Goal: Information Seeking & Learning: Learn about a topic

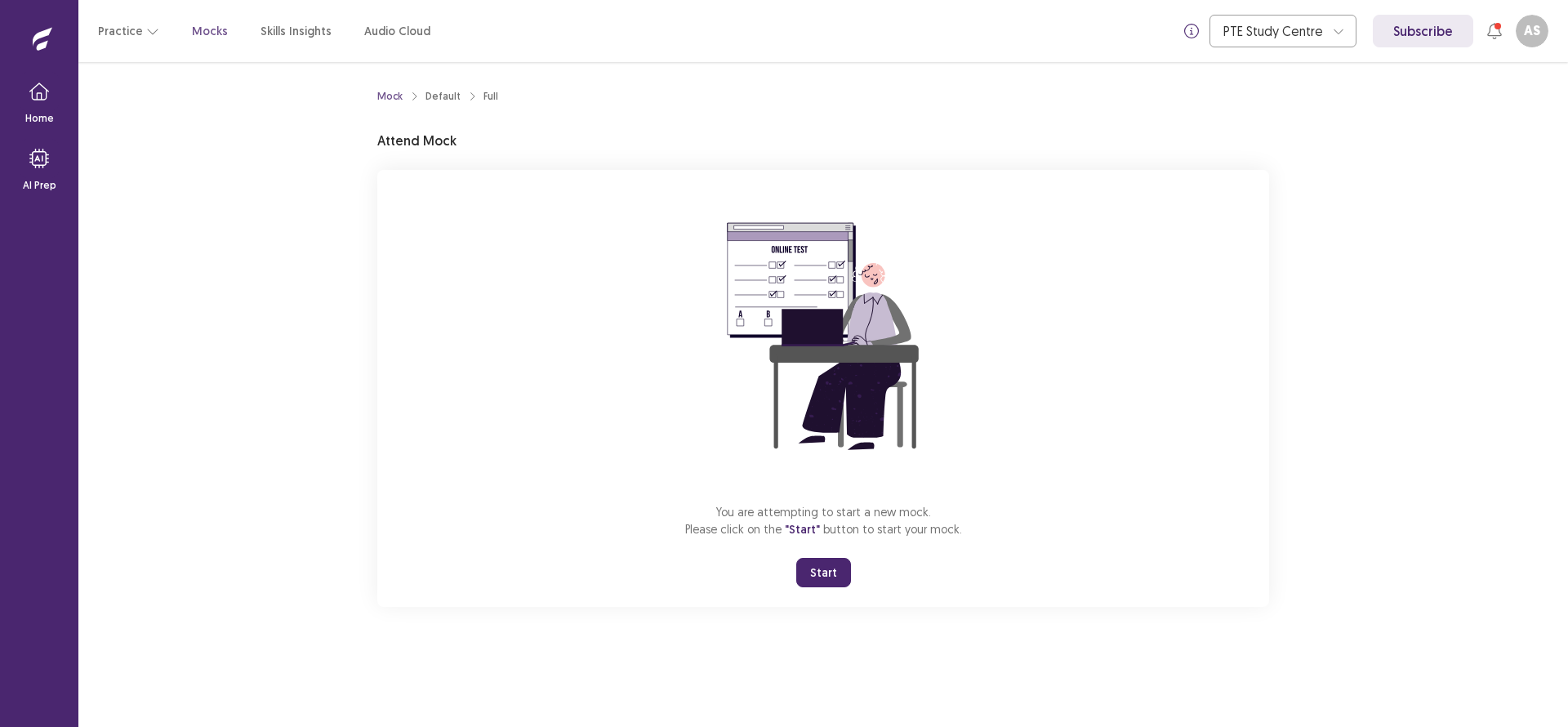
click at [831, 578] on button "Start" at bounding box center [823, 573] width 54 height 30
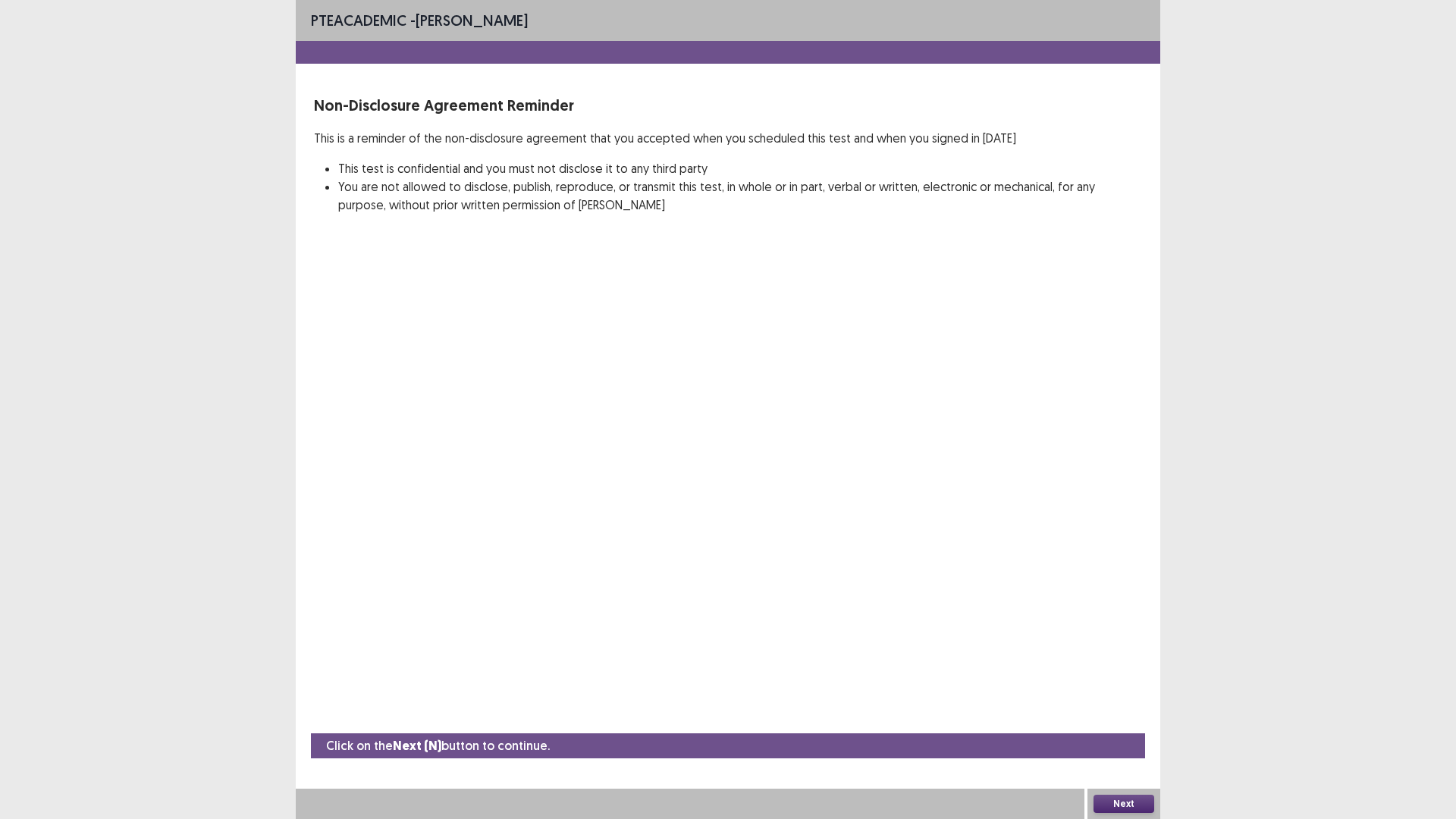
click at [1134, 674] on button "Next" at bounding box center [1124, 803] width 61 height 18
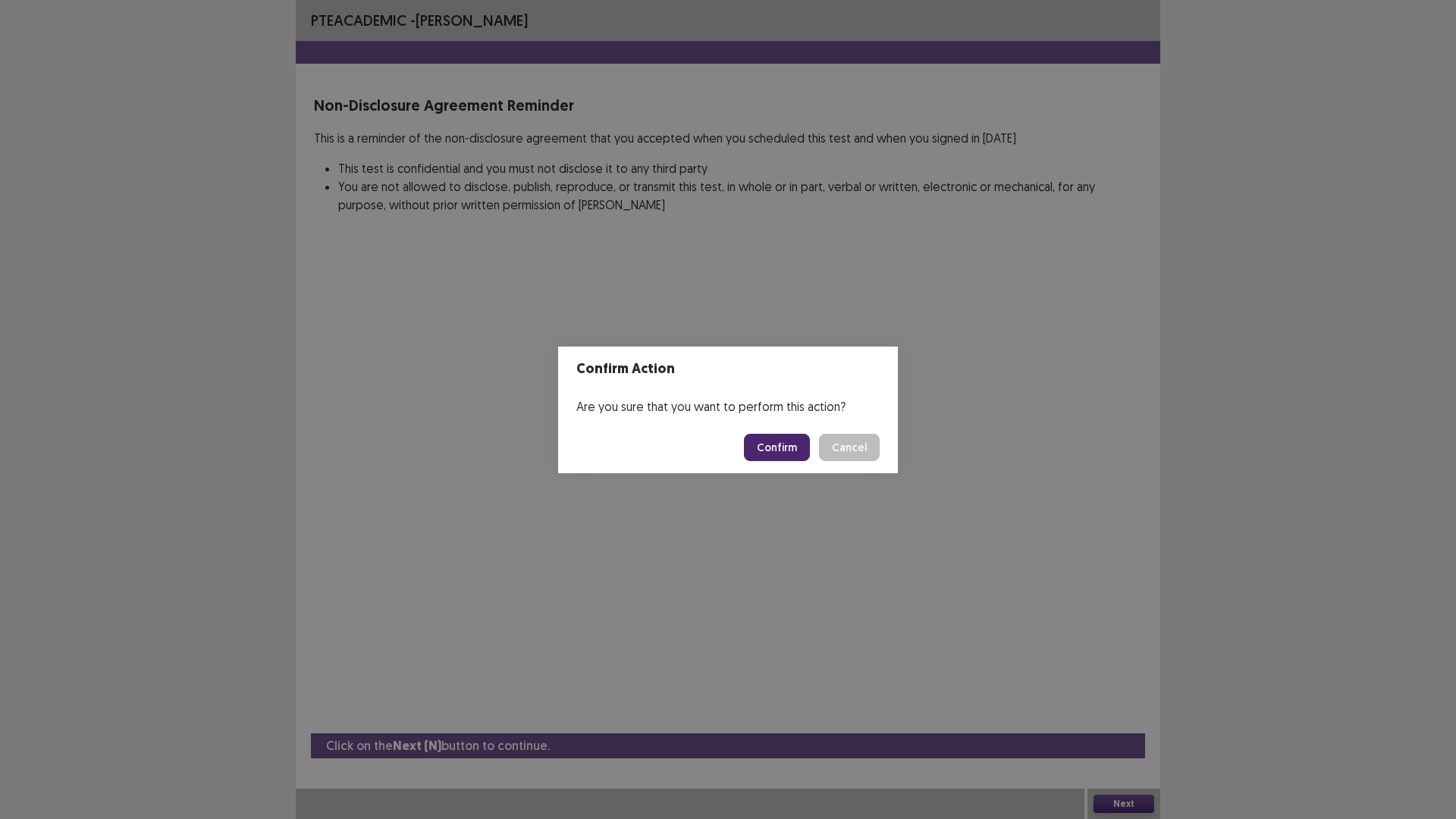
click at [782, 444] on button "Confirm" at bounding box center [777, 447] width 66 height 28
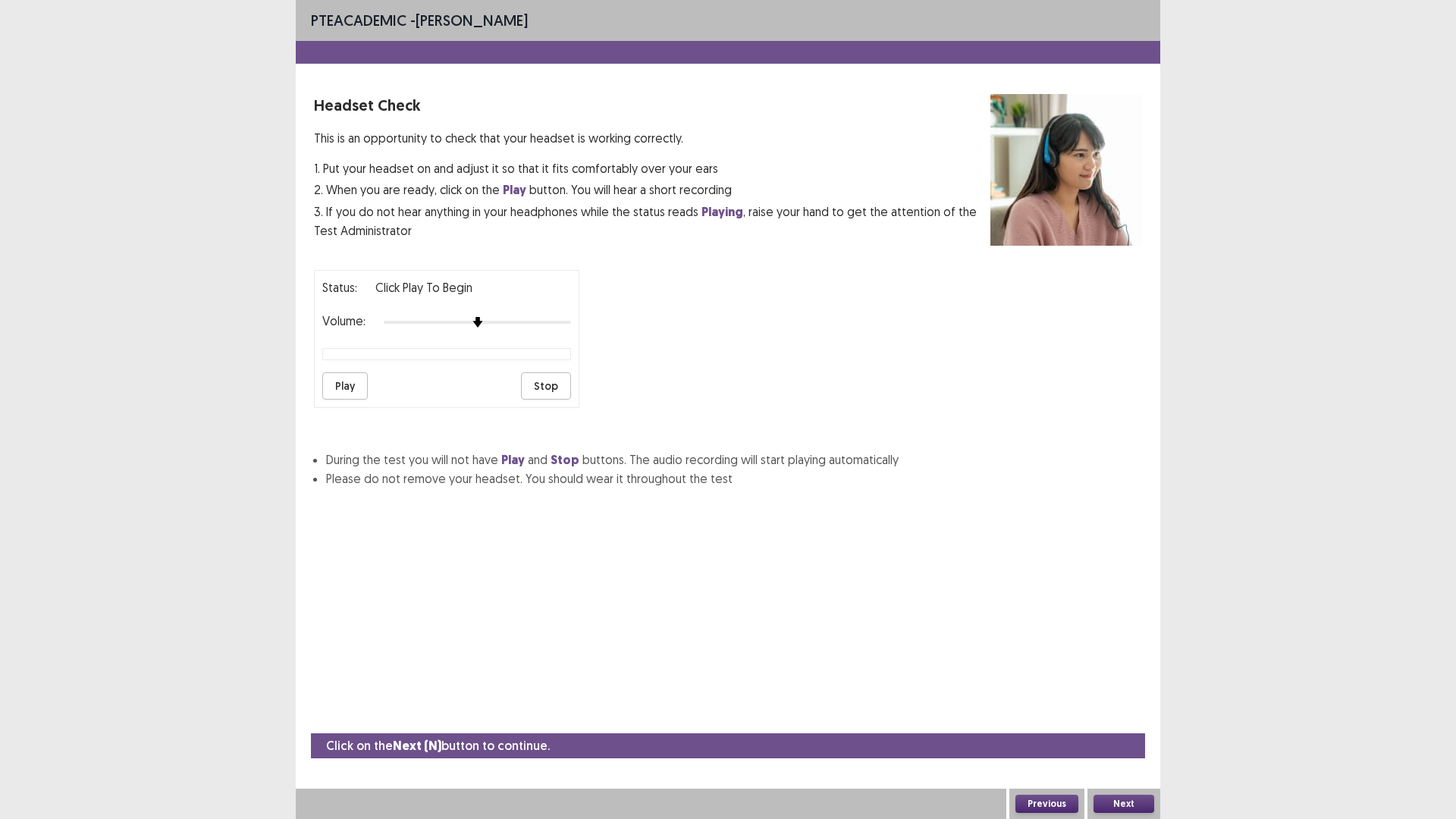
click at [1131, 674] on button "Next" at bounding box center [1124, 803] width 61 height 18
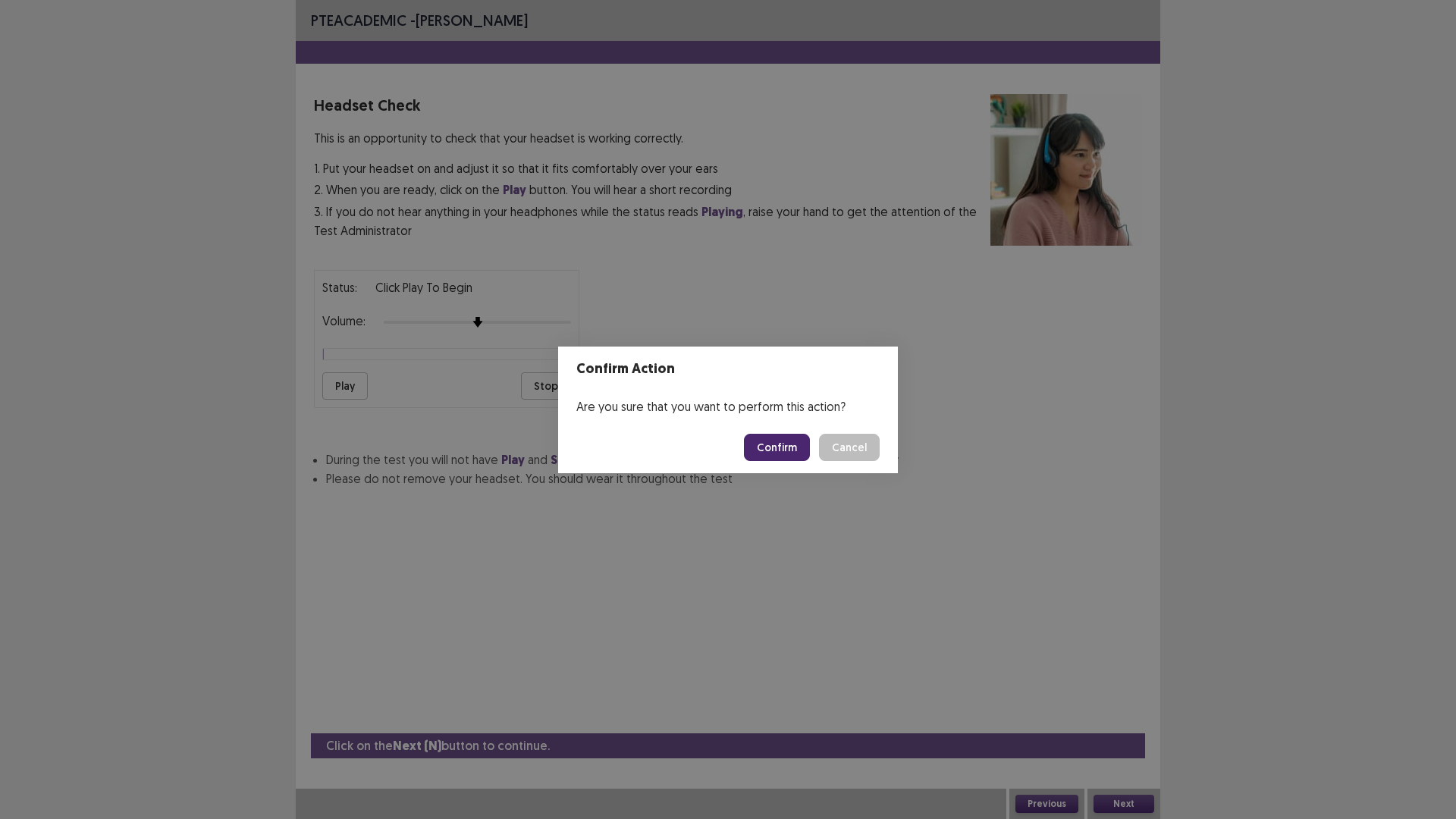
click at [788, 448] on button "Confirm" at bounding box center [777, 447] width 66 height 28
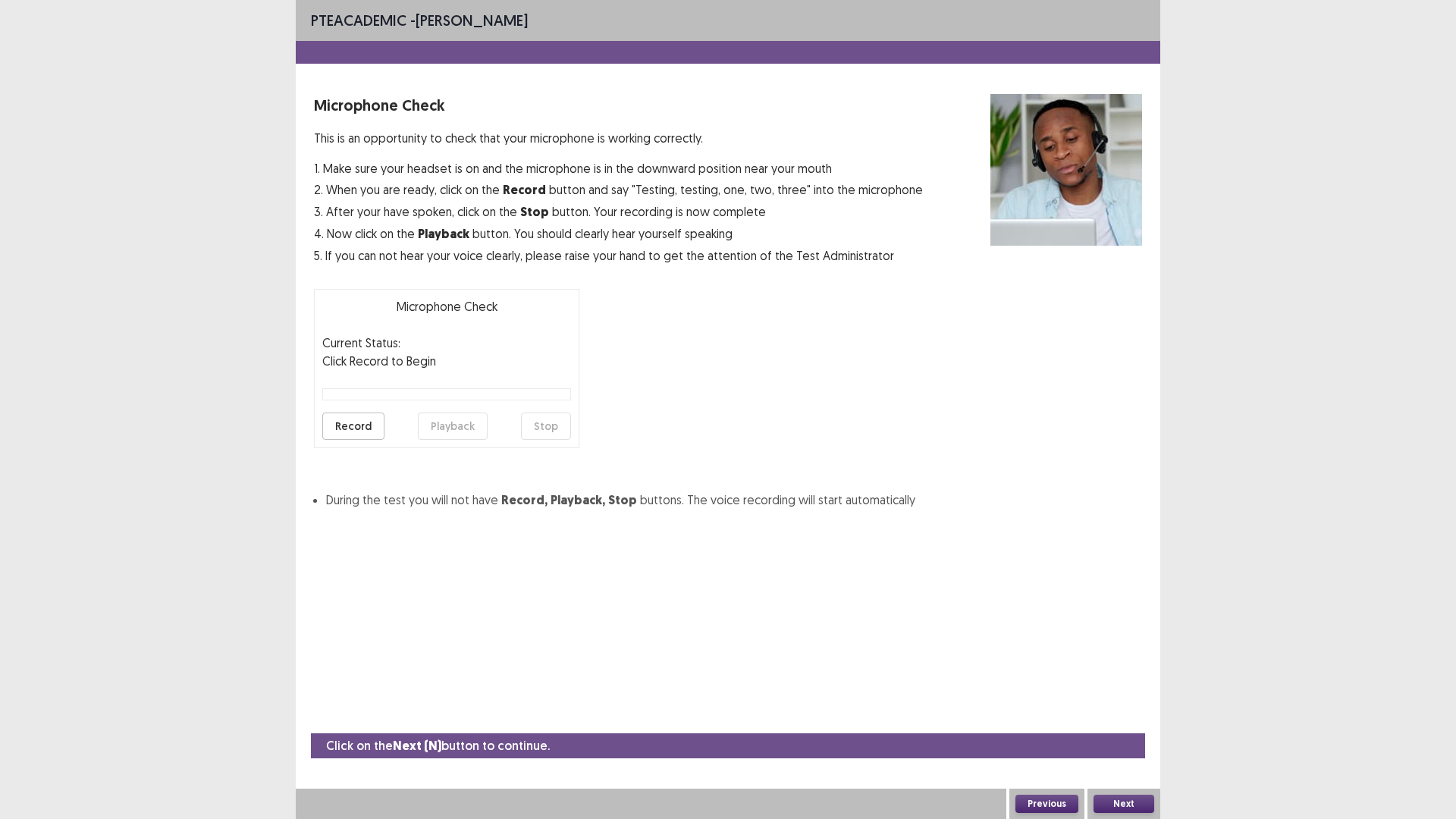
click at [1125, 674] on button "Next" at bounding box center [1124, 803] width 61 height 18
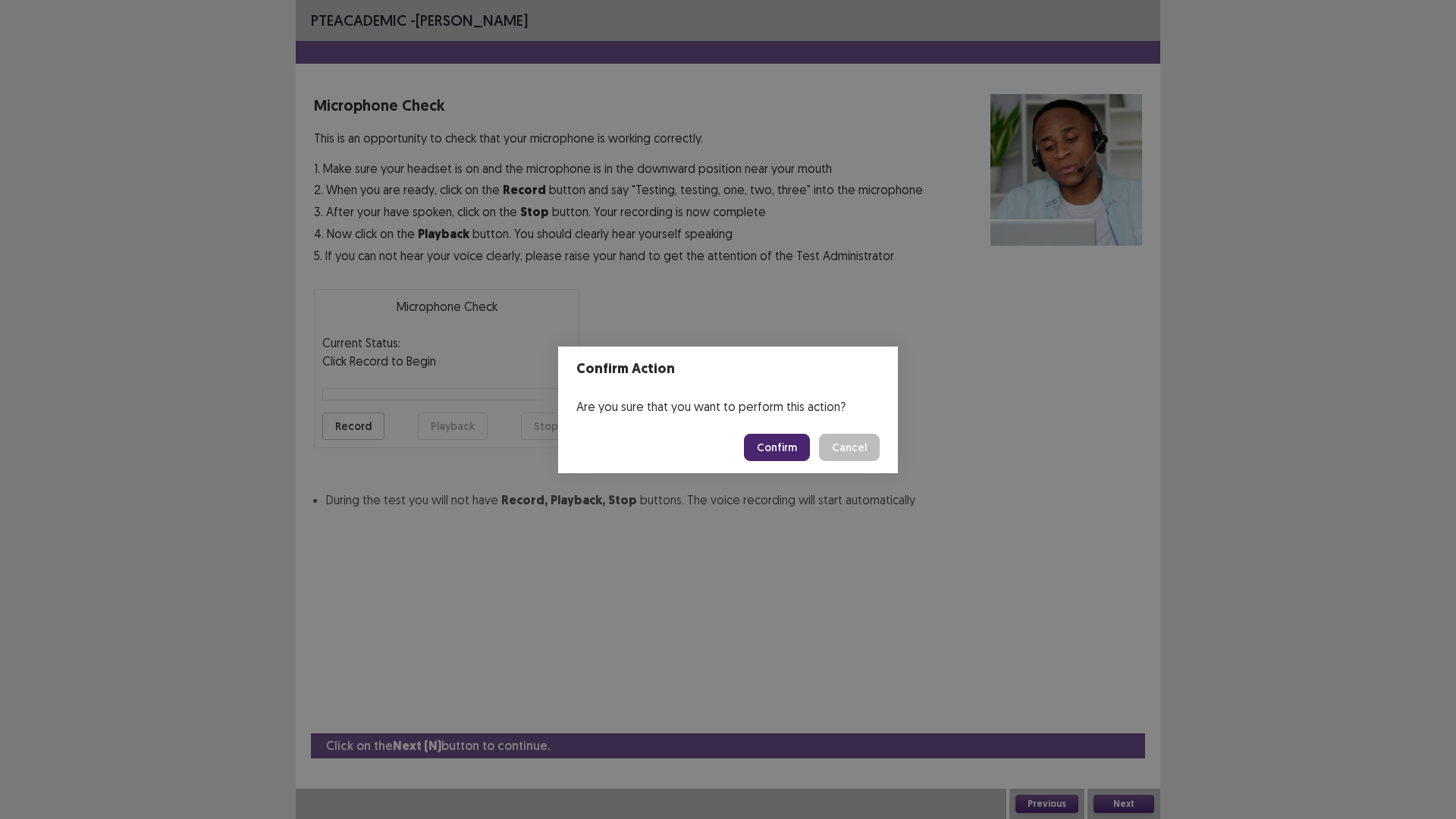
click at [793, 441] on button "Confirm" at bounding box center [777, 447] width 66 height 28
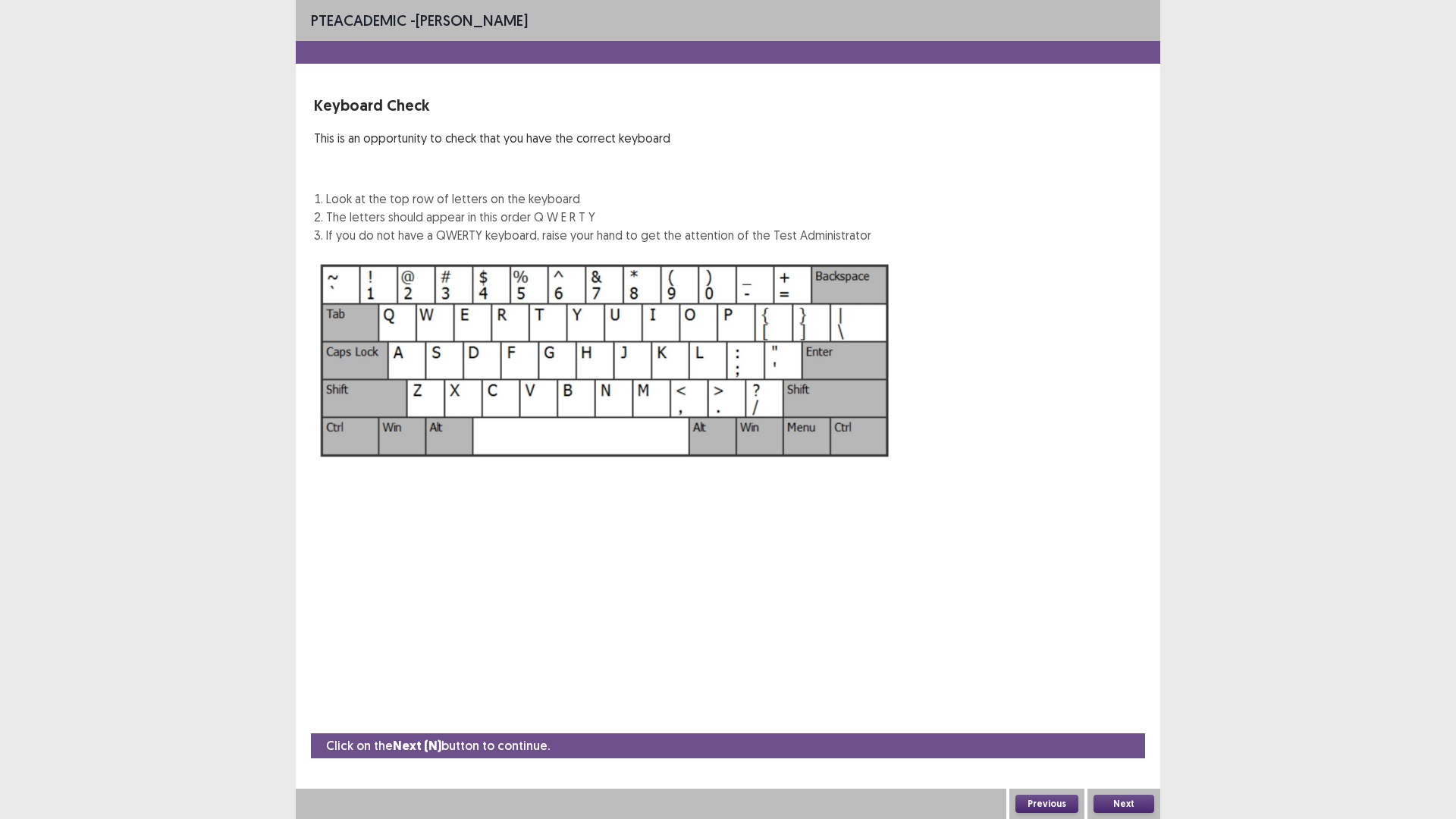
click at [1120, 674] on button "Next" at bounding box center [1124, 803] width 61 height 18
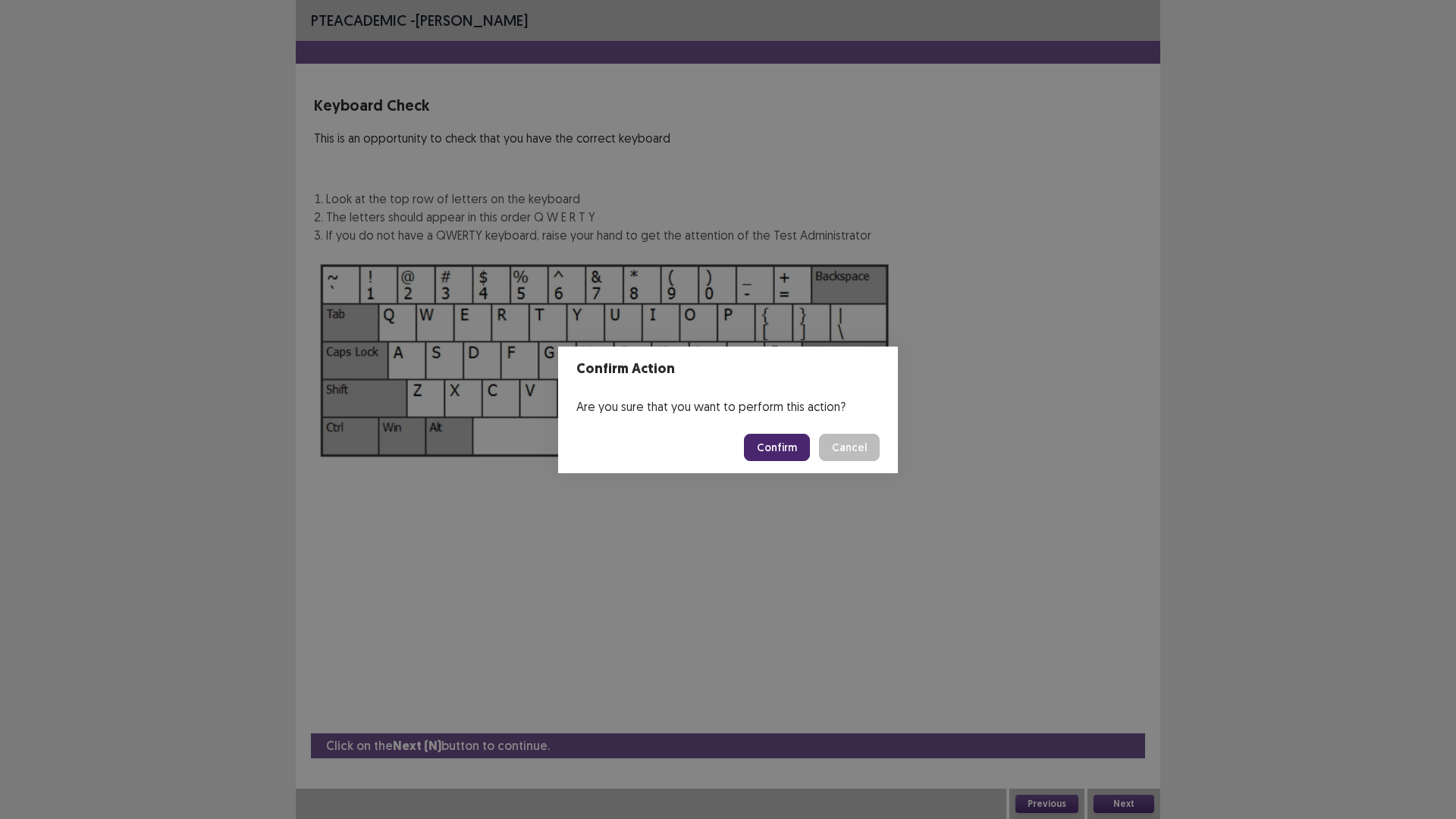
click at [779, 454] on button "Confirm" at bounding box center [777, 447] width 66 height 28
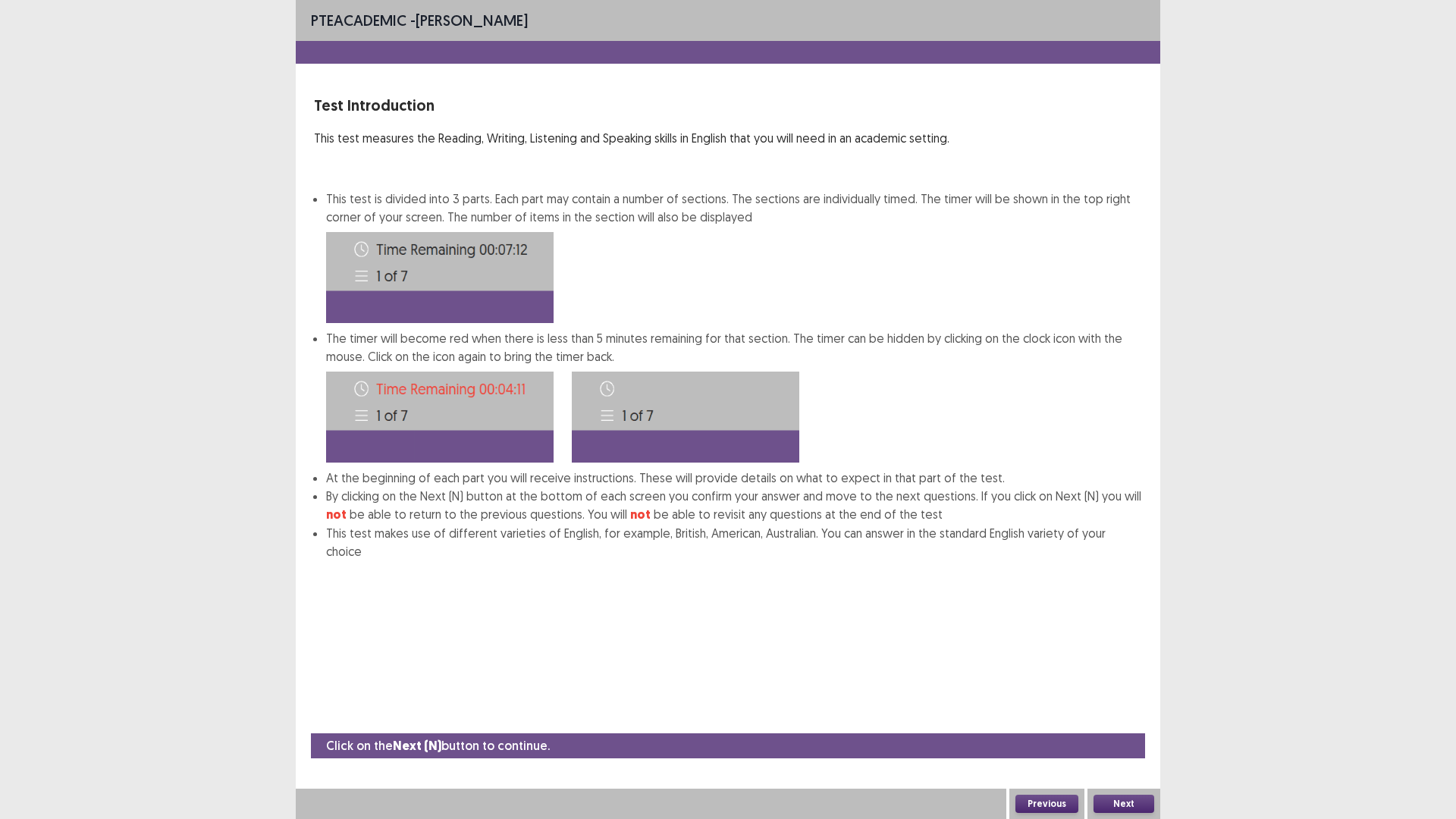
click at [1147, 674] on button "Next" at bounding box center [1124, 803] width 61 height 18
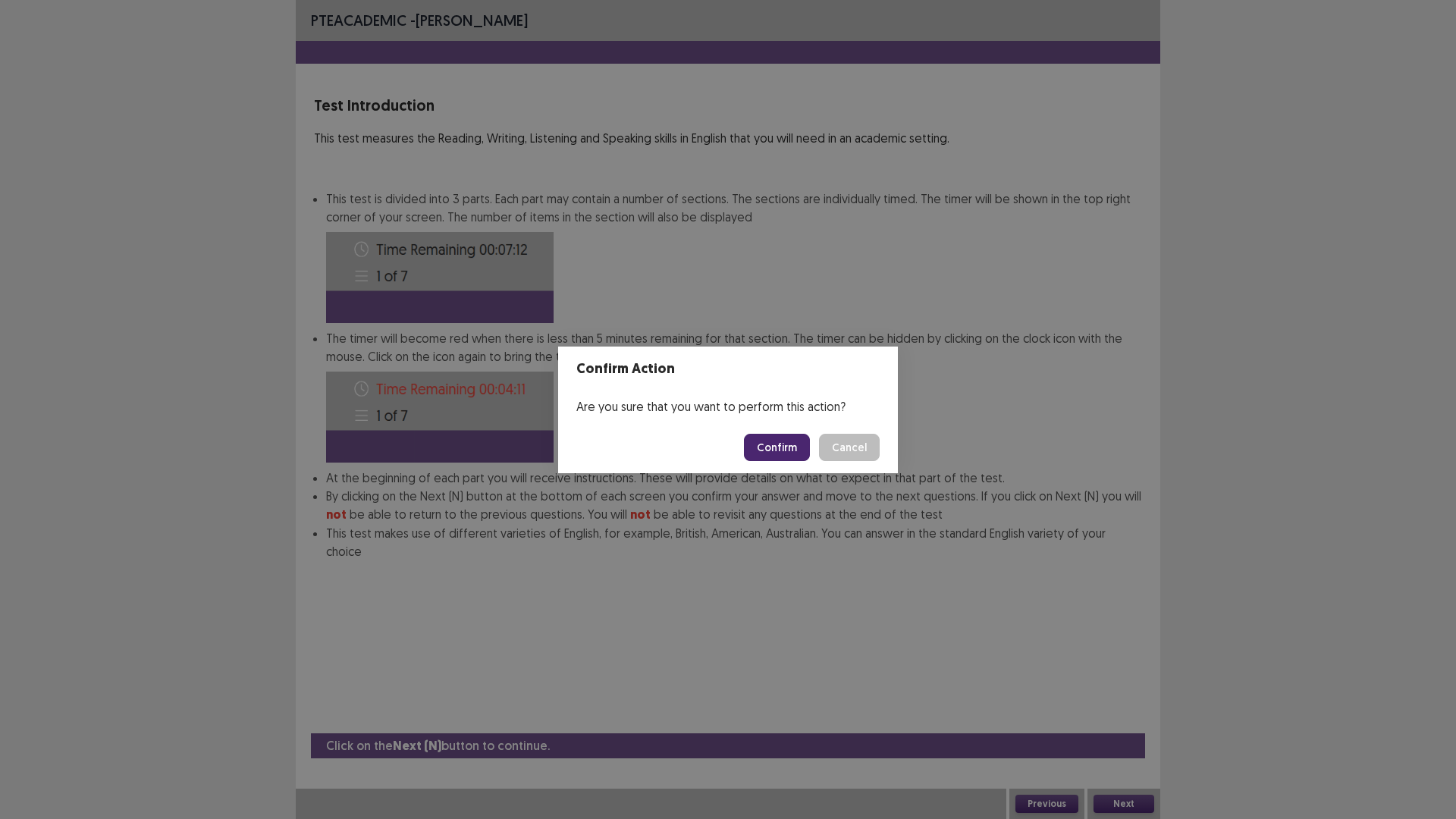
click at [796, 451] on button "Confirm" at bounding box center [777, 447] width 66 height 28
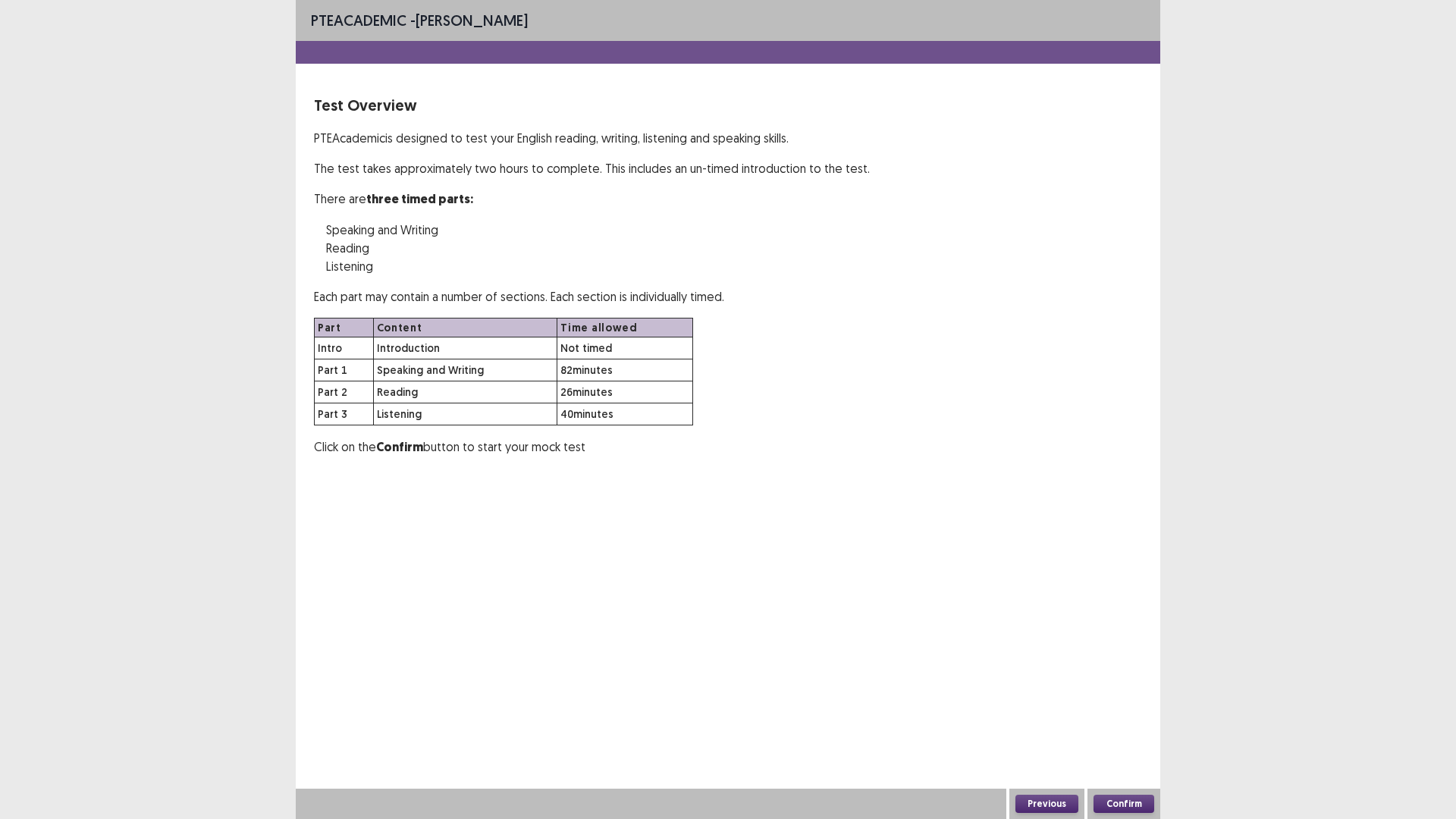
click at [1134, 674] on button "Confirm" at bounding box center [1124, 803] width 61 height 18
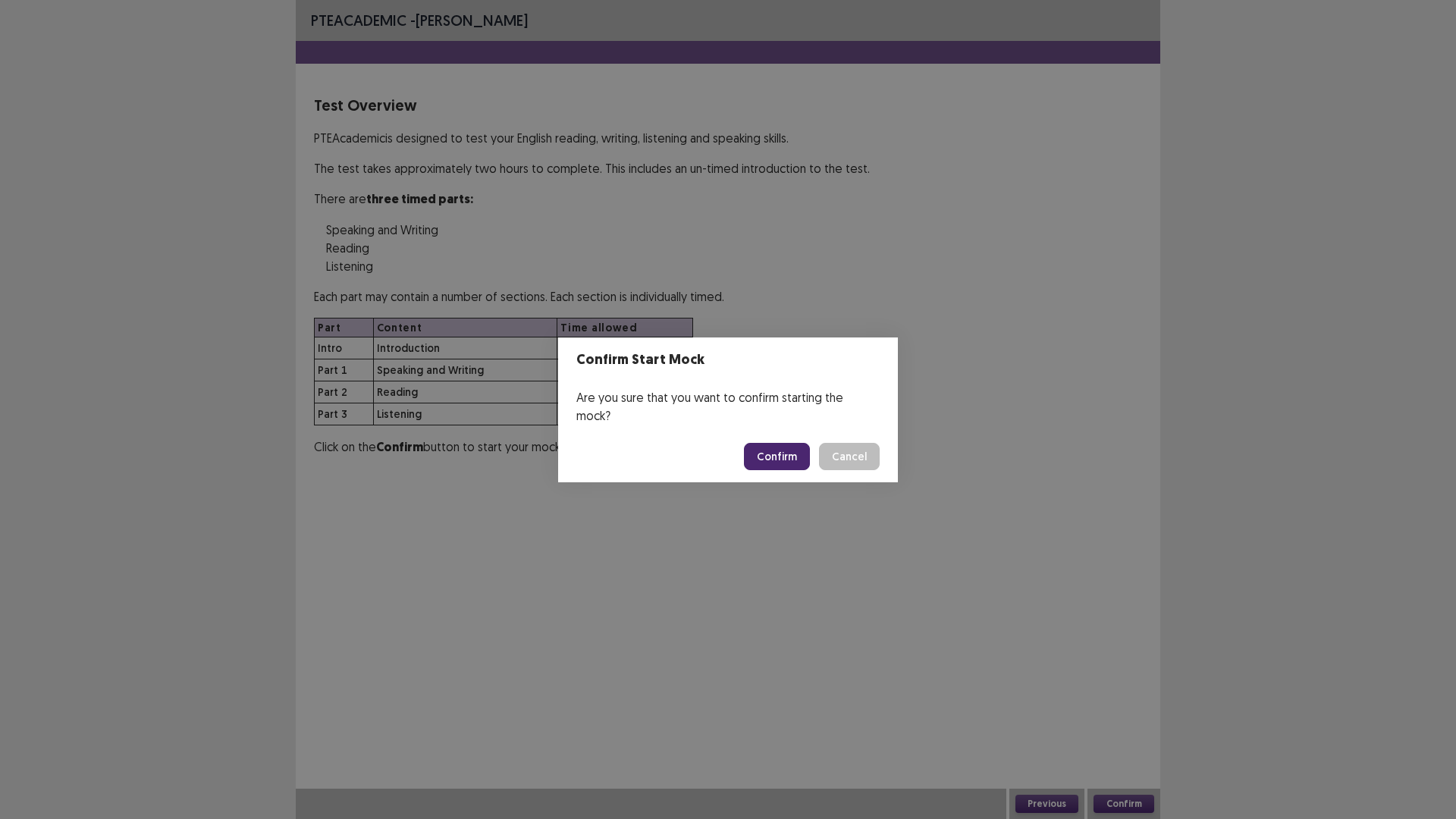
click at [770, 443] on button "Confirm" at bounding box center [777, 456] width 66 height 28
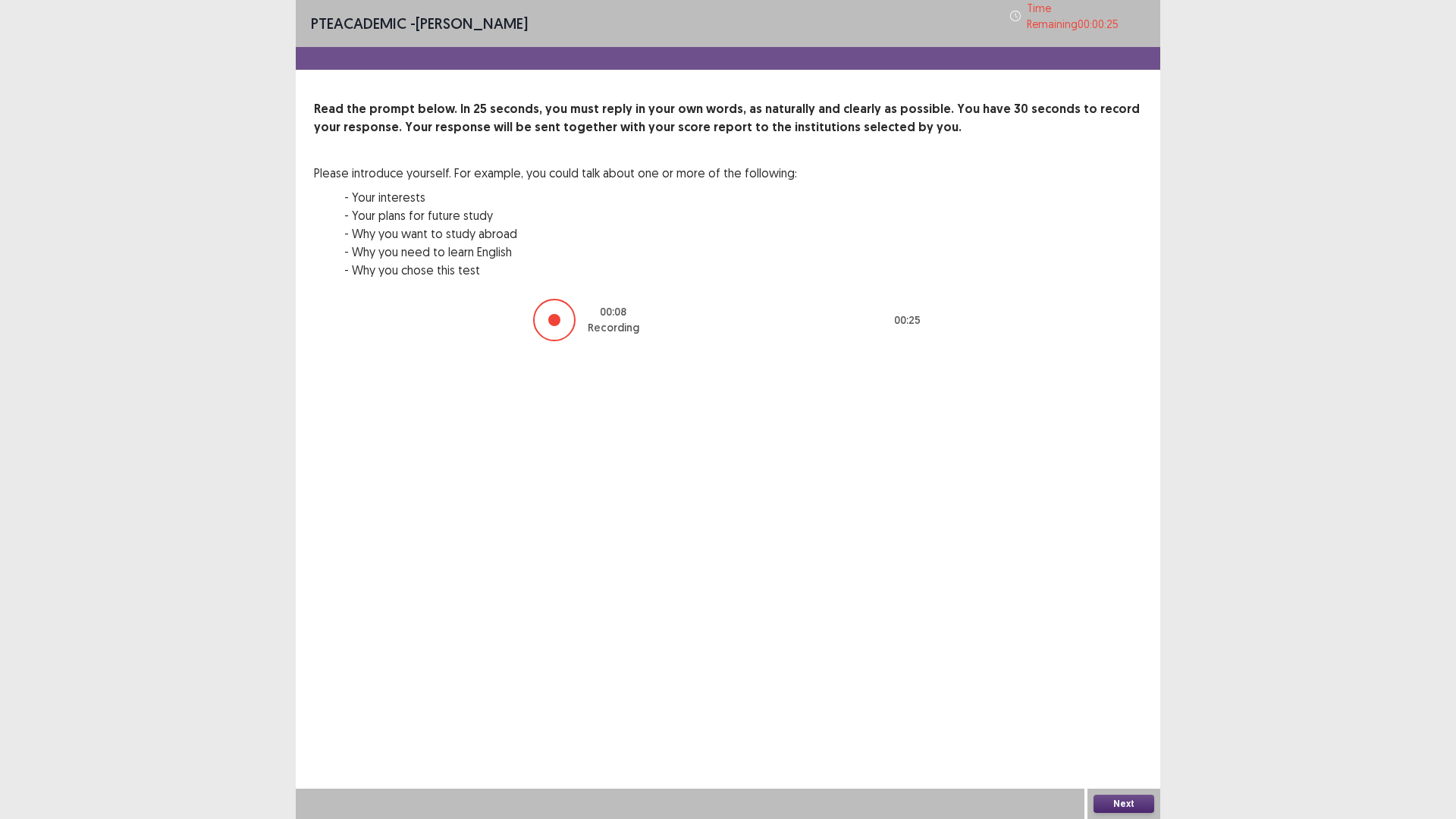
click at [1133, 674] on button "Next" at bounding box center [1124, 803] width 61 height 18
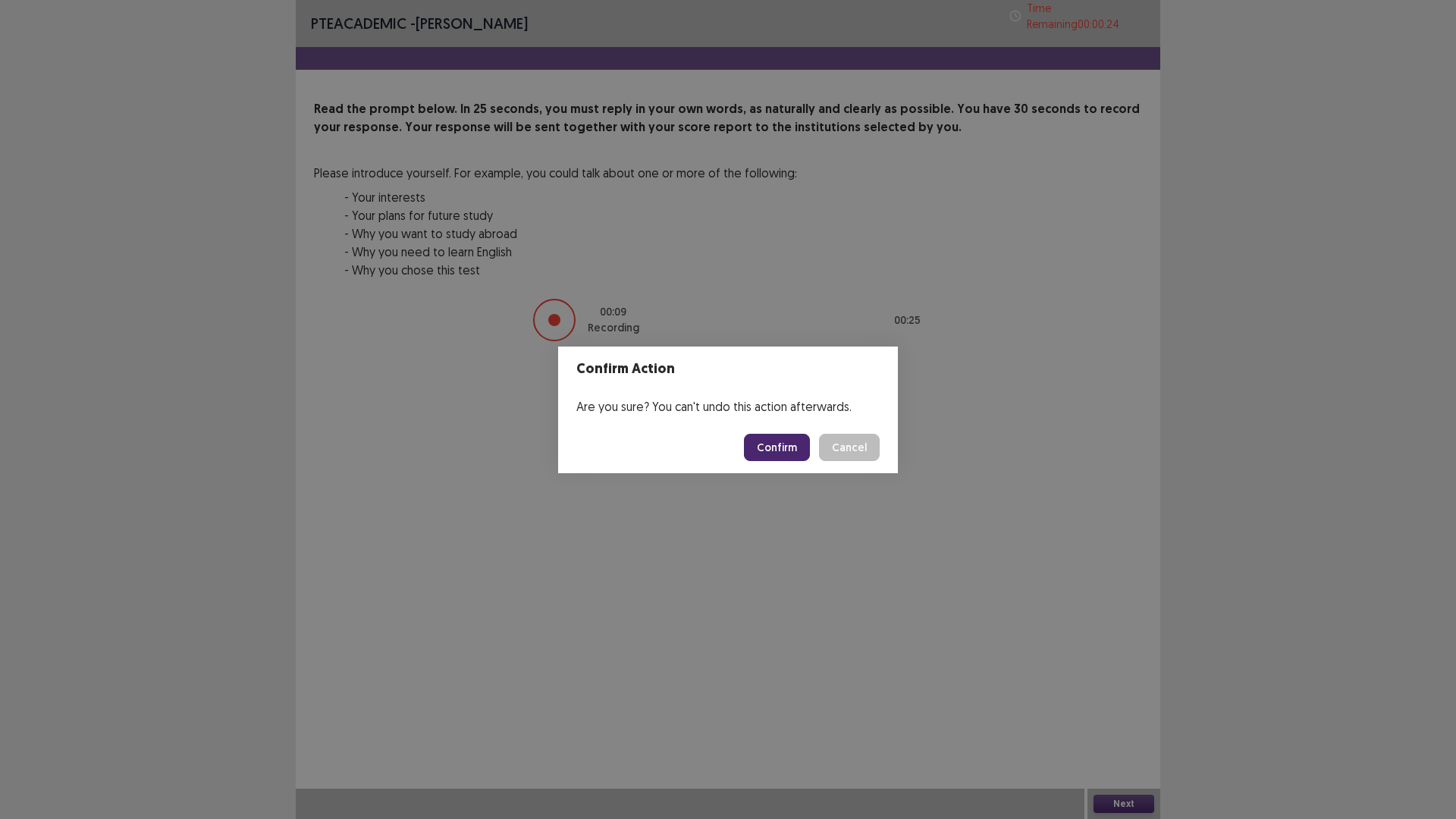
click at [777, 448] on button "Confirm" at bounding box center [777, 447] width 66 height 28
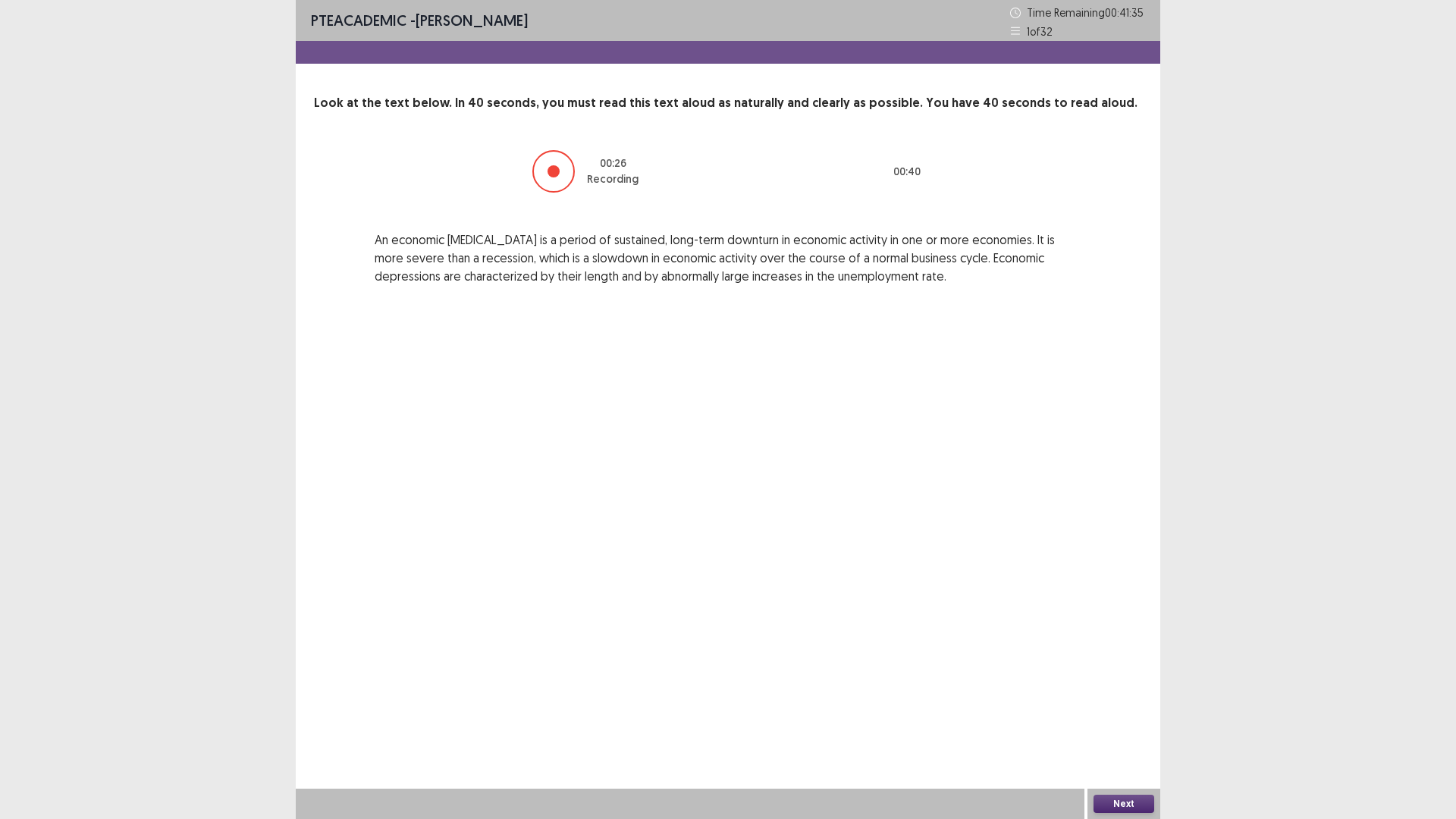
click at [1131, 674] on div "Next" at bounding box center [1123, 803] width 73 height 30
click at [1132, 674] on button "Next" at bounding box center [1124, 803] width 61 height 18
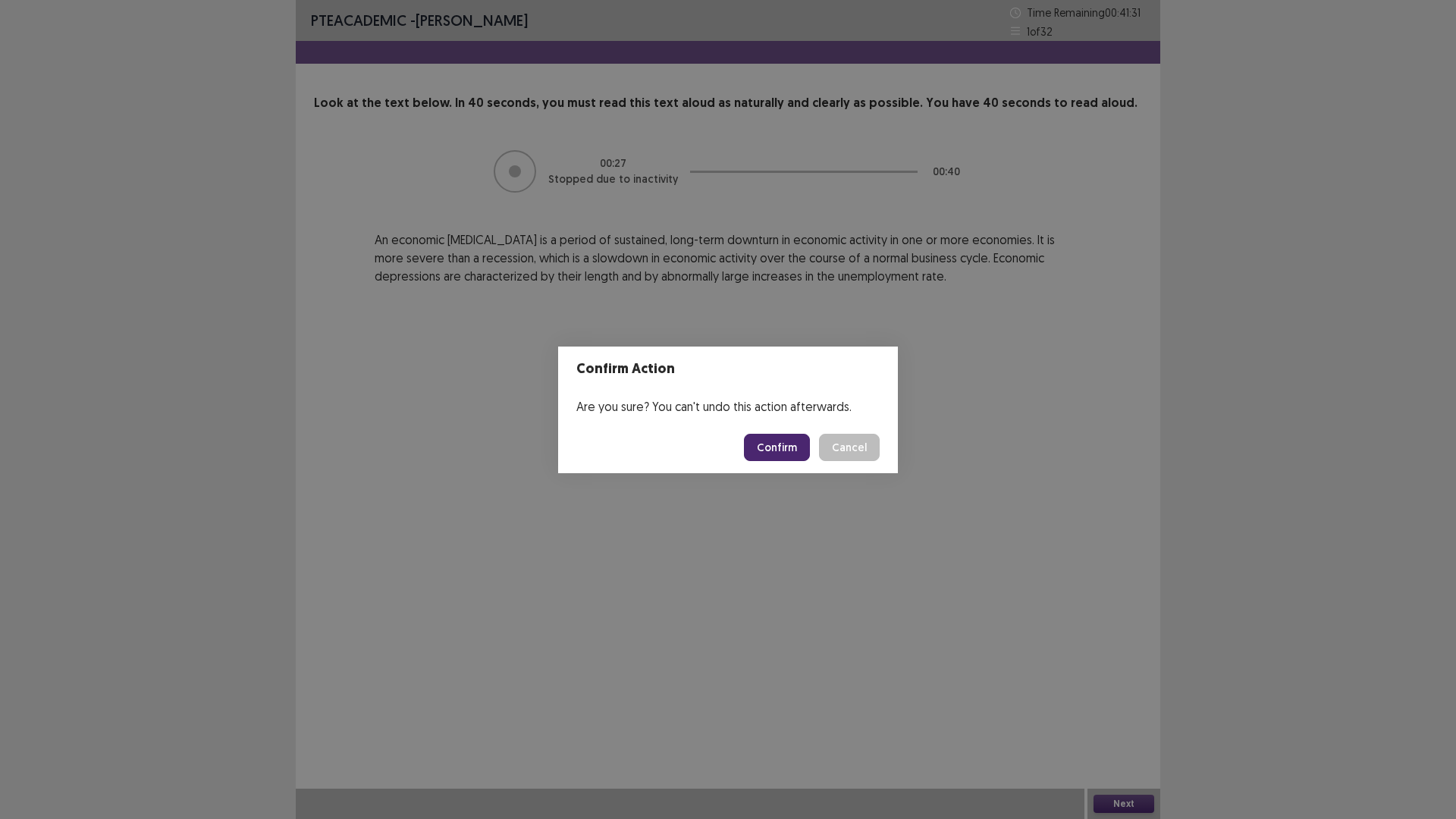
click at [798, 451] on button "Confirm" at bounding box center [777, 447] width 66 height 28
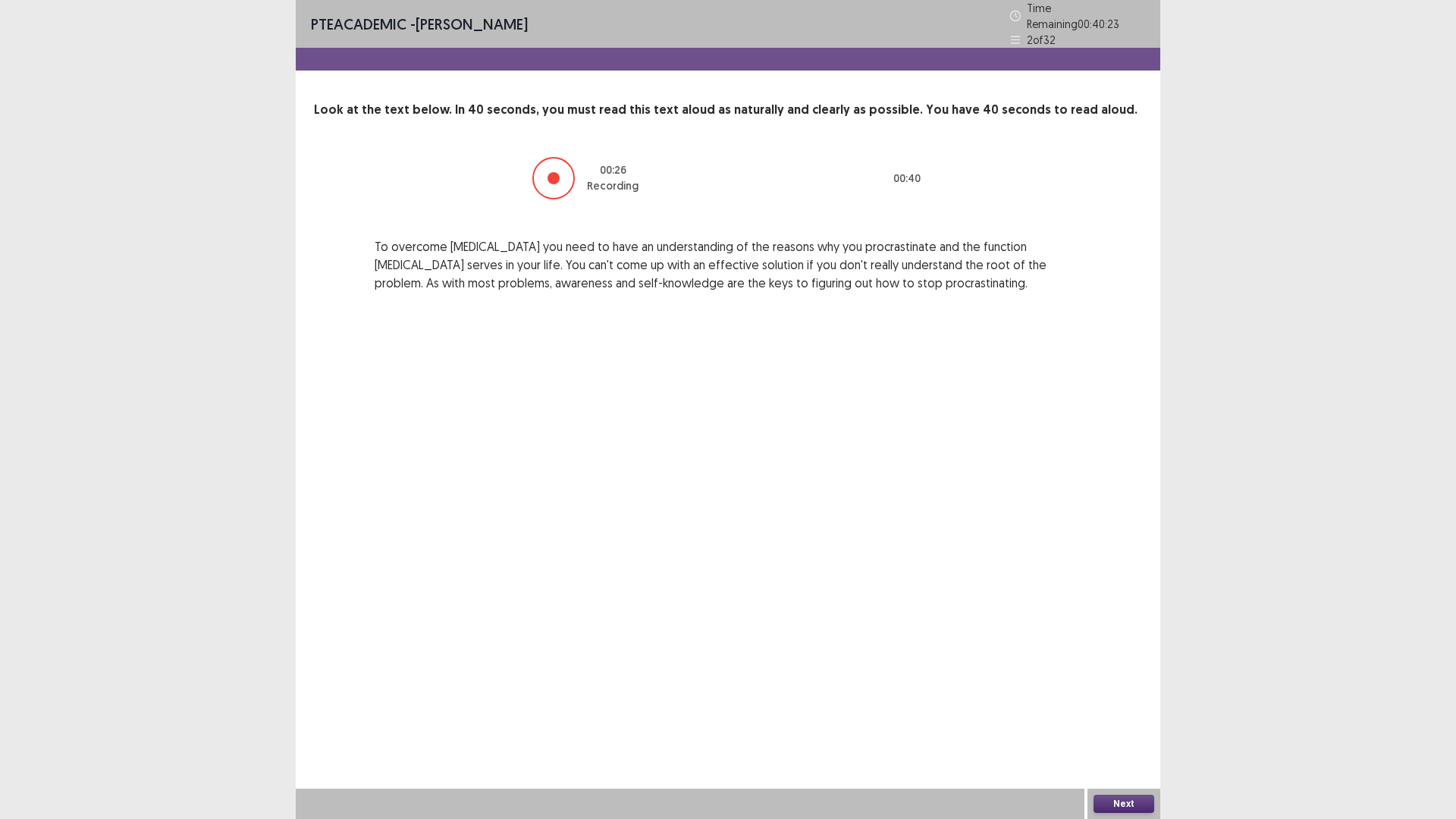
click at [1112, 674] on button "Next" at bounding box center [1124, 803] width 61 height 18
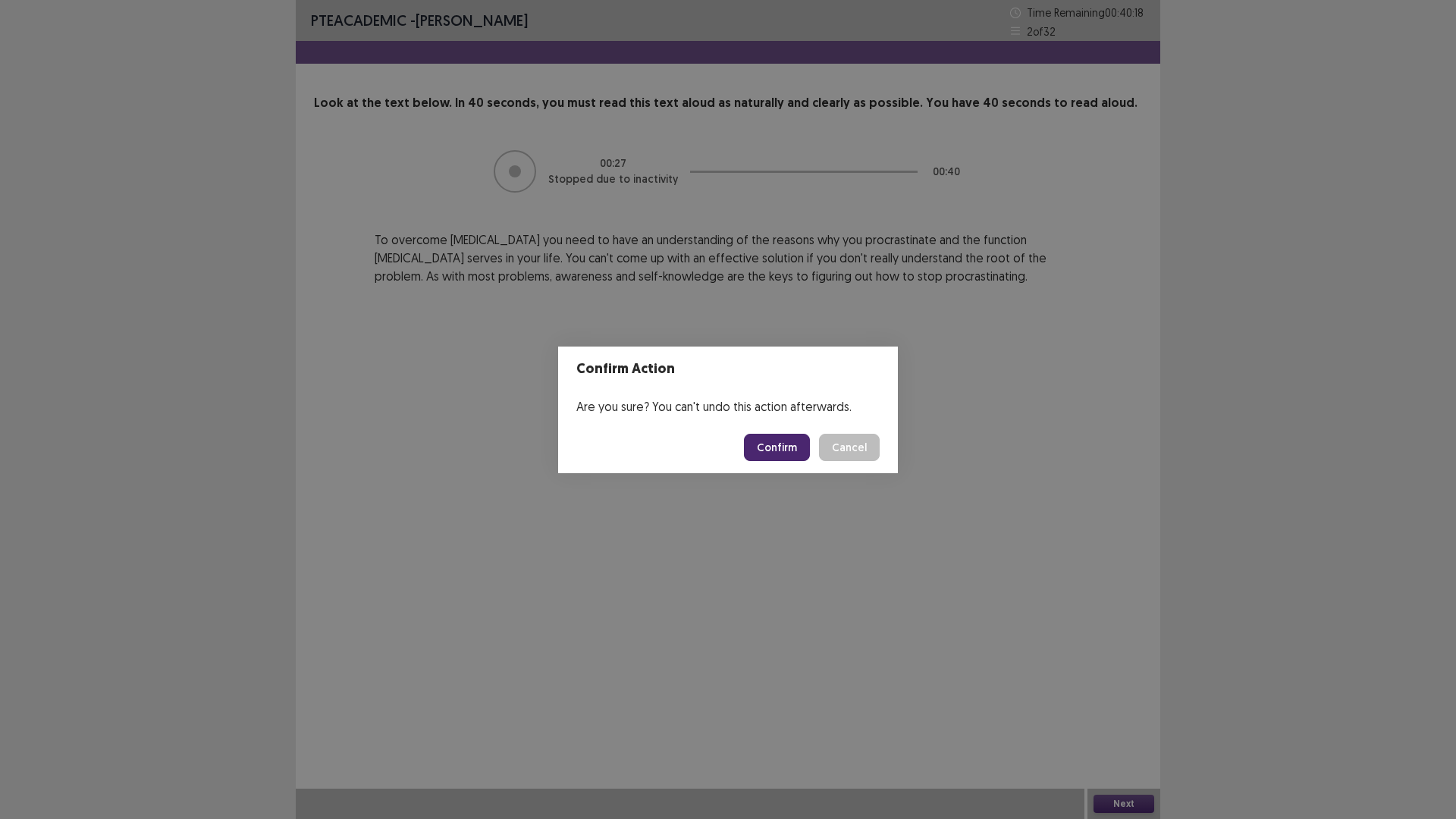
click at [776, 444] on button "Confirm" at bounding box center [777, 447] width 66 height 28
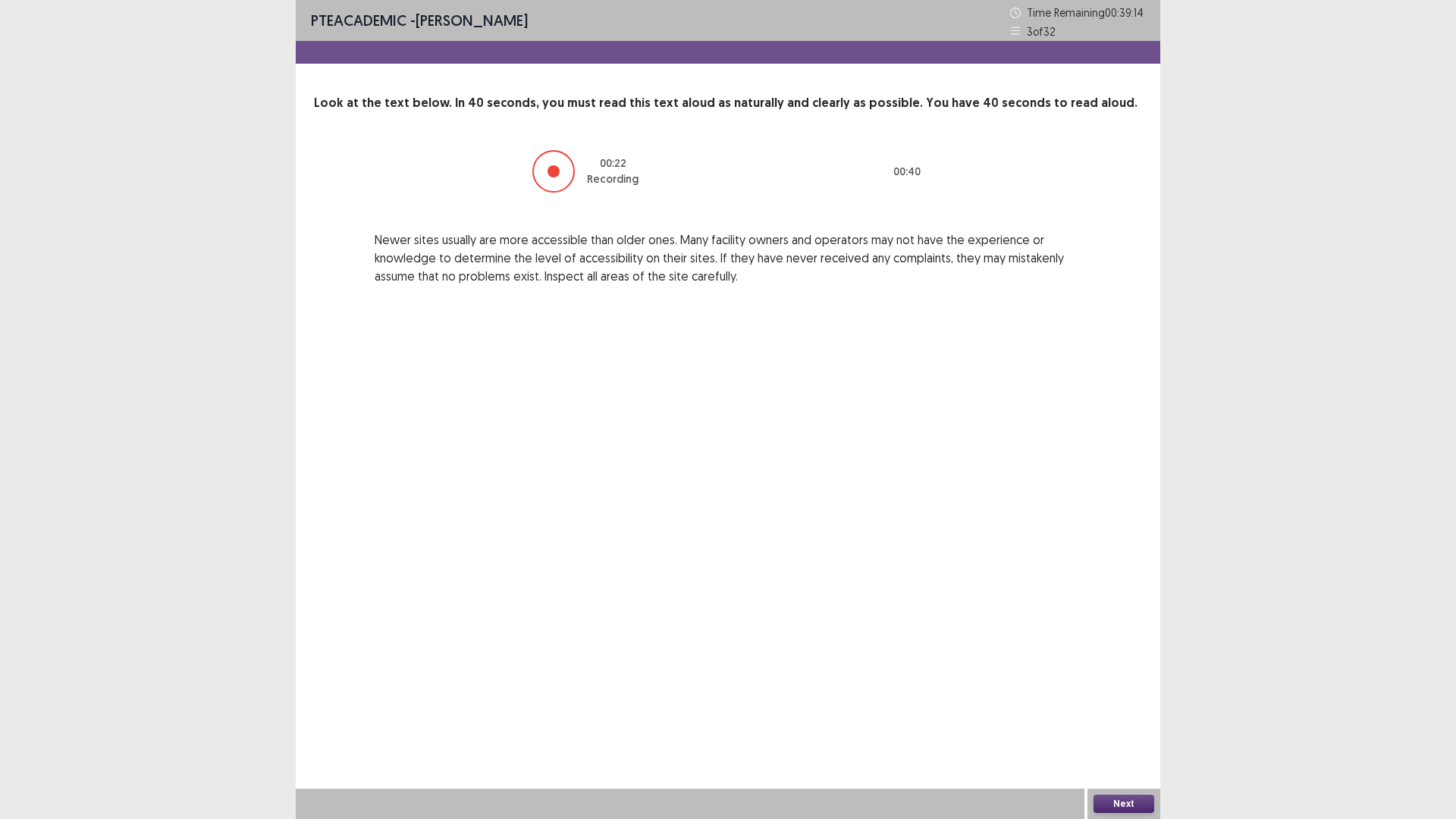
click at [1129, 674] on button "Next" at bounding box center [1124, 803] width 61 height 18
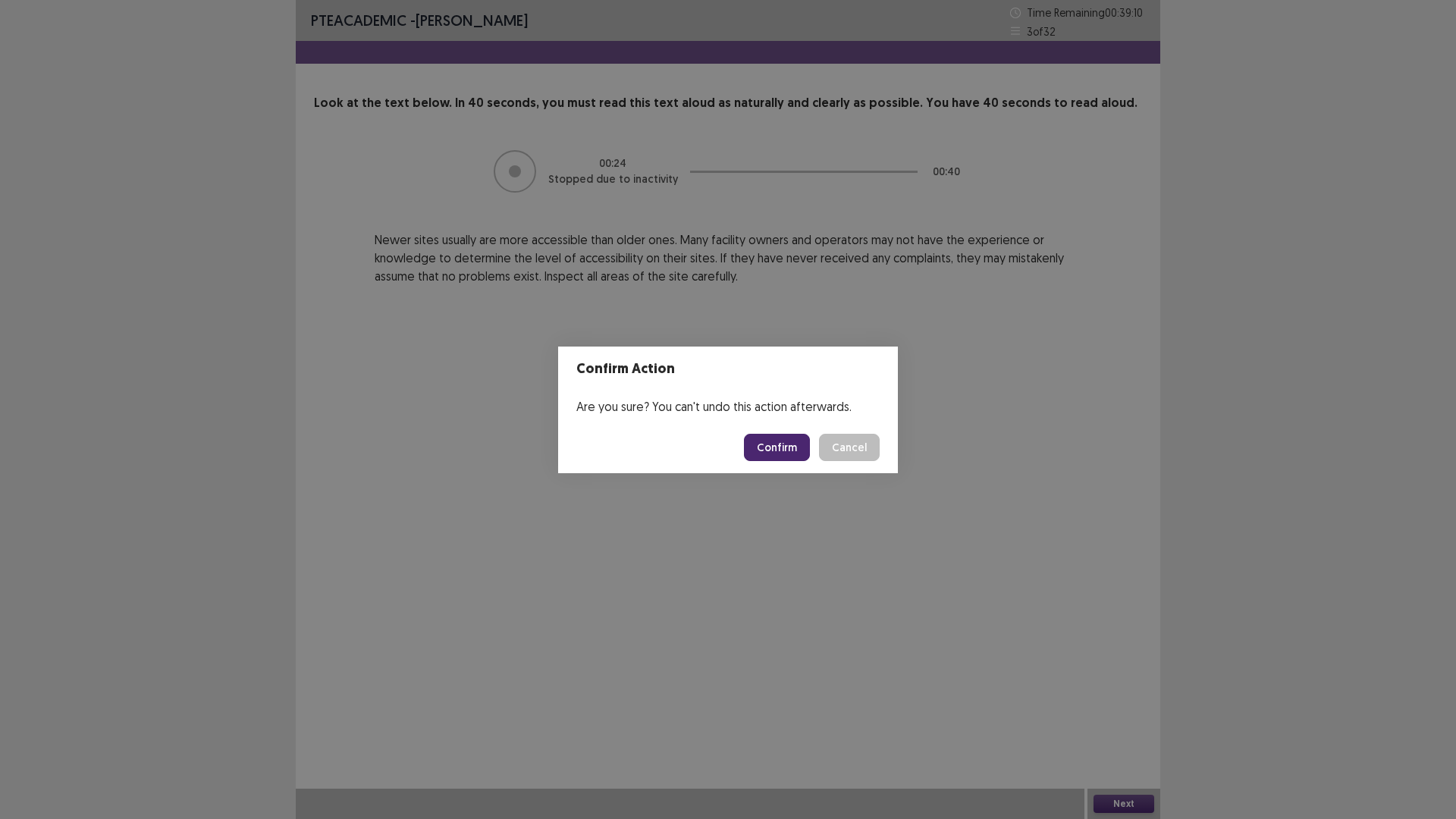
click at [784, 451] on button "Confirm" at bounding box center [777, 447] width 66 height 28
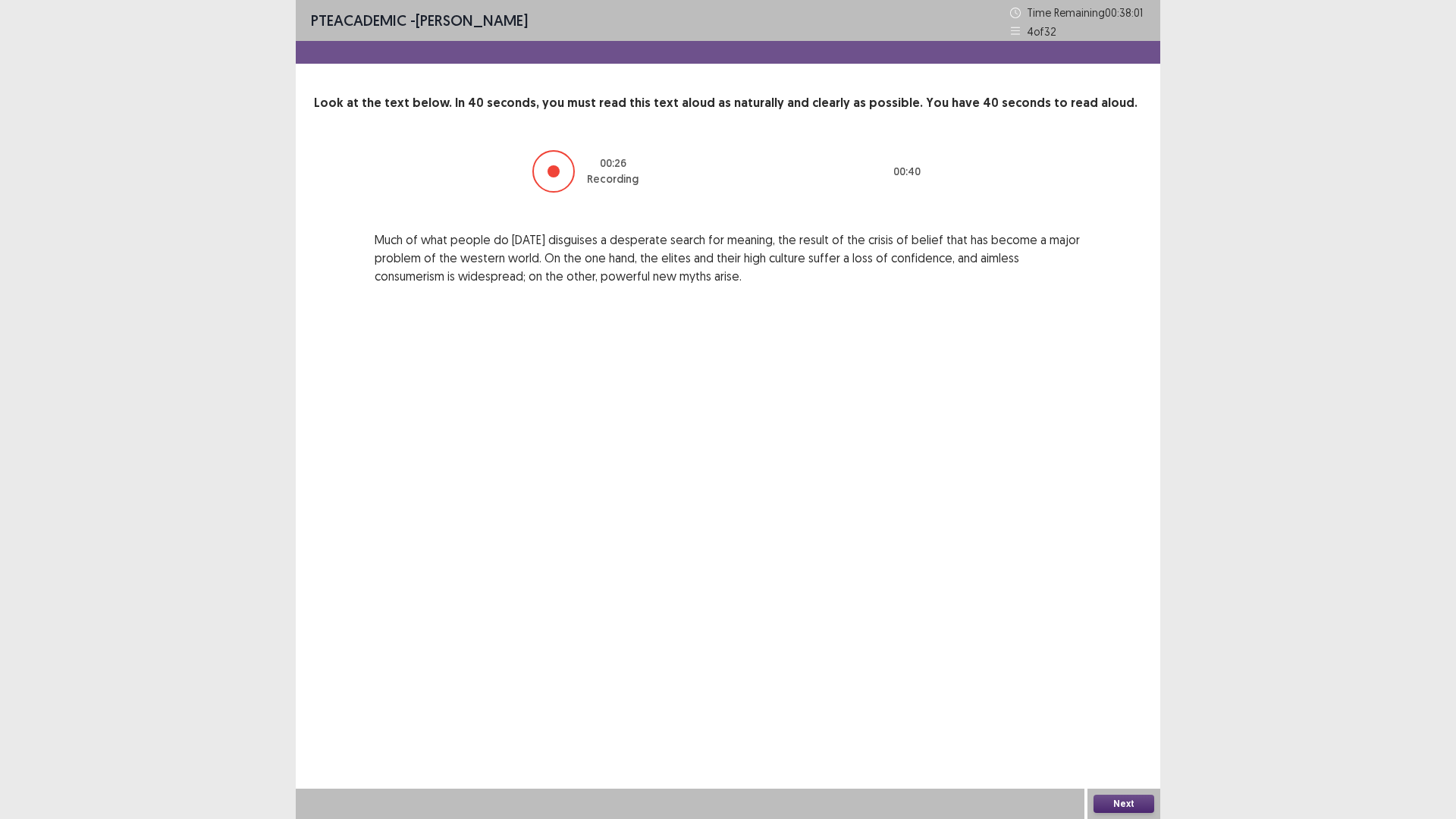
click at [1112, 674] on button "Next" at bounding box center [1124, 803] width 61 height 18
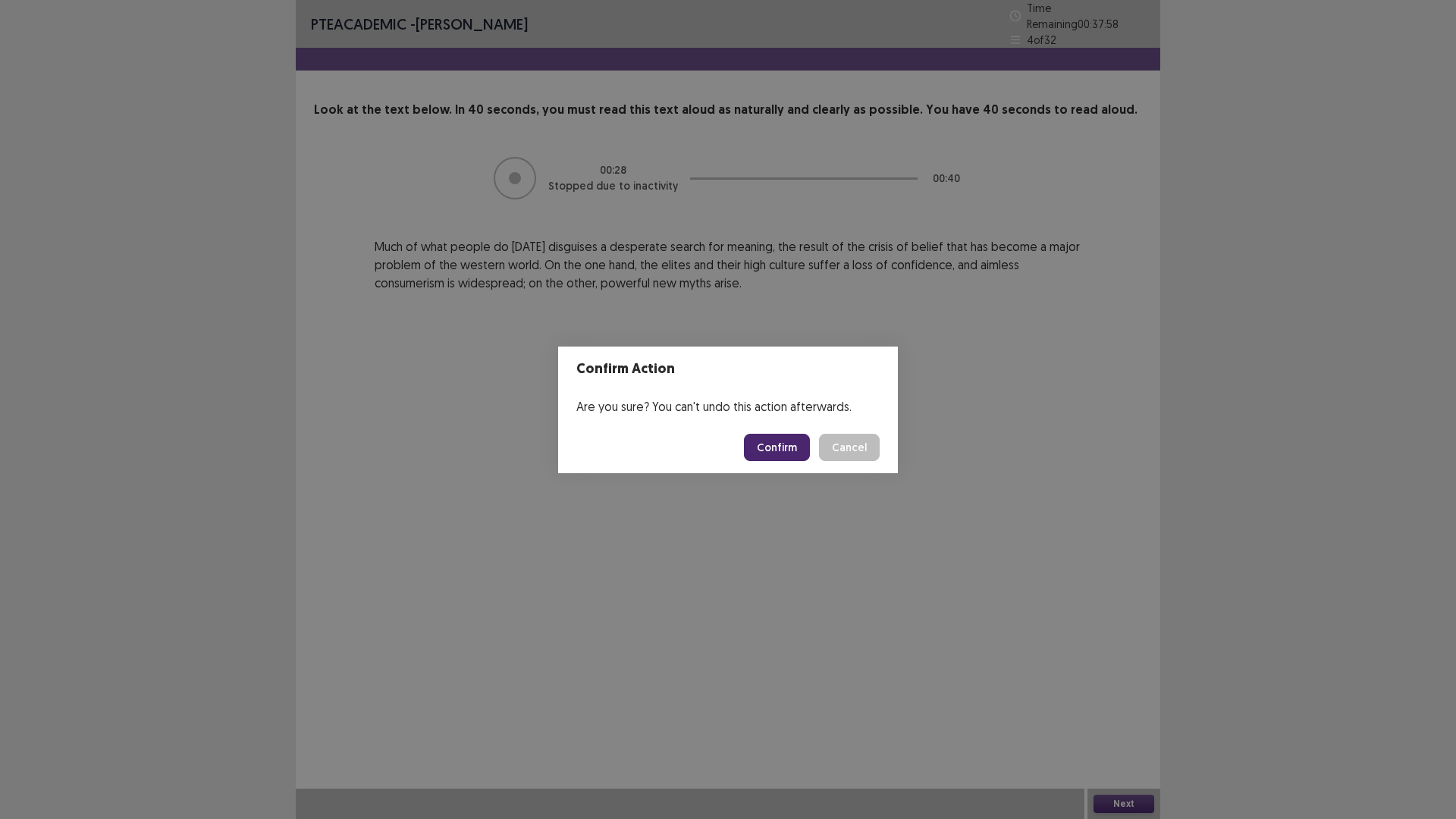
click at [790, 450] on button "Confirm" at bounding box center [777, 447] width 66 height 28
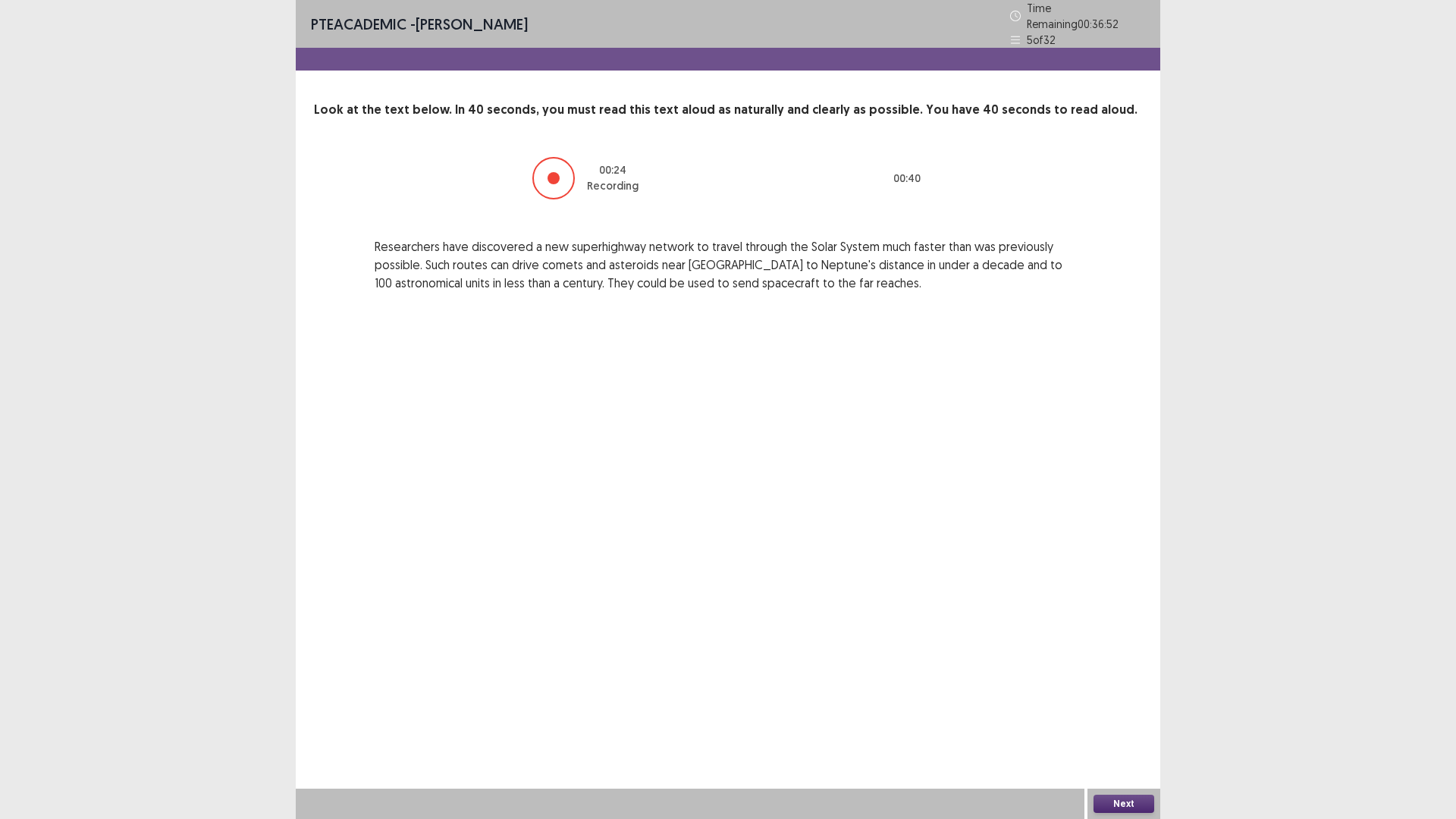
click at [1132, 674] on button "Next" at bounding box center [1124, 803] width 61 height 18
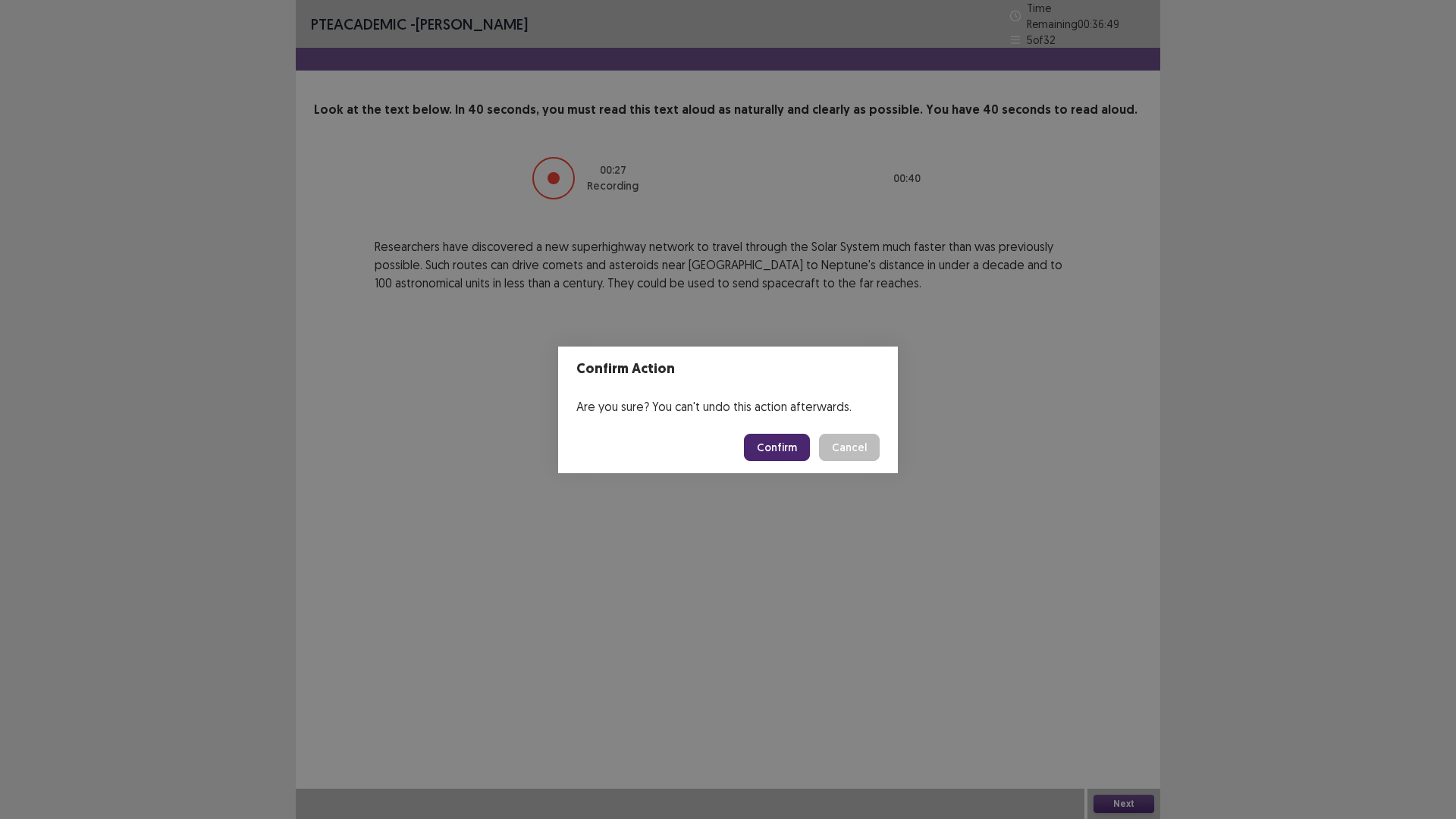
click at [784, 444] on button "Confirm" at bounding box center [777, 447] width 66 height 28
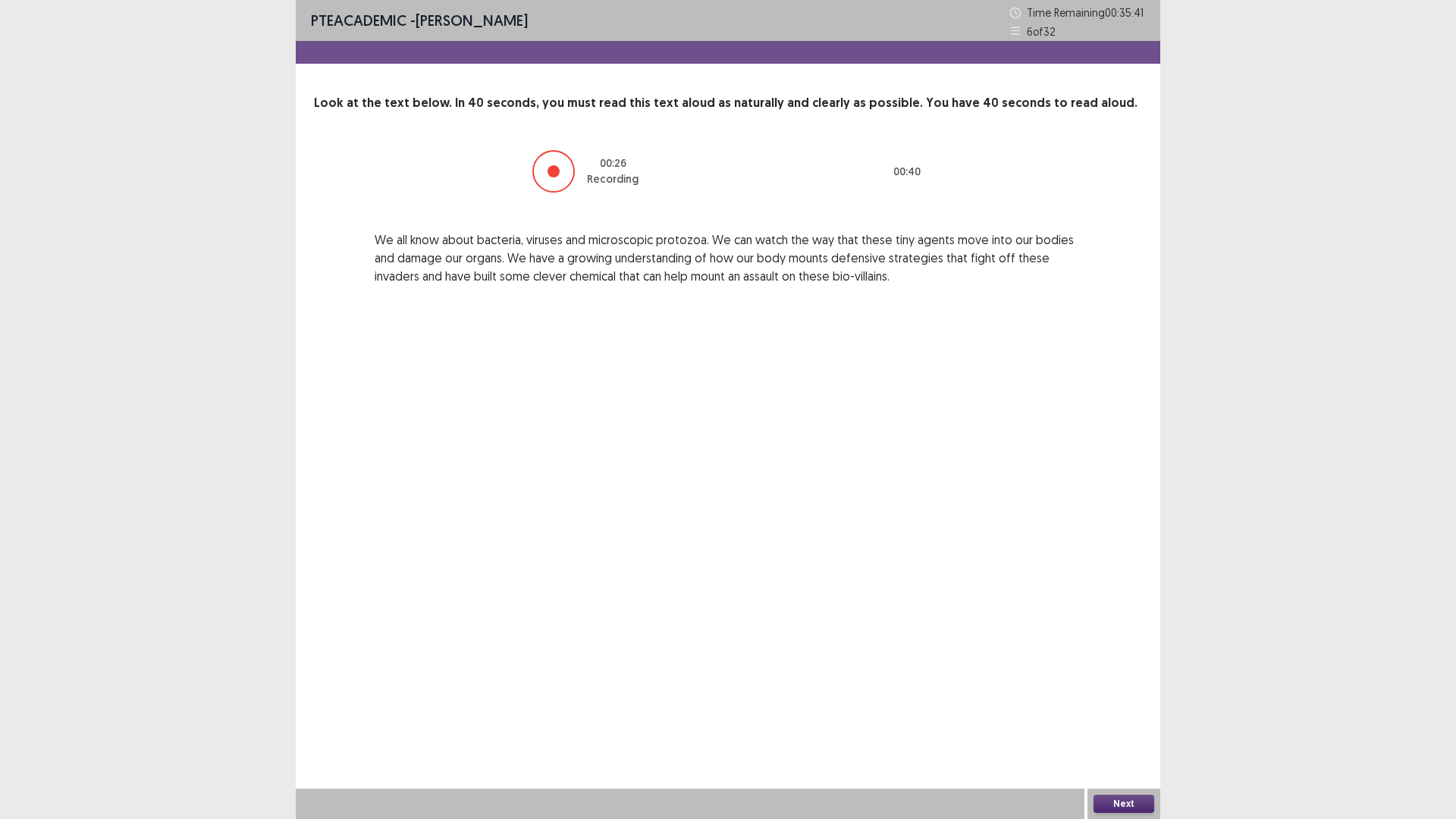
click at [1119, 674] on button "Next" at bounding box center [1124, 803] width 61 height 18
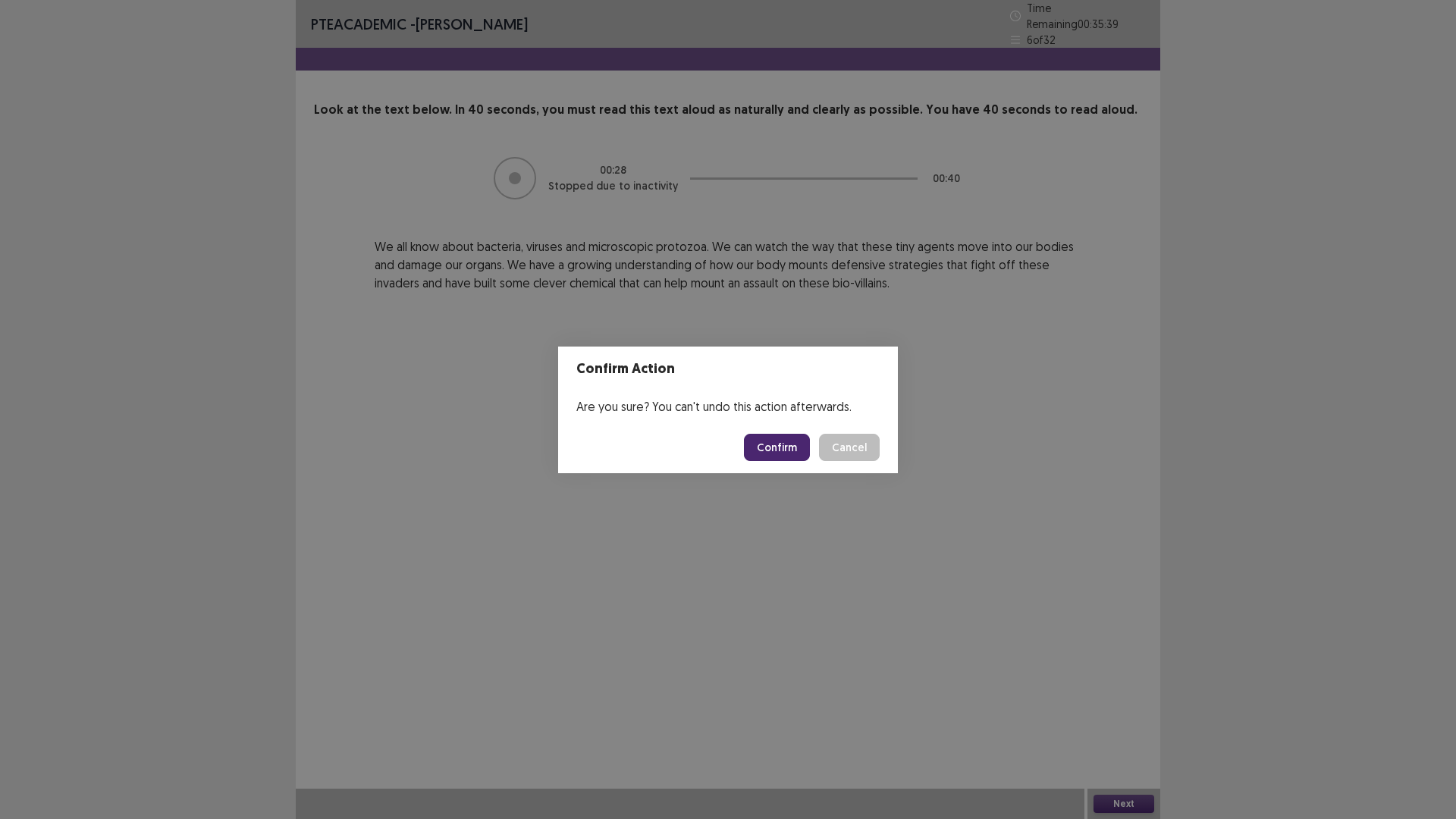
click at [789, 450] on button "Confirm" at bounding box center [777, 447] width 66 height 28
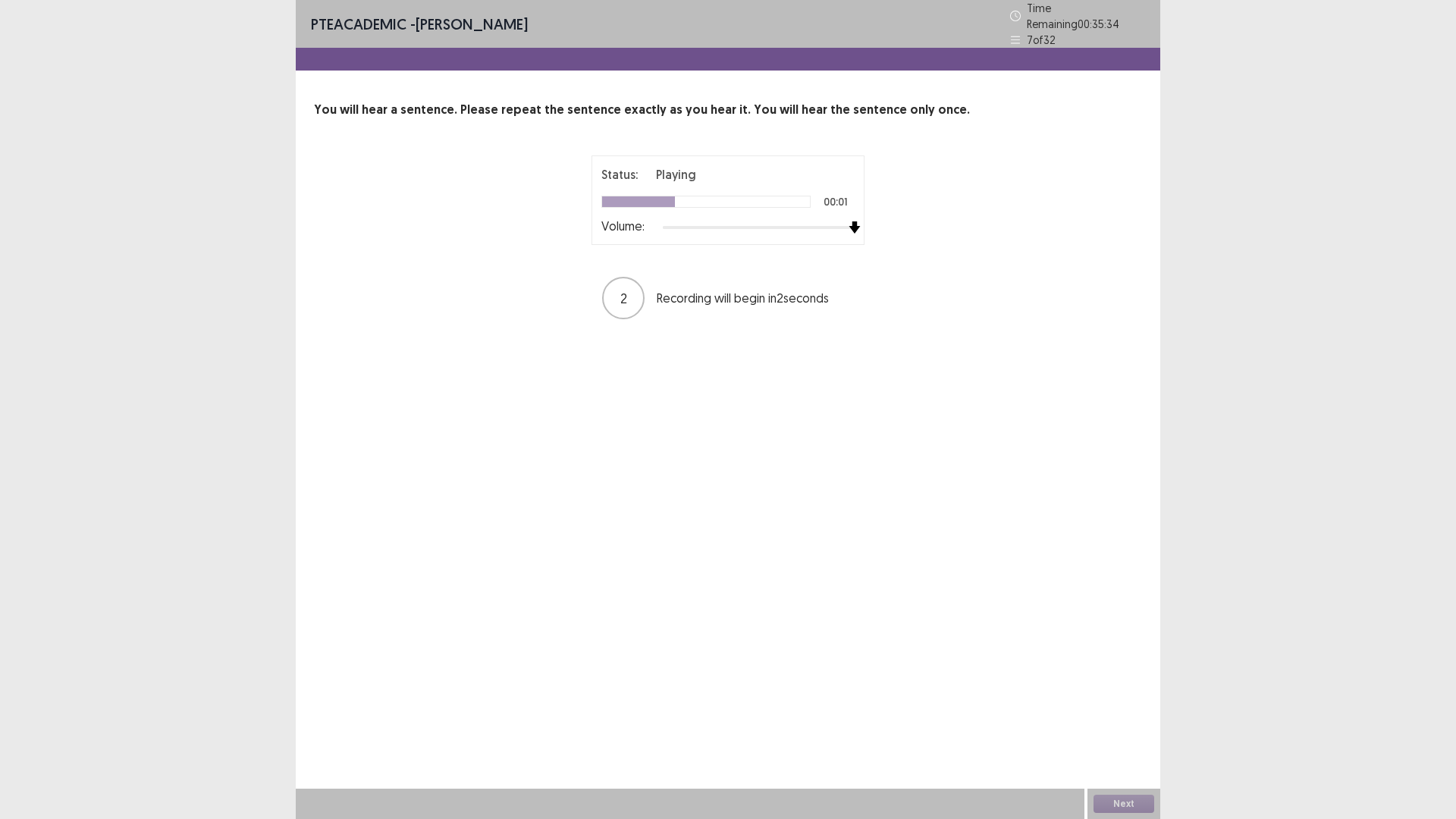
click at [851, 224] on div at bounding box center [759, 227] width 192 height 12
click at [1132, 674] on button "Next" at bounding box center [1124, 803] width 61 height 18
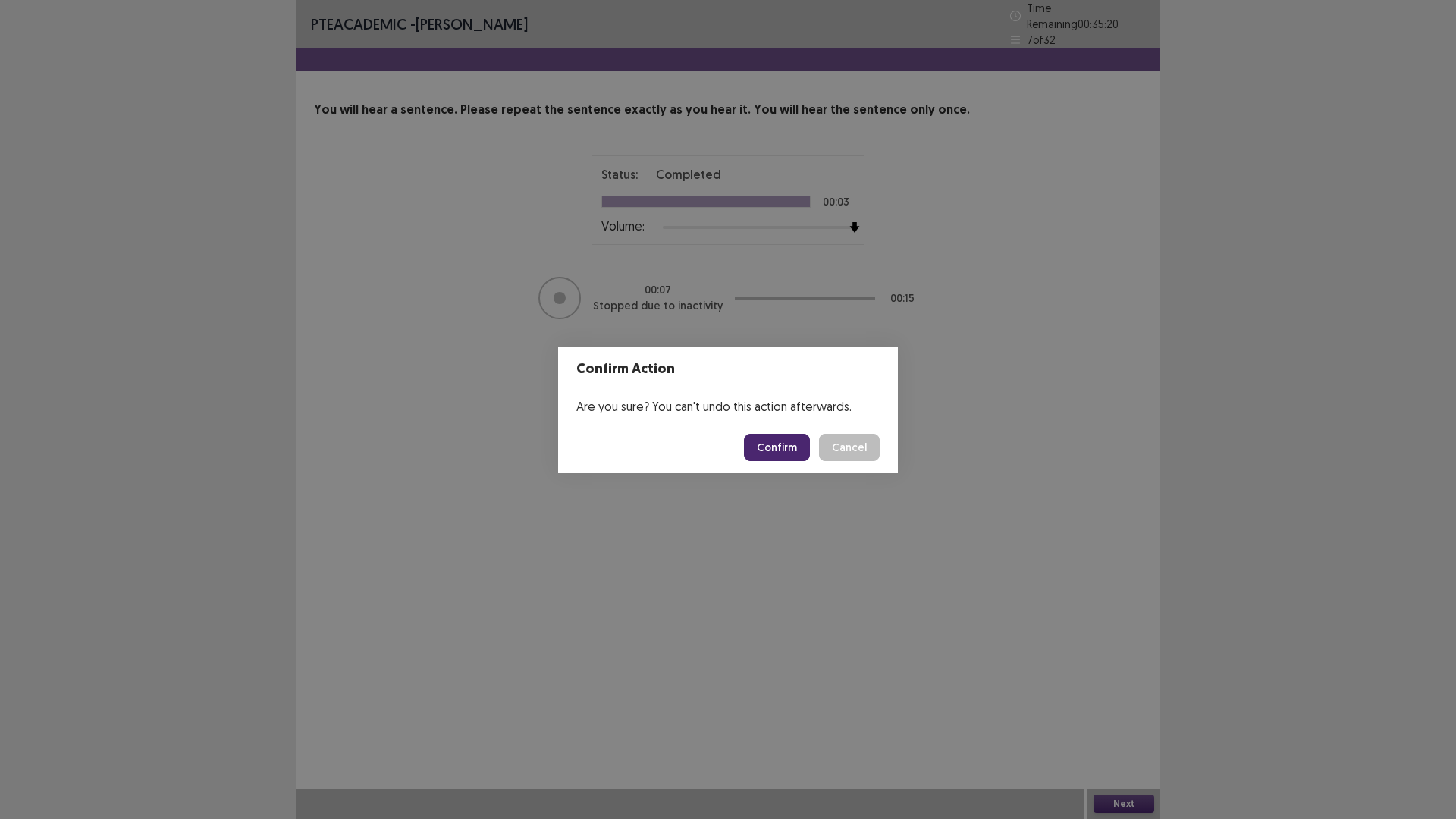
click at [803, 441] on button "Confirm" at bounding box center [777, 447] width 66 height 28
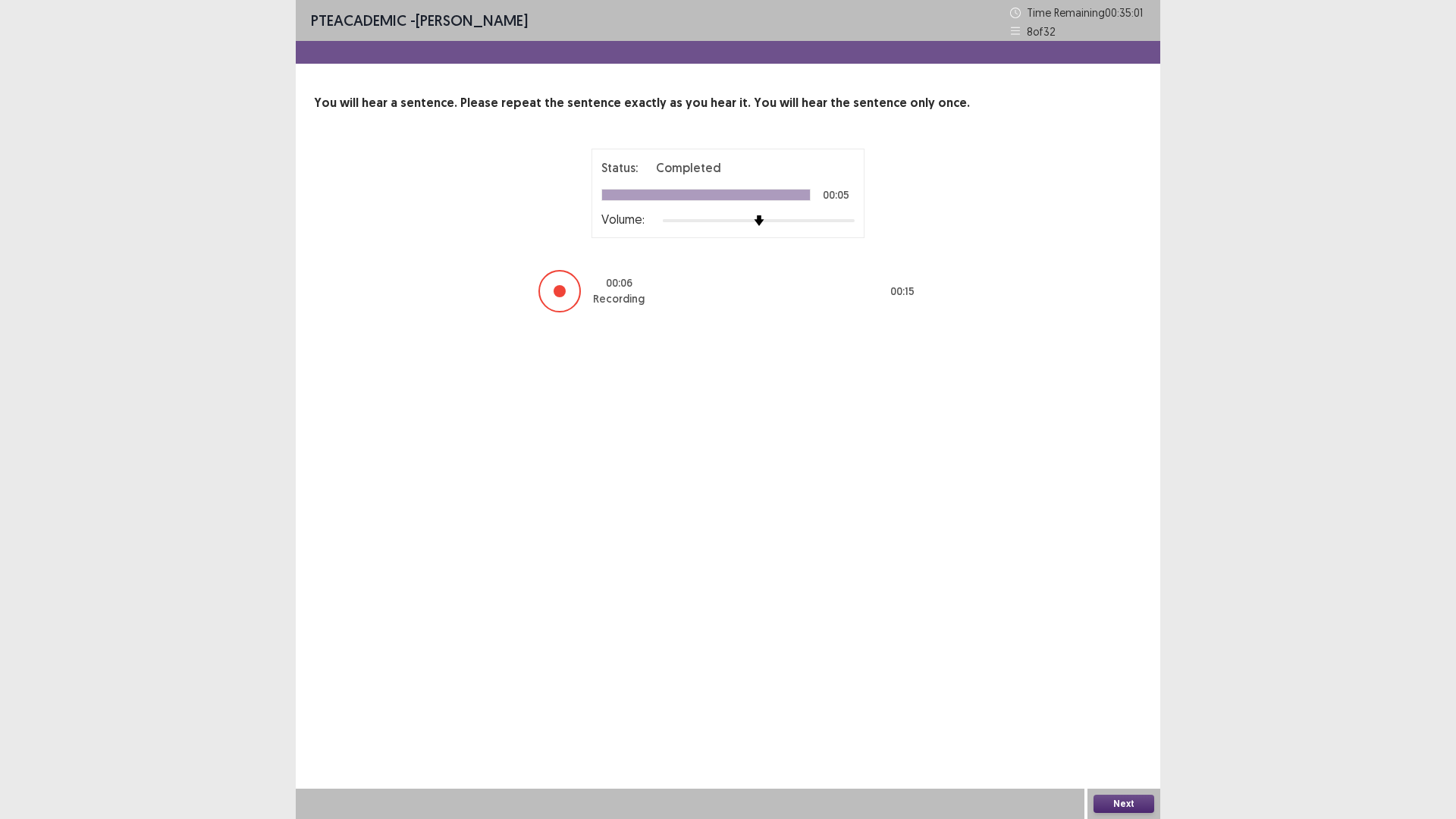
click at [1116, 674] on button "Next" at bounding box center [1124, 803] width 61 height 18
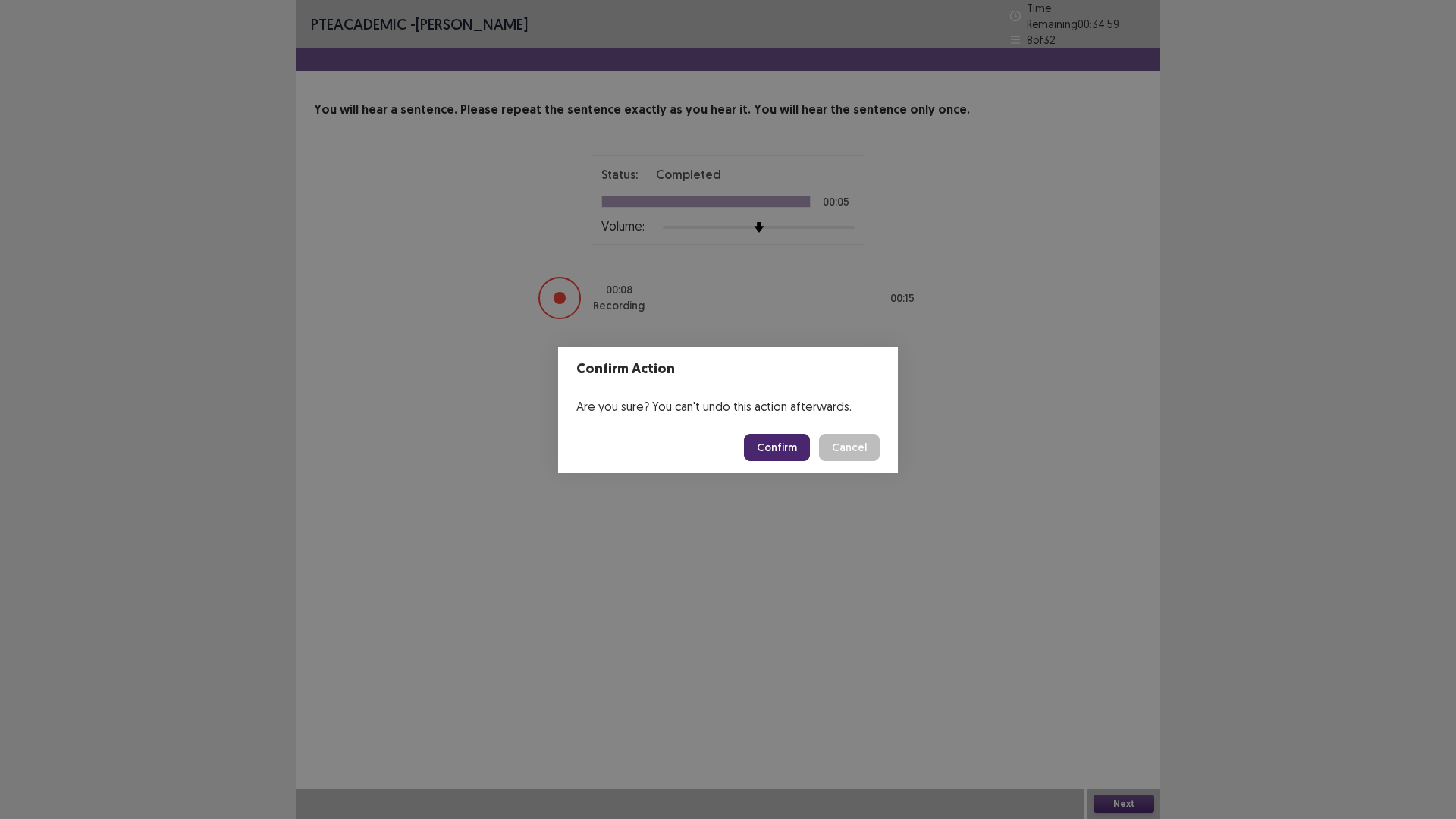
click at [781, 445] on button "Confirm" at bounding box center [777, 447] width 66 height 28
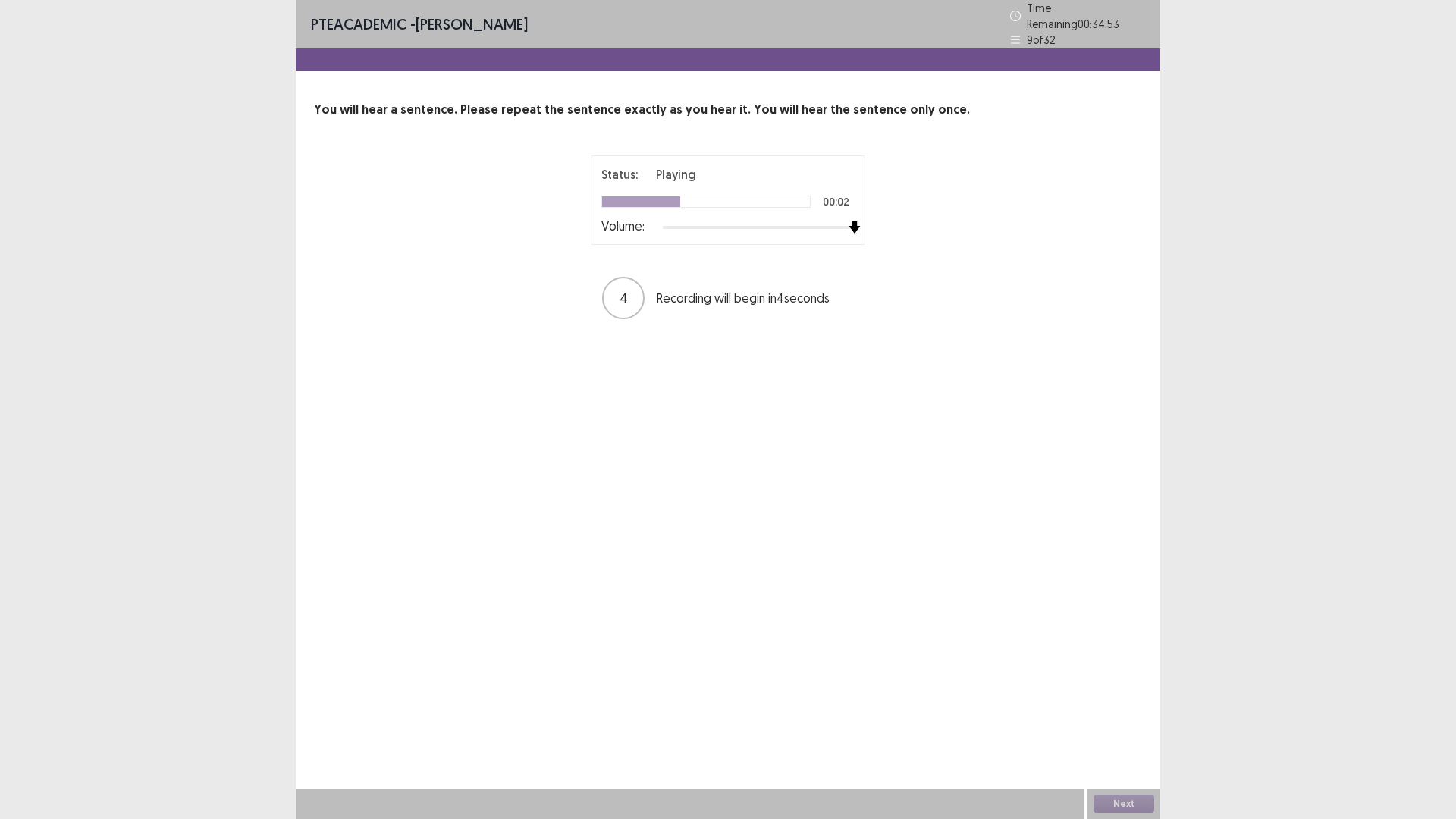
click at [847, 221] on div at bounding box center [759, 227] width 192 height 12
click at [1138, 674] on button "Next" at bounding box center [1124, 803] width 61 height 18
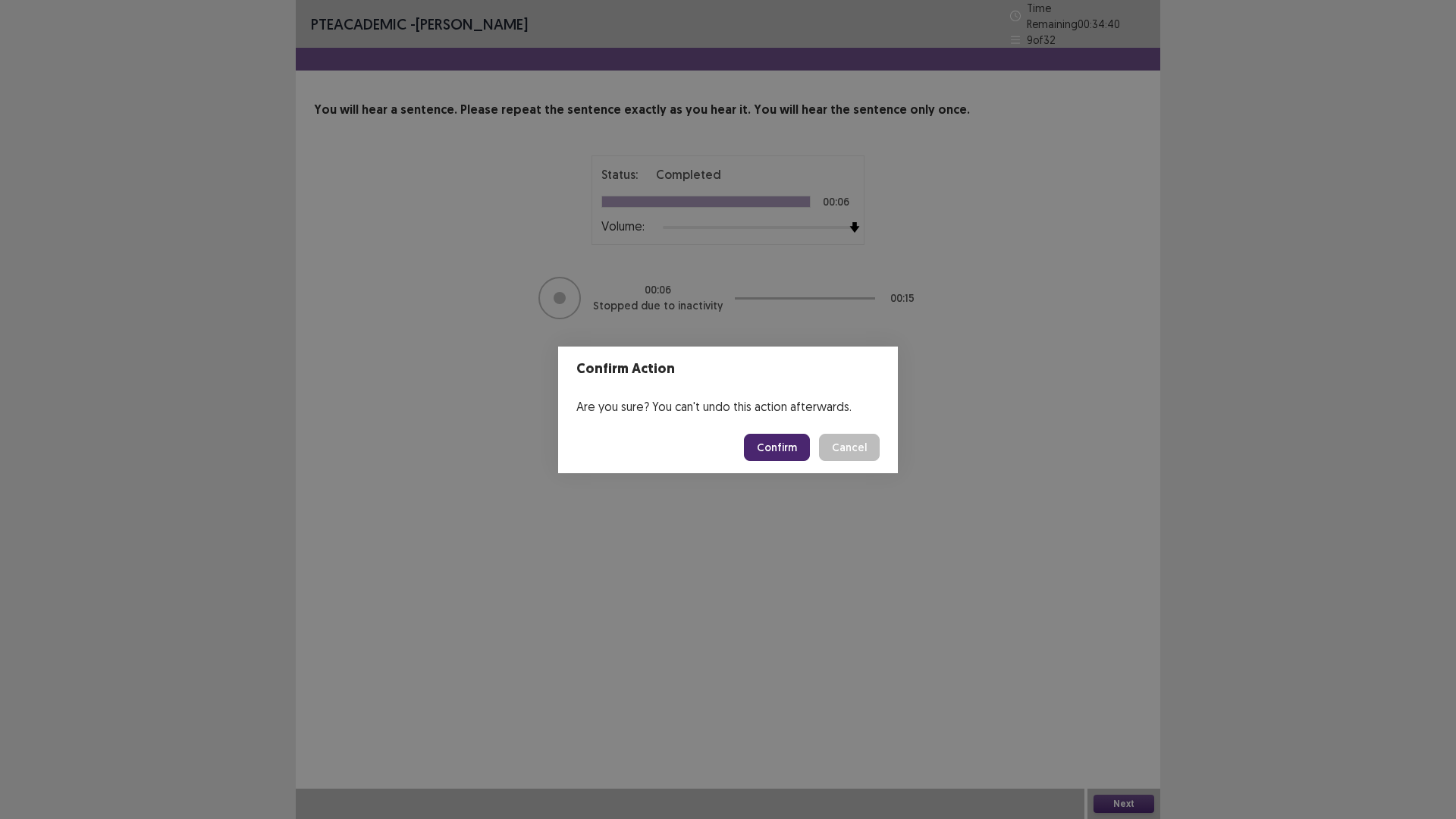
click at [797, 443] on button "Confirm" at bounding box center [777, 447] width 66 height 28
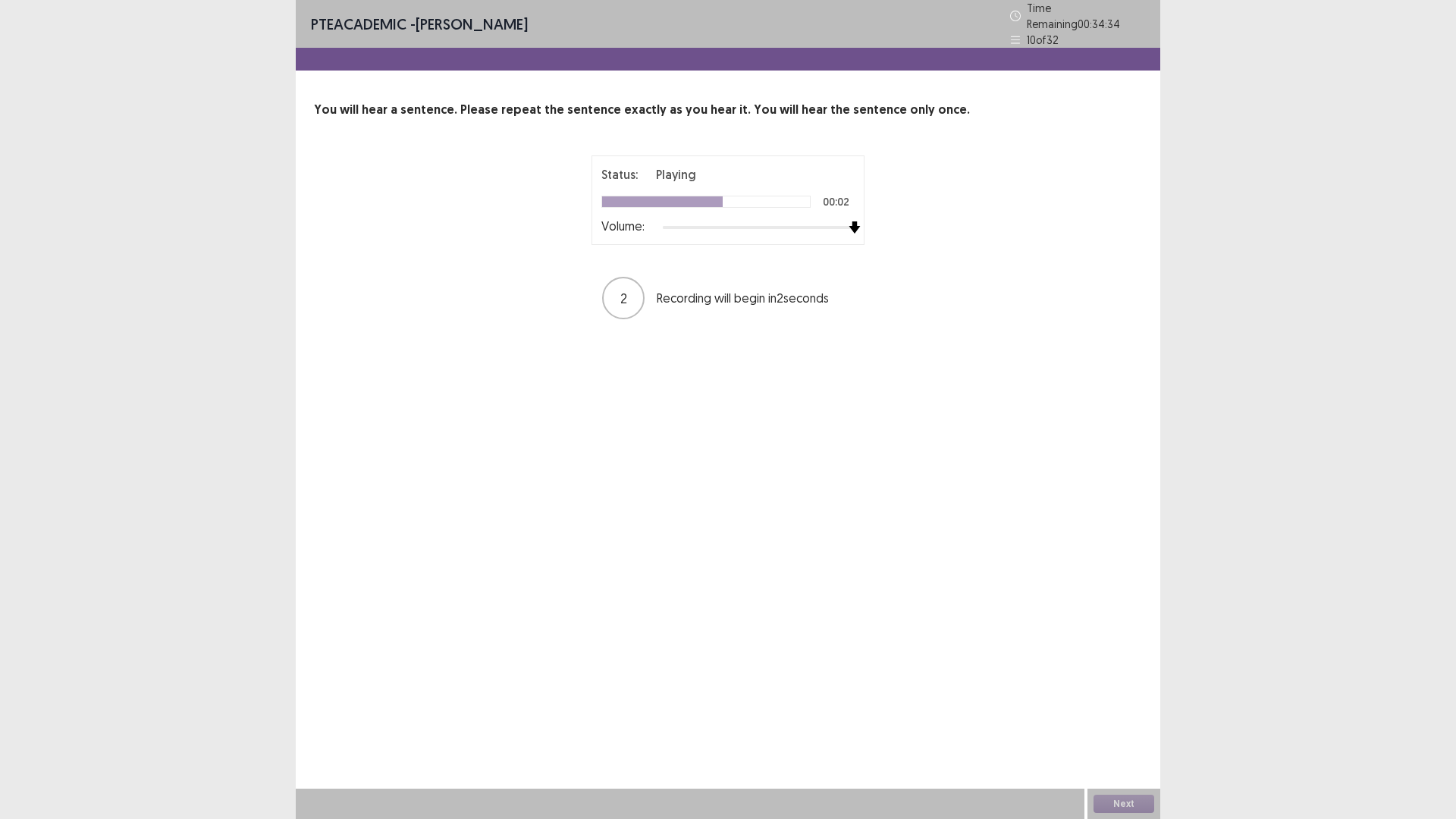
click at [846, 222] on div at bounding box center [759, 227] width 192 height 12
click at [1109, 674] on button "Next" at bounding box center [1124, 803] width 61 height 18
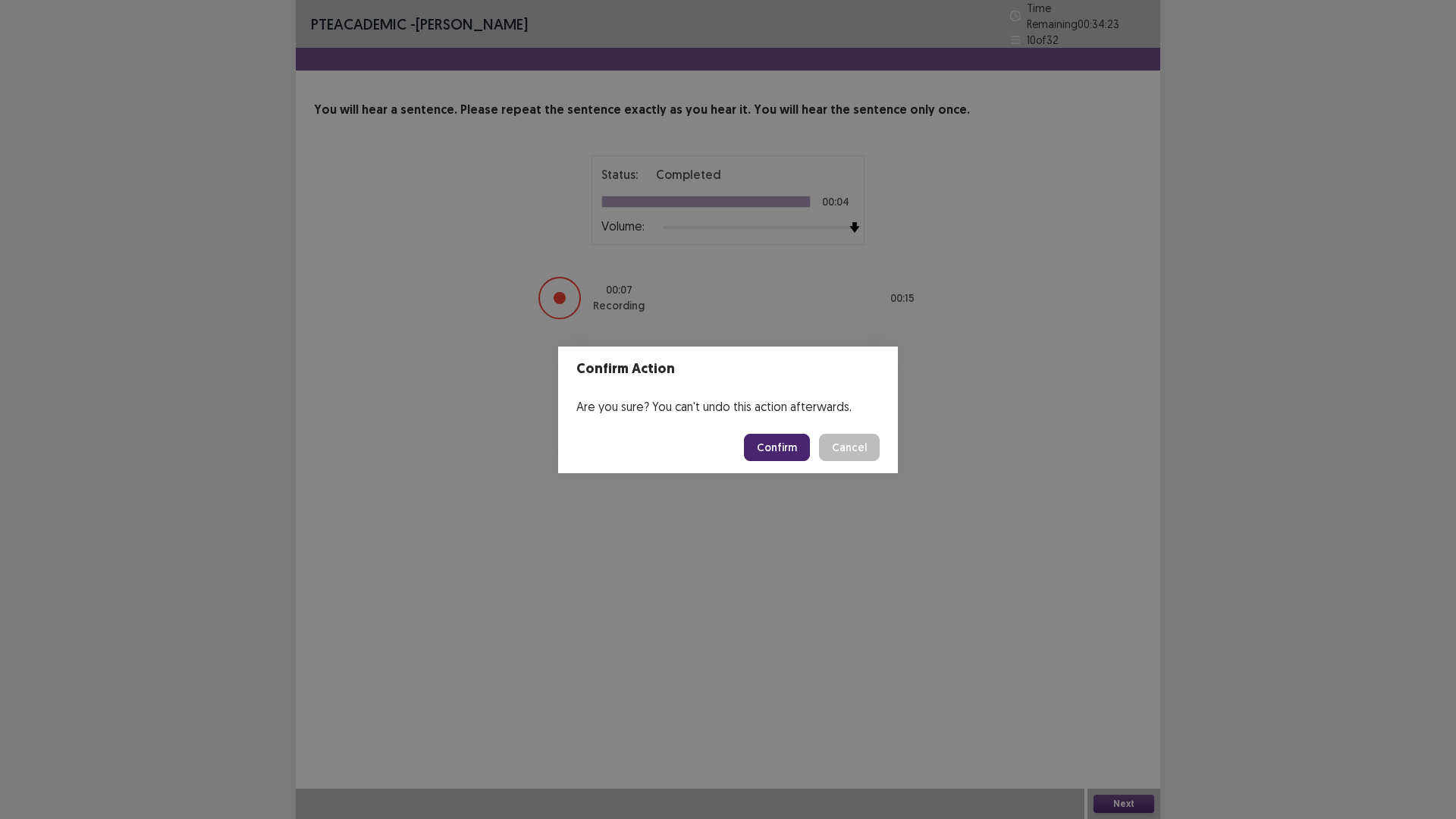
click at [795, 450] on button "Confirm" at bounding box center [777, 447] width 66 height 28
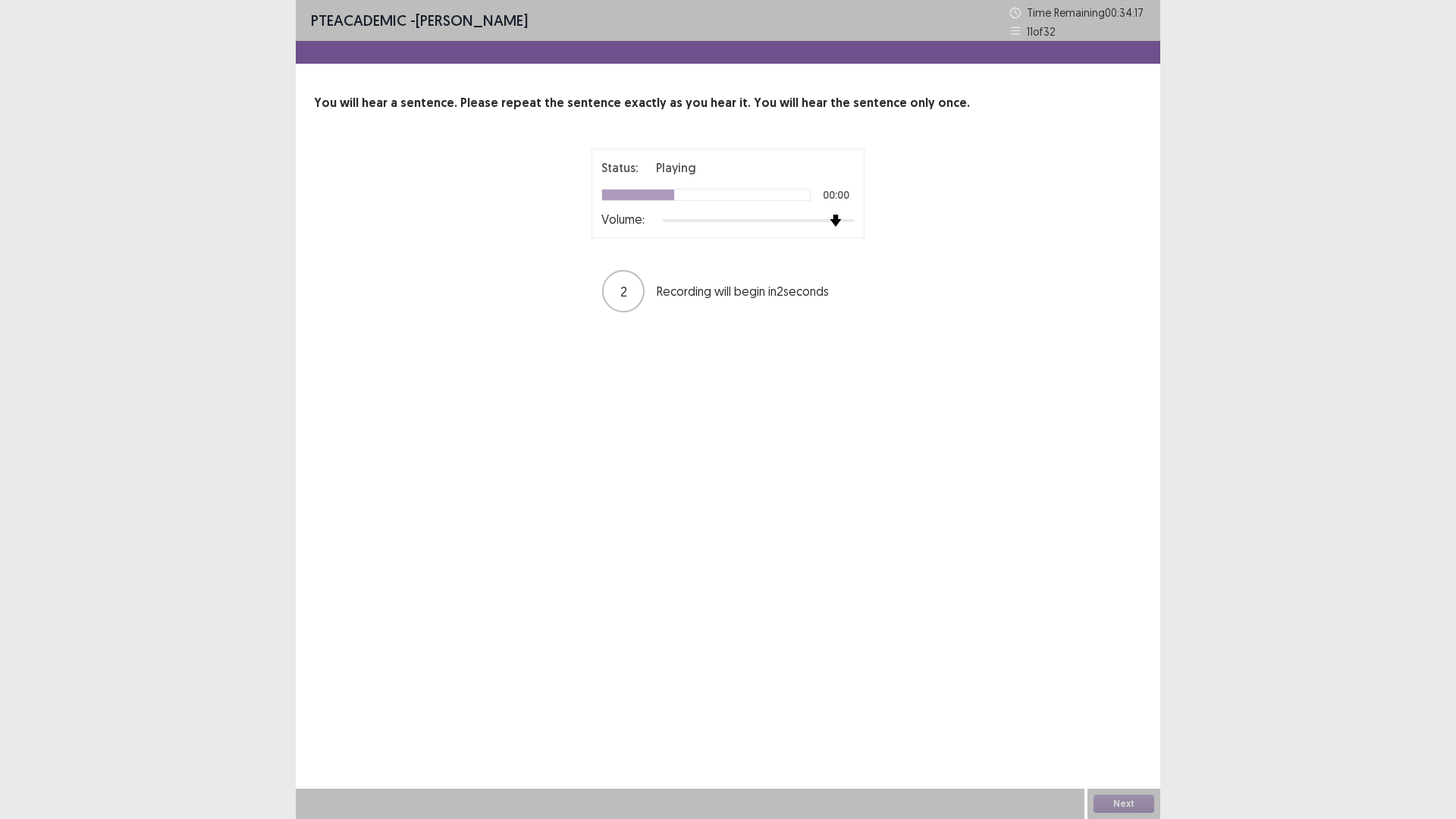
click at [841, 216] on div at bounding box center [759, 220] width 192 height 12
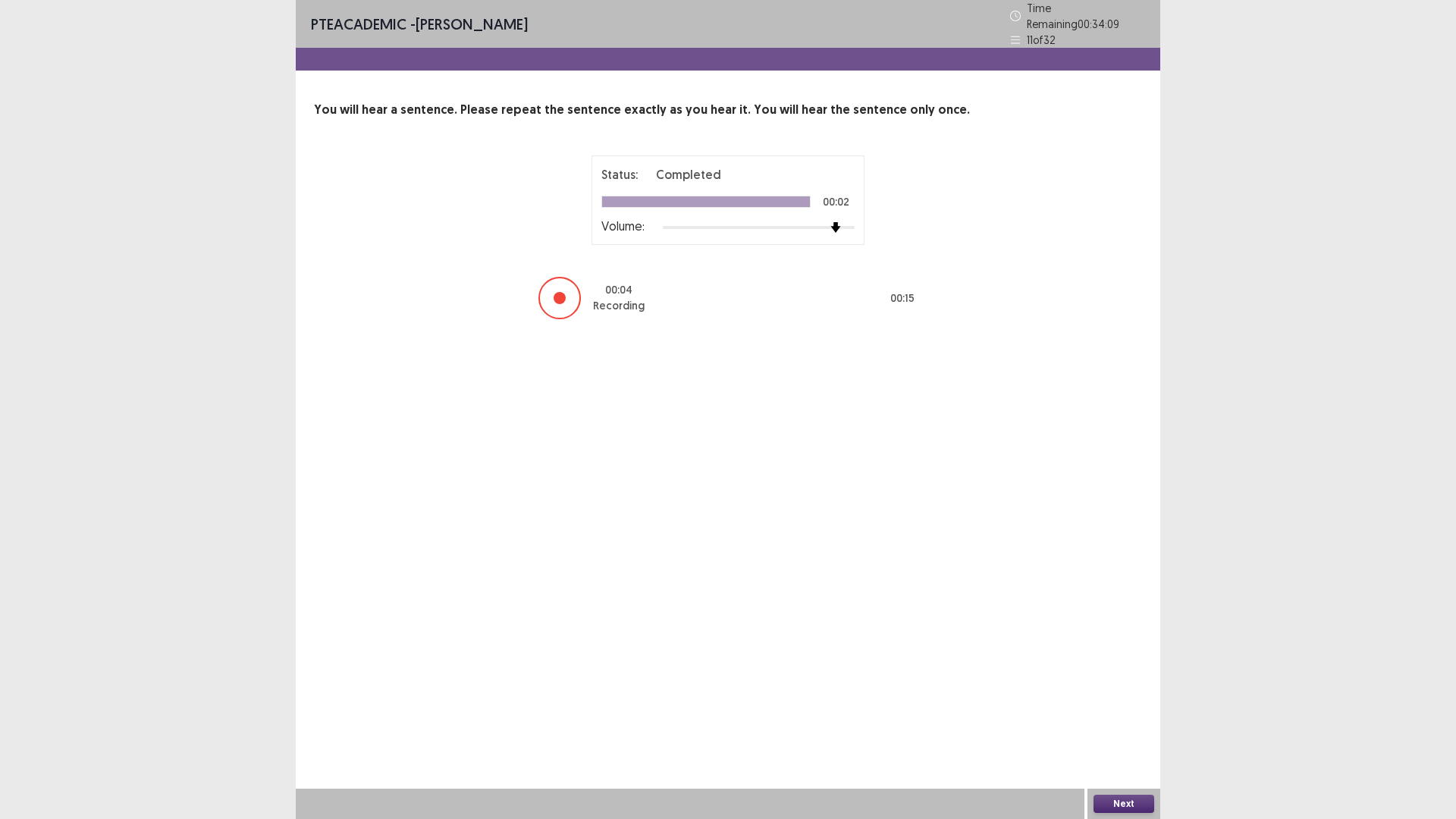
click at [1138, 674] on button "Next" at bounding box center [1124, 803] width 61 height 18
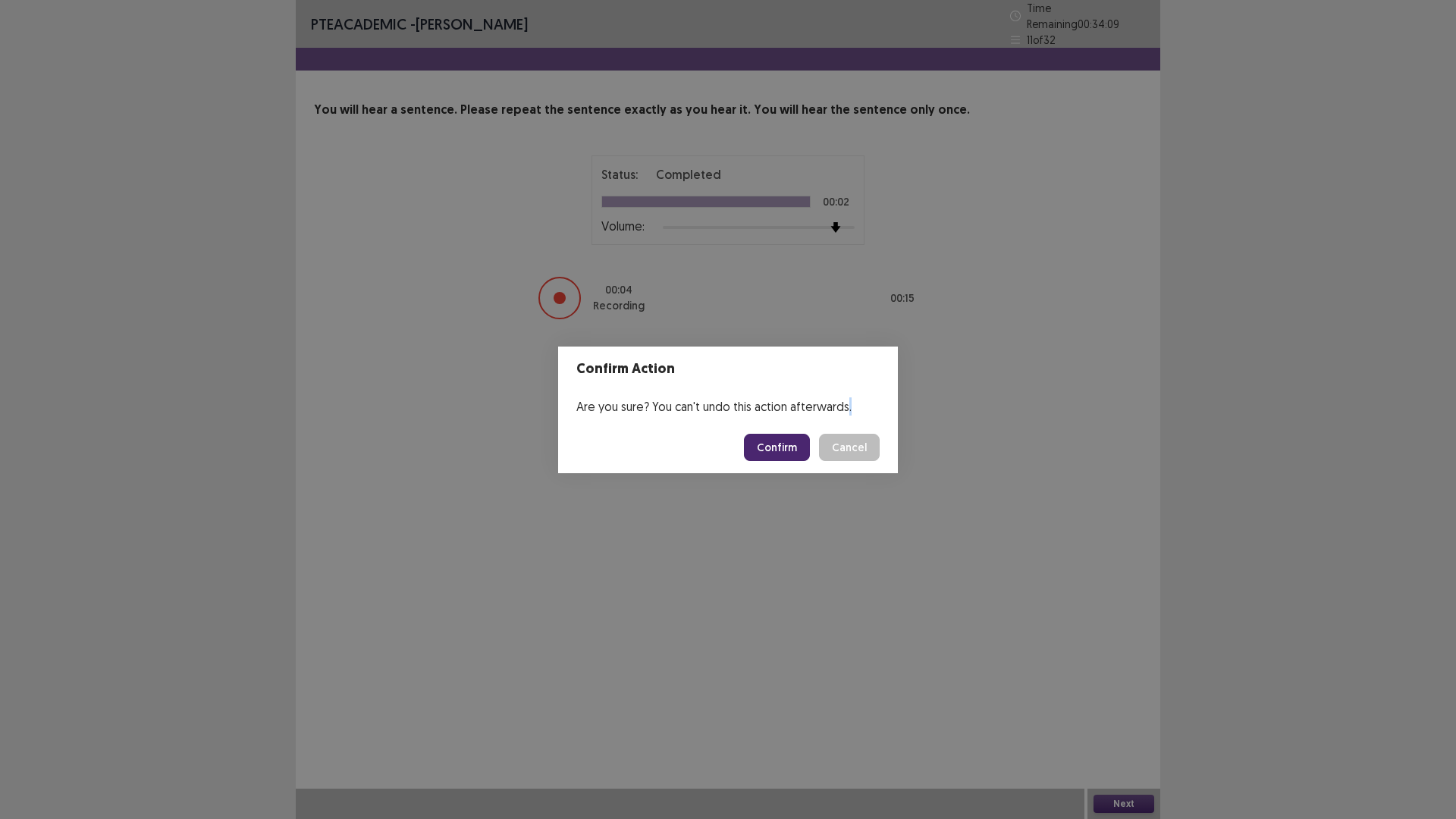
click at [1138, 674] on div "Confirm Action Are you sure? You can't undo this action afterwards. Confirm Can…" at bounding box center [728, 410] width 1456 height 819
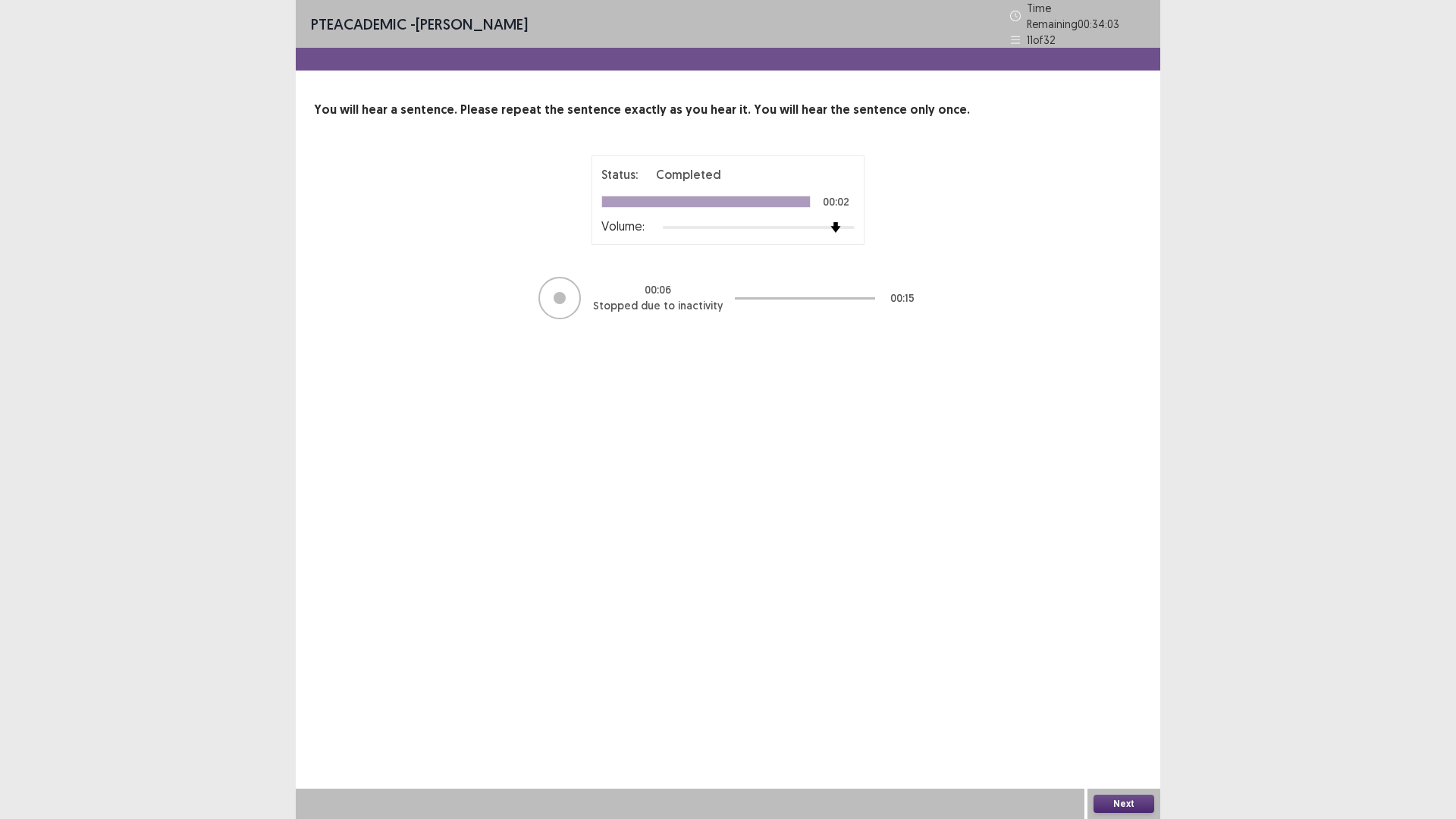
click at [847, 221] on div at bounding box center [759, 227] width 192 height 12
click at [1131, 674] on div "Next" at bounding box center [1123, 803] width 73 height 30
click at [1129, 674] on button "Next" at bounding box center [1124, 803] width 61 height 18
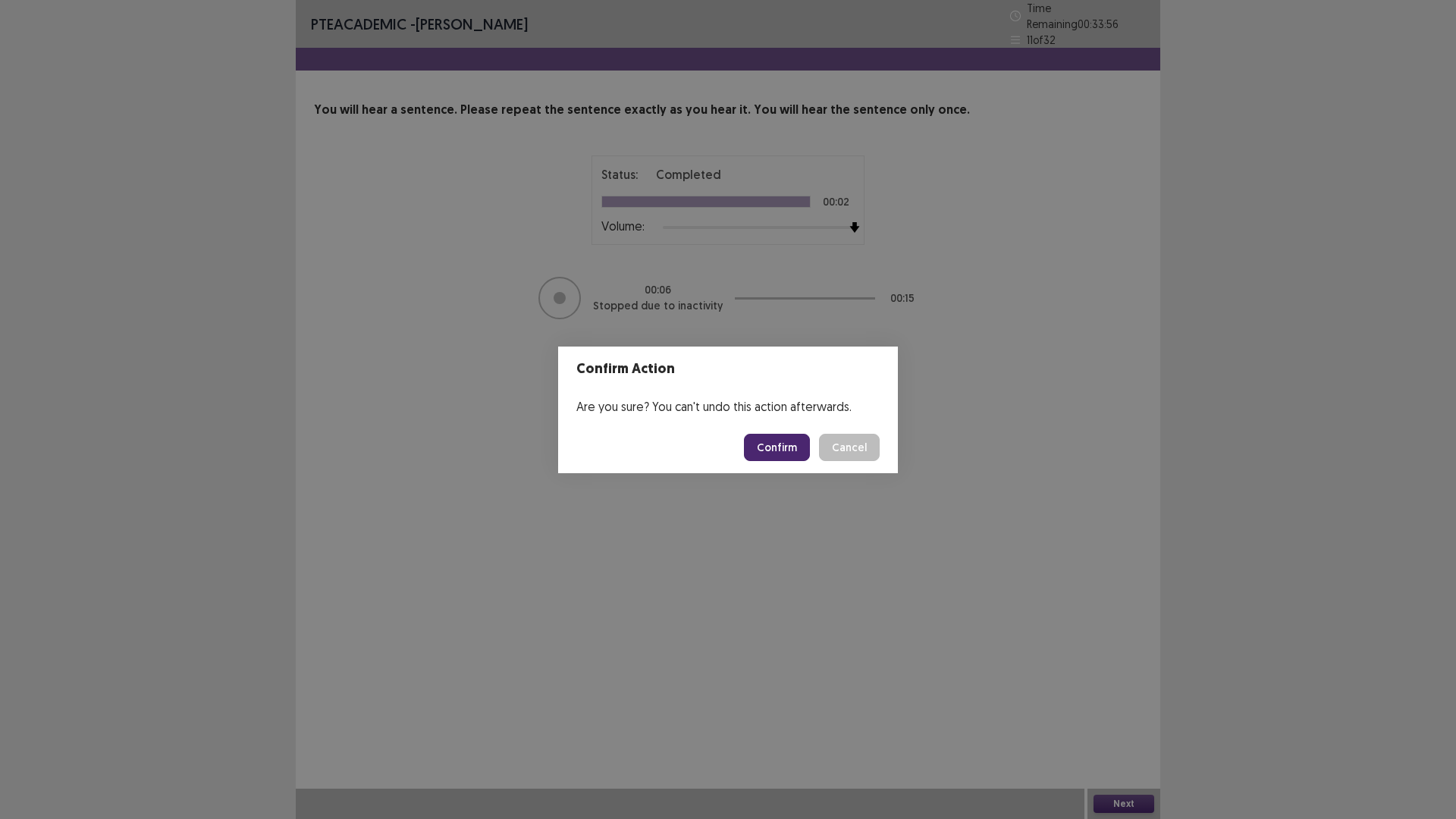
click at [807, 439] on button "Confirm" at bounding box center [777, 447] width 66 height 28
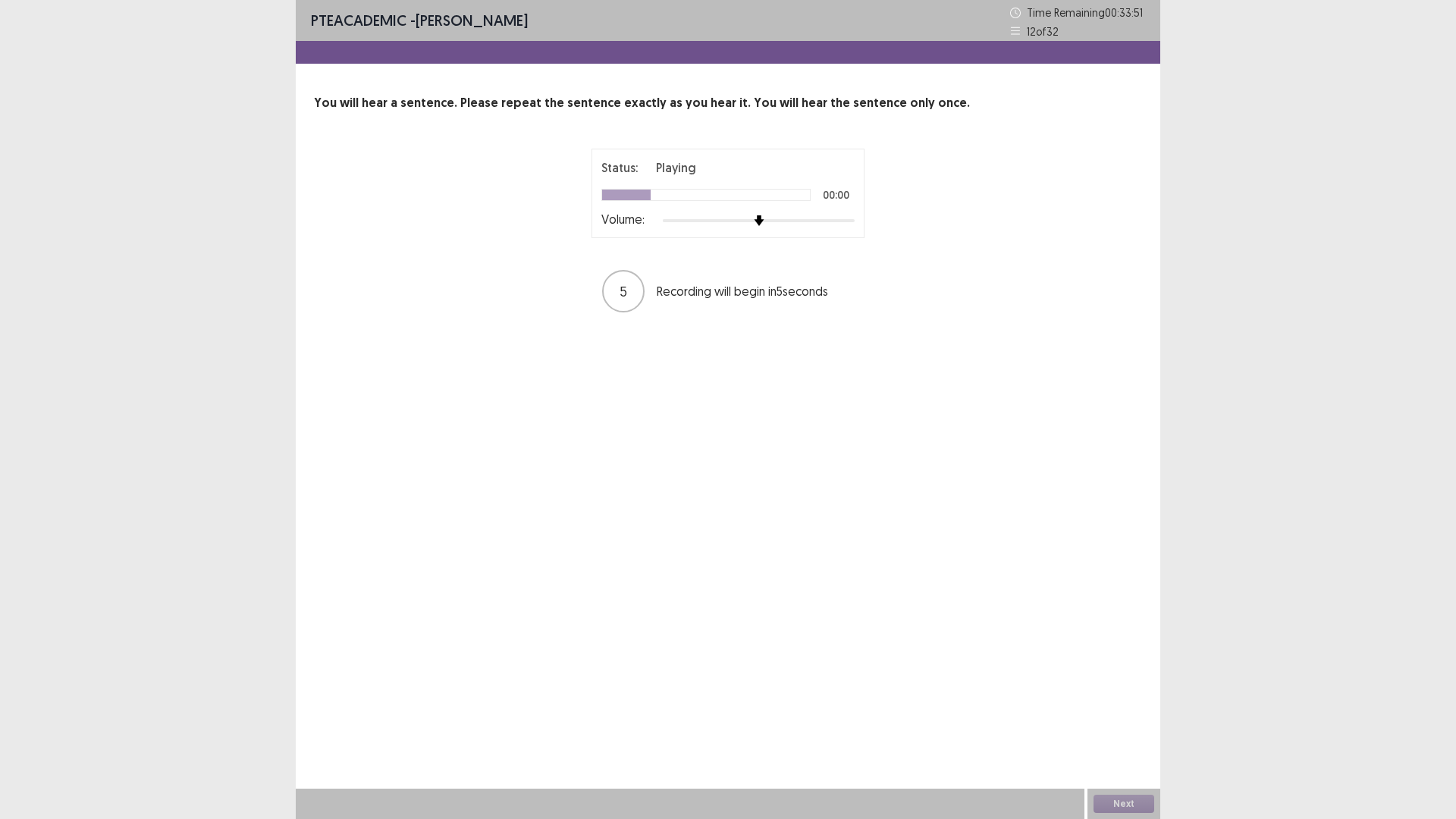
click at [842, 227] on div "Volume:" at bounding box center [728, 220] width 254 height 16
click at [842, 220] on div at bounding box center [759, 220] width 192 height 12
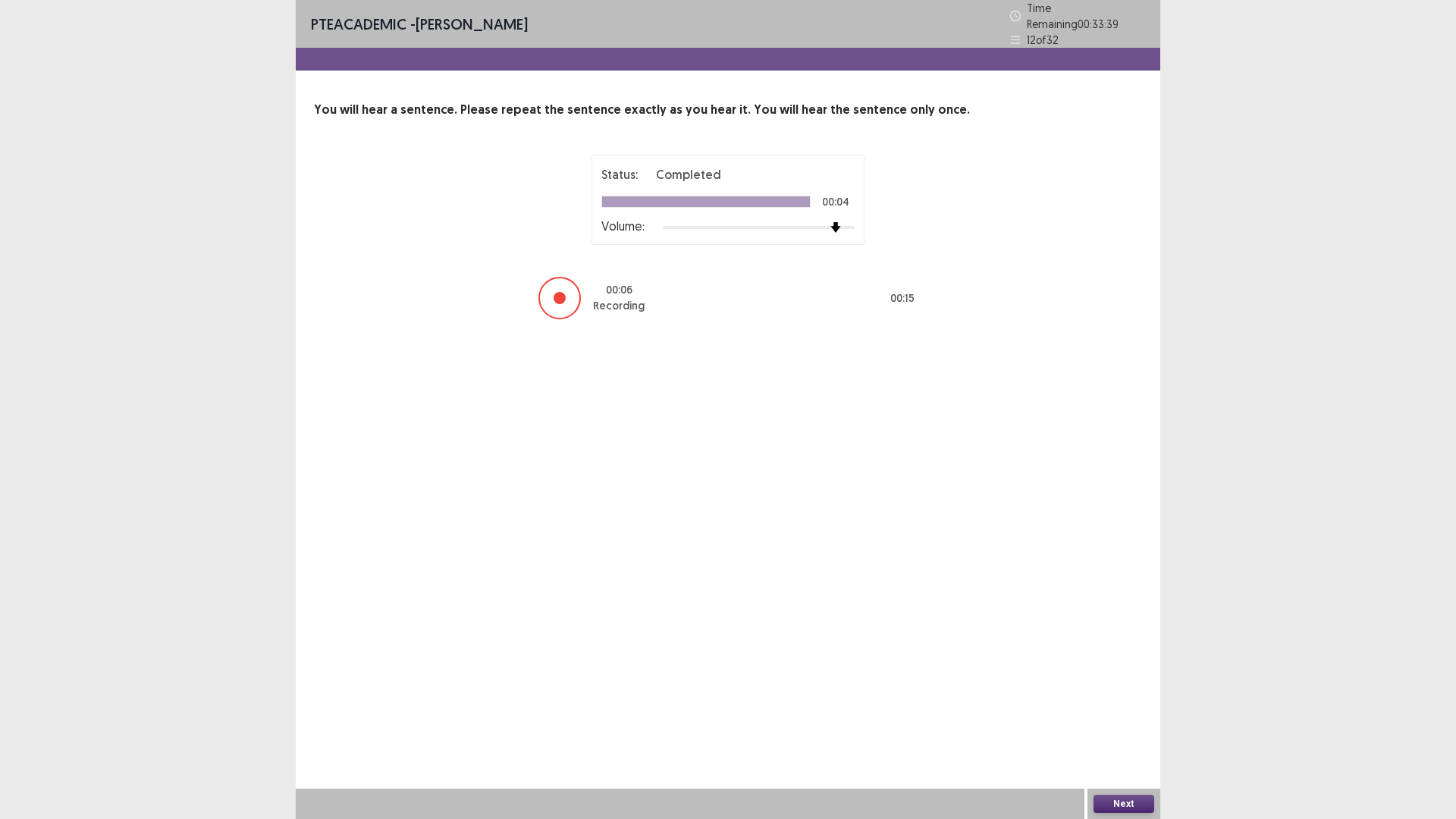
click at [1139, 674] on button "Next" at bounding box center [1124, 803] width 61 height 18
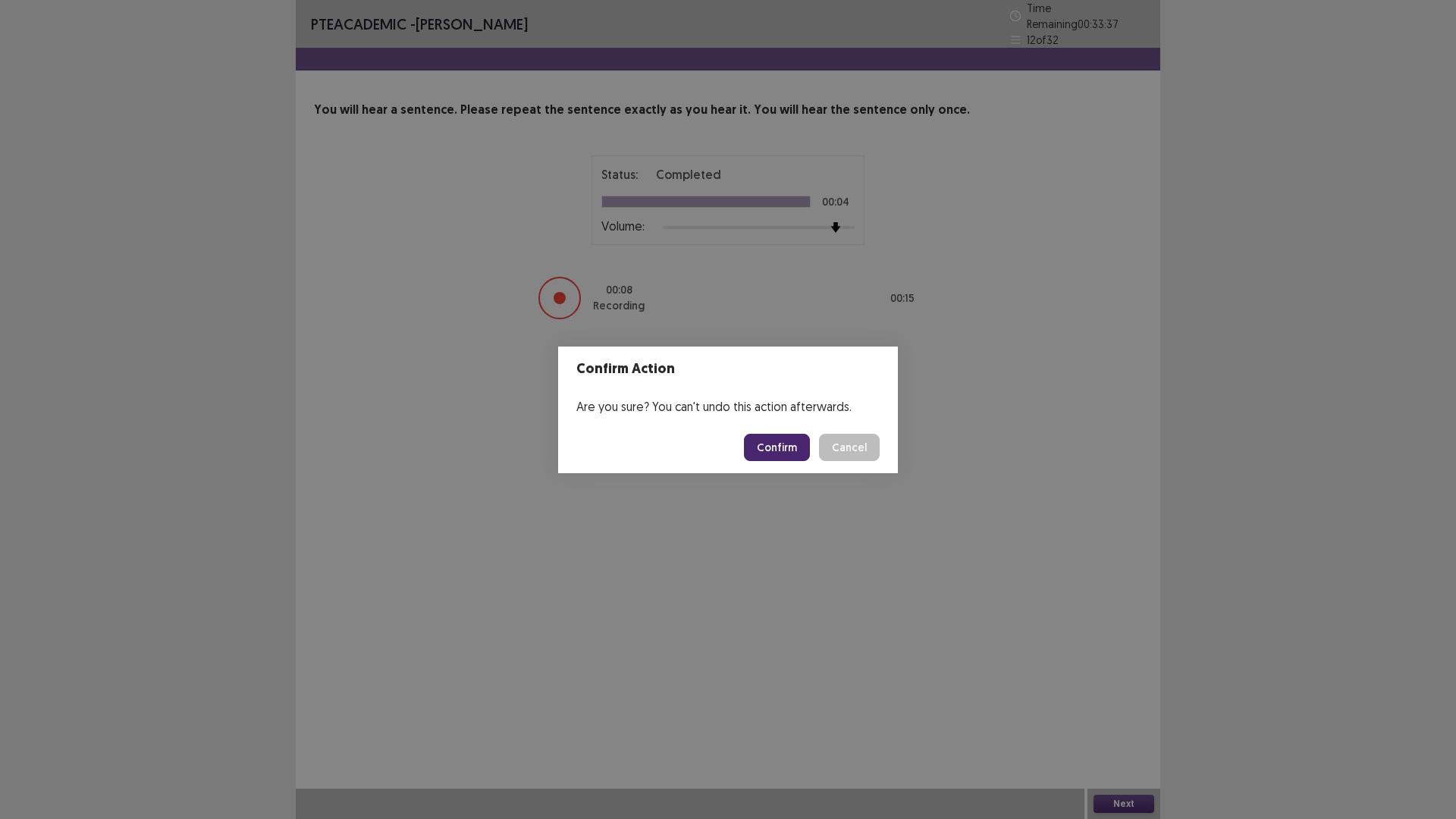
click at [793, 450] on button "Confirm" at bounding box center [777, 447] width 66 height 28
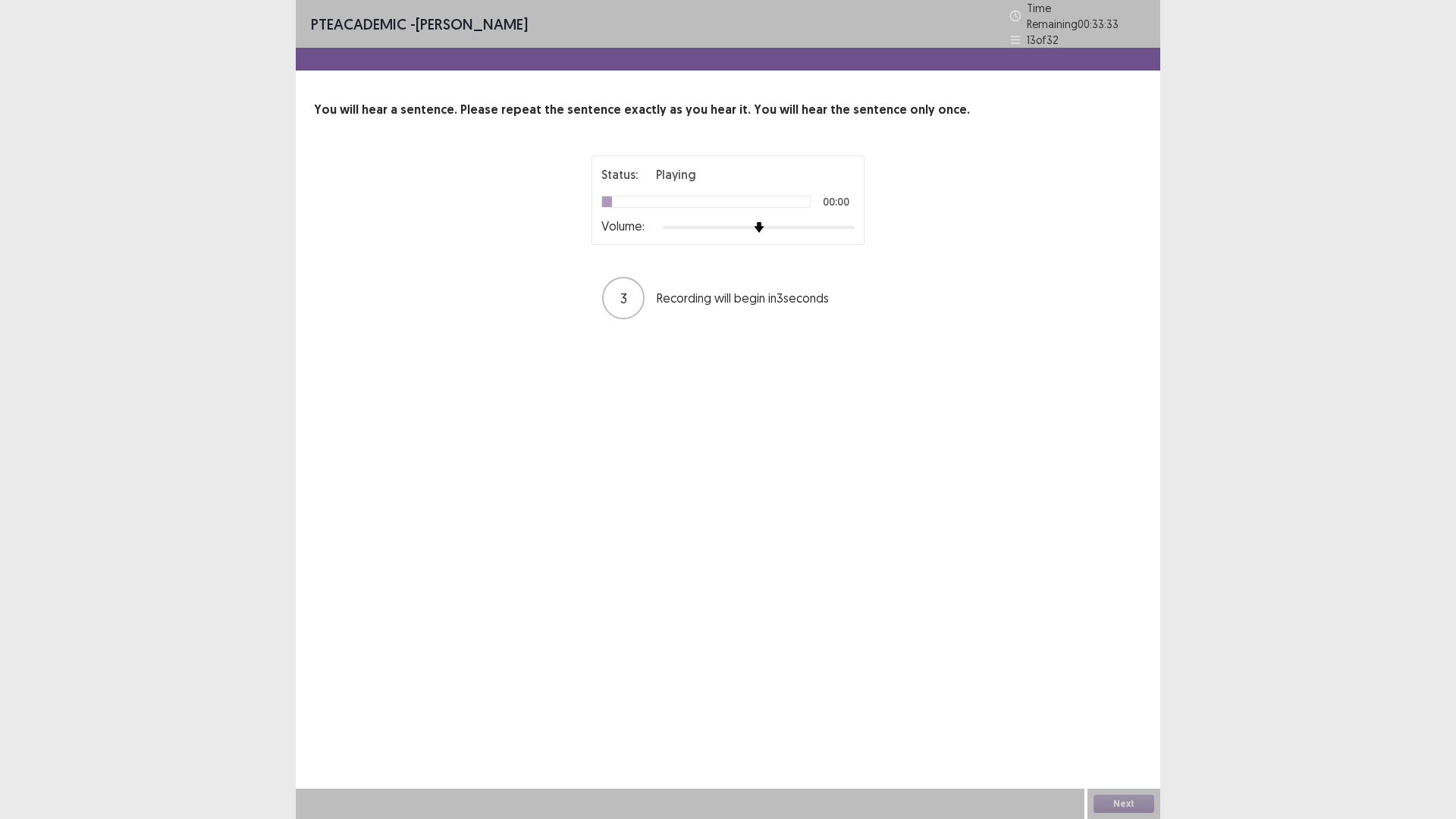
click at [846, 216] on div "Status: Playing 00:00 Volume:" at bounding box center [728, 200] width 254 height 70
click at [846, 221] on div at bounding box center [759, 227] width 192 height 12
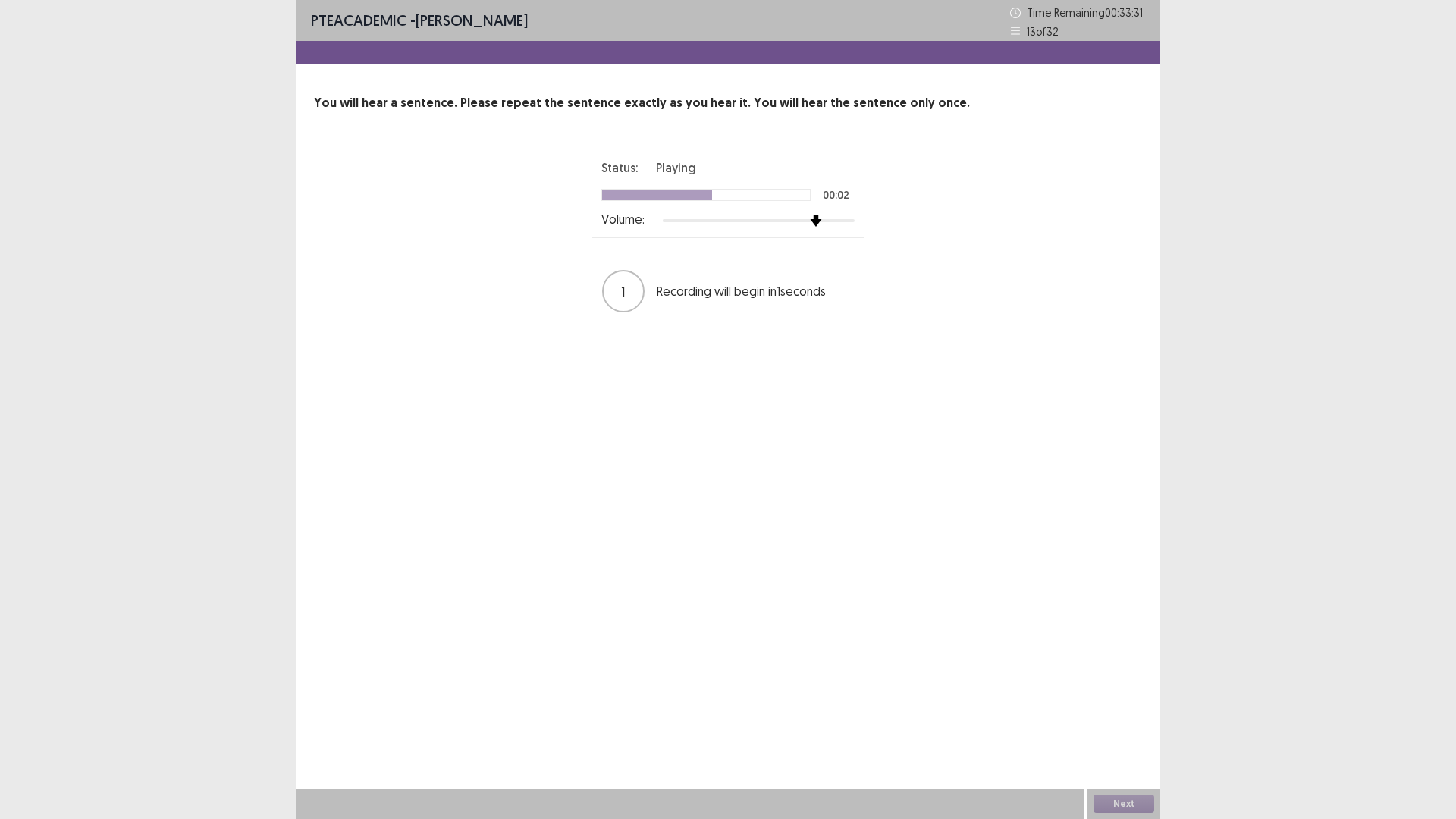
click at [807, 216] on div at bounding box center [759, 220] width 192 height 12
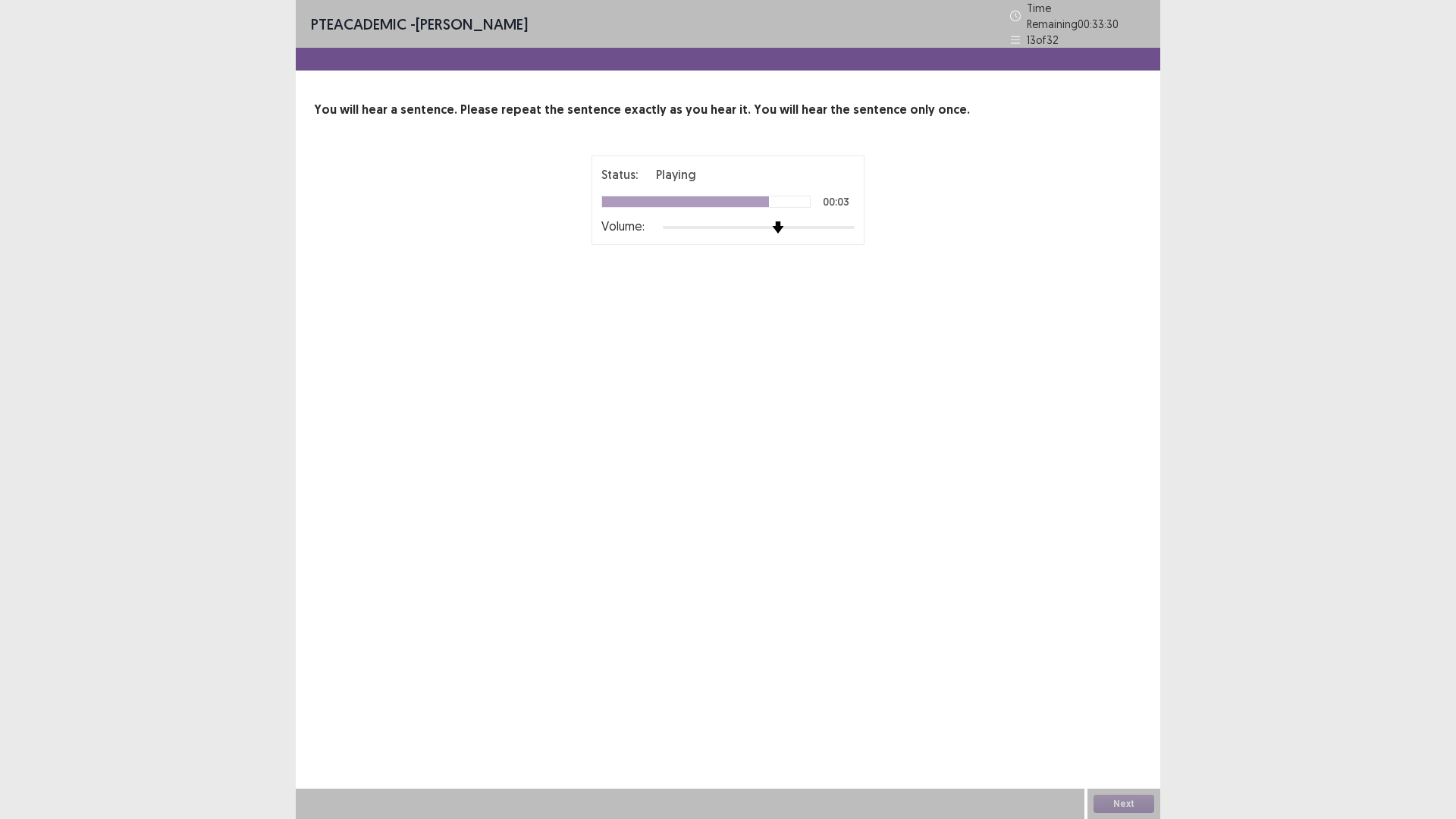
click at [783, 221] on div at bounding box center [759, 227] width 192 height 12
click at [1125, 674] on button "Next" at bounding box center [1124, 803] width 61 height 18
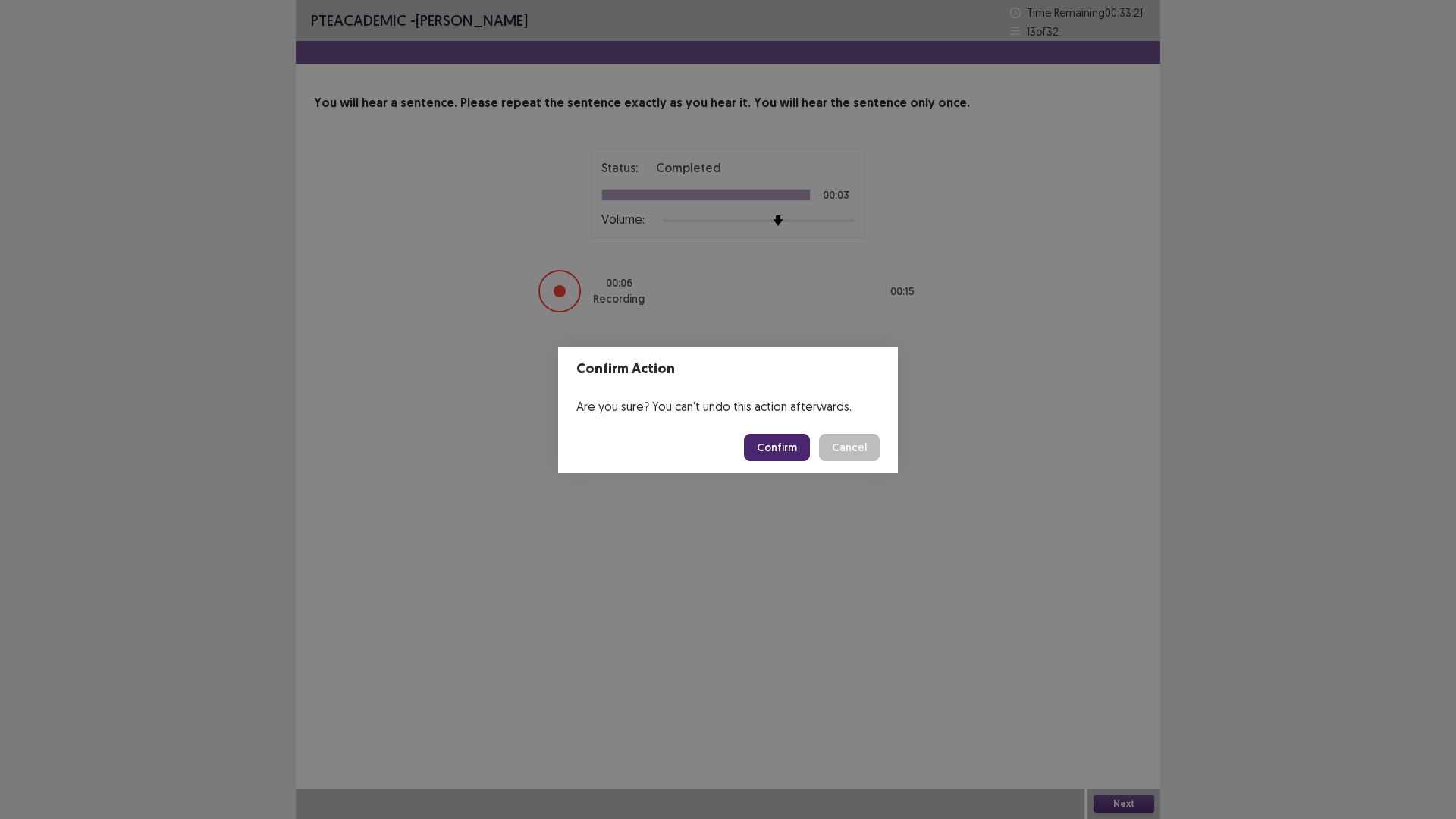
click at [790, 433] on button "Confirm" at bounding box center [777, 447] width 66 height 28
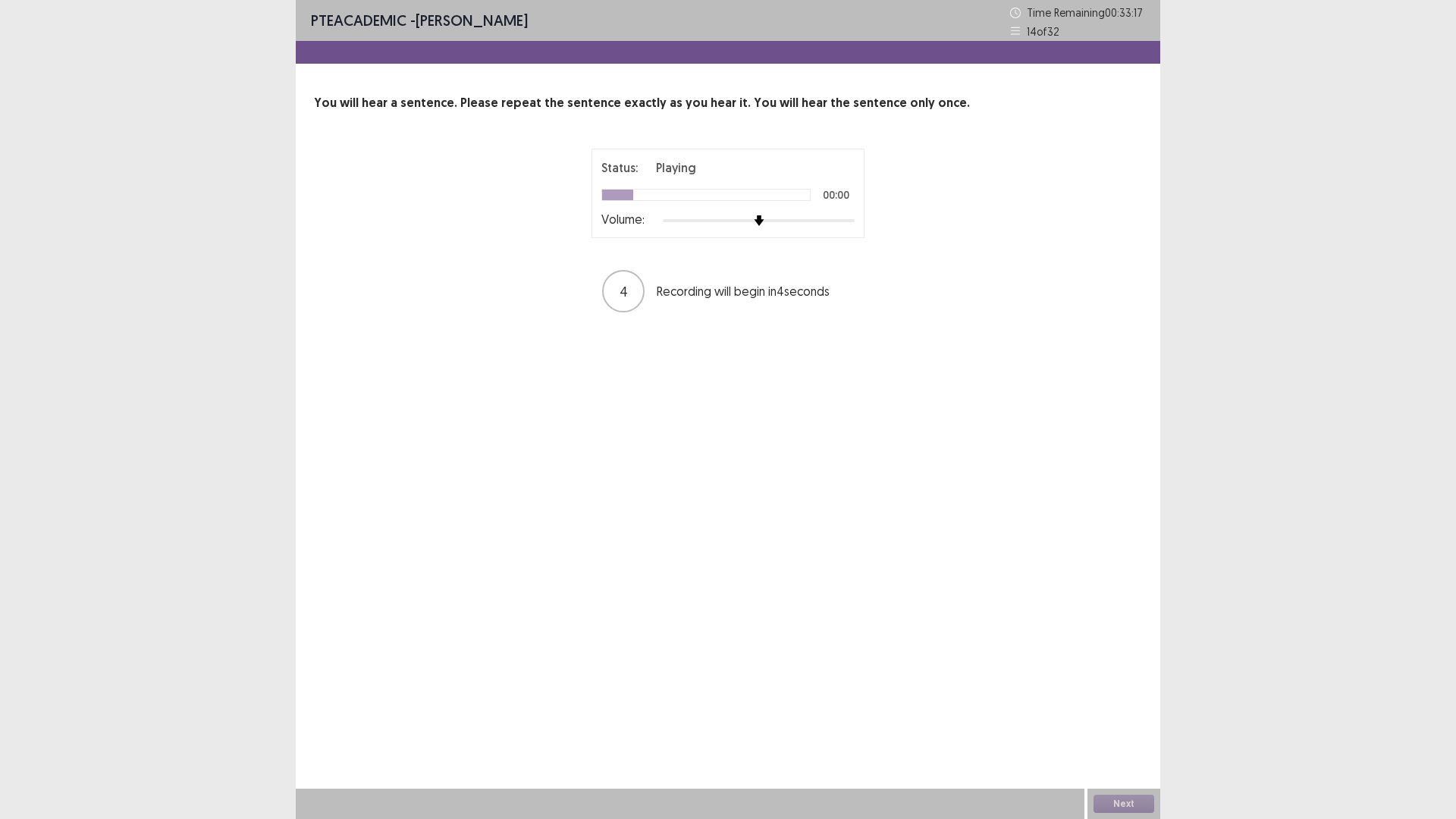
click at [802, 219] on div at bounding box center [759, 220] width 192 height 12
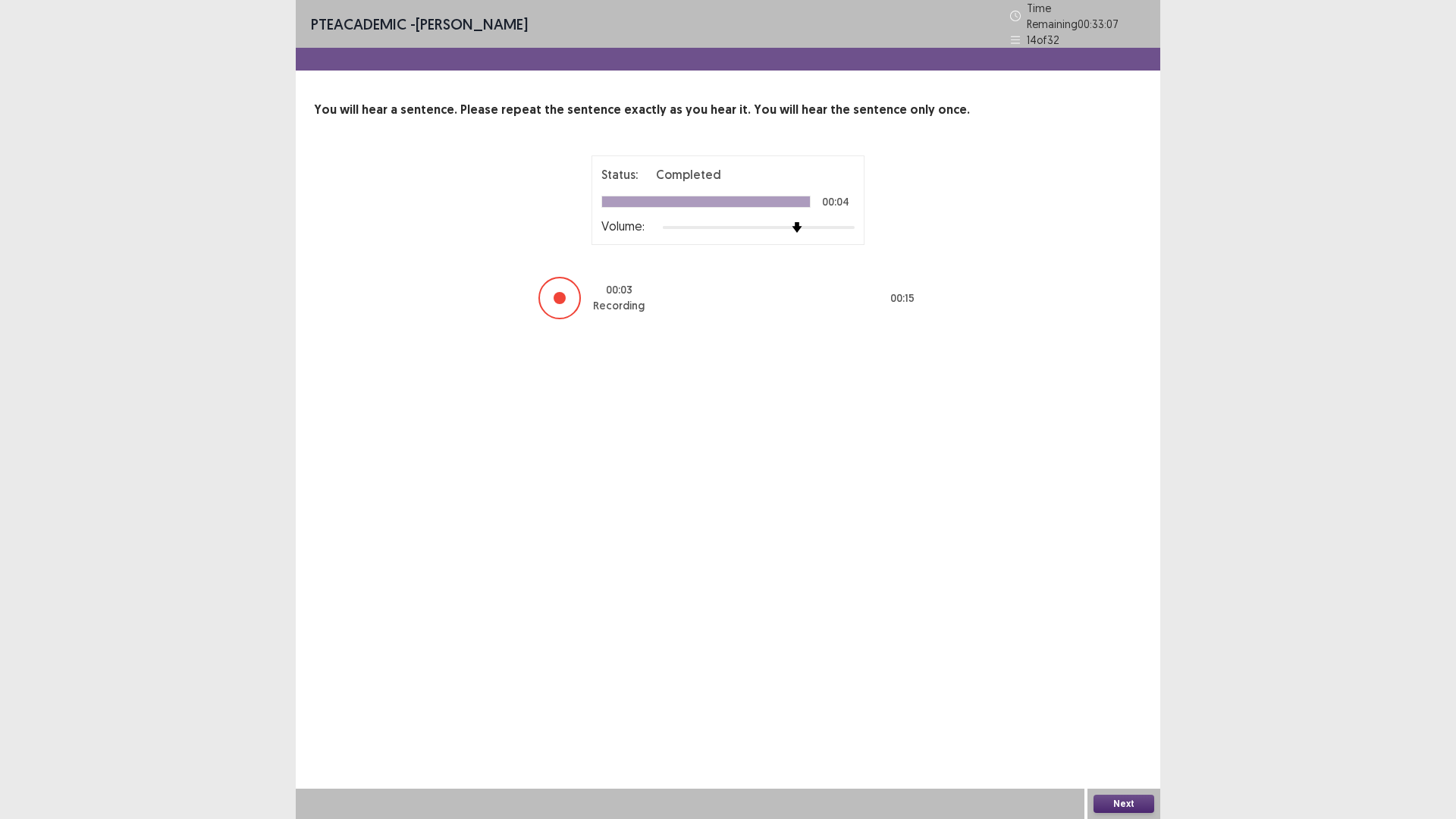
click at [1130, 674] on div "Next" at bounding box center [1123, 803] width 73 height 30
click at [1132, 674] on button "Next" at bounding box center [1124, 803] width 61 height 18
click at [1116, 674] on button "Next" at bounding box center [1124, 803] width 61 height 18
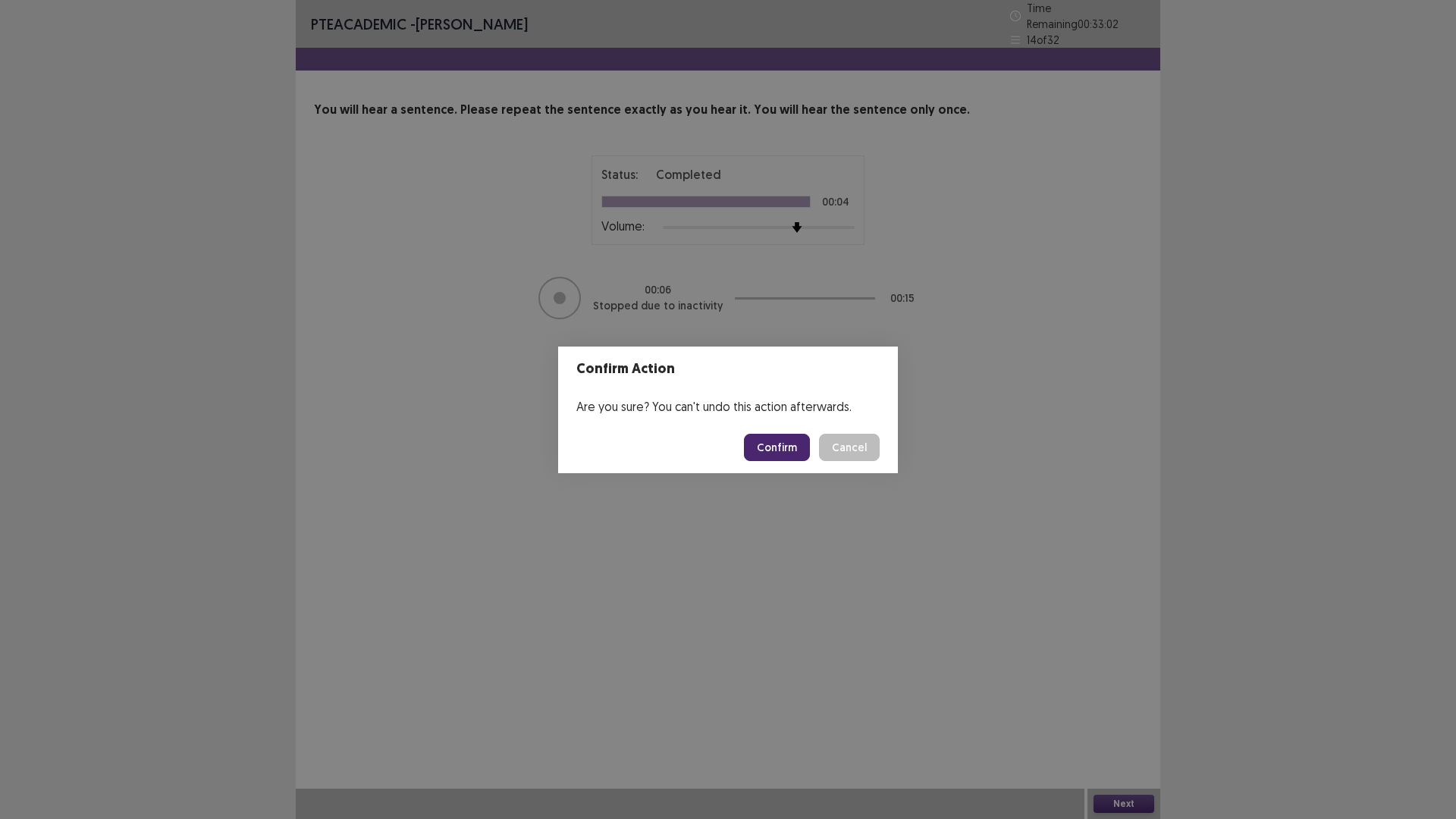
click at [774, 513] on div "Confirm Action Are you sure? You can't undo this action afterwards. Confirm Can…" at bounding box center [728, 410] width 1456 height 819
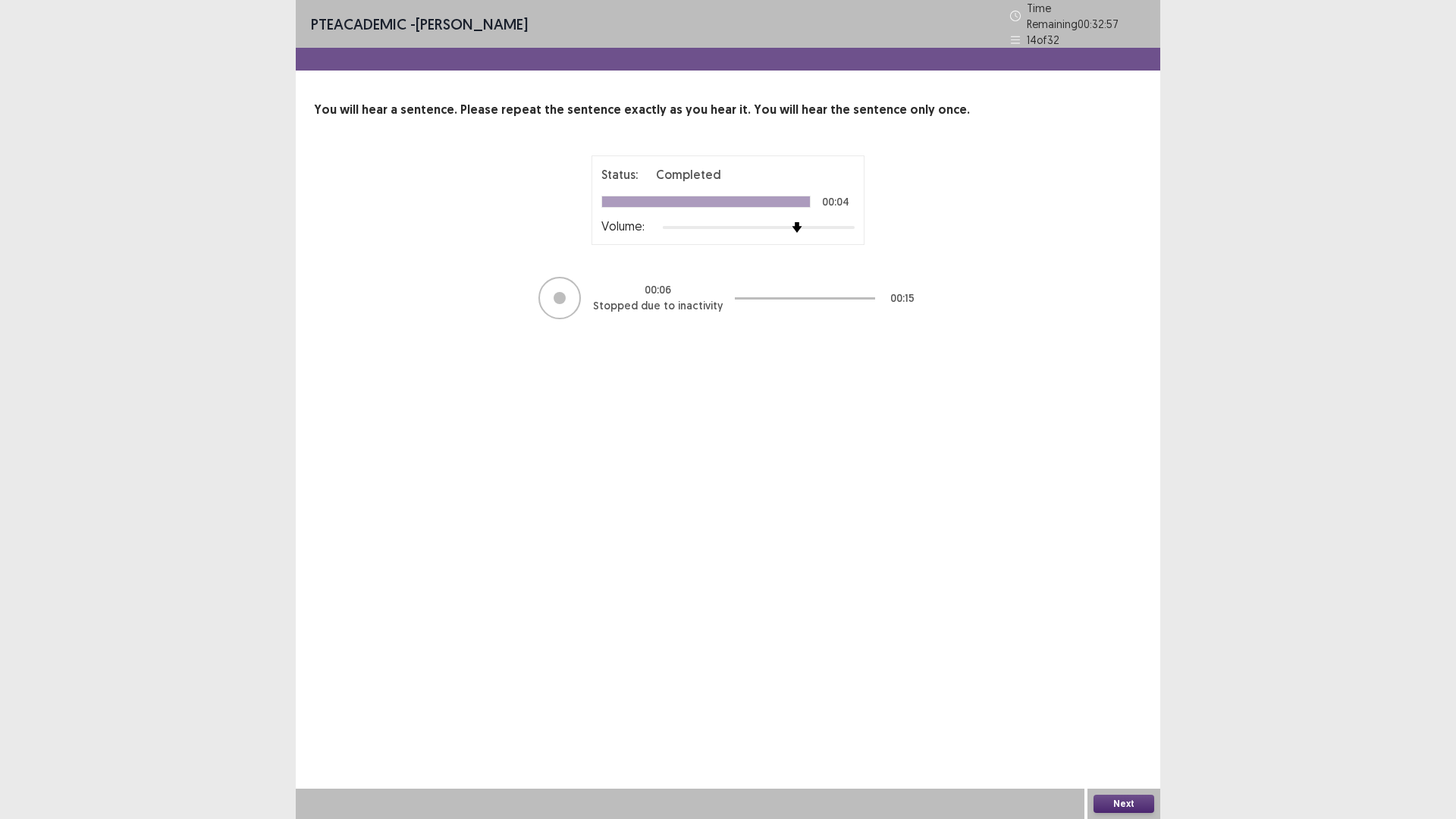
click at [1112, 674] on button "Next" at bounding box center [1124, 803] width 61 height 18
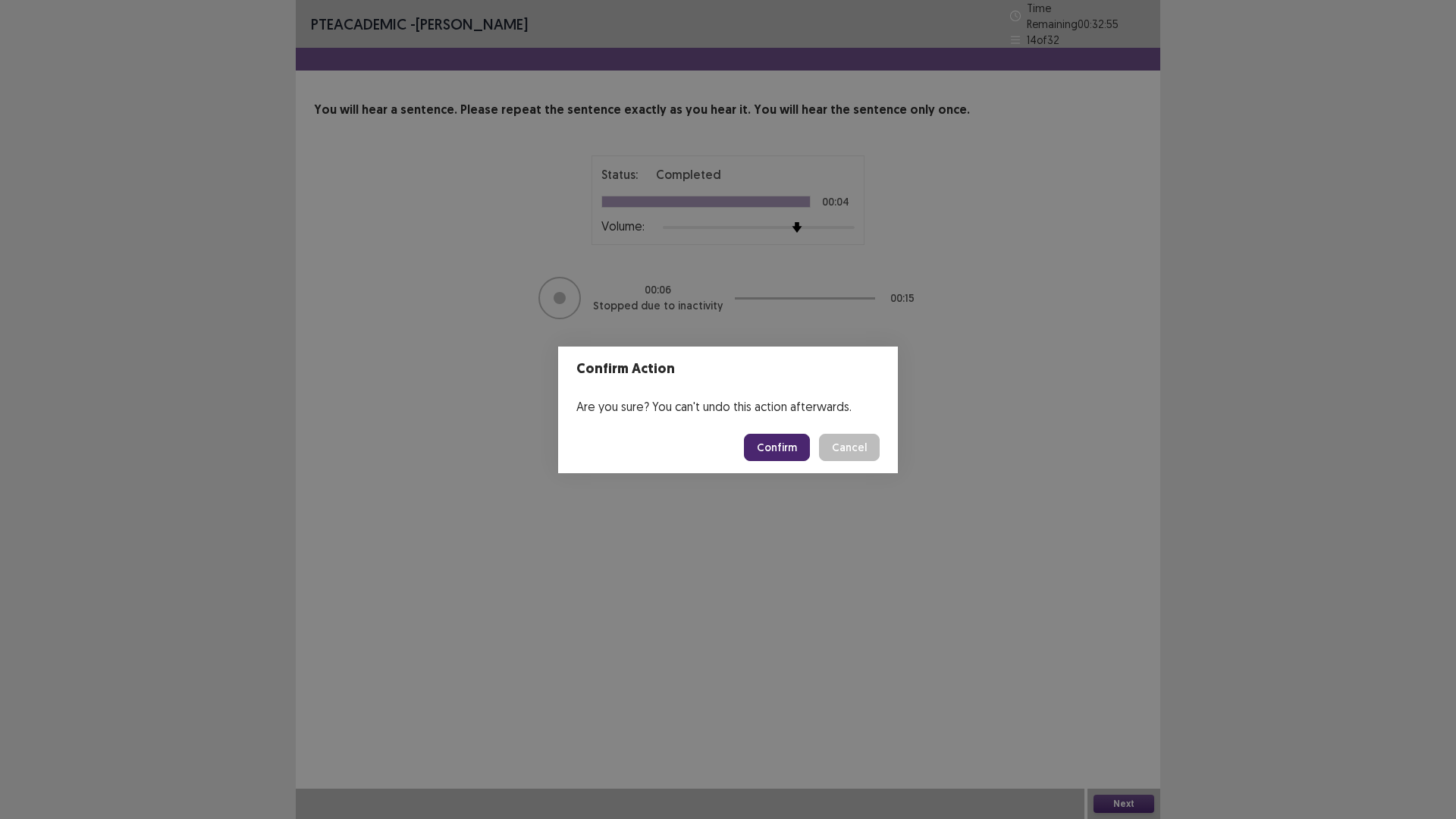
click at [780, 442] on button "Confirm" at bounding box center [777, 447] width 66 height 28
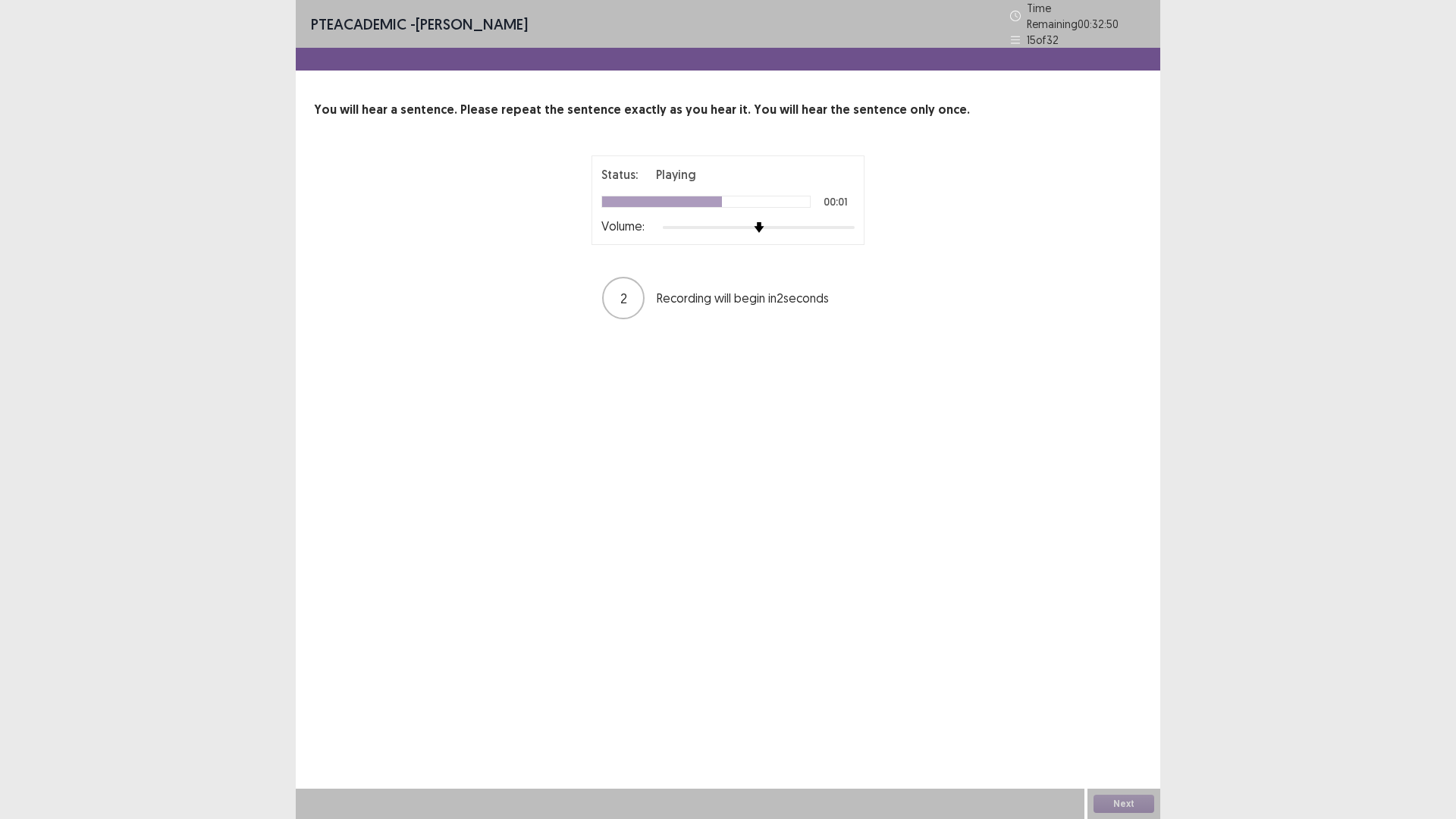
click at [793, 221] on div at bounding box center [759, 227] width 192 height 12
click at [764, 222] on img at bounding box center [760, 228] width 11 height 11
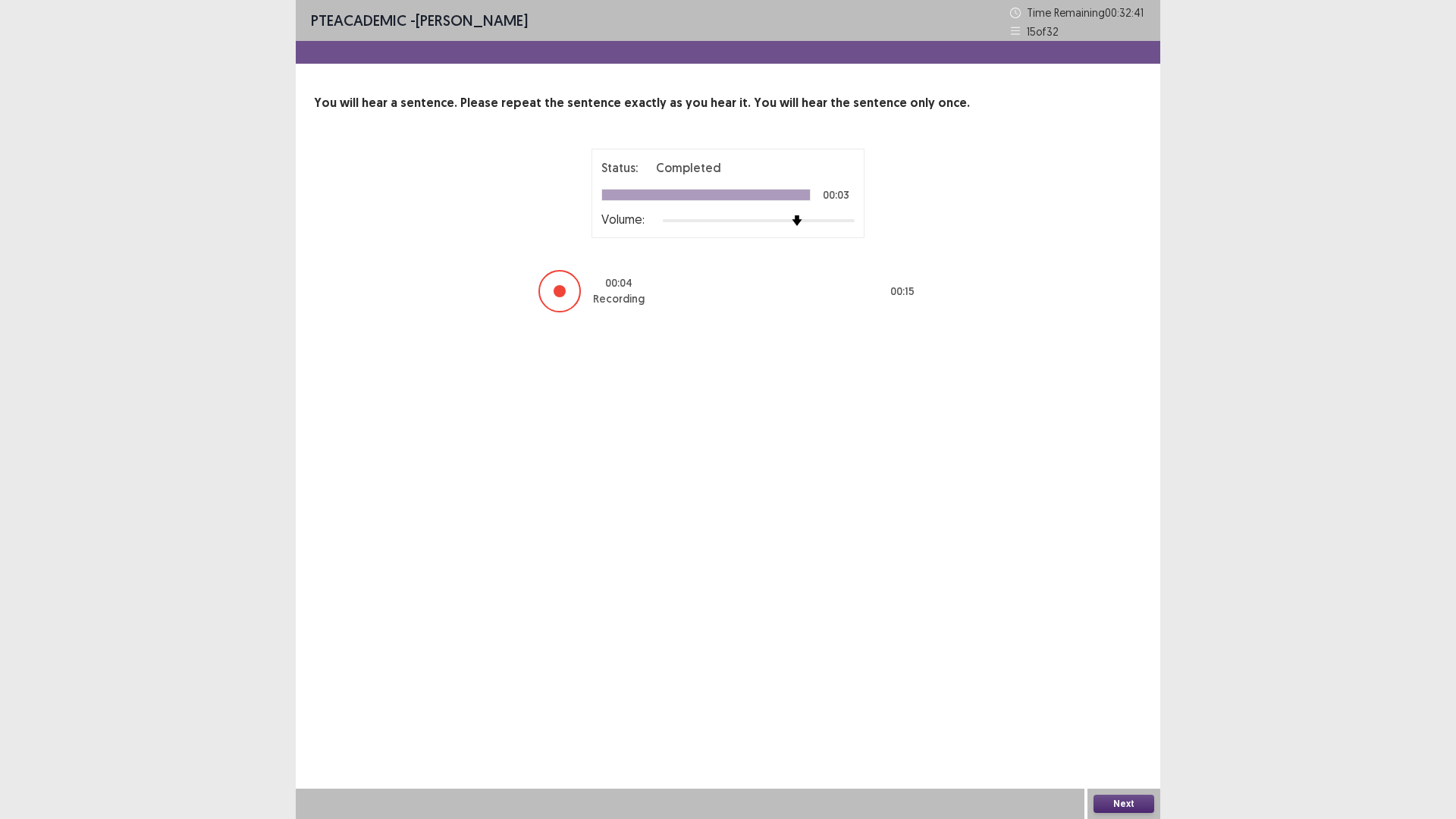
click at [1115, 674] on button "Next" at bounding box center [1124, 803] width 61 height 18
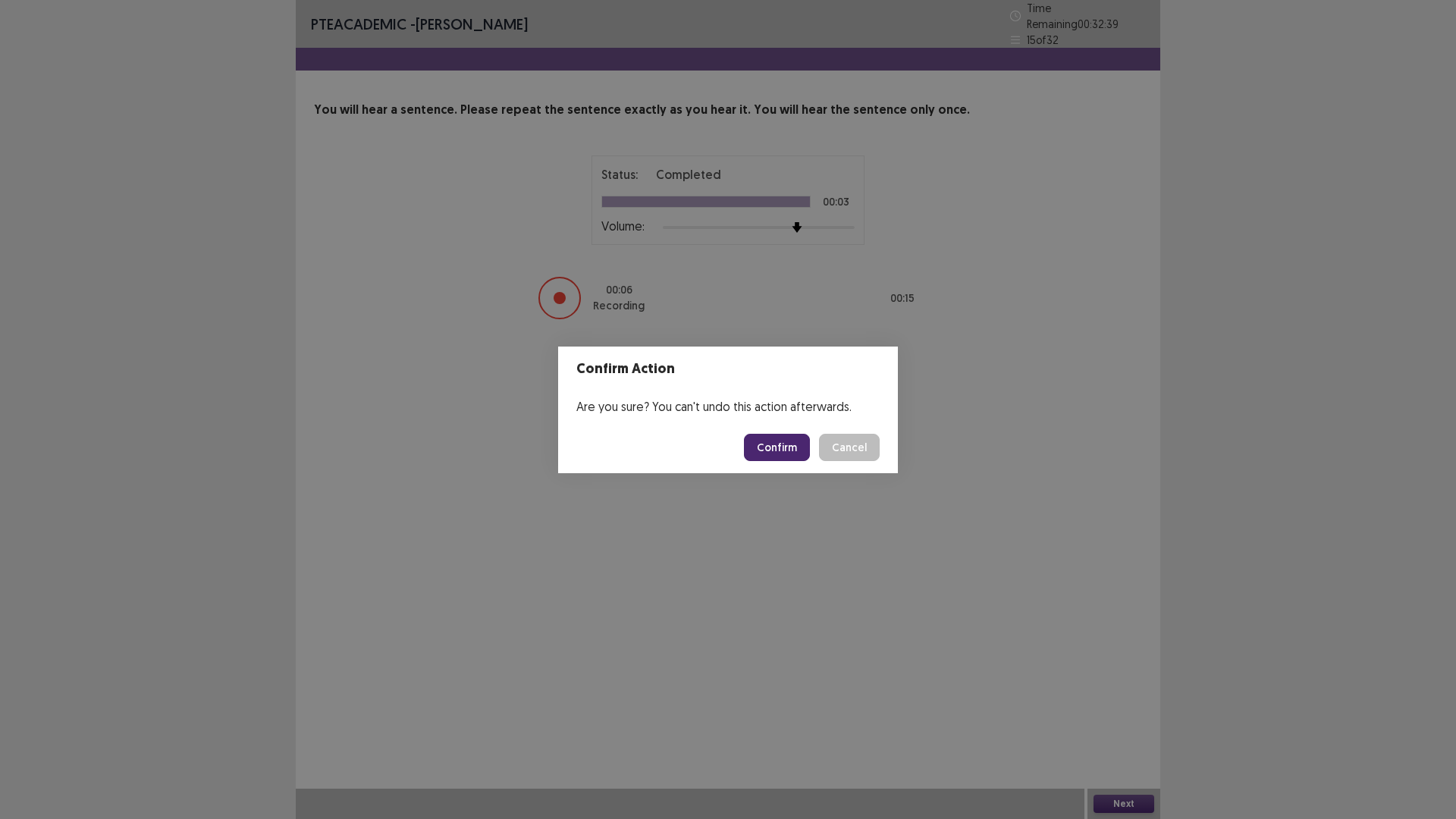
click at [770, 440] on button "Confirm" at bounding box center [777, 447] width 66 height 28
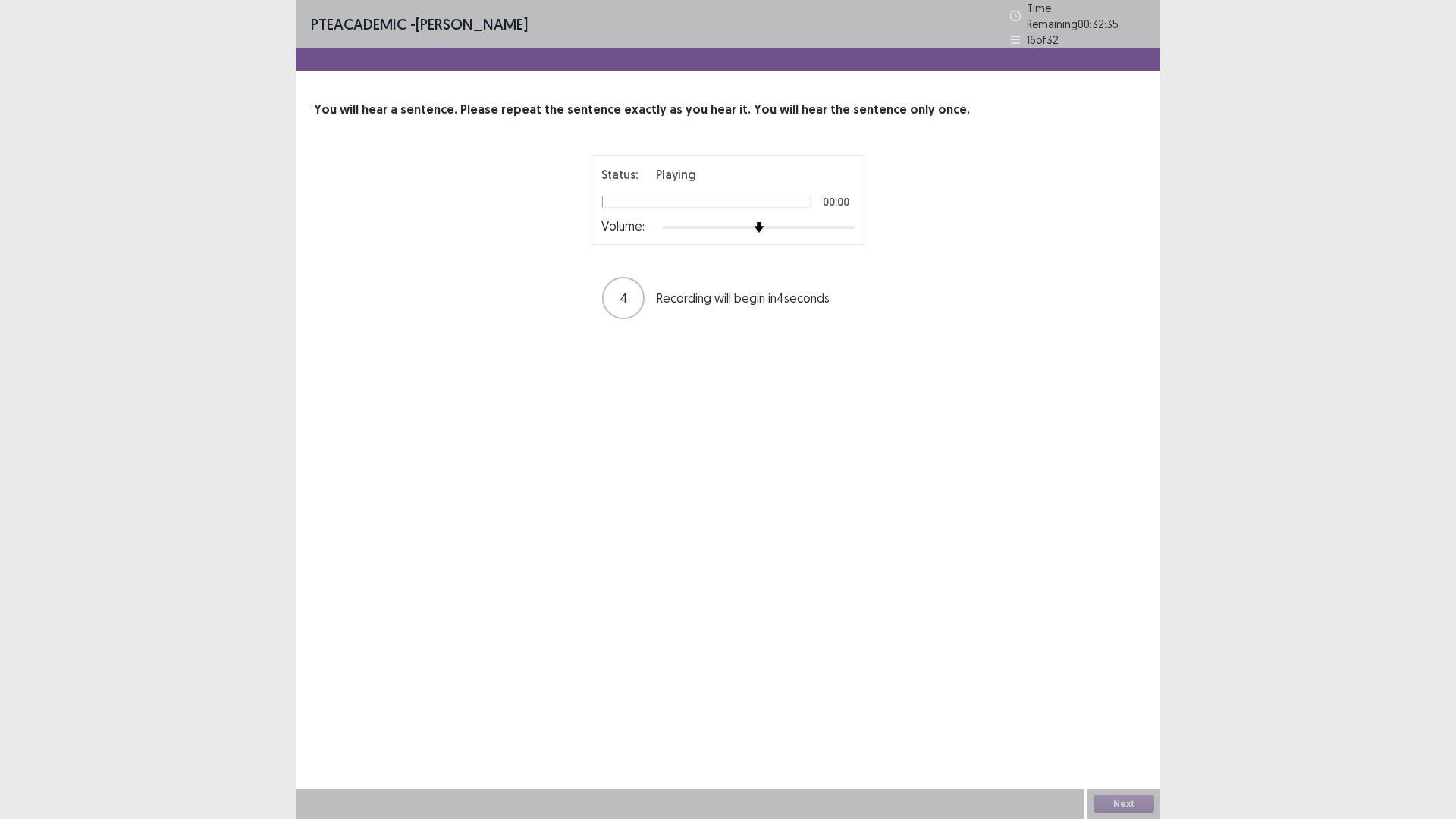
click at [815, 221] on div at bounding box center [759, 227] width 192 height 12
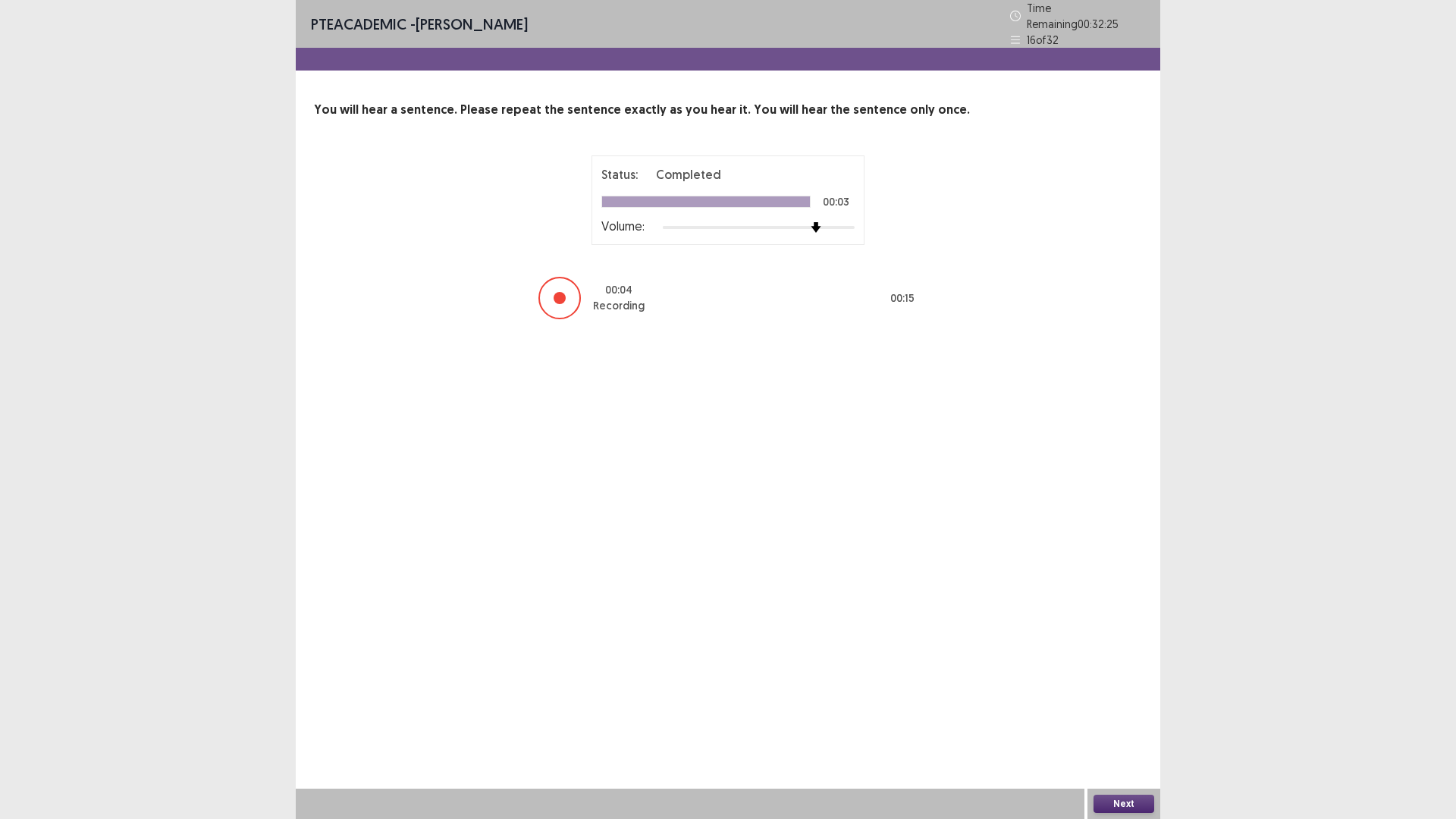
click at [1133, 674] on button "Next" at bounding box center [1124, 803] width 61 height 18
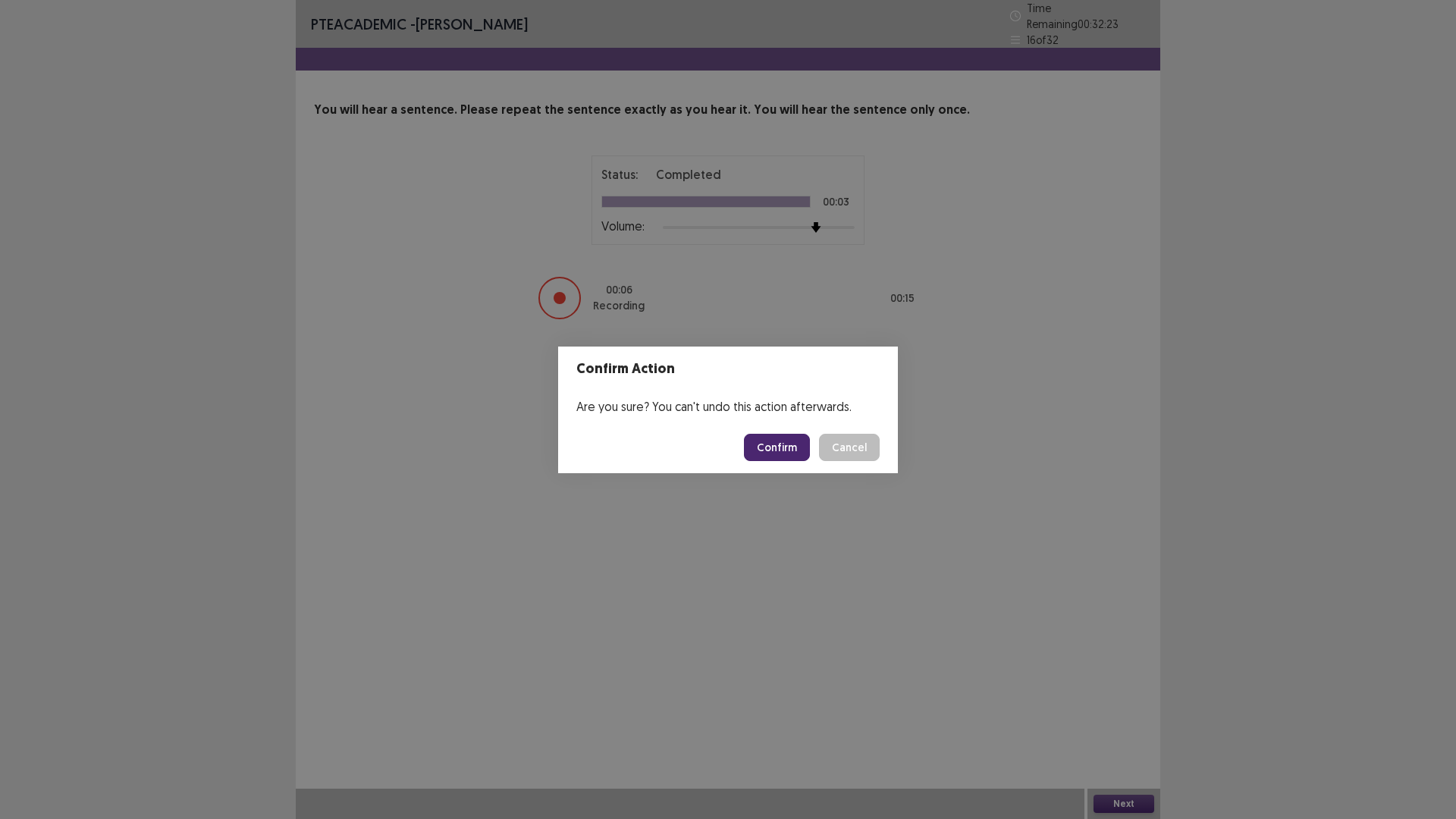
click at [784, 450] on button "Confirm" at bounding box center [777, 447] width 66 height 28
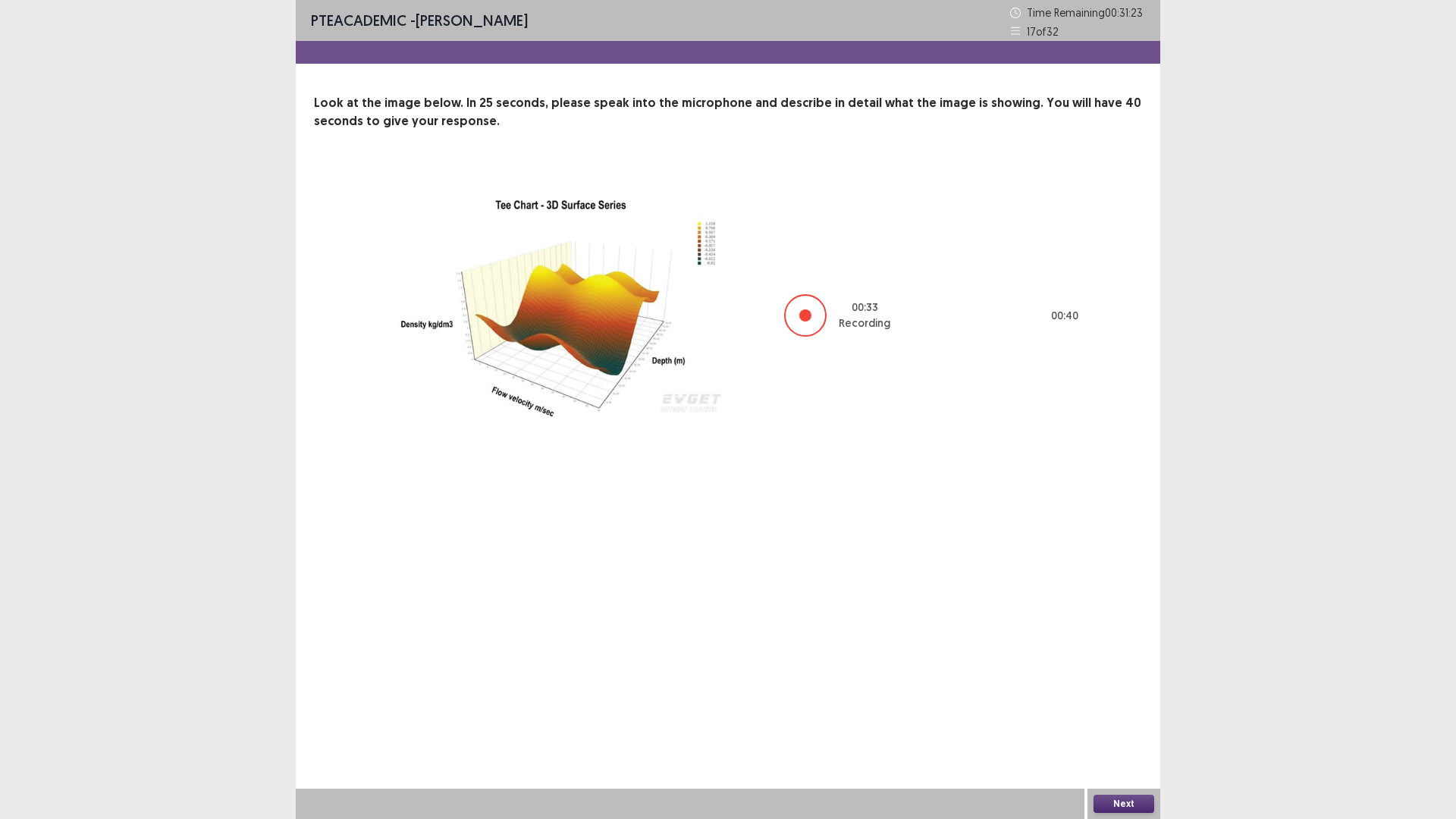
click at [1142, 674] on button "Next" at bounding box center [1124, 803] width 61 height 18
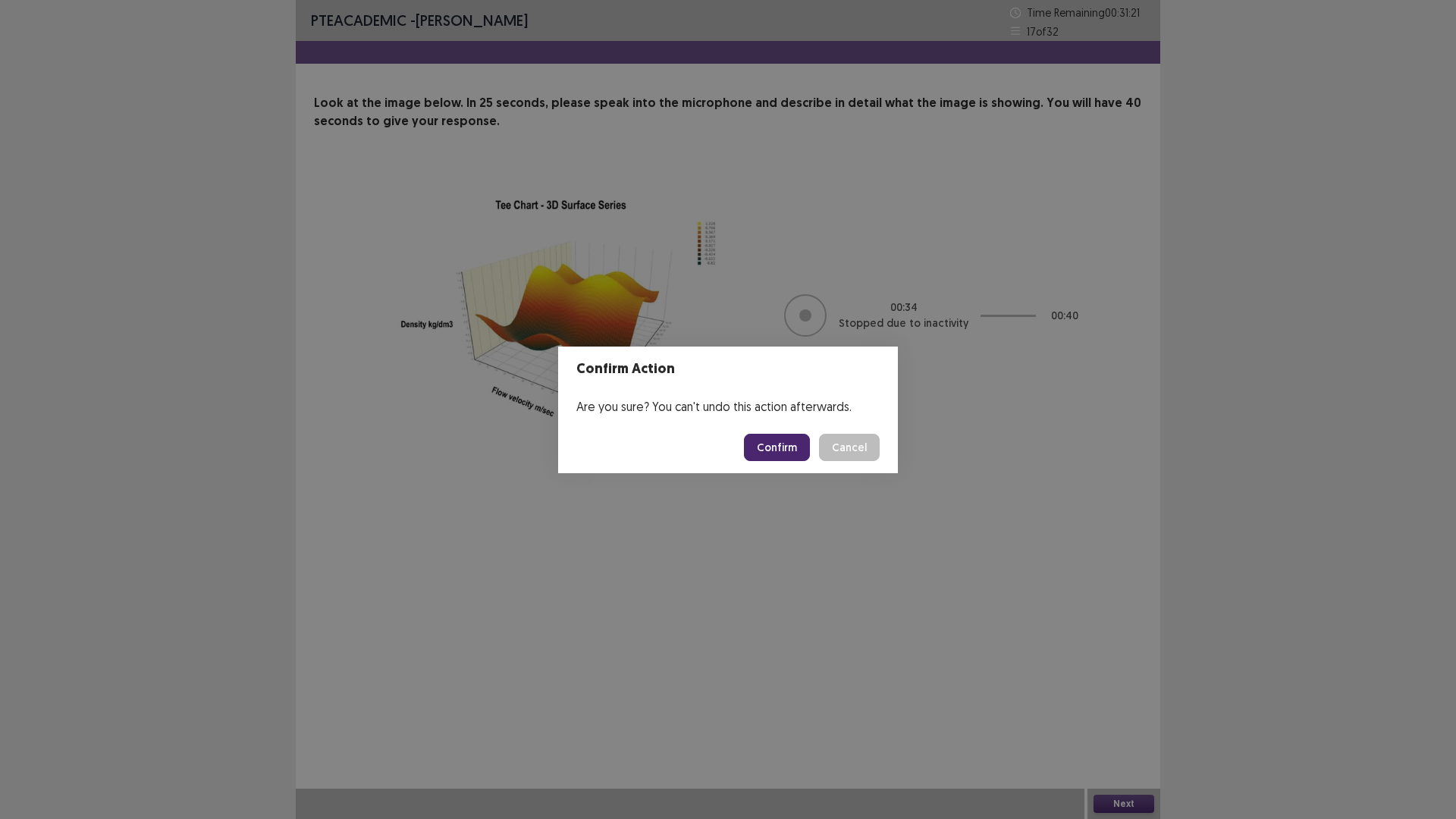
click at [799, 443] on button "Confirm" at bounding box center [777, 447] width 66 height 28
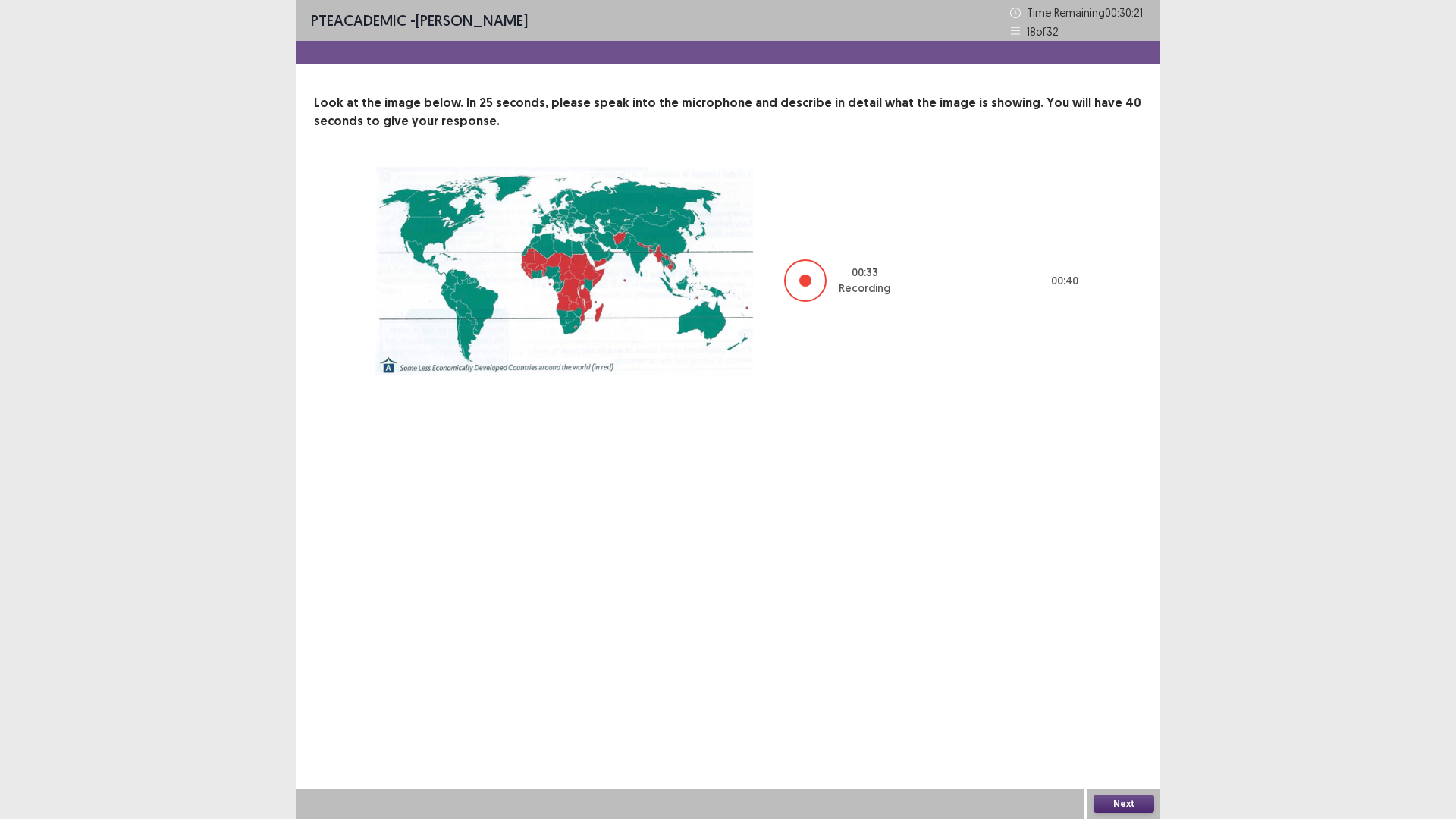
click at [1126, 674] on button "Next" at bounding box center [1124, 803] width 61 height 18
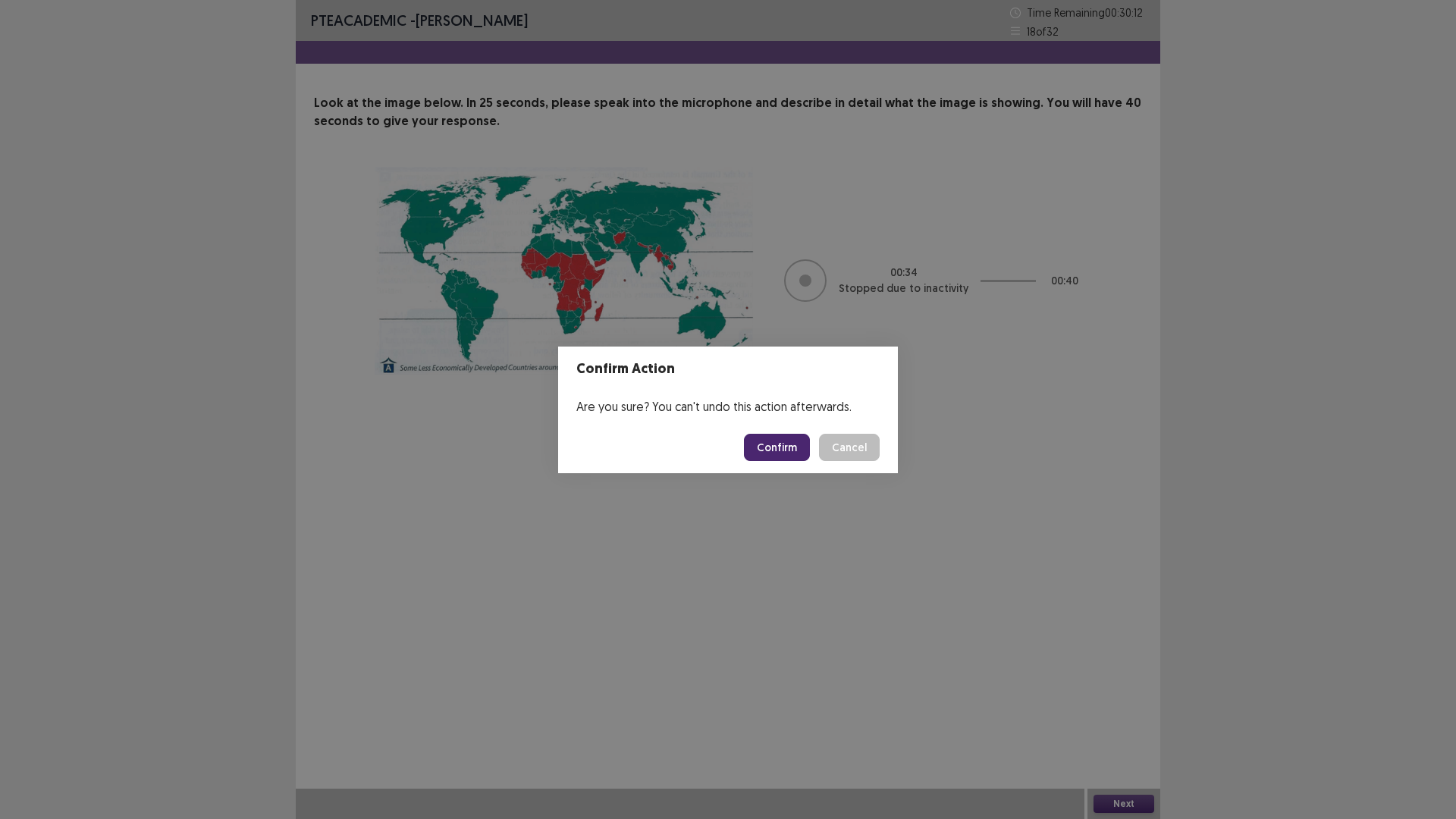
click at [778, 446] on button "Confirm" at bounding box center [777, 447] width 66 height 28
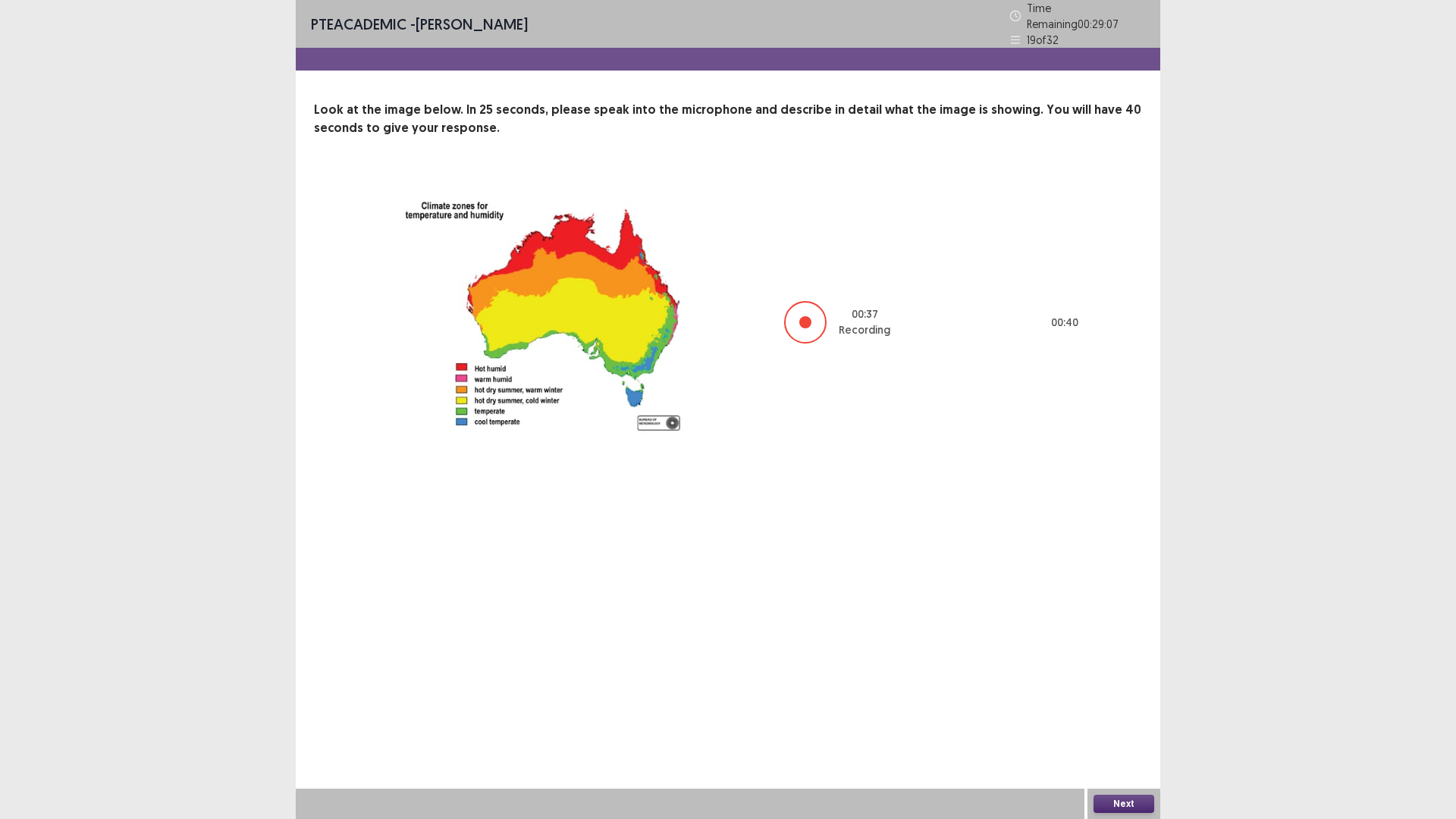
click at [1125, 674] on button "Next" at bounding box center [1124, 803] width 61 height 18
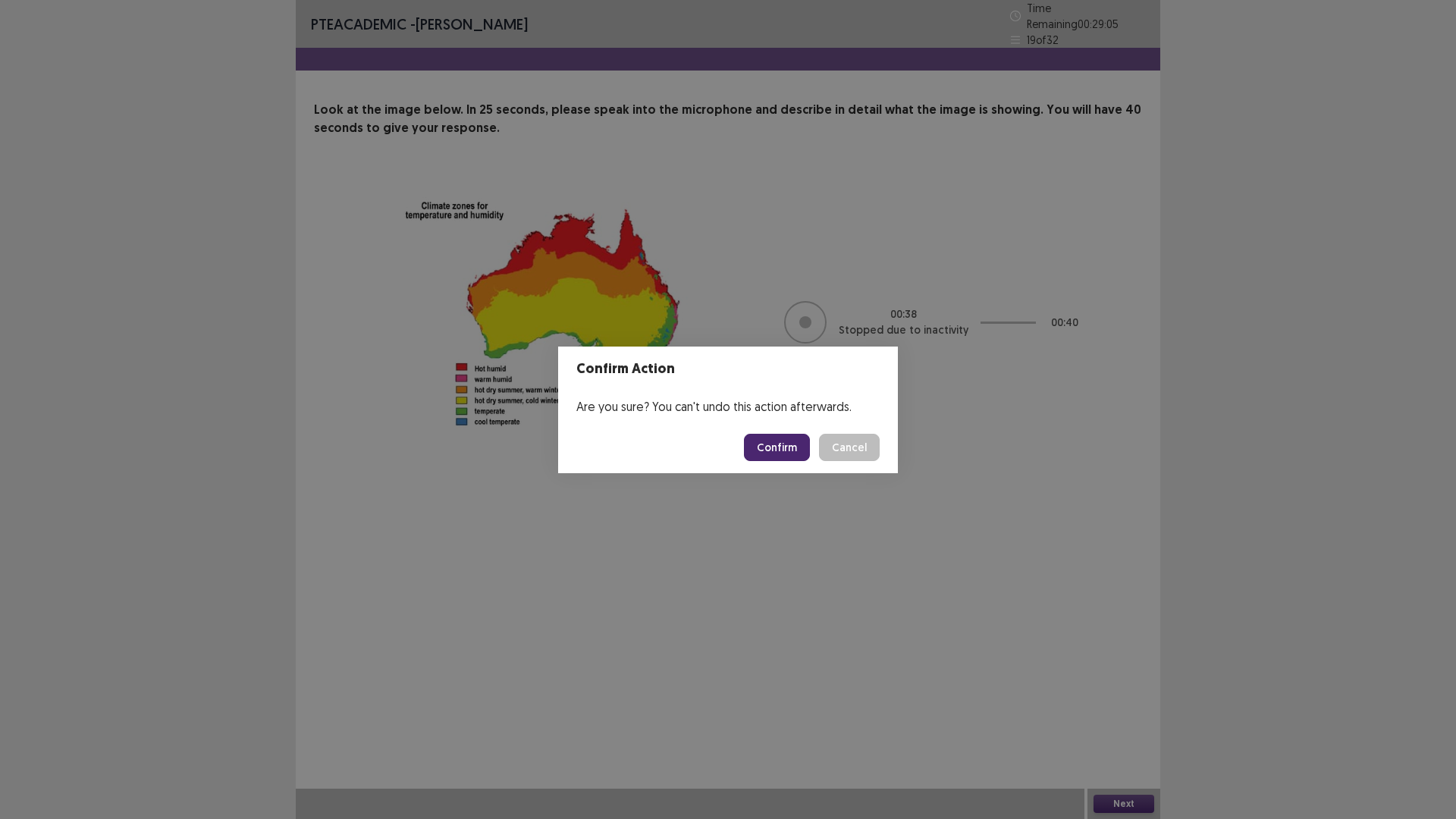
click at [783, 437] on button "Confirm" at bounding box center [777, 447] width 66 height 28
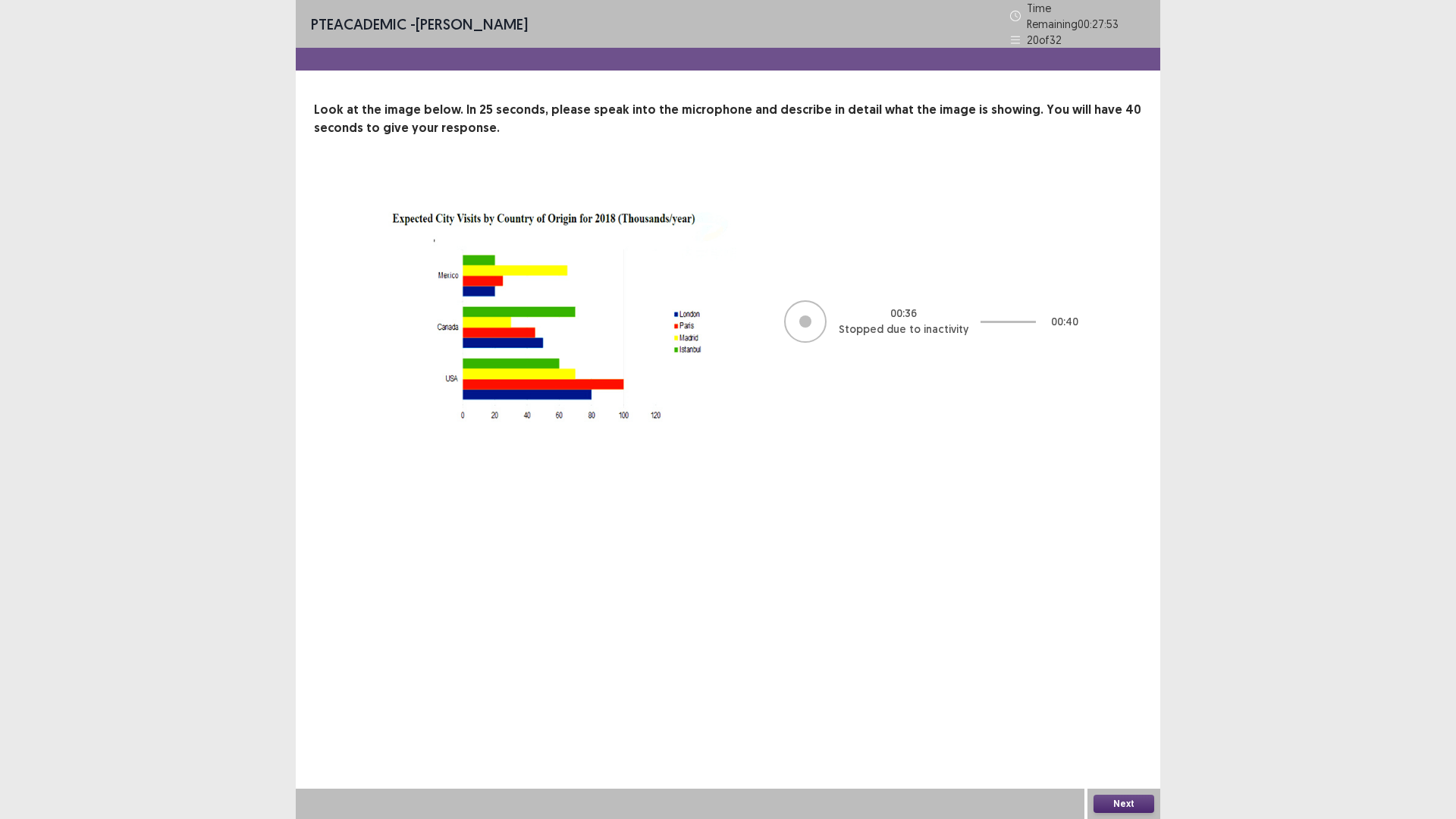
click at [1123, 674] on button "Next" at bounding box center [1124, 803] width 61 height 18
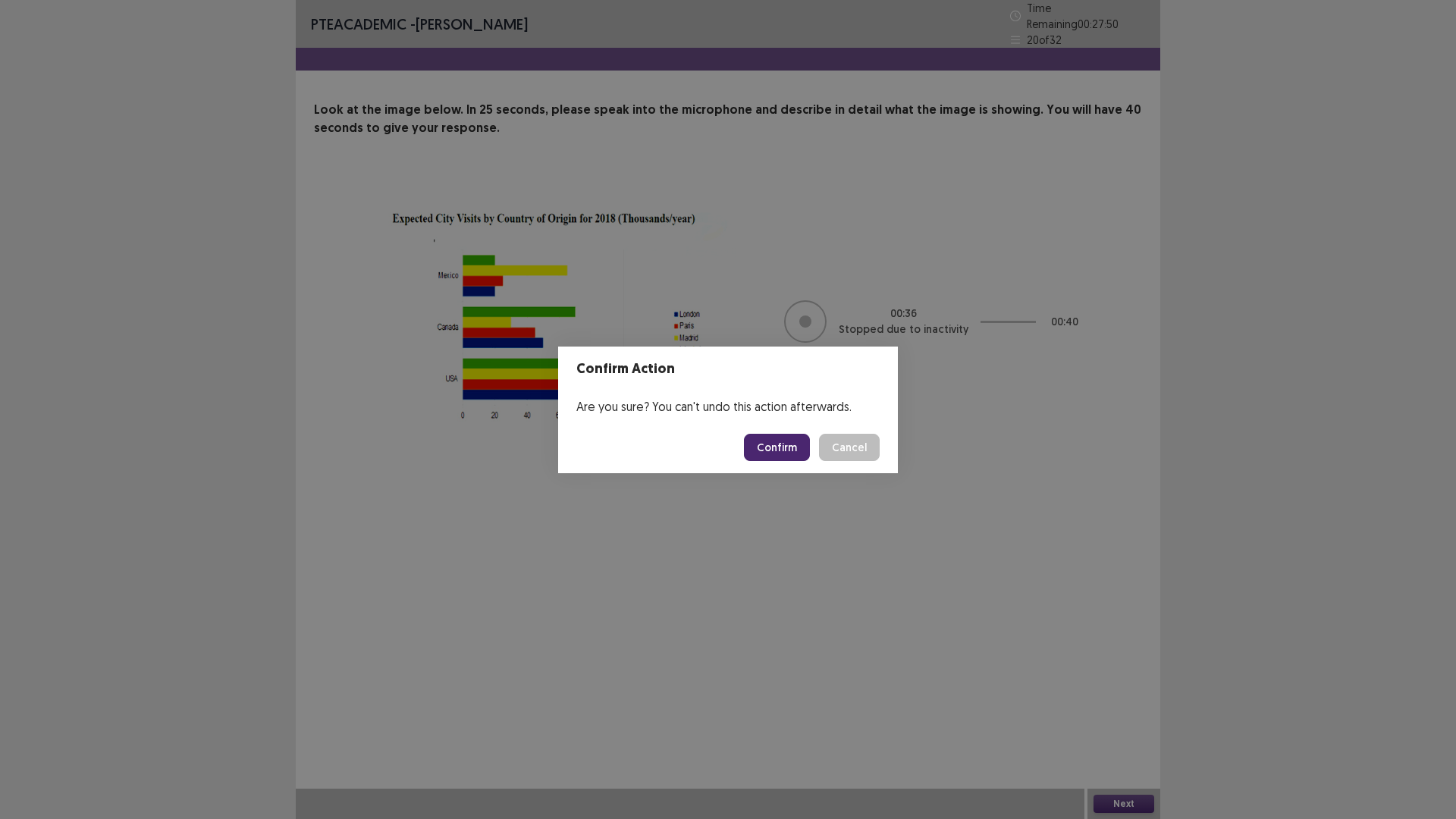
click at [776, 454] on button "Confirm" at bounding box center [777, 447] width 66 height 28
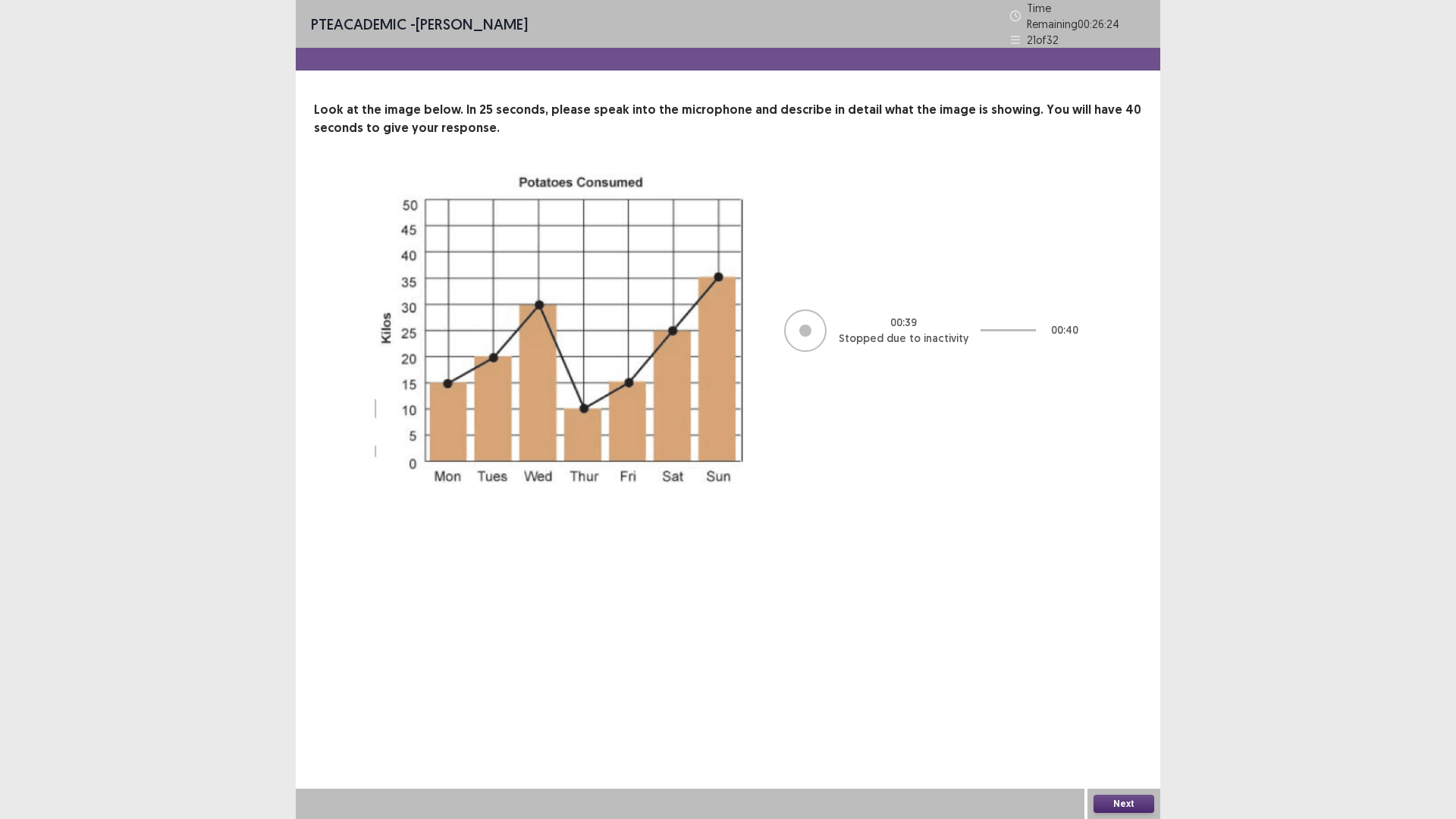
click at [1129, 674] on button "Next" at bounding box center [1124, 803] width 61 height 18
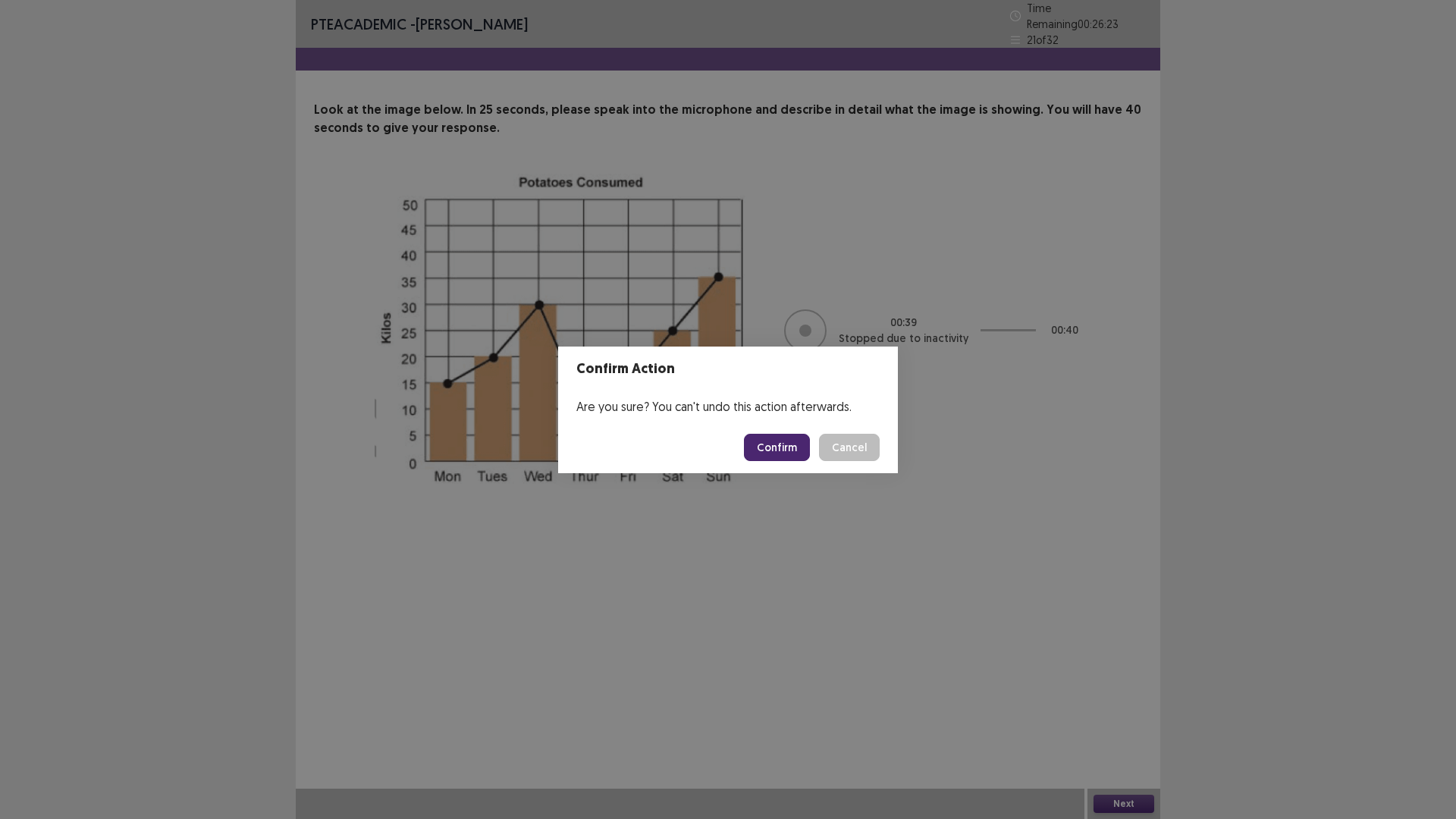
click at [794, 444] on button "Confirm" at bounding box center [777, 447] width 66 height 28
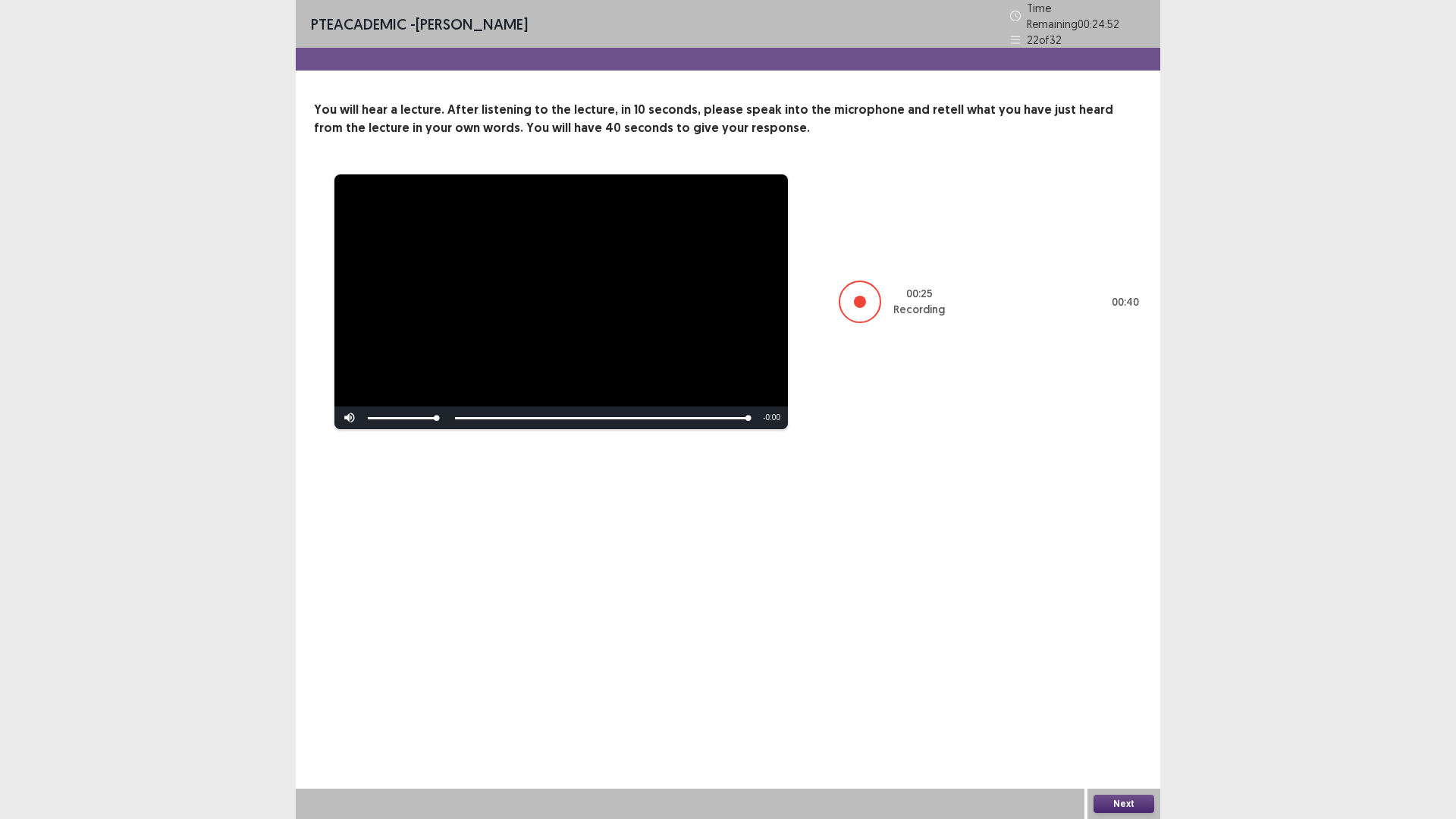
click at [1119, 674] on button "Next" at bounding box center [1124, 803] width 61 height 18
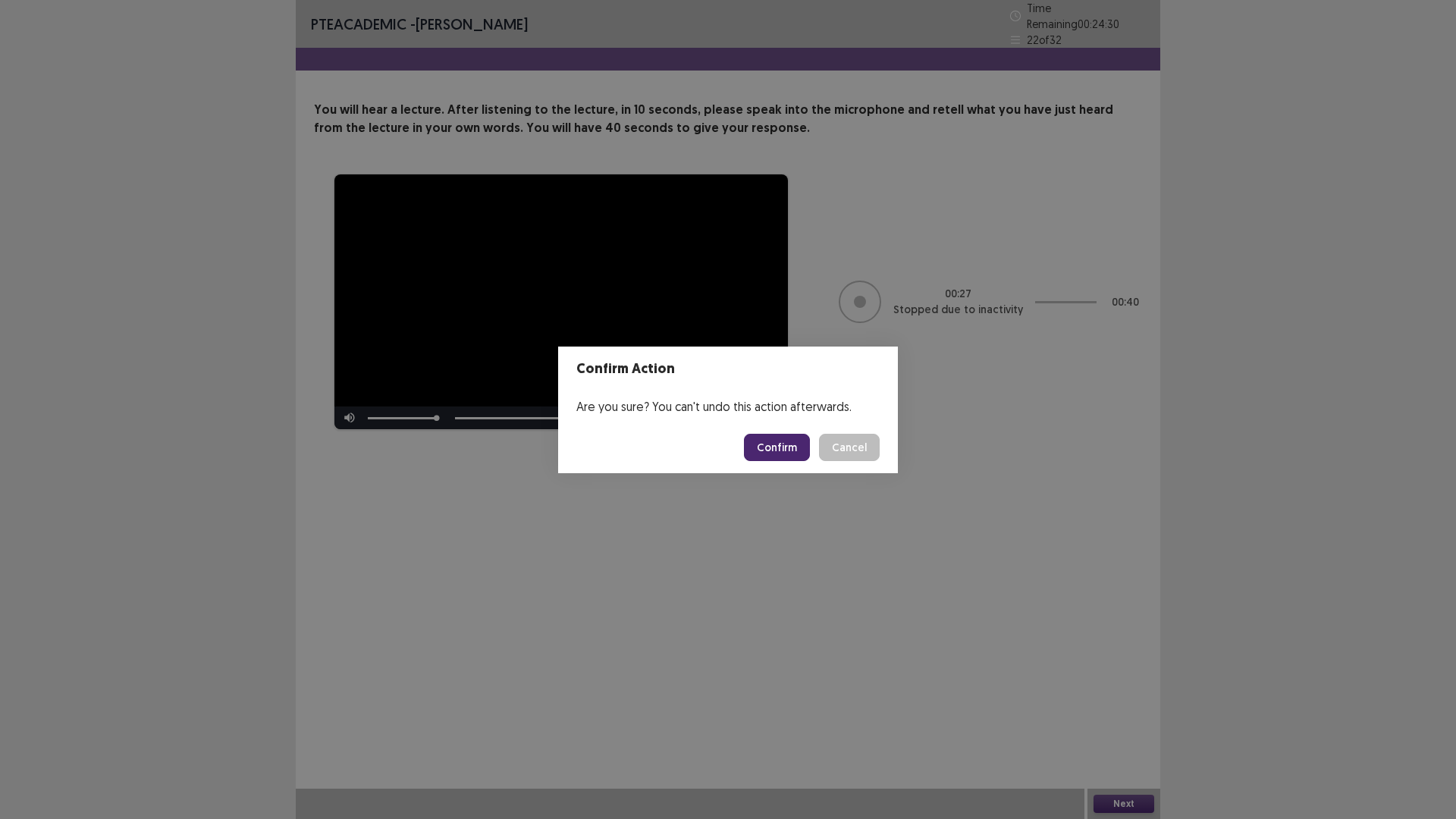
click at [786, 441] on button "Confirm" at bounding box center [777, 447] width 66 height 28
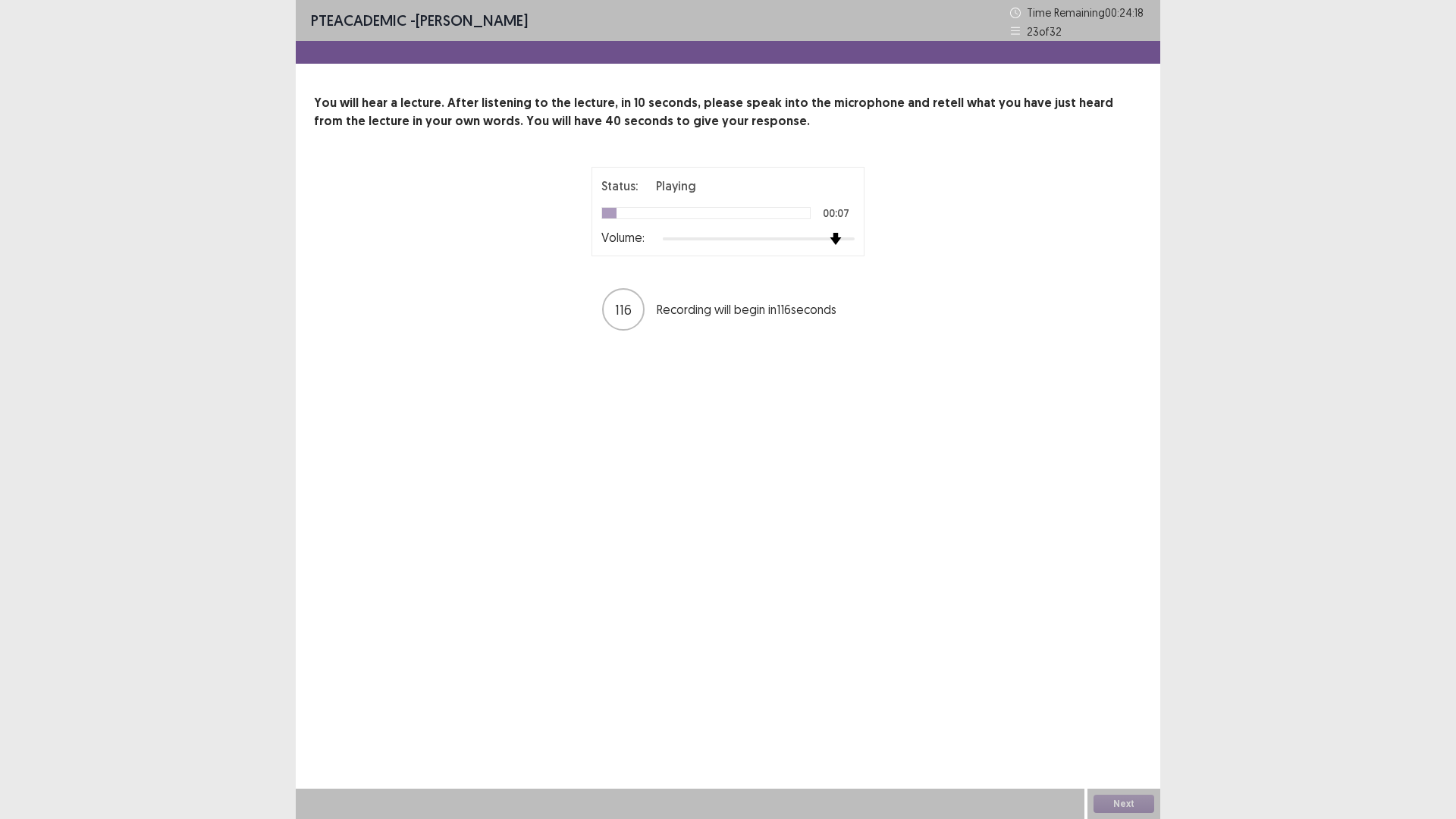
click at [833, 235] on div at bounding box center [759, 238] width 192 height 12
click at [1118, 674] on button "Next" at bounding box center [1124, 803] width 61 height 18
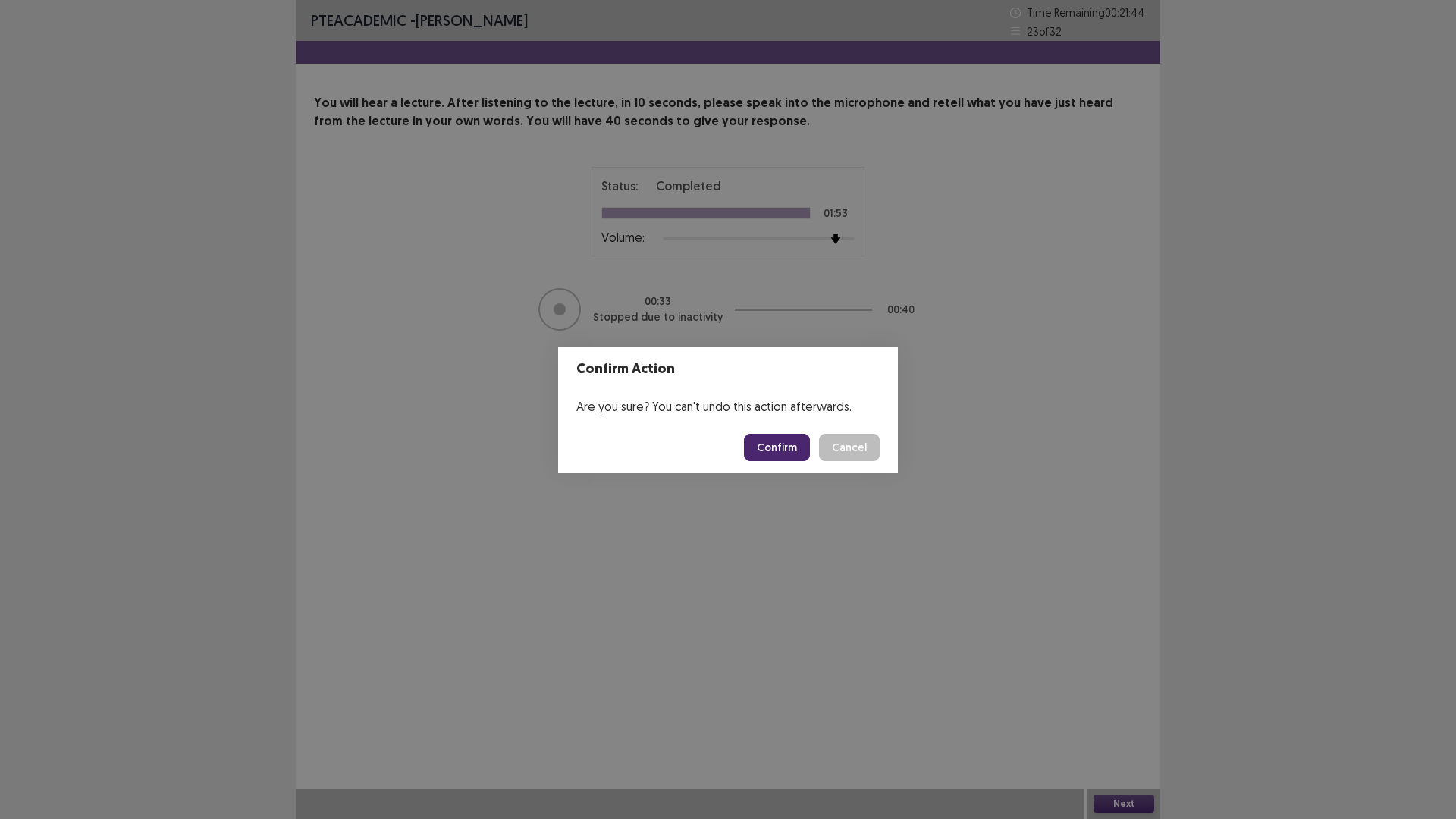
click at [802, 448] on button "Confirm" at bounding box center [777, 447] width 66 height 28
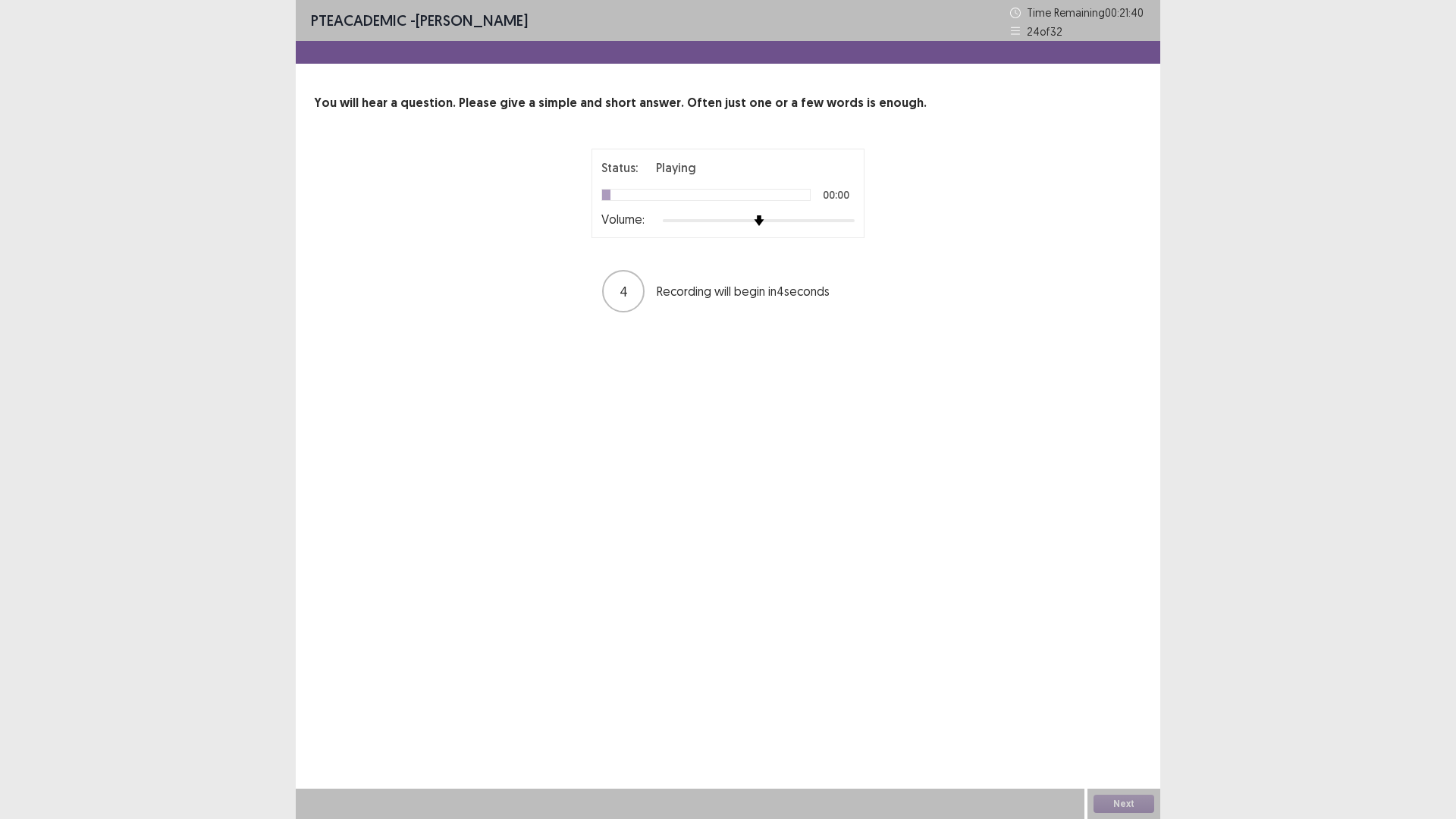
click at [839, 220] on div at bounding box center [759, 220] width 192 height 12
click at [852, 219] on div at bounding box center [759, 220] width 192 height 12
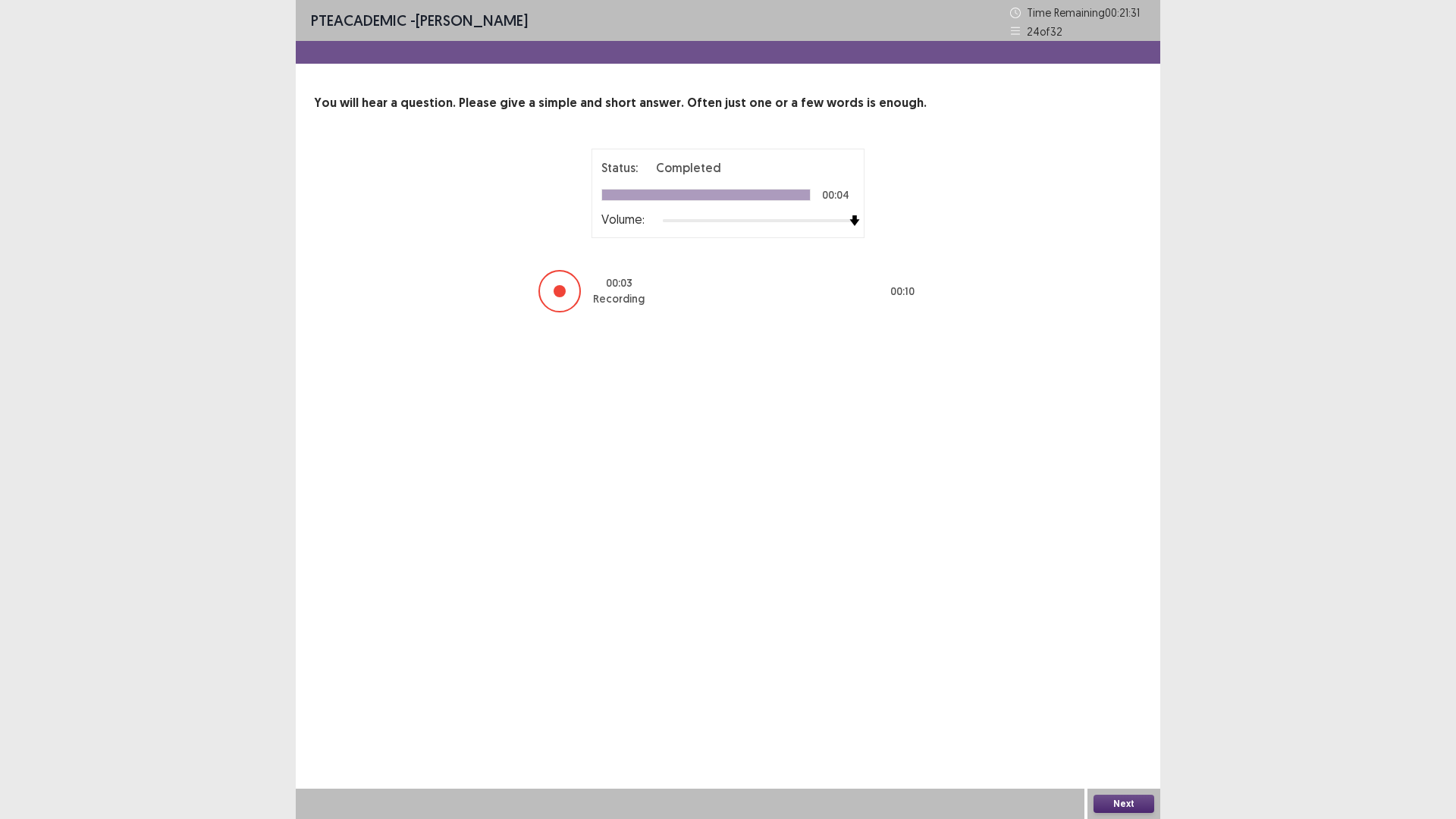
click at [1140, 674] on button "Next" at bounding box center [1124, 803] width 61 height 18
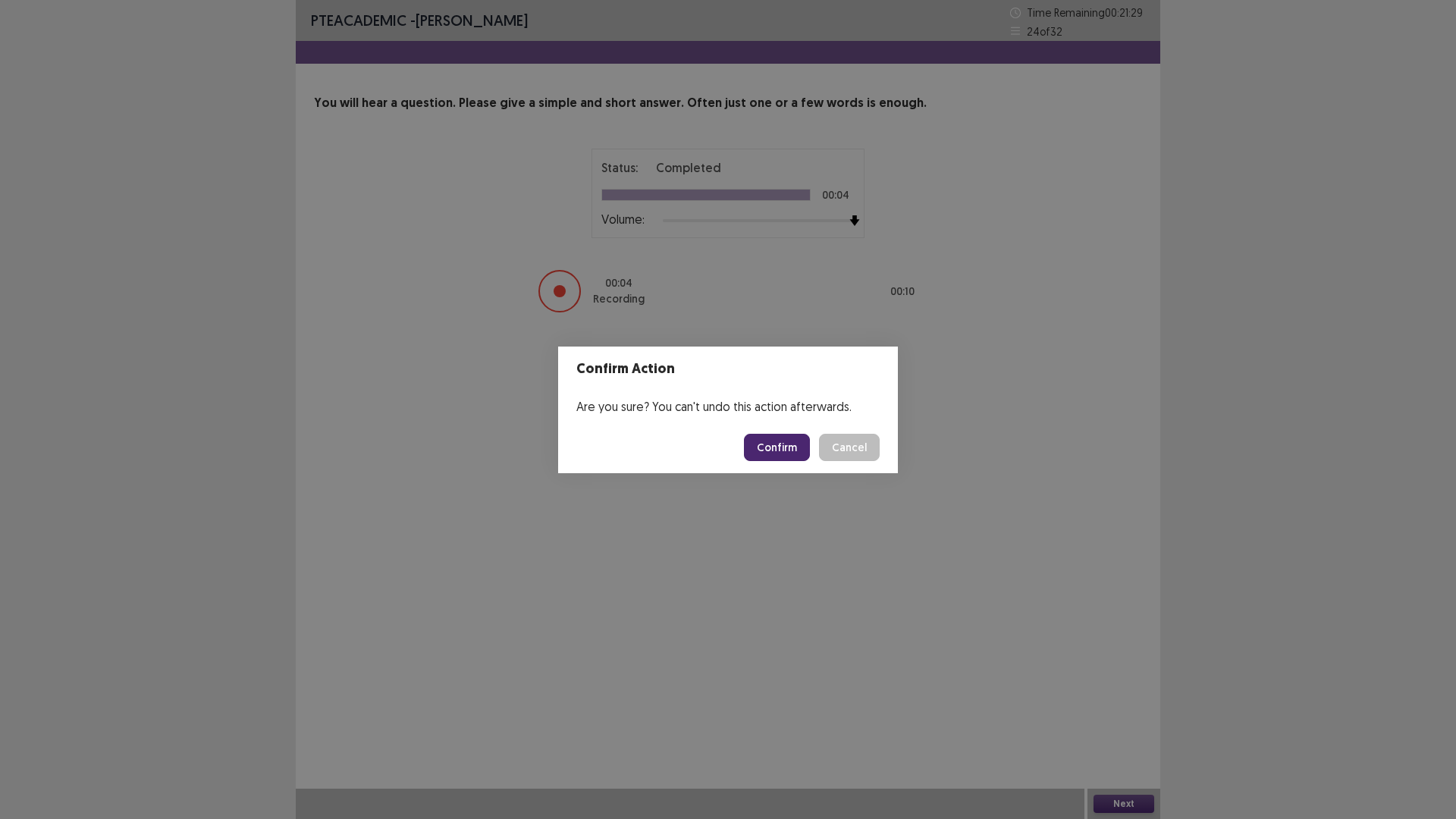
click at [781, 443] on button "Confirm" at bounding box center [777, 447] width 66 height 28
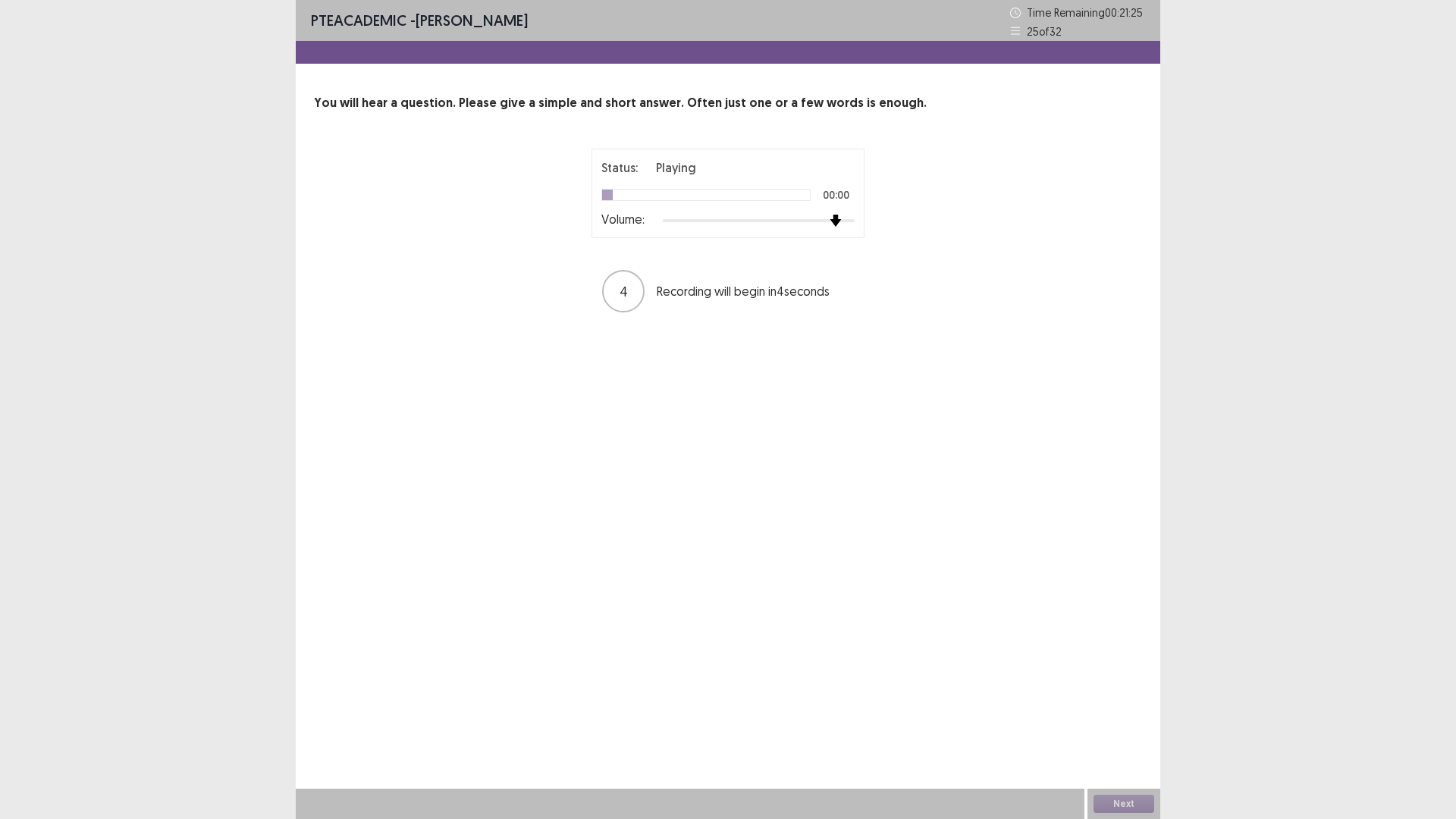
click at [838, 220] on div at bounding box center [759, 220] width 192 height 12
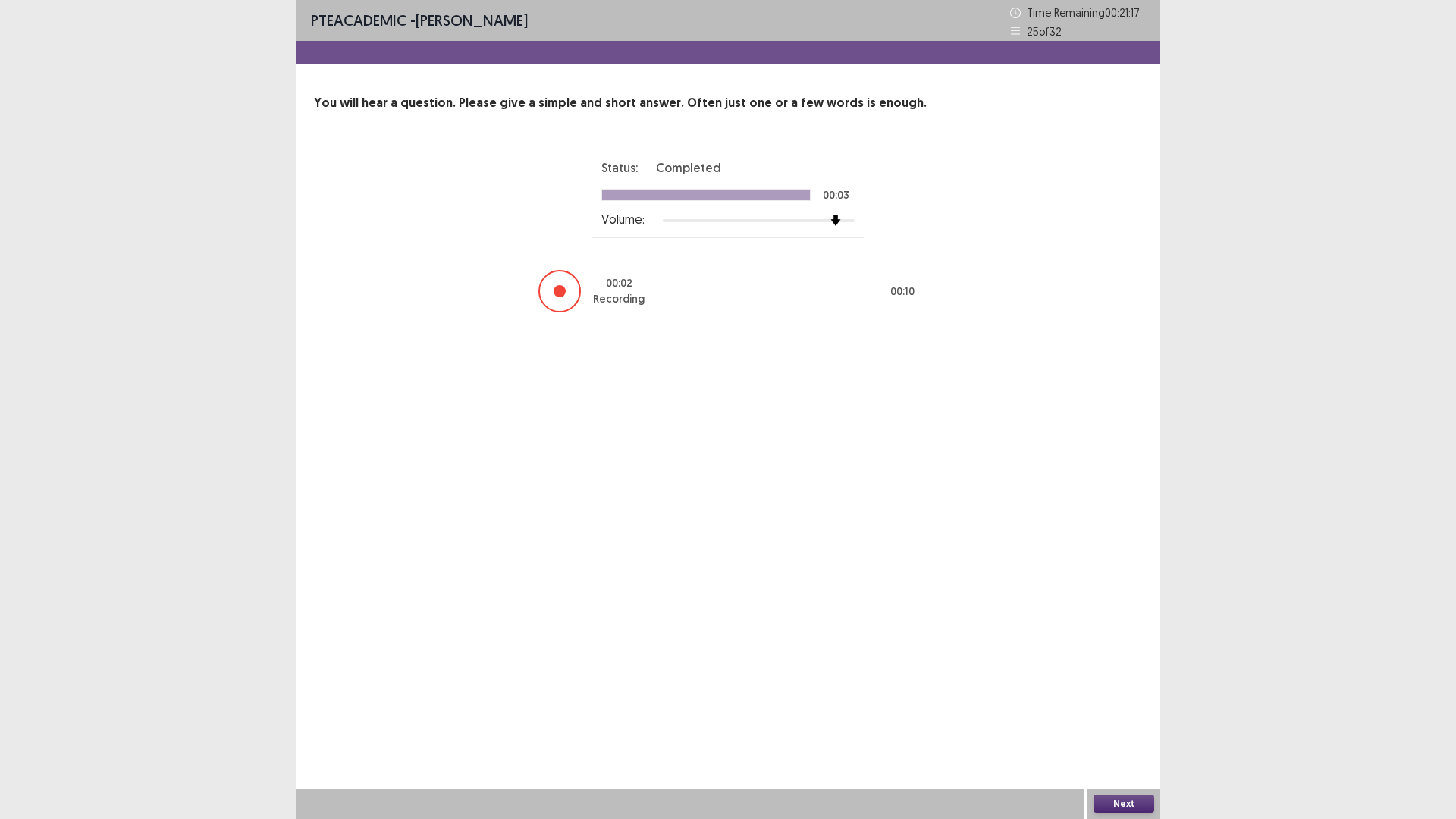
click at [1116, 674] on button "Next" at bounding box center [1124, 803] width 61 height 18
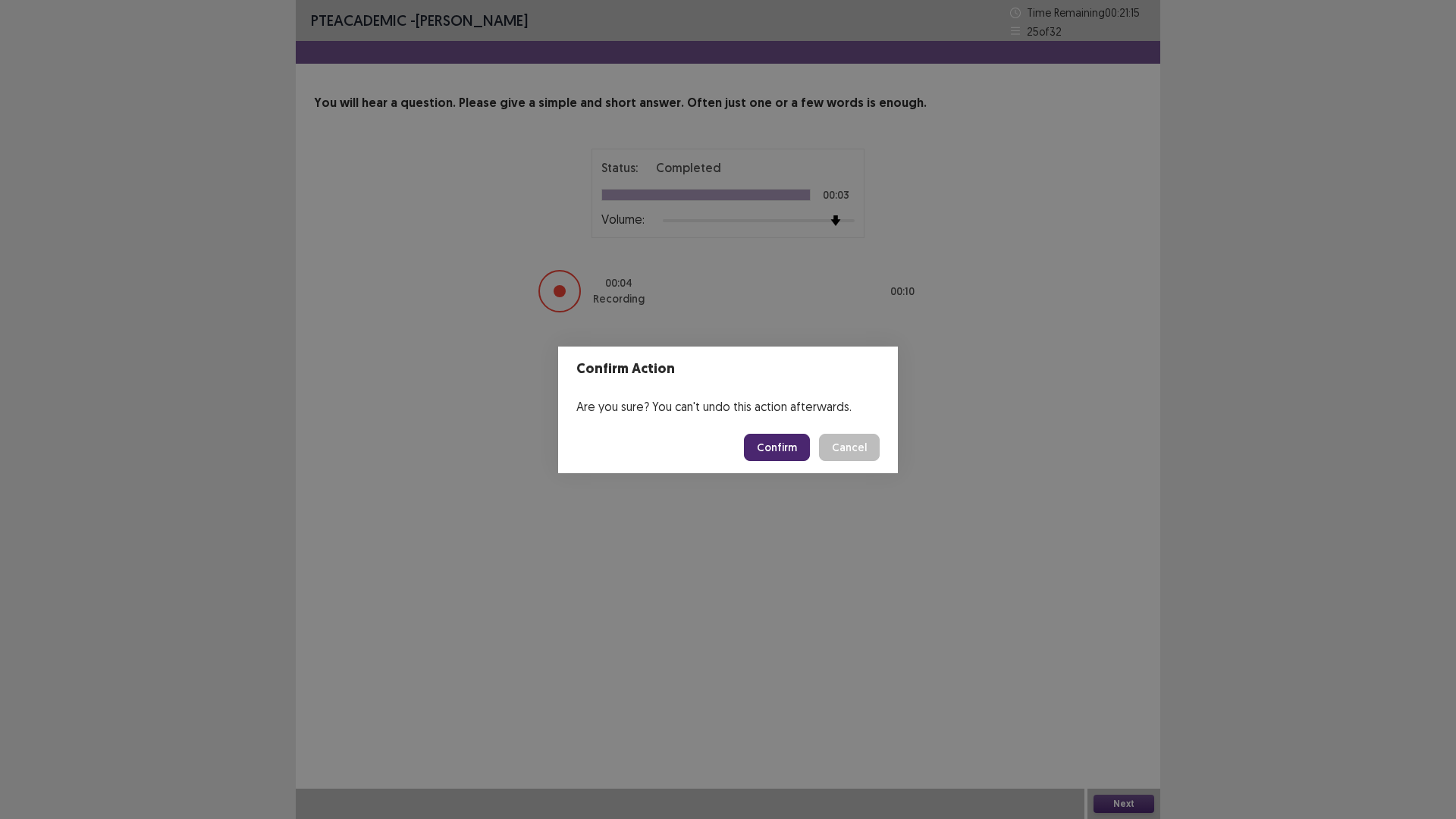
click at [788, 457] on button "Confirm" at bounding box center [777, 447] width 66 height 28
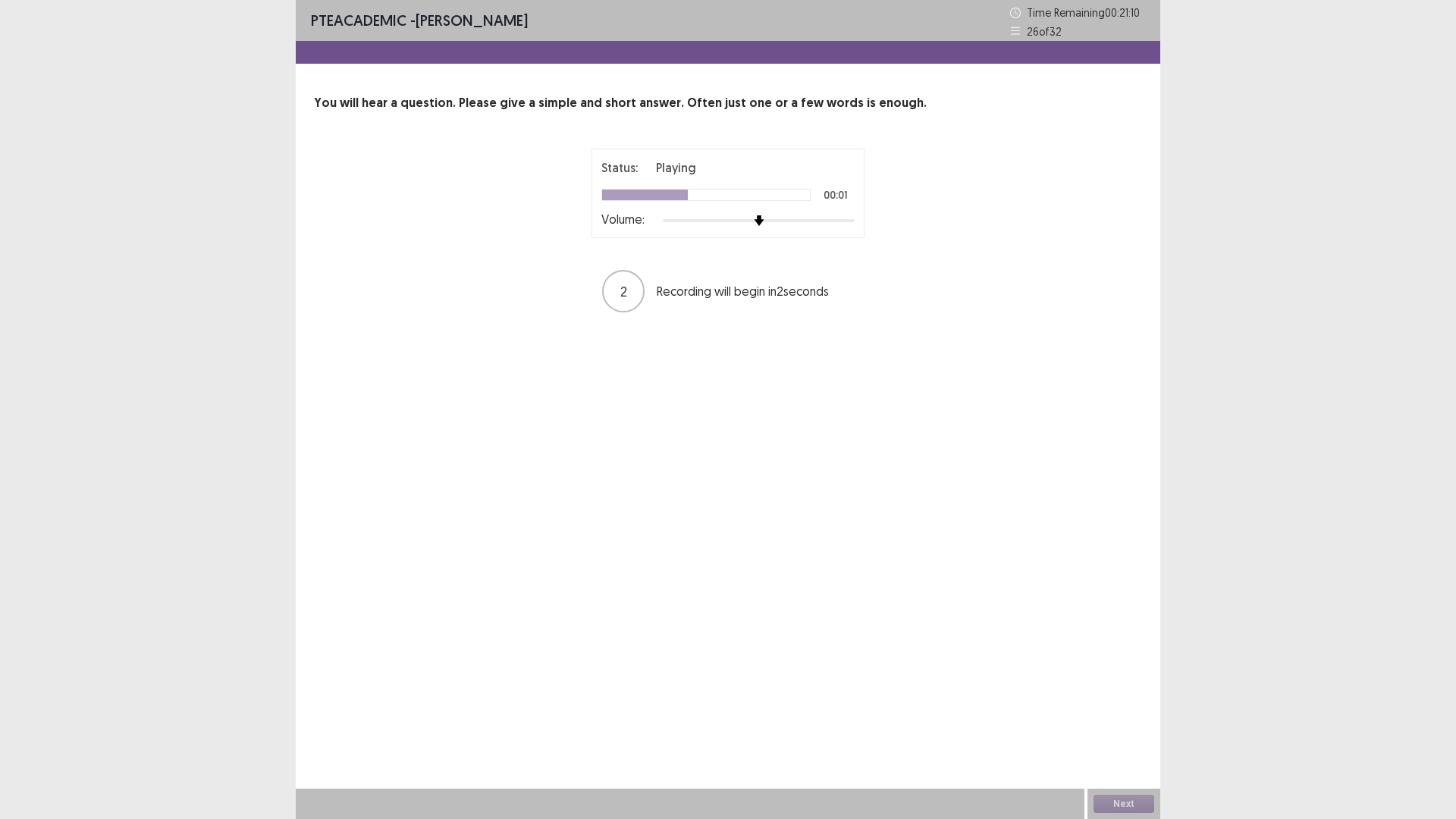
click at [834, 215] on div at bounding box center [759, 220] width 192 height 12
click at [1121, 674] on button "Next" at bounding box center [1124, 803] width 61 height 18
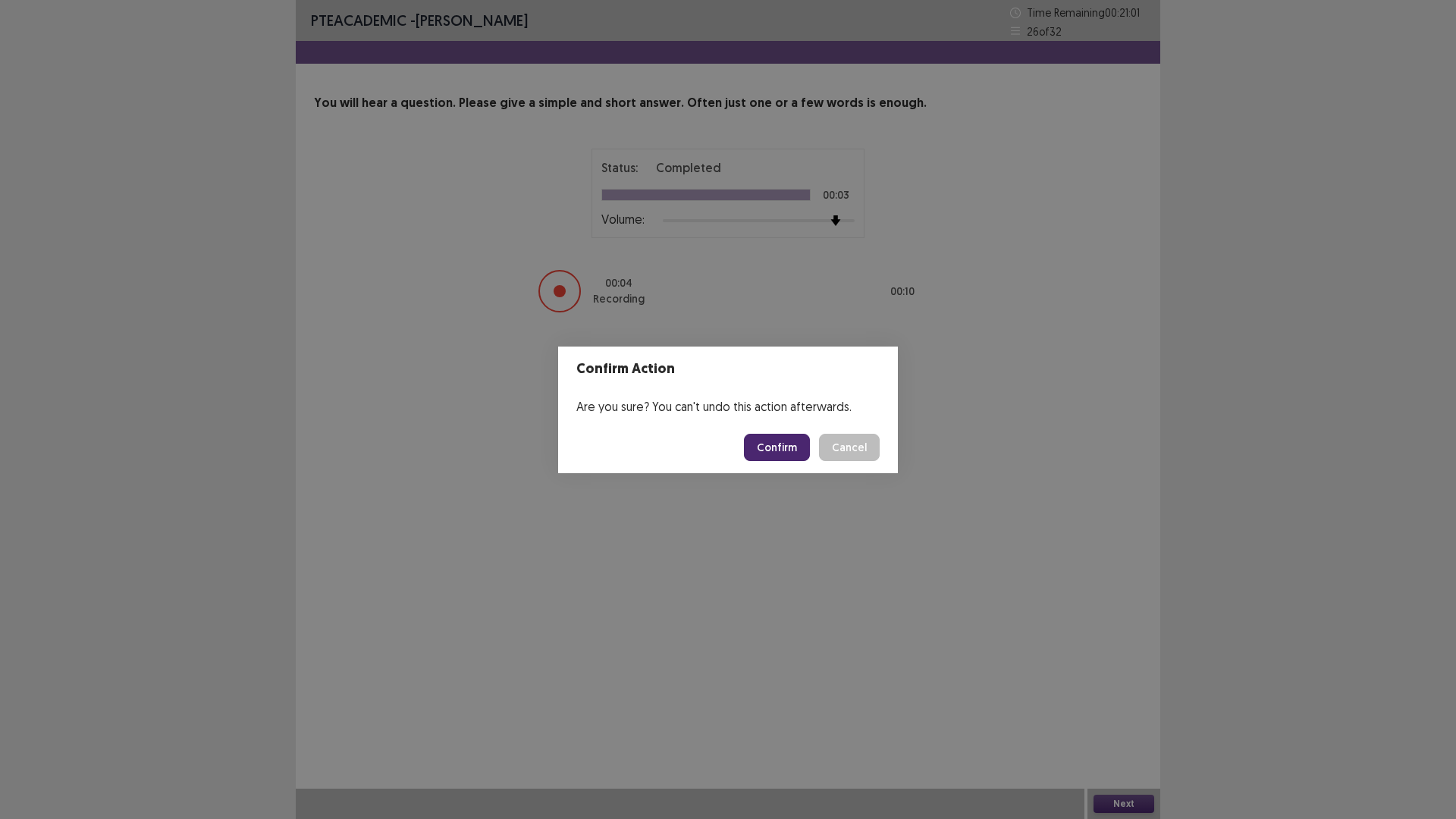
click at [808, 440] on button "Confirm" at bounding box center [777, 447] width 66 height 28
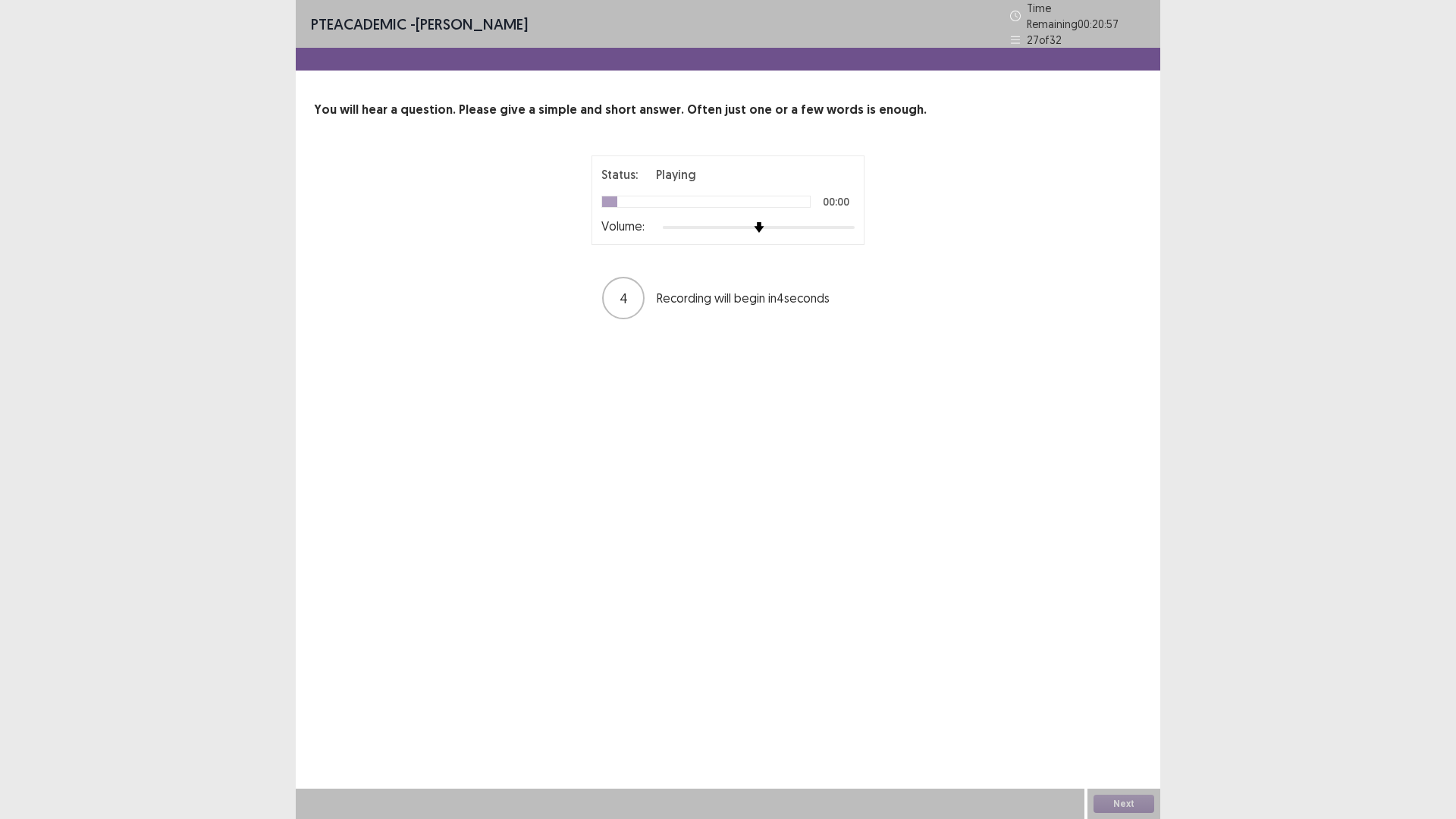
click at [844, 214] on div "Status: Playing 00:00 Volume:" at bounding box center [728, 200] width 254 height 70
click at [844, 219] on div "Volume:" at bounding box center [728, 227] width 254 height 16
click at [846, 222] on div at bounding box center [759, 227] width 192 height 12
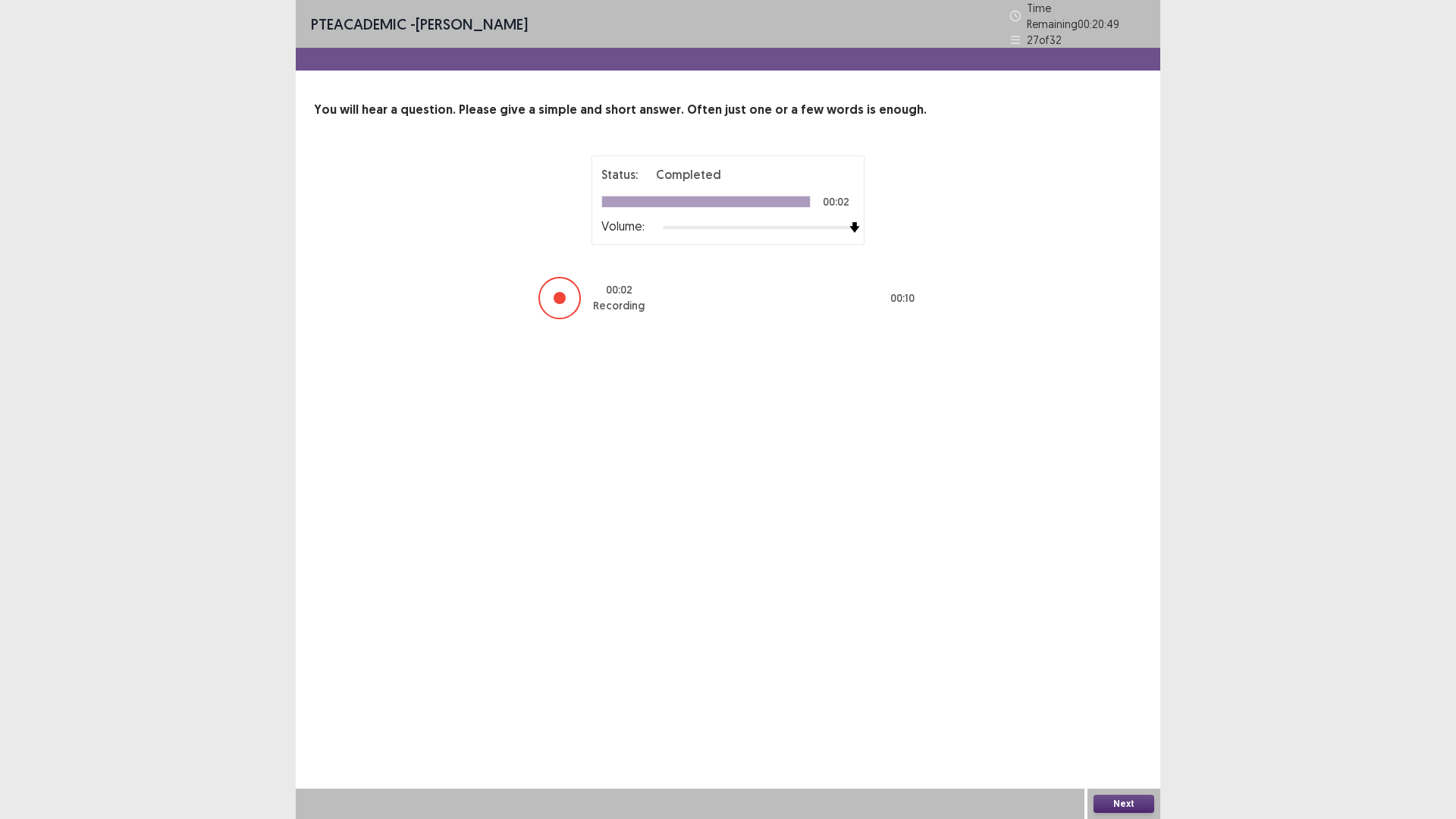
click at [1141, 674] on button "Next" at bounding box center [1124, 803] width 61 height 18
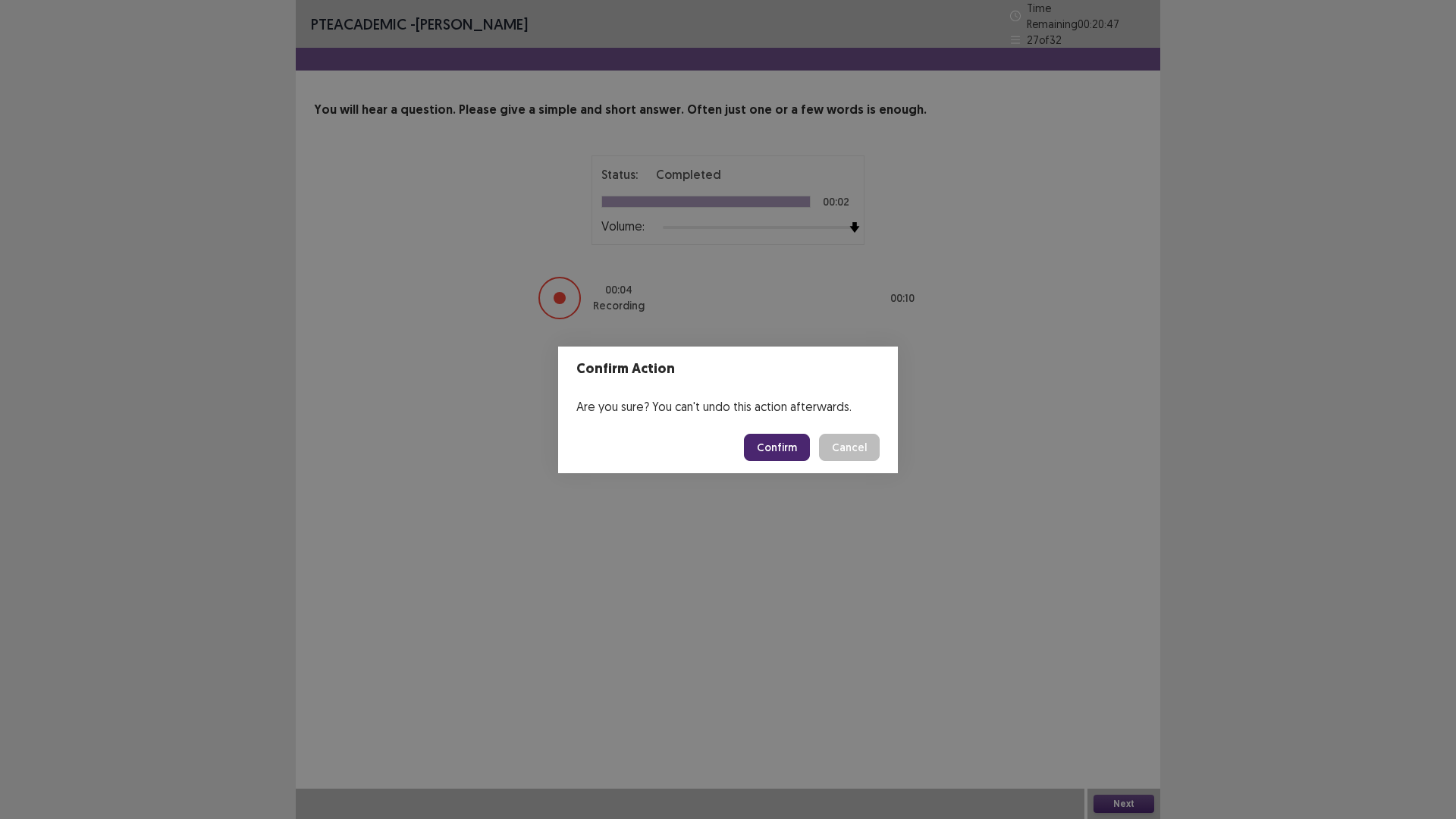
click at [798, 436] on button "Confirm" at bounding box center [777, 447] width 66 height 28
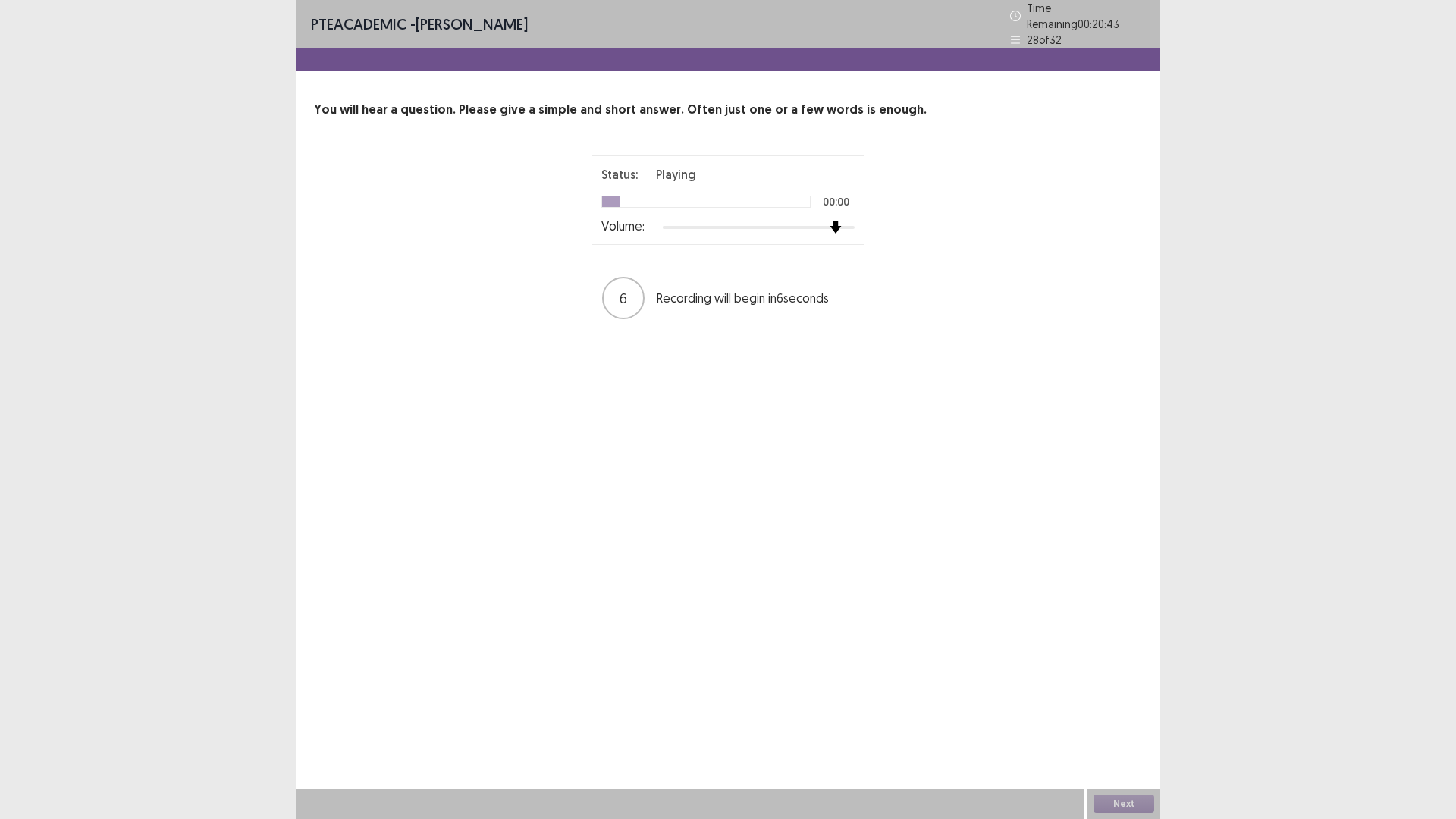
click at [842, 221] on div at bounding box center [759, 227] width 192 height 12
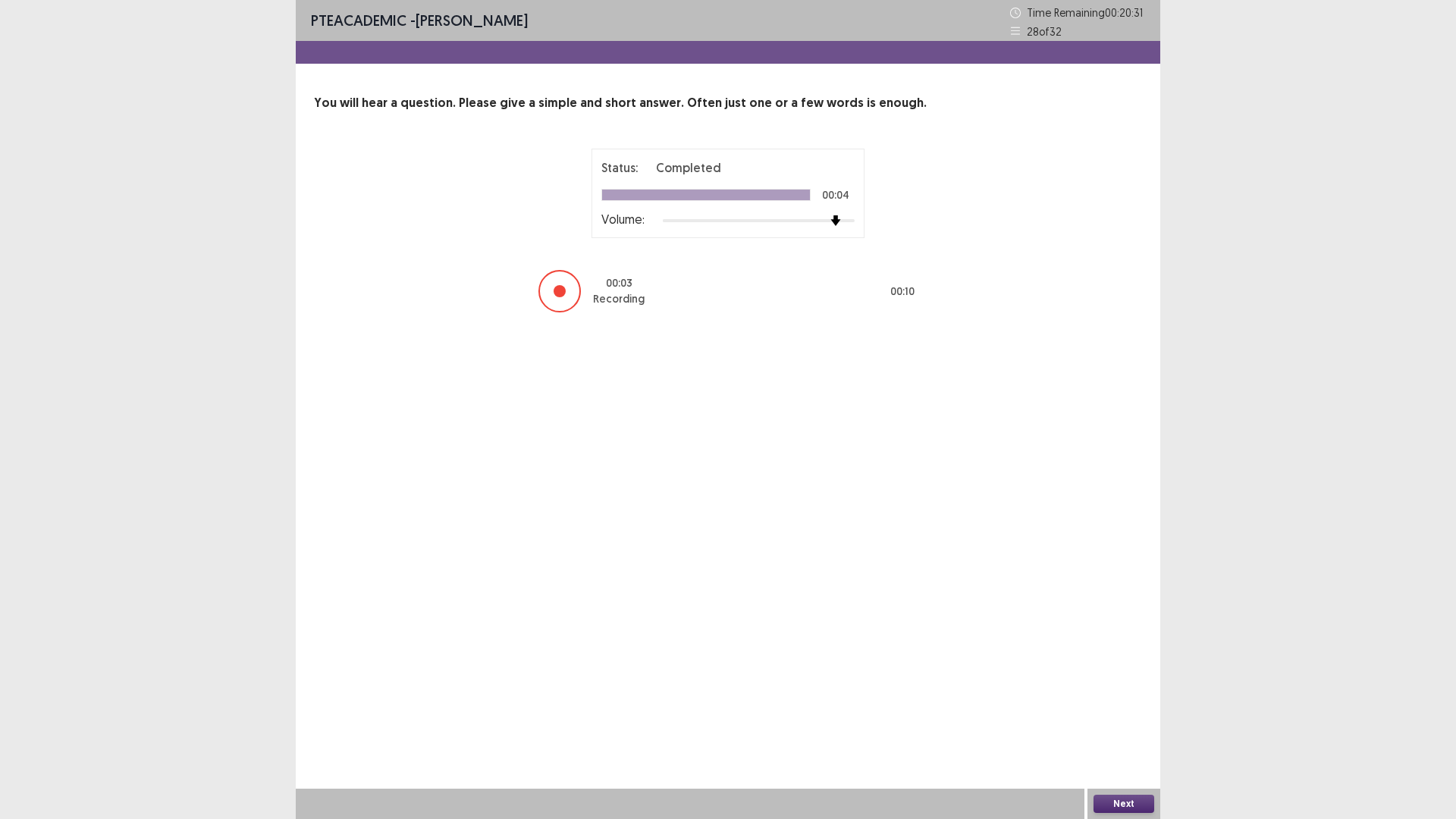
click at [1114, 674] on button "Next" at bounding box center [1124, 803] width 61 height 18
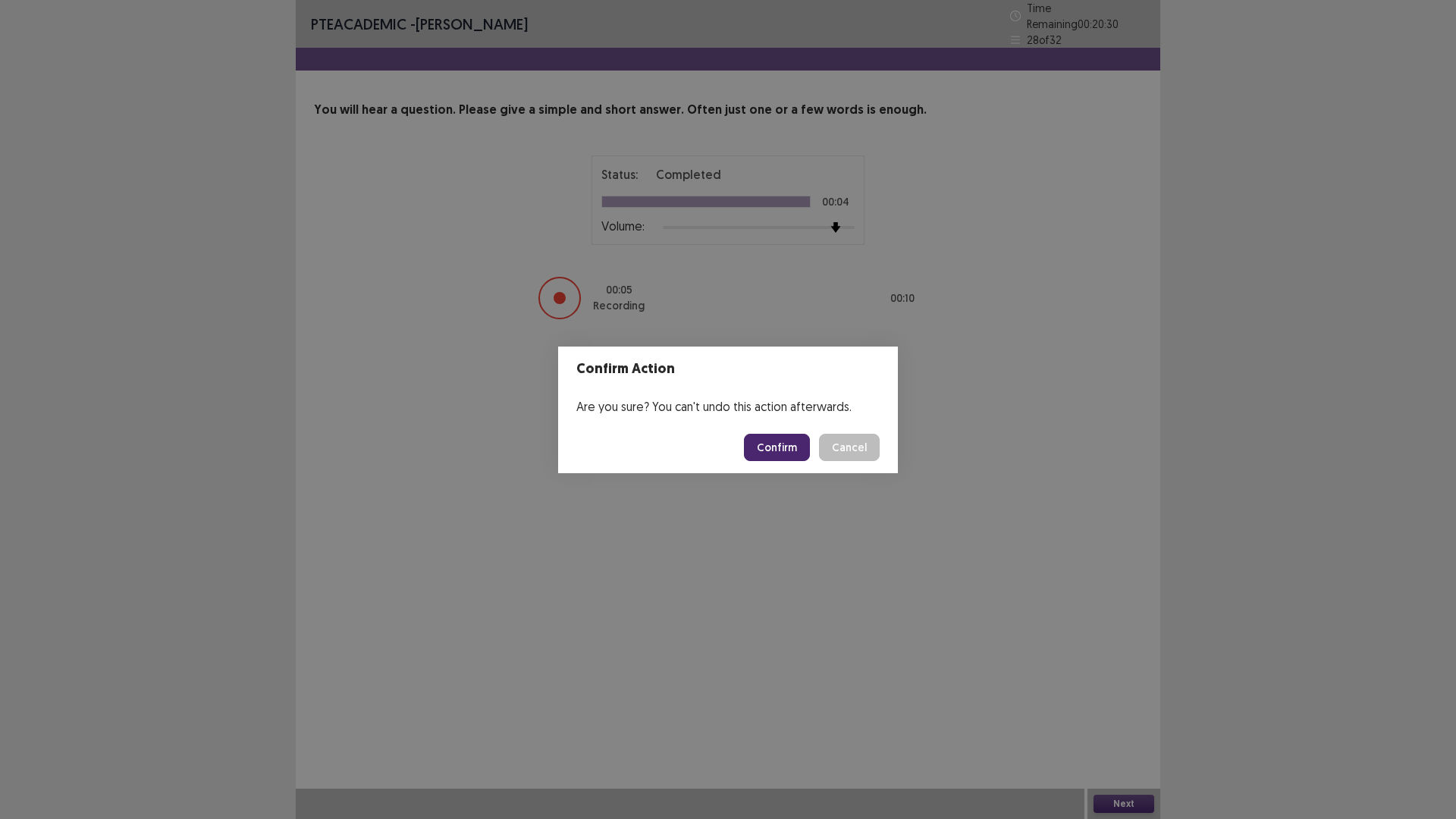
click at [783, 459] on button "Confirm" at bounding box center [777, 447] width 66 height 28
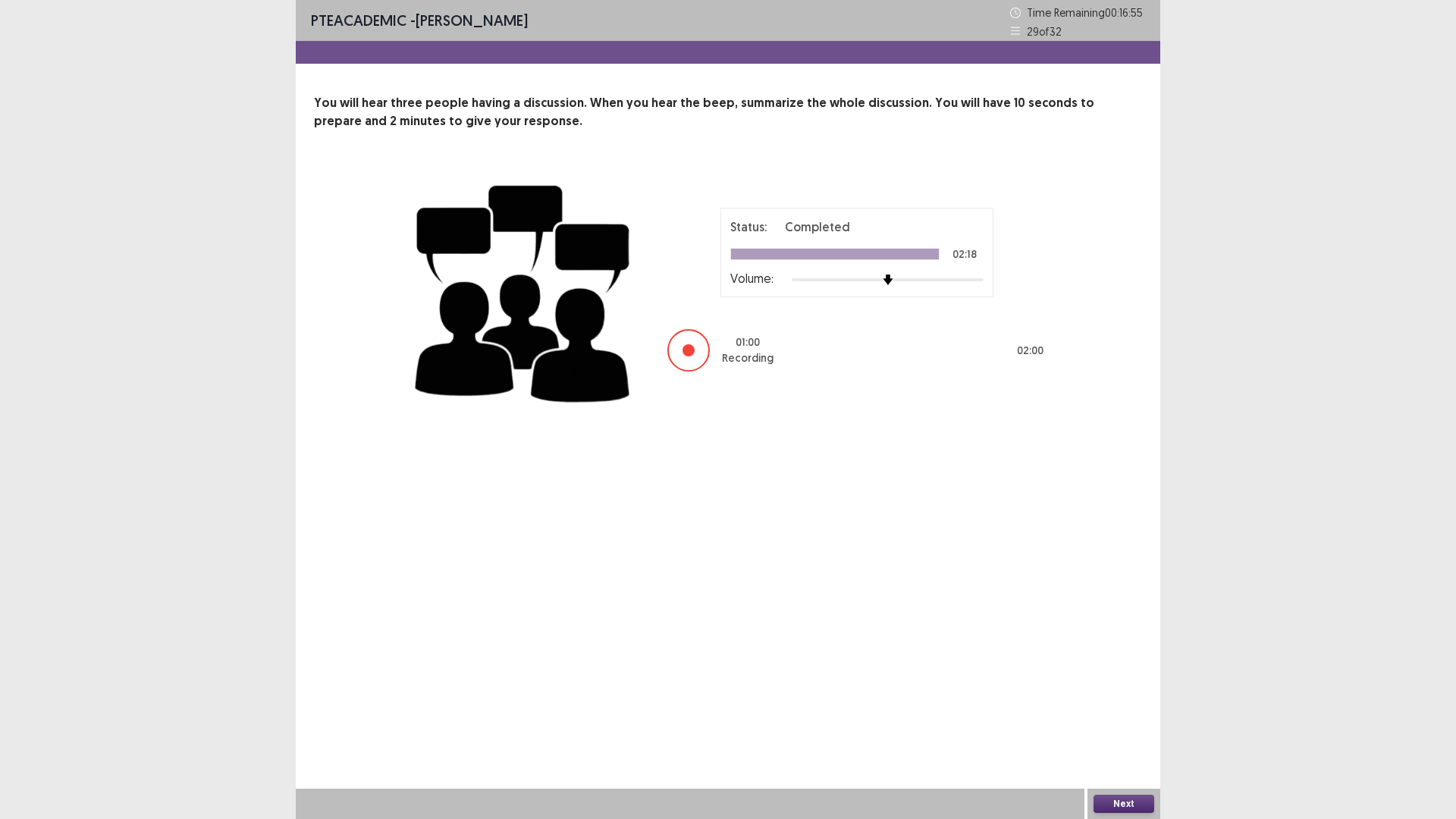
click at [1112, 674] on button "Next" at bounding box center [1124, 803] width 61 height 18
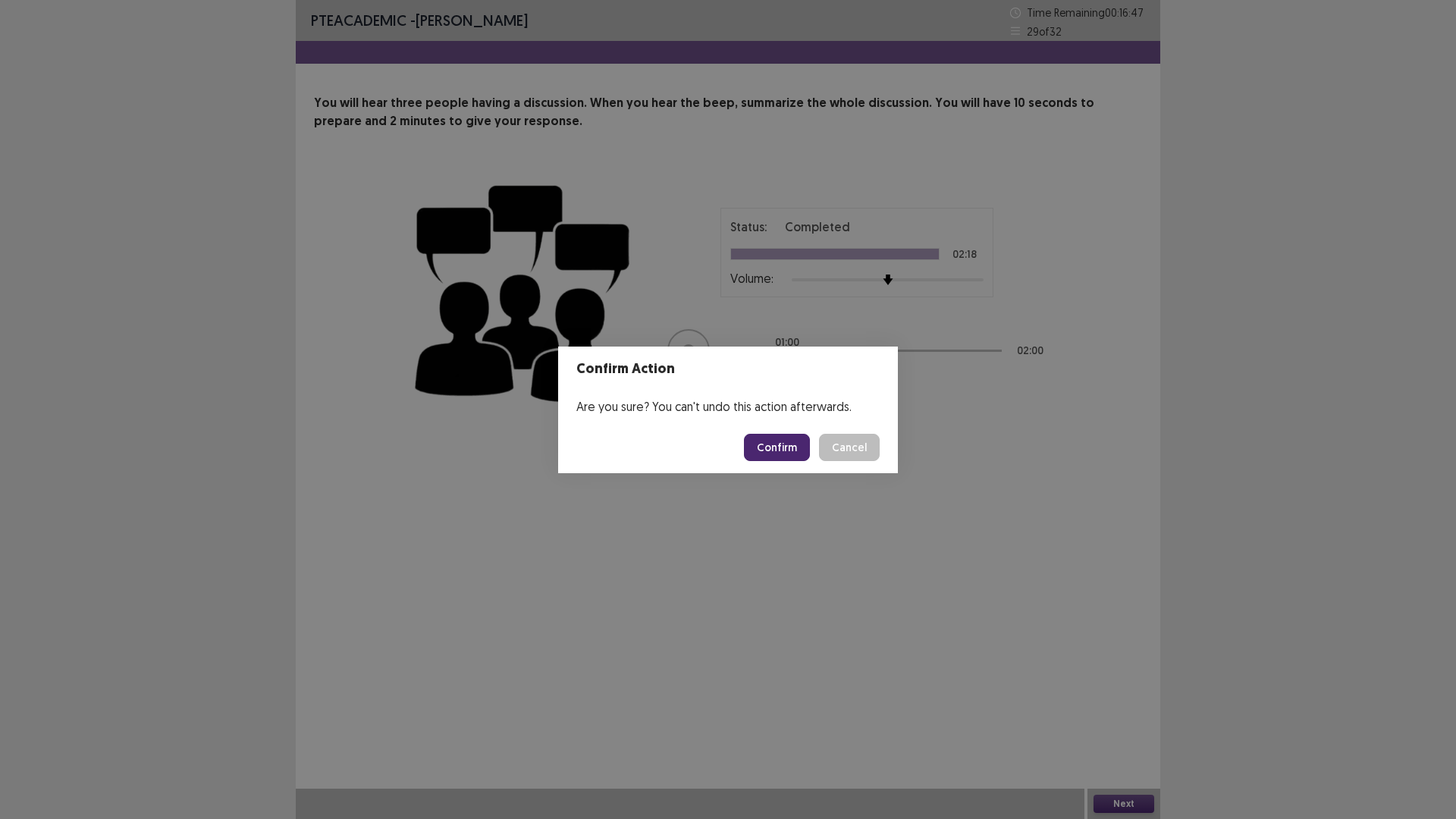
click at [789, 436] on button "Confirm" at bounding box center [777, 447] width 66 height 28
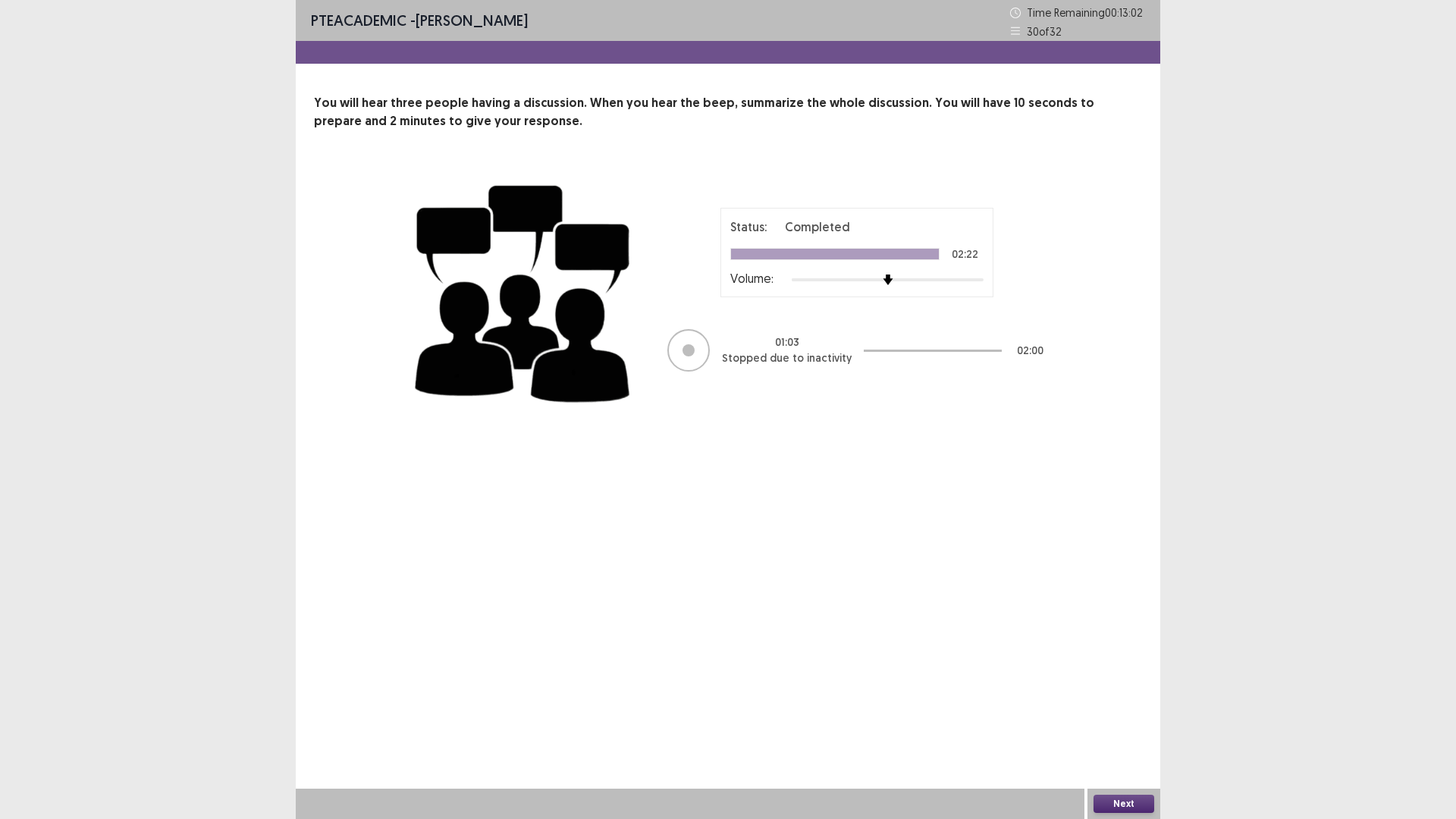
click at [1112, 674] on button "Next" at bounding box center [1124, 803] width 61 height 18
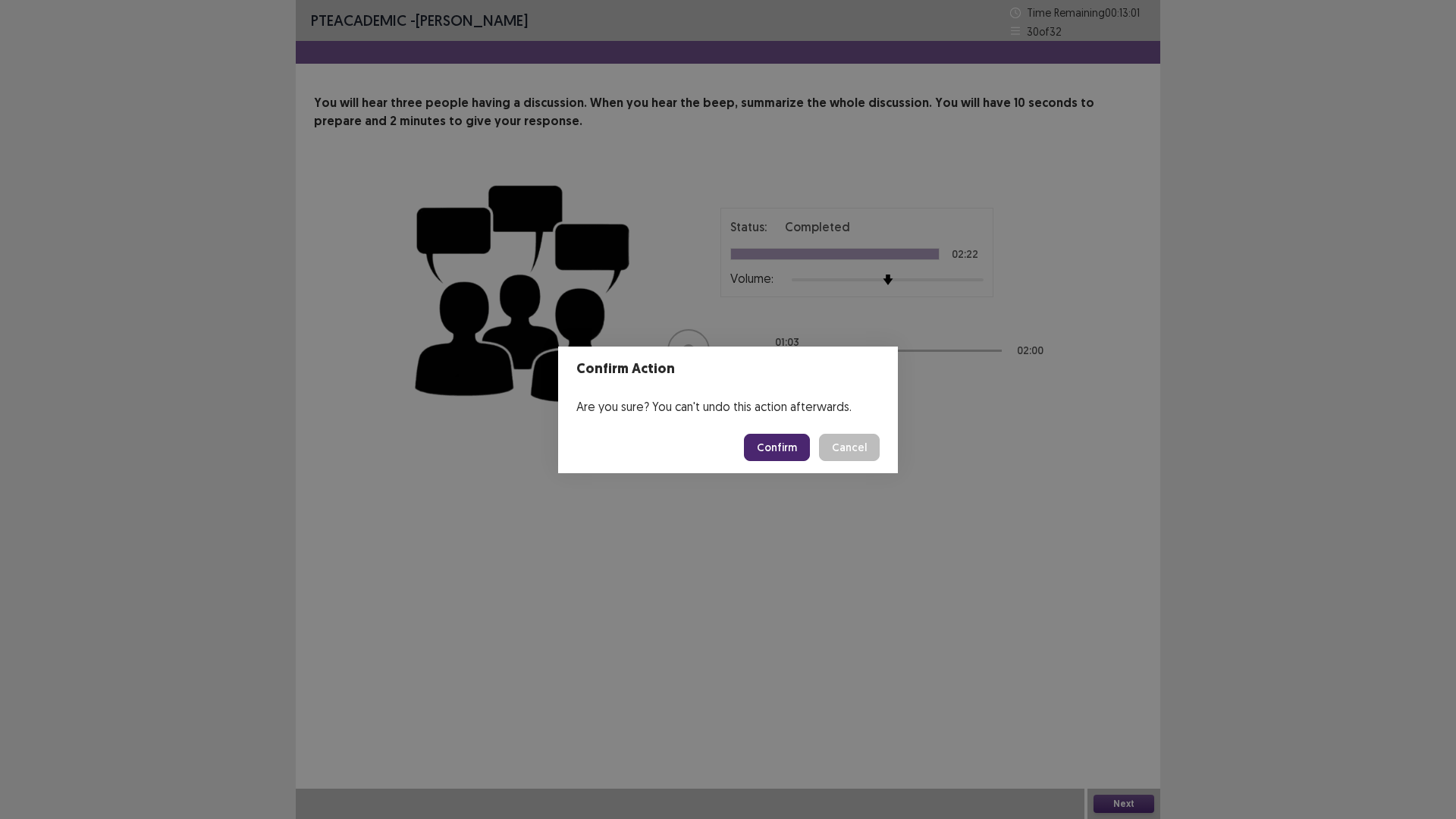
click at [769, 454] on button "Confirm" at bounding box center [777, 447] width 66 height 28
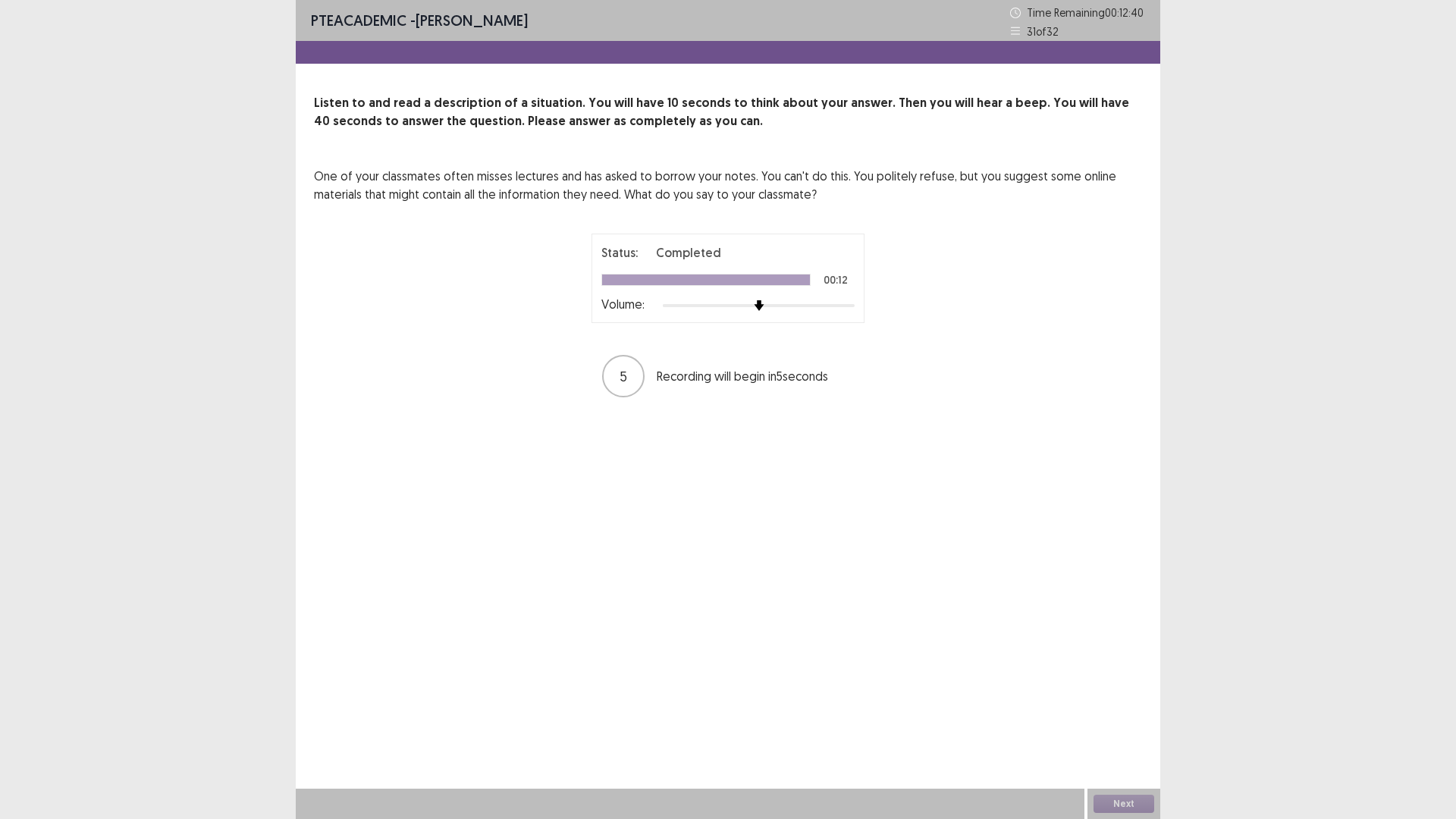
click at [830, 309] on div at bounding box center [759, 305] width 192 height 12
click at [1138, 674] on button "Next" at bounding box center [1124, 803] width 61 height 18
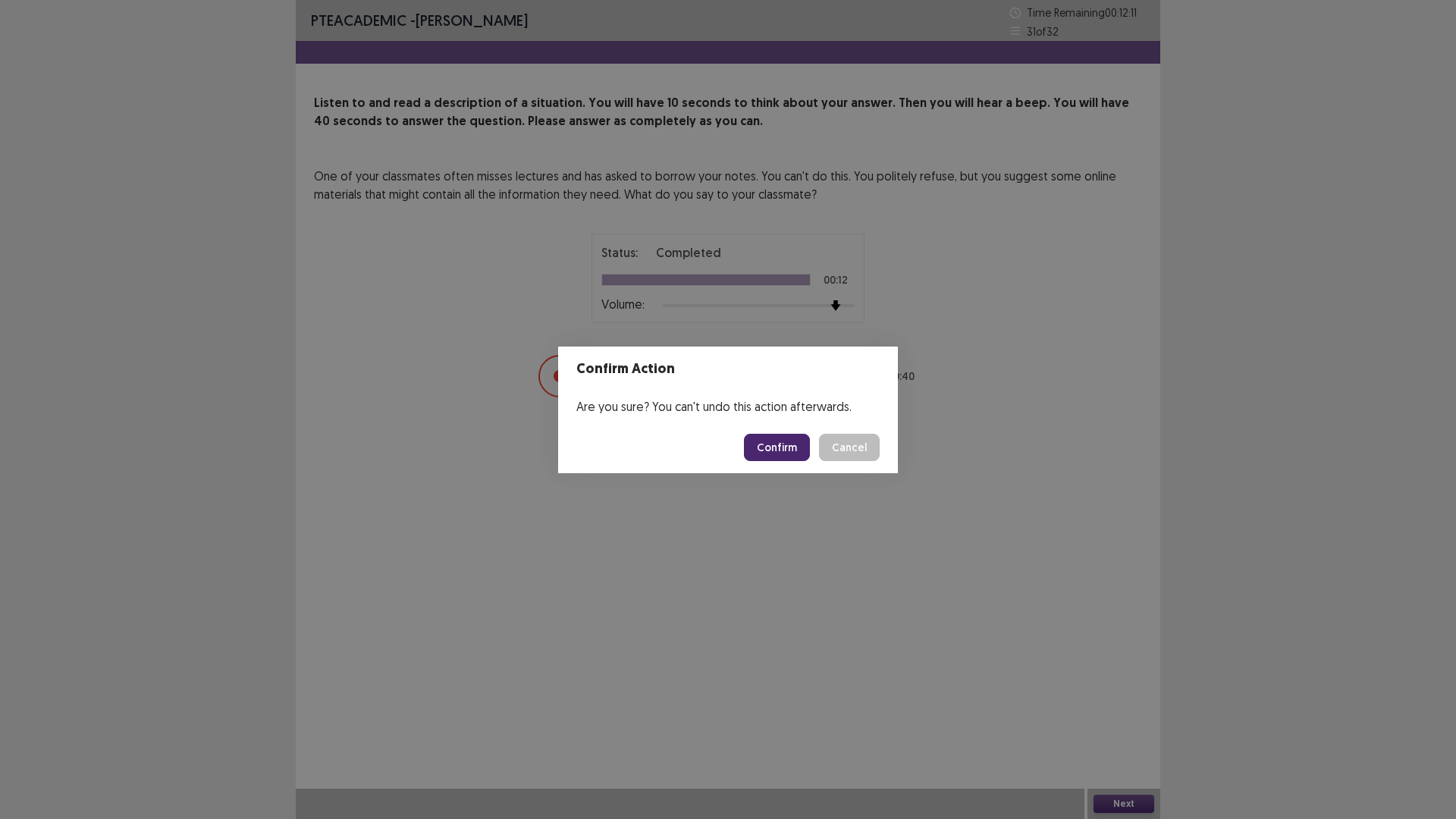
click at [790, 442] on button "Confirm" at bounding box center [777, 447] width 66 height 28
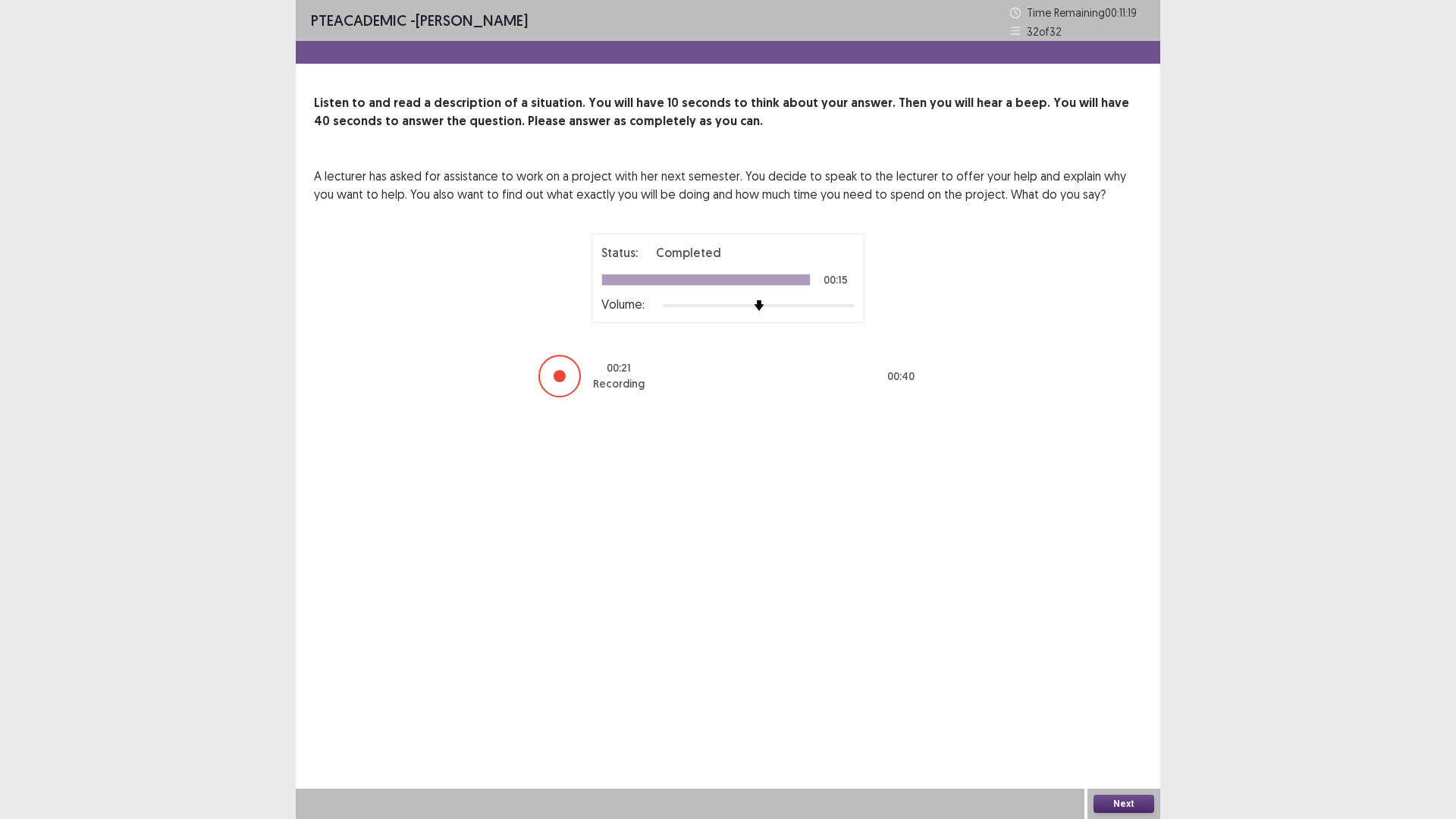
click at [1135, 674] on button "Next" at bounding box center [1124, 803] width 61 height 18
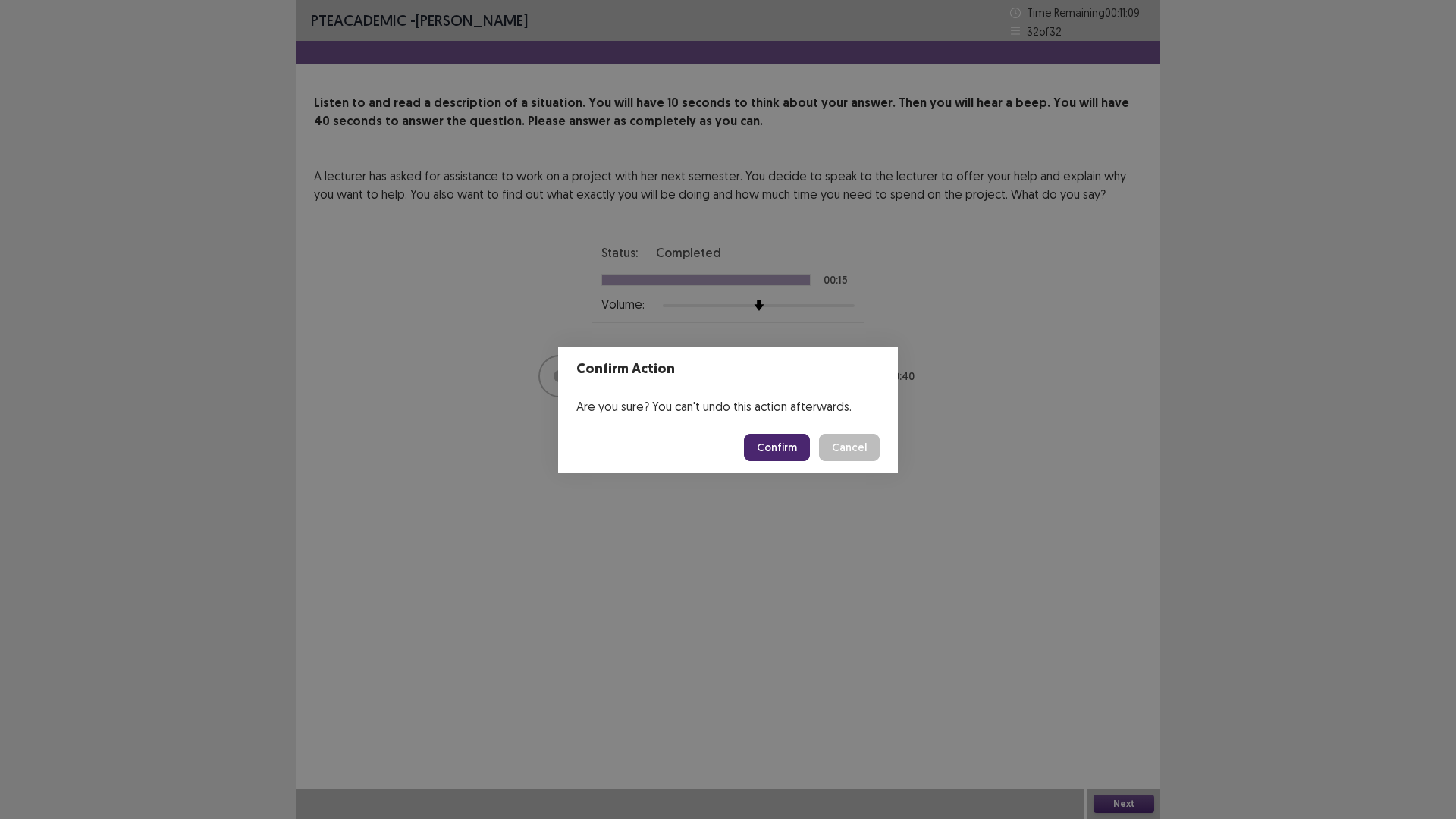
click at [777, 437] on button "Confirm" at bounding box center [777, 447] width 66 height 28
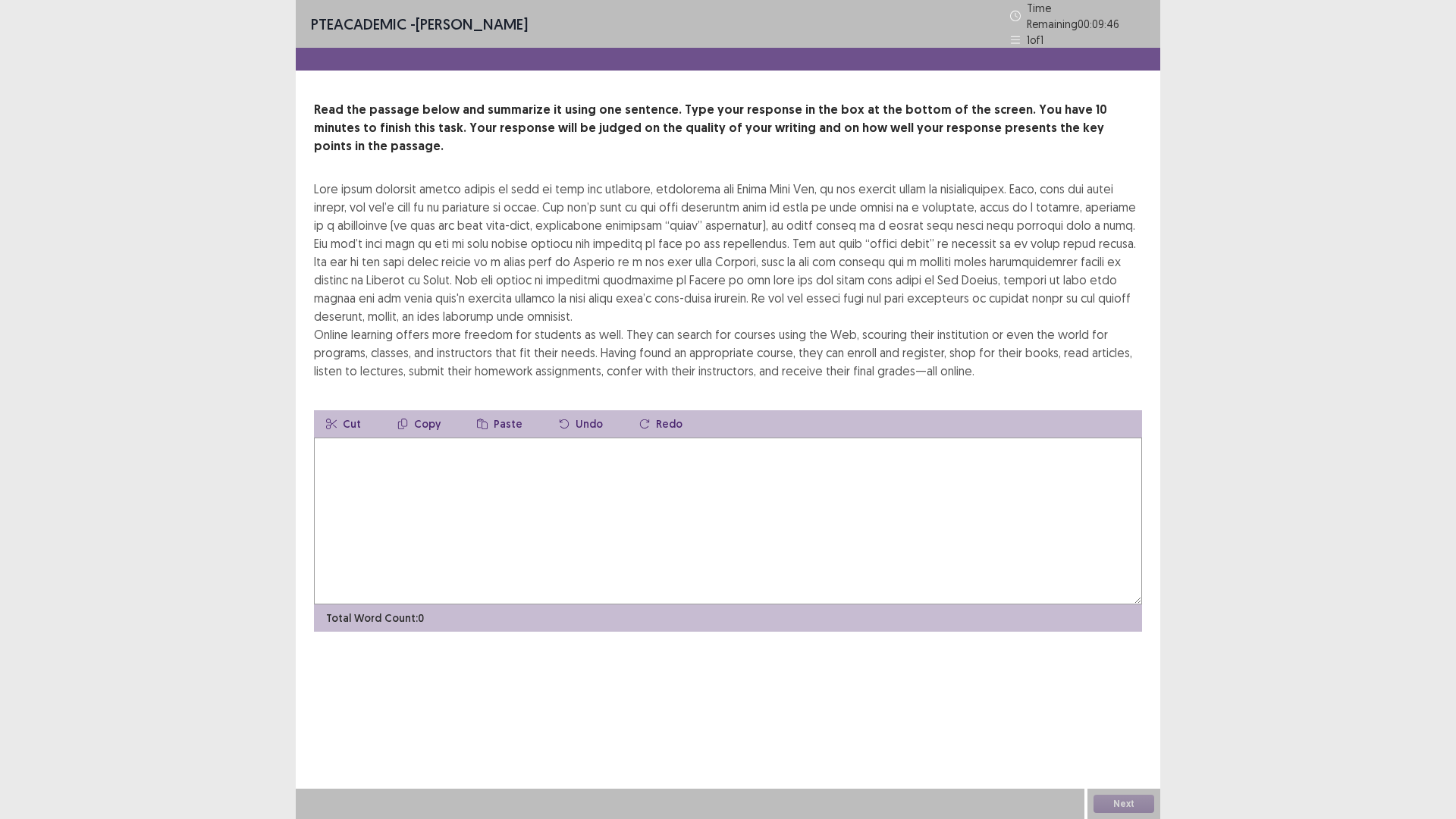
click at [345, 437] on textarea at bounding box center [728, 521] width 829 height 167
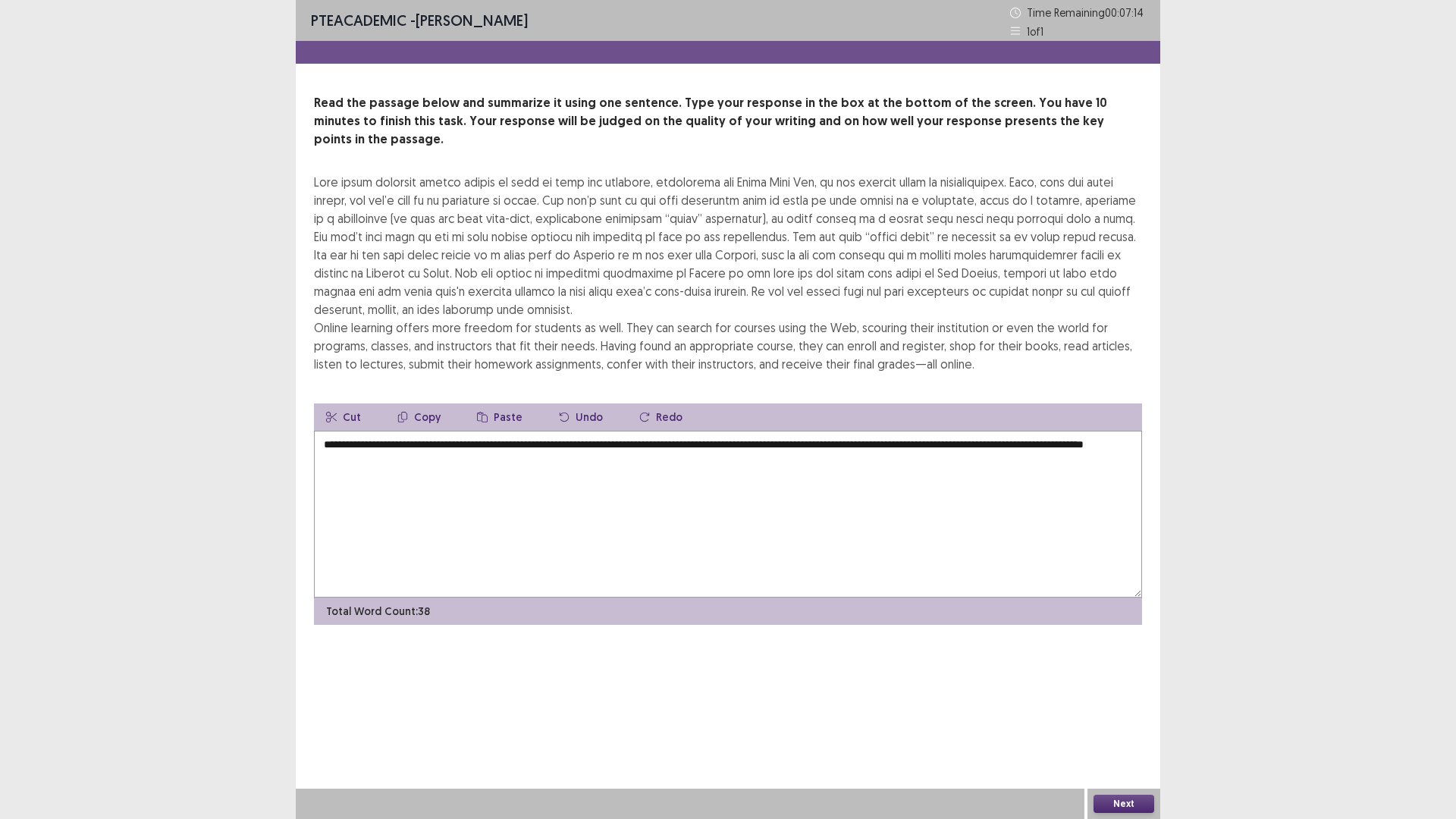
drag, startPoint x: 351, startPoint y: 239, endPoint x: 626, endPoint y: 182, distance: 280.8
click at [626, 182] on div "Online learning offers more freedom for students as well. They can search for c…" at bounding box center [728, 273] width 829 height 200
click at [445, 445] on textarea "**********" at bounding box center [728, 514] width 829 height 167
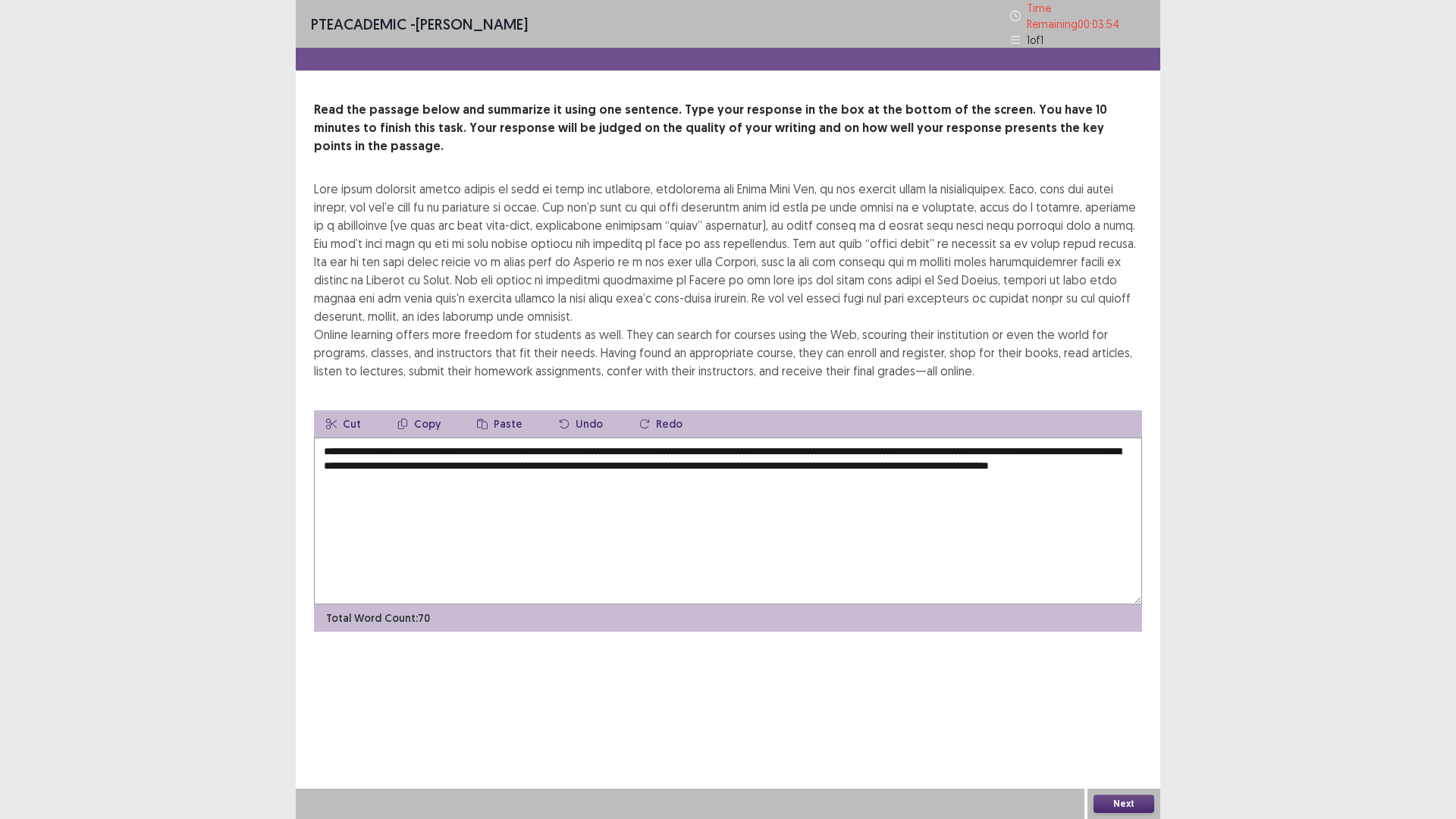
click at [542, 437] on textarea "**********" at bounding box center [728, 521] width 829 height 167
click at [647, 443] on textarea "**********" at bounding box center [728, 521] width 829 height 167
click at [642, 443] on textarea "**********" at bounding box center [728, 521] width 829 height 167
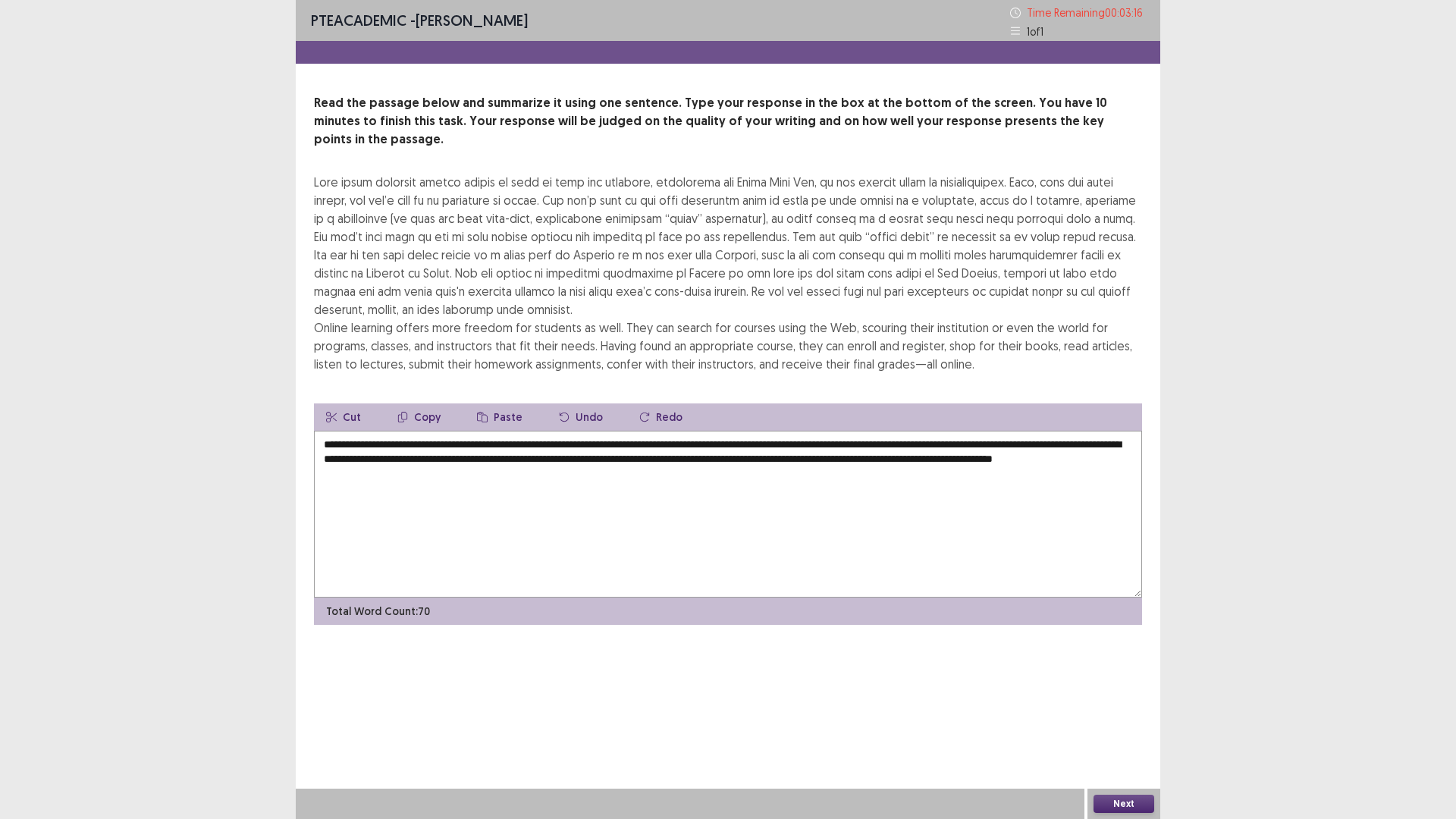
click at [738, 445] on textarea "**********" at bounding box center [728, 514] width 829 height 167
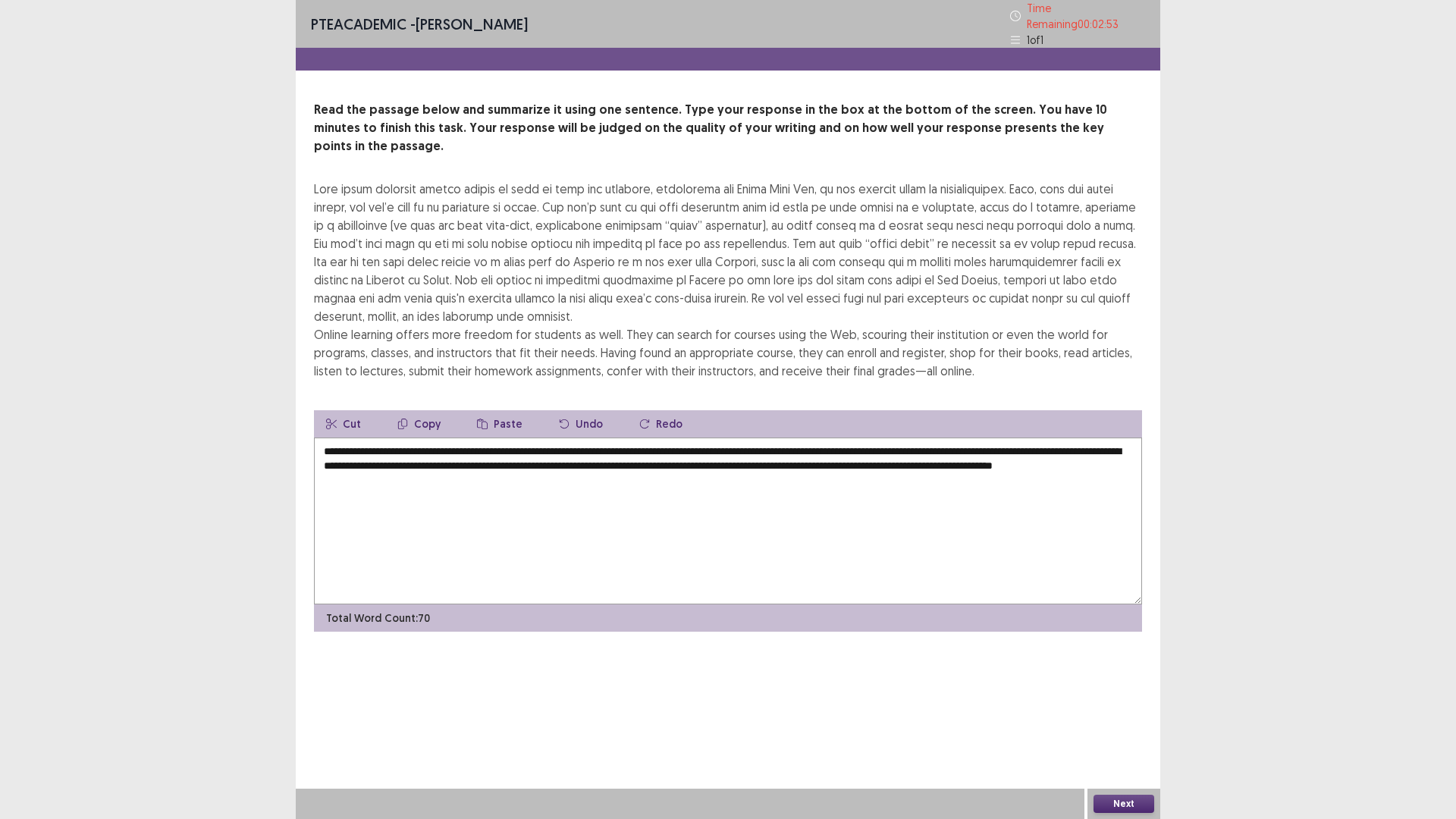
type textarea "**********"
click at [1125, 674] on button "Next" at bounding box center [1124, 803] width 61 height 18
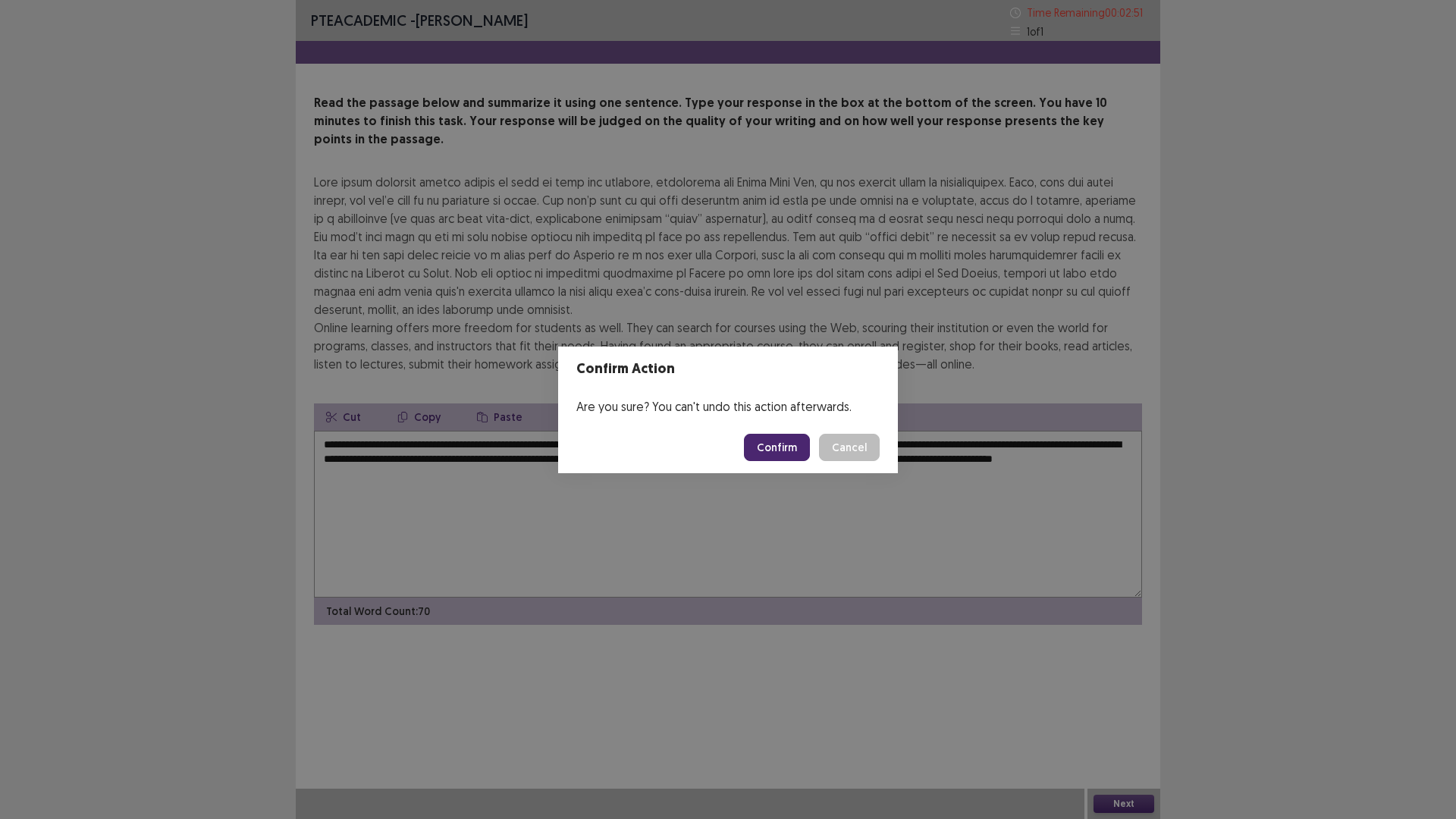
click at [785, 451] on button "Confirm" at bounding box center [777, 447] width 66 height 28
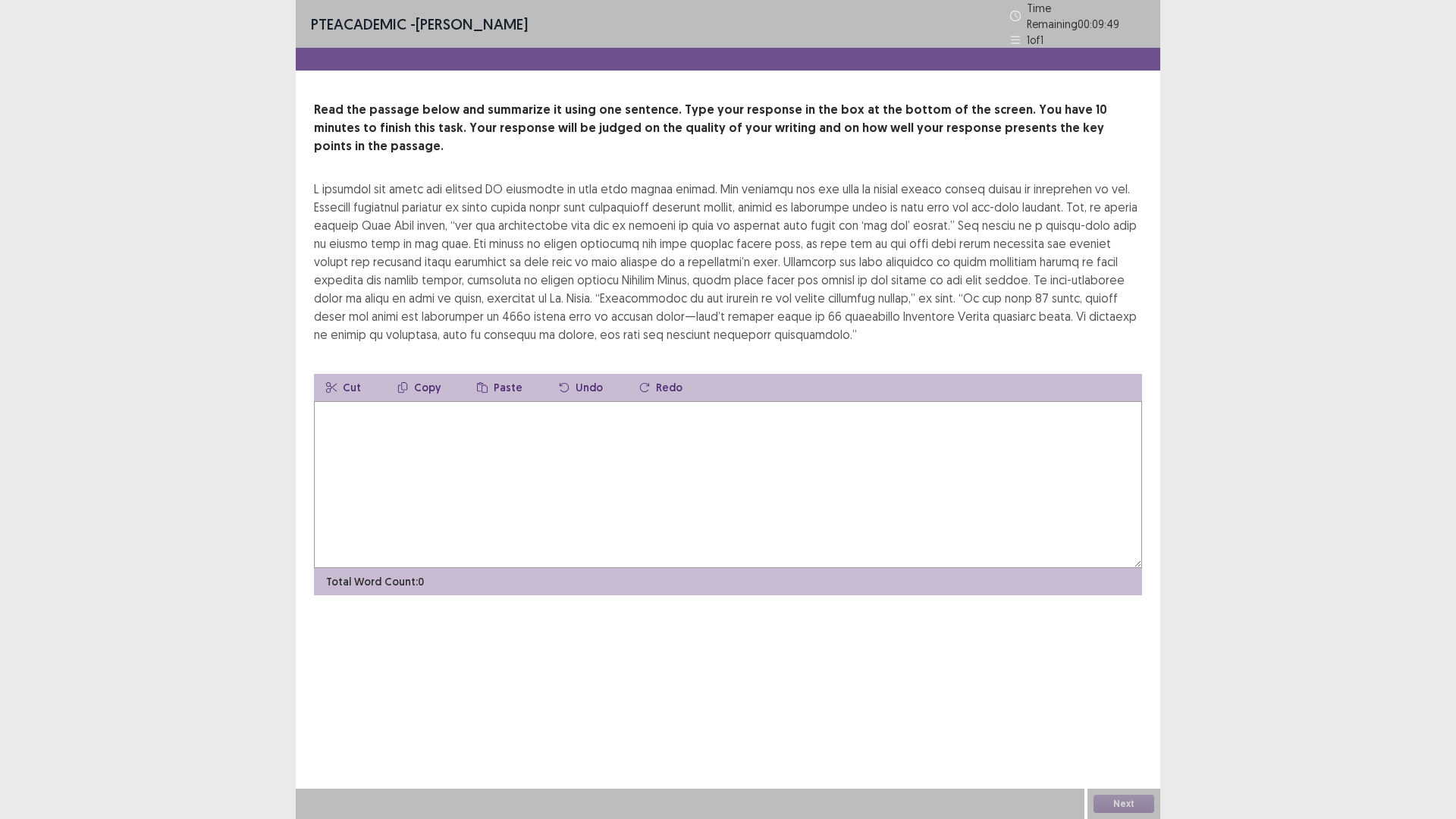
click at [649, 420] on textarea at bounding box center [728, 485] width 829 height 167
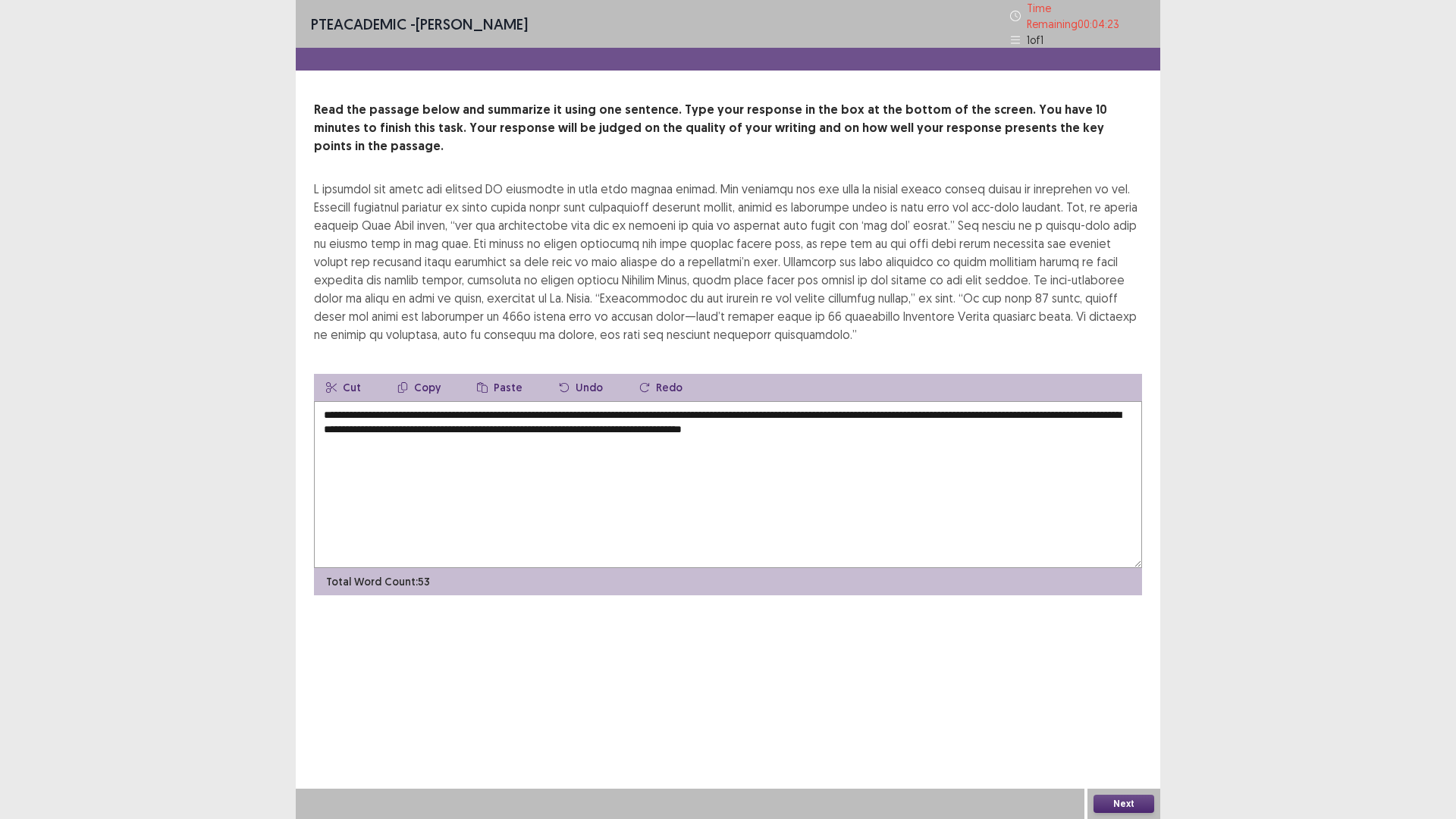
click at [772, 401] on textarea "**********" at bounding box center [728, 485] width 829 height 167
click at [877, 446] on textarea "**********" at bounding box center [728, 485] width 829 height 167
type textarea "**********"
click at [1118, 674] on button "Next" at bounding box center [1124, 803] width 61 height 18
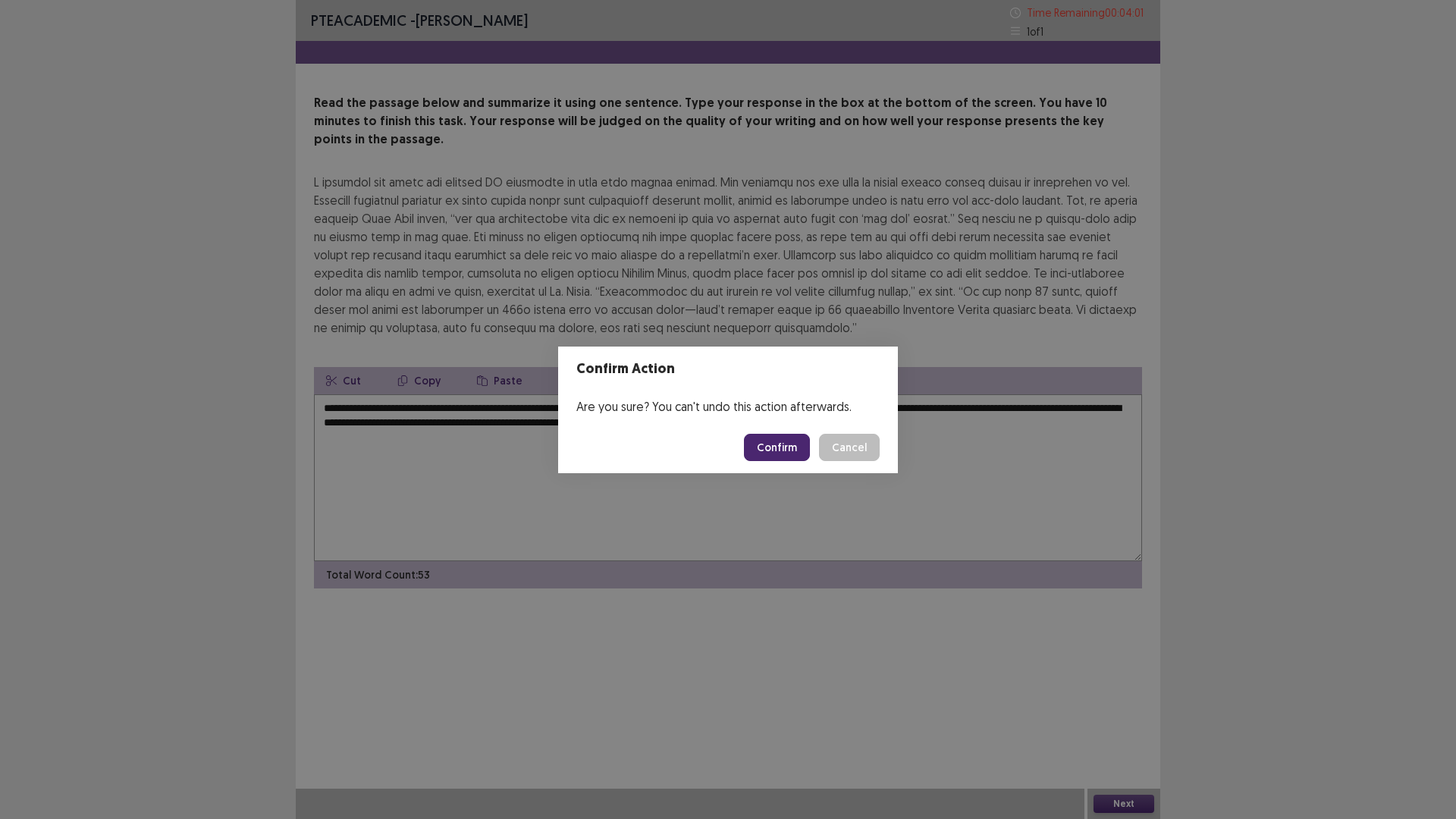
click at [773, 439] on button "Confirm" at bounding box center [777, 447] width 66 height 28
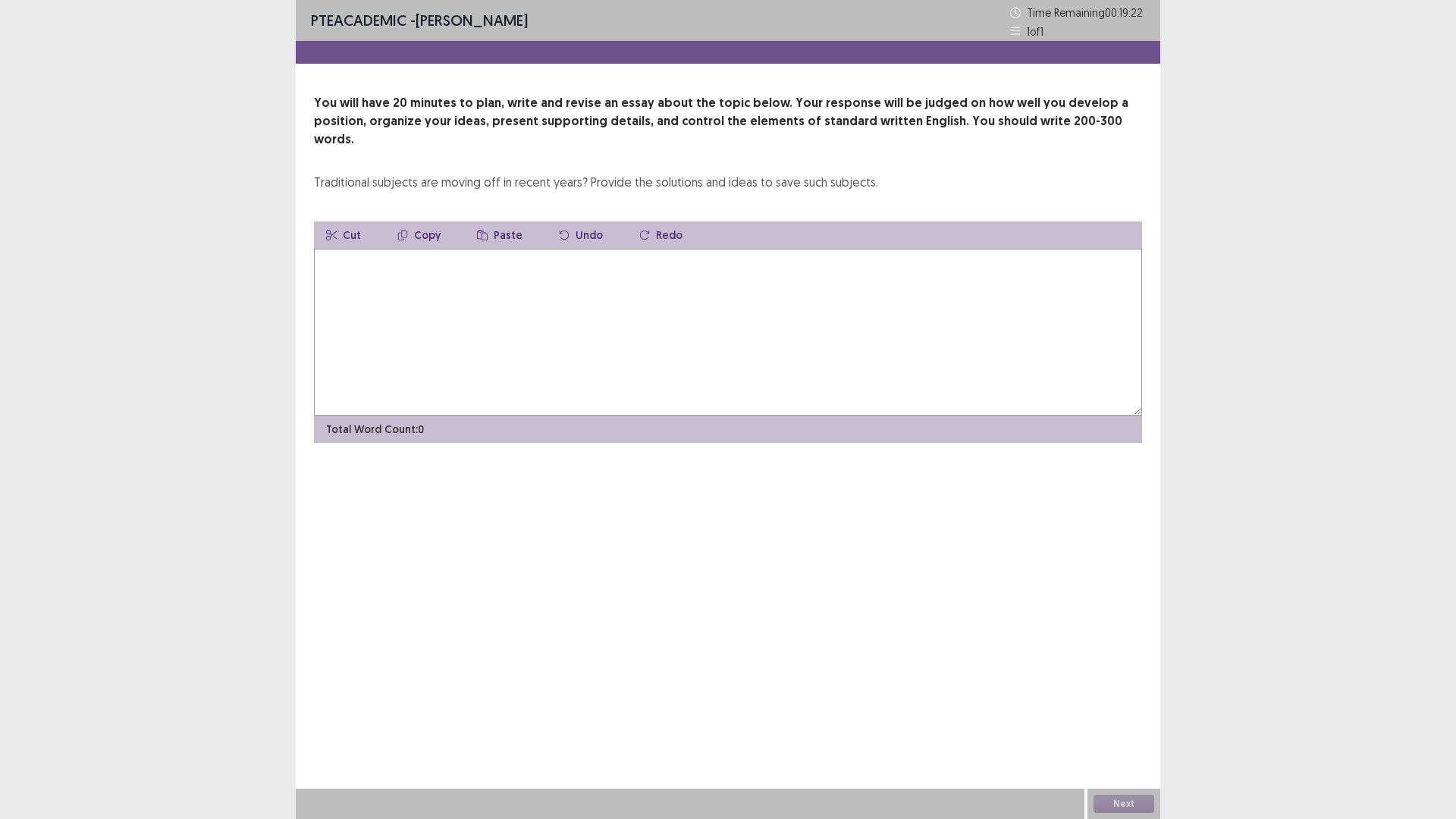
click at [566, 259] on textarea at bounding box center [728, 332] width 829 height 167
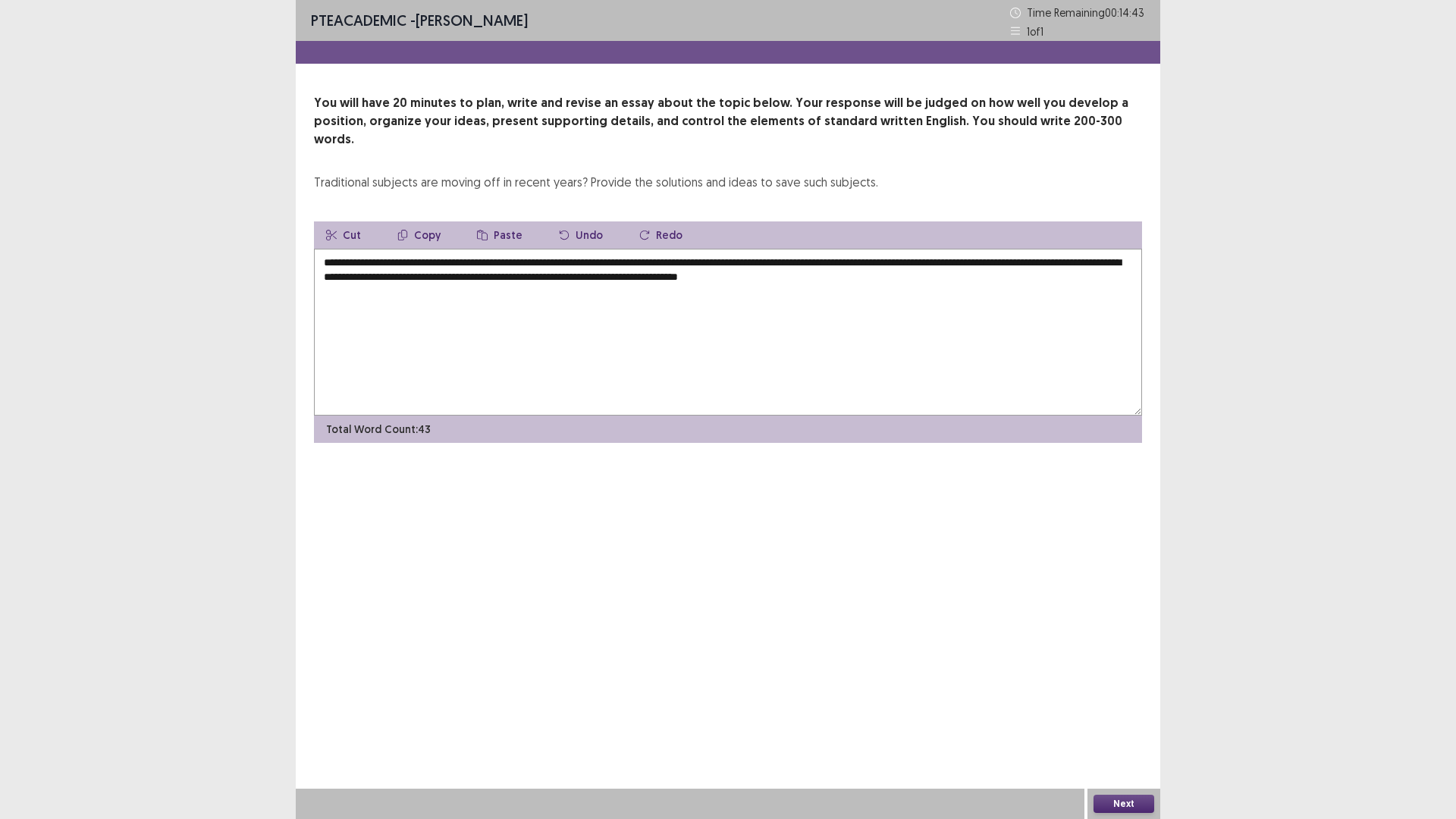
click at [862, 258] on textarea "**********" at bounding box center [728, 332] width 829 height 167
click at [864, 258] on textarea "**********" at bounding box center [728, 332] width 829 height 167
click at [919, 255] on textarea "**********" at bounding box center [728, 332] width 829 height 167
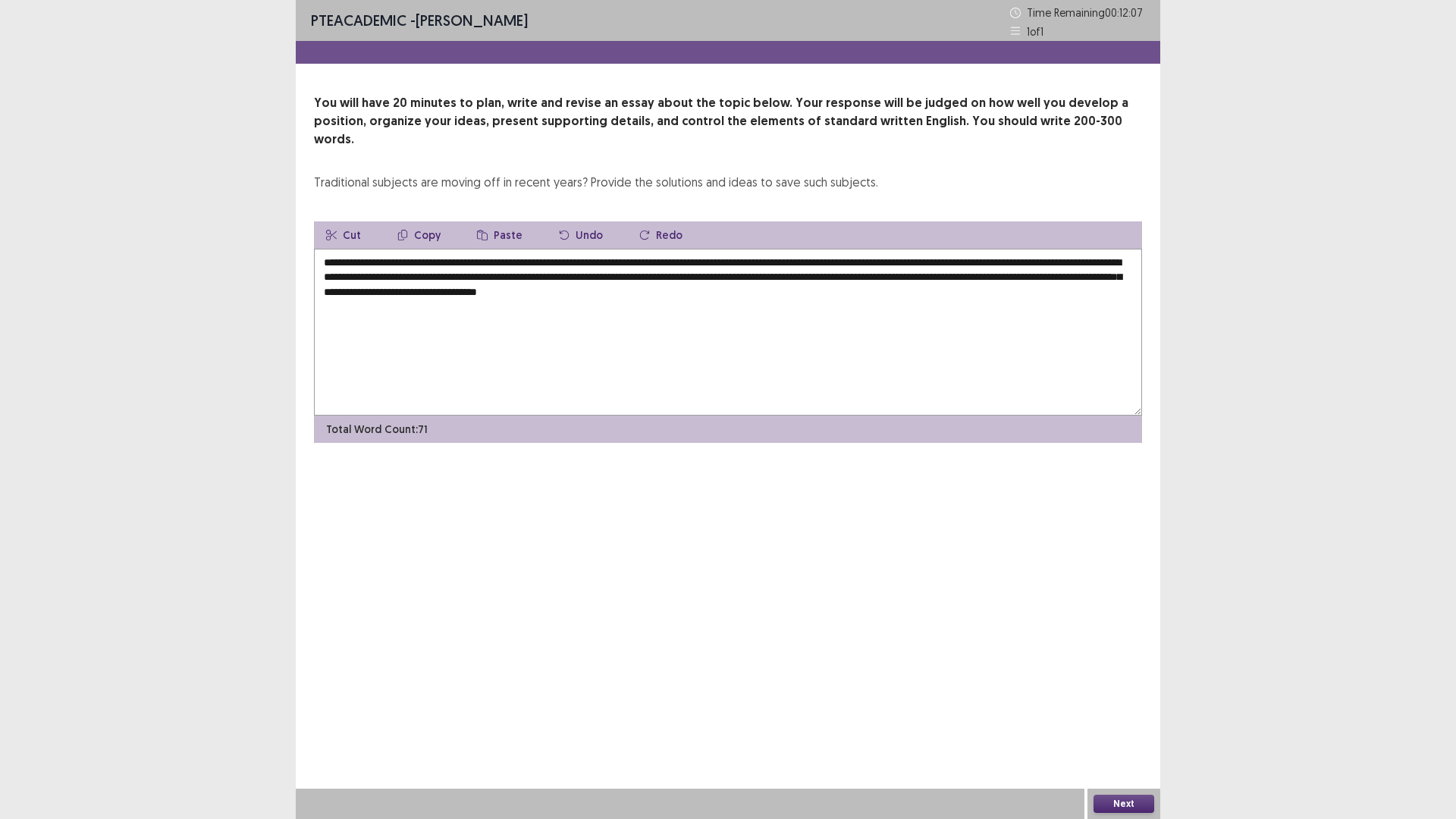
click at [785, 276] on textarea "**********" at bounding box center [728, 332] width 829 height 167
click at [382, 290] on textarea "**********" at bounding box center [728, 332] width 829 height 167
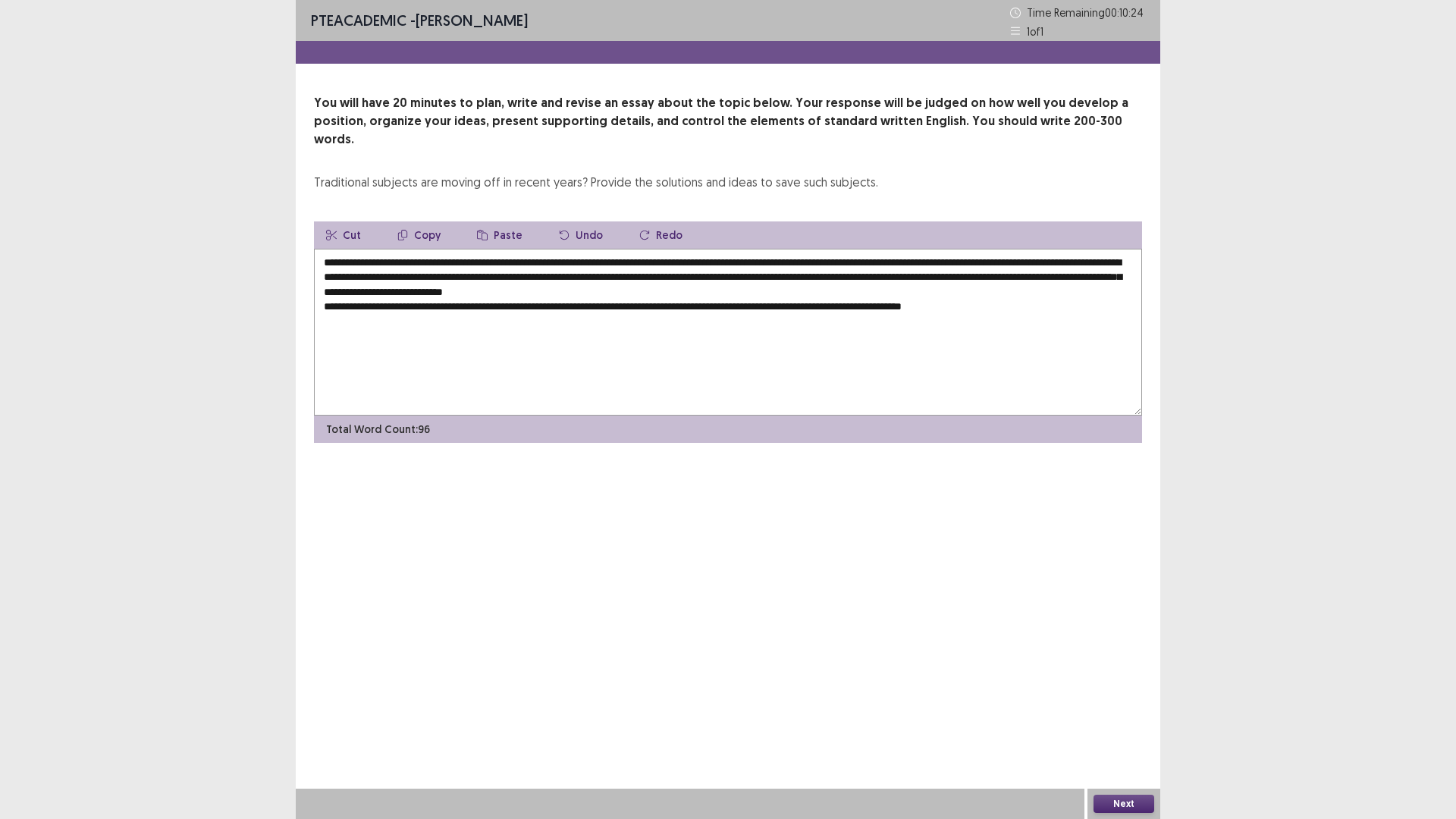
click at [382, 290] on textarea "**********" at bounding box center [728, 332] width 829 height 167
click at [1006, 286] on textarea "**********" at bounding box center [728, 332] width 829 height 167
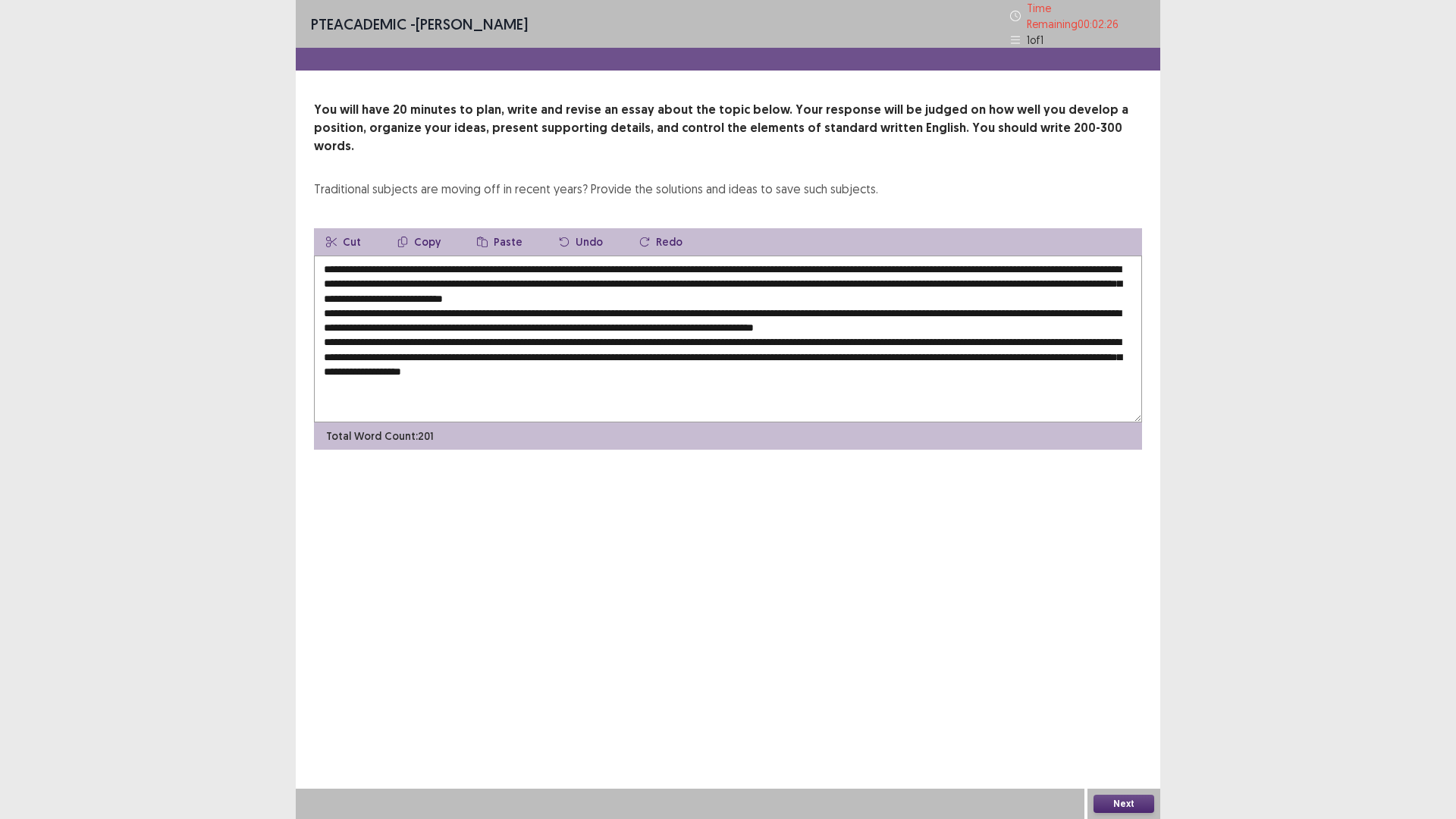
click at [739, 255] on textarea at bounding box center [728, 339] width 829 height 167
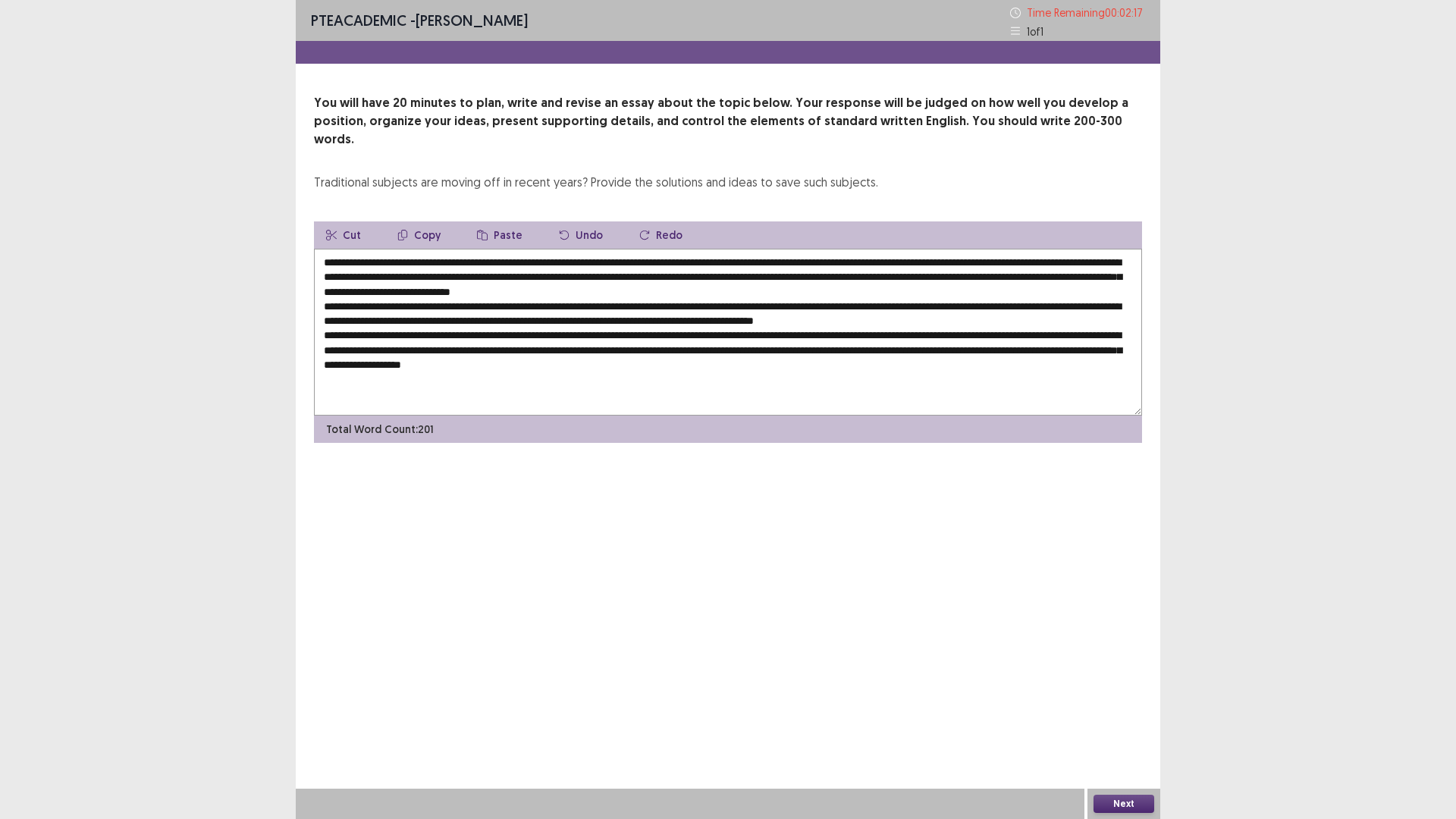
click at [925, 265] on textarea at bounding box center [728, 332] width 829 height 167
click at [450, 272] on textarea at bounding box center [728, 332] width 829 height 167
click at [525, 275] on textarea at bounding box center [728, 332] width 829 height 167
click at [632, 275] on textarea at bounding box center [728, 332] width 829 height 167
click at [672, 289] on textarea at bounding box center [728, 332] width 829 height 167
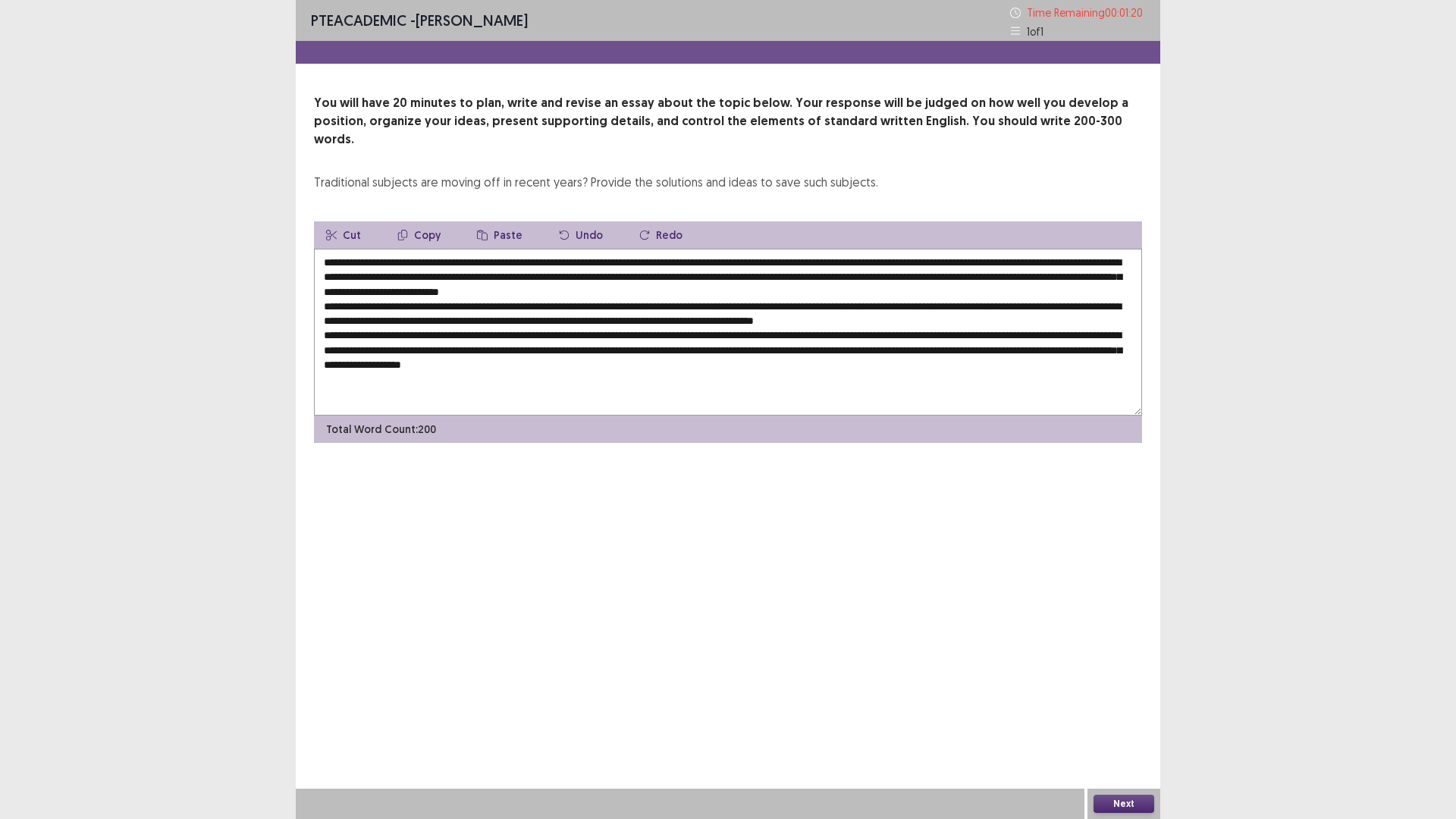
click at [673, 286] on textarea at bounding box center [728, 332] width 829 height 167
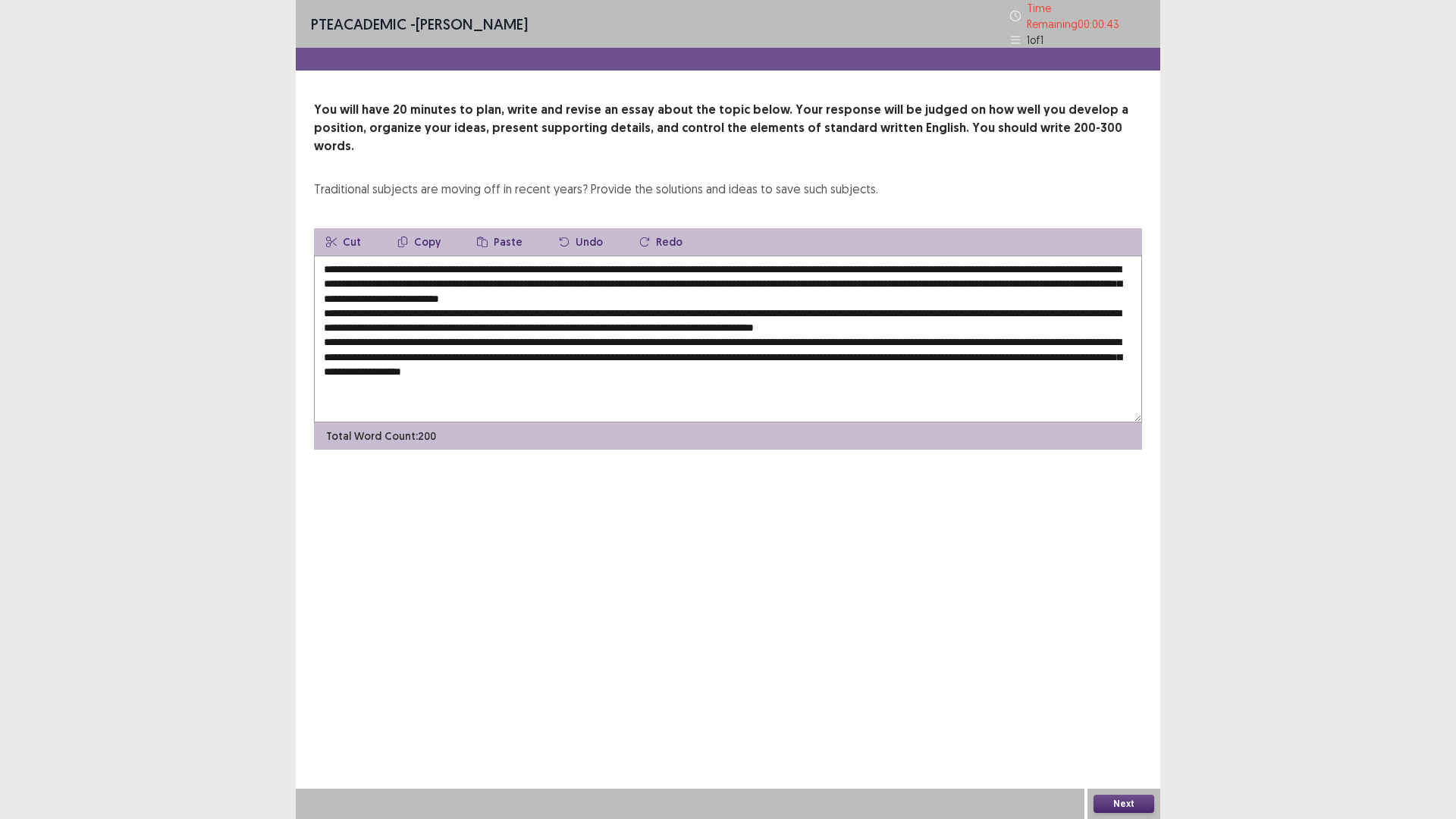
click at [339, 315] on textarea at bounding box center [728, 339] width 829 height 167
click at [628, 320] on textarea at bounding box center [728, 339] width 829 height 167
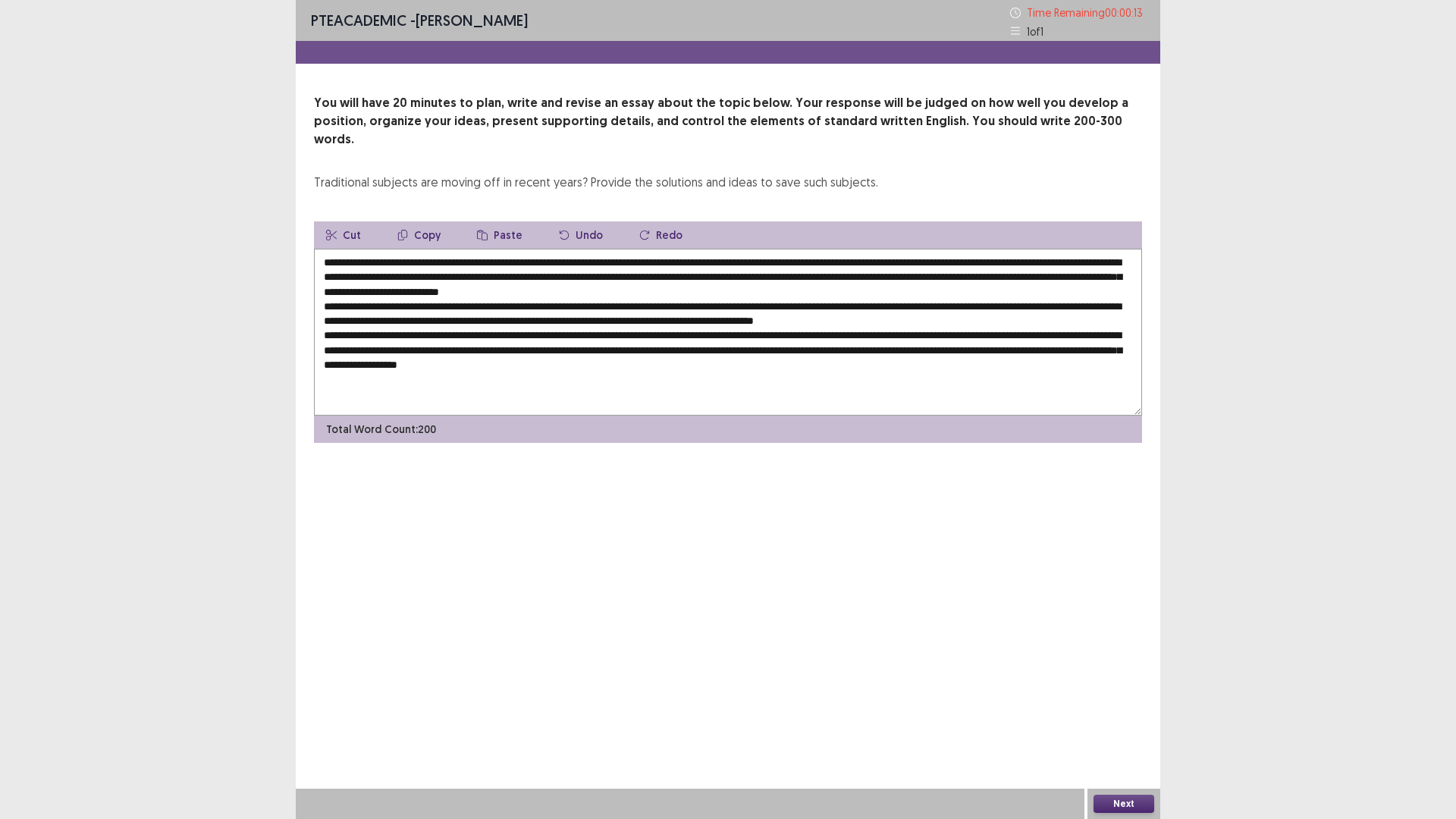
click at [388, 329] on textarea at bounding box center [728, 332] width 829 height 167
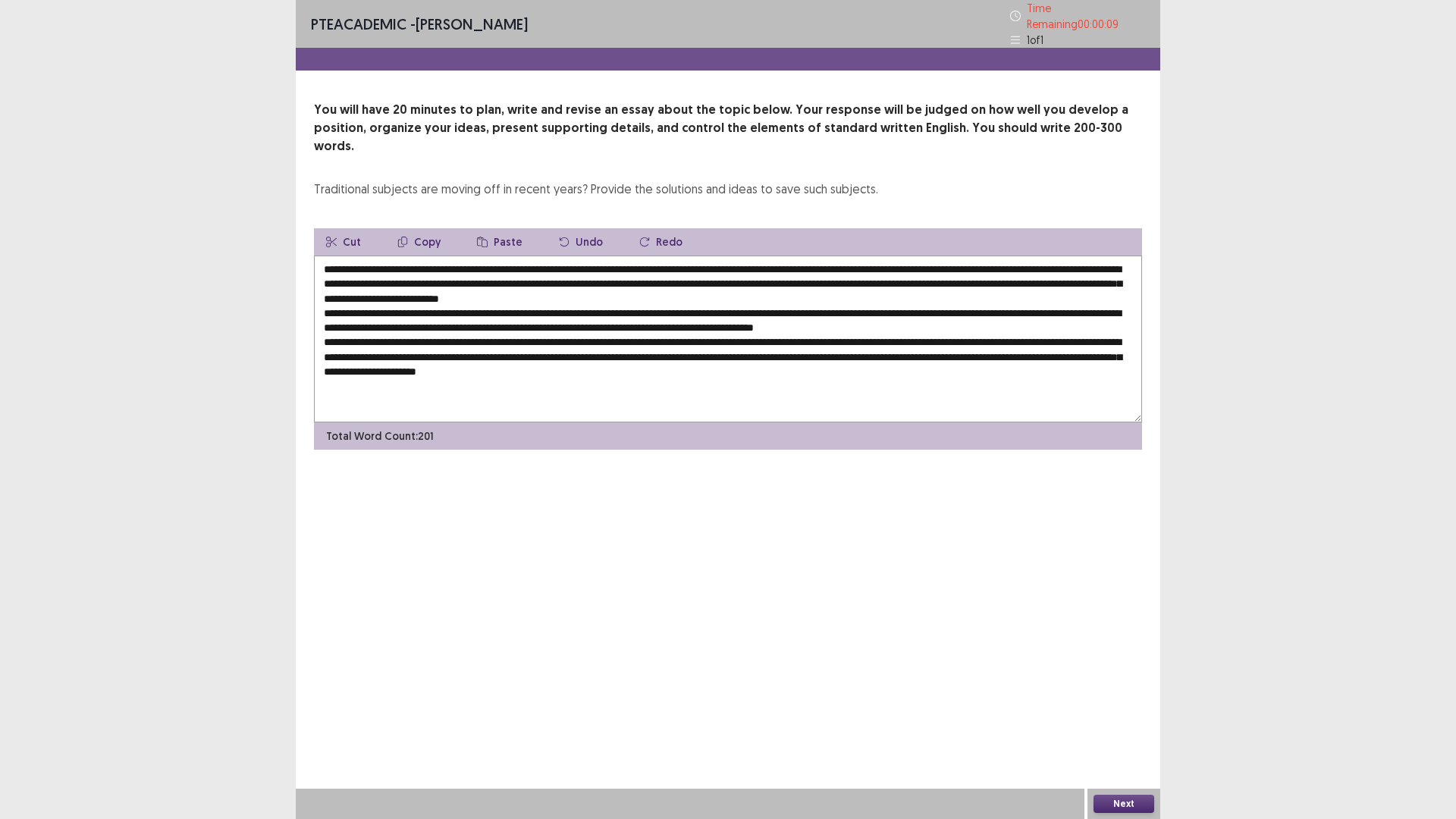
click at [375, 333] on textarea at bounding box center [728, 339] width 829 height 167
click at [423, 330] on textarea at bounding box center [728, 339] width 829 height 167
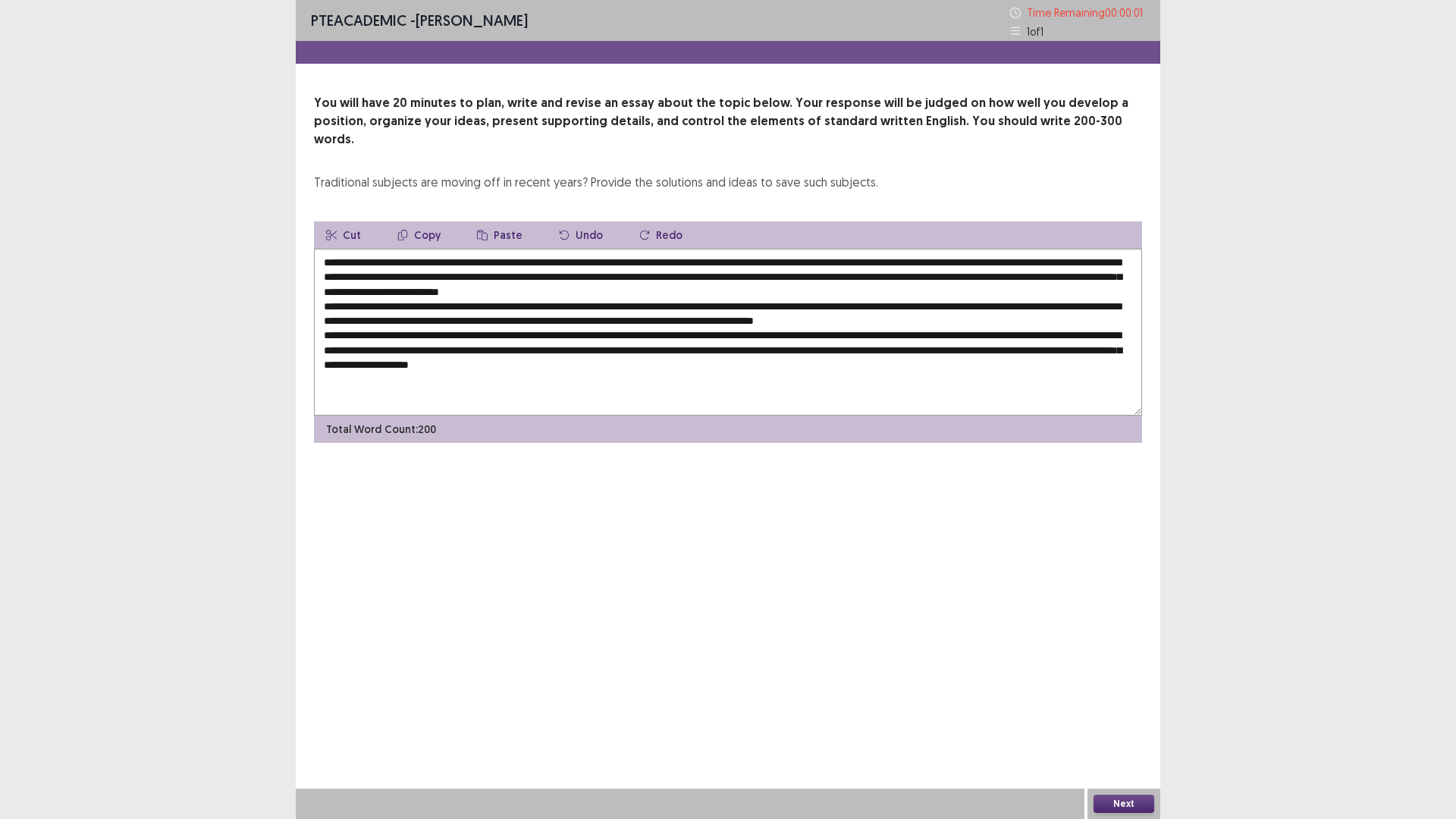
type textarea "**********"
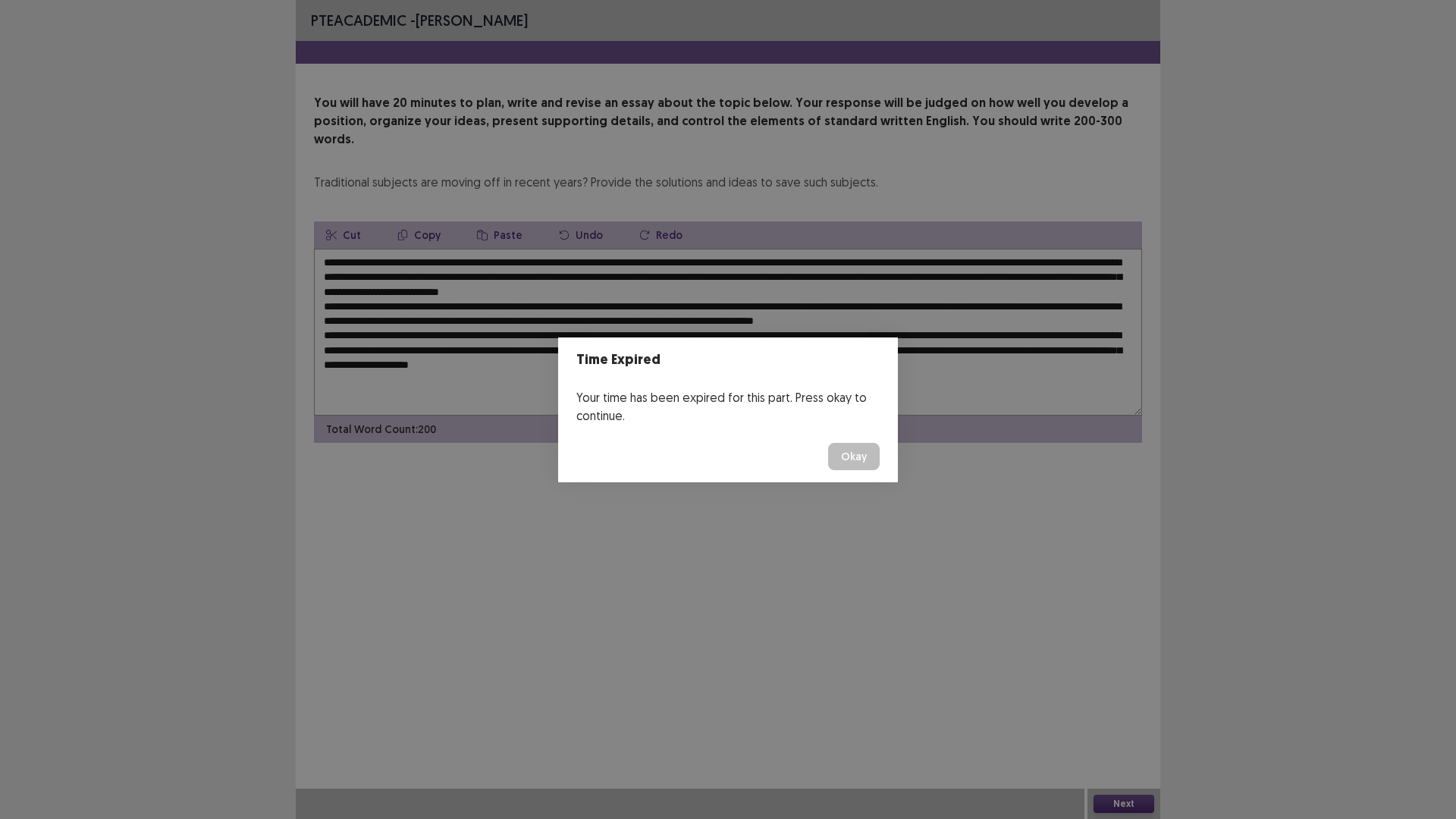
click at [855, 454] on button "Okay" at bounding box center [854, 456] width 51 height 28
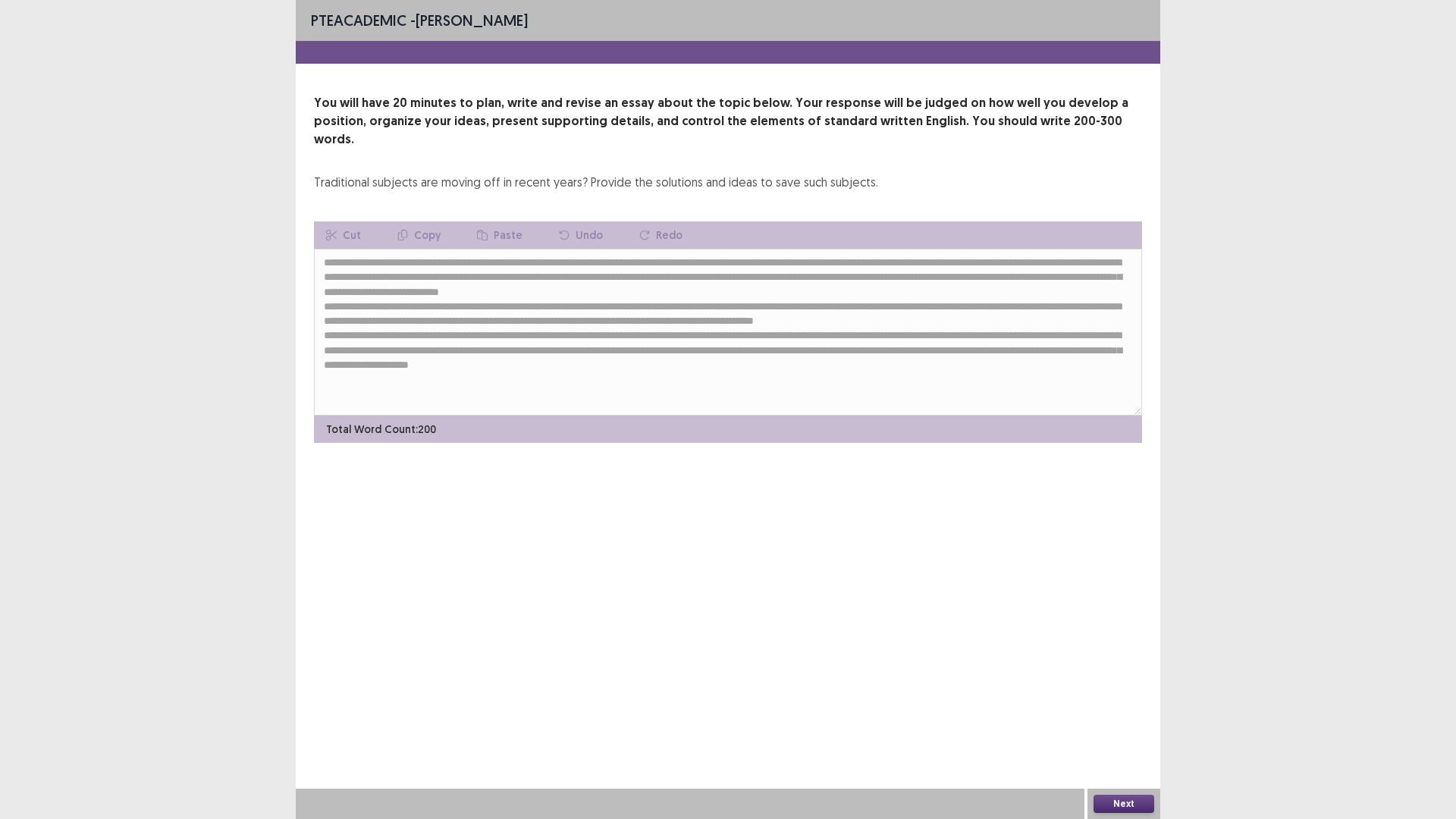
click at [1120, 674] on button "Next" at bounding box center [1124, 803] width 61 height 18
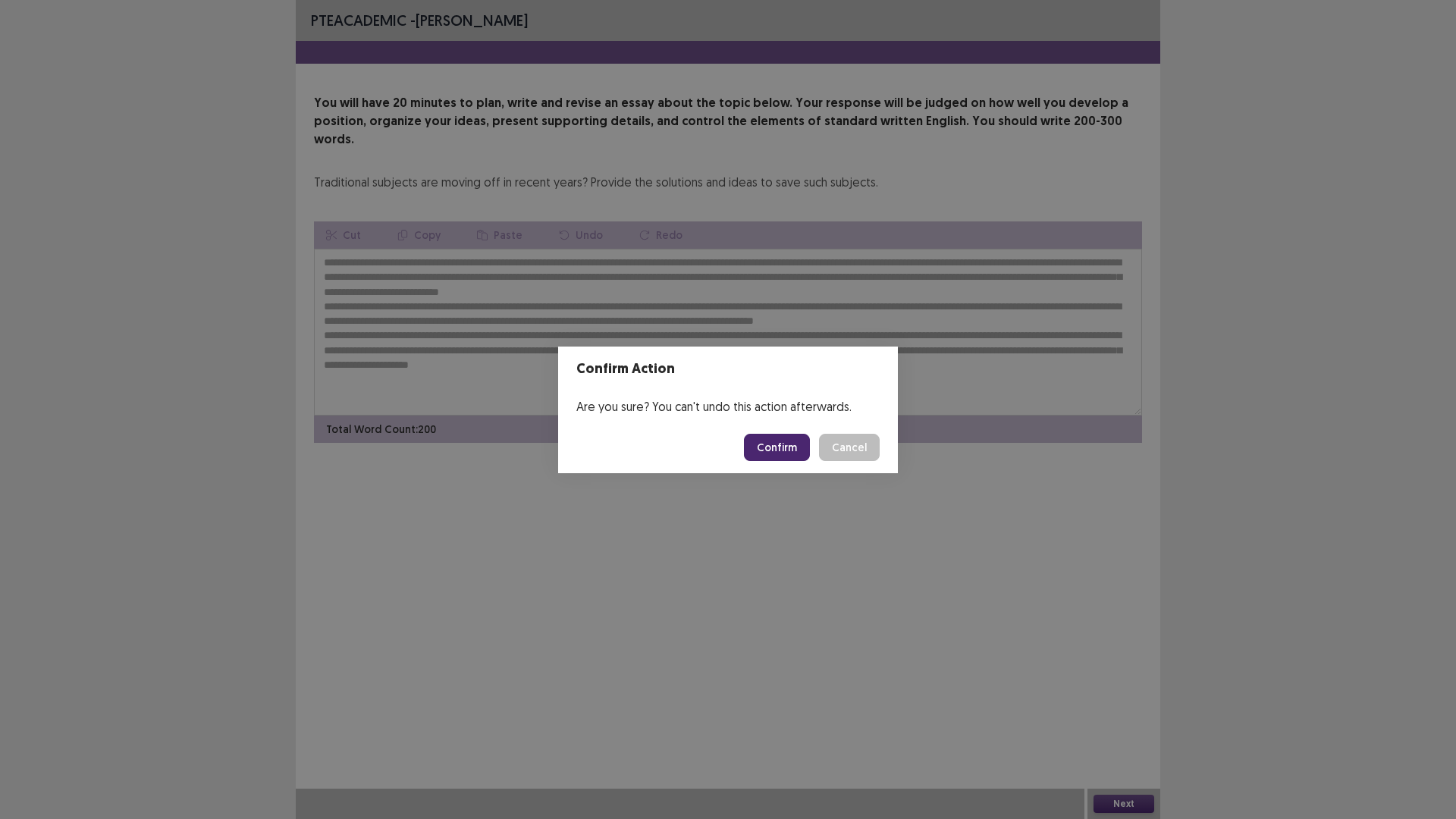
click at [790, 439] on button "Confirm" at bounding box center [777, 447] width 66 height 28
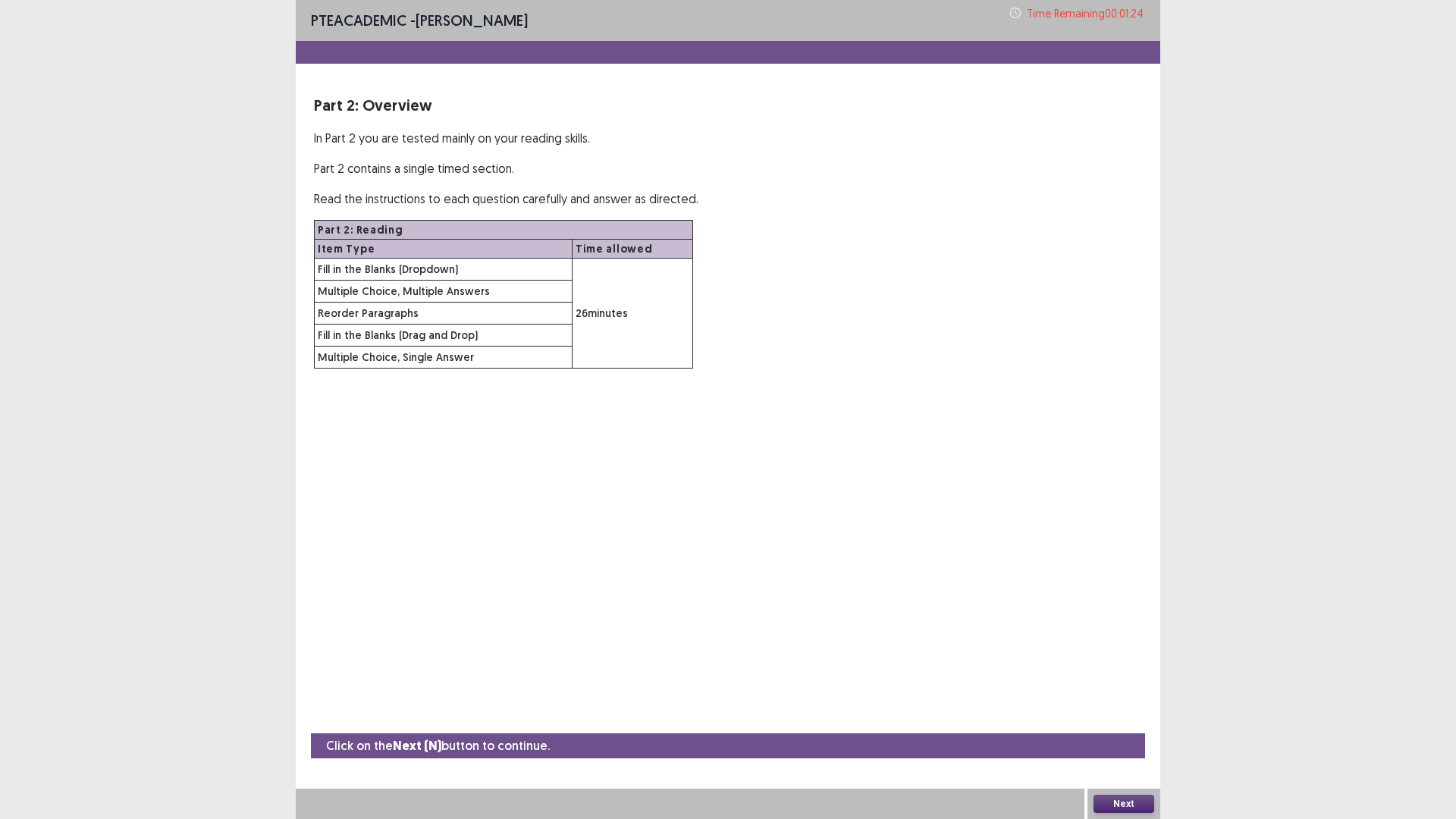
click at [1141, 674] on button "Next" at bounding box center [1124, 803] width 61 height 18
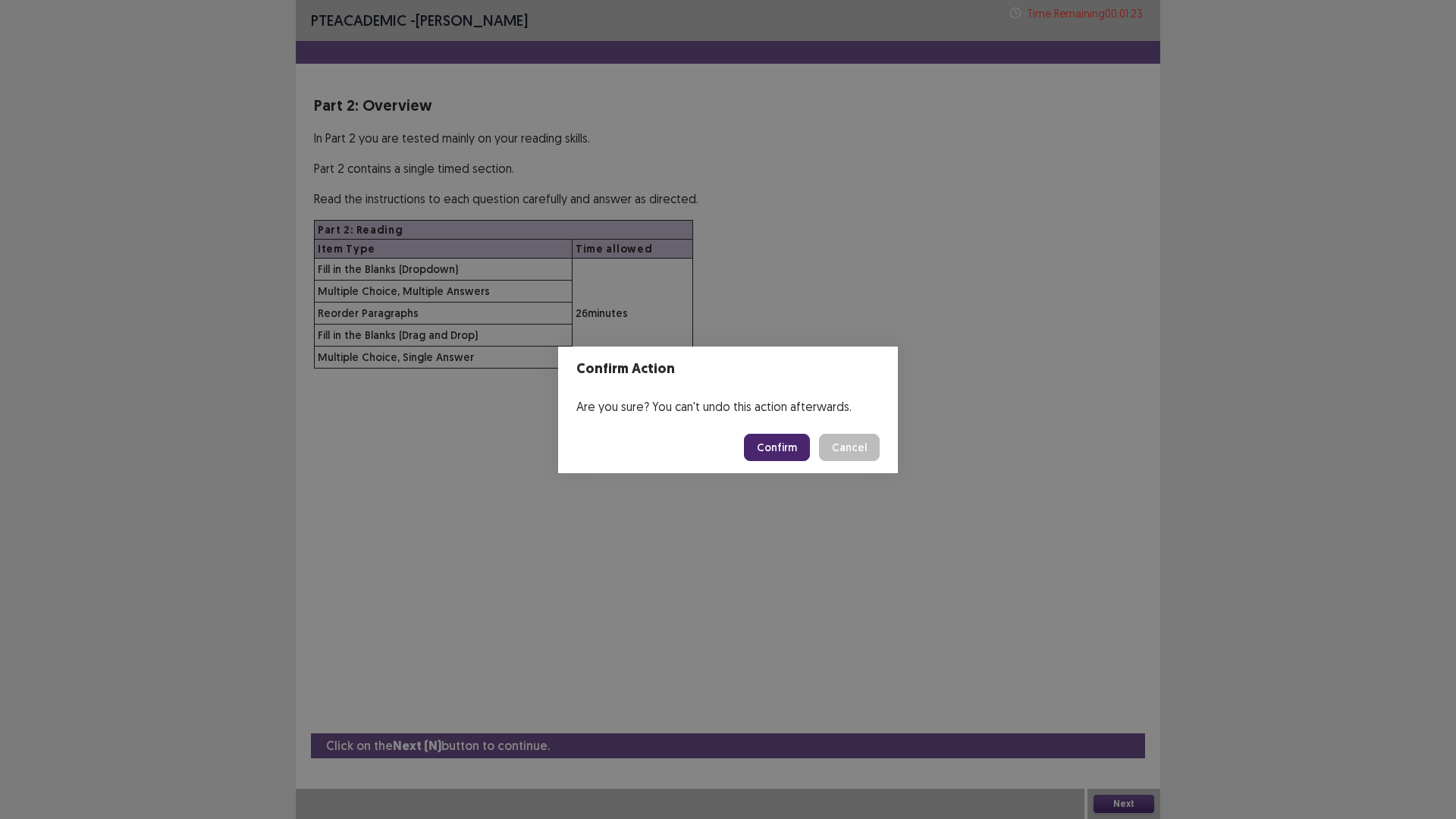
click at [785, 437] on button "Confirm" at bounding box center [777, 447] width 66 height 28
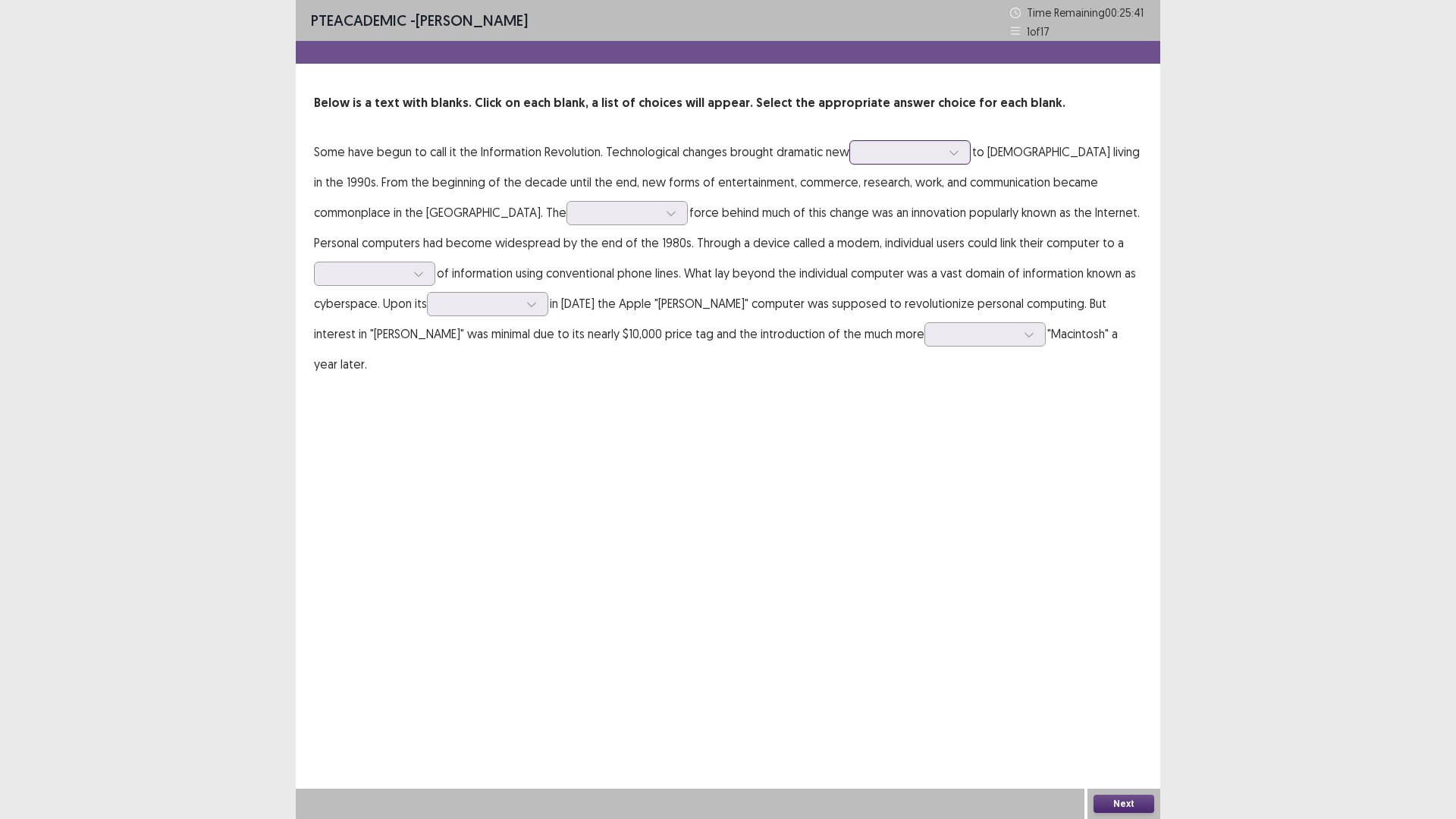
click at [931, 150] on div at bounding box center [902, 152] width 79 height 15
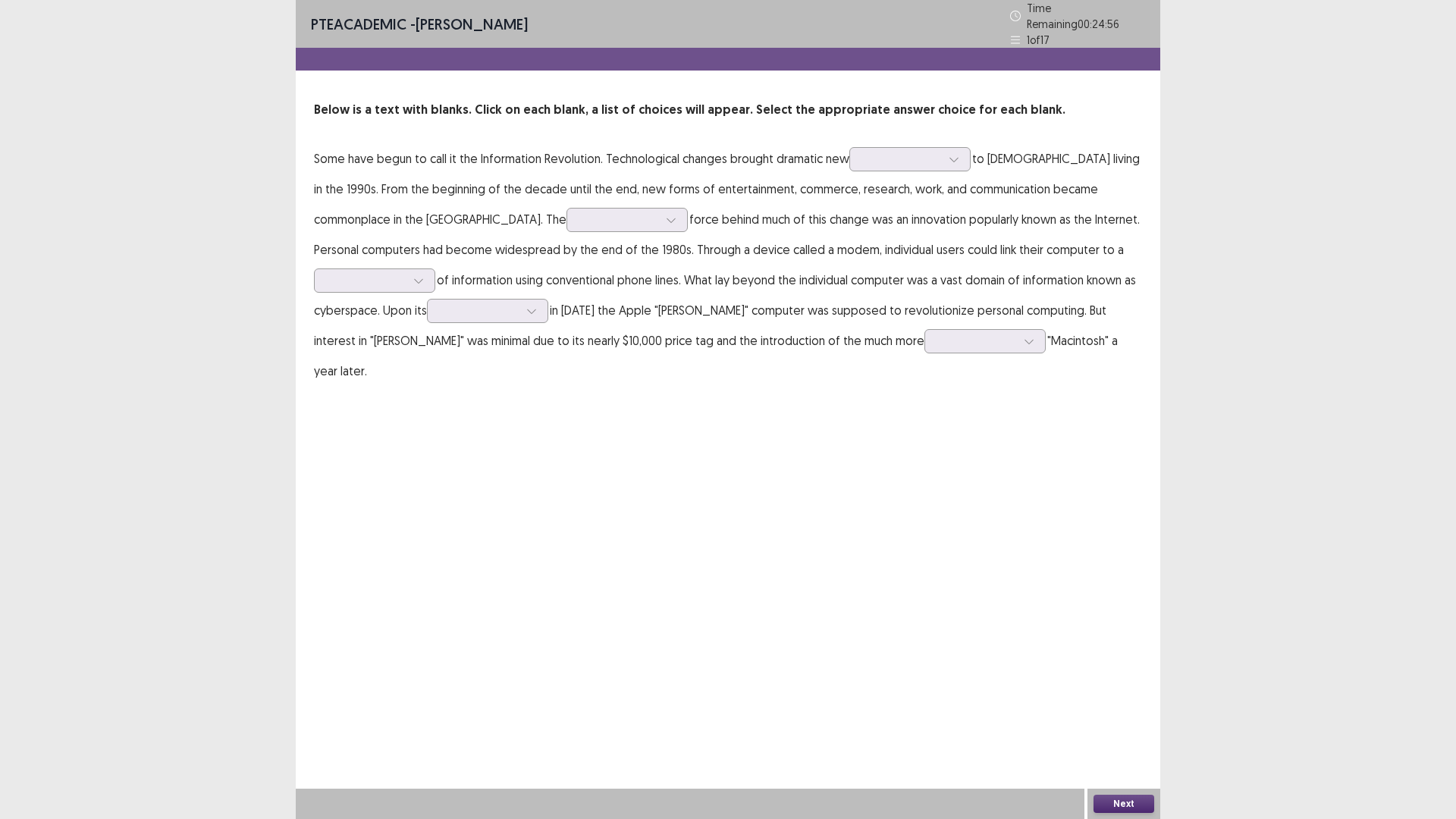
click at [897, 442] on div "PTE academic - [PERSON_NAME] Time Remaining 00 : 24 : 56 1 of 17 Below is a tex…" at bounding box center [728, 410] width 864 height 819
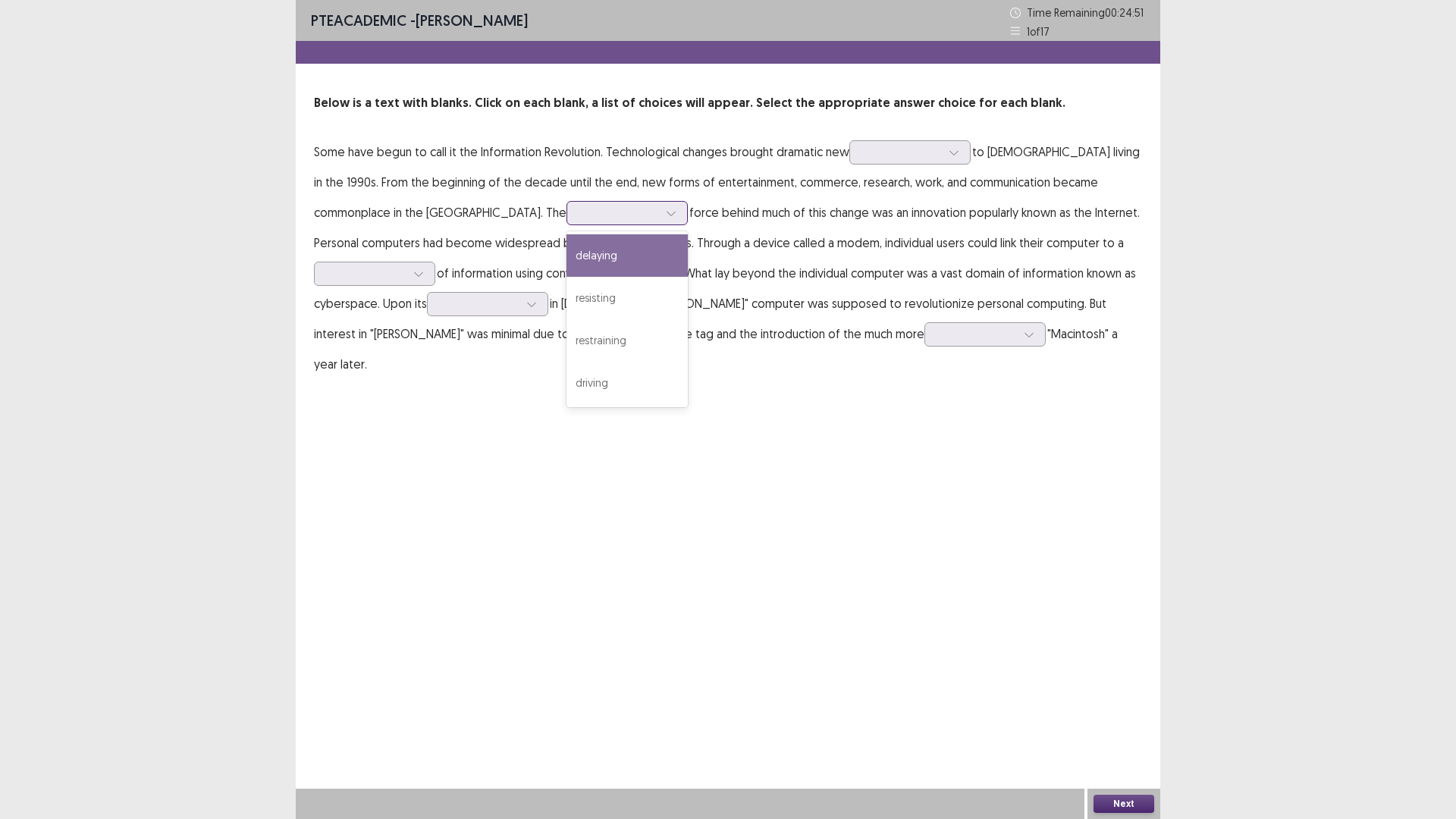
click at [580, 212] on div at bounding box center [619, 213] width 79 height 15
click at [896, 154] on div at bounding box center [902, 152] width 79 height 15
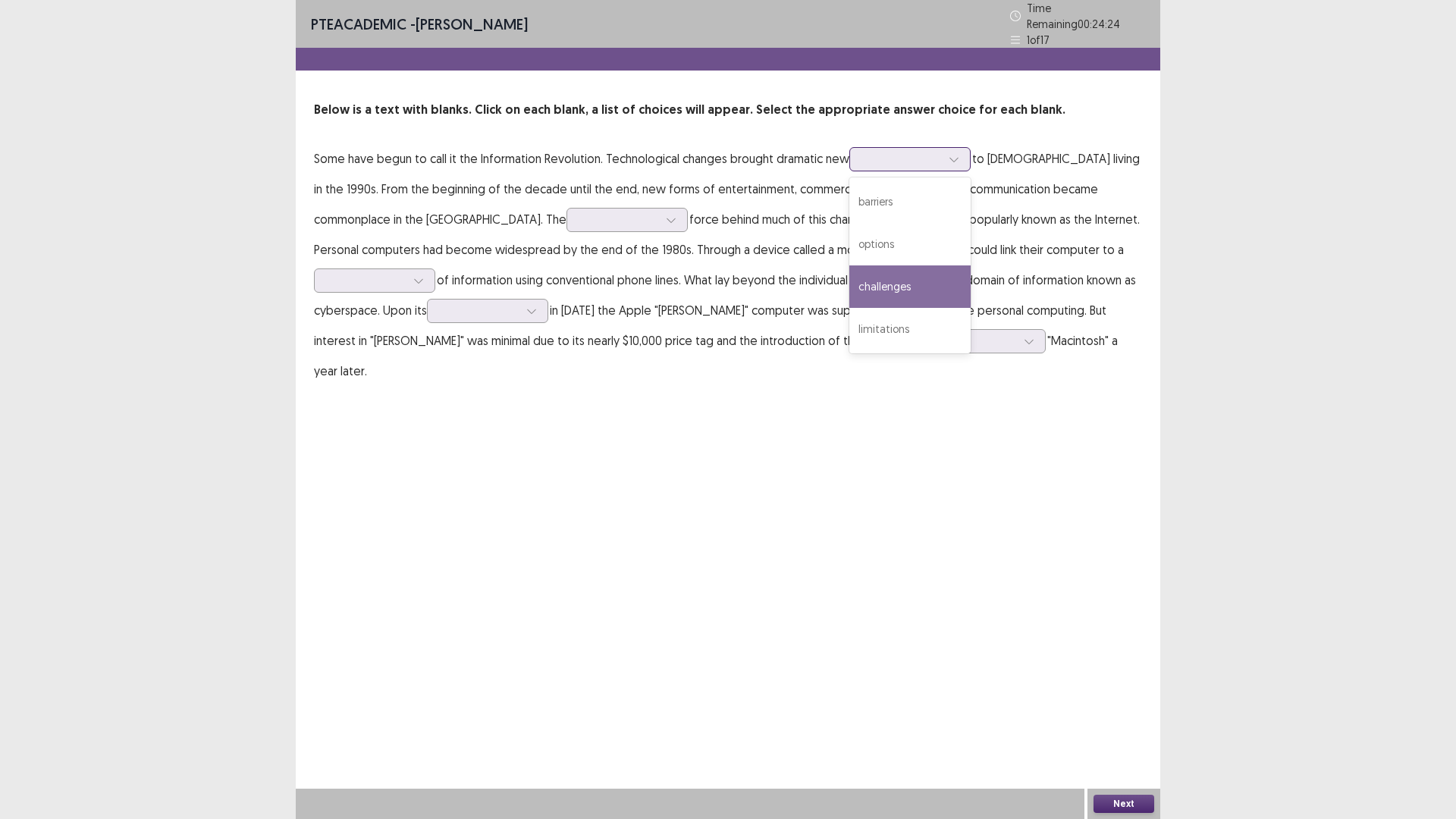
click at [920, 270] on div "challenges" at bounding box center [910, 286] width 121 height 42
click at [666, 216] on icon at bounding box center [672, 220] width 11 height 11
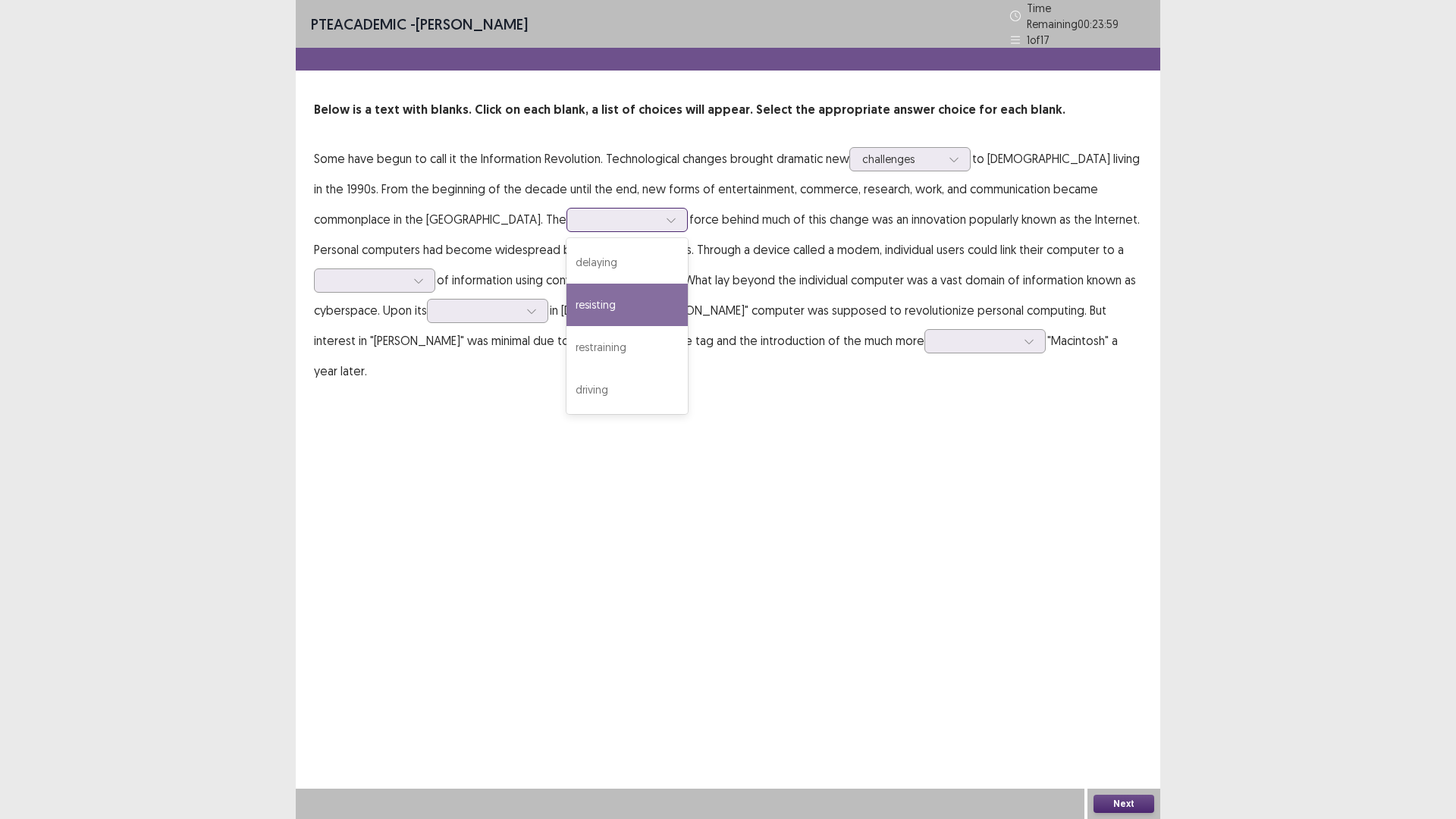
click at [567, 298] on div "resisting" at bounding box center [627, 305] width 121 height 42
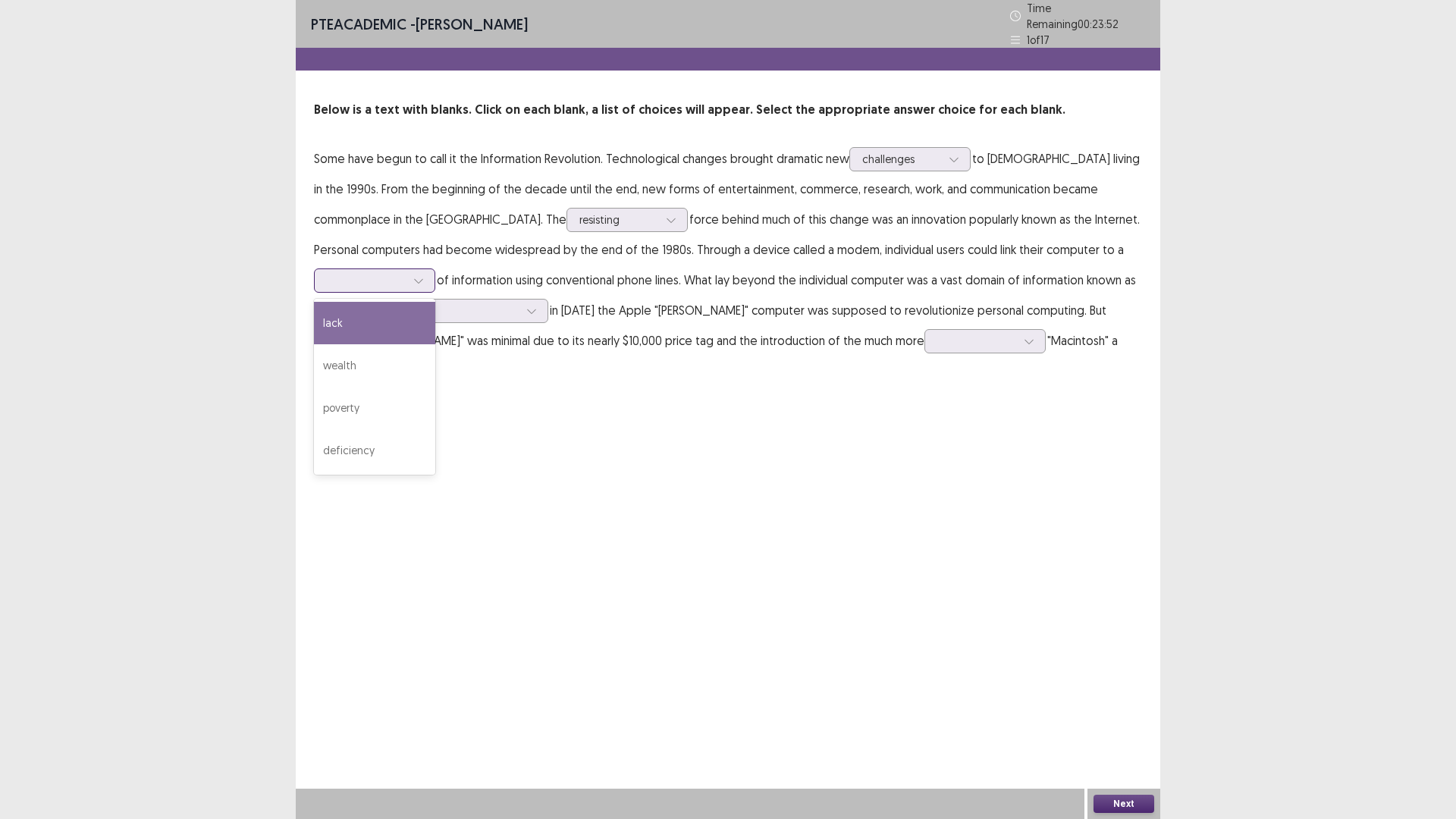
click at [406, 273] on div at bounding box center [367, 280] width 79 height 15
click at [435, 302] on div "lack" at bounding box center [375, 323] width 121 height 42
click at [438, 311] on div at bounding box center [479, 310] width 82 height 17
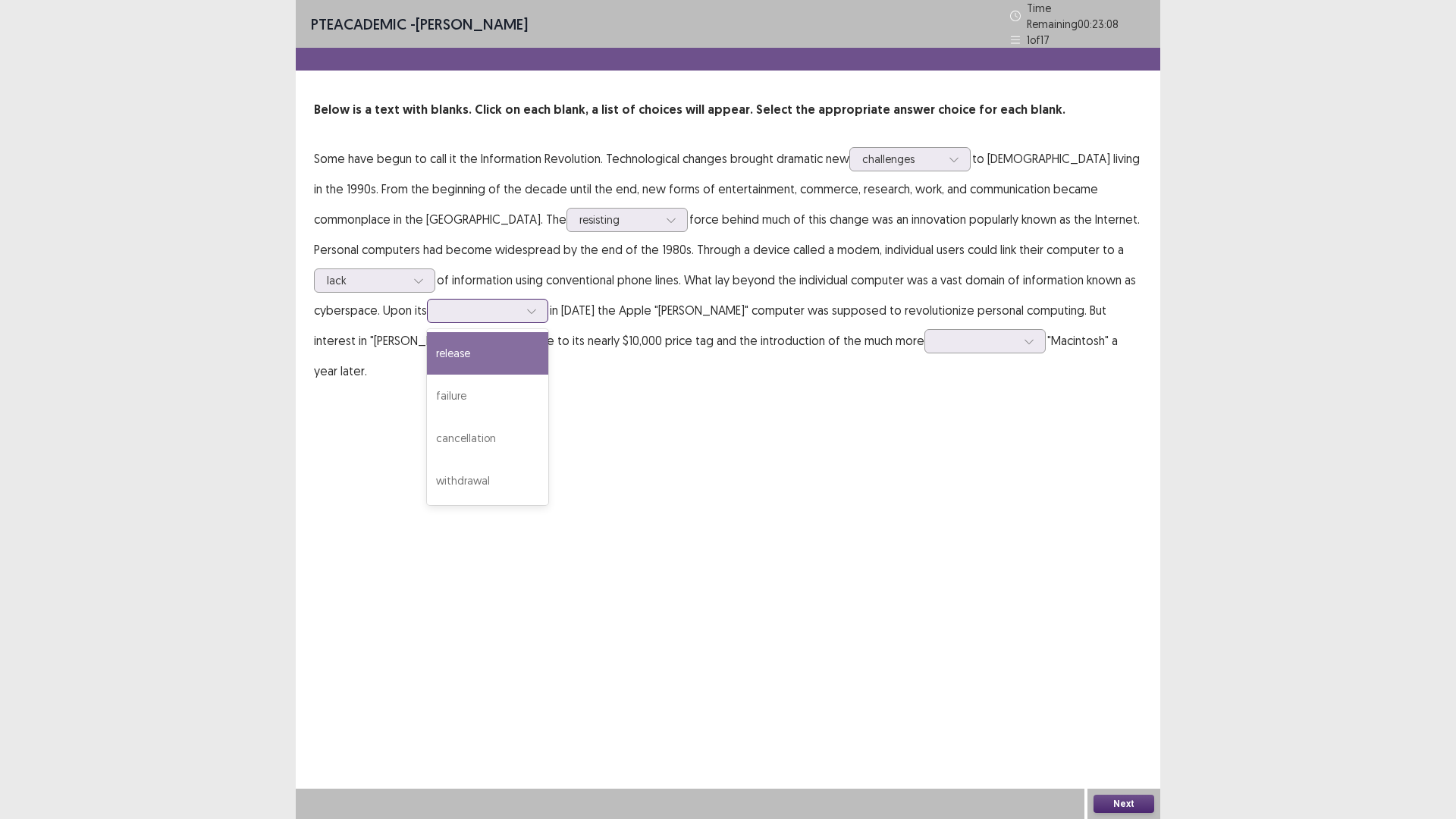
click at [427, 354] on div "release" at bounding box center [488, 353] width 121 height 42
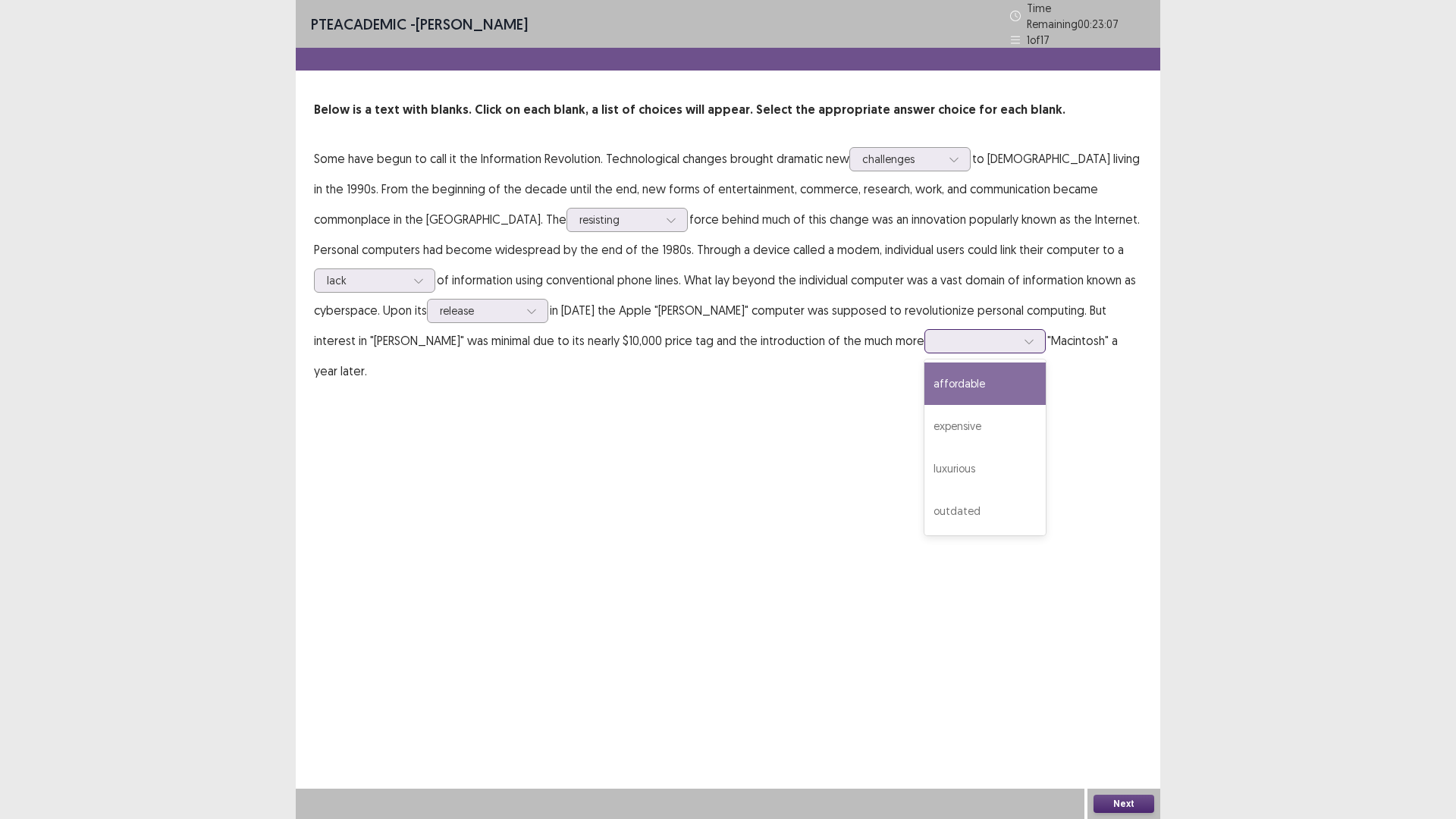
click at [938, 333] on div at bounding box center [977, 341] width 79 height 15
click at [925, 465] on div "luxurious" at bounding box center [986, 468] width 121 height 42
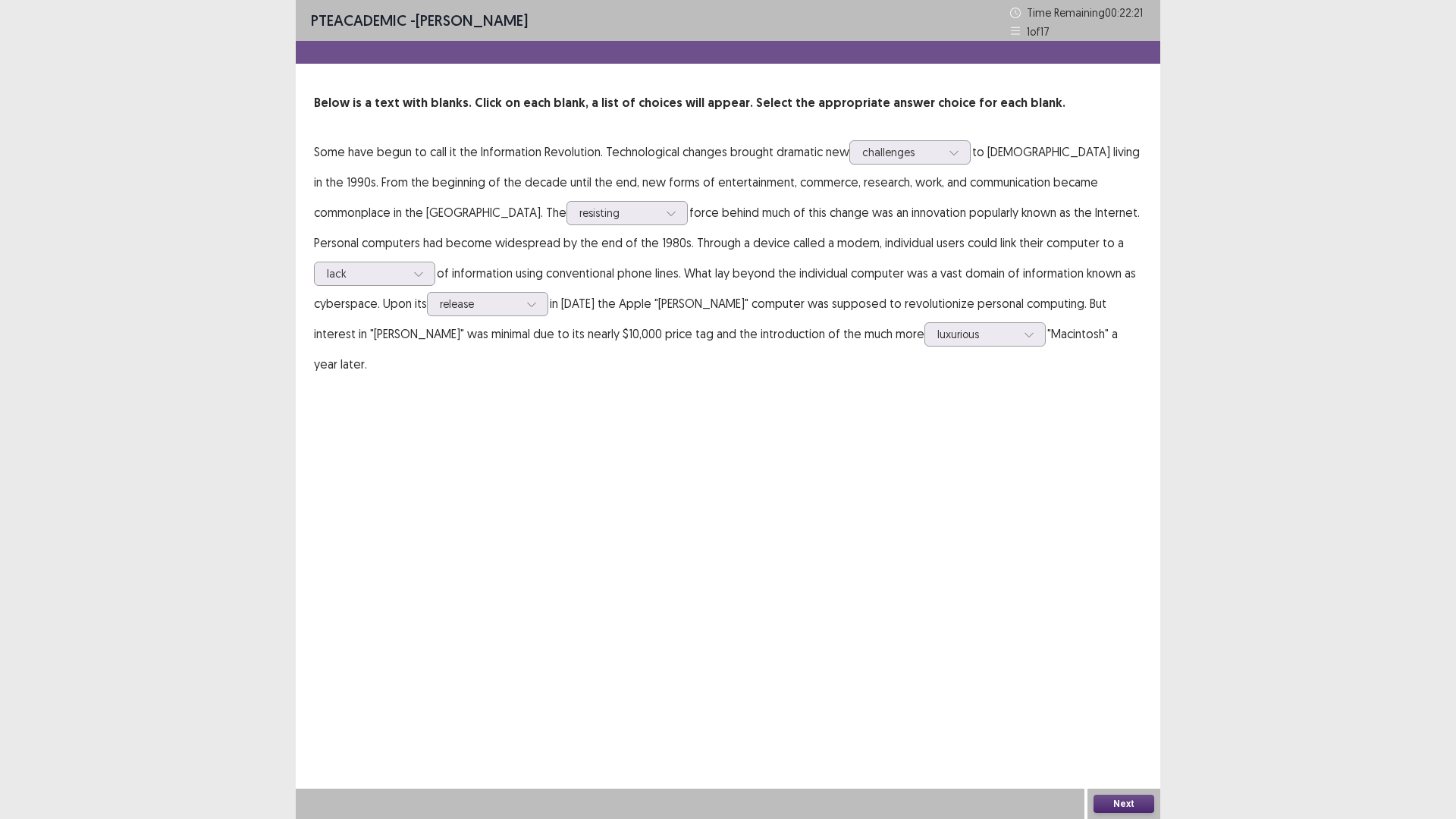
click at [1109, 674] on button "Next" at bounding box center [1124, 803] width 61 height 18
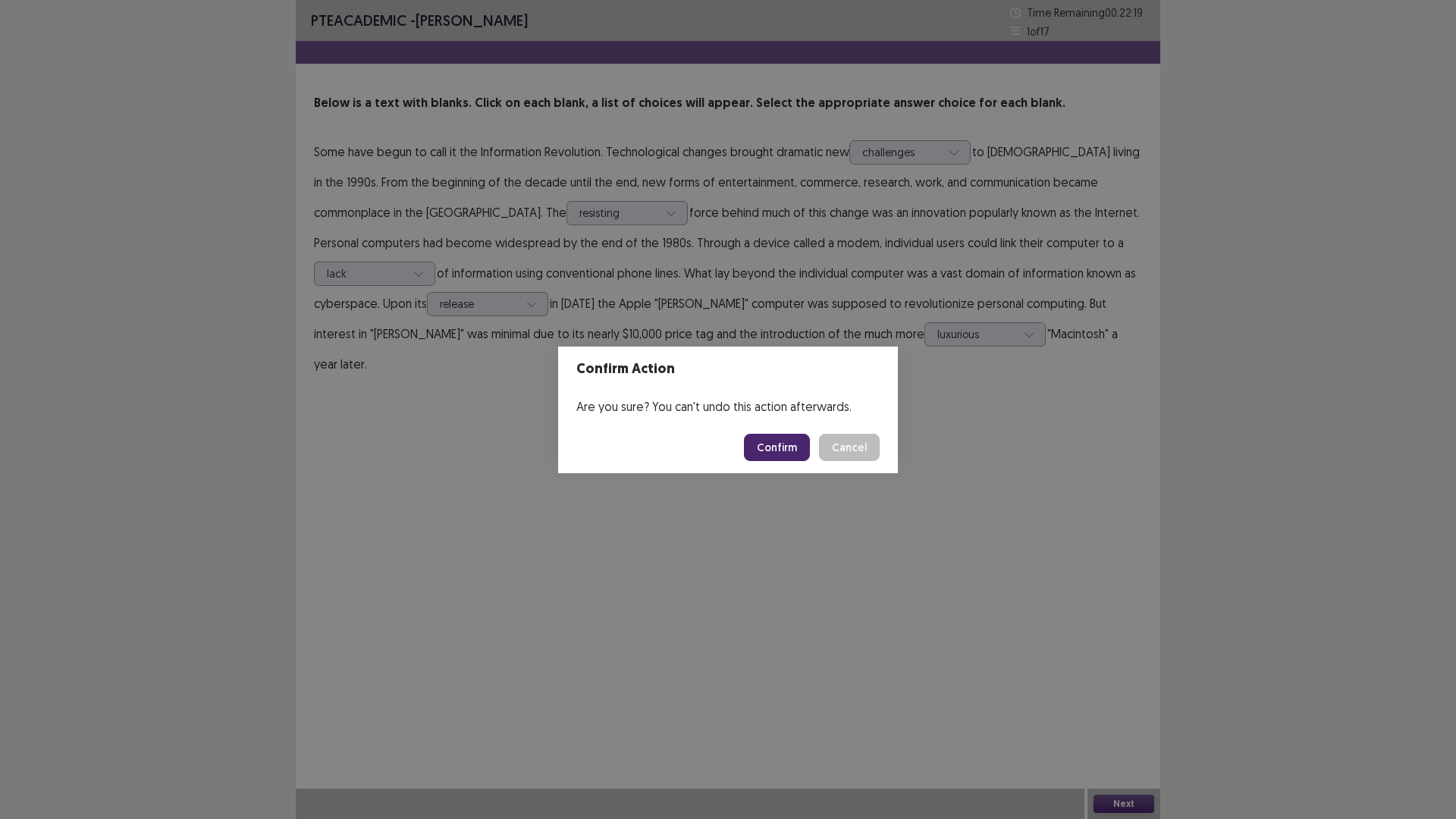
drag, startPoint x: 873, startPoint y: 466, endPoint x: 870, endPoint y: 560, distance: 94.0
click at [870, 560] on div "Confirm Action Are you sure? You can't undo this action afterwards. Confirm Can…" at bounding box center [728, 410] width 1456 height 819
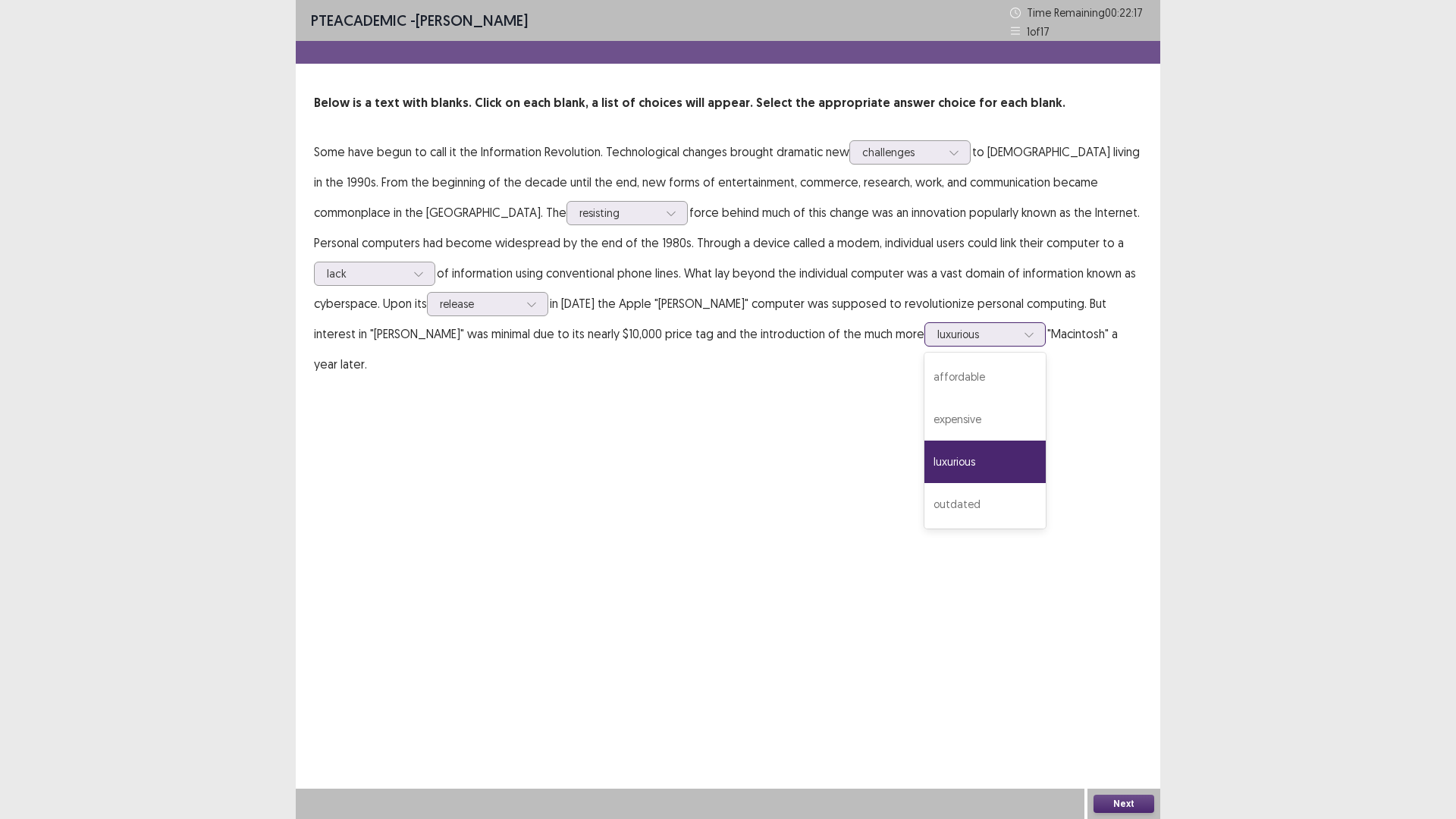
click at [938, 342] on div at bounding box center [977, 334] width 79 height 15
click at [925, 425] on div "expensive" at bounding box center [986, 420] width 121 height 42
click at [1123, 674] on button "Next" at bounding box center [1124, 803] width 61 height 18
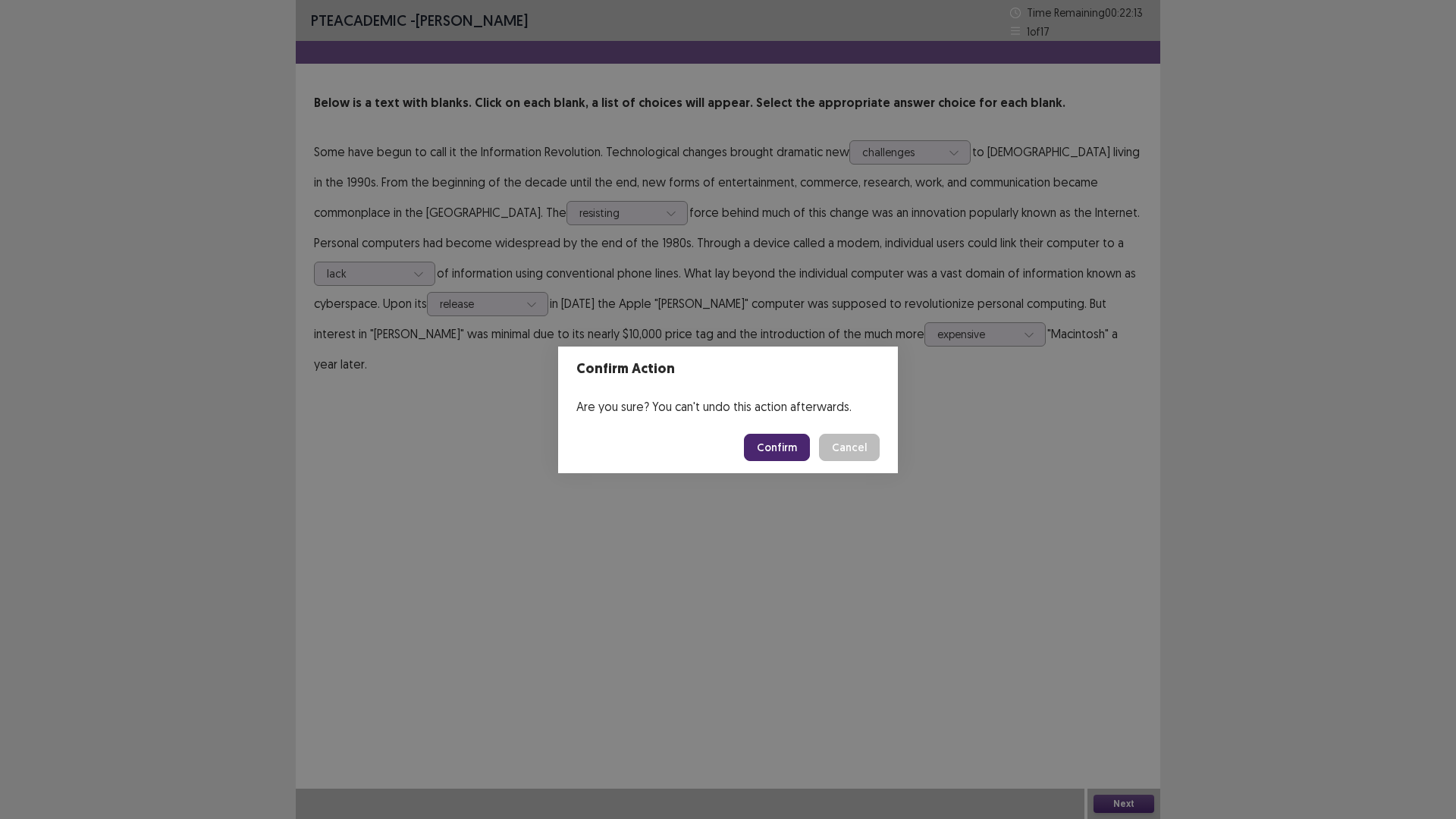
click at [785, 434] on button "Confirm" at bounding box center [777, 447] width 66 height 28
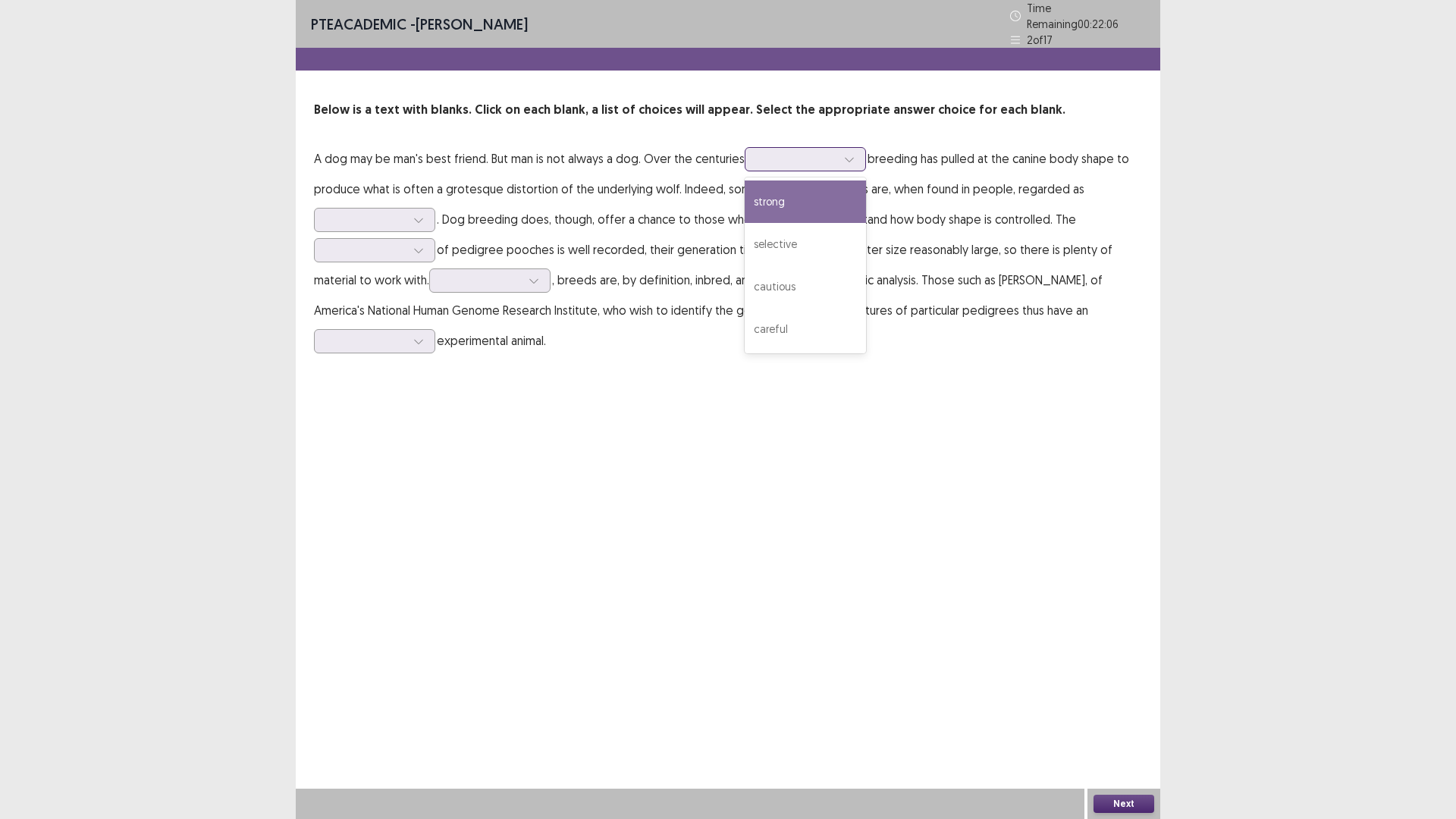
click at [784, 151] on div at bounding box center [797, 159] width 79 height 15
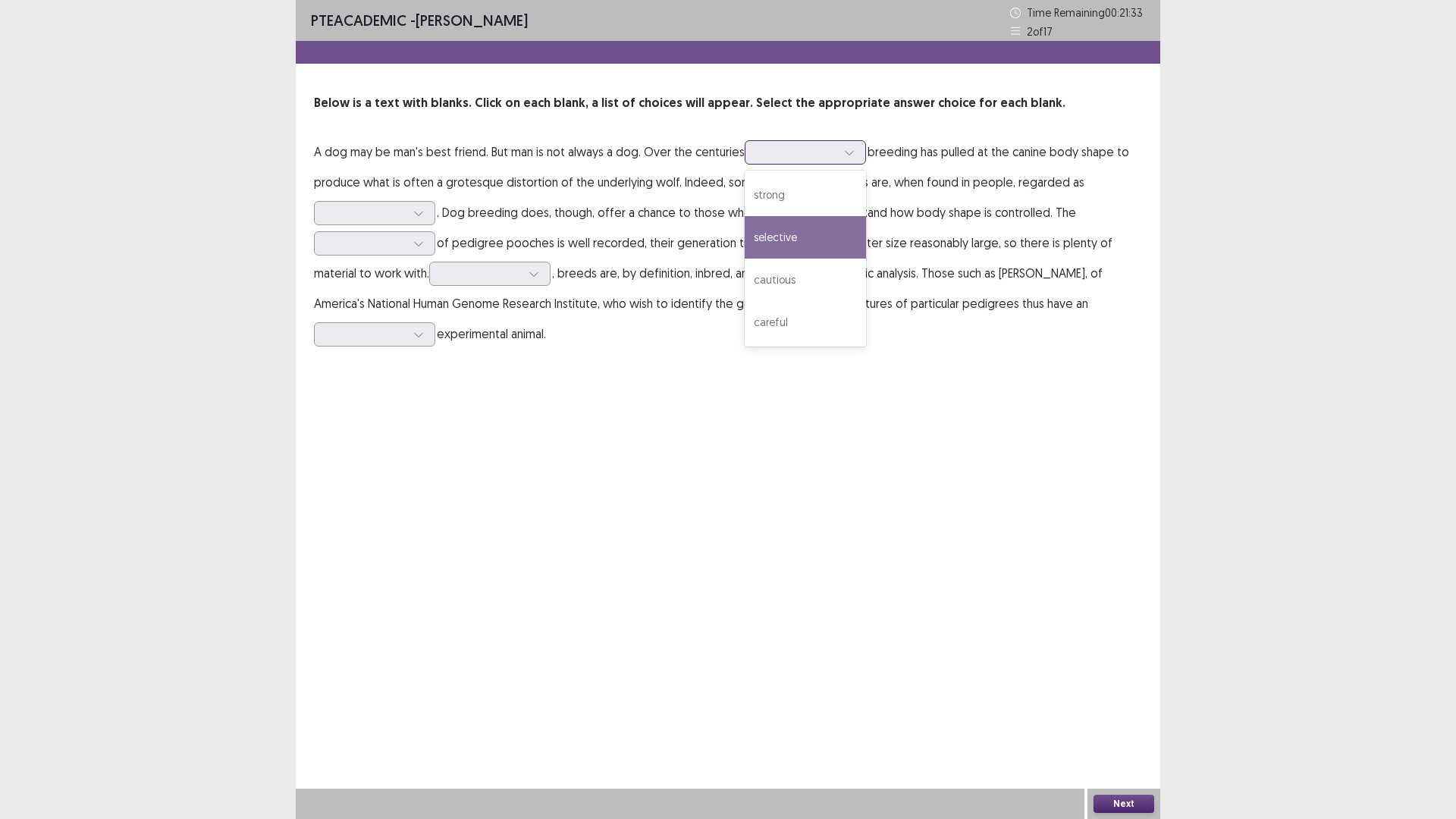
click at [822, 241] on div "selective" at bounding box center [806, 237] width 121 height 42
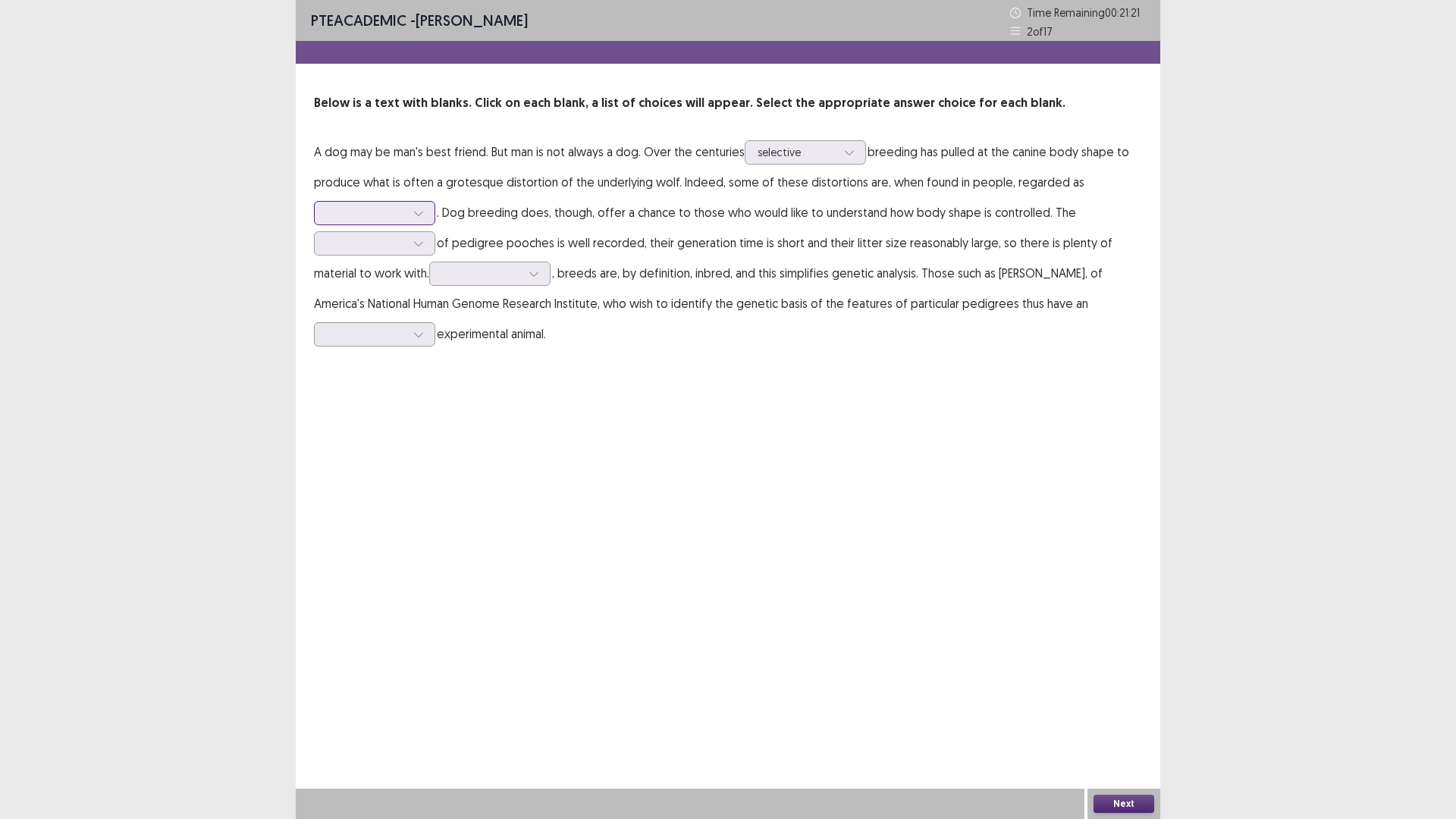
click at [357, 207] on div at bounding box center [367, 213] width 79 height 15
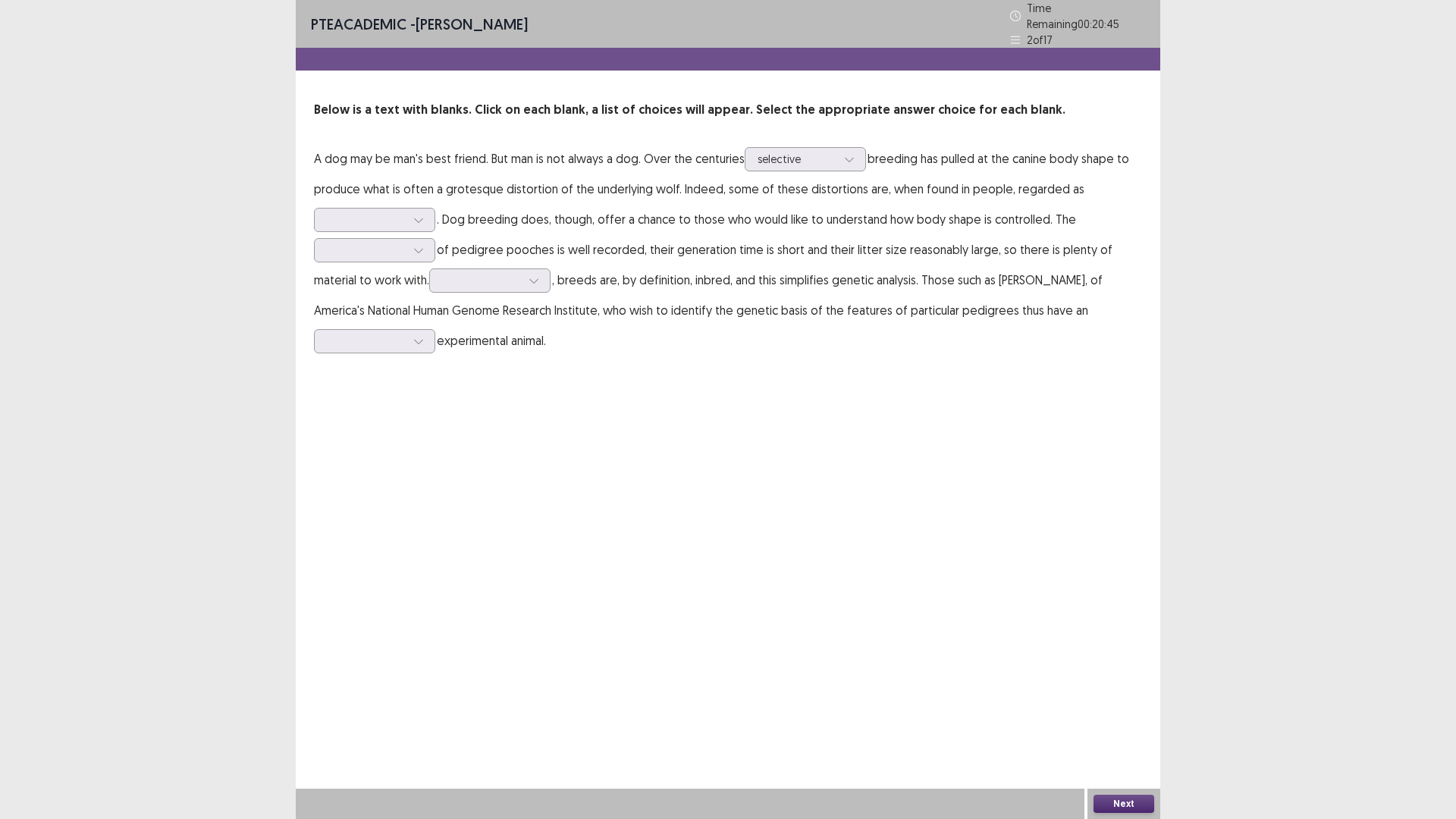
drag, startPoint x: 739, startPoint y: 475, endPoint x: 577, endPoint y: 230, distance: 293.7
click at [577, 230] on div "PTE academic - [PERSON_NAME] Time Remaining 00 : 20 : 45 2 of 17 Below is a tex…" at bounding box center [728, 410] width 864 height 819
click at [415, 246] on icon at bounding box center [419, 251] width 11 height 11
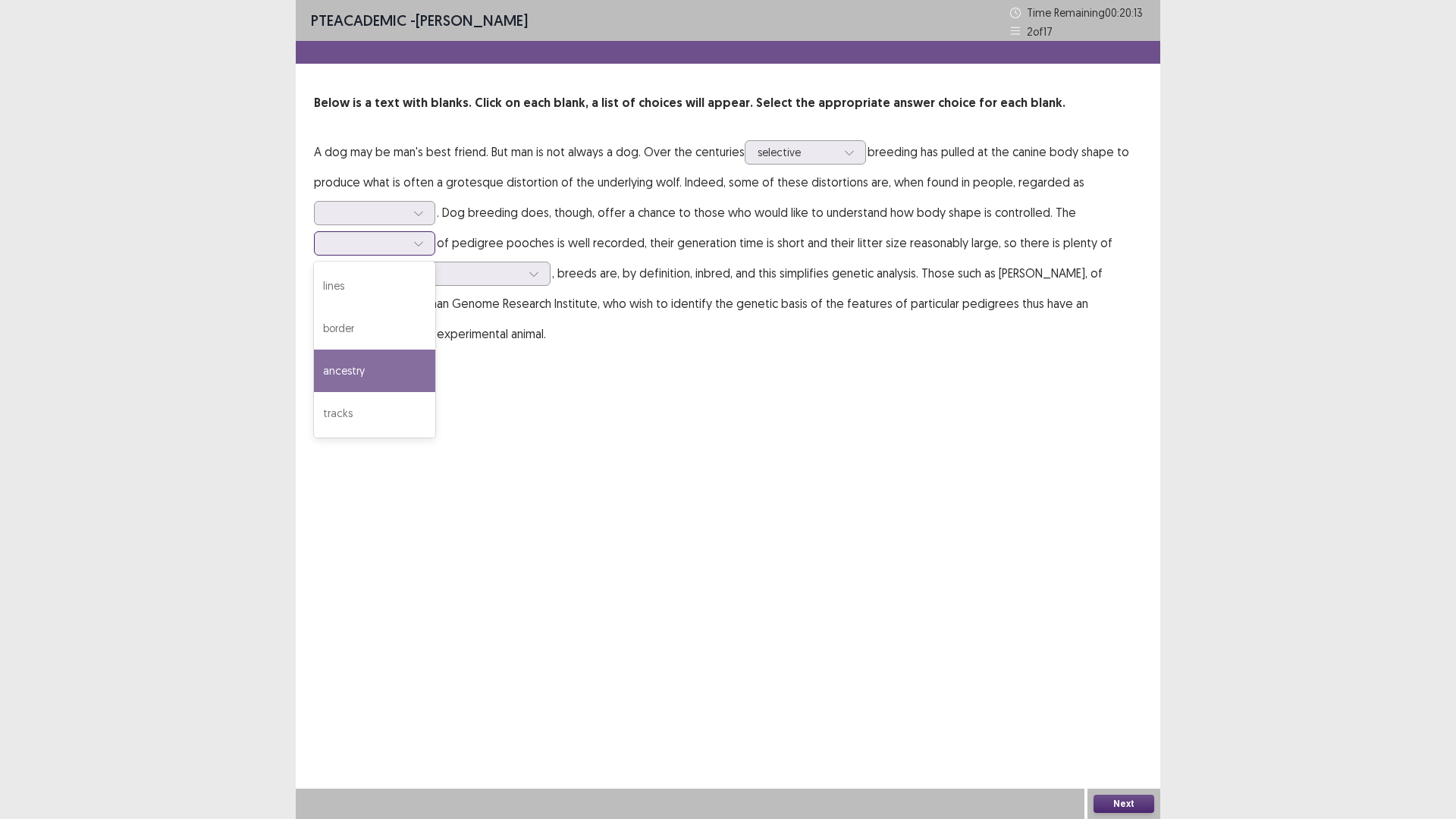
click at [373, 368] on div "ancestry" at bounding box center [375, 371] width 121 height 42
click at [422, 208] on icon at bounding box center [419, 213] width 11 height 11
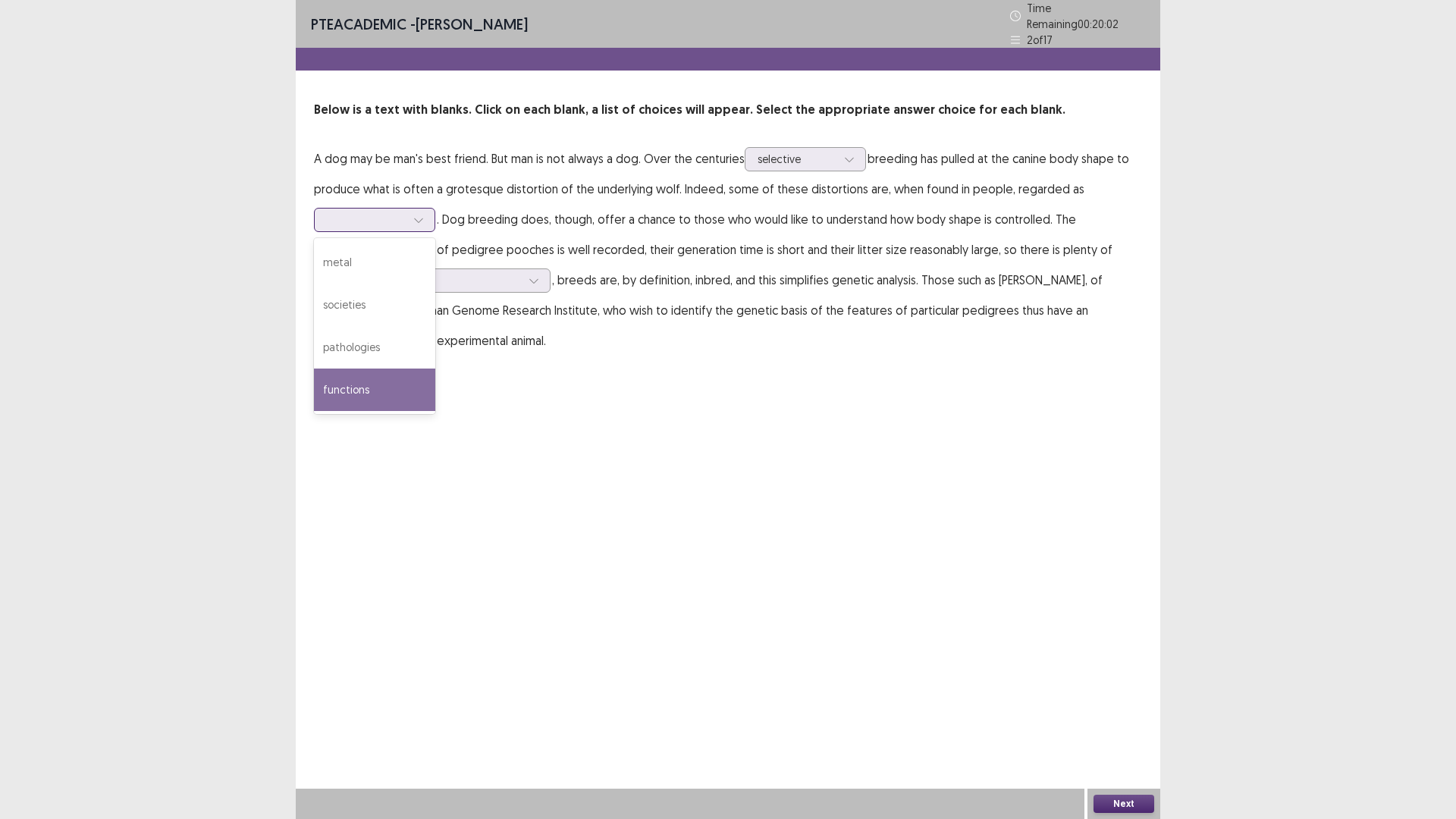
click at [389, 394] on div "functions" at bounding box center [375, 389] width 121 height 42
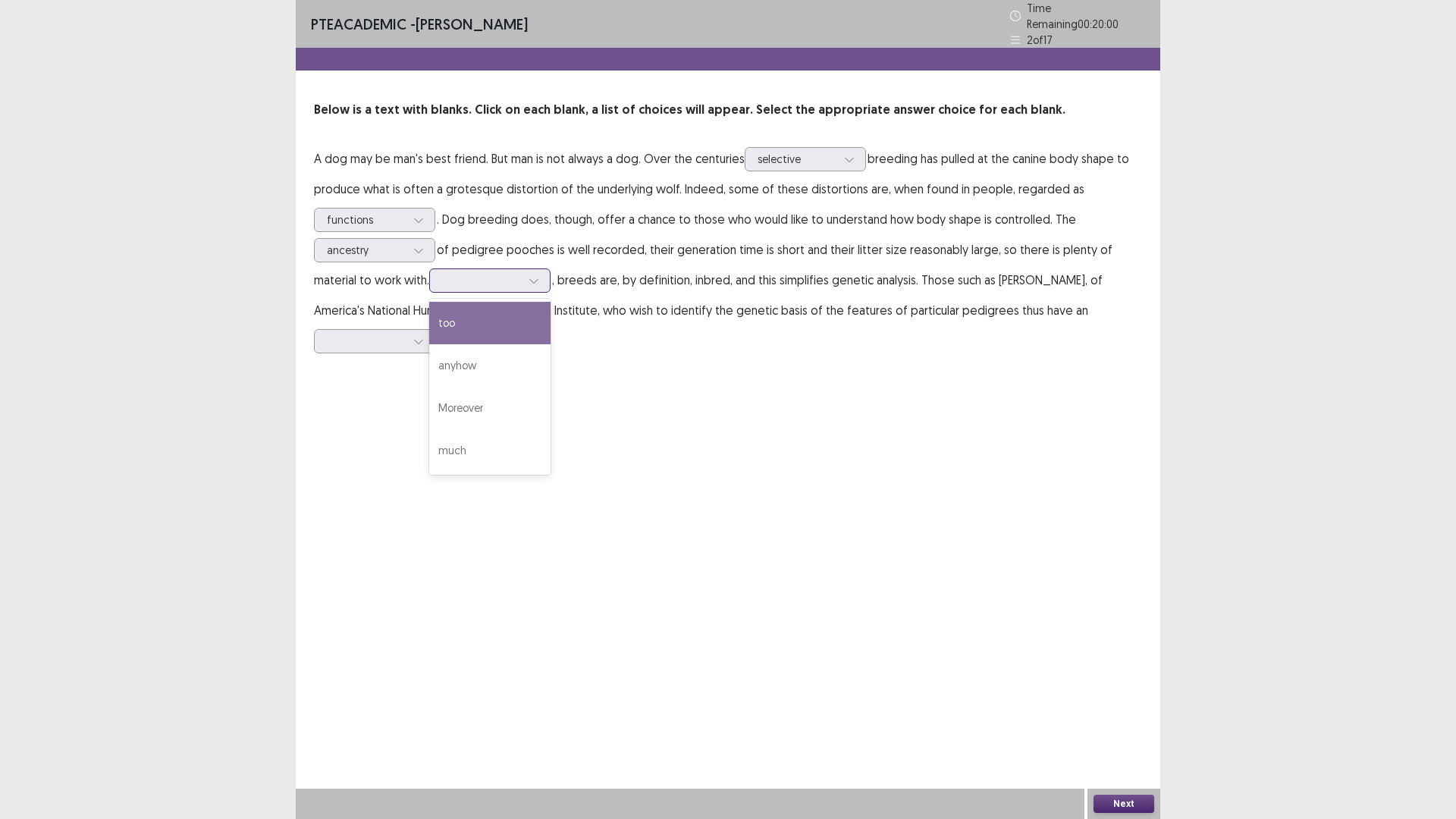
click at [521, 273] on div at bounding box center [481, 280] width 79 height 15
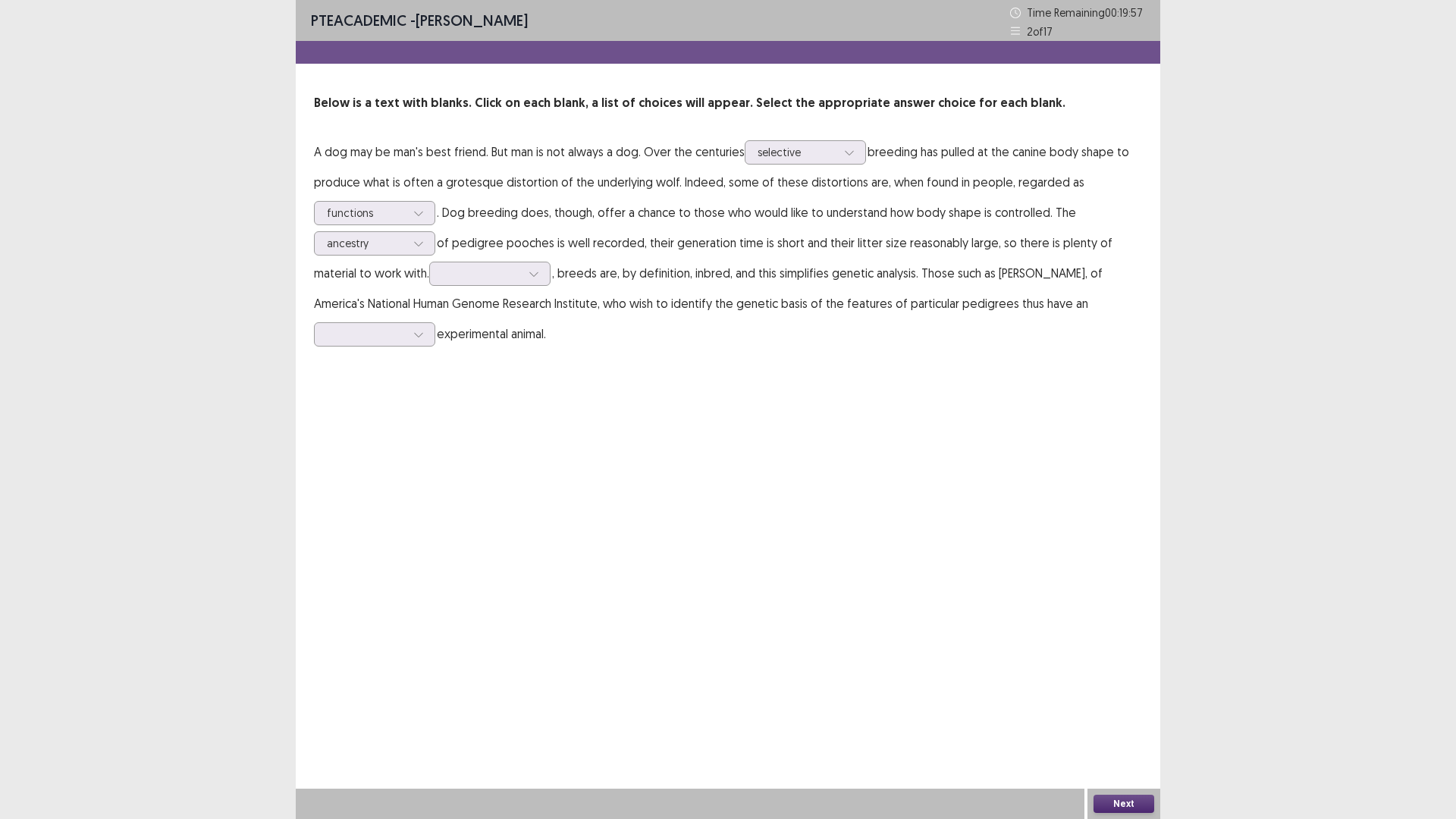
click at [401, 225] on p "A dog may be man's best friend. But man is not always a dog. Over the centuries…" at bounding box center [728, 242] width 829 height 212
click at [409, 215] on div at bounding box center [418, 213] width 23 height 23
click at [520, 464] on div "PTE academic - [PERSON_NAME] Time Remaining 00 : 19 : 54 2 of 17 Below is a tex…" at bounding box center [728, 410] width 864 height 819
click at [515, 274] on div at bounding box center [481, 274] width 79 height 15
click at [500, 398] on div "Moreover" at bounding box center [490, 401] width 121 height 42
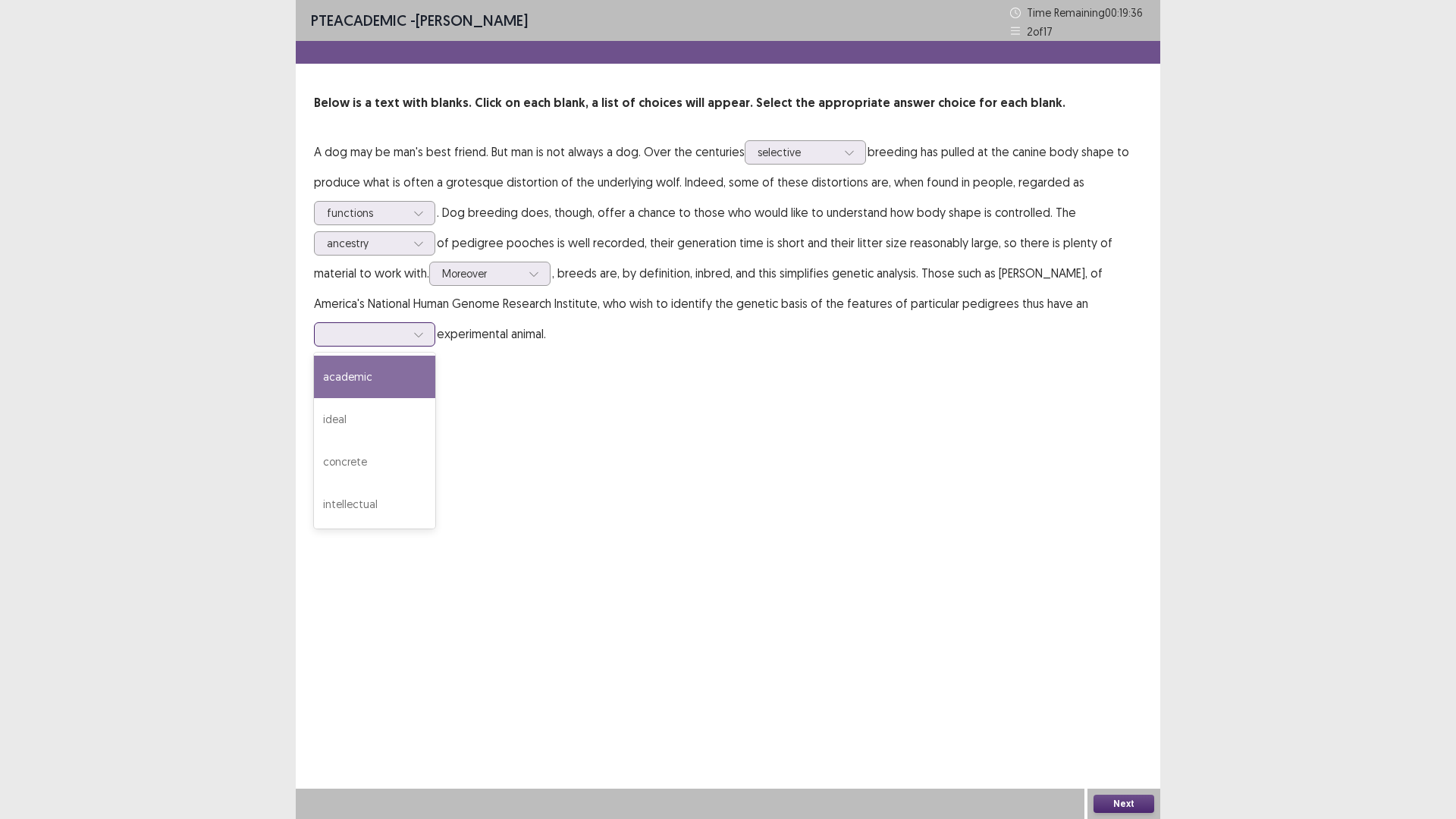
click at [384, 327] on div at bounding box center [367, 334] width 79 height 15
click at [399, 368] on div "academic" at bounding box center [375, 376] width 121 height 42
click at [412, 338] on div at bounding box center [418, 334] width 23 height 23
click at [1112, 674] on button "Next" at bounding box center [1124, 803] width 61 height 18
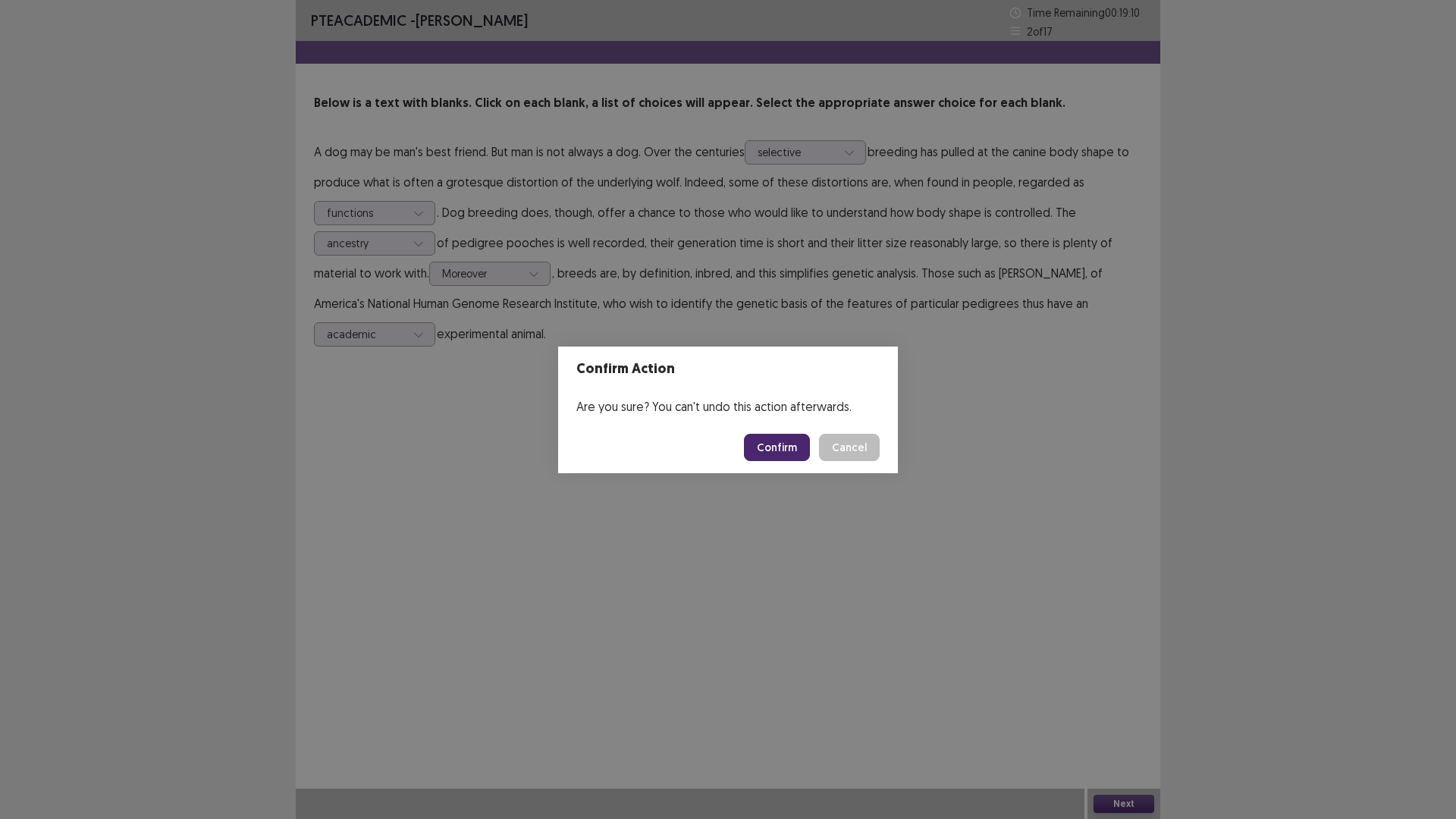
click at [773, 455] on button "Confirm" at bounding box center [777, 447] width 66 height 28
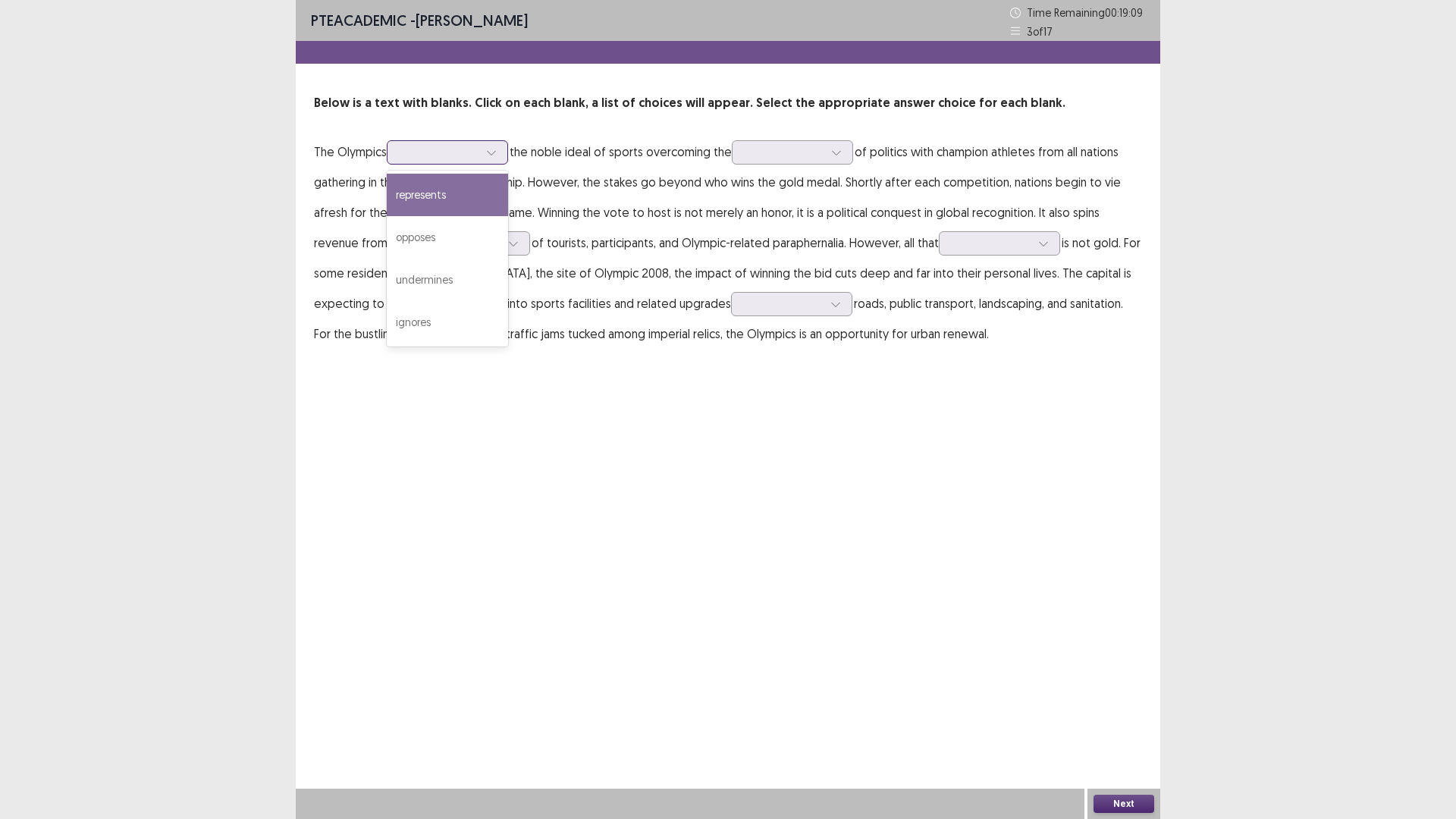
click at [435, 151] on div at bounding box center [439, 152] width 79 height 15
click at [475, 195] on div "represents" at bounding box center [447, 195] width 121 height 42
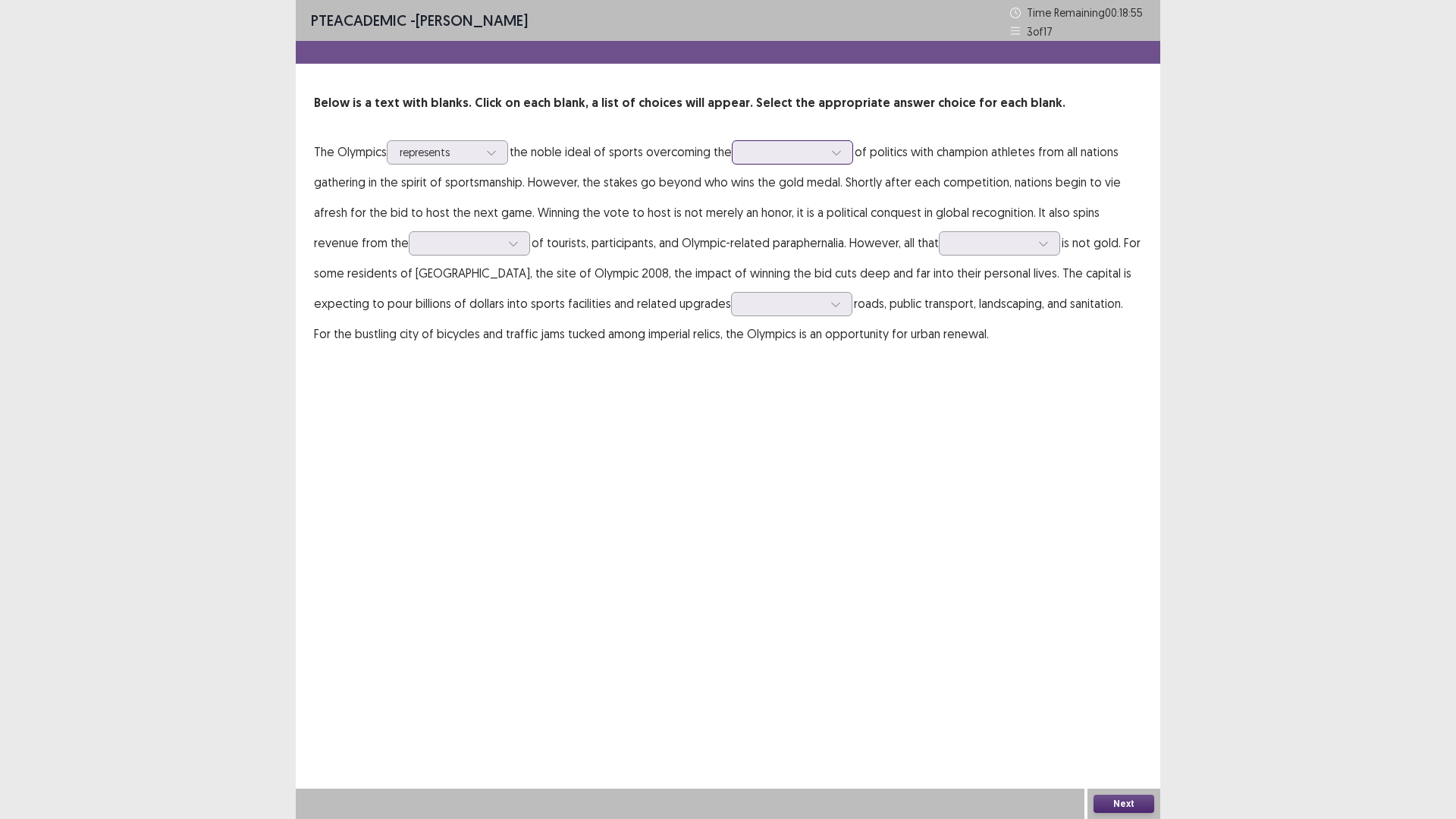
click at [809, 153] on div at bounding box center [784, 152] width 79 height 15
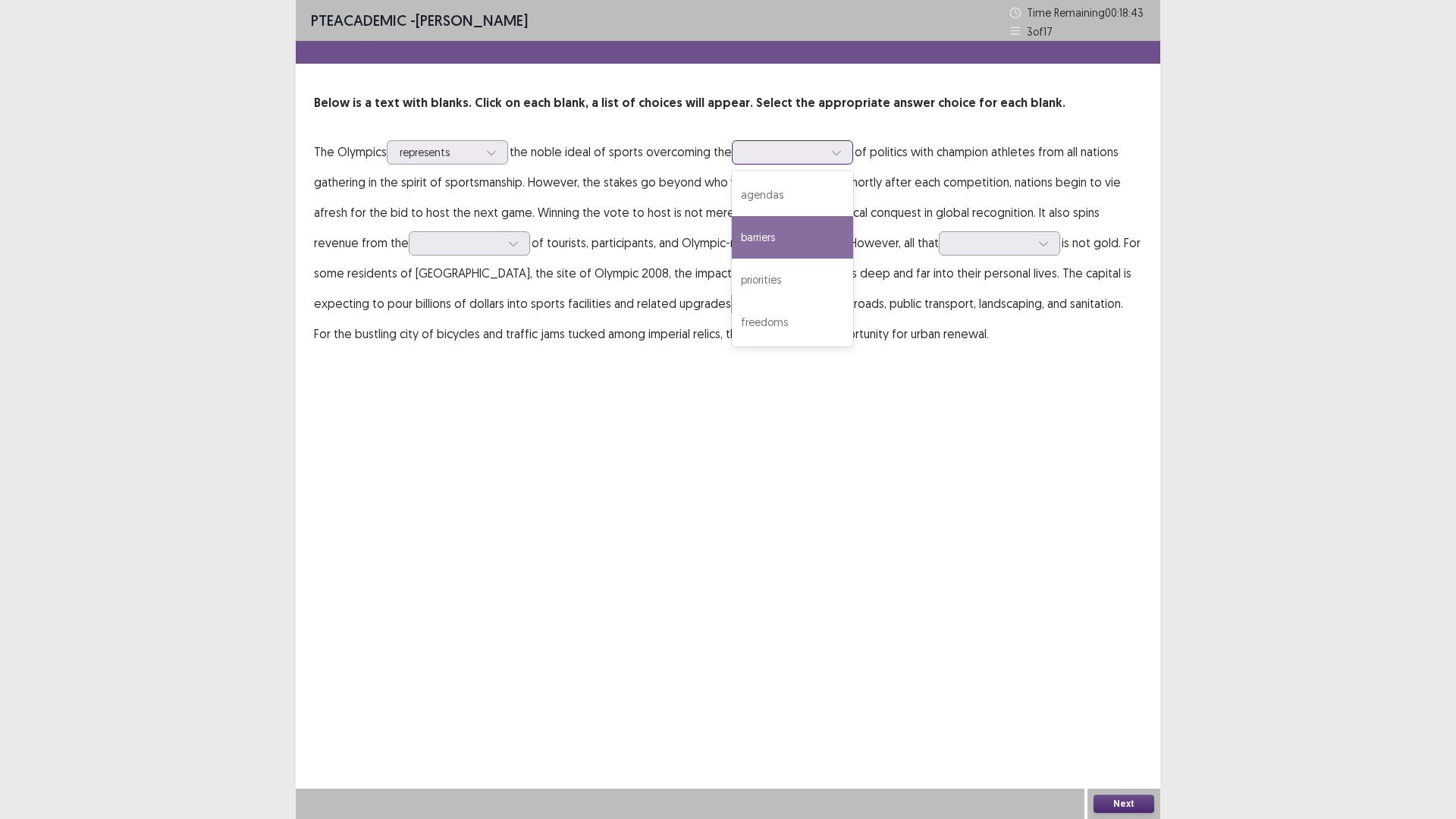
click at [804, 235] on div "barriers" at bounding box center [793, 237] width 121 height 42
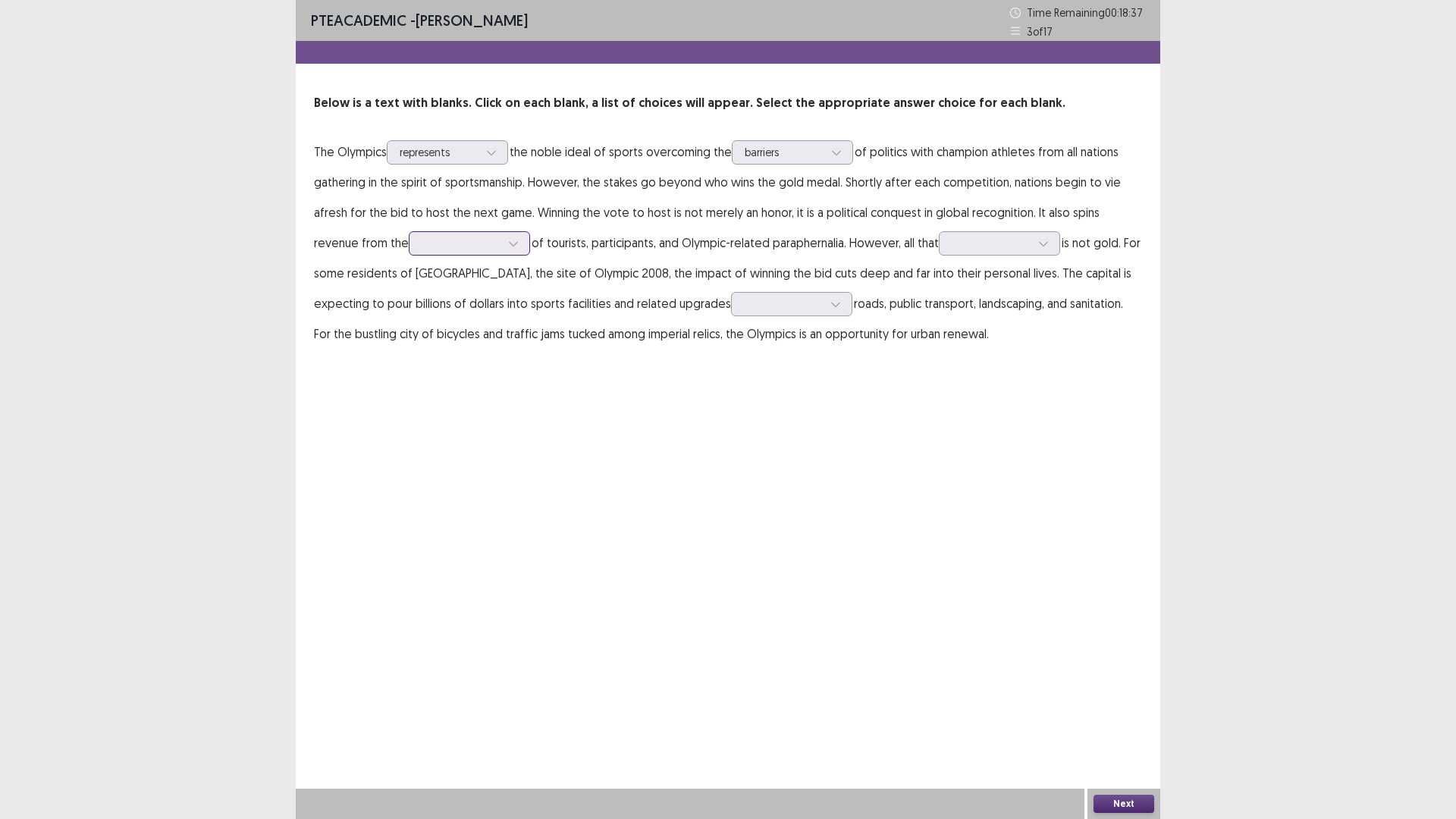
click at [502, 241] on div at bounding box center [514, 243] width 23 height 23
click at [443, 376] on div "influx" at bounding box center [469, 371] width 121 height 42
click at [952, 242] on div at bounding box center [991, 243] width 79 height 15
click at [987, 273] on div "fades" at bounding box center [999, 286] width 121 height 42
click at [744, 306] on div at bounding box center [784, 304] width 79 height 15
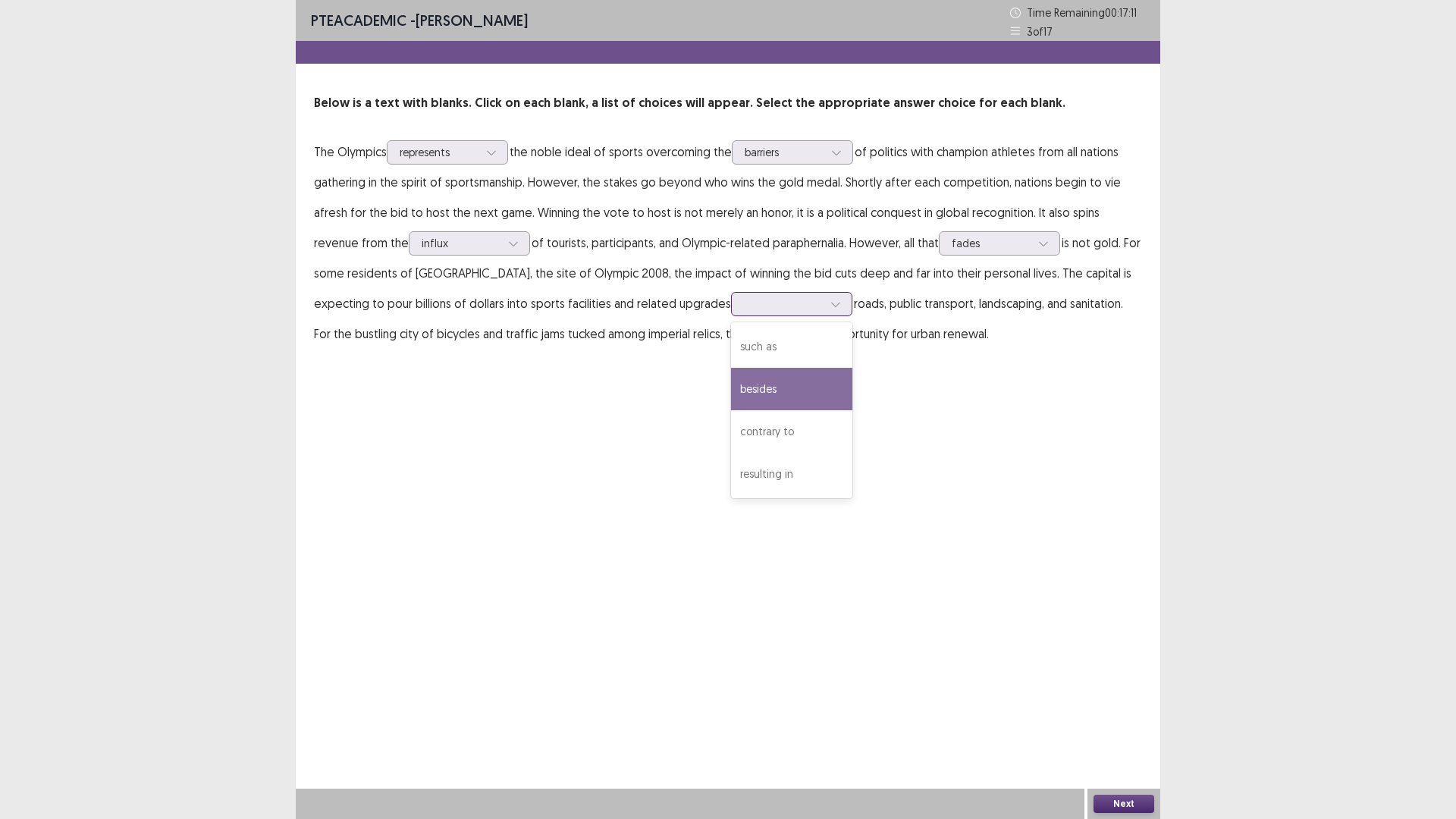
click at [731, 385] on div "besides" at bounding box center [792, 388] width 121 height 42
click at [825, 312] on div at bounding box center [836, 304] width 23 height 23
click at [731, 359] on div "such as" at bounding box center [792, 346] width 121 height 42
click at [1139, 674] on button "Next" at bounding box center [1124, 803] width 61 height 18
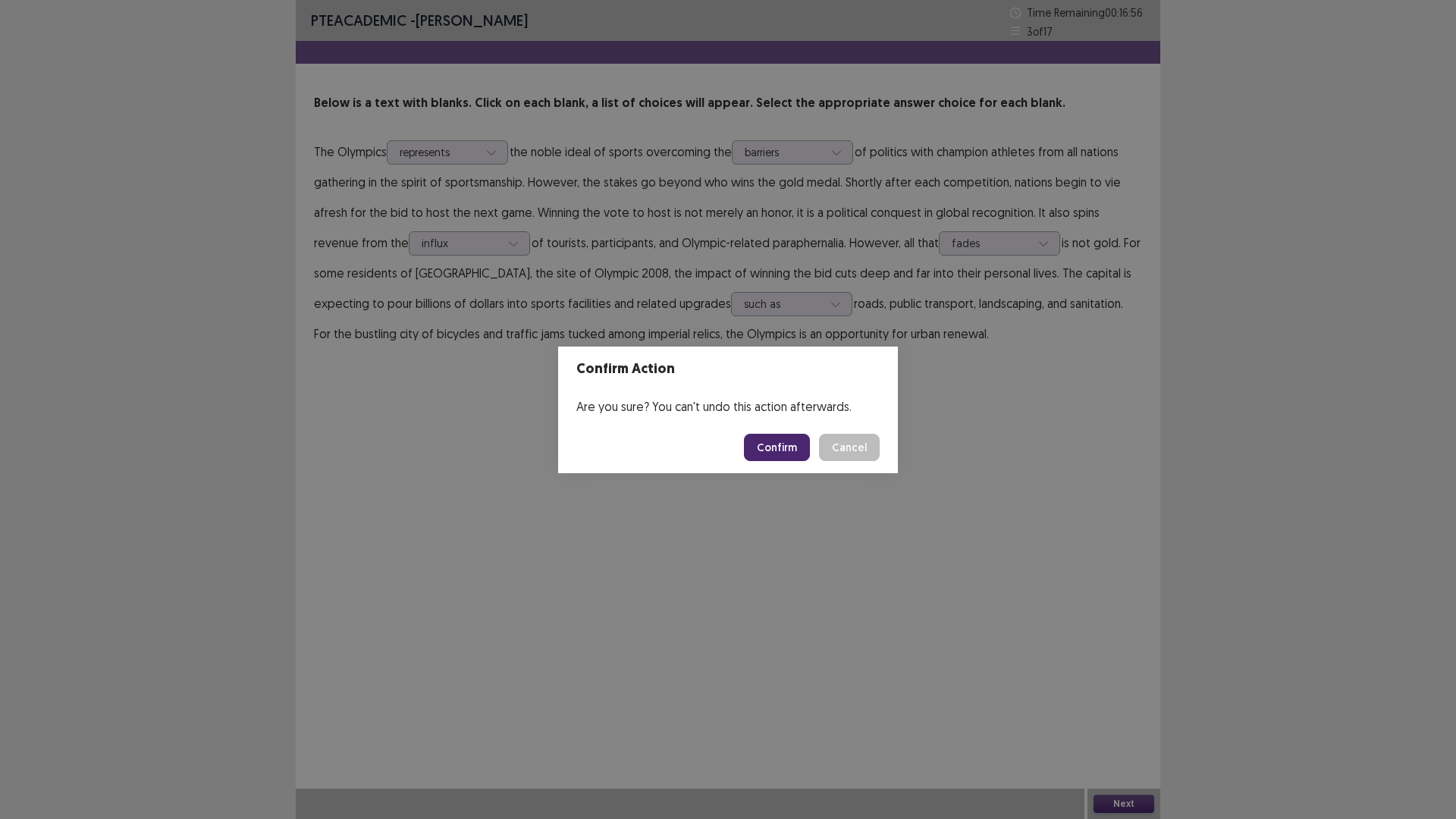
click at [790, 446] on button "Confirm" at bounding box center [777, 447] width 66 height 28
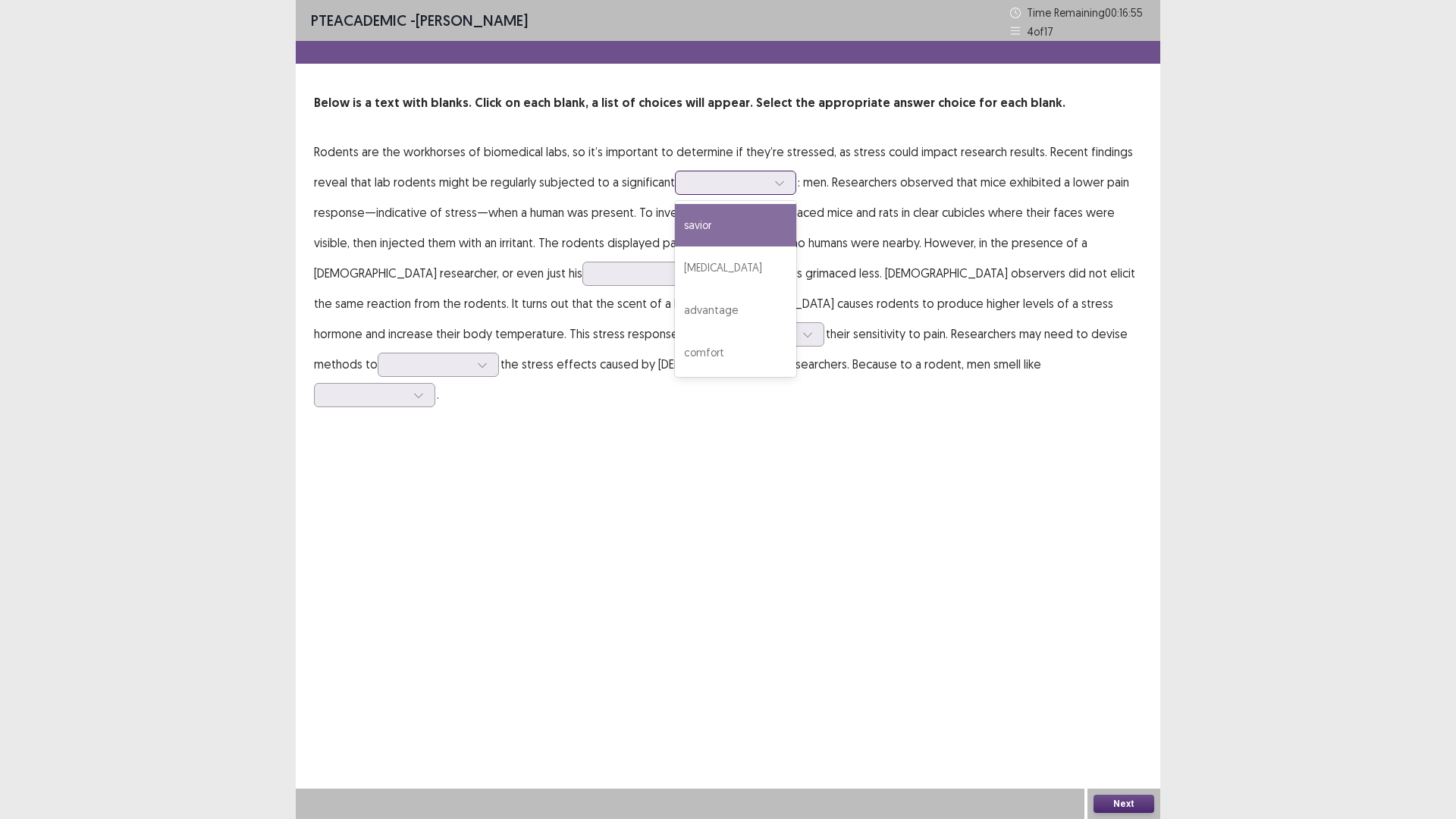
click at [739, 185] on div at bounding box center [728, 183] width 79 height 15
click at [734, 310] on div "advantage" at bounding box center [736, 310] width 121 height 42
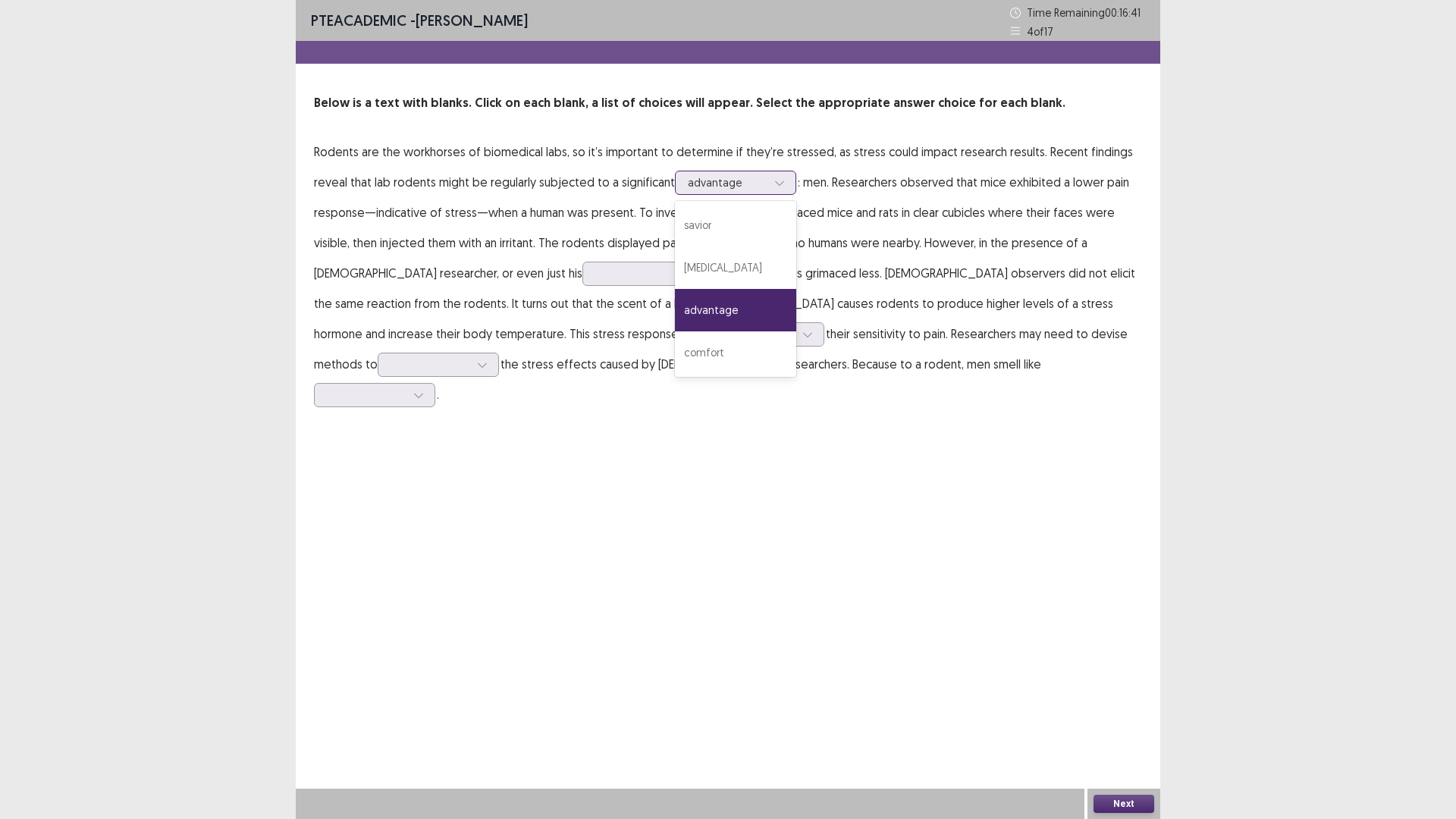
click at [762, 181] on div at bounding box center [728, 183] width 79 height 15
click at [895, 622] on div "PTE academic - [PERSON_NAME] Time Remaining 00 : 16 : 39 4 of 17 Below is a tex…" at bounding box center [728, 410] width 864 height 819
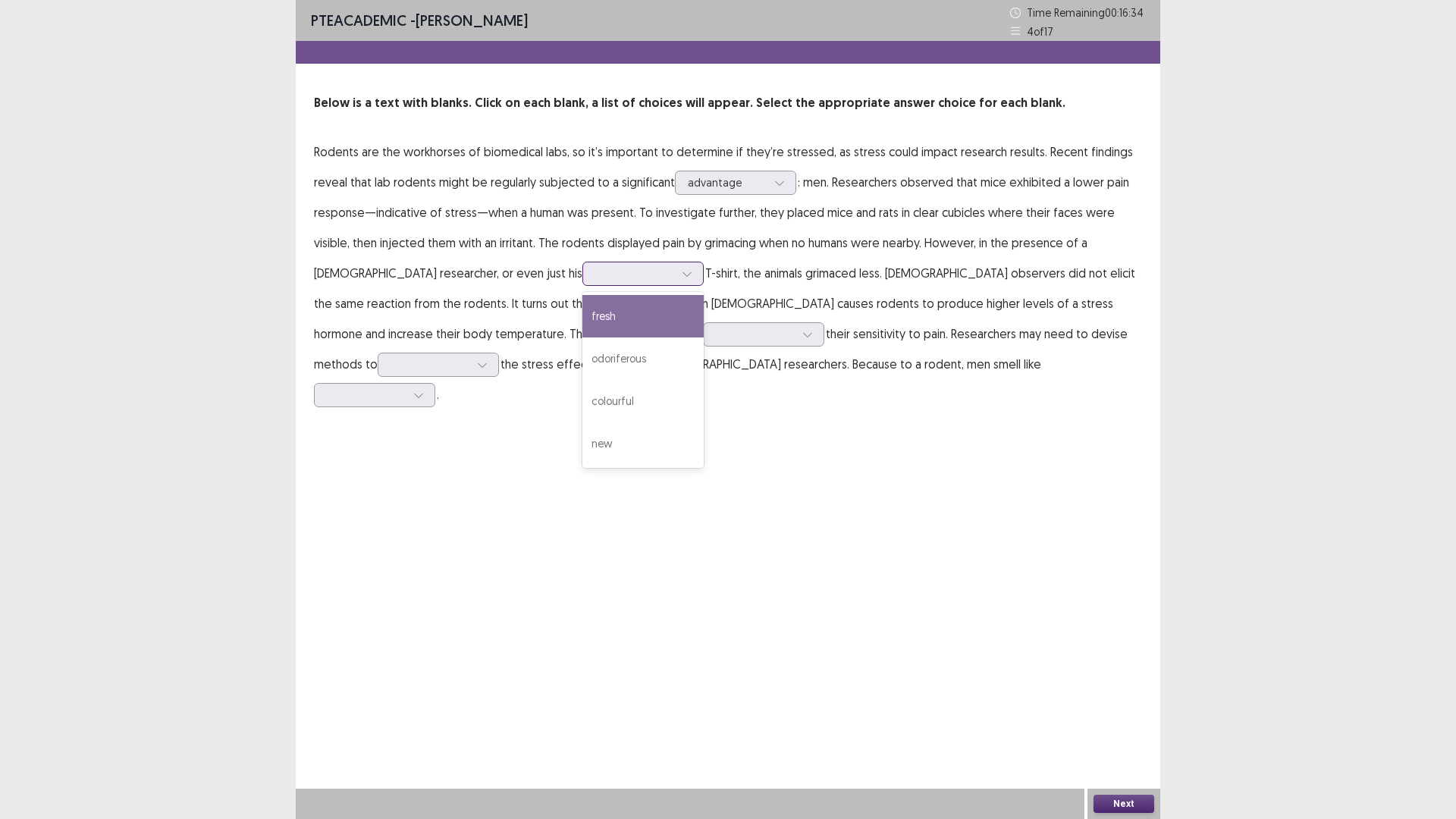
click at [595, 281] on div at bounding box center [635, 274] width 79 height 15
click at [633, 390] on div "PTE academic - [PERSON_NAME] Time Remaining 00 : 16 : 06 4 of 17 Below is a tex…" at bounding box center [728, 219] width 864 height 440
click at [676, 263] on div at bounding box center [687, 274] width 23 height 23
click at [582, 356] on div "odoriferous" at bounding box center [643, 358] width 121 height 42
click at [751, 186] on div at bounding box center [728, 183] width 79 height 15
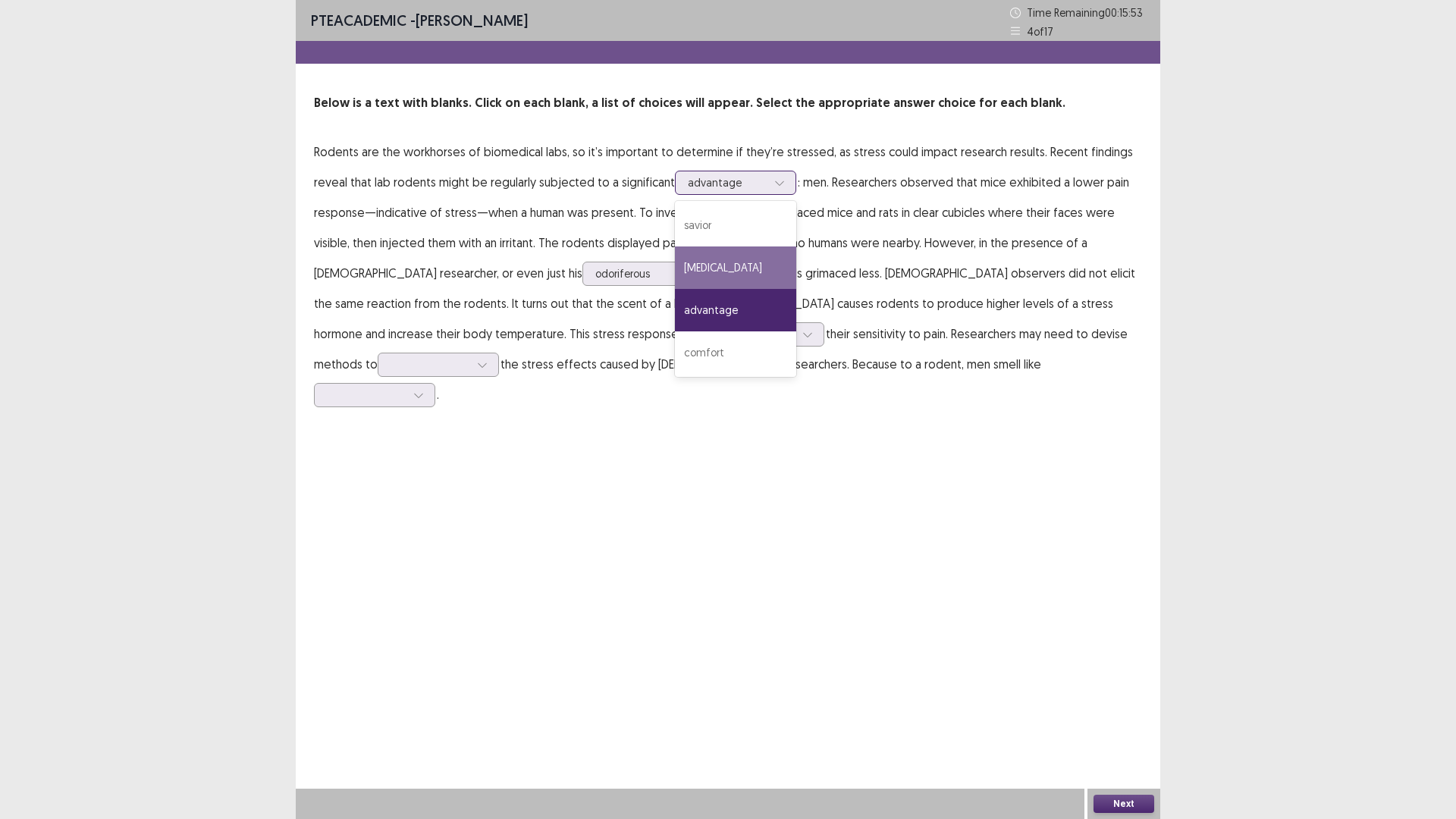
click at [731, 267] on div "[MEDICAL_DATA]" at bounding box center [736, 267] width 121 height 42
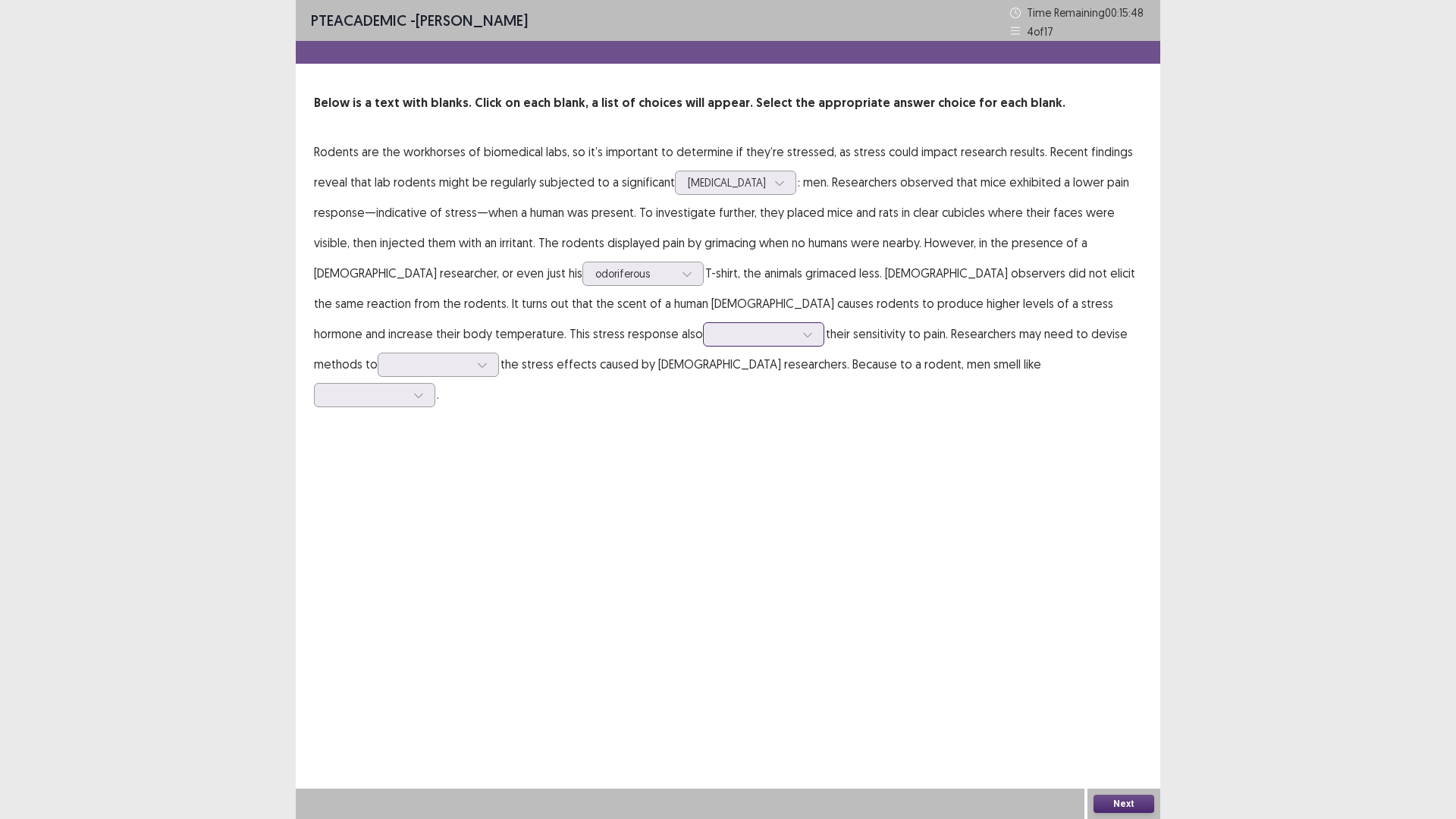
click at [803, 337] on icon at bounding box center [808, 334] width 11 height 11
click at [469, 357] on div at bounding box center [430, 365] width 79 height 15
click at [499, 513] on div "observe" at bounding box center [438, 534] width 121 height 42
click at [406, 387] on div at bounding box center [367, 395] width 79 height 15
click at [435, 416] on div "hell" at bounding box center [375, 437] width 121 height 42
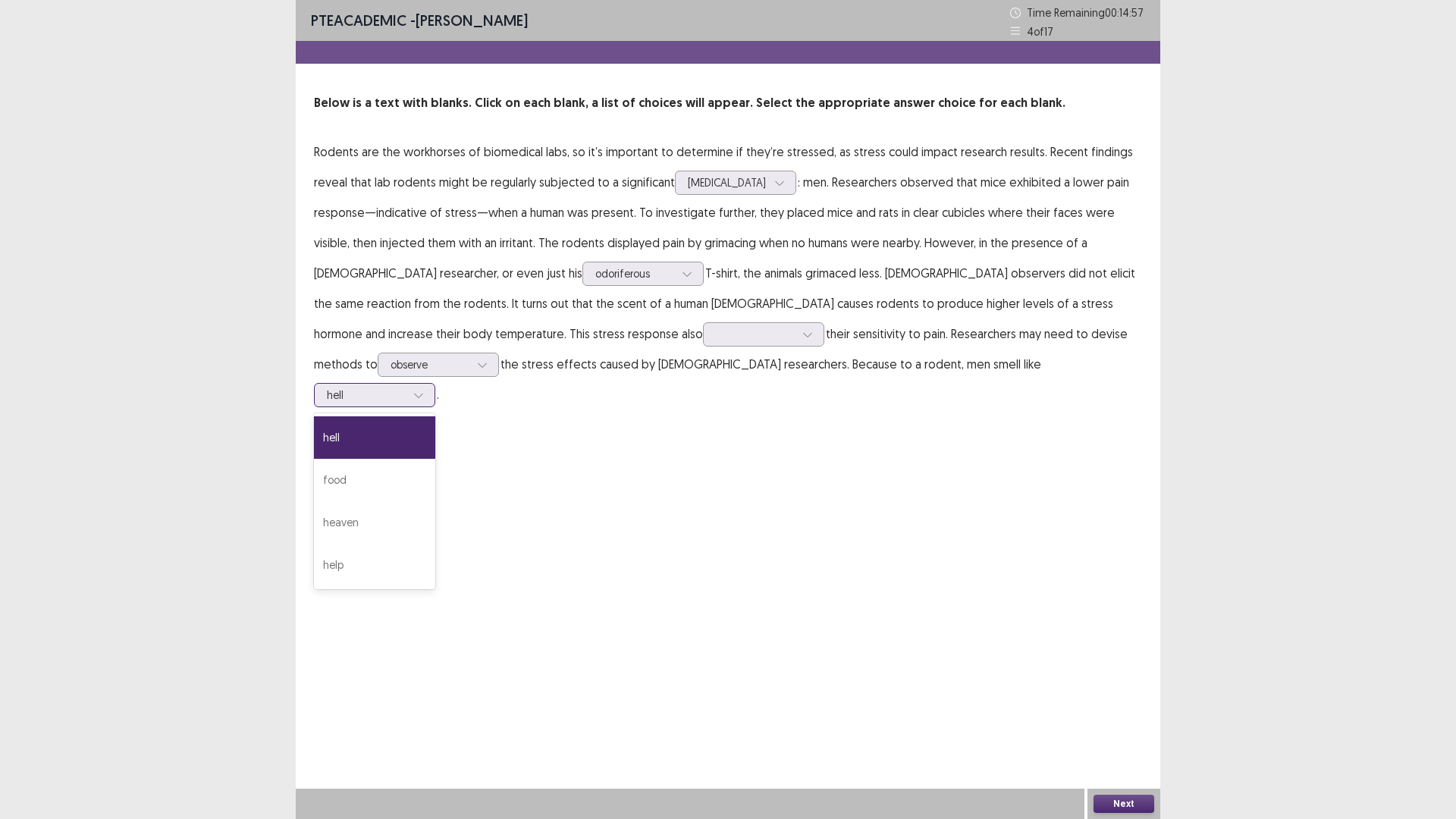
click at [430, 384] on div at bounding box center [418, 395] width 23 height 23
click at [435, 459] on div "food" at bounding box center [375, 480] width 121 height 42
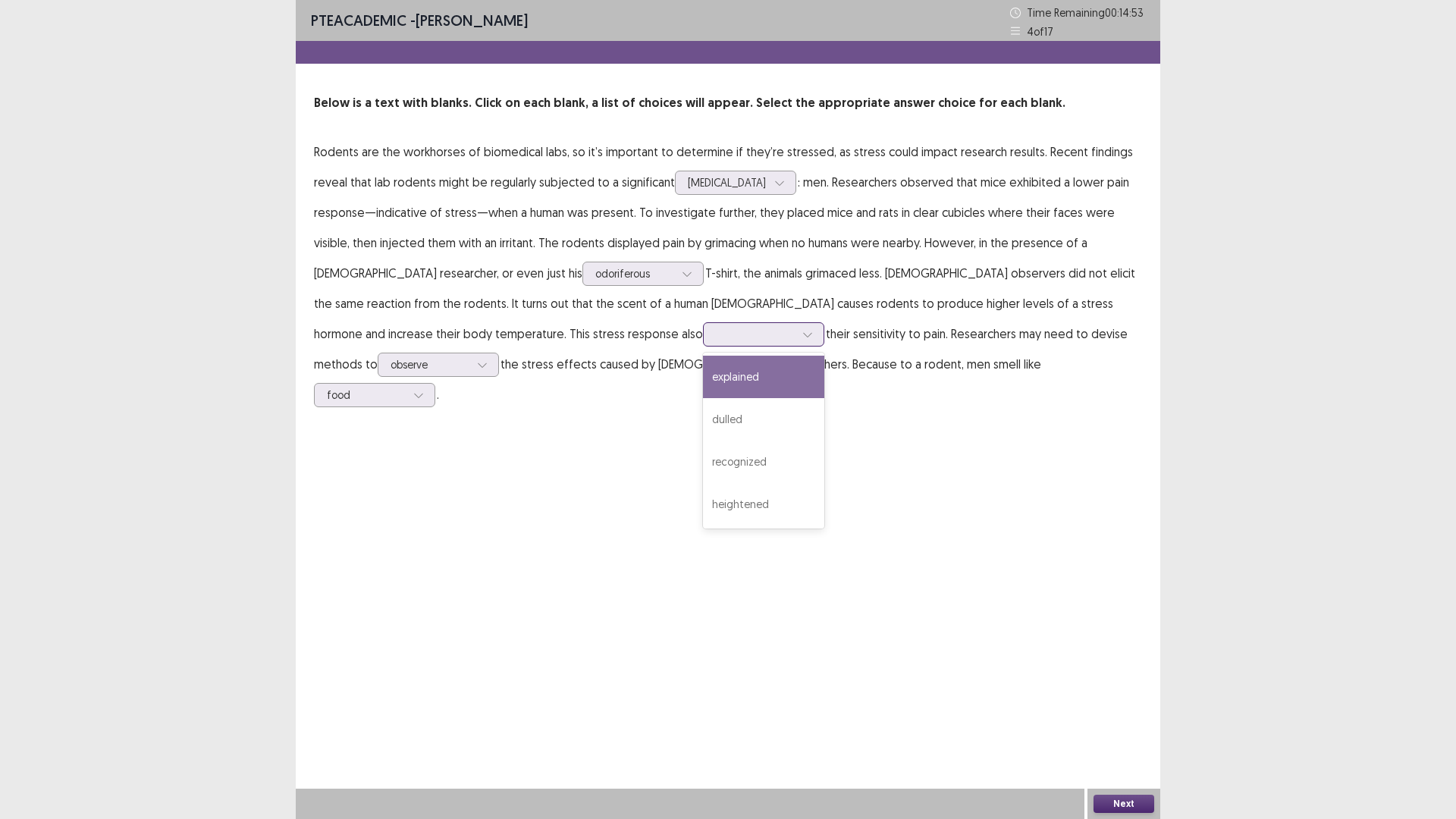
click at [716, 335] on div at bounding box center [755, 334] width 79 height 15
click at [703, 374] on div "explained" at bounding box center [763, 376] width 121 height 42
click at [1112, 674] on button "Next" at bounding box center [1124, 803] width 61 height 18
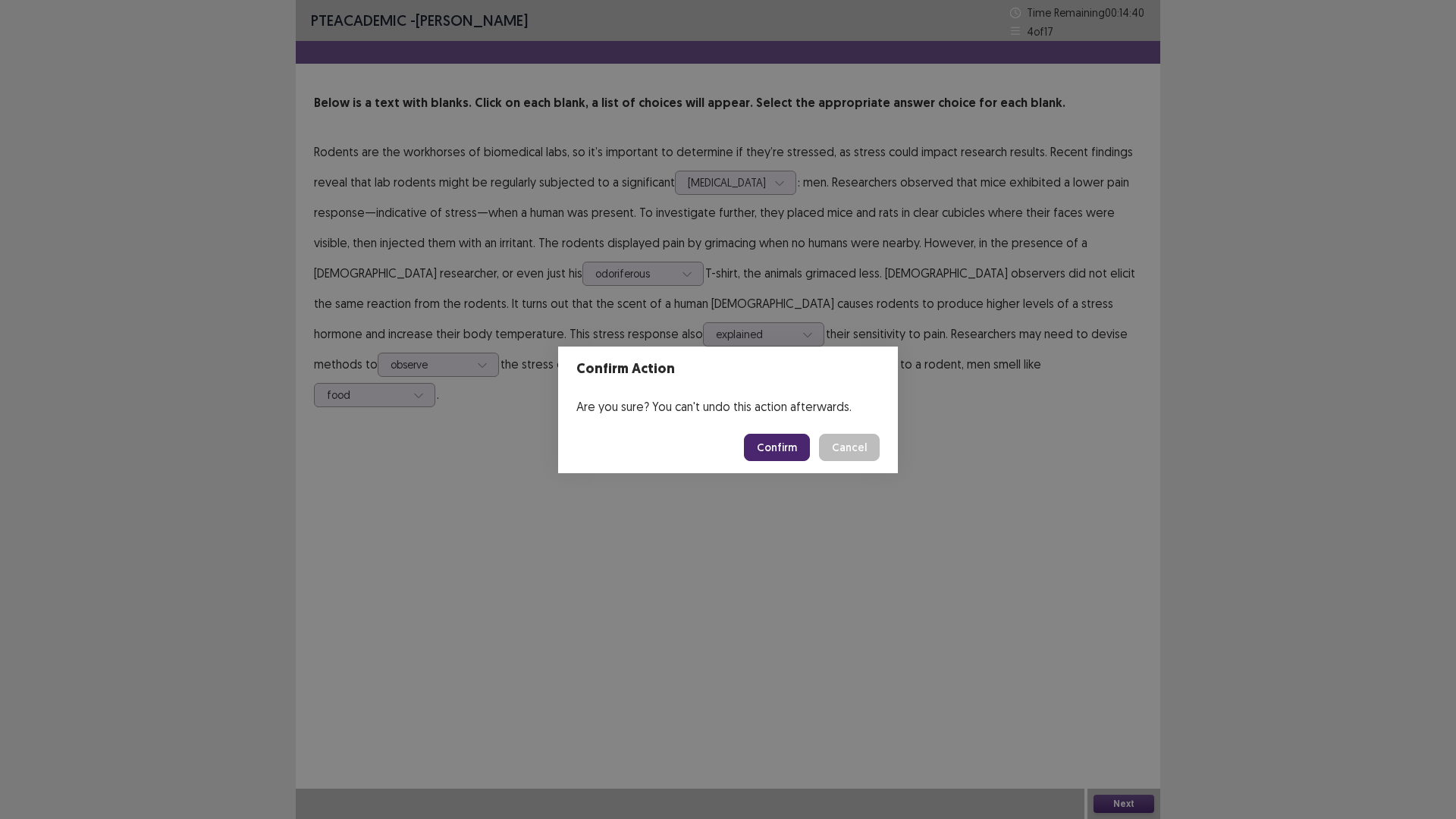
click at [759, 455] on button "Confirm" at bounding box center [777, 447] width 66 height 28
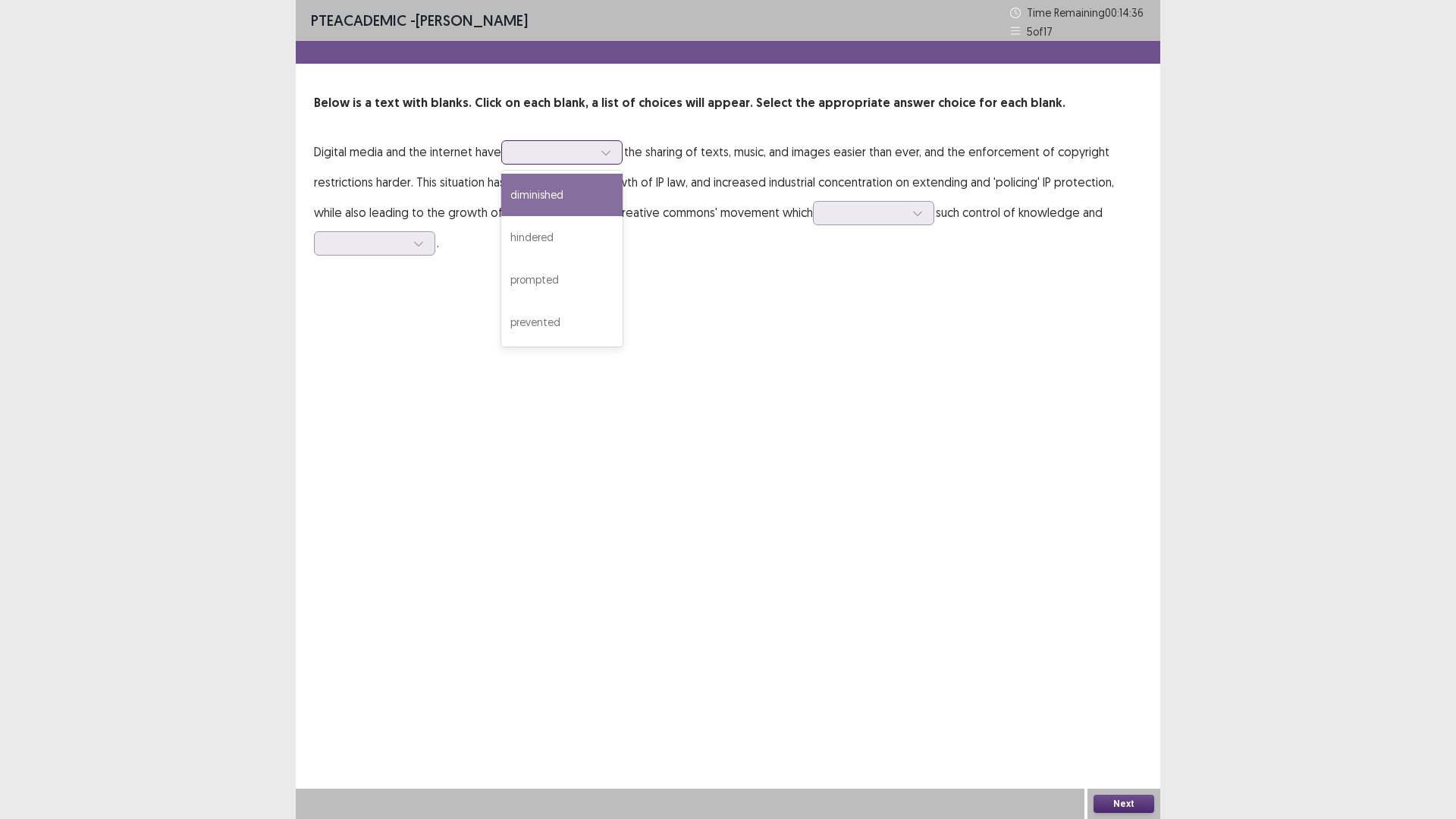
click at [531, 154] on div at bounding box center [554, 152] width 79 height 15
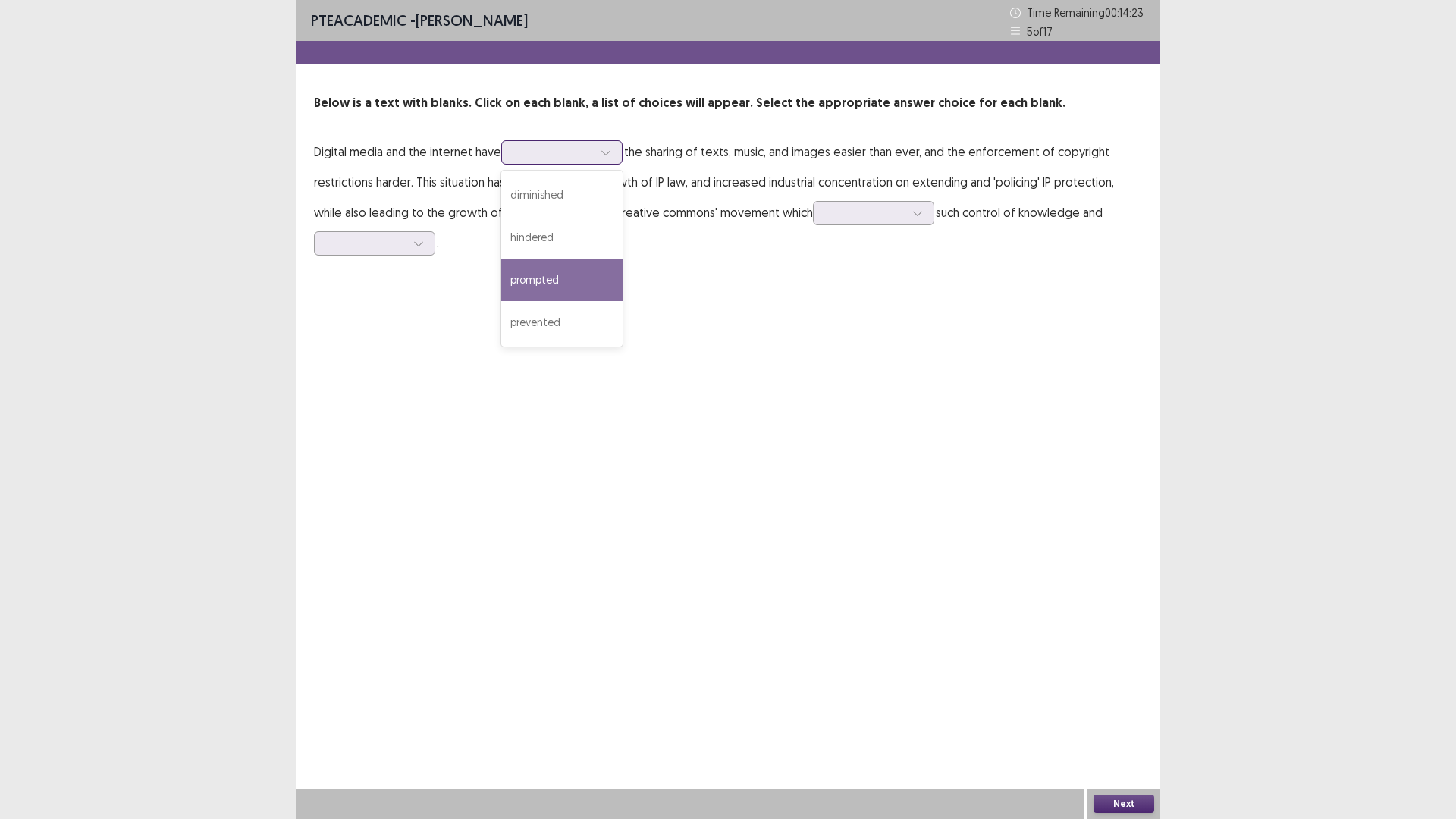
click at [577, 284] on div "prompted" at bounding box center [562, 280] width 121 height 42
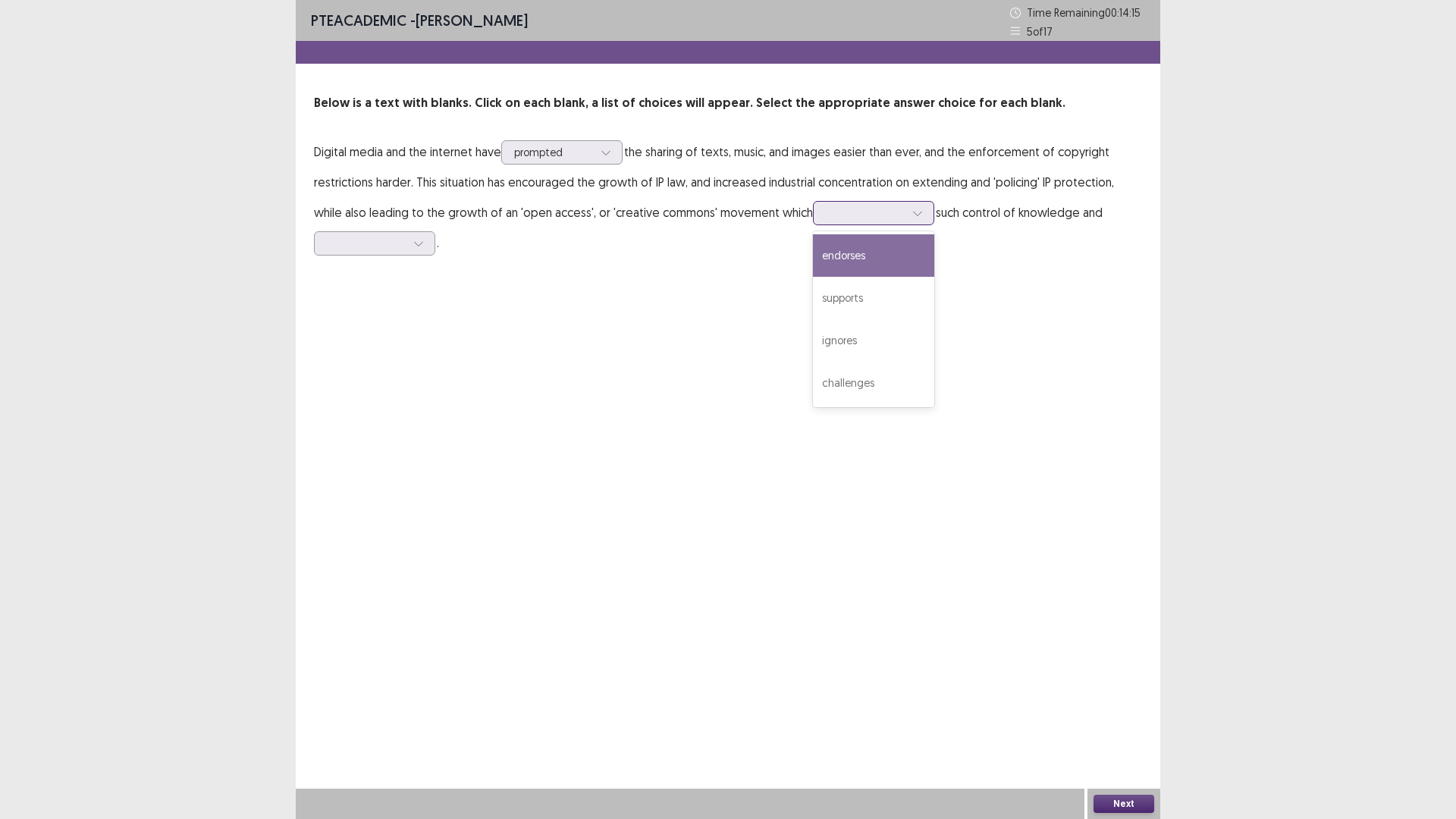
click at [826, 208] on div at bounding box center [865, 213] width 79 height 15
click at [847, 298] on div "supports" at bounding box center [874, 297] width 121 height 42
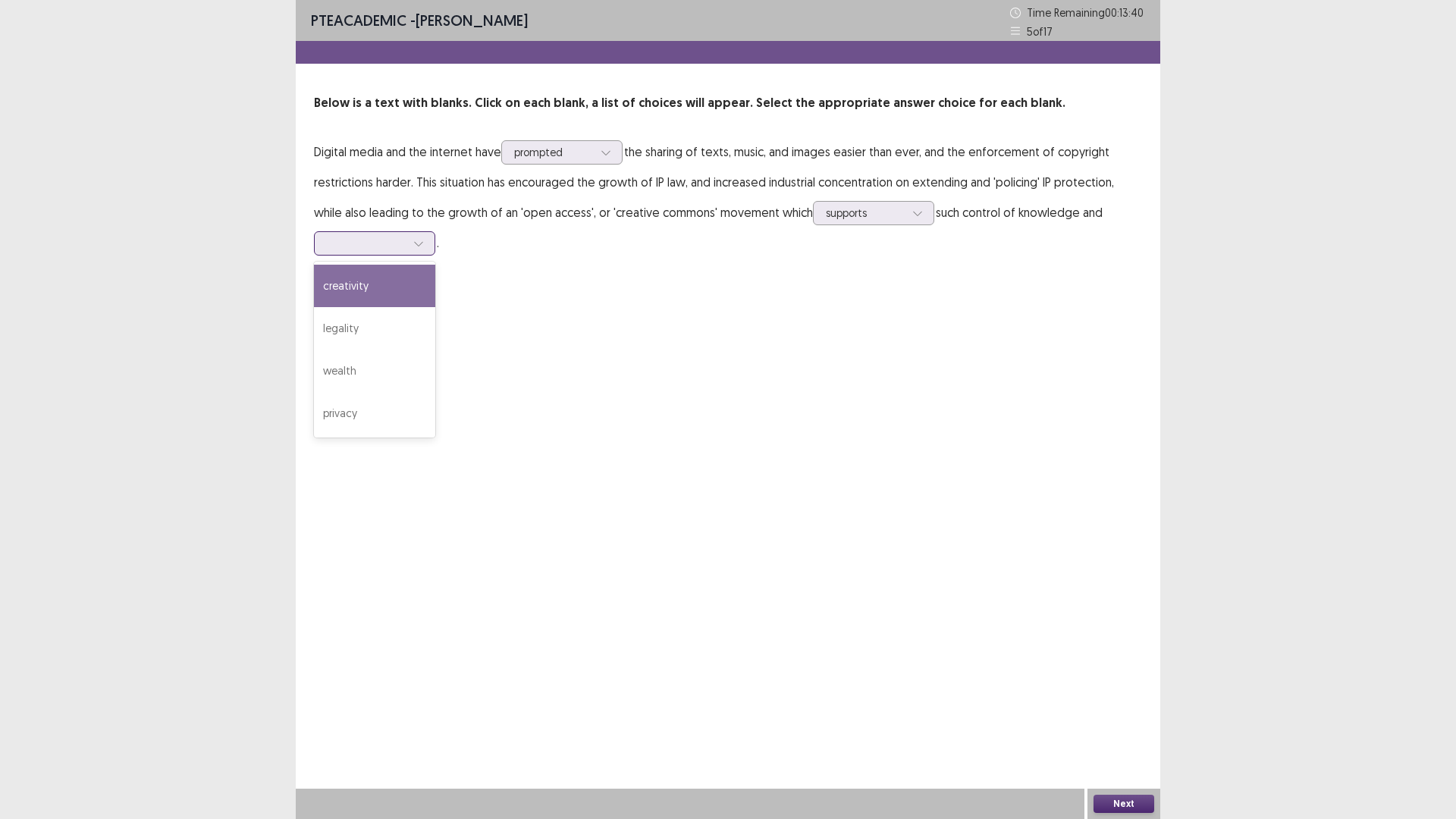
click at [408, 241] on div at bounding box center [418, 243] width 23 height 23
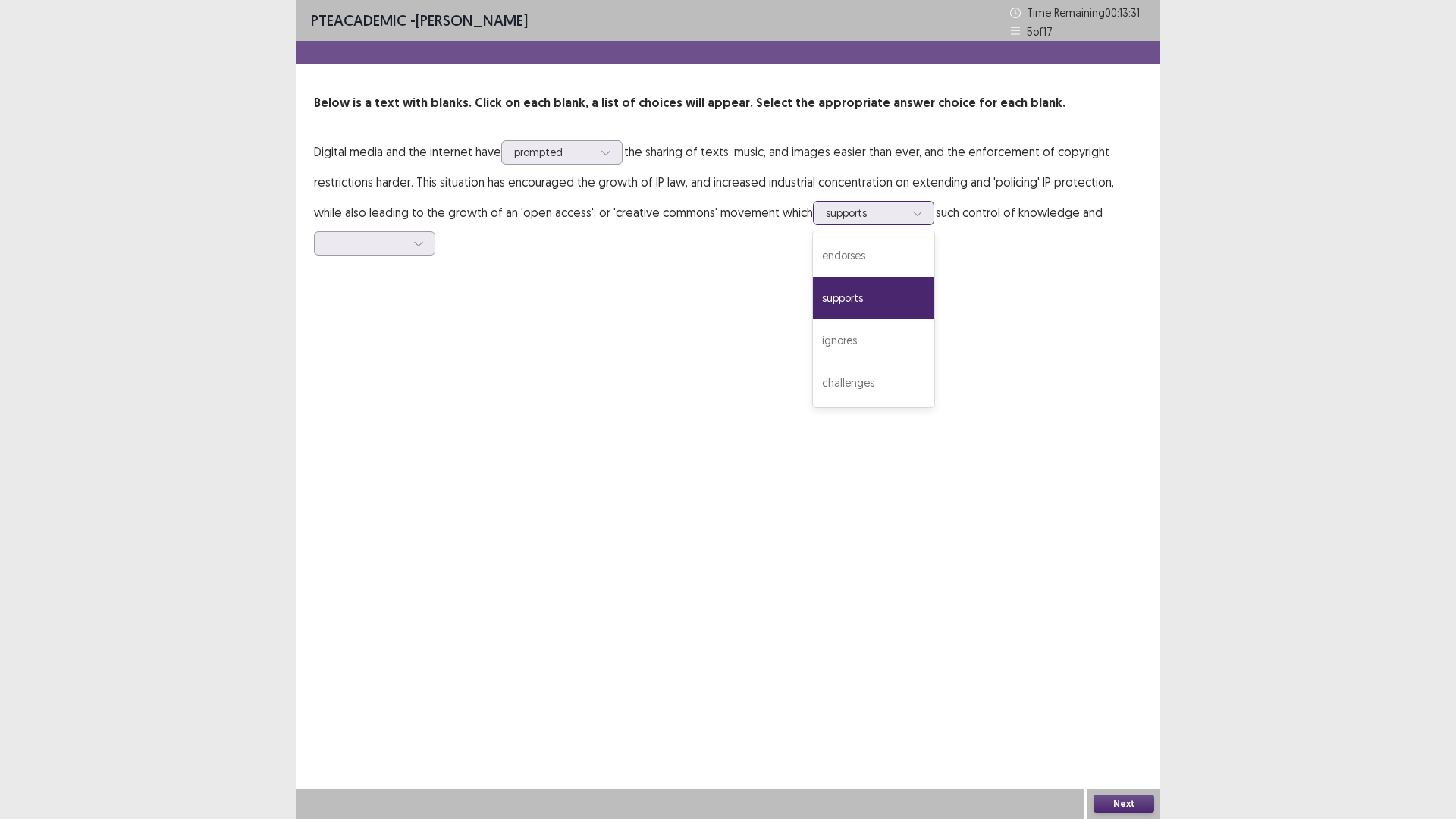
click at [863, 207] on div at bounding box center [865, 213] width 79 height 15
click at [871, 337] on div "ignores" at bounding box center [874, 341] width 121 height 42
click at [907, 211] on div at bounding box center [918, 213] width 23 height 23
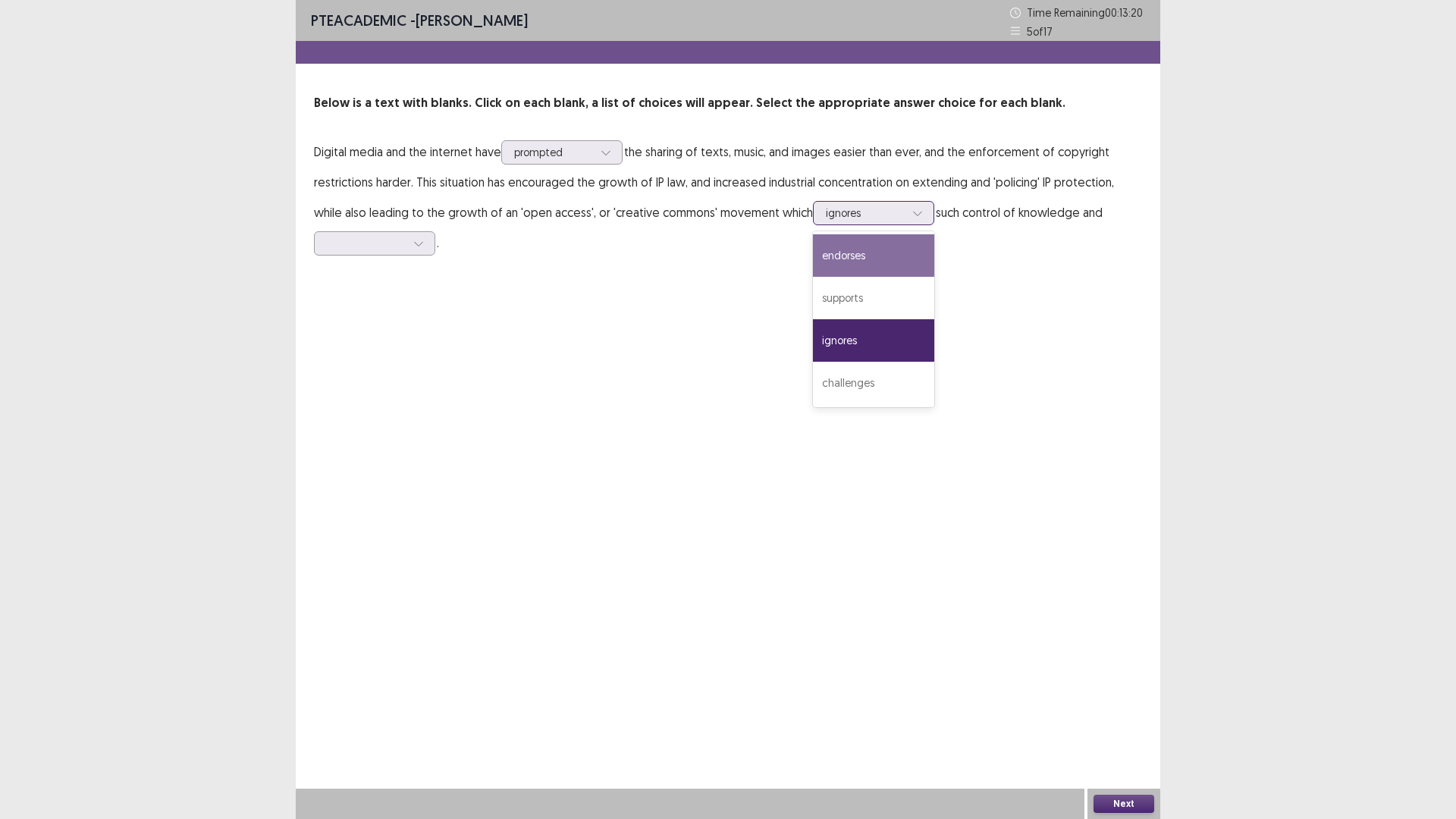
click at [867, 247] on div "endorses" at bounding box center [874, 255] width 121 height 42
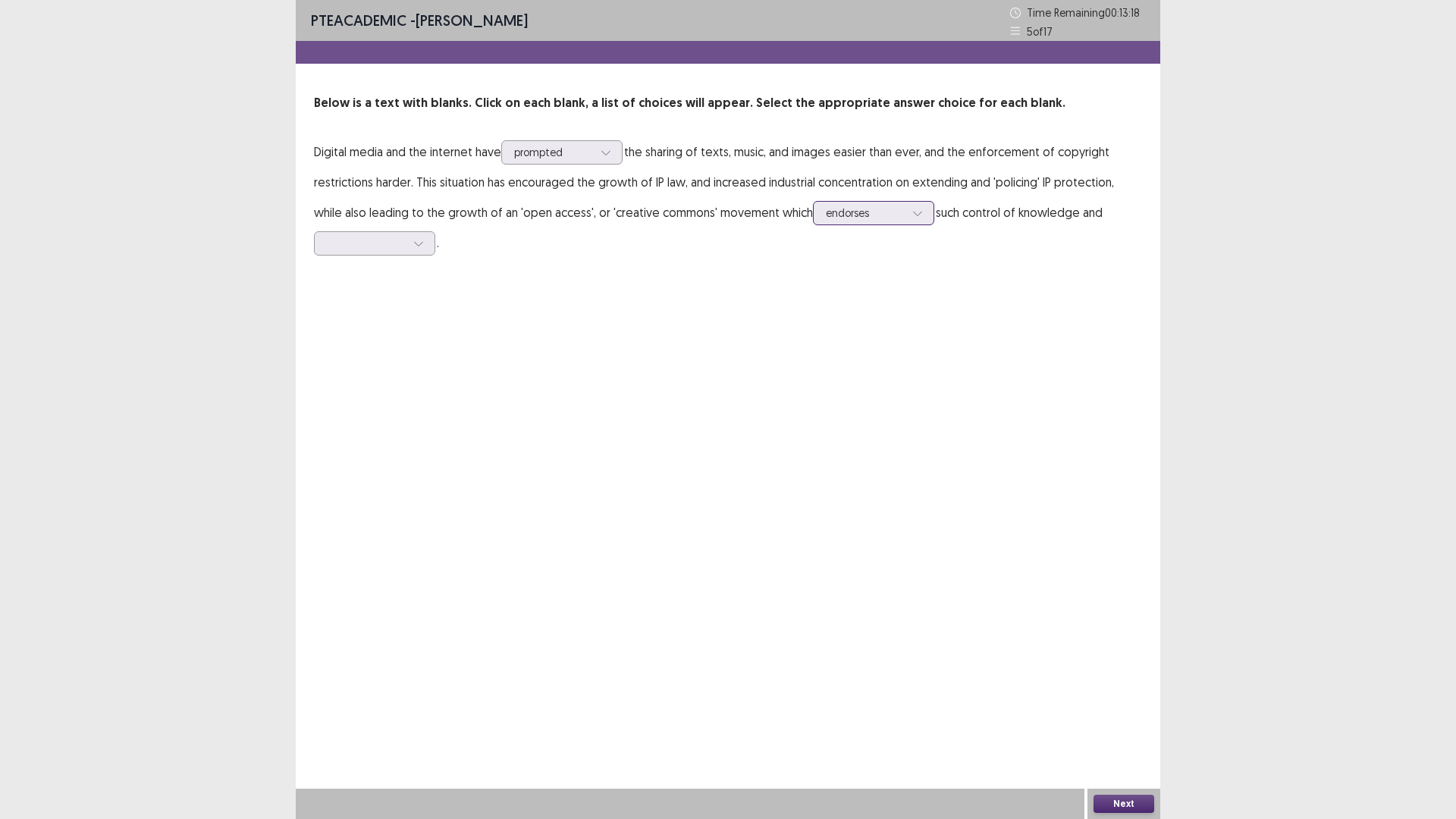
click at [864, 216] on div at bounding box center [865, 213] width 79 height 15
click at [825, 303] on div "supports" at bounding box center [874, 297] width 121 height 42
click at [431, 246] on div at bounding box center [375, 243] width 121 height 24
drag, startPoint x: 401, startPoint y: 288, endPoint x: 981, endPoint y: 818, distance: 785.7
click at [981, 674] on div "PTE academic - [PERSON_NAME] Time Remaining 00 : 13 : 14 5 of 17 Below is a tex…" at bounding box center [728, 410] width 864 height 819
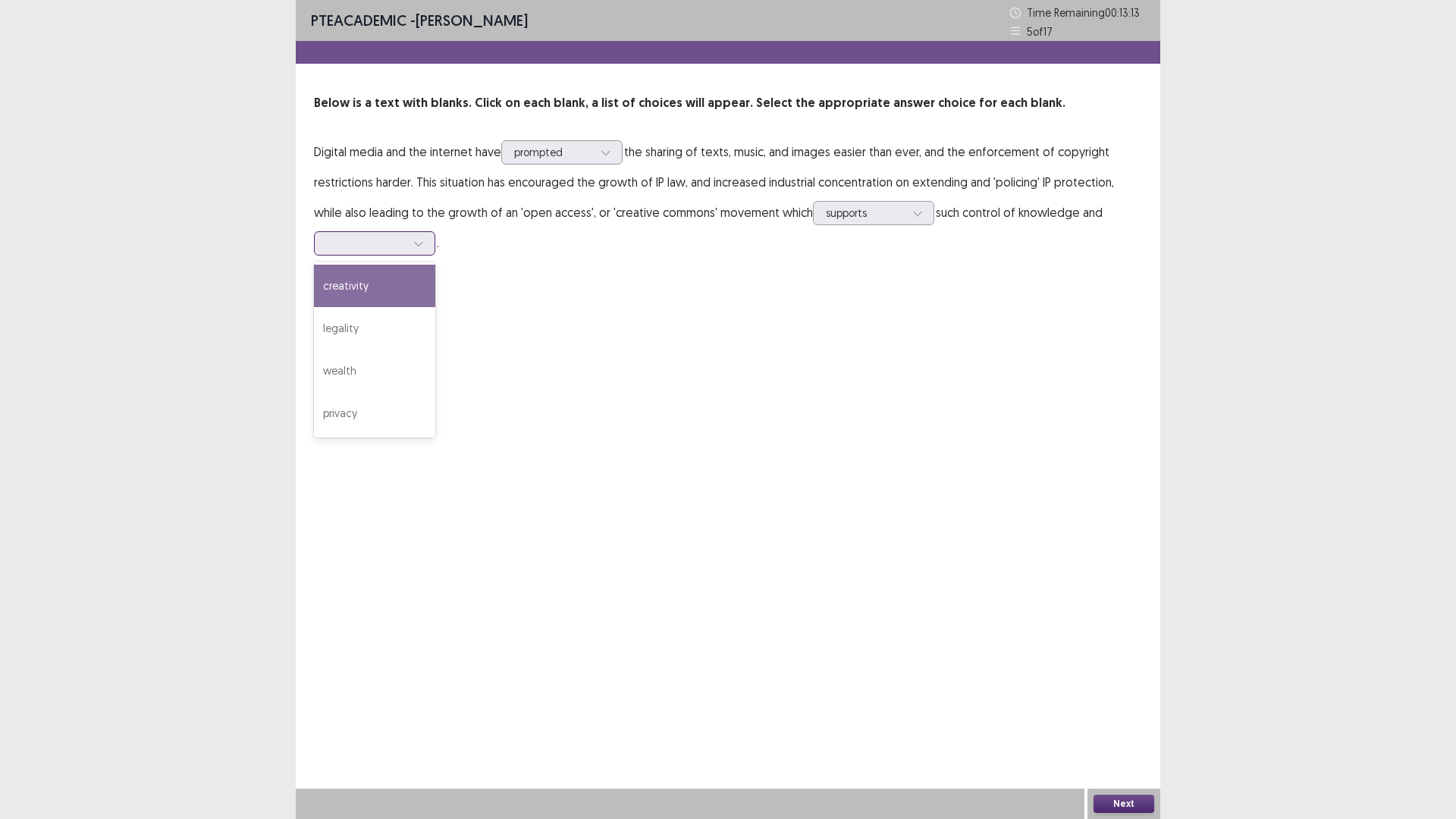
click at [390, 292] on div "creativity" at bounding box center [375, 286] width 121 height 42
click at [1117, 674] on button "Next" at bounding box center [1124, 803] width 61 height 18
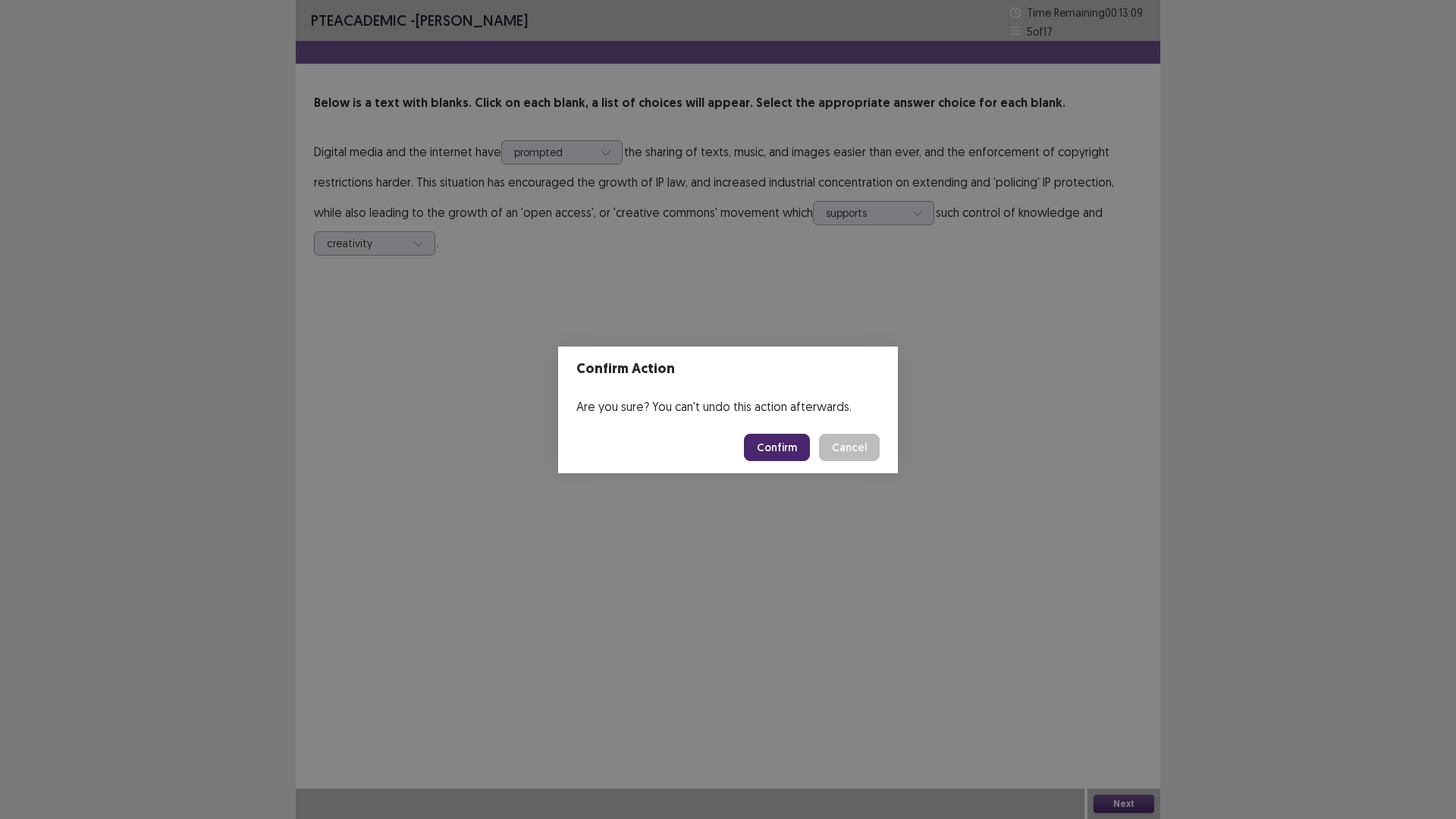
click at [784, 441] on button "Confirm" at bounding box center [777, 447] width 66 height 28
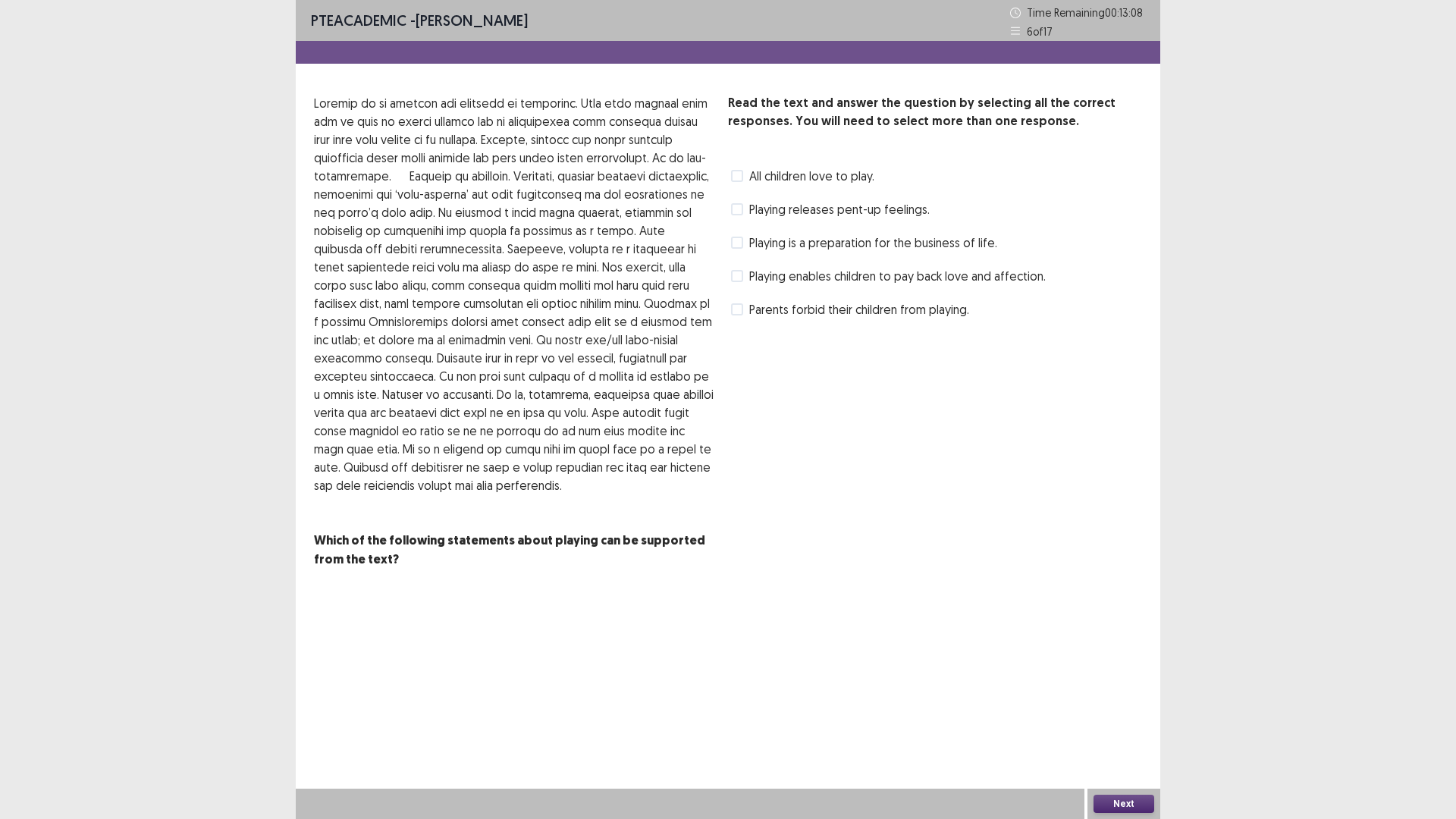
click at [739, 246] on span at bounding box center [737, 242] width 12 height 12
click at [1113, 674] on button "Next" at bounding box center [1124, 803] width 61 height 18
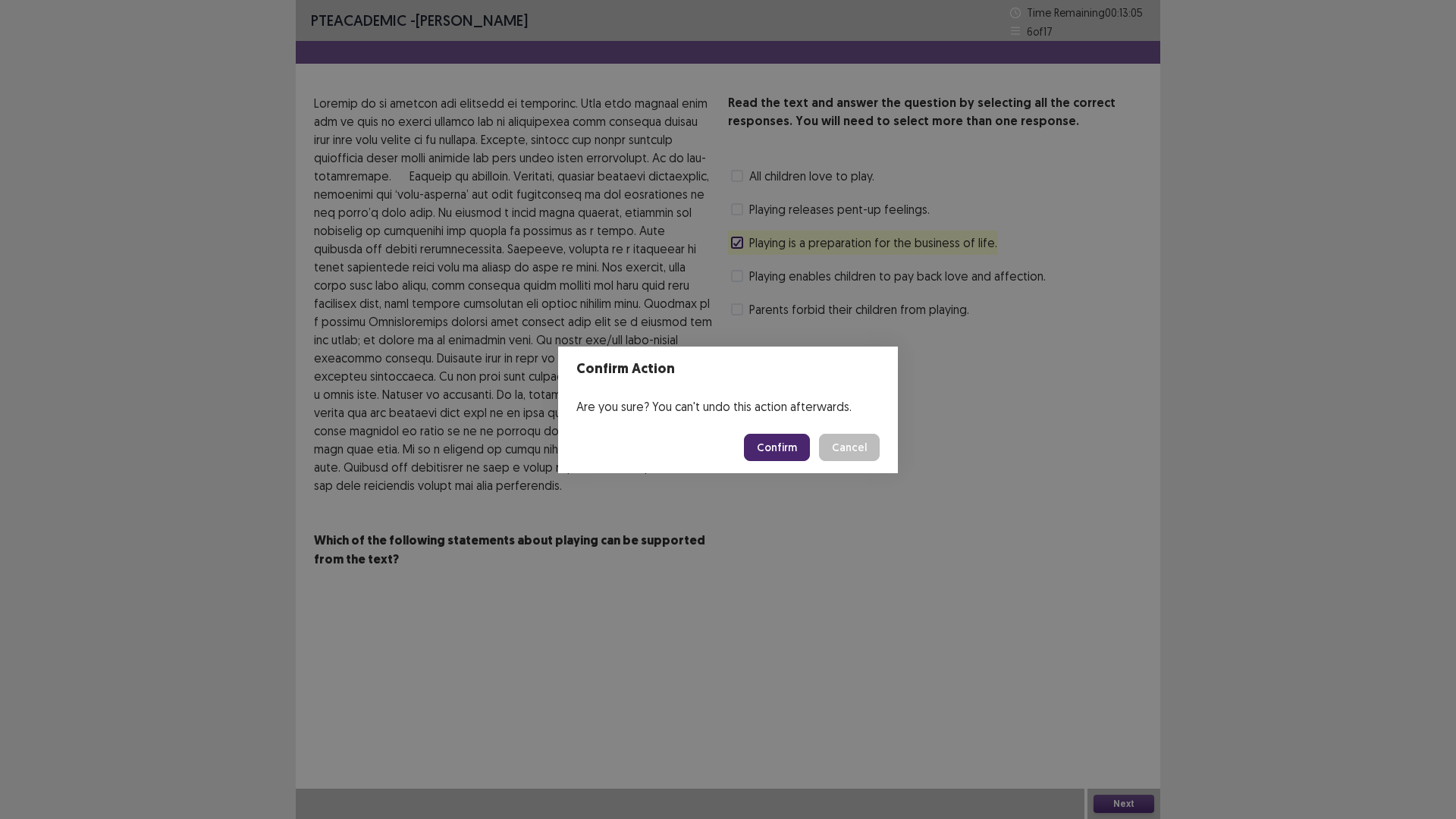
click at [776, 435] on button "Confirm" at bounding box center [777, 447] width 66 height 28
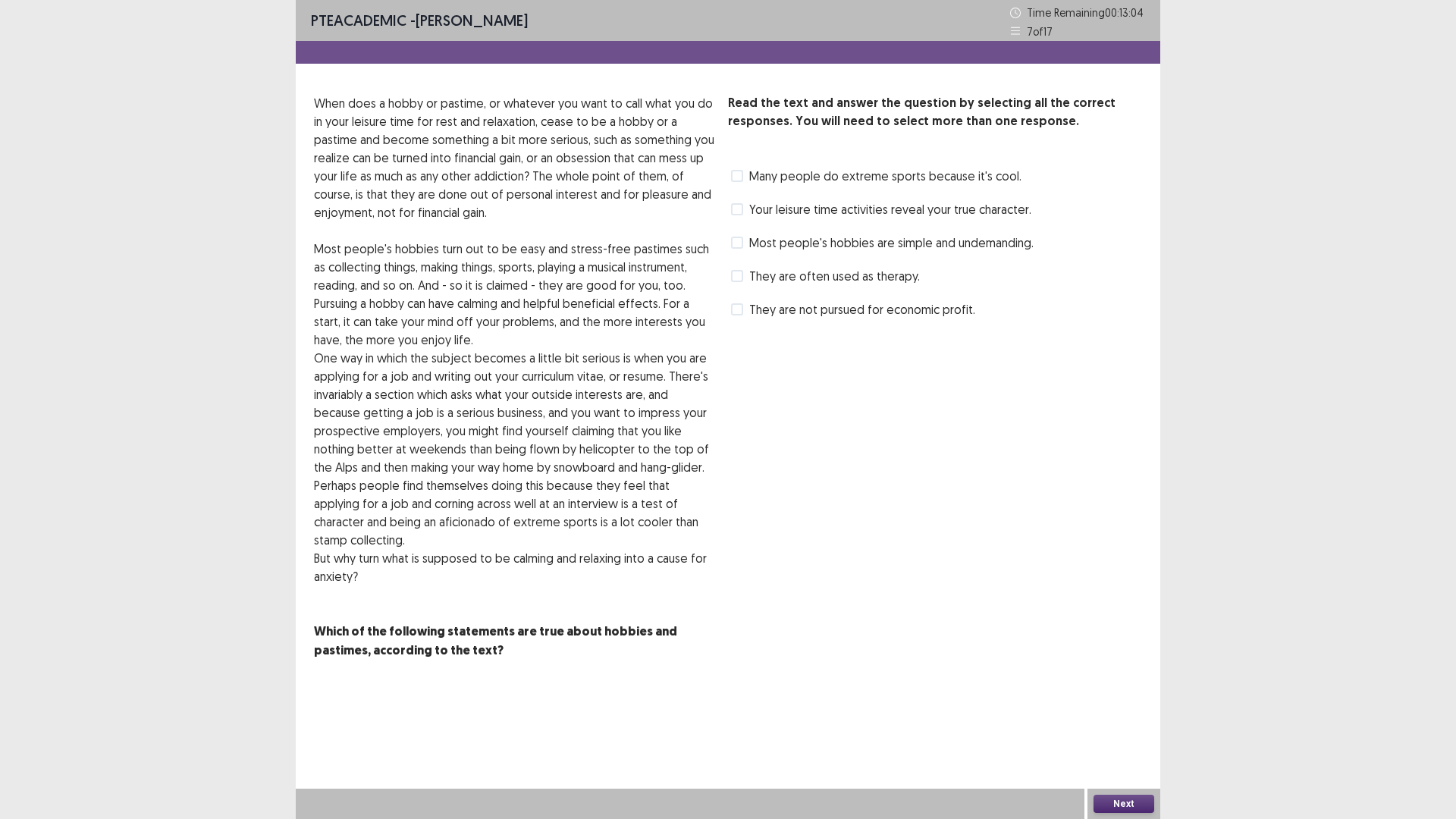
click at [739, 285] on label "They are often used as therapy." at bounding box center [826, 276] width 189 height 18
click at [1116, 674] on button "Next" at bounding box center [1124, 803] width 61 height 18
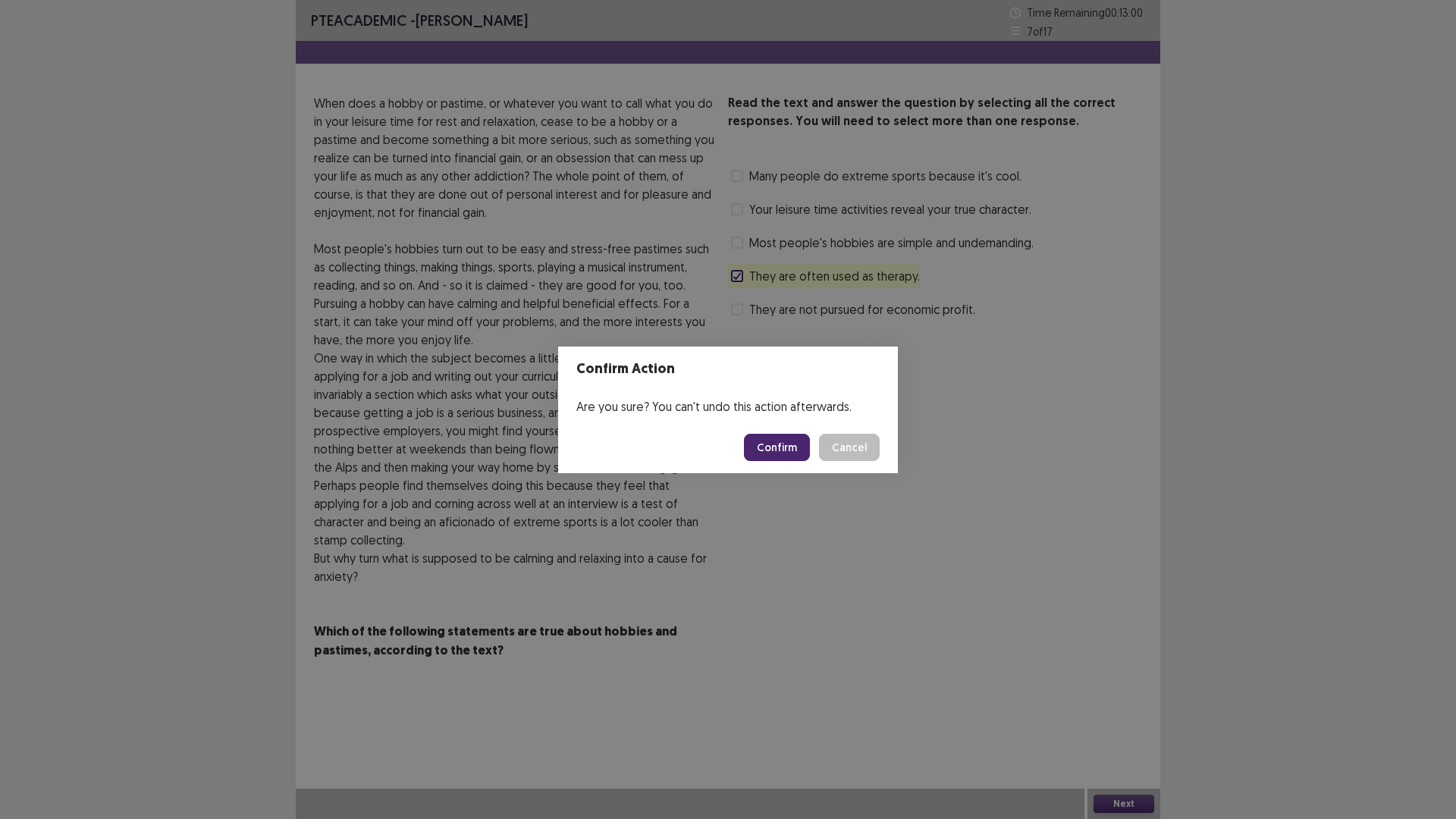
click at [786, 451] on button "Confirm" at bounding box center [777, 447] width 66 height 28
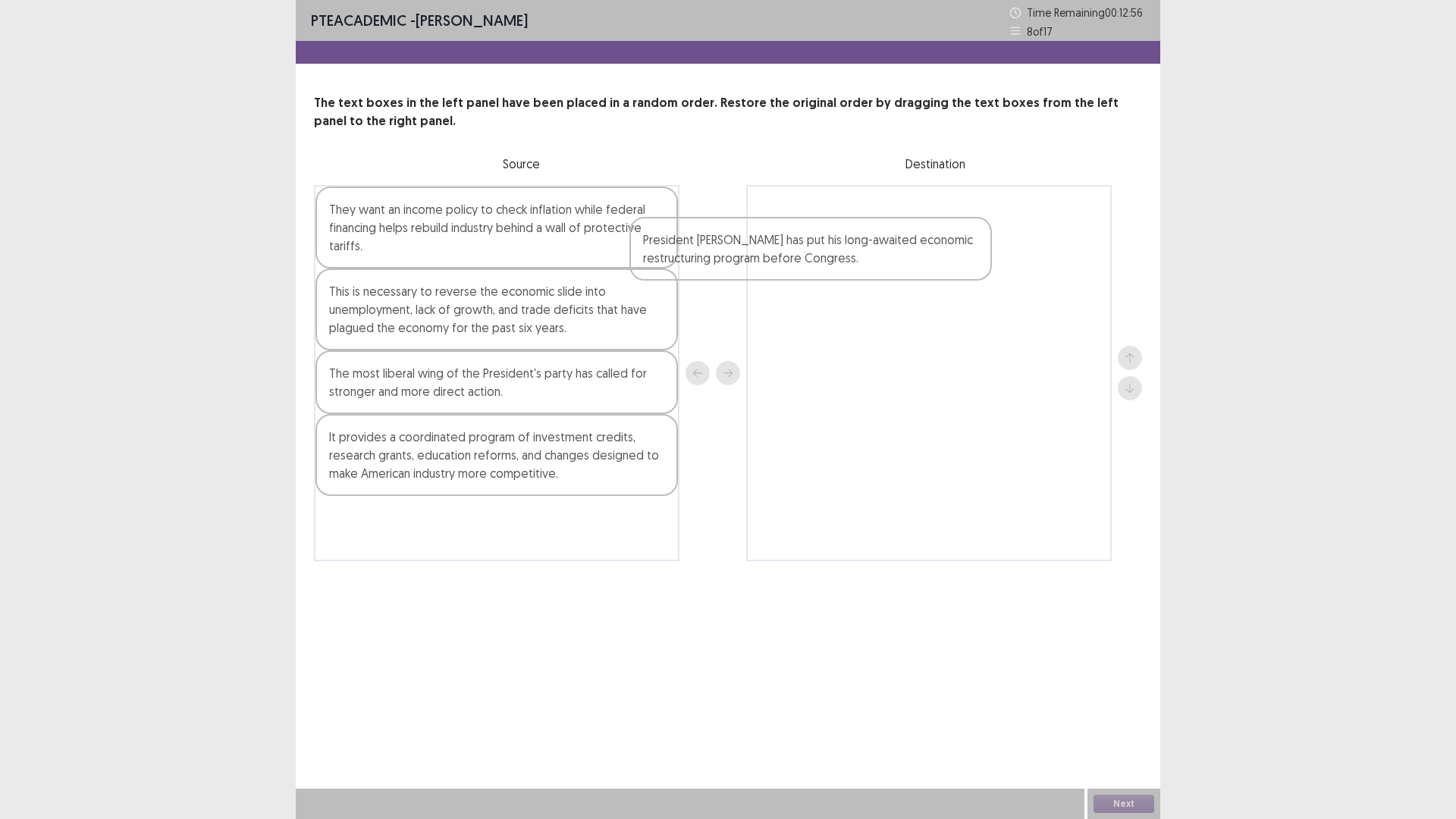
drag, startPoint x: 490, startPoint y: 537, endPoint x: 822, endPoint y: 254, distance: 436.2
click at [822, 254] on div "They want an income policy to check inflation while federal financing helps reb…" at bounding box center [728, 373] width 829 height 376
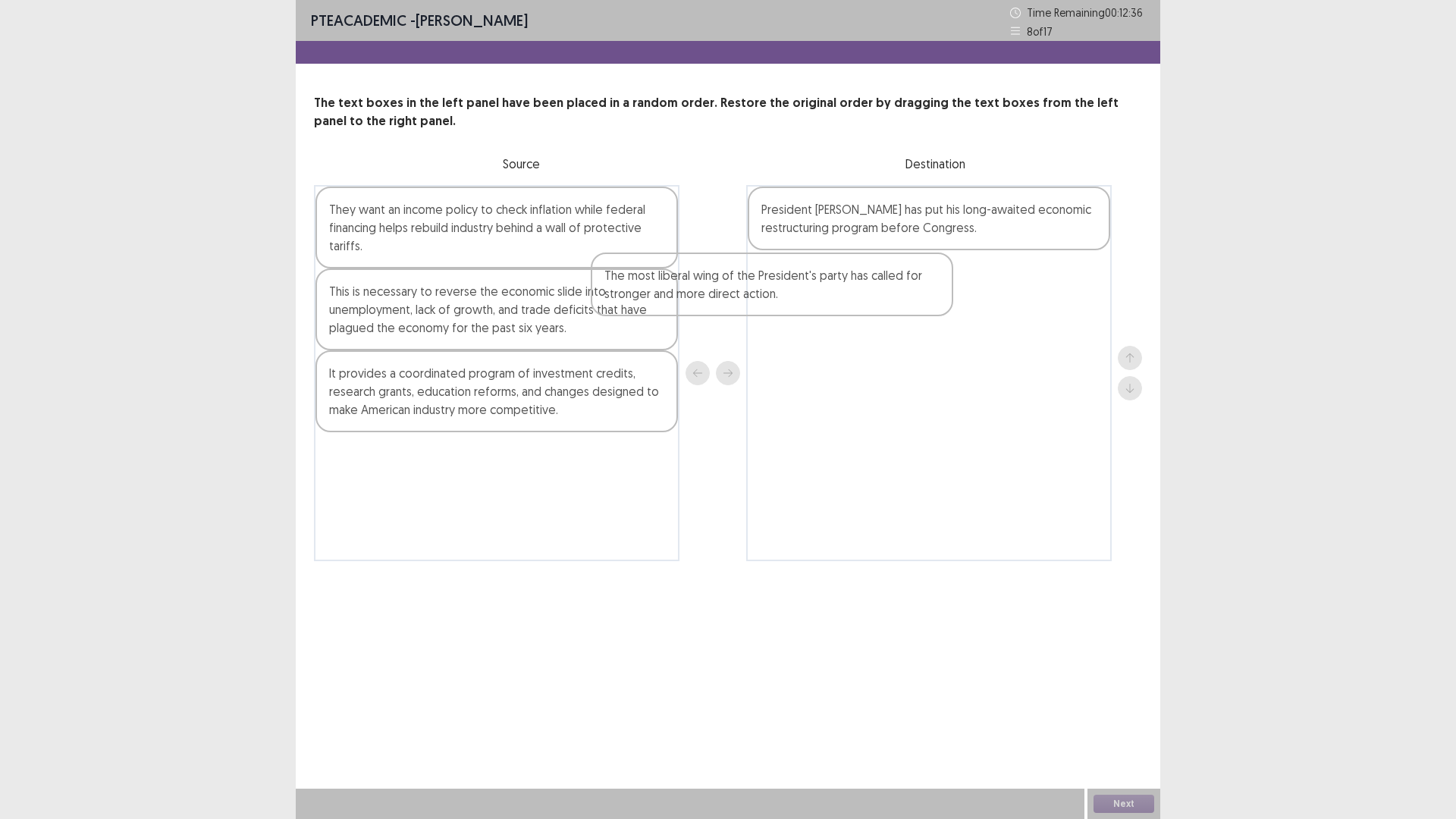
drag, startPoint x: 519, startPoint y: 398, endPoint x: 863, endPoint y: 306, distance: 356.1
click at [863, 306] on div "They want an income policy to check inflation while federal financing helps reb…" at bounding box center [728, 373] width 829 height 376
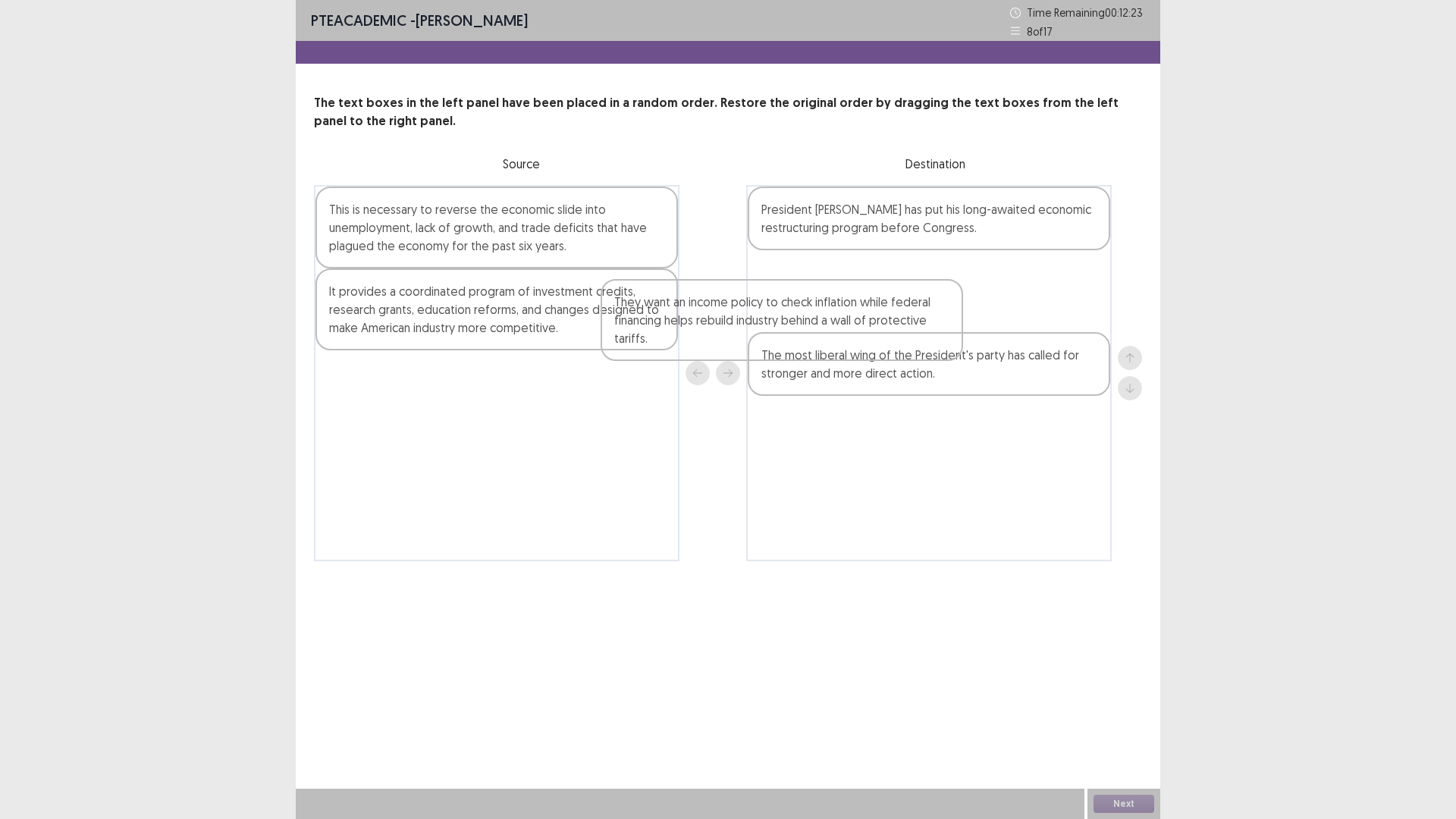
drag, startPoint x: 564, startPoint y: 254, endPoint x: 930, endPoint y: 364, distance: 382.2
click at [930, 364] on div "They want an income policy to check inflation while federal financing helps reb…" at bounding box center [728, 373] width 829 height 376
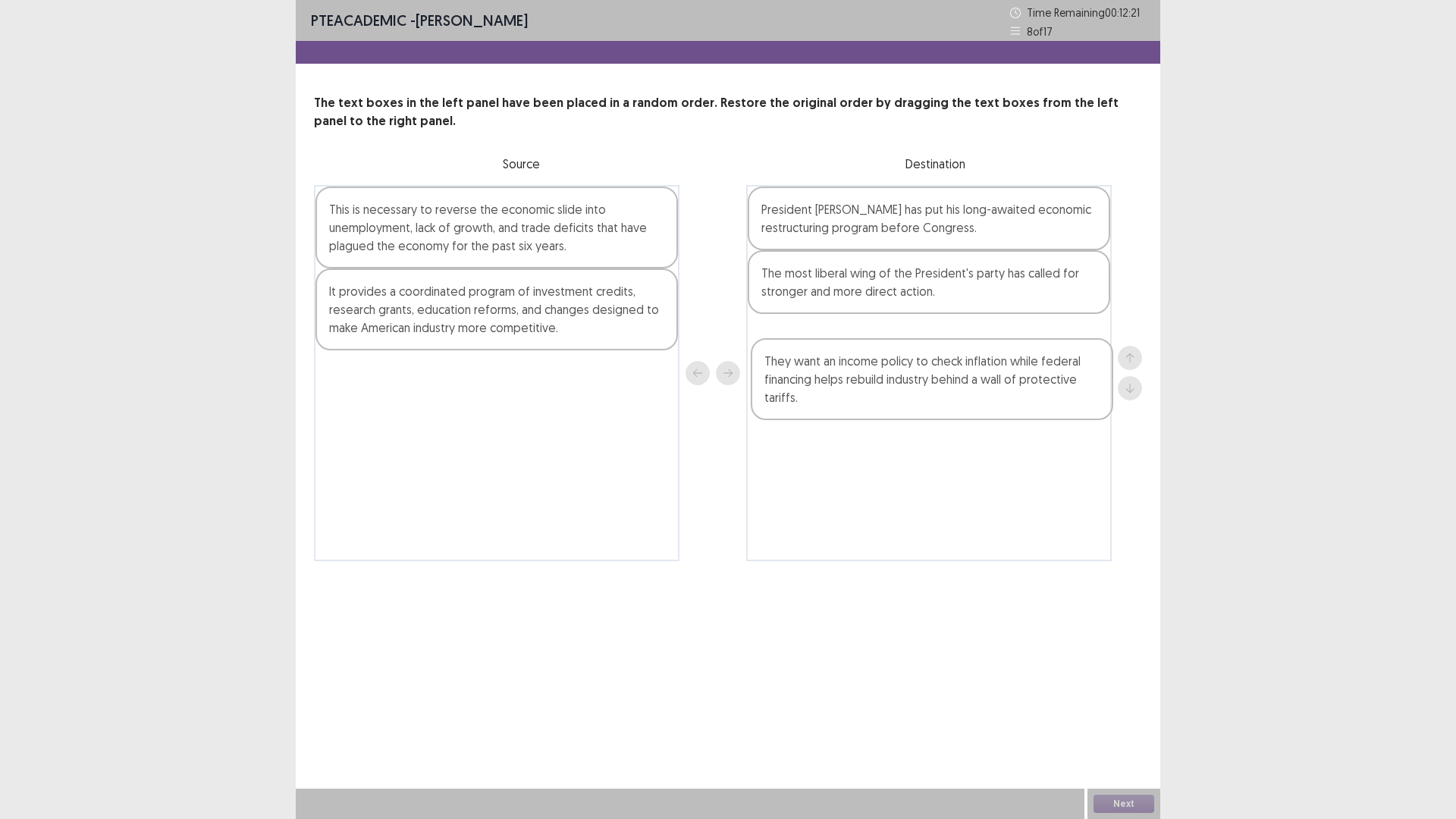
drag, startPoint x: 914, startPoint y: 281, endPoint x: 917, endPoint y: 376, distance: 95.0
click at [917, 376] on div "President [PERSON_NAME] has put his long-awaited economic restructuring program…" at bounding box center [930, 373] width 366 height 376
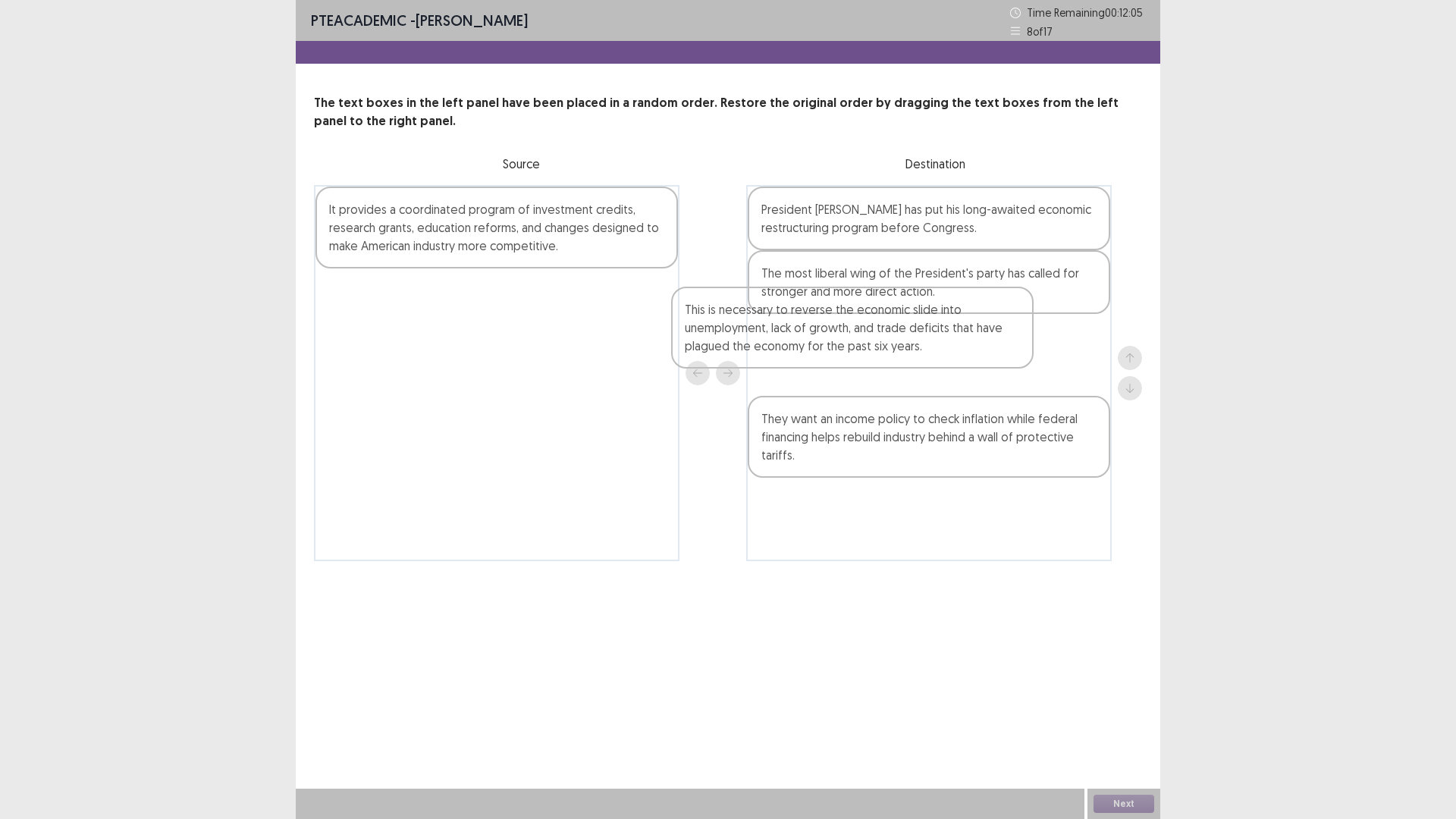
drag, startPoint x: 496, startPoint y: 200, endPoint x: 913, endPoint y: 313, distance: 432.0
click at [913, 313] on div "This is necessary to reverse the economic slide into unemployment, lack of grow…" at bounding box center [728, 373] width 829 height 376
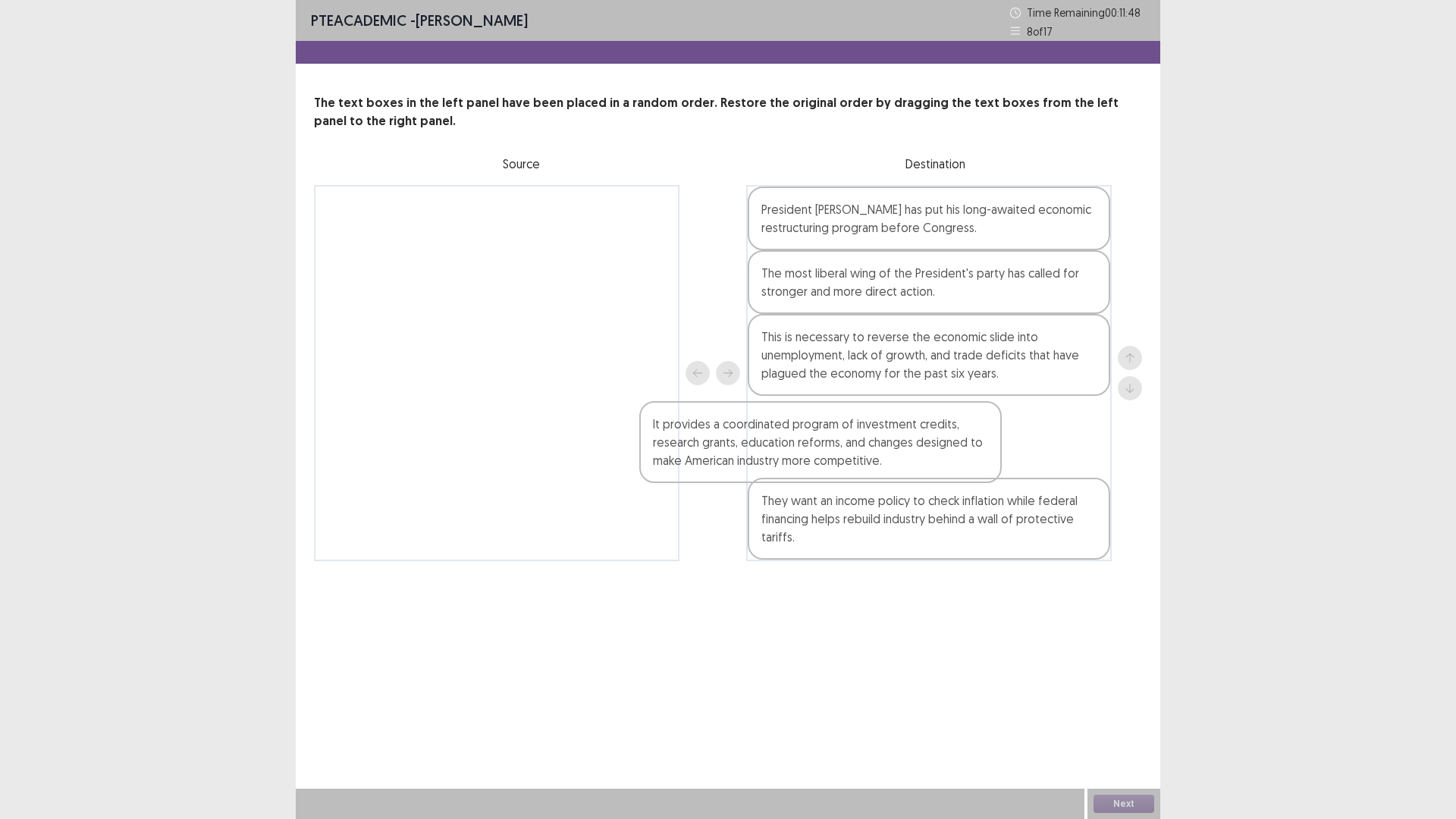
drag, startPoint x: 638, startPoint y: 247, endPoint x: 1011, endPoint y: 499, distance: 450.1
click at [1011, 499] on div "It provides a coordinated program of investment credits, research grants, educa…" at bounding box center [728, 373] width 829 height 376
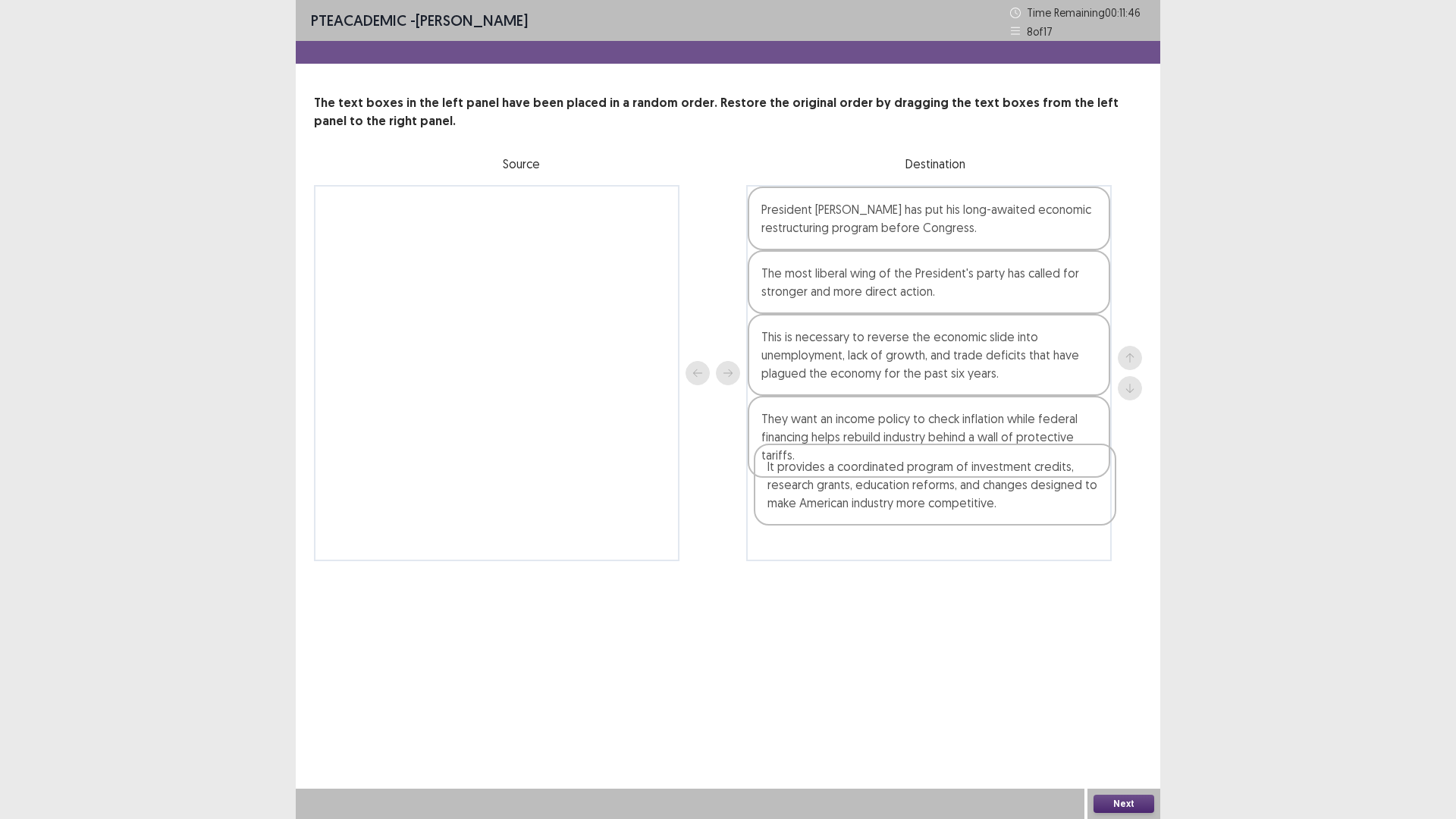
drag, startPoint x: 979, startPoint y: 429, endPoint x: 988, endPoint y: 513, distance: 84.5
click at [988, 513] on div "President [PERSON_NAME] has put his long-awaited economic restructuring program…" at bounding box center [930, 373] width 366 height 376
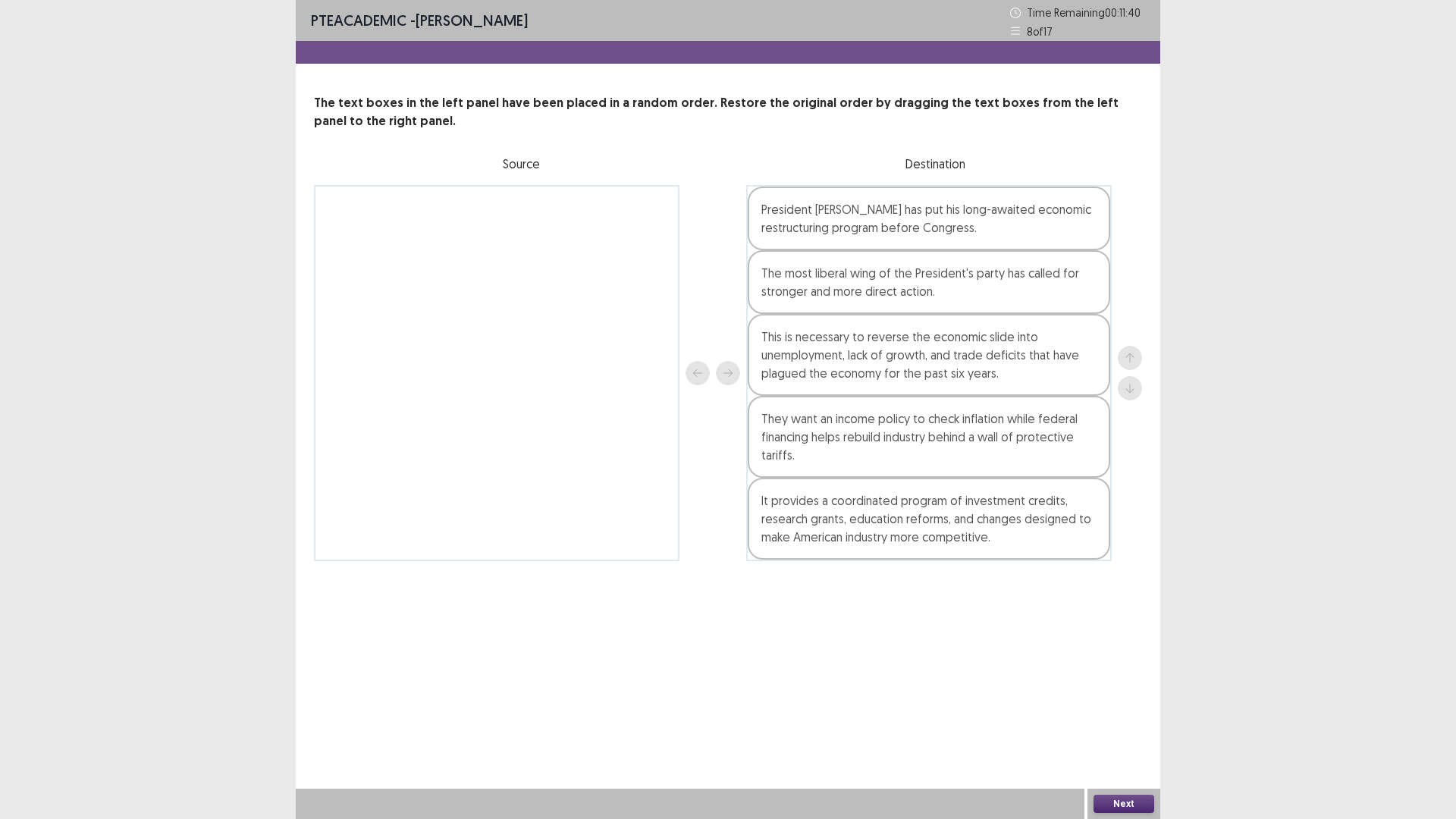
click at [1119, 674] on button "Next" at bounding box center [1124, 803] width 61 height 18
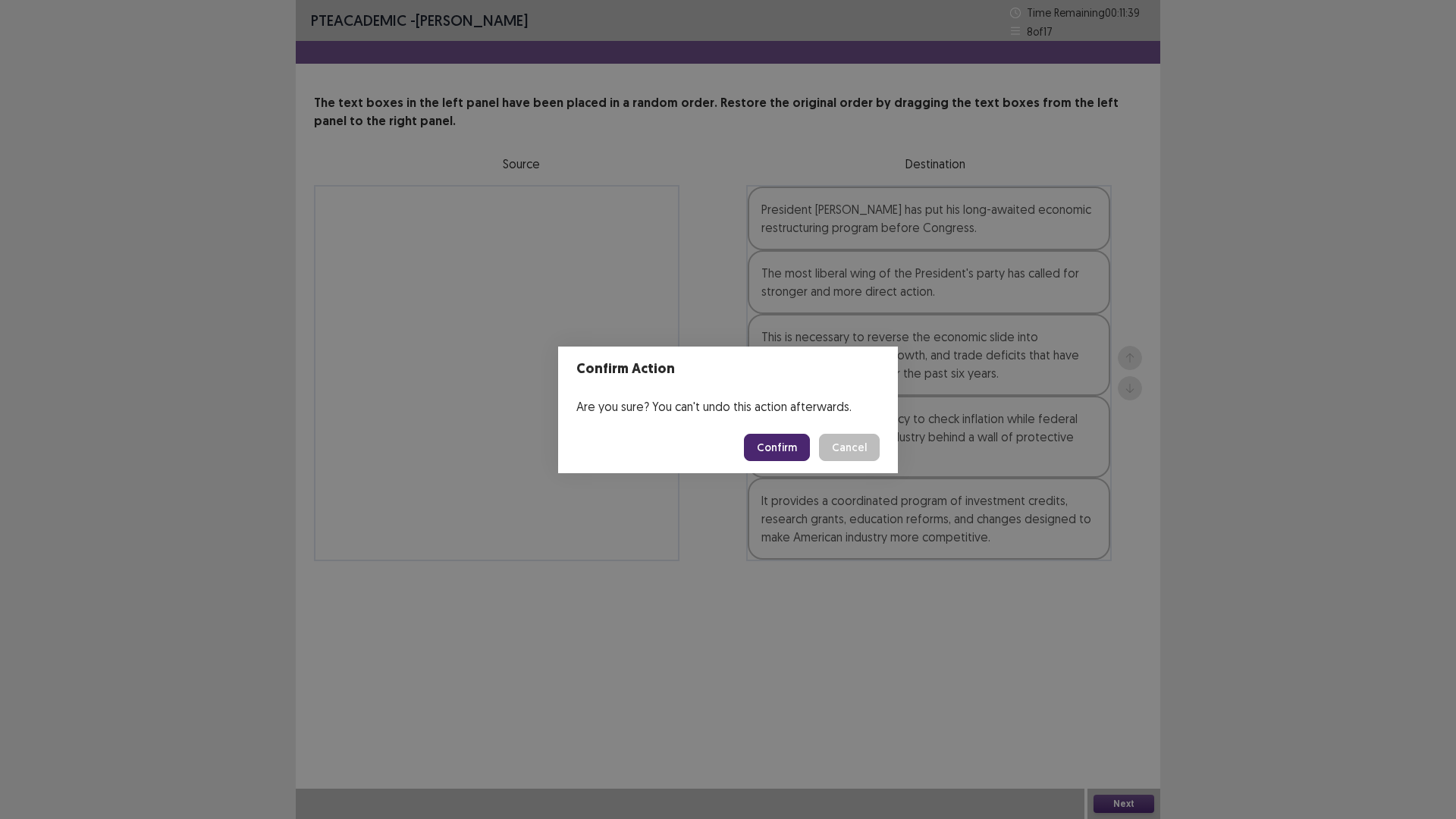
click at [781, 442] on button "Confirm" at bounding box center [777, 447] width 66 height 28
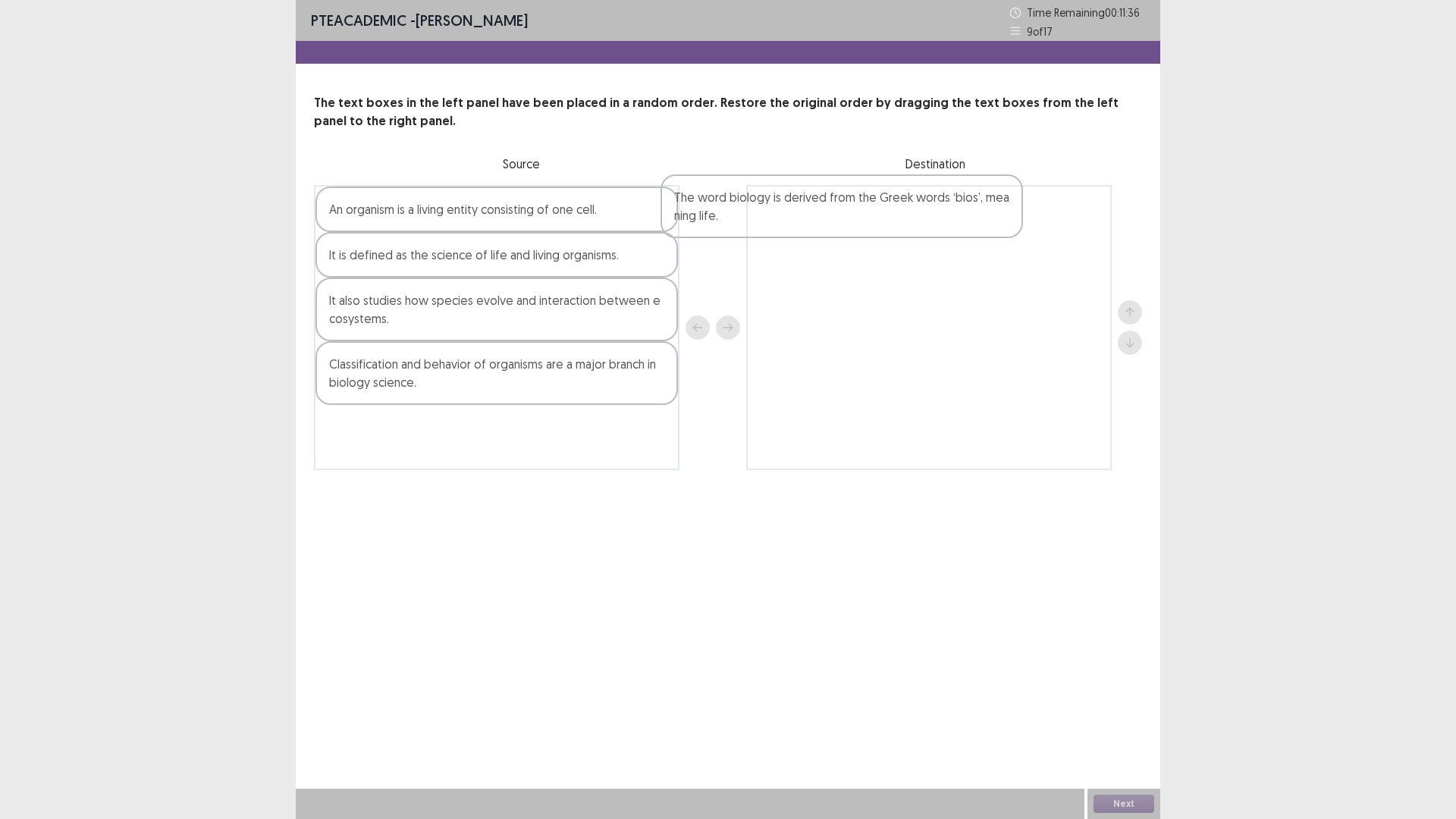
drag, startPoint x: 459, startPoint y: 239, endPoint x: 842, endPoint y: 223, distance: 383.3
click at [842, 223] on div "The word biology is derived from the Greek words ‘bios’, meaning life. An organ…" at bounding box center [728, 327] width 829 height 285
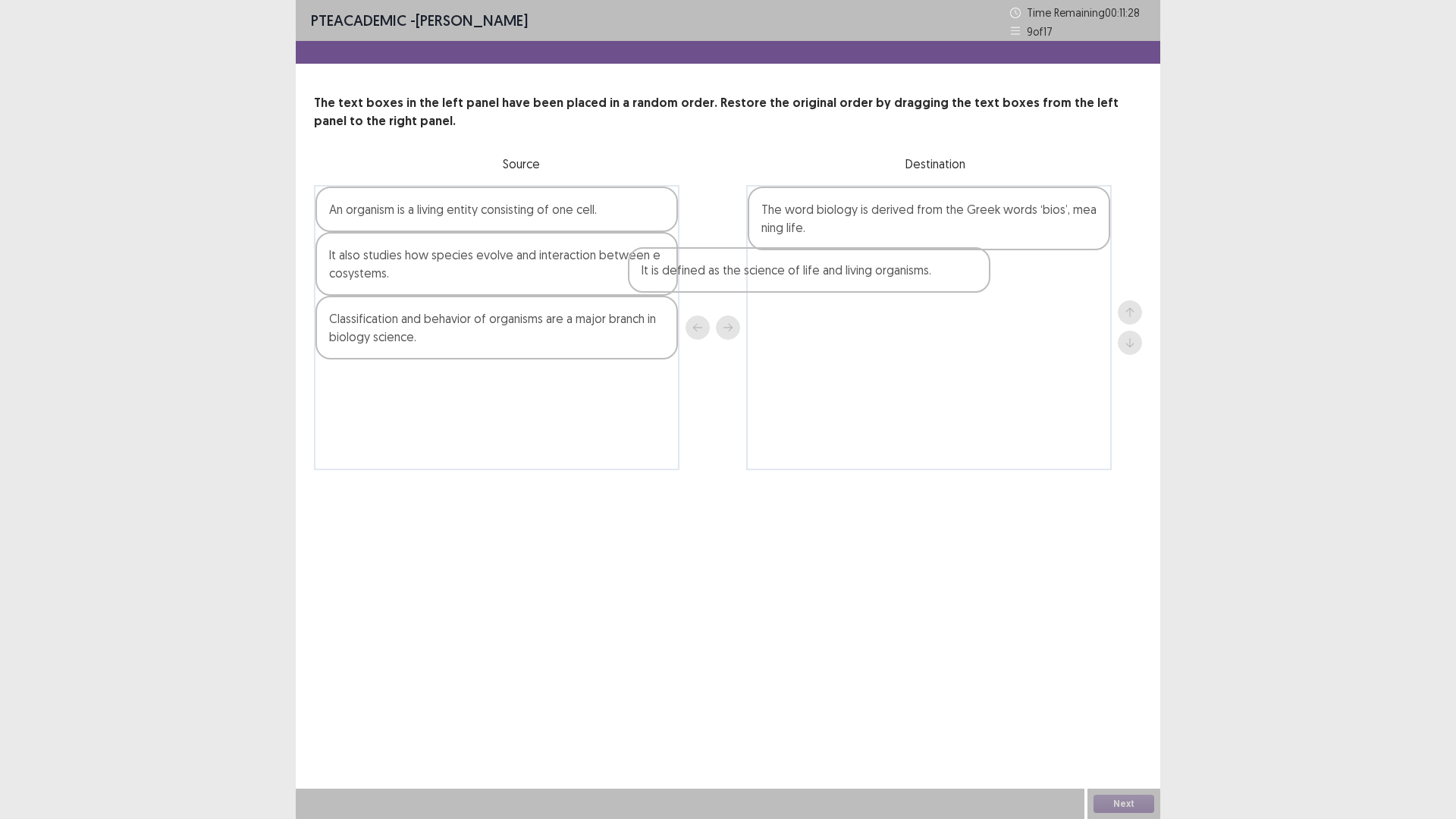
drag, startPoint x: 520, startPoint y: 273, endPoint x: 920, endPoint y: 281, distance: 400.1
click at [920, 281] on div "An organism is a living entity consisting of one cell. It is defined as the sci…" at bounding box center [728, 327] width 829 height 285
drag, startPoint x: 485, startPoint y: 222, endPoint x: 829, endPoint y: 316, distance: 356.6
click at [829, 316] on div "An organism is a living entity consisting of one cell. It also studies how spec…" at bounding box center [728, 327] width 829 height 285
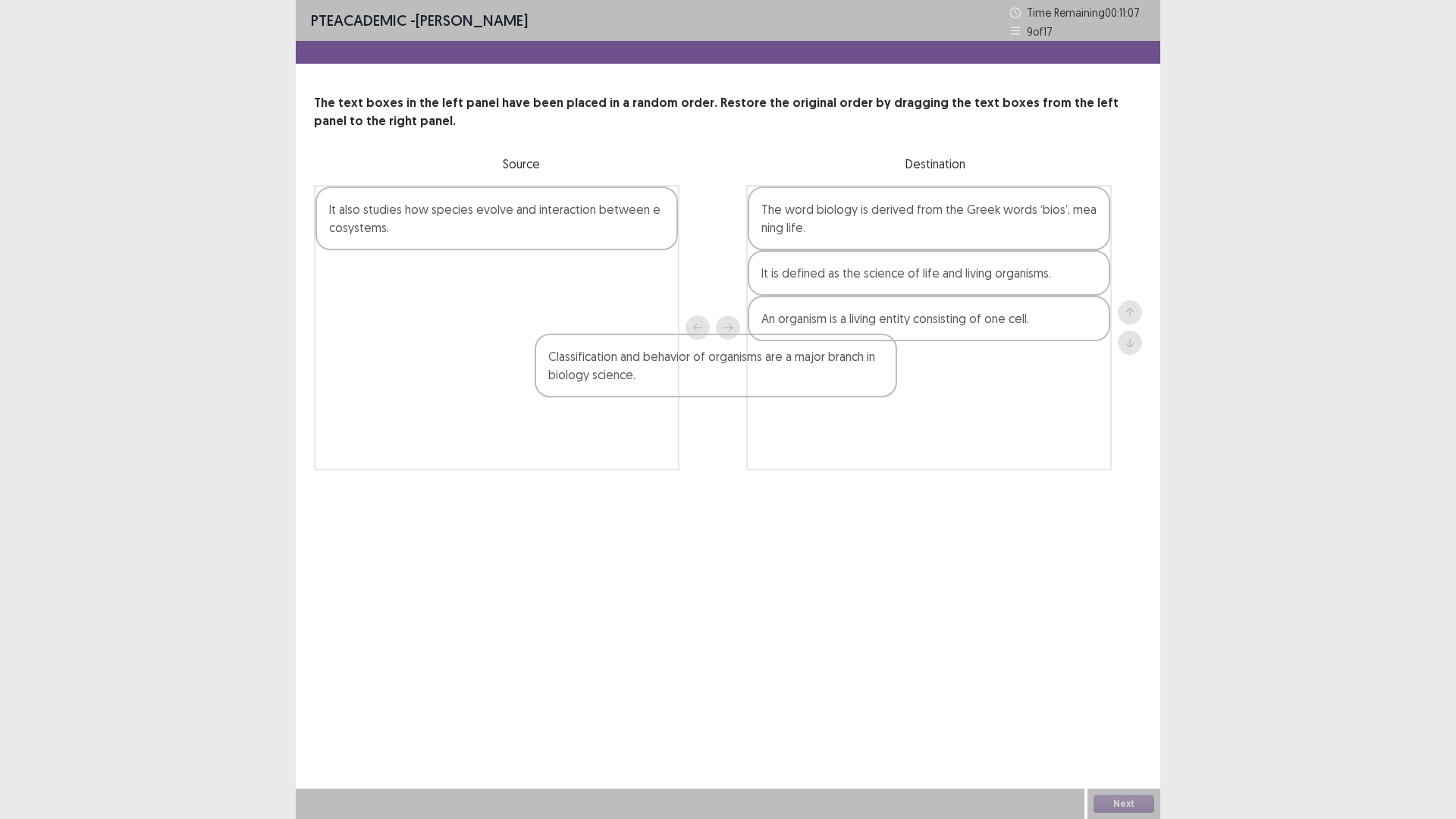
drag, startPoint x: 574, startPoint y: 298, endPoint x: 852, endPoint y: 394, distance: 294.1
click at [852, 394] on div "It also studies how species evolve and interaction between ecosystems. Classifi…" at bounding box center [728, 327] width 829 height 285
drag, startPoint x: 622, startPoint y: 285, endPoint x: 1036, endPoint y: 367, distance: 422.0
click at [1036, 367] on div "It also studies how species evolve and interaction between ecosystems. Classifi…" at bounding box center [728, 327] width 829 height 285
click at [591, 209] on div "It also studies how species evolve and interaction between ecosystems." at bounding box center [496, 218] width 363 height 63
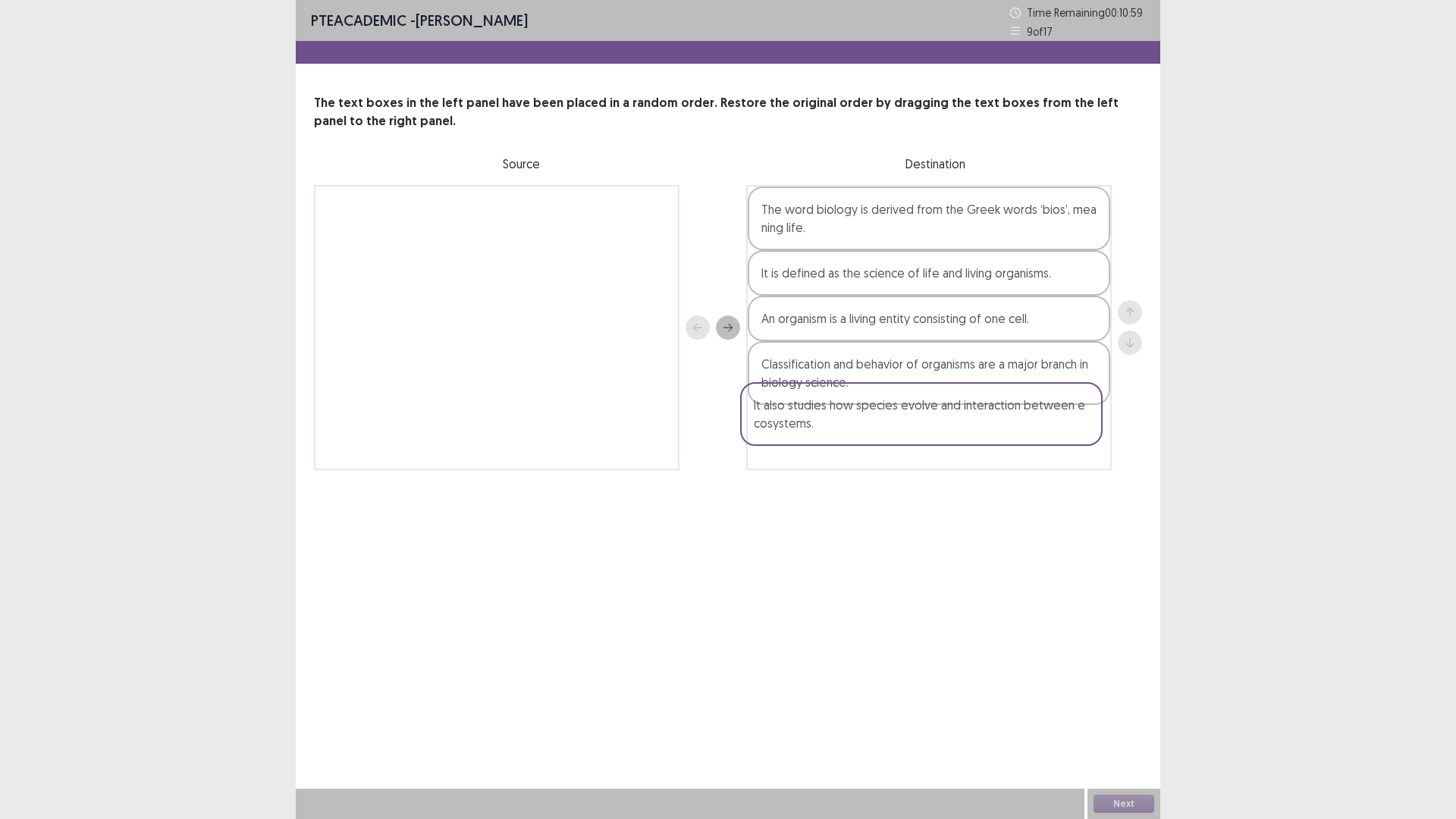
drag, startPoint x: 476, startPoint y: 232, endPoint x: 965, endPoint y: 462, distance: 540.4
click at [965, 462] on div "It also studies how species evolve and interaction between ecosystems. The word…" at bounding box center [728, 327] width 829 height 285
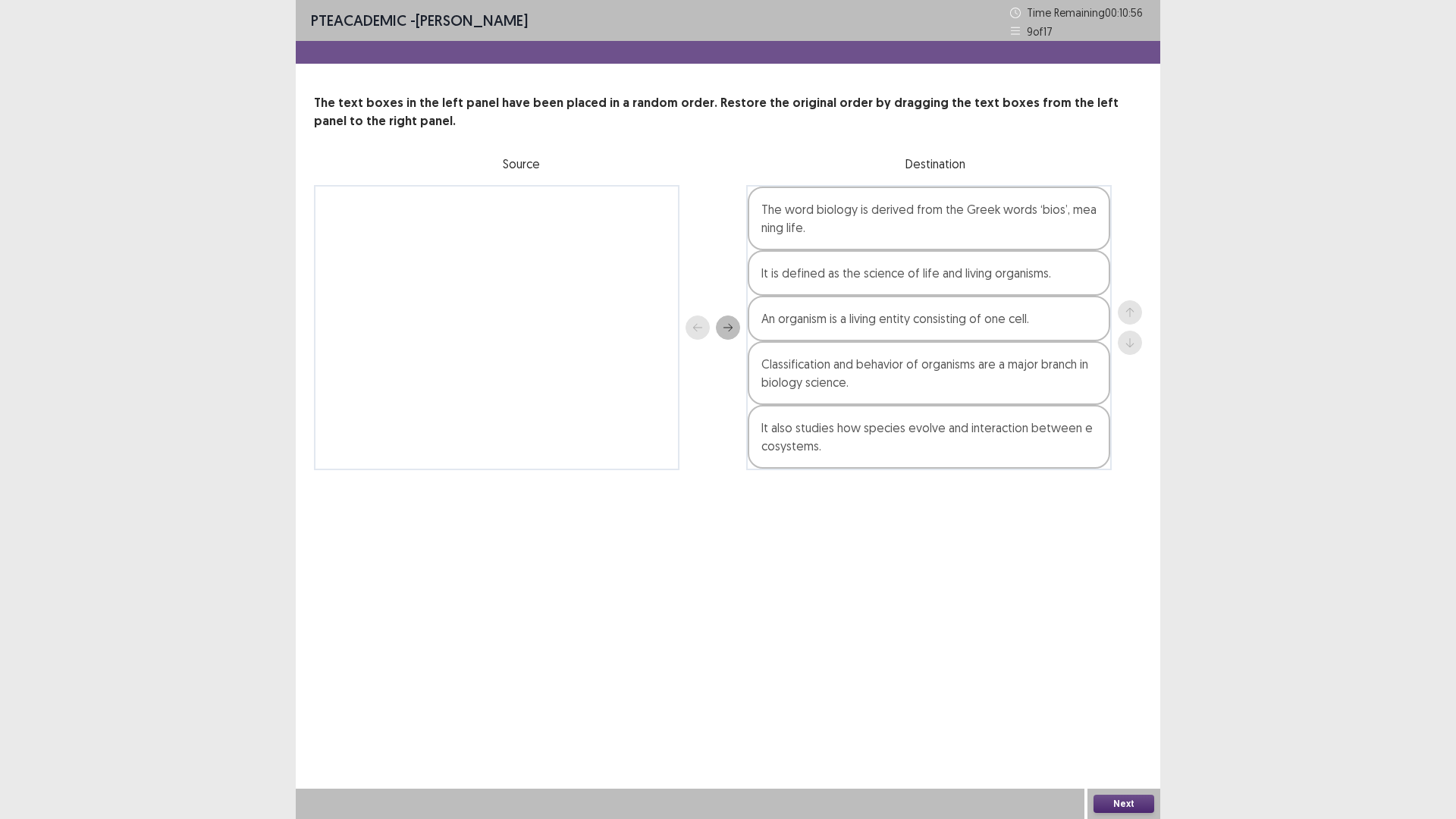
click at [1102, 674] on button "Next" at bounding box center [1124, 803] width 61 height 18
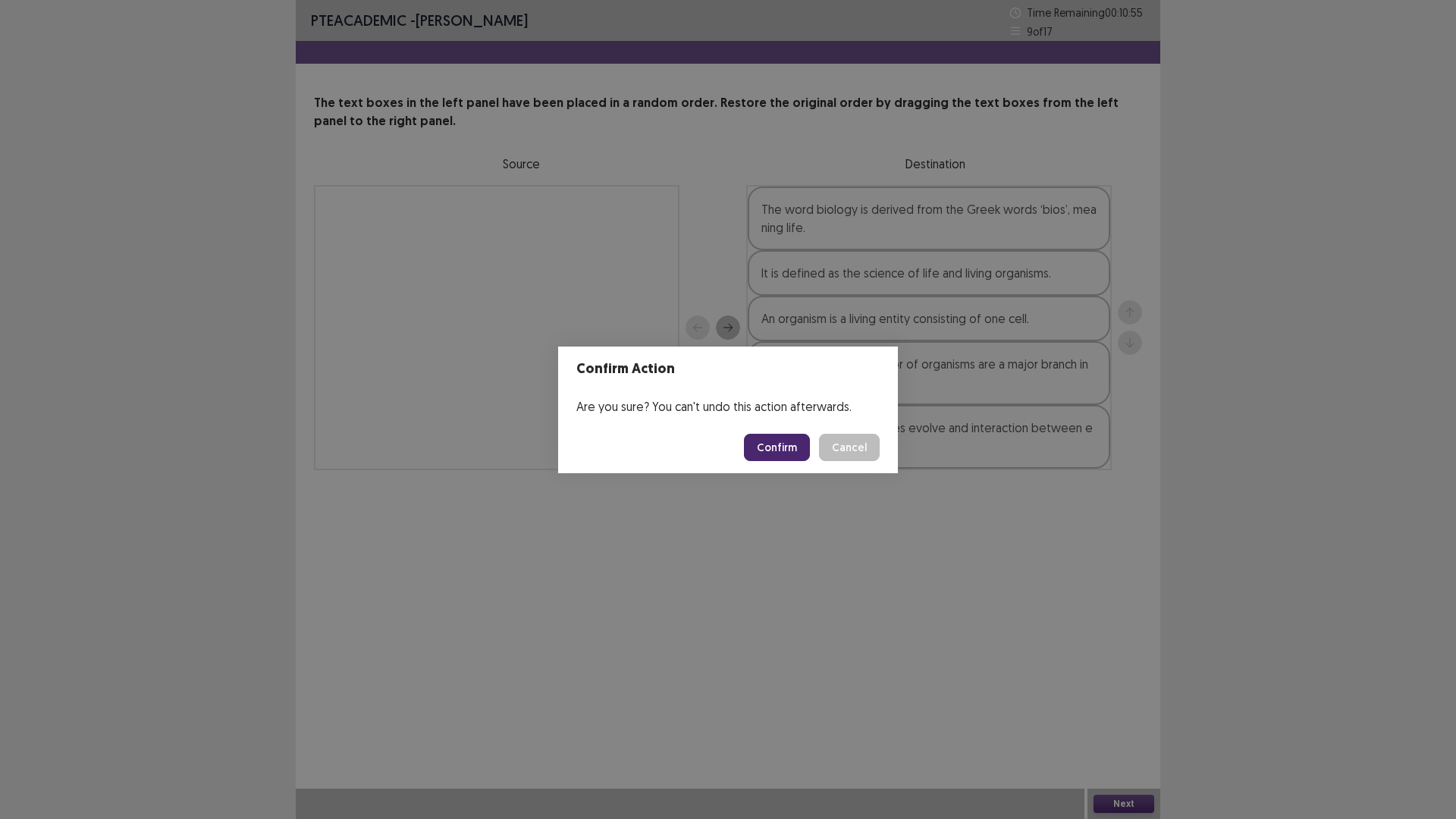
click at [768, 454] on button "Confirm" at bounding box center [777, 447] width 66 height 28
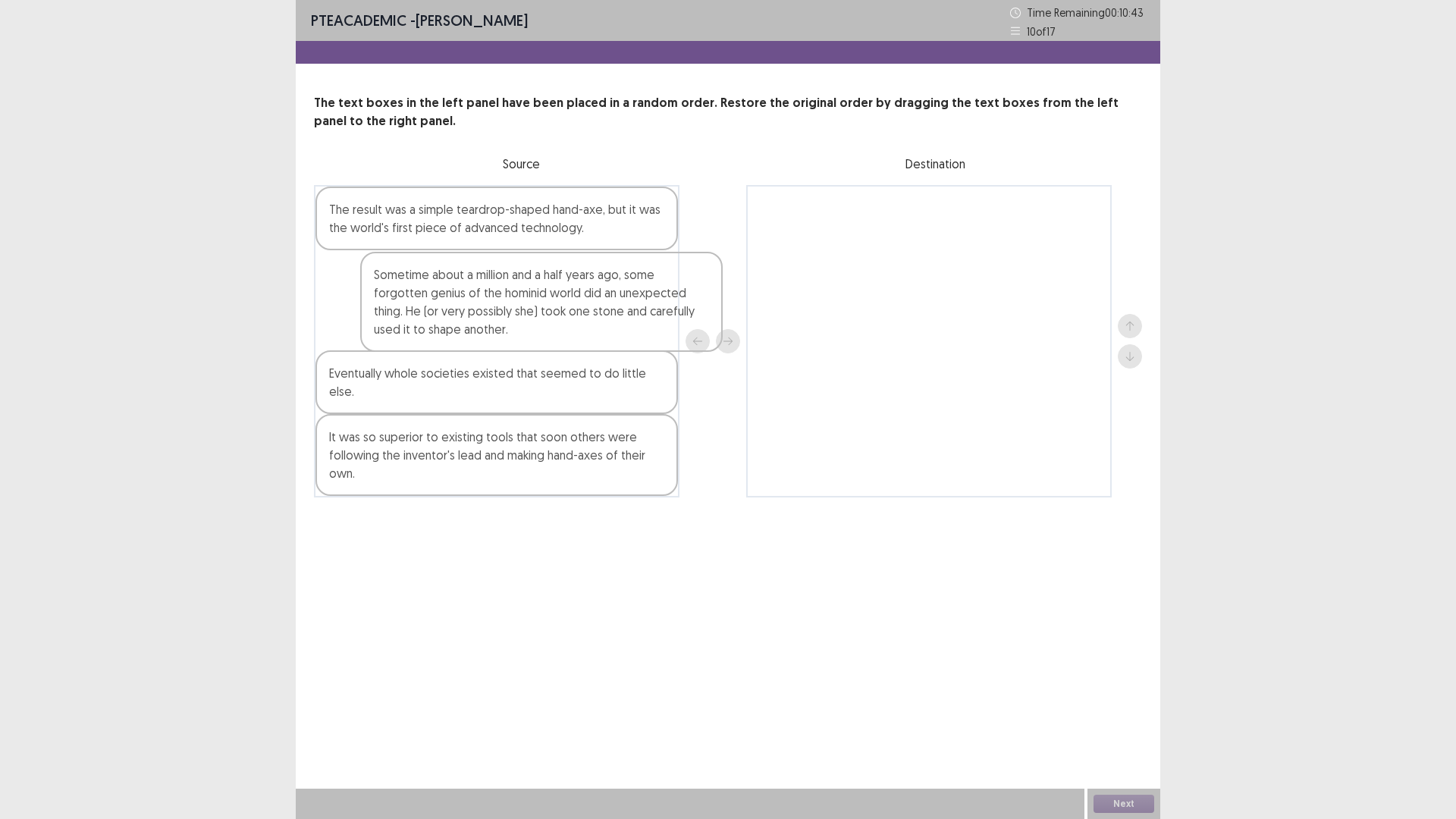
drag, startPoint x: 472, startPoint y: 291, endPoint x: 828, endPoint y: 264, distance: 357.0
click at [828, 264] on div "The result was a simple teardrop-shaped hand-axe, but it was the world's first …" at bounding box center [728, 341] width 829 height 312
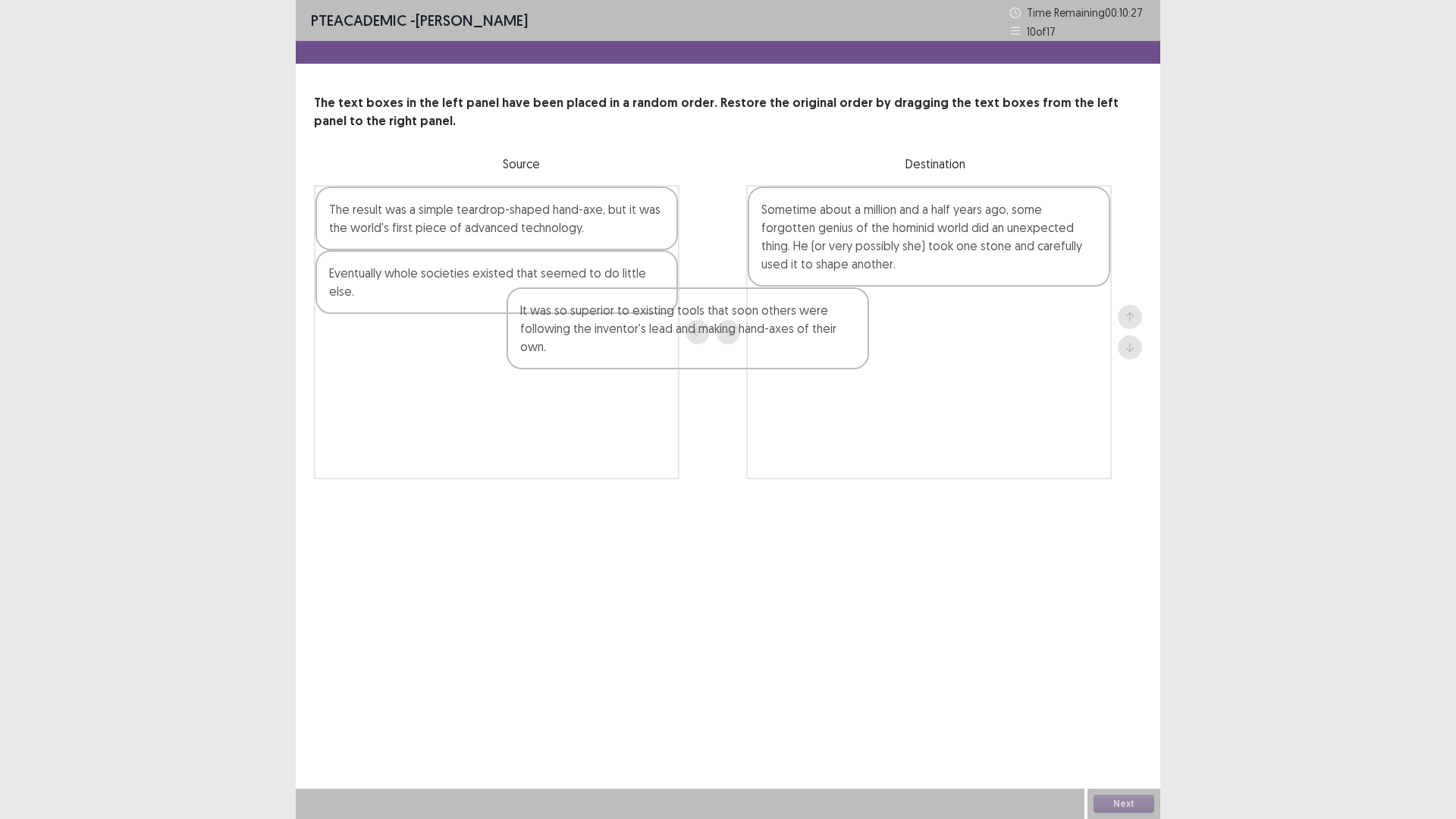
drag, startPoint x: 573, startPoint y: 375, endPoint x: 909, endPoint y: 350, distance: 336.9
click at [909, 350] on div "The result was a simple teardrop-shaped hand-axe, but it was the world's first …" at bounding box center [728, 331] width 829 height 294
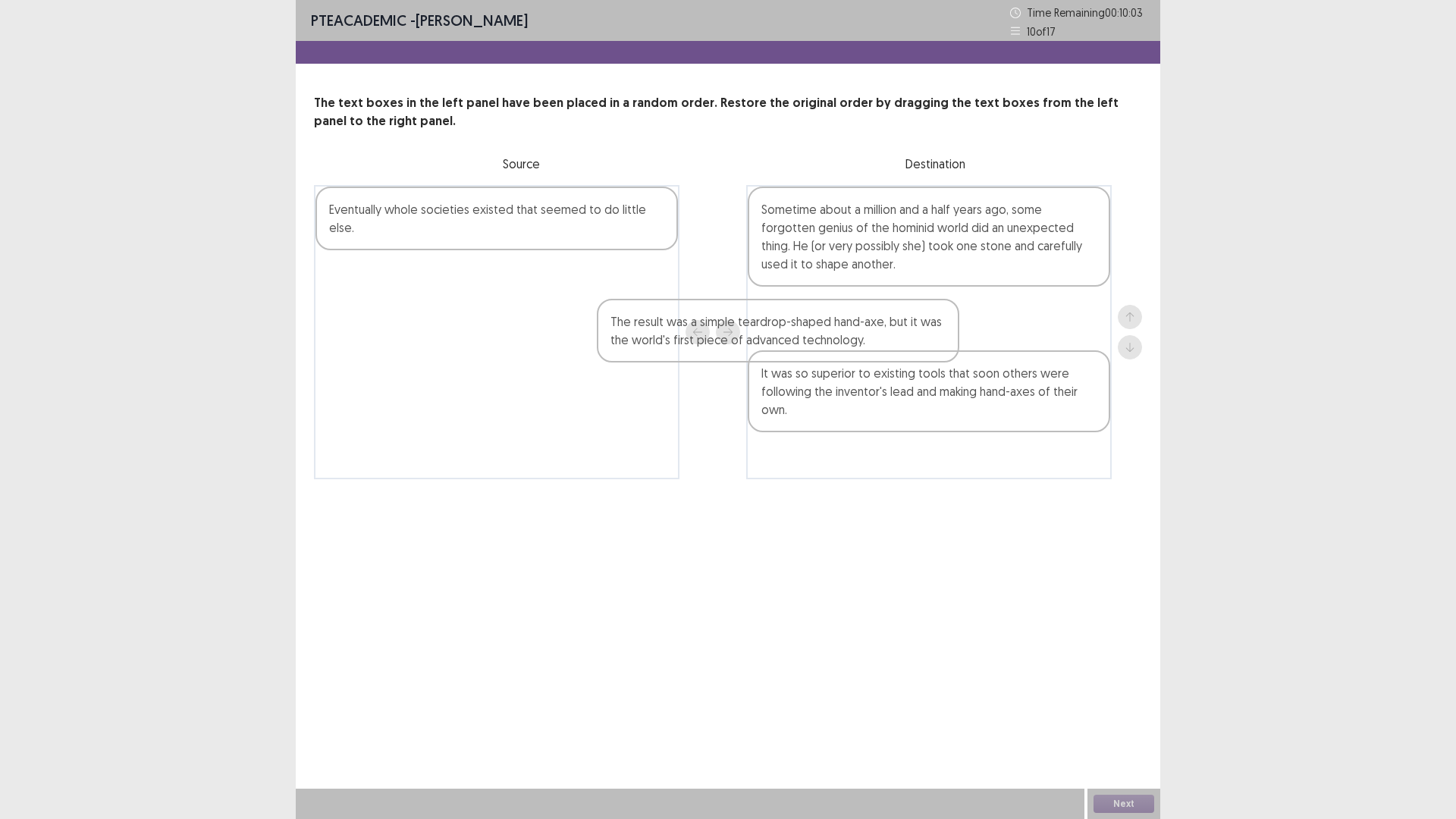
drag, startPoint x: 512, startPoint y: 224, endPoint x: 838, endPoint y: 354, distance: 351.0
click at [838, 354] on div "The result was a simple teardrop-shaped hand-axe, but it was the world's first …" at bounding box center [728, 331] width 829 height 294
drag, startPoint x: 840, startPoint y: 312, endPoint x: 852, endPoint y: 420, distance: 108.7
click at [852, 420] on div "Sometime about a million and a half years ago, some forgotten genius of the hom…" at bounding box center [930, 331] width 366 height 294
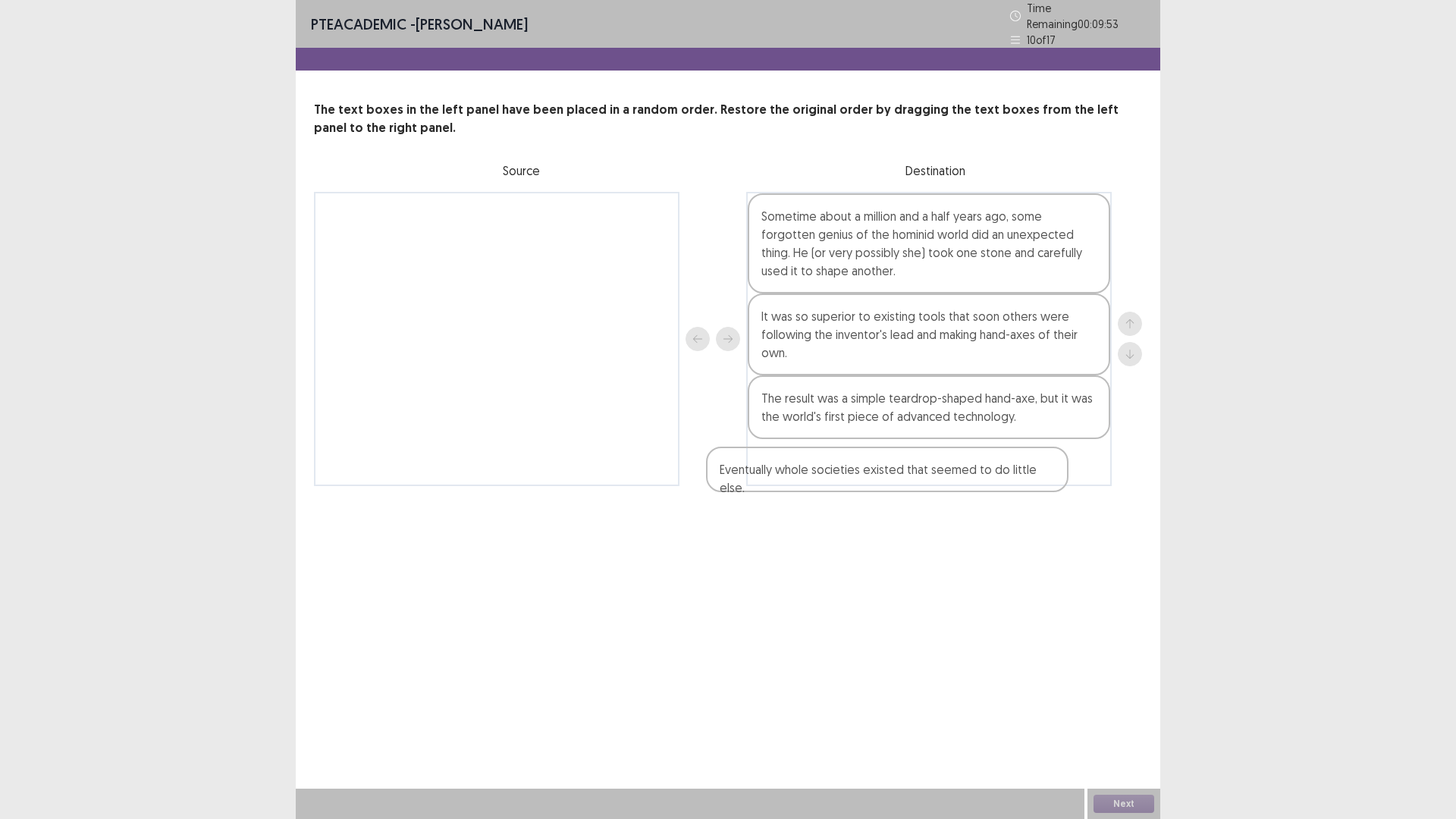
drag, startPoint x: 572, startPoint y: 216, endPoint x: 988, endPoint y: 489, distance: 497.6
click at [988, 489] on div "PTE academic - [PERSON_NAME] Time Remaining 00 : 09 : 53 10 of 17 The text boxe…" at bounding box center [728, 258] width 864 height 516
click at [1138, 674] on button "Next" at bounding box center [1124, 803] width 61 height 18
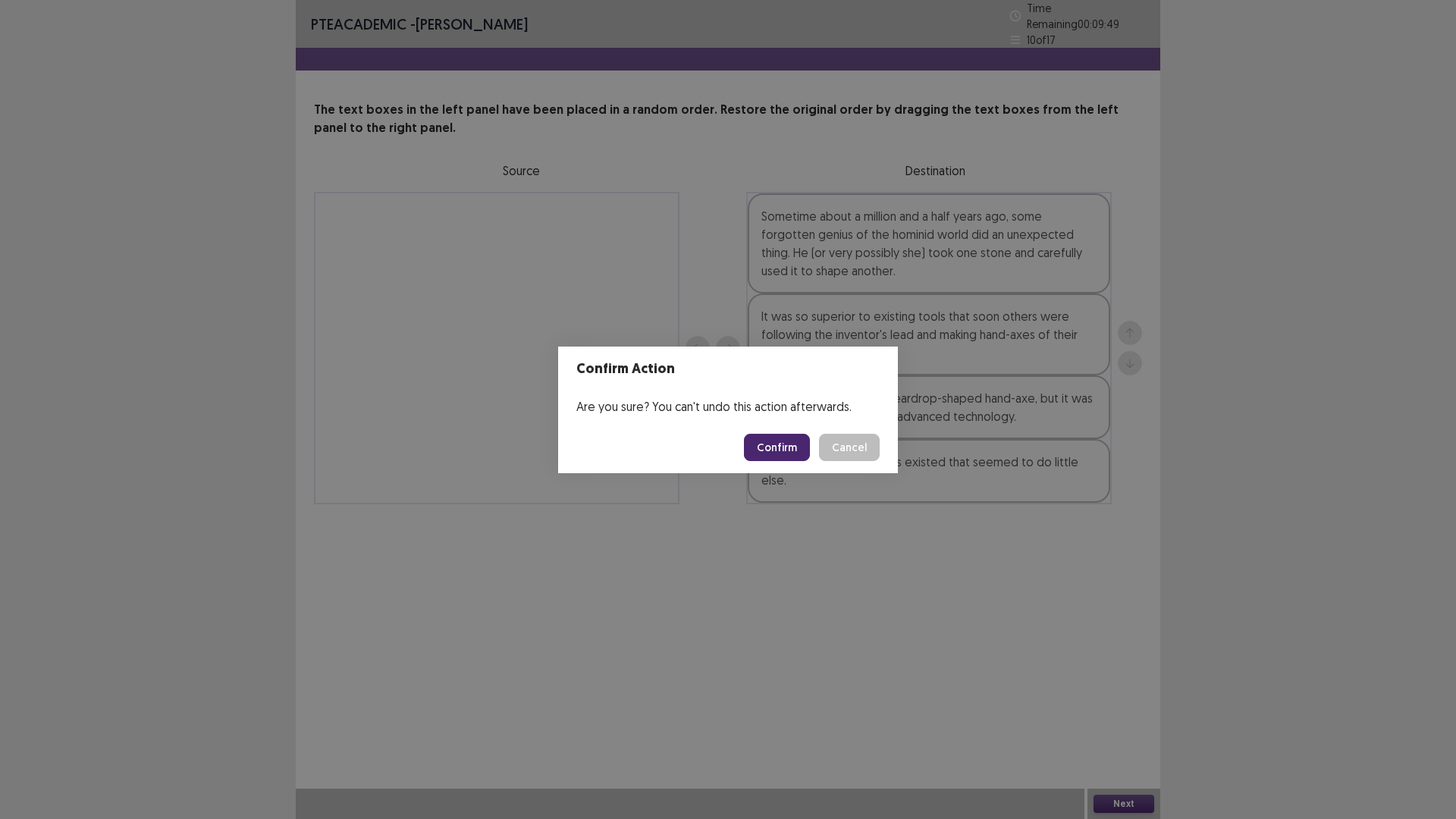
click at [795, 449] on button "Confirm" at bounding box center [777, 447] width 66 height 28
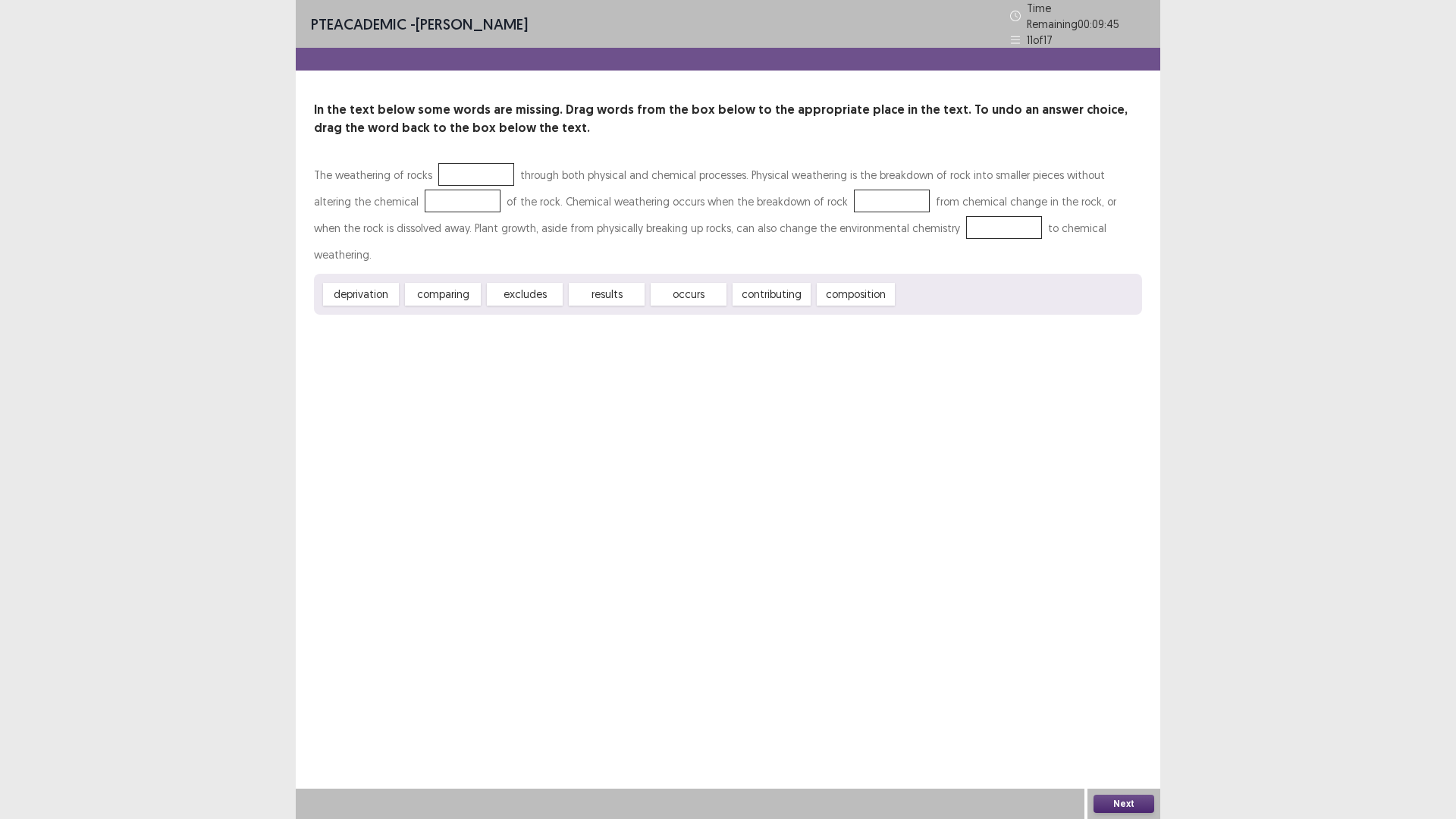
click at [459, 165] on div at bounding box center [476, 174] width 76 height 23
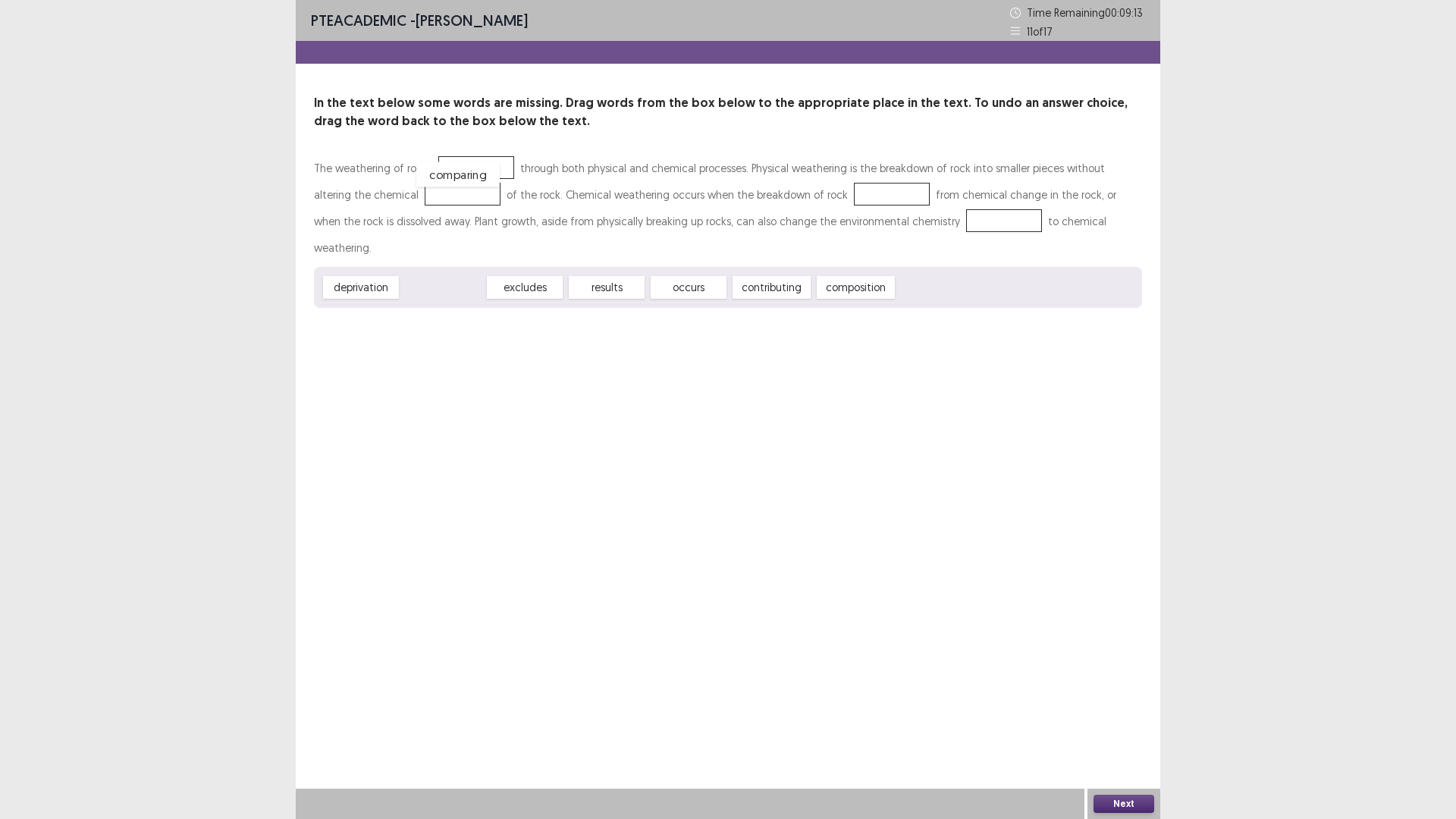
drag, startPoint x: 464, startPoint y: 267, endPoint x: 480, endPoint y: 154, distance: 114.1
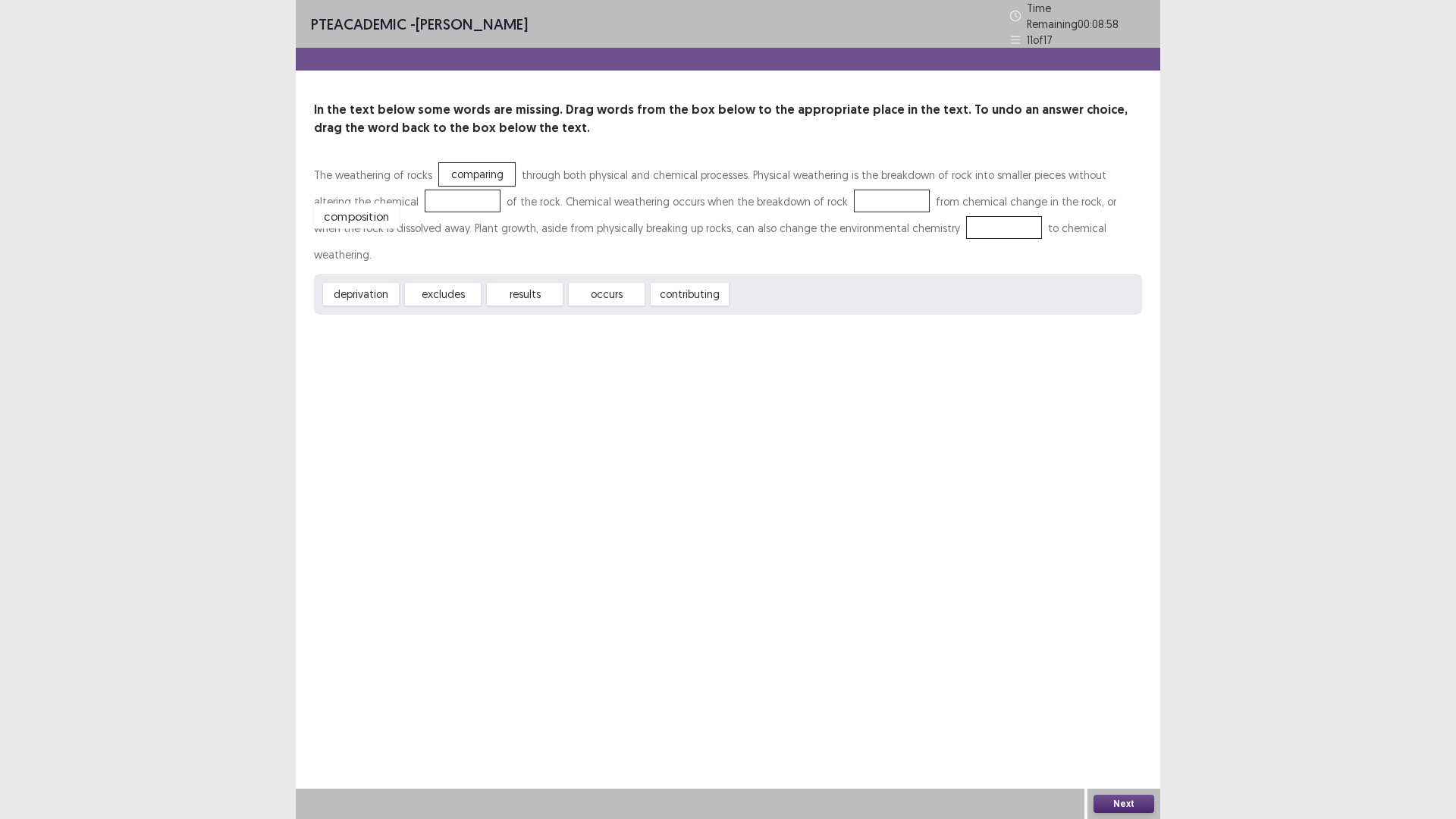
drag, startPoint x: 753, startPoint y: 257, endPoint x: 372, endPoint y: 184, distance: 387.9
drag, startPoint x: 426, startPoint y: 194, endPoint x: 812, endPoint y: 208, distance: 386.3
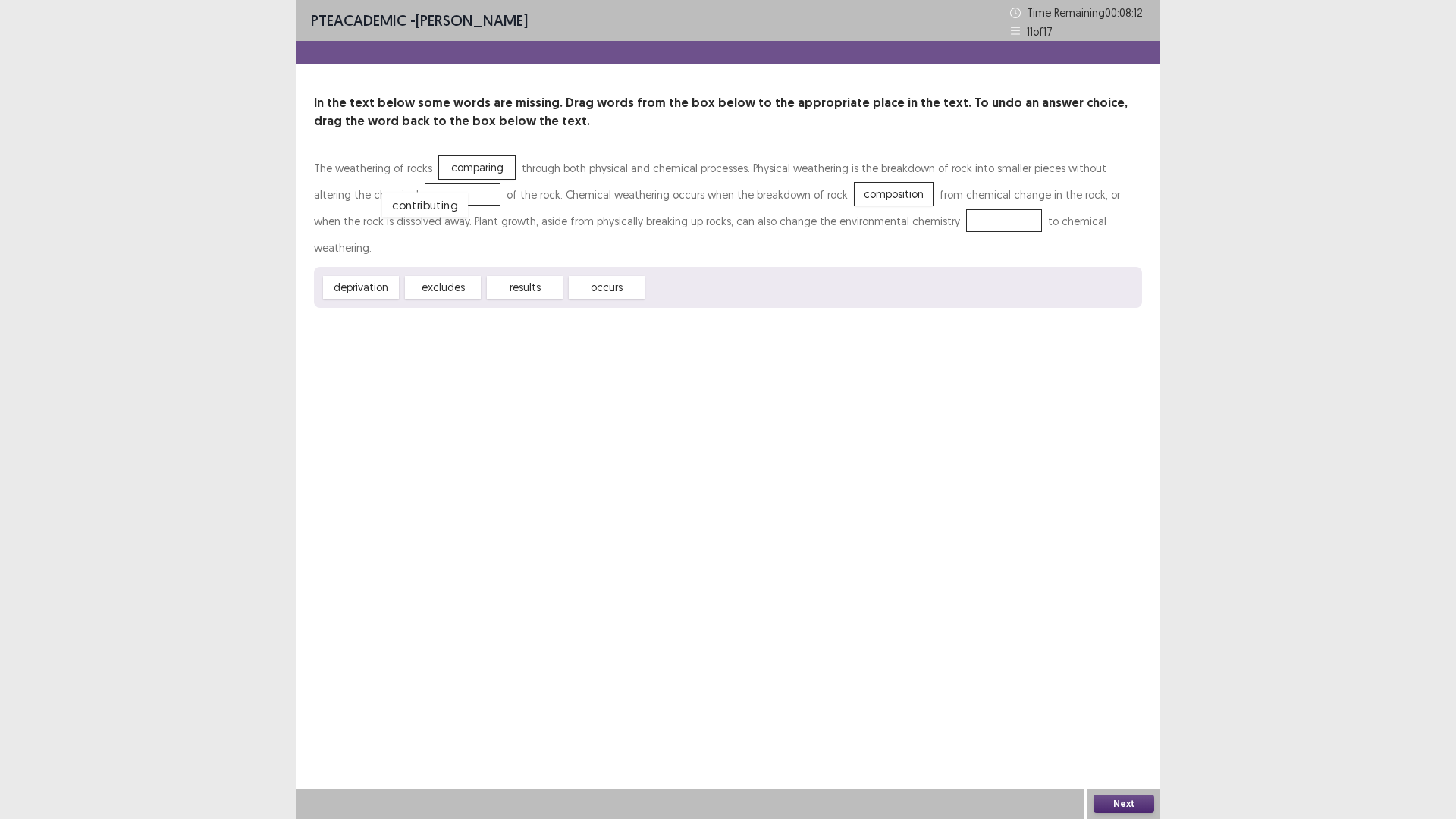
drag, startPoint x: 694, startPoint y: 257, endPoint x: 429, endPoint y: 177, distance: 276.8
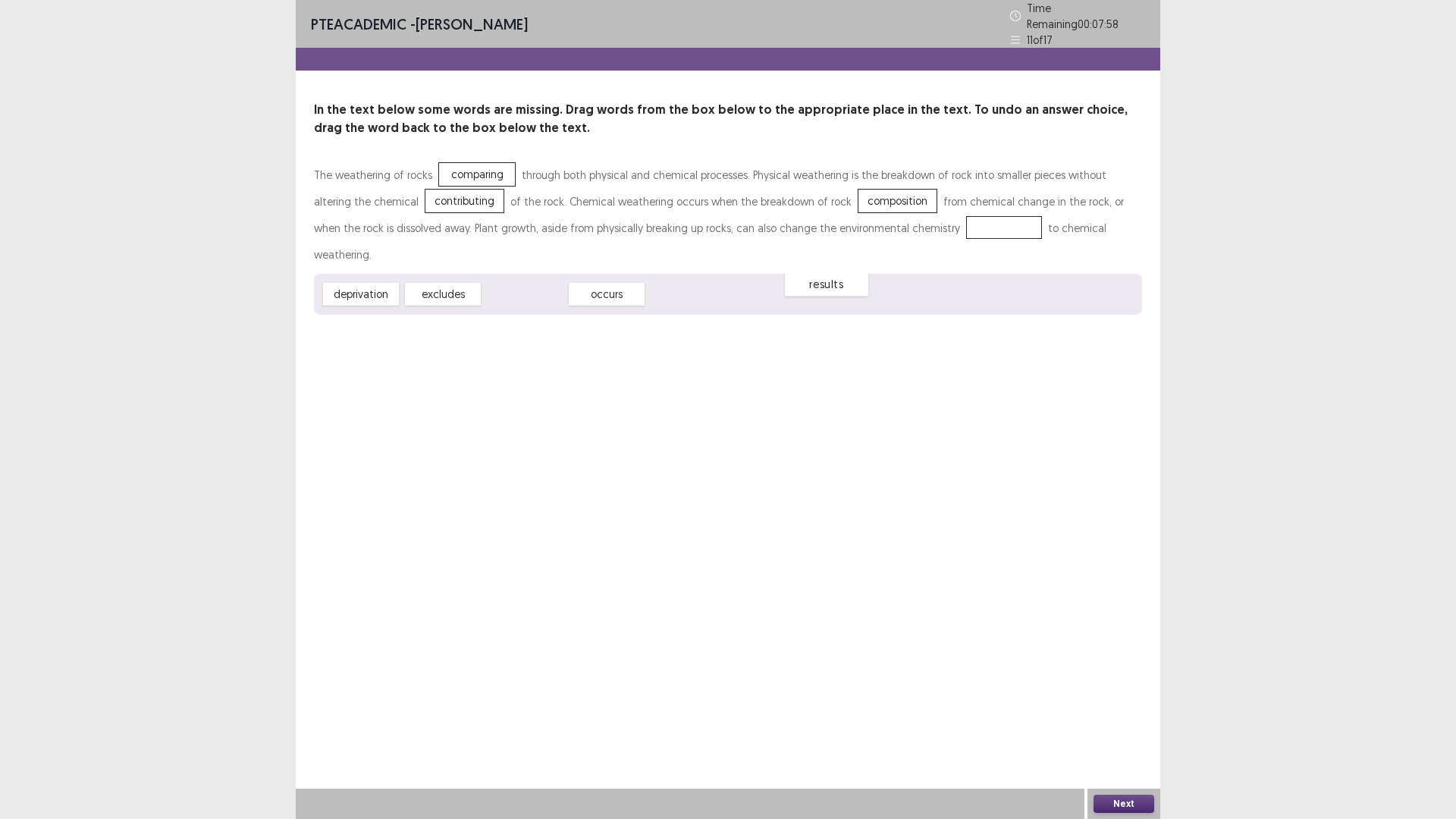
drag, startPoint x: 541, startPoint y: 266, endPoint x: 851, endPoint y: 250, distance: 310.4
click at [851, 272] on div "results" at bounding box center [827, 284] width 84 height 25
drag, startPoint x: 525, startPoint y: 264, endPoint x: 914, endPoint y: 231, distance: 390.4
click at [1125, 674] on button "Next" at bounding box center [1124, 803] width 61 height 18
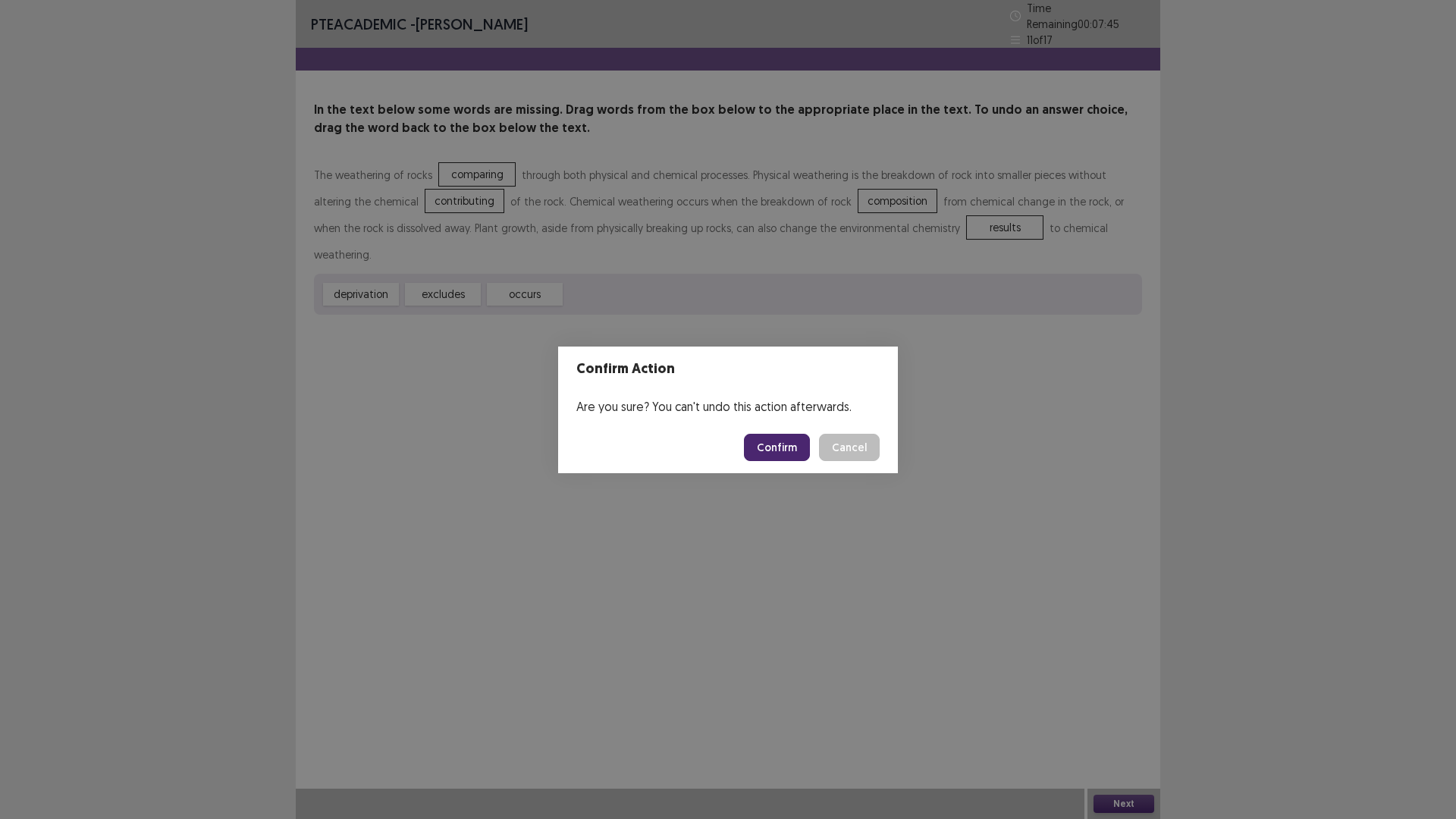
click at [785, 541] on div "Confirm Action Are you sure? You can't undo this action afterwards. Confirm Can…" at bounding box center [728, 410] width 1456 height 819
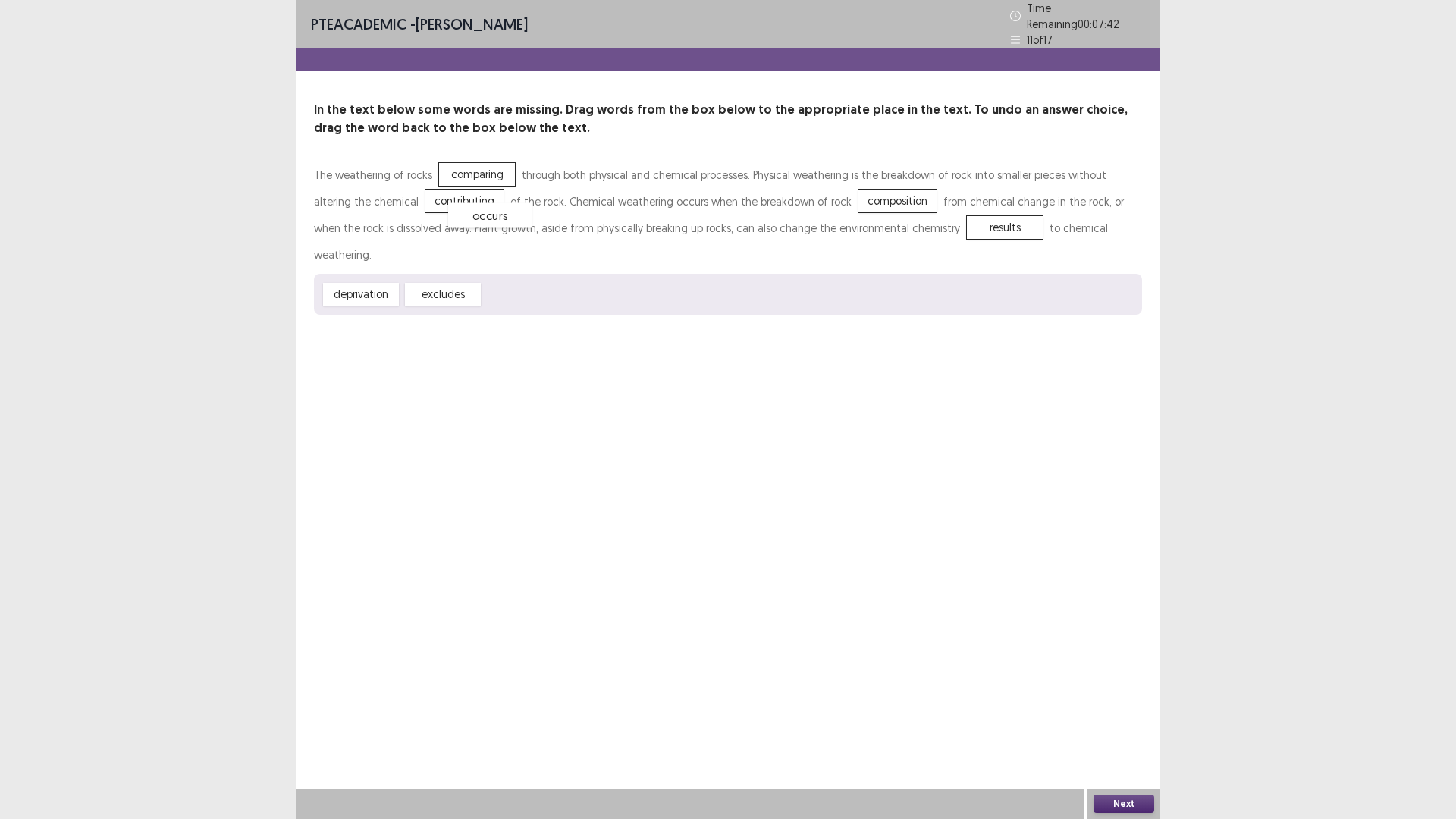
drag, startPoint x: 525, startPoint y: 256, endPoint x: 488, endPoint y: 172, distance: 91.8
click at [1121, 674] on button "Next" at bounding box center [1124, 803] width 61 height 18
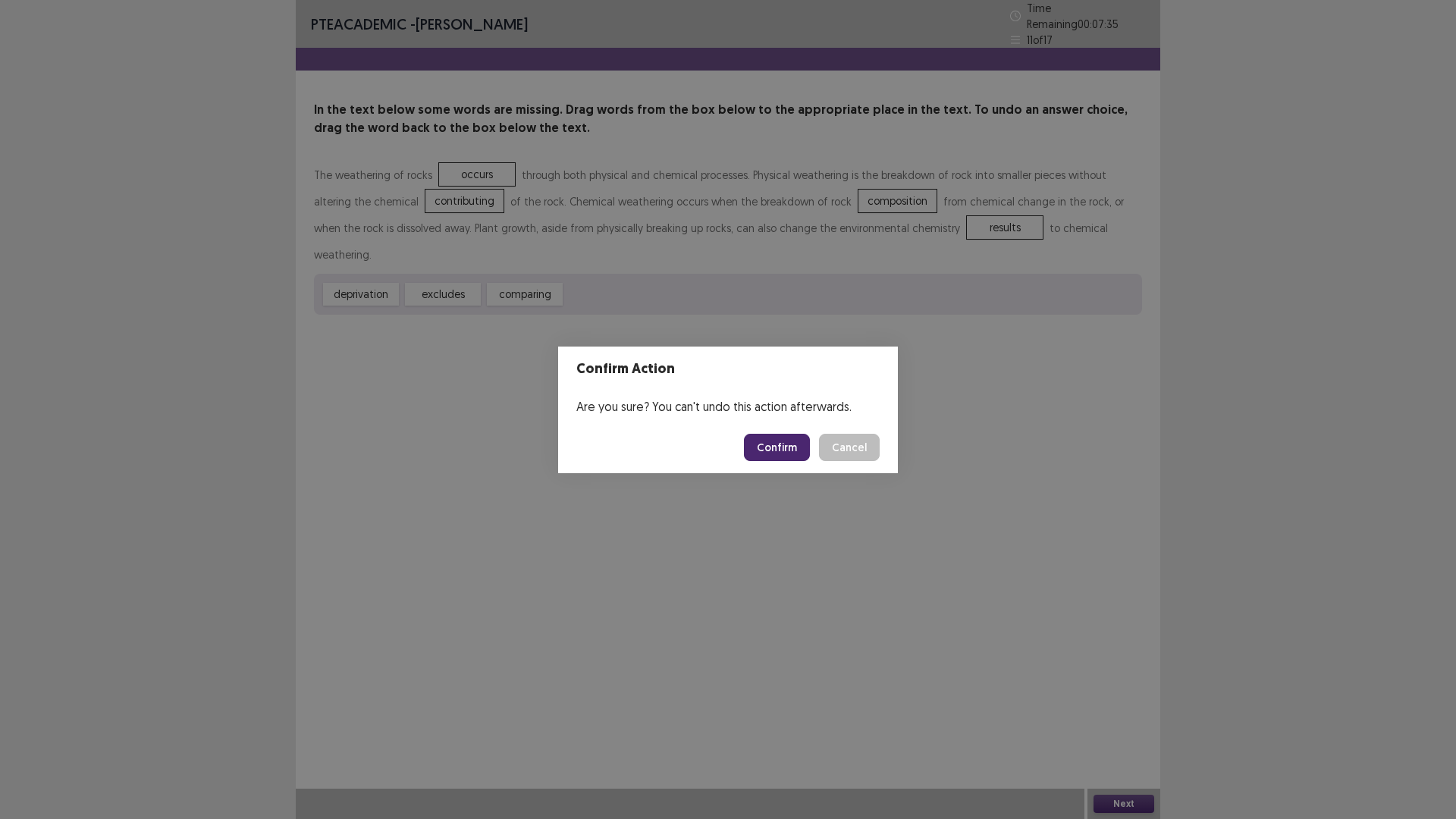
click at [762, 449] on button "Confirm" at bounding box center [777, 447] width 66 height 28
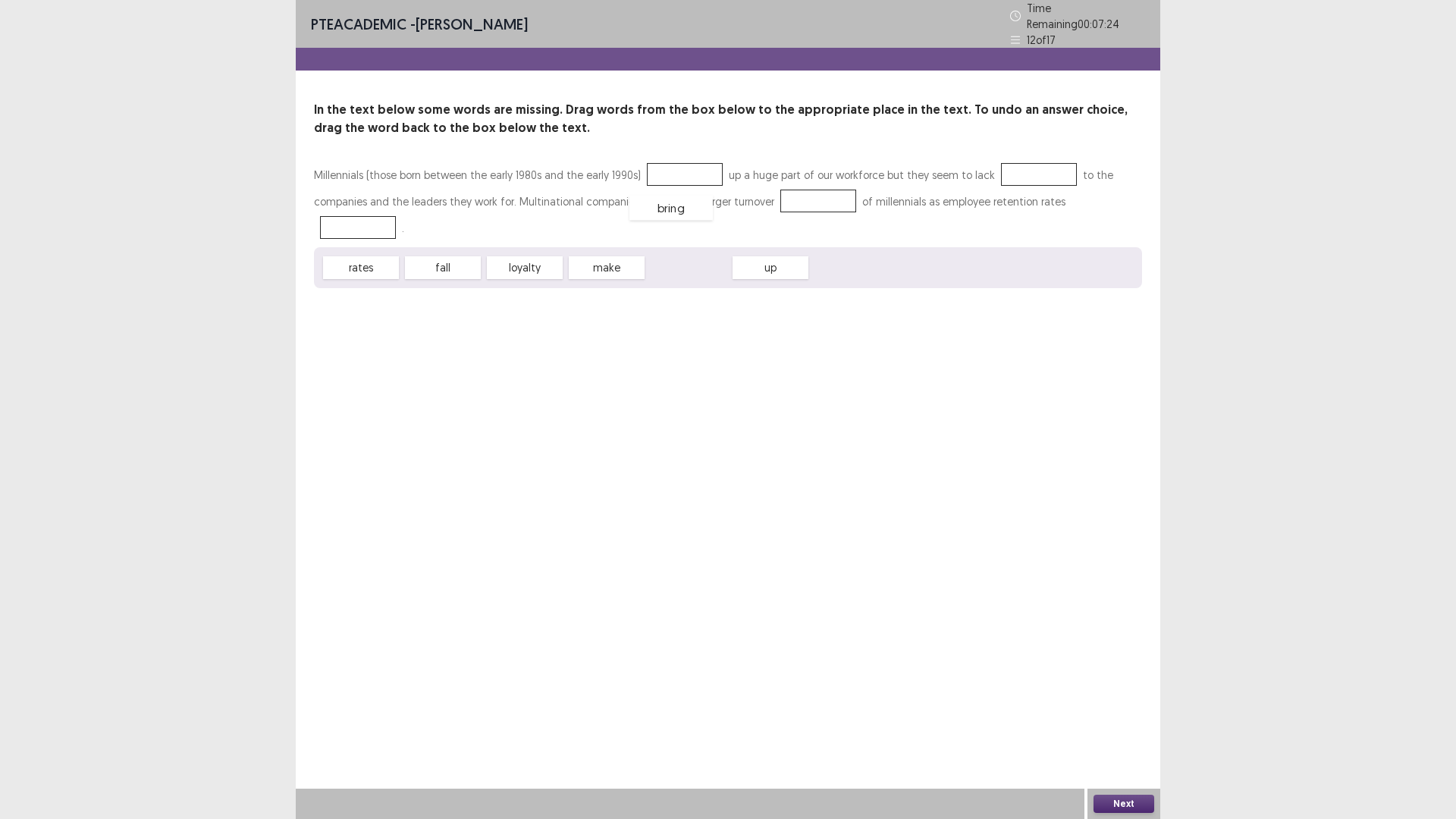
drag, startPoint x: 691, startPoint y: 238, endPoint x: 673, endPoint y: 174, distance: 66.5
drag, startPoint x: 533, startPoint y: 237, endPoint x: 1044, endPoint y: 176, distance: 514.6
drag, startPoint x: 441, startPoint y: 241, endPoint x: 1030, endPoint y: 178, distance: 592.4
drag, startPoint x: 446, startPoint y: 227, endPoint x: 1134, endPoint y: 193, distance: 688.8
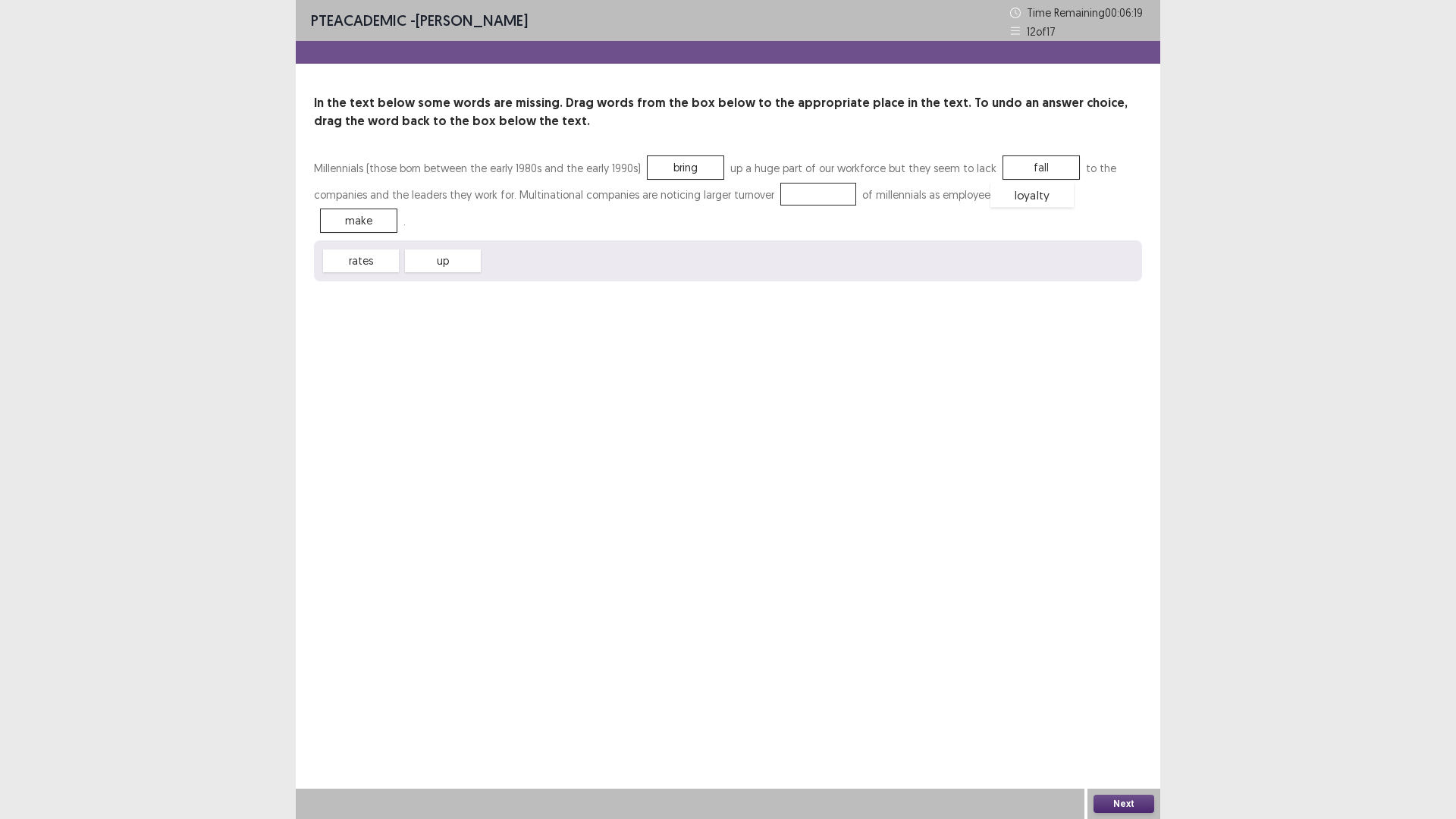
drag, startPoint x: 540, startPoint y: 232, endPoint x: 1047, endPoint y: 166, distance: 511.3
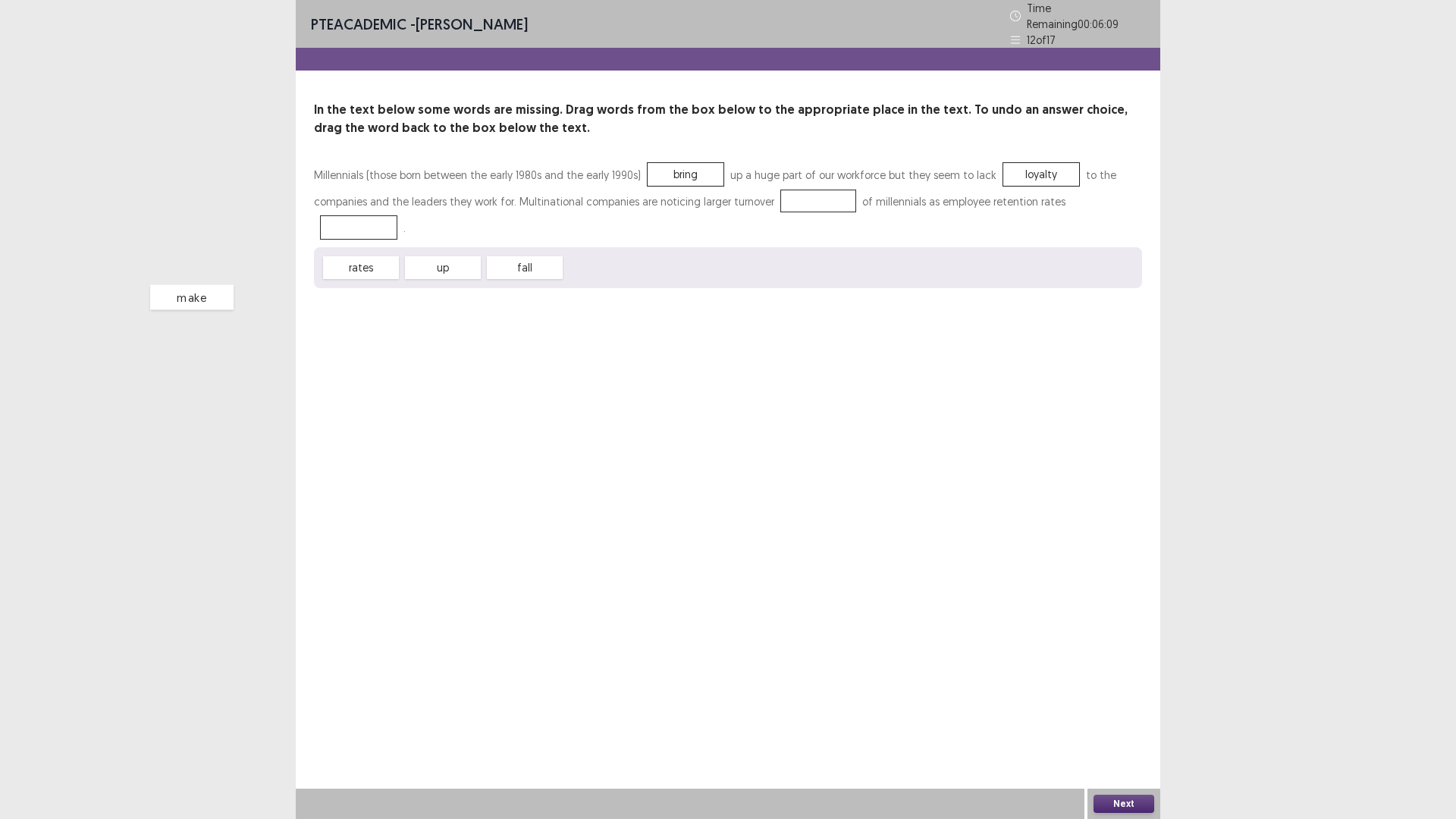
drag, startPoint x: 1085, startPoint y: 195, endPoint x: 725, endPoint y: 294, distance: 373.4
click at [233, 294] on div "make" at bounding box center [191, 297] width 84 height 25
drag, startPoint x: 521, startPoint y: 237, endPoint x: 769, endPoint y: 207, distance: 249.8
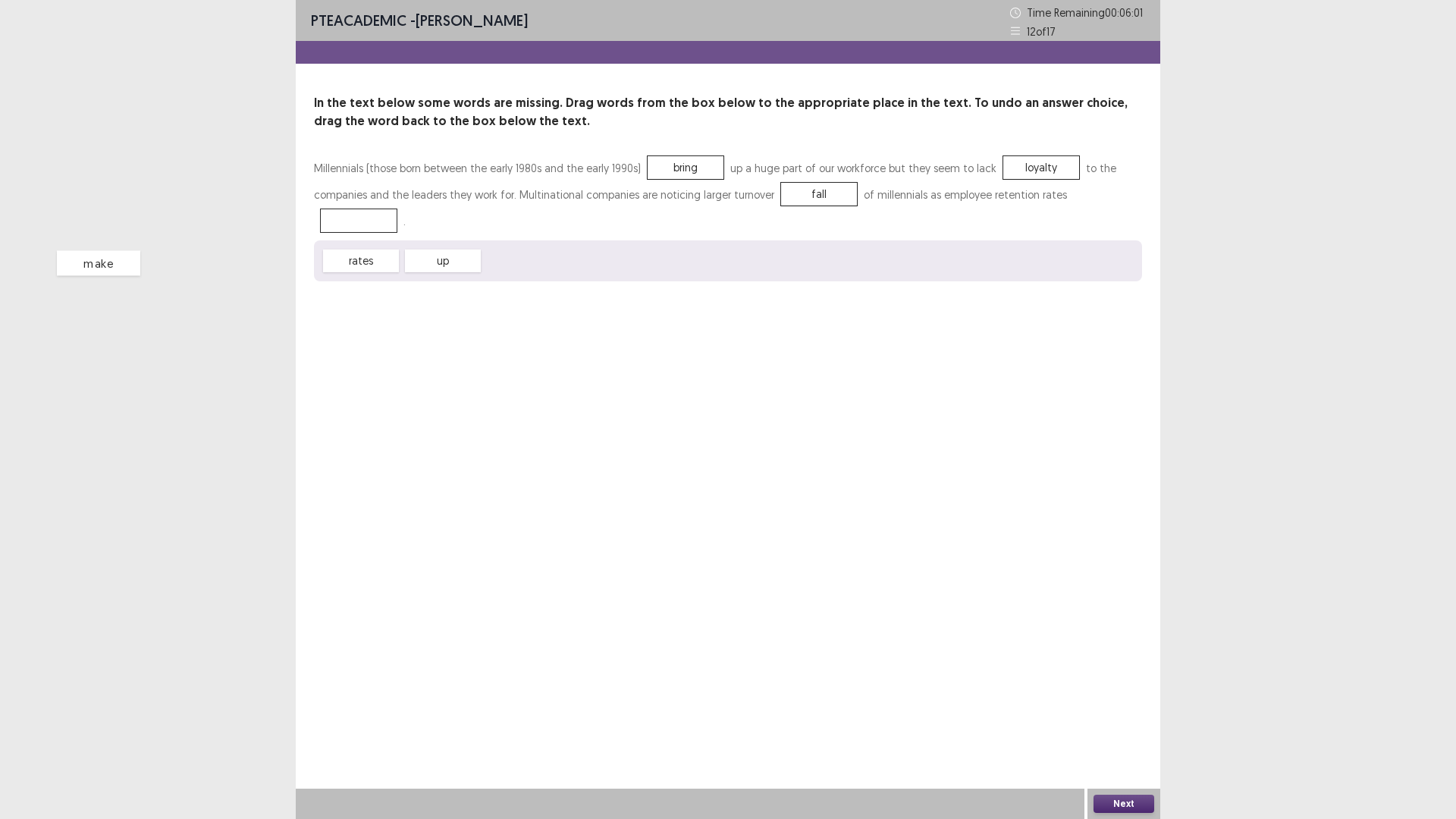
drag, startPoint x: 1095, startPoint y: 204, endPoint x: 807, endPoint y: 245, distance: 290.9
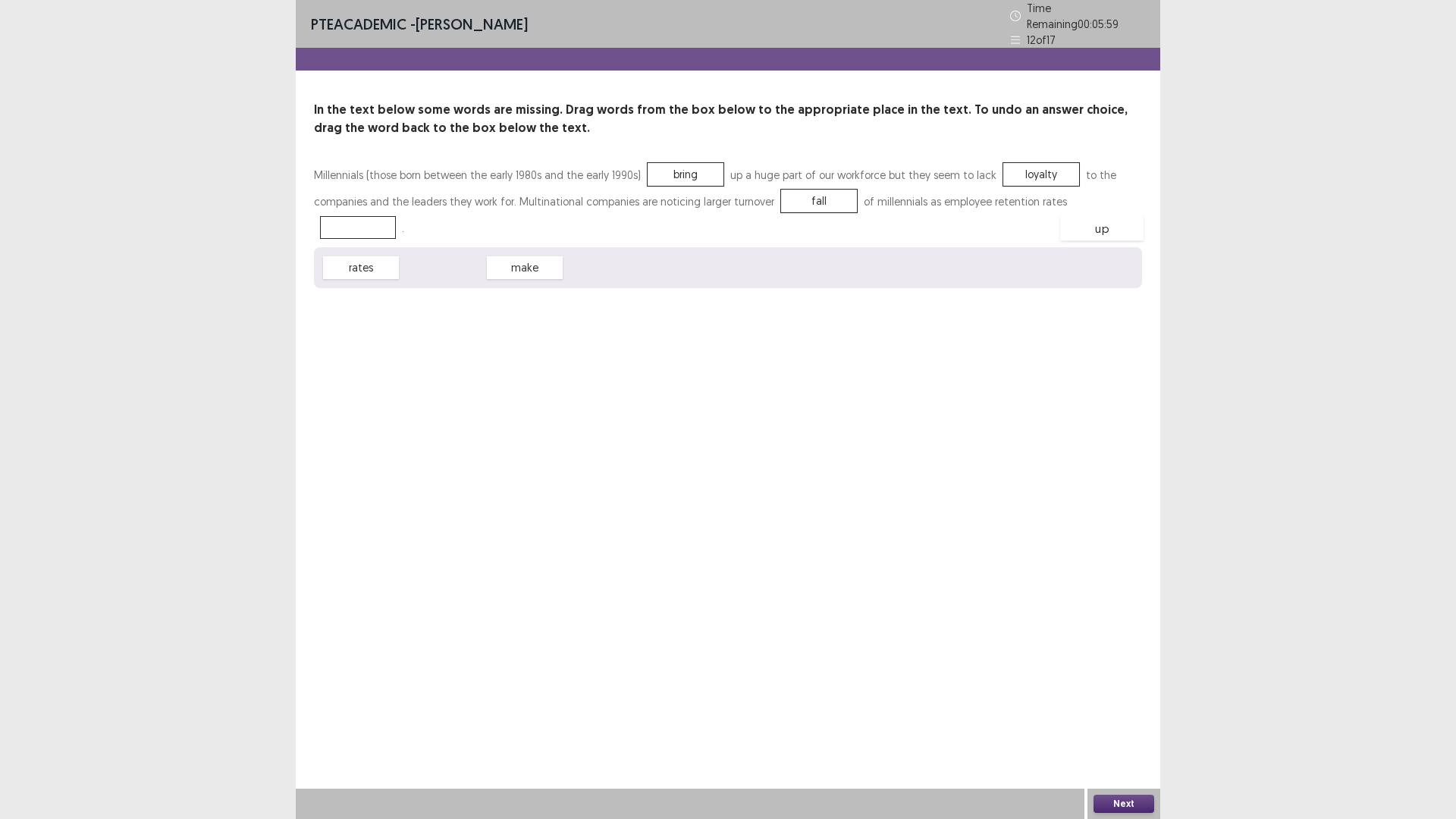
drag, startPoint x: 448, startPoint y: 231, endPoint x: 1134, endPoint y: 199, distance: 686.7
click at [1099, 674] on button "Next" at bounding box center [1124, 803] width 61 height 18
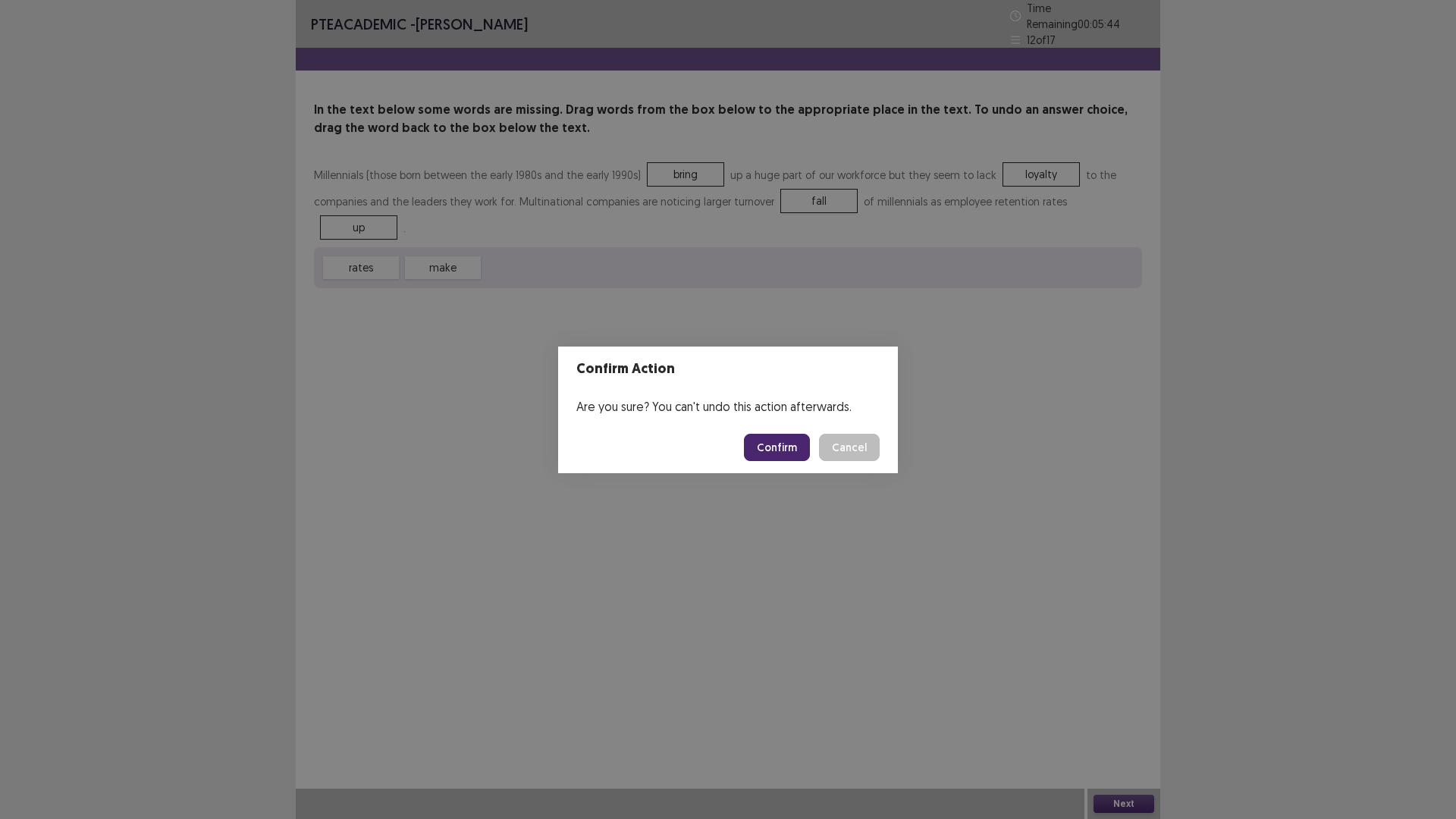
click at [780, 444] on button "Confirm" at bounding box center [777, 447] width 66 height 28
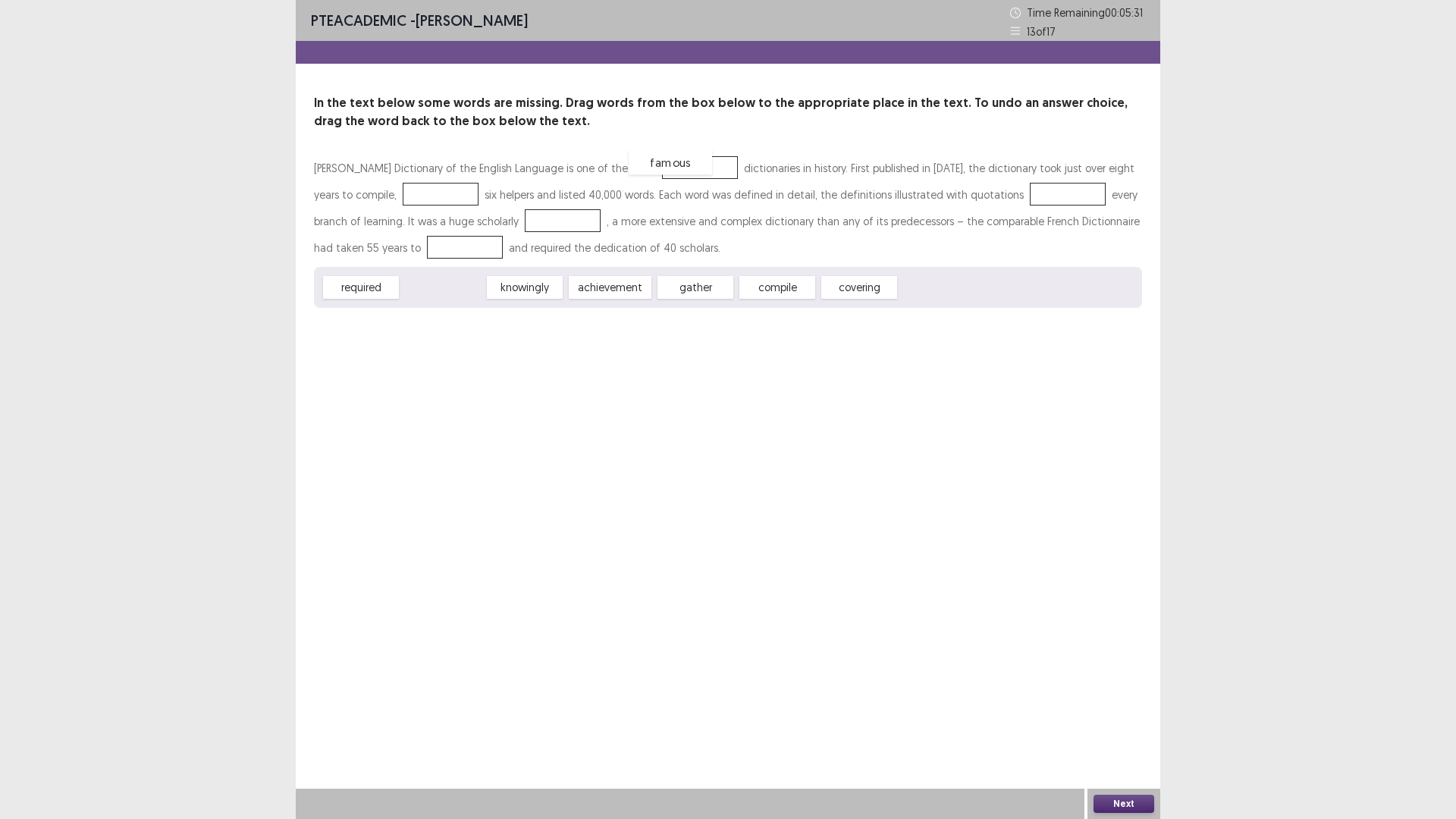
drag, startPoint x: 435, startPoint y: 288, endPoint x: 668, endPoint y: 163, distance: 264.4
drag, startPoint x: 607, startPoint y: 285, endPoint x: 407, endPoint y: 185, distance: 223.6
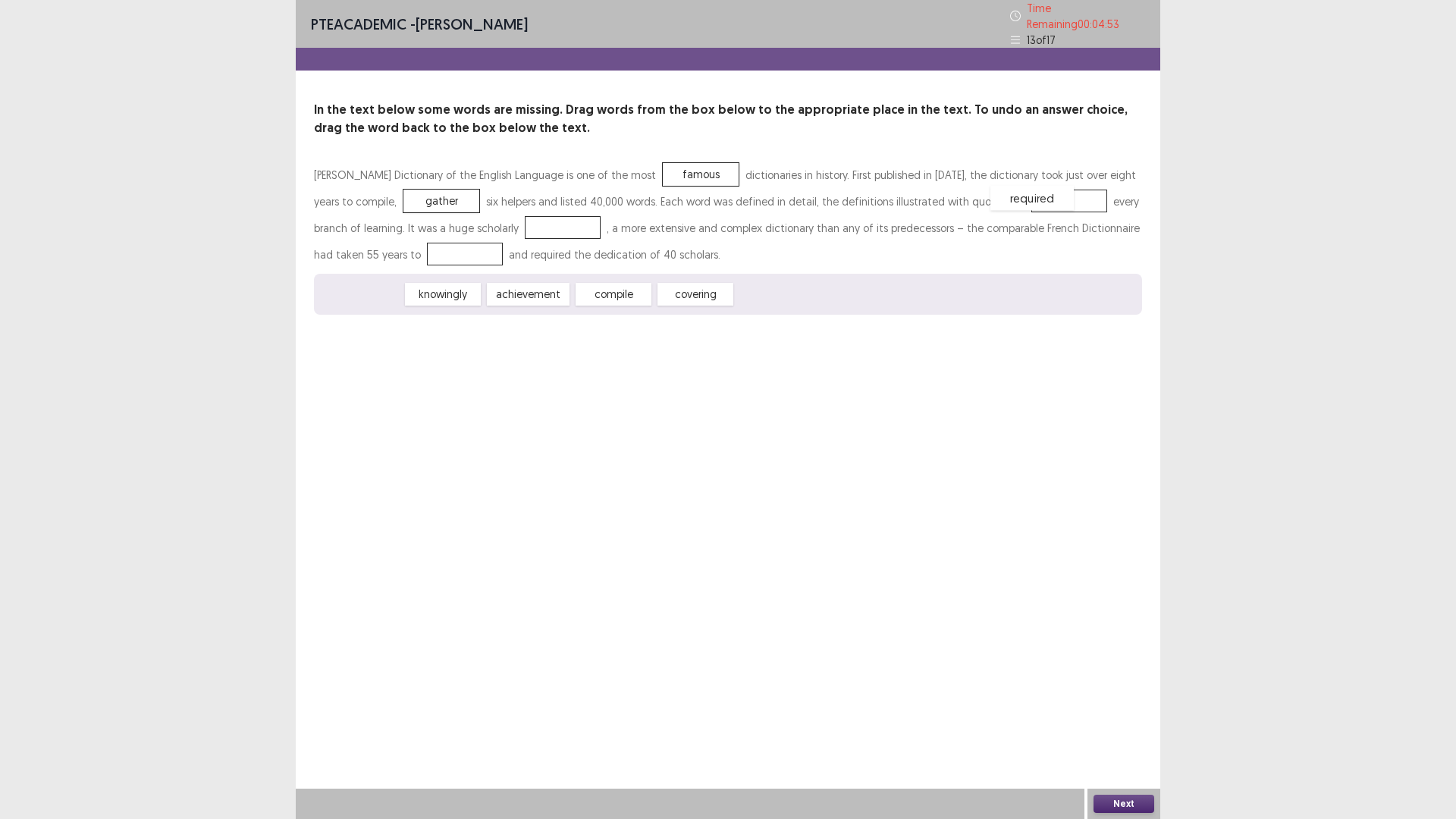
drag, startPoint x: 346, startPoint y: 286, endPoint x: 1019, endPoint y: 190, distance: 679.8
drag, startPoint x: 447, startPoint y: 288, endPoint x: 505, endPoint y: 218, distance: 90.9
drag, startPoint x: 472, startPoint y: 285, endPoint x: 417, endPoint y: 253, distance: 63.6
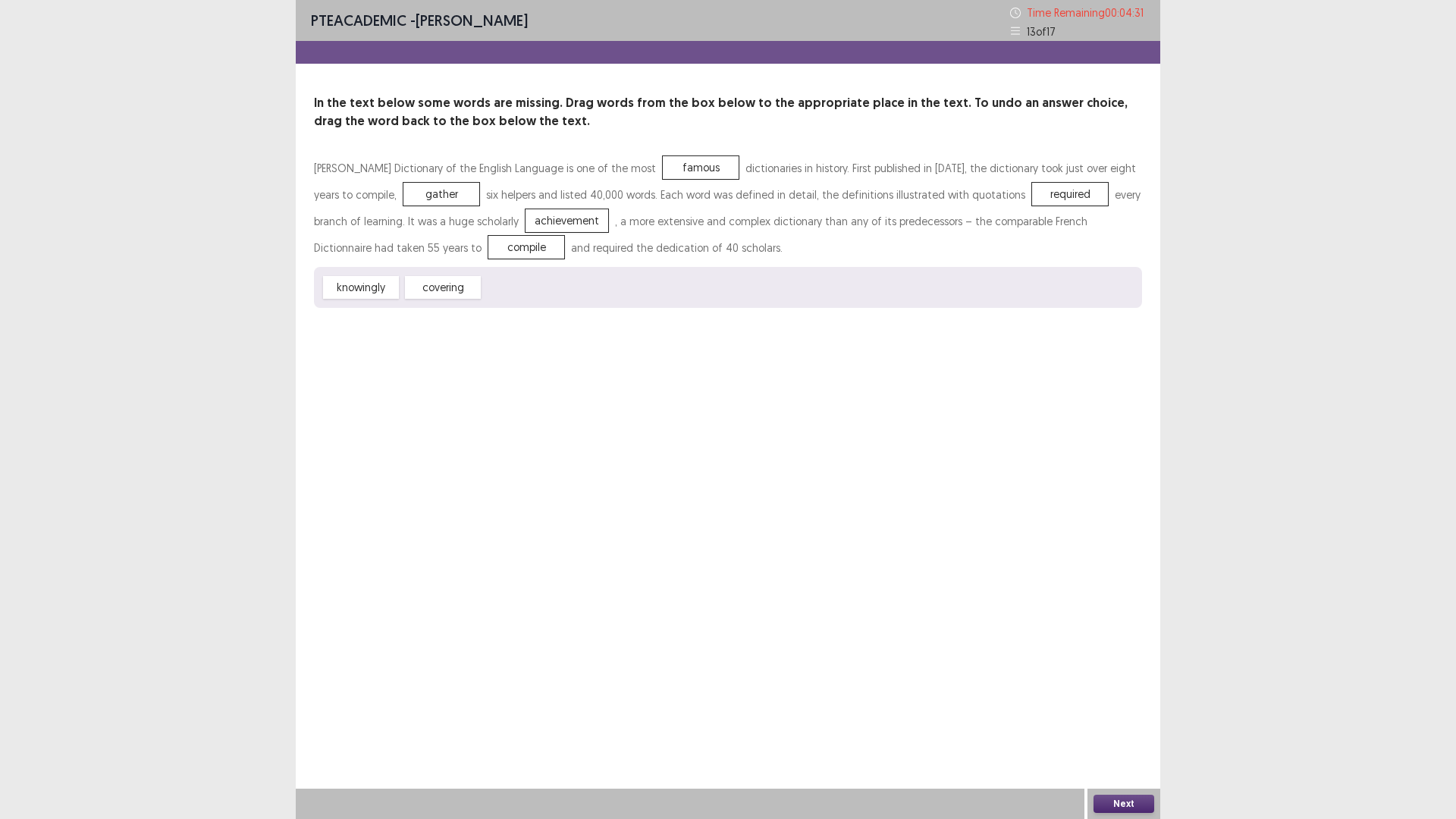
click at [1119, 674] on button "Next" at bounding box center [1124, 803] width 61 height 18
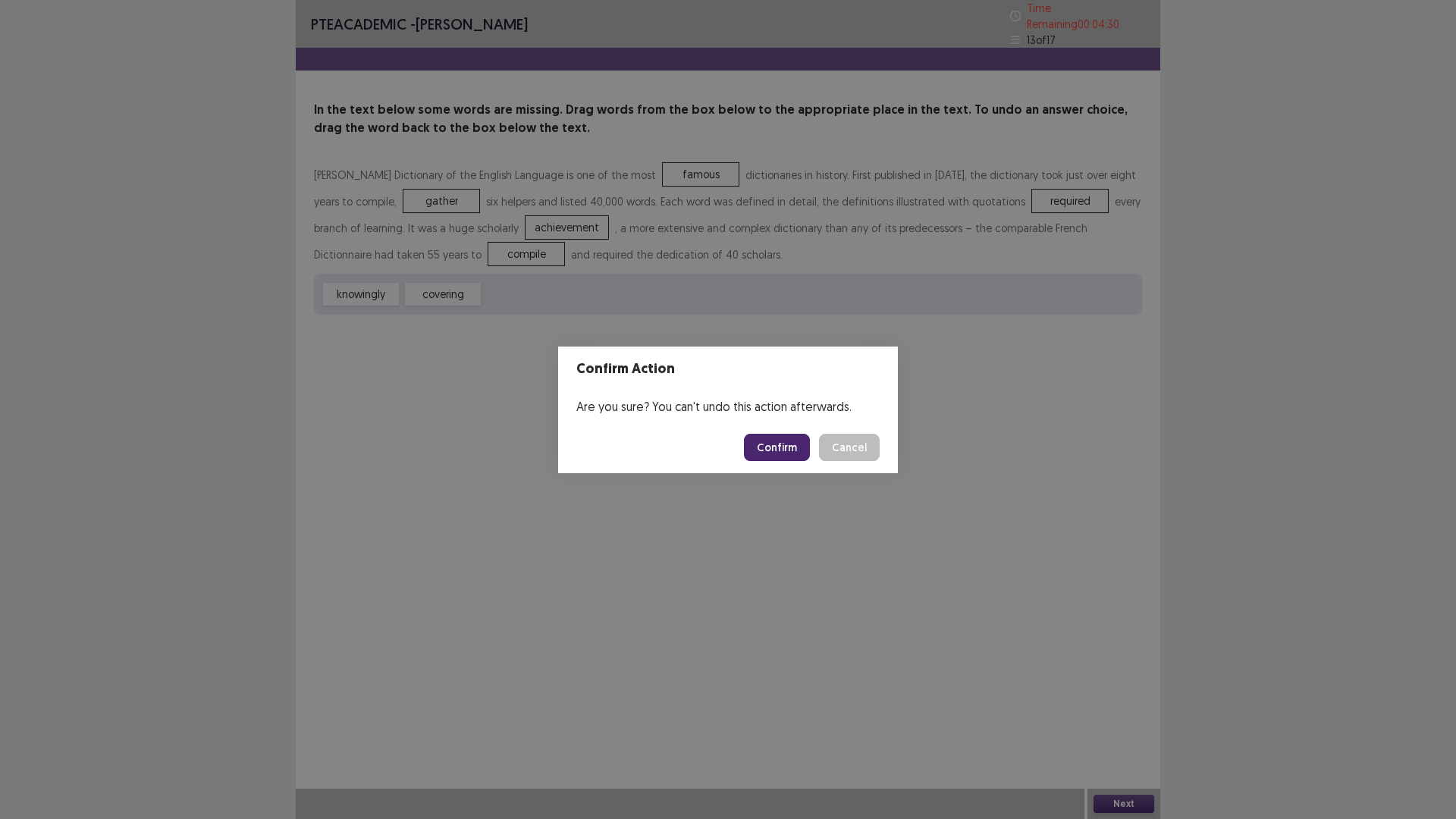
click at [777, 440] on button "Confirm" at bounding box center [777, 447] width 66 height 28
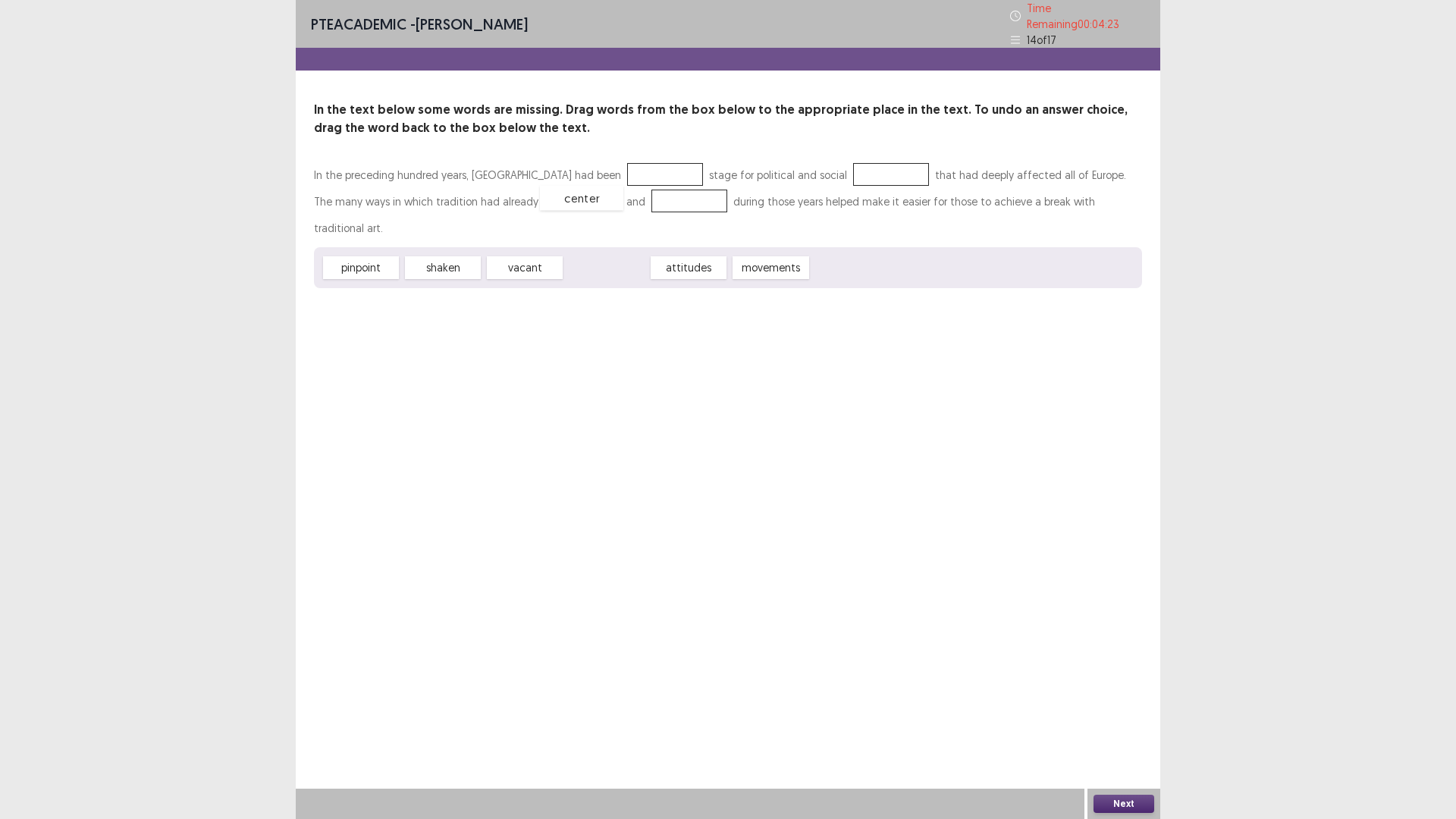
drag, startPoint x: 639, startPoint y: 234, endPoint x: 615, endPoint y: 164, distance: 74.0
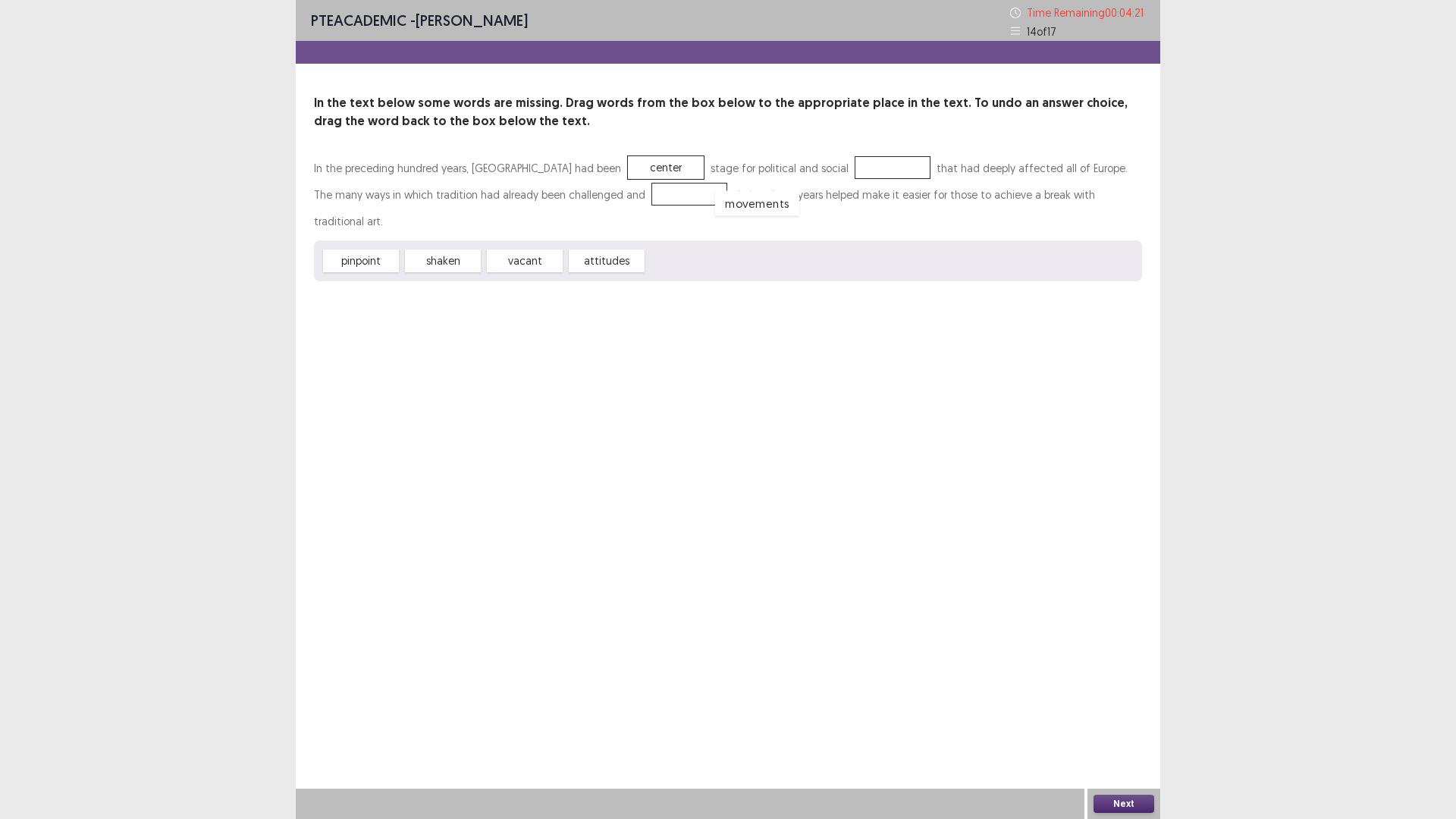
drag, startPoint x: 707, startPoint y: 230, endPoint x: 787, endPoint y: 164, distance: 103.7
drag, startPoint x: 464, startPoint y: 232, endPoint x: 598, endPoint y: 199, distance: 138.0
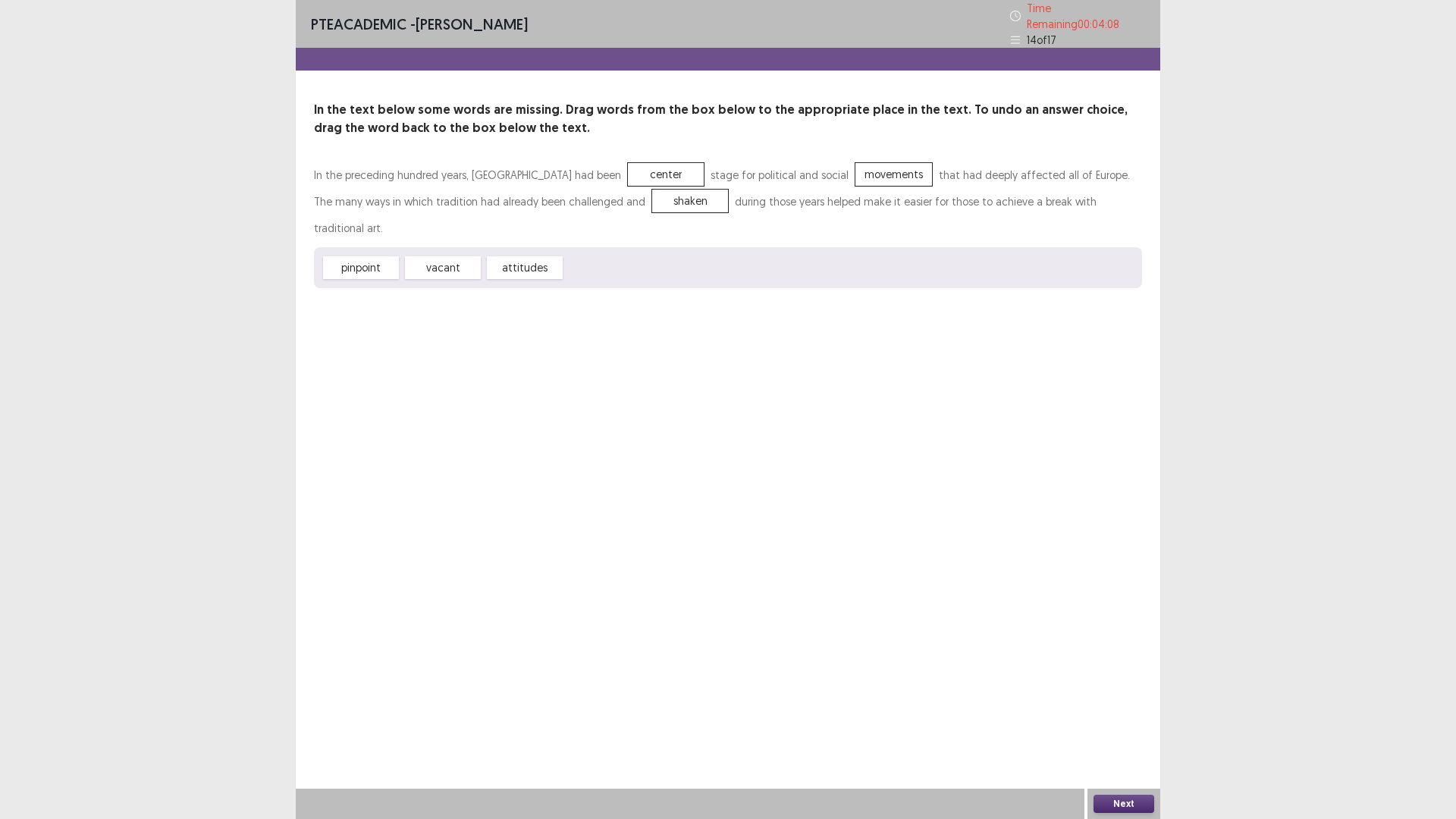
click at [1139, 674] on button "Next" at bounding box center [1124, 803] width 61 height 18
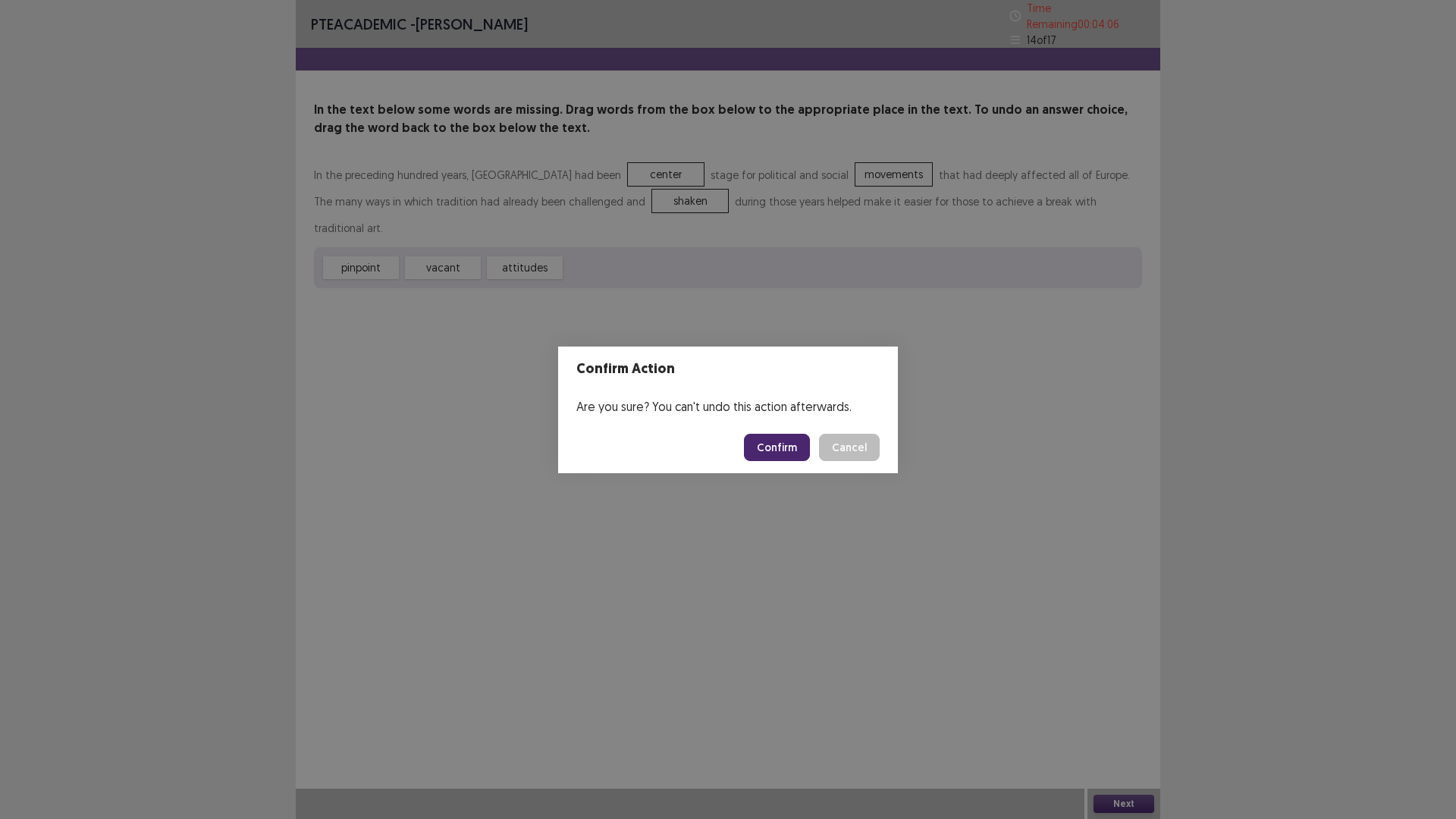
click at [781, 436] on button "Confirm" at bounding box center [777, 447] width 66 height 28
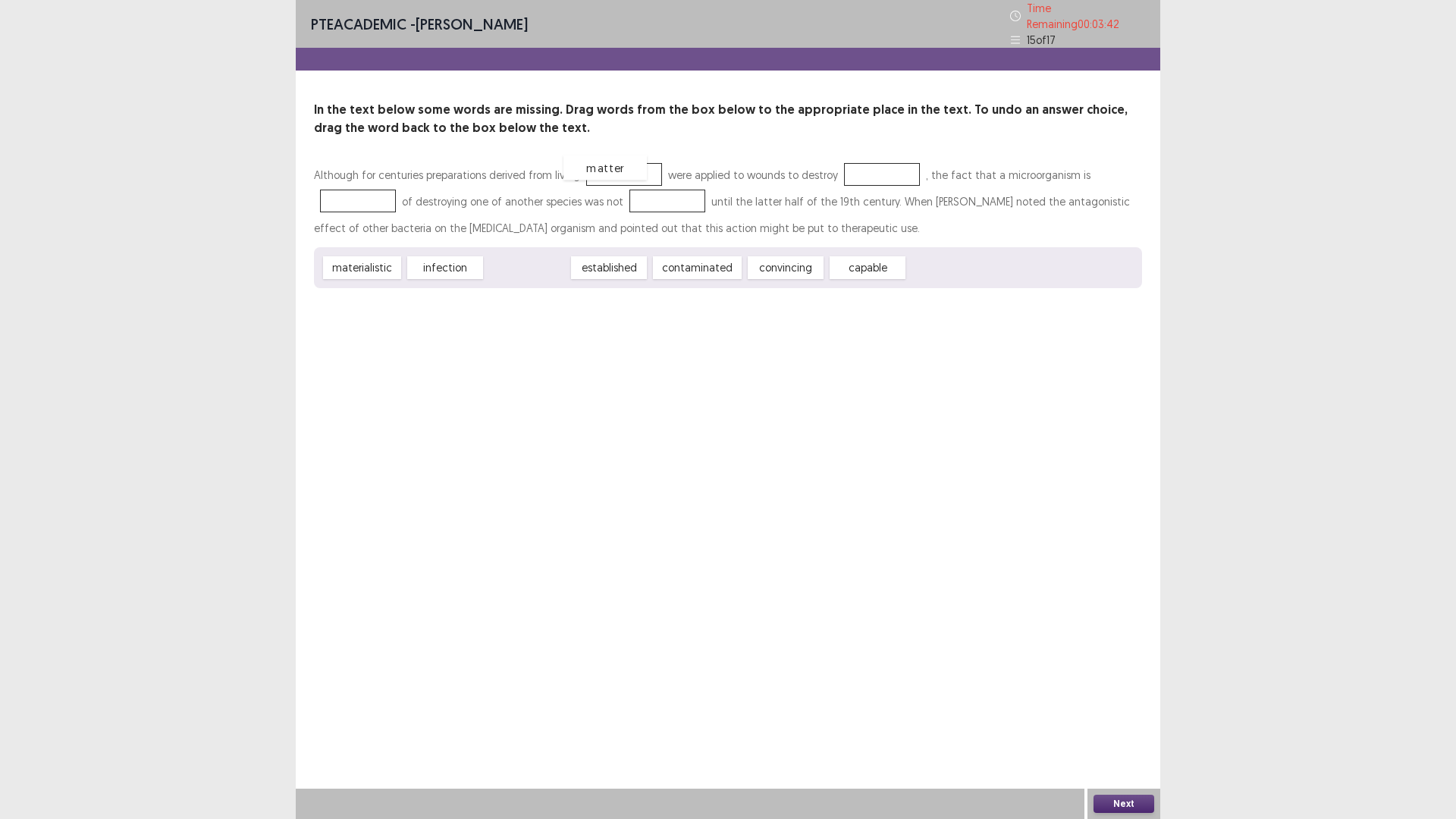
drag, startPoint x: 555, startPoint y: 256, endPoint x: 635, endPoint y: 155, distance: 128.8
drag, startPoint x: 442, startPoint y: 262, endPoint x: 875, endPoint y: 165, distance: 443.7
drag, startPoint x: 694, startPoint y: 255, endPoint x: 672, endPoint y: 172, distance: 85.9
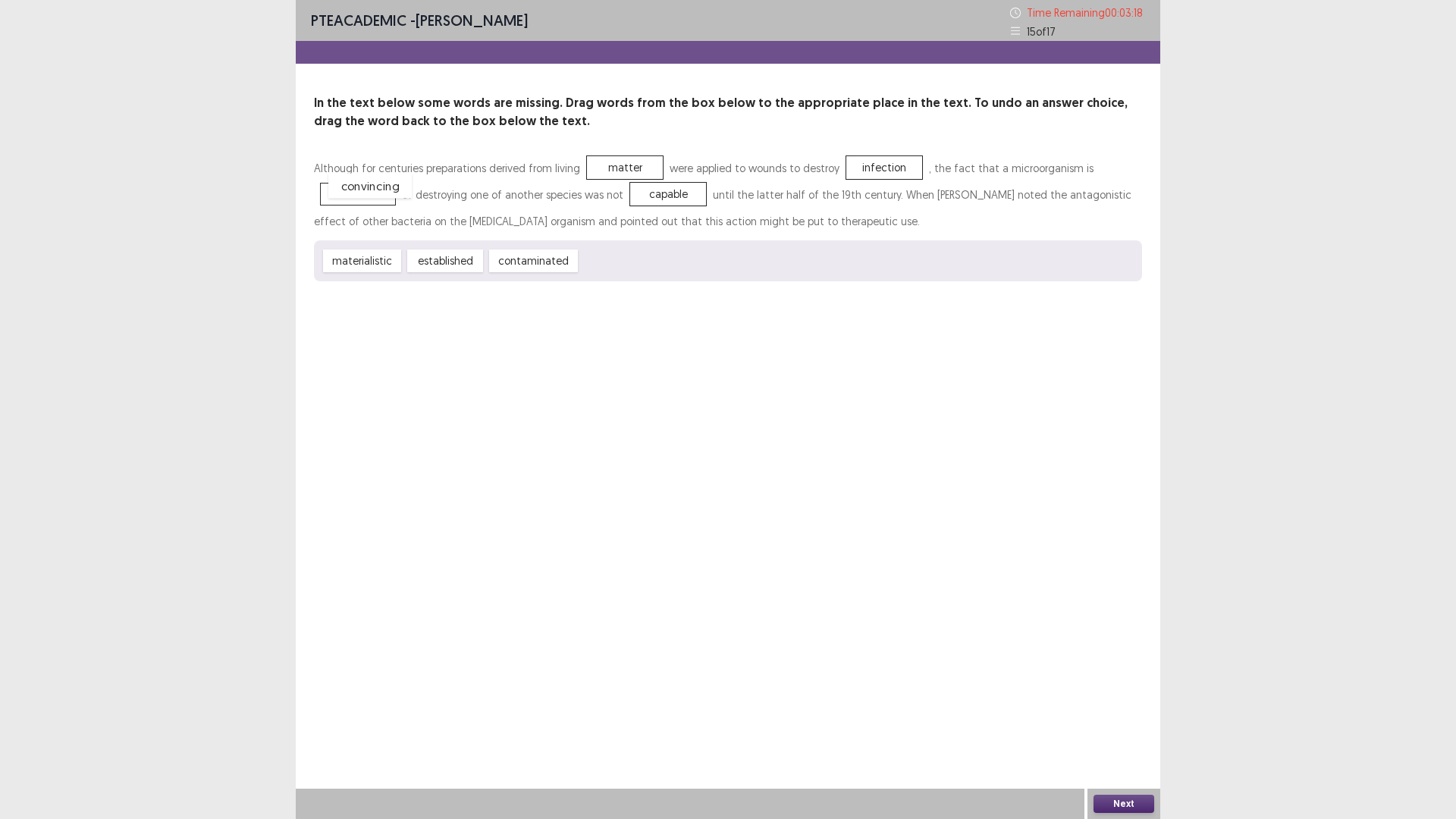
drag, startPoint x: 604, startPoint y: 262, endPoint x: 353, endPoint y: 185, distance: 262.5
click at [1116, 674] on div "Next" at bounding box center [1123, 803] width 73 height 30
click at [1115, 674] on button "Next" at bounding box center [1124, 803] width 61 height 18
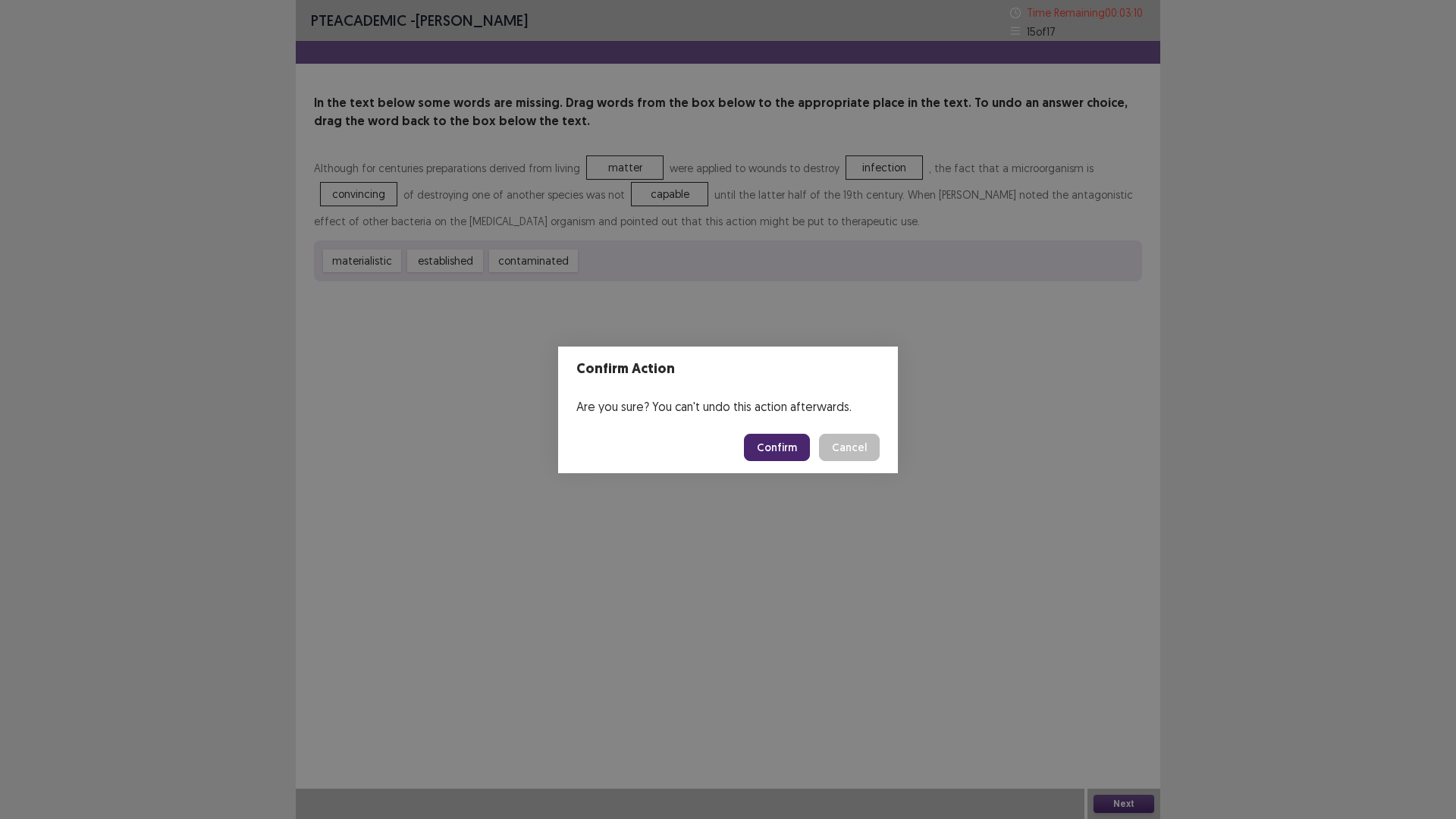
click at [783, 446] on button "Confirm" at bounding box center [777, 447] width 66 height 28
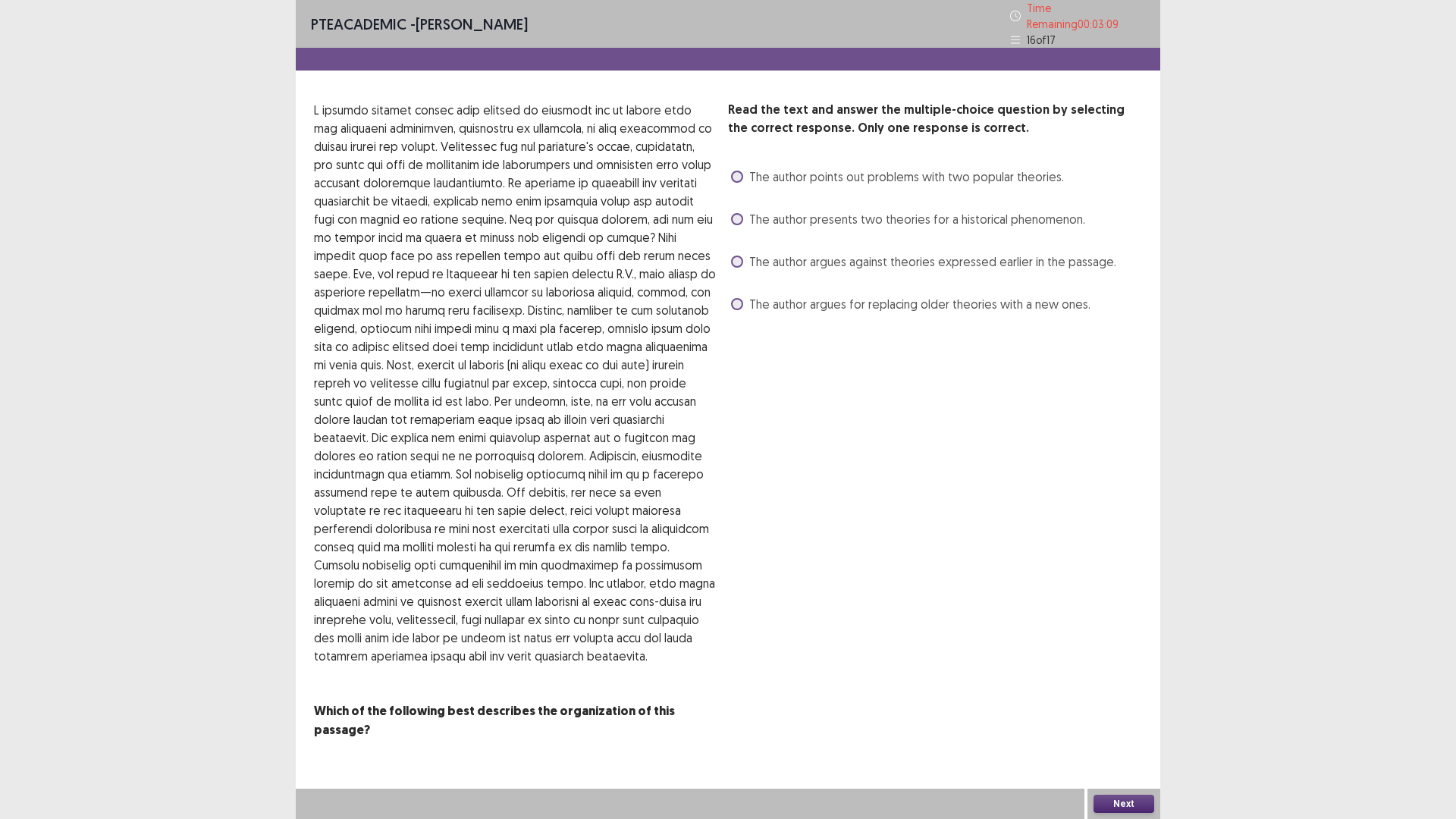
click at [736, 255] on span at bounding box center [737, 261] width 12 height 12
click at [1151, 674] on button "Next" at bounding box center [1124, 803] width 61 height 18
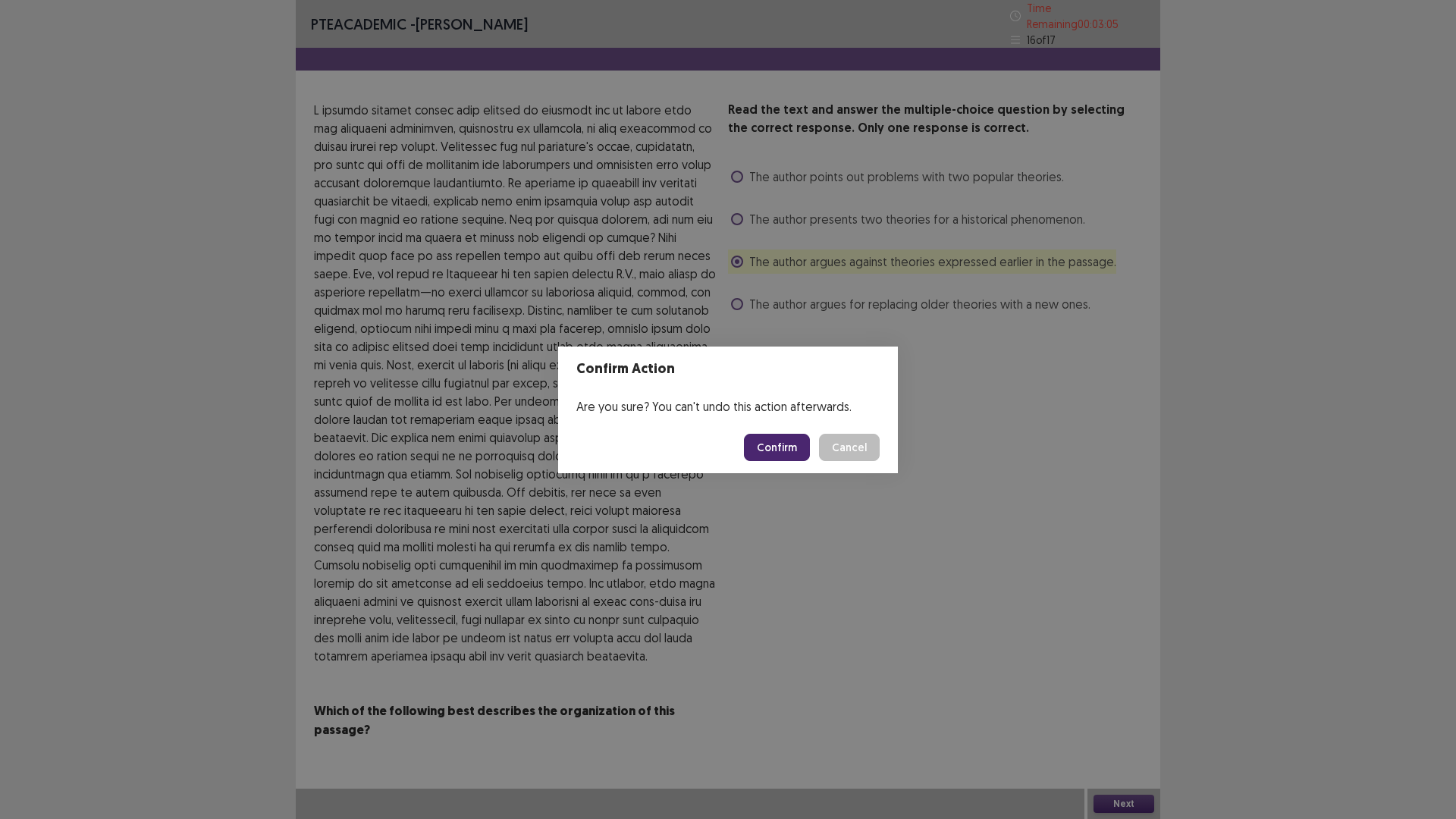
click at [802, 454] on button "Confirm" at bounding box center [777, 447] width 66 height 28
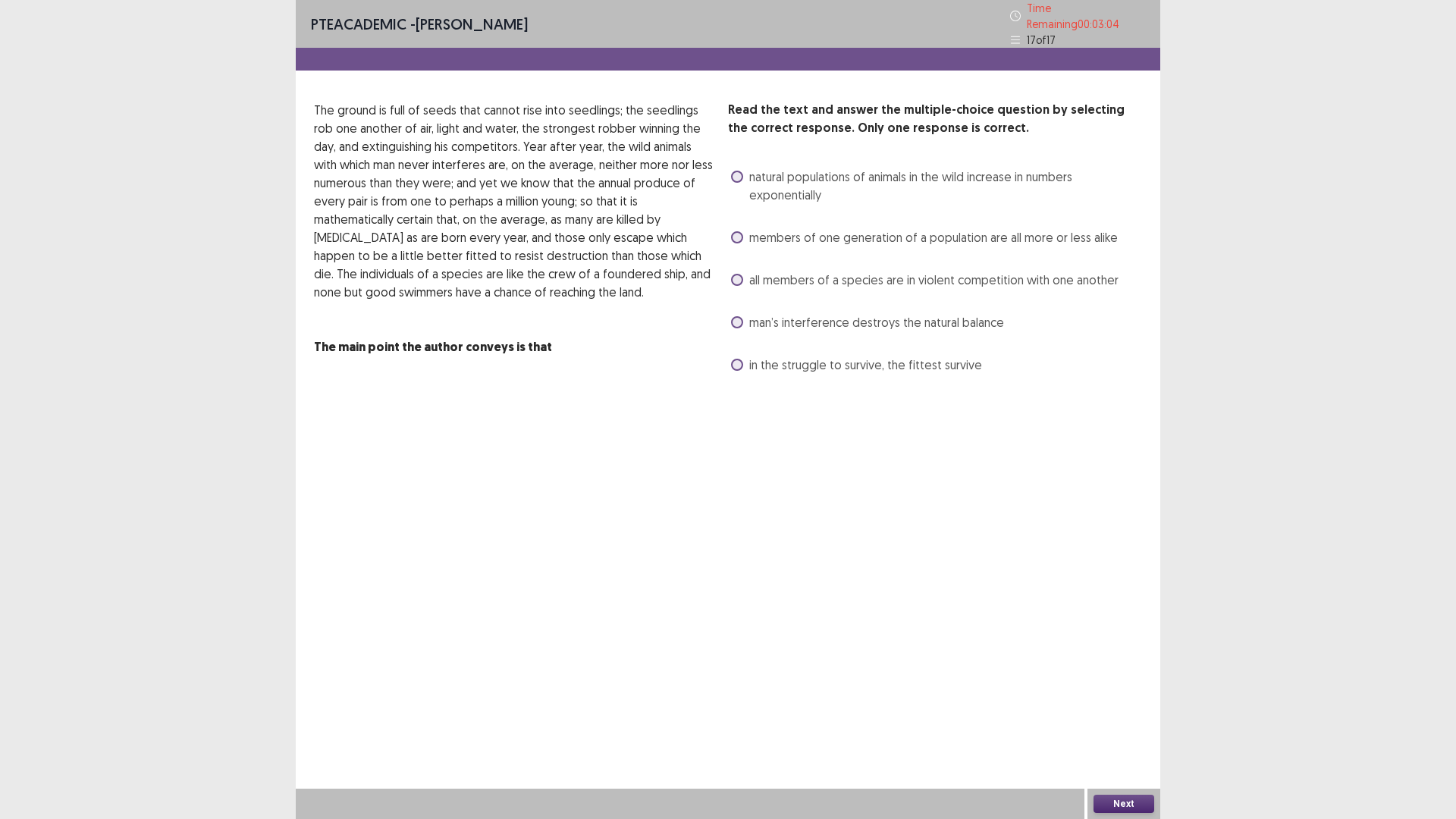
click at [739, 238] on label "members of one generation of a population are all more or less alike" at bounding box center [924, 238] width 387 height 18
click at [1113, 674] on button "Next" at bounding box center [1124, 803] width 61 height 18
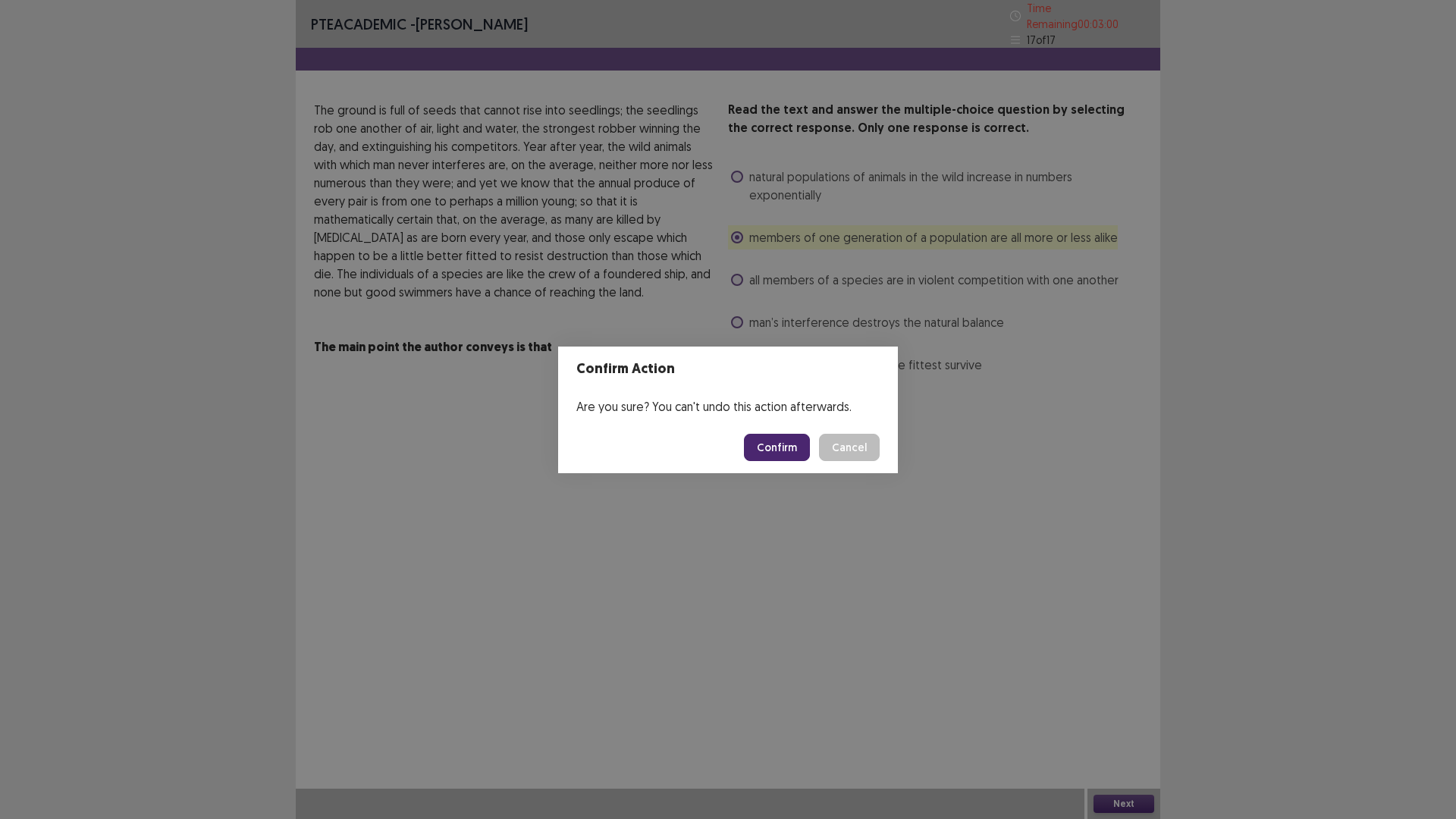
click at [782, 445] on button "Confirm" at bounding box center [777, 447] width 66 height 28
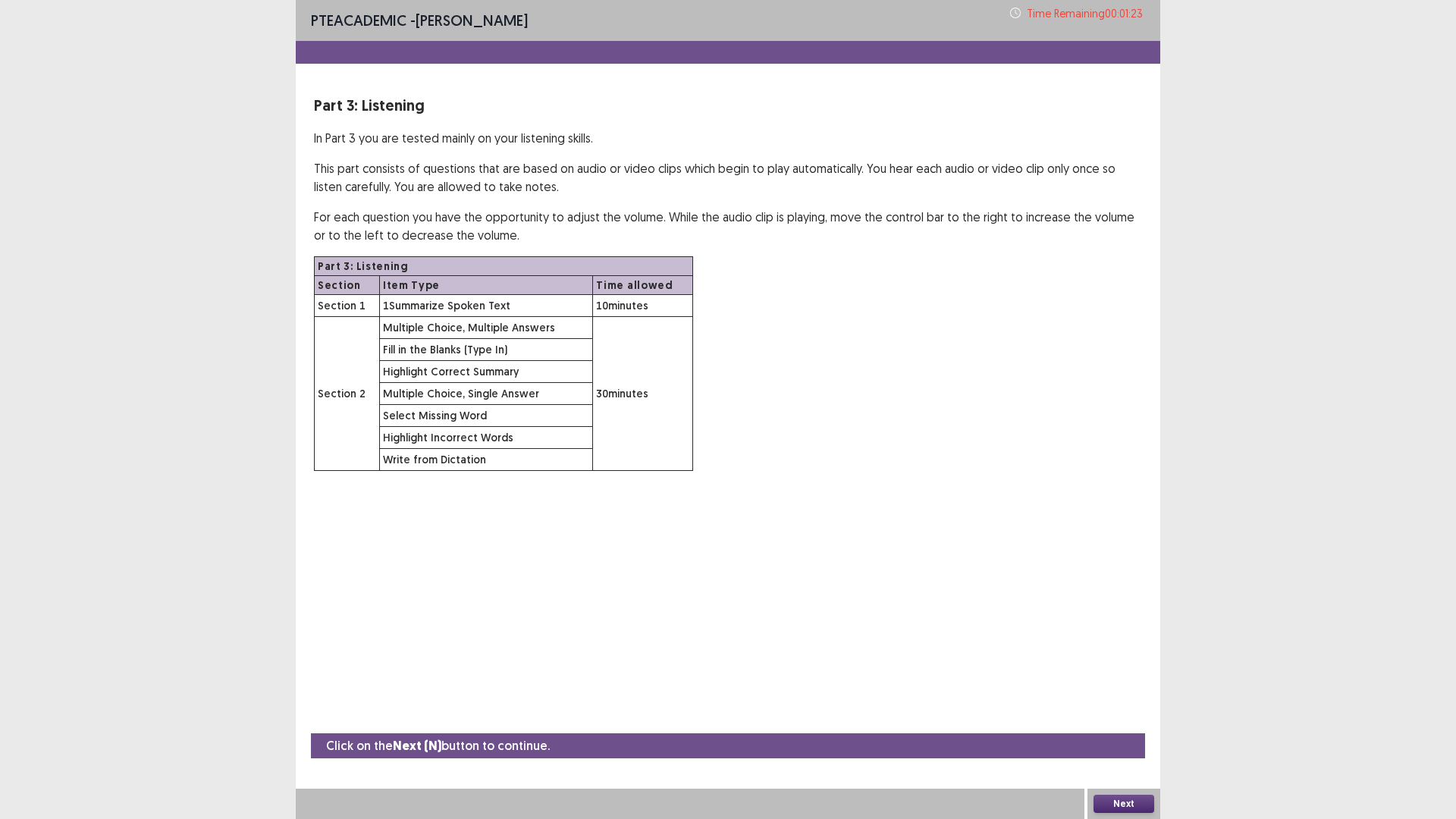
click at [1124, 674] on button "Next" at bounding box center [1124, 803] width 61 height 18
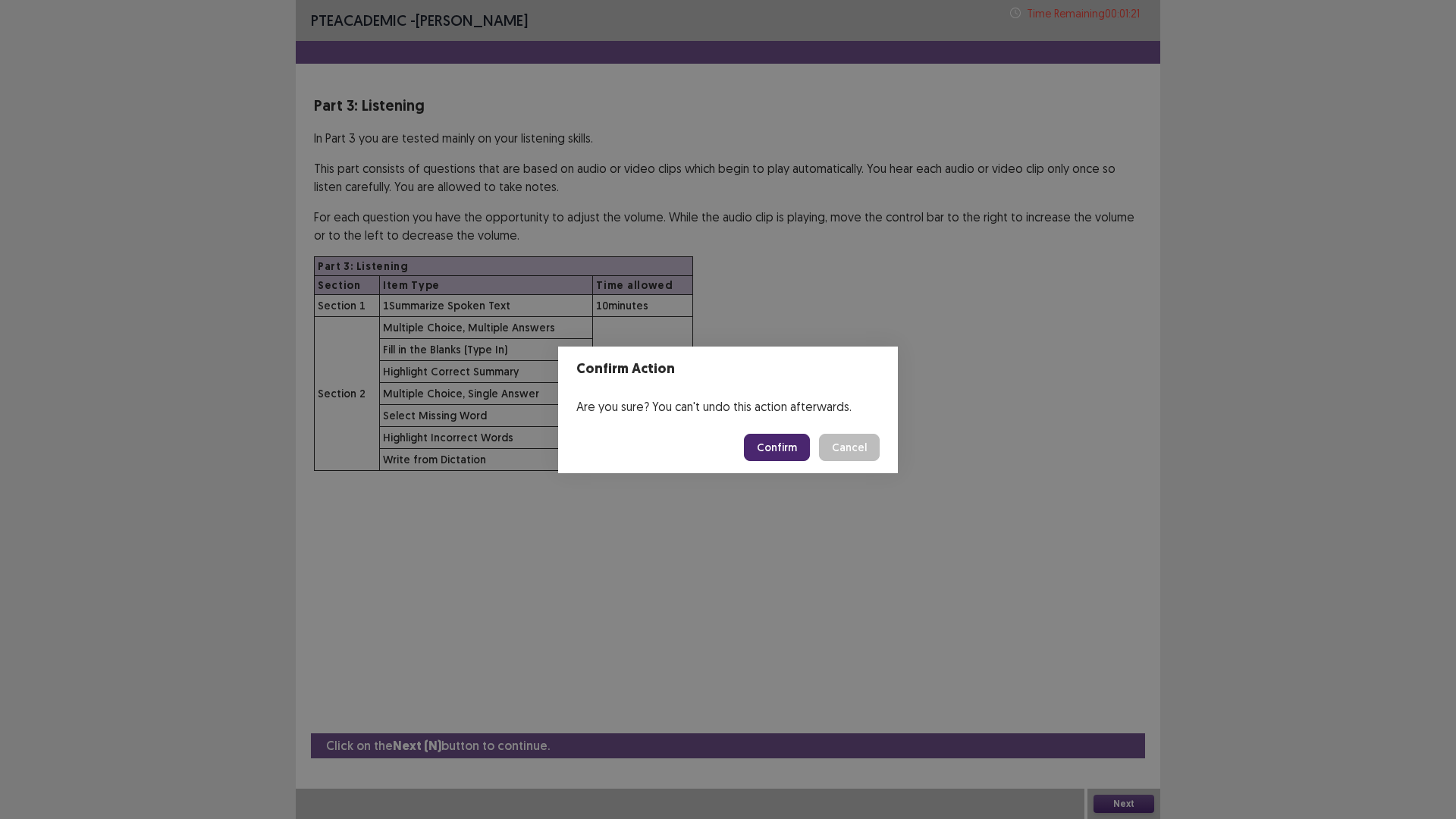
click at [776, 447] on button "Confirm" at bounding box center [777, 447] width 66 height 28
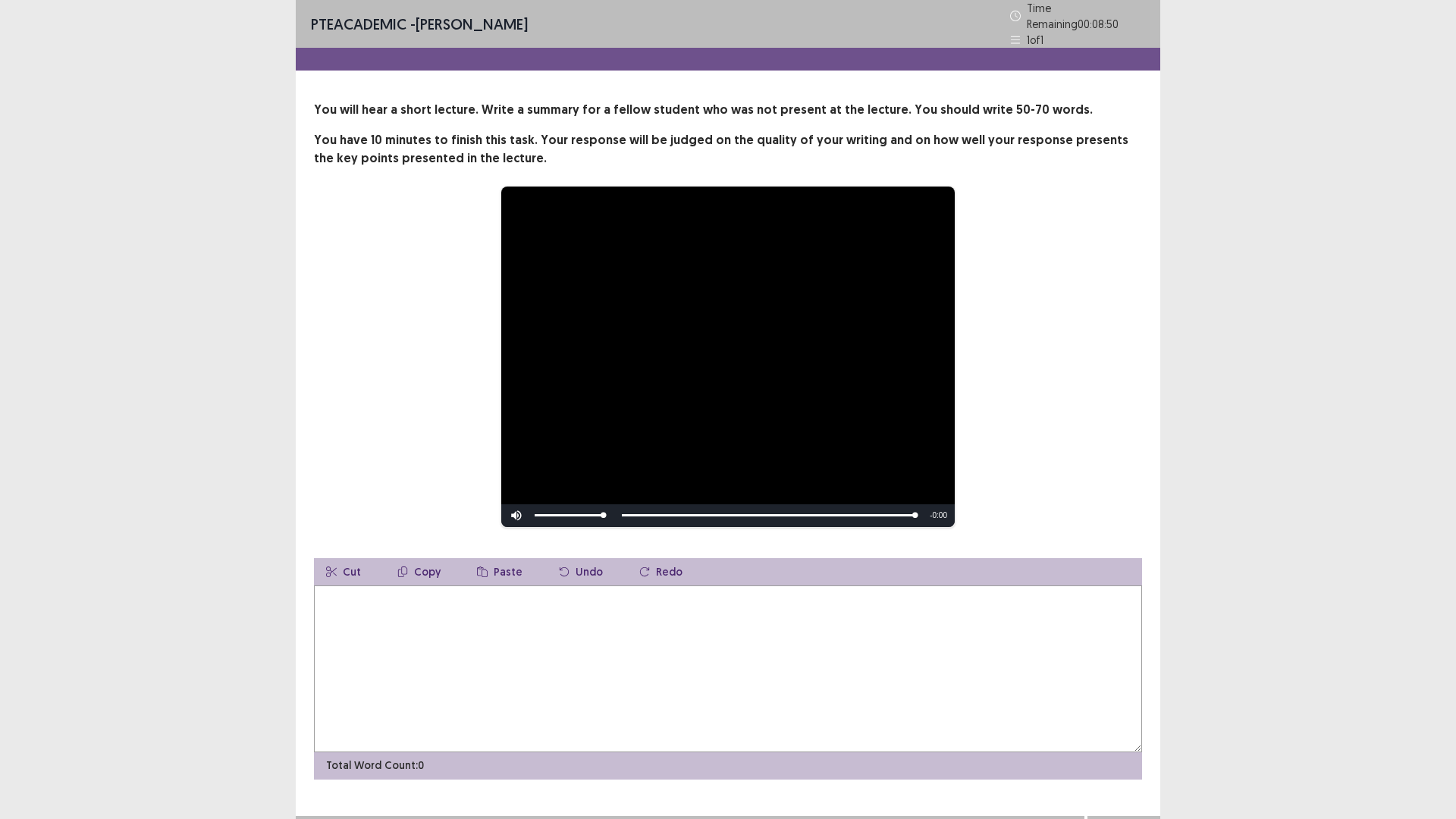
click at [367, 624] on textarea at bounding box center [728, 668] width 829 height 167
click at [632, 589] on textarea "**********" at bounding box center [728, 668] width 829 height 167
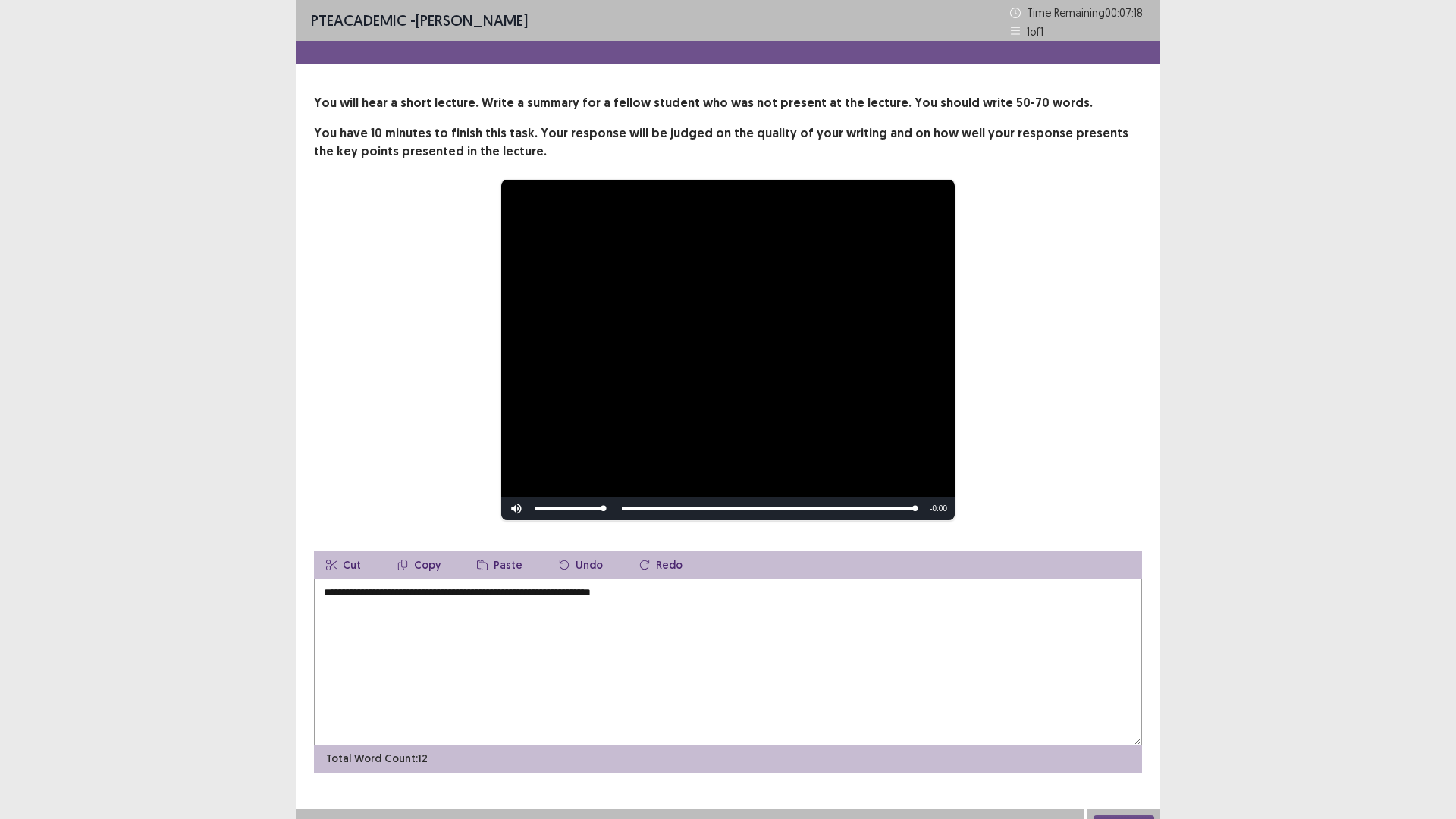
click at [641, 589] on textarea "**********" at bounding box center [728, 662] width 829 height 167
click at [638, 591] on textarea "**********" at bounding box center [728, 662] width 829 height 167
click at [655, 591] on textarea "**********" at bounding box center [728, 662] width 829 height 167
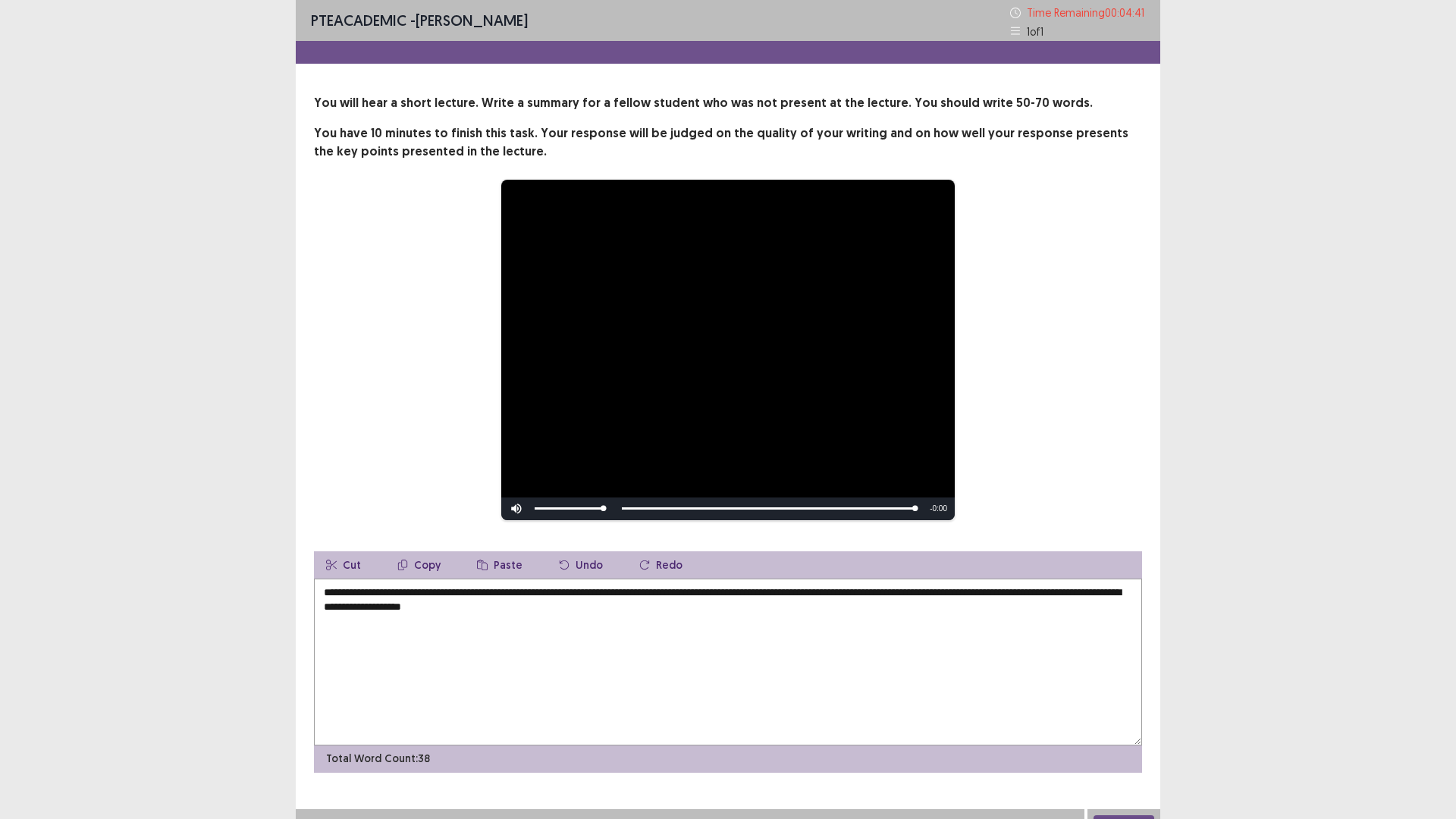
click at [606, 607] on textarea "**********" at bounding box center [728, 662] width 829 height 167
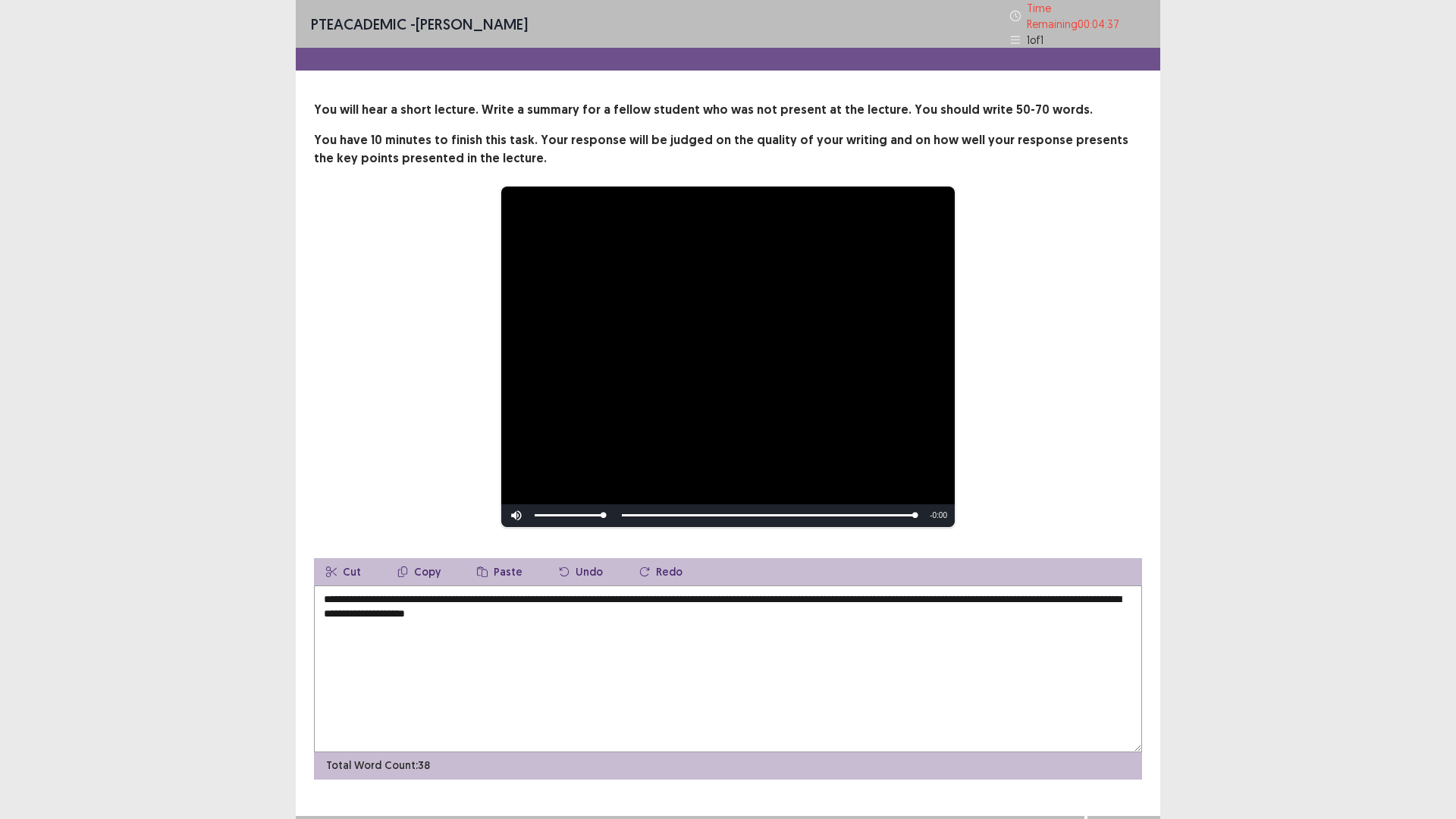
click at [627, 611] on textarea "**********" at bounding box center [728, 668] width 829 height 167
click at [687, 607] on textarea "**********" at bounding box center [728, 668] width 829 height 167
click at [726, 609] on textarea "**********" at bounding box center [728, 668] width 829 height 167
drag, startPoint x: 726, startPoint y: 610, endPoint x: 900, endPoint y: 618, distance: 174.2
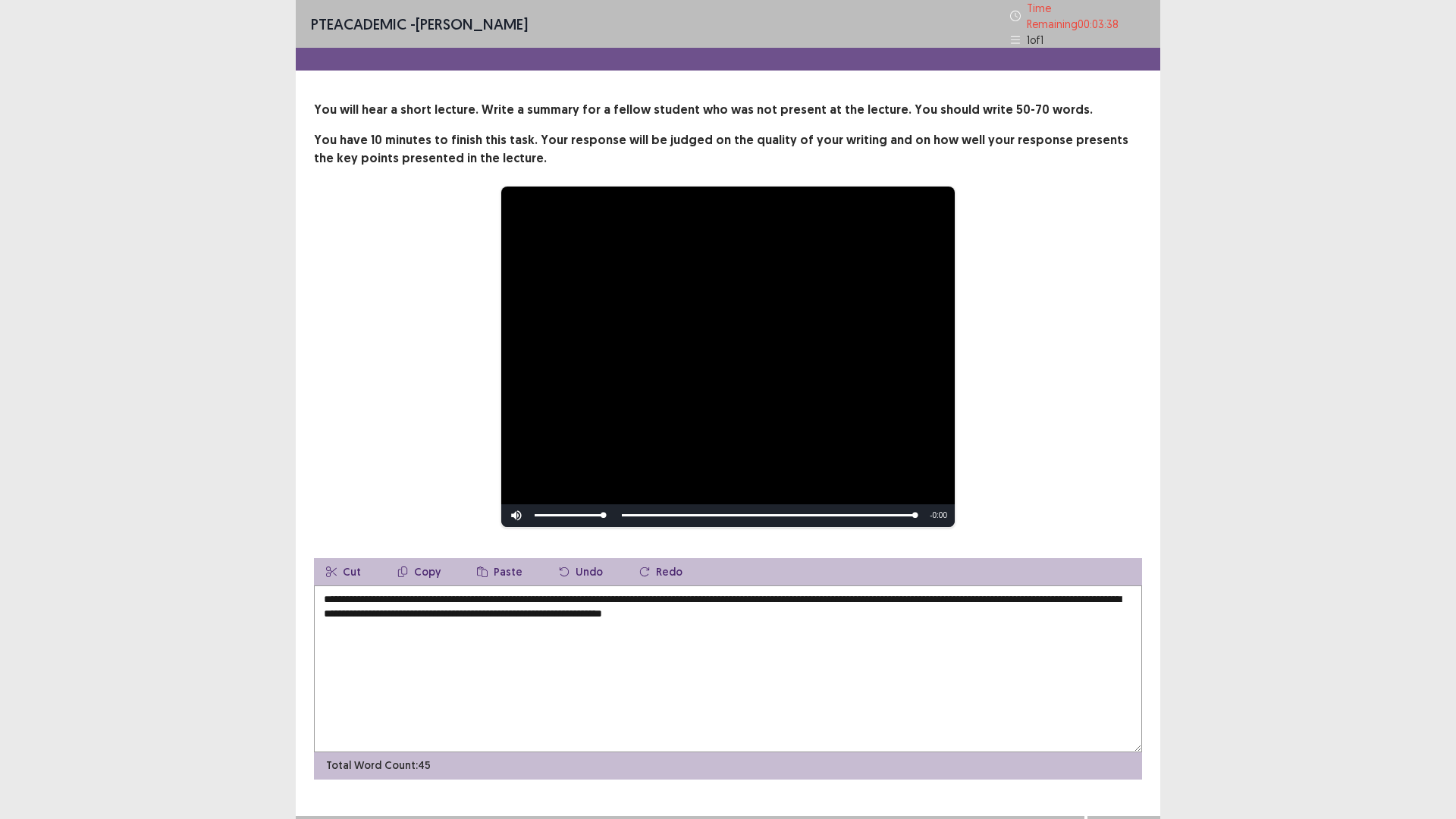
click at [900, 618] on textarea "**********" at bounding box center [728, 668] width 829 height 167
click at [1046, 610] on textarea "**********" at bounding box center [728, 668] width 829 height 167
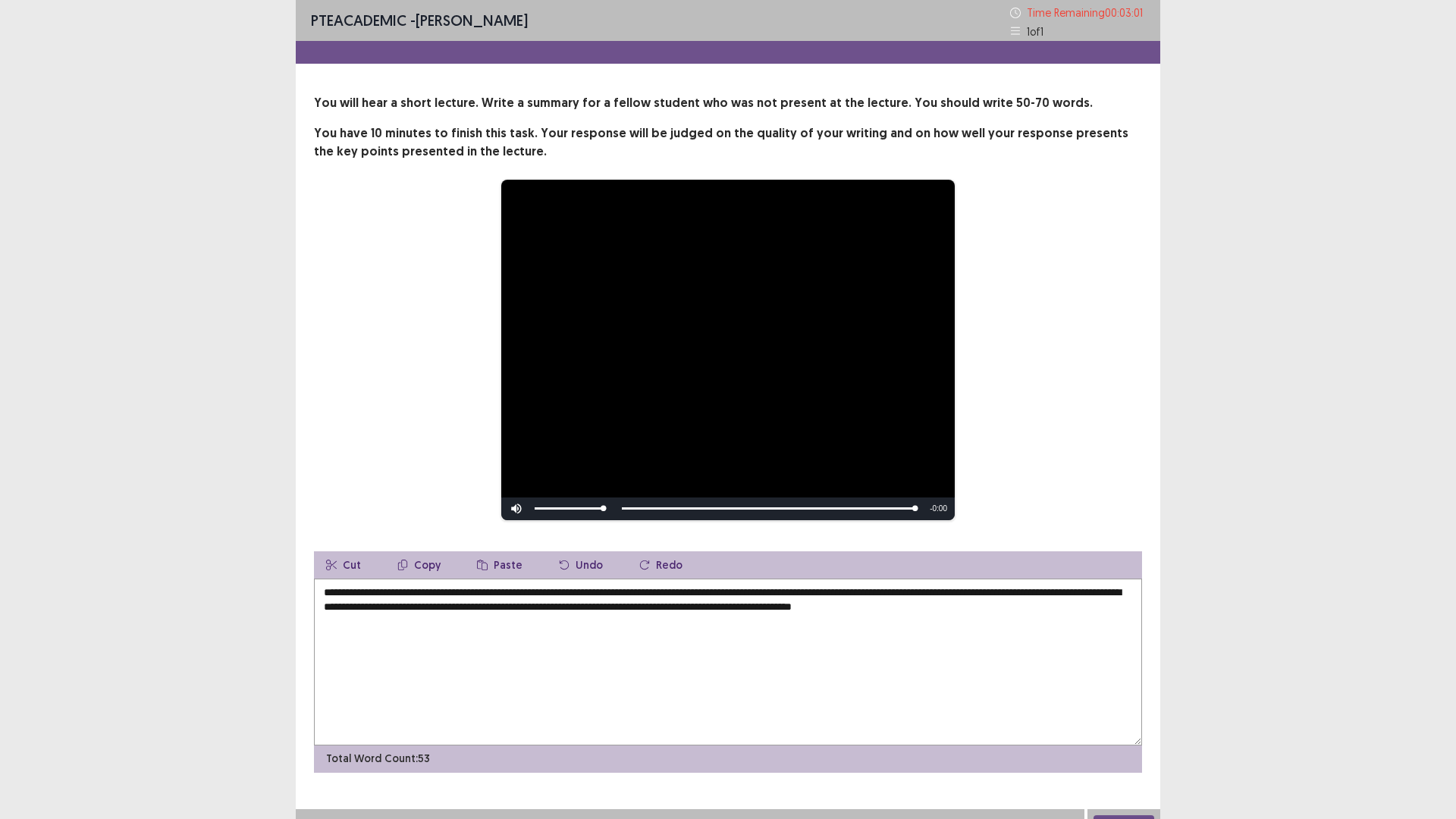
click at [1038, 611] on textarea "**********" at bounding box center [728, 662] width 829 height 167
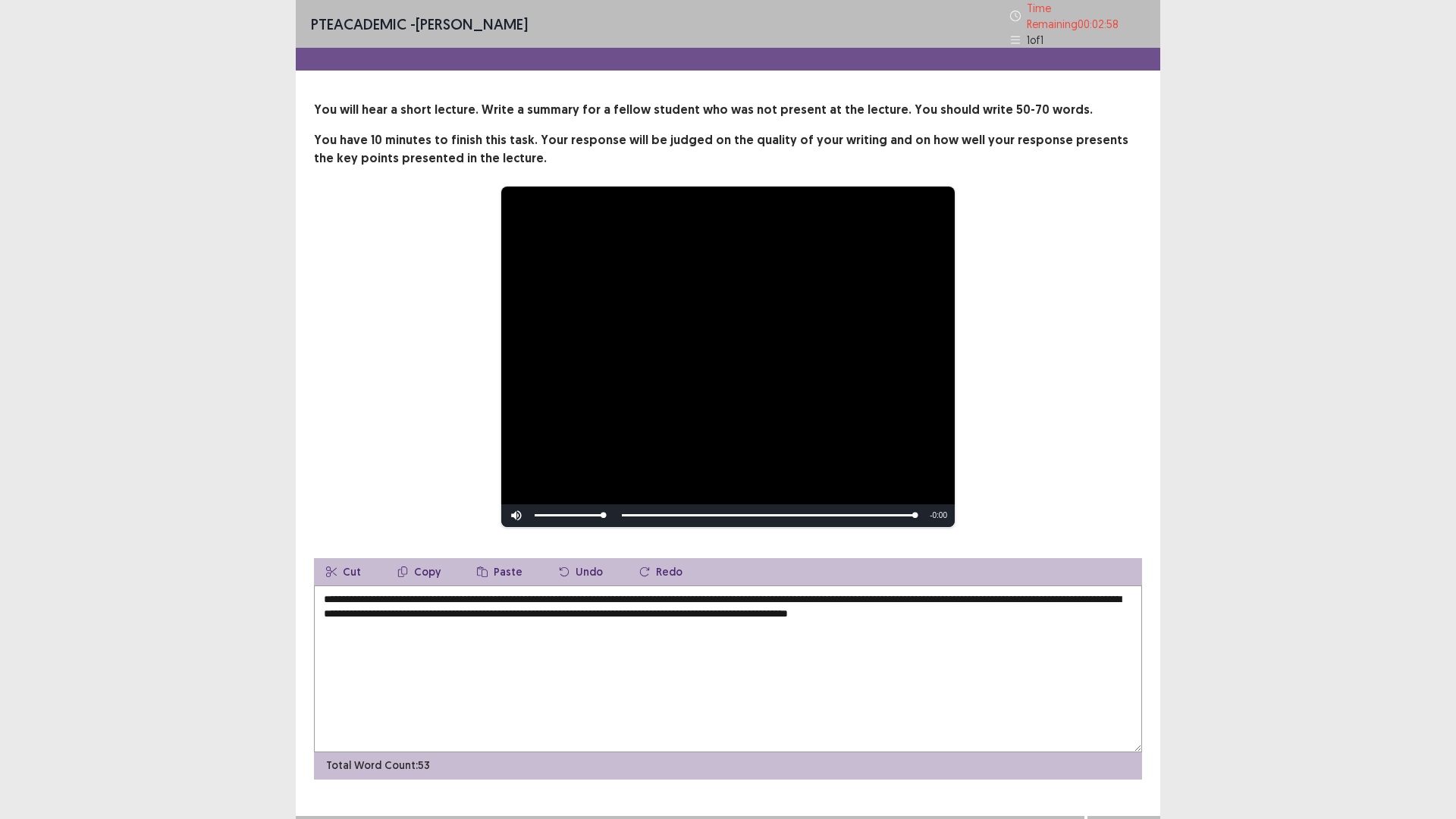
click at [1035, 607] on textarea "**********" at bounding box center [728, 668] width 829 height 167
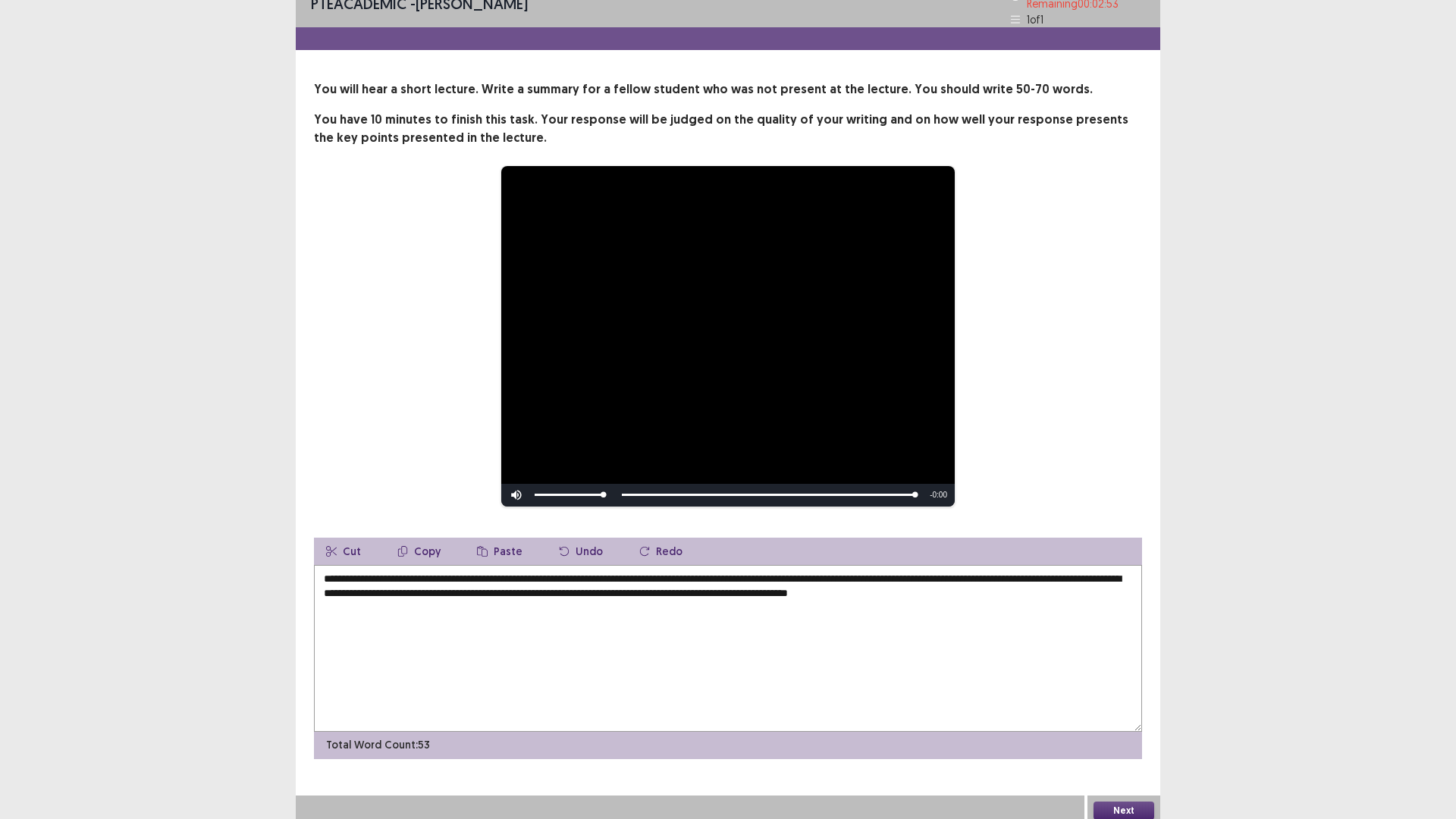
type textarea "**********"
click at [1118, 674] on button "Next" at bounding box center [1124, 811] width 61 height 18
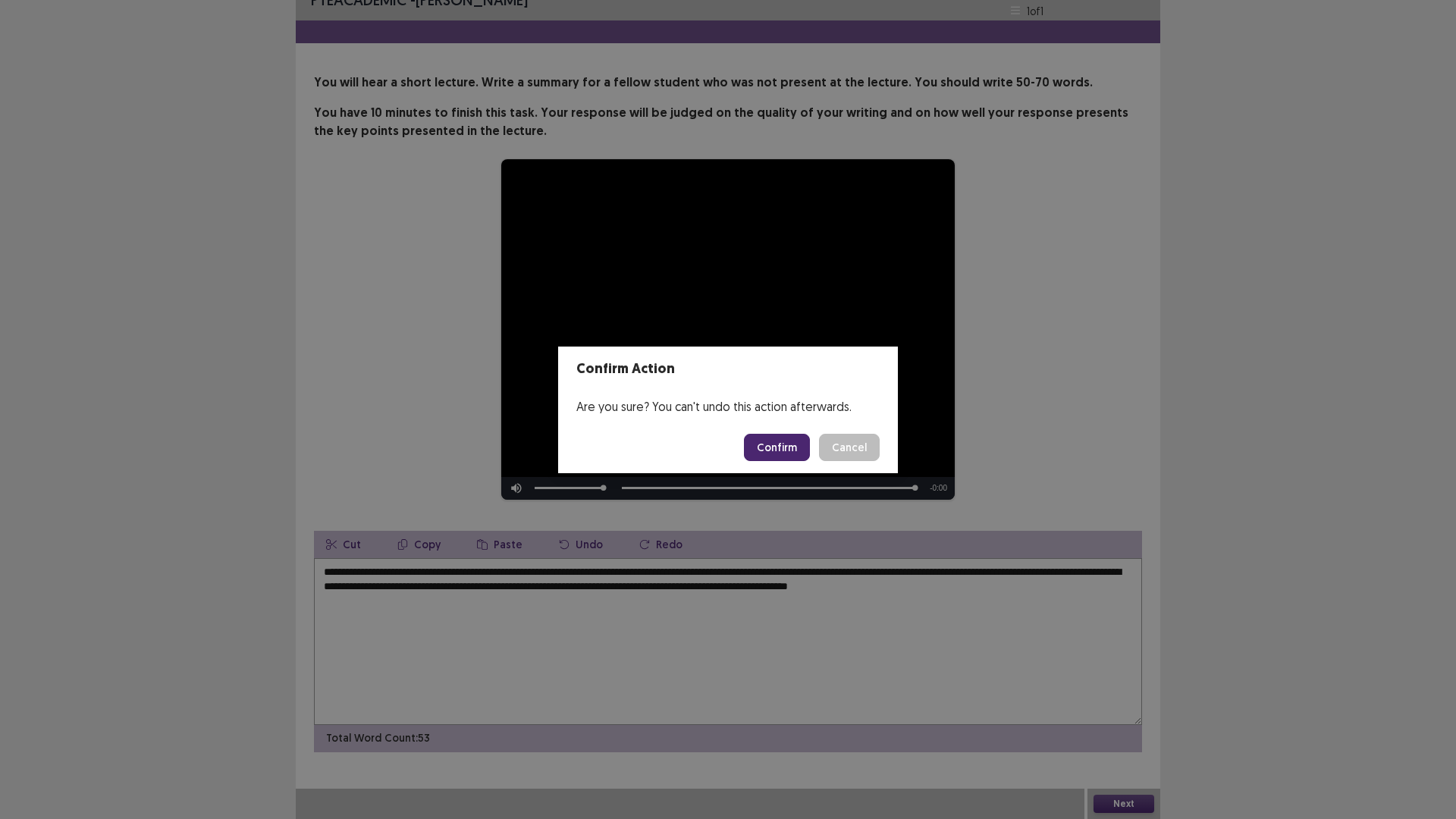
click at [785, 446] on button "Confirm" at bounding box center [777, 447] width 66 height 28
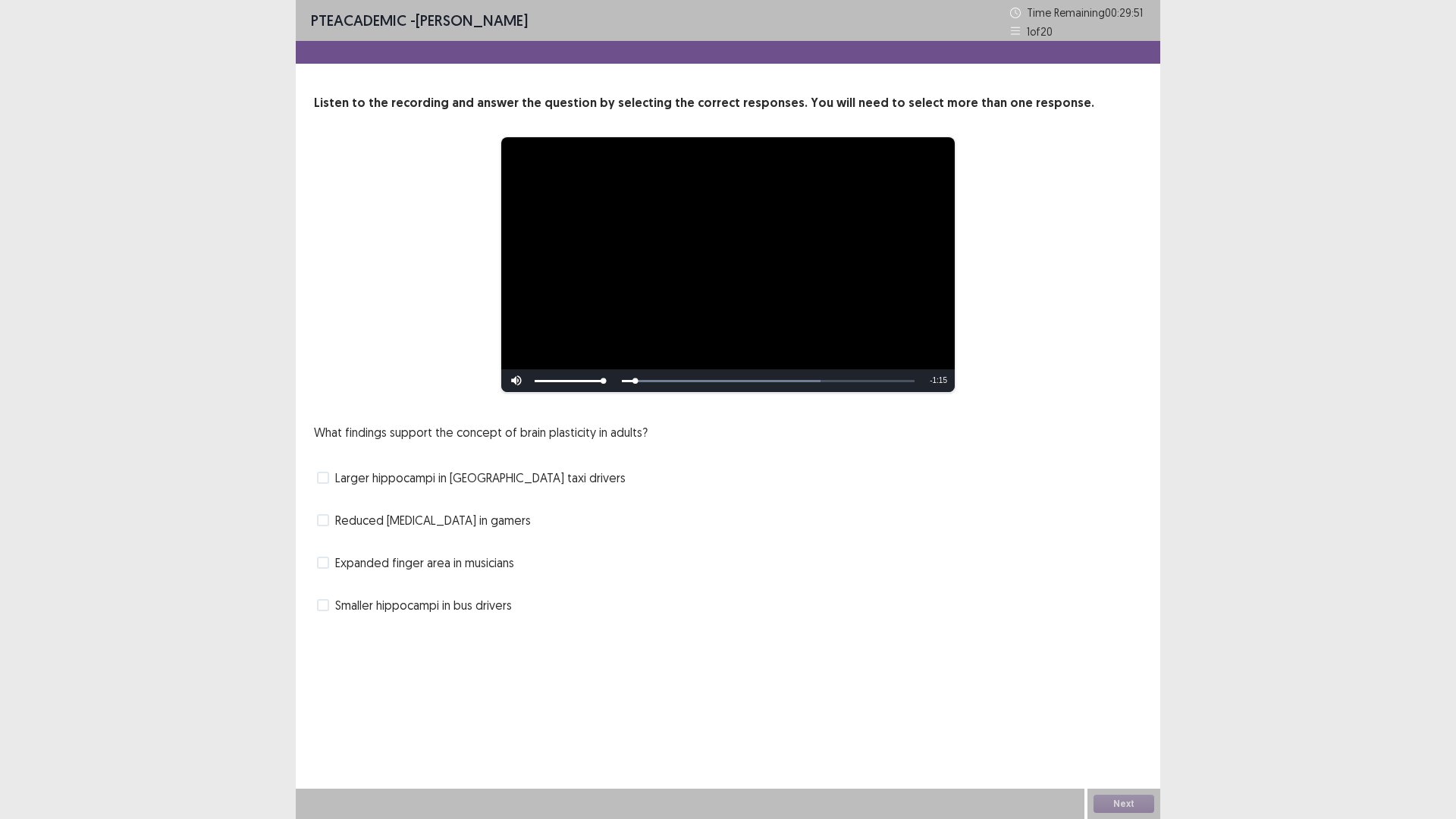
click at [734, 599] on div "Smaller hippocampi in bus drivers" at bounding box center [728, 605] width 829 height 24
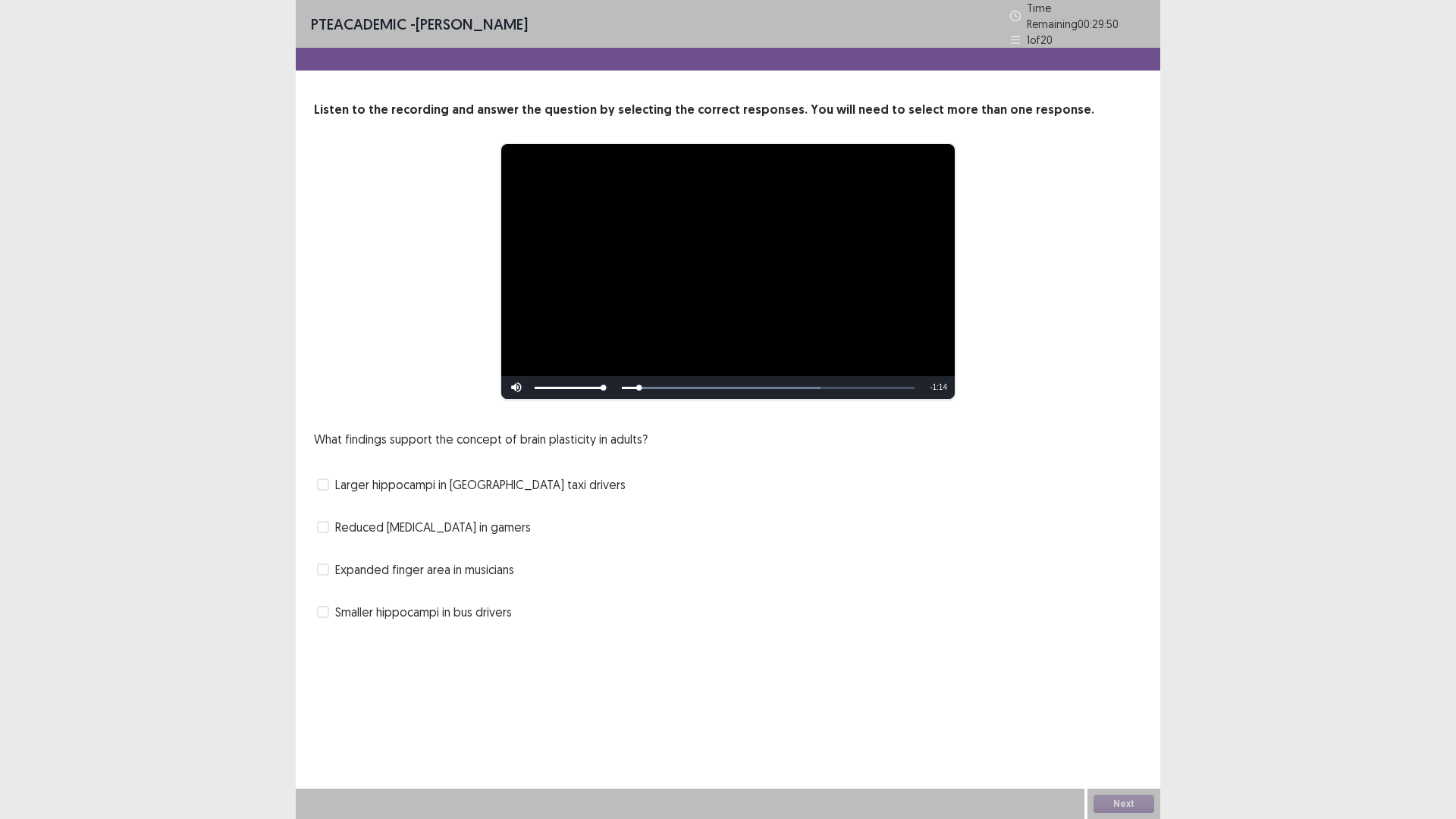
click at [322, 258] on div "**********" at bounding box center [728, 271] width 829 height 256
click at [299, 481] on div "**********" at bounding box center [728, 363] width 864 height 523
click at [328, 478] on span at bounding box center [322, 484] width 12 height 12
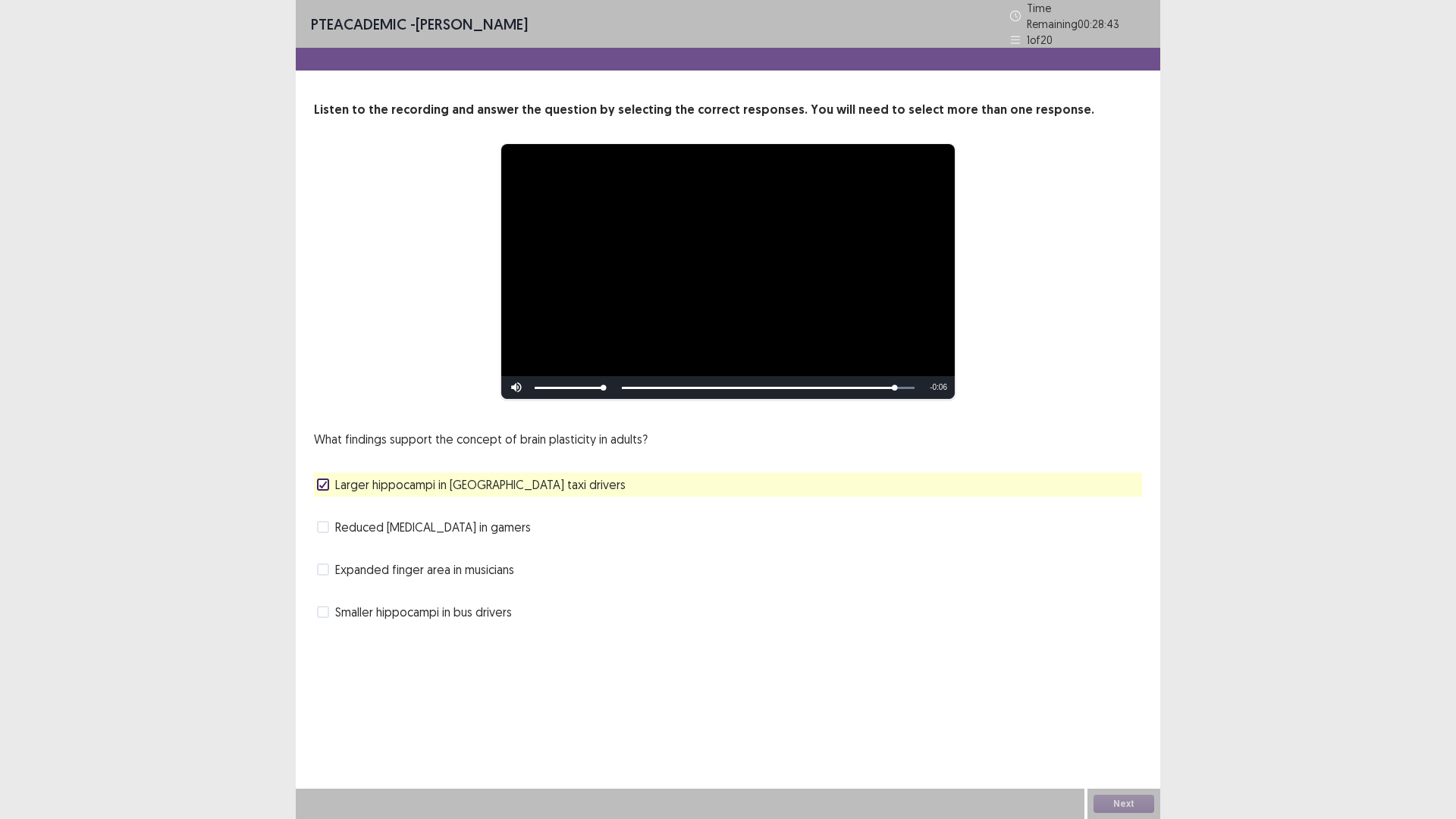
click at [324, 564] on span at bounding box center [322, 569] width 12 height 12
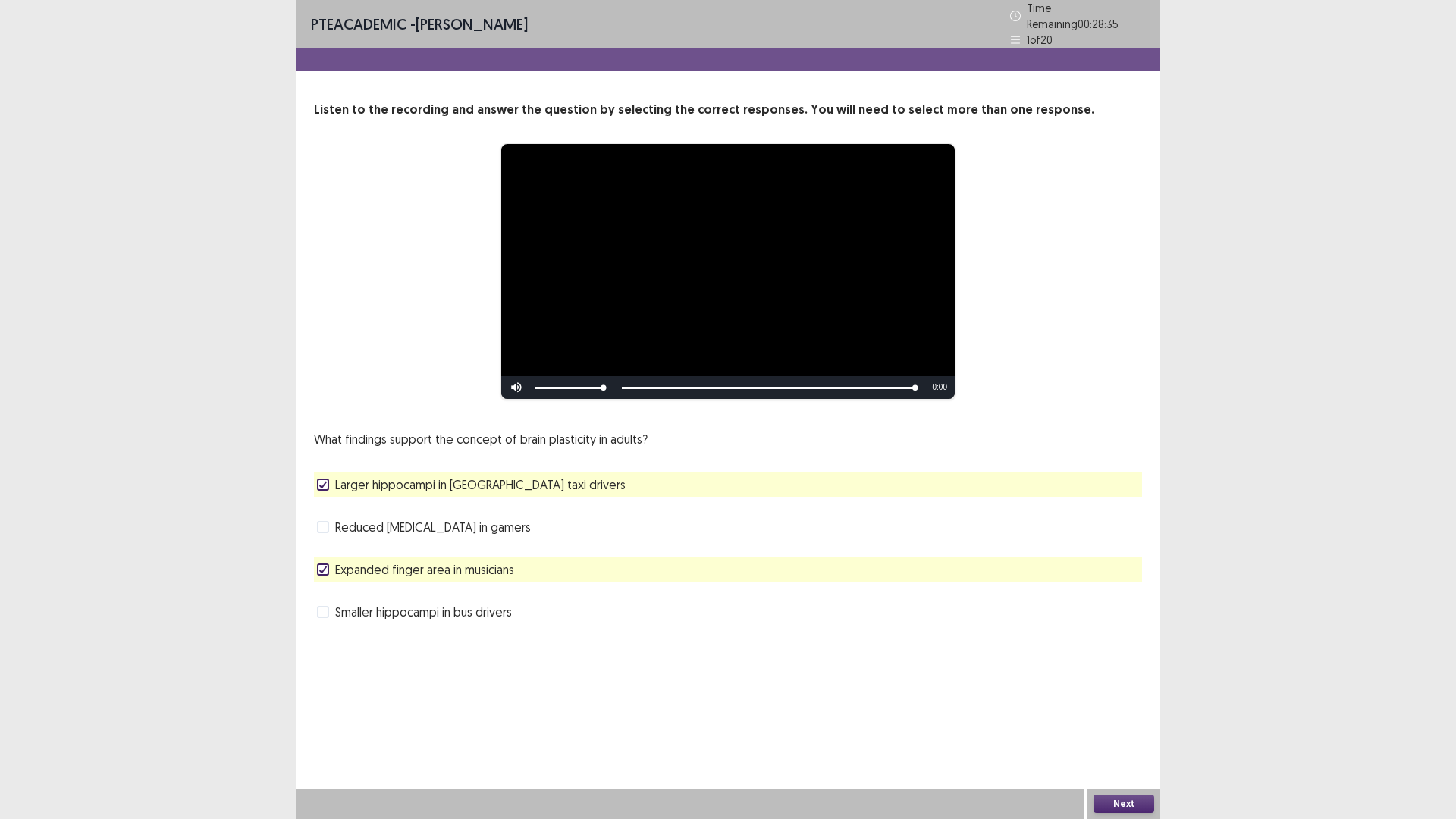
click at [1115, 674] on button "Next" at bounding box center [1124, 803] width 61 height 18
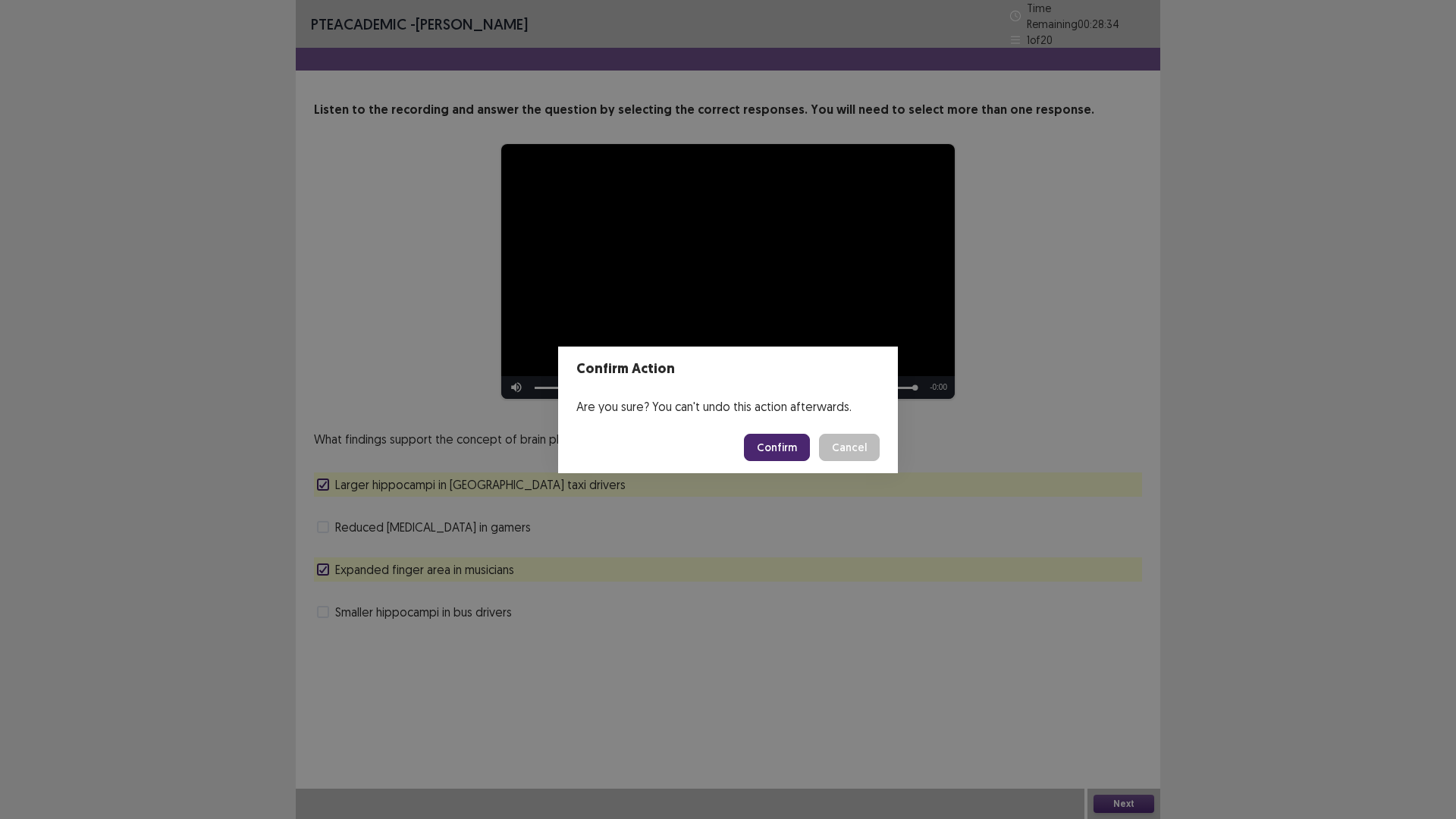
click at [761, 455] on button "Confirm" at bounding box center [777, 447] width 66 height 28
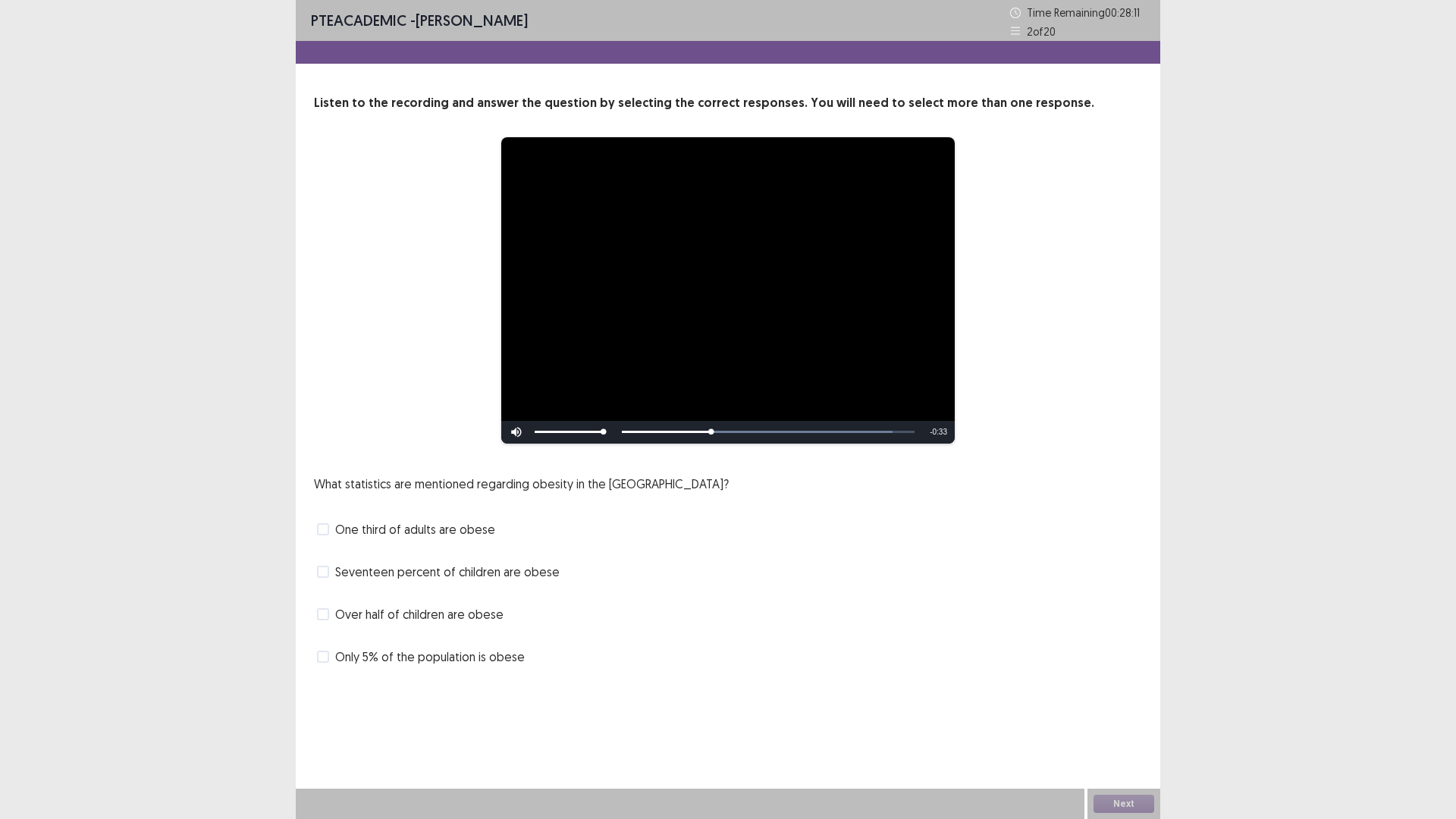
click at [342, 533] on span "One third of adults are obese" at bounding box center [415, 529] width 160 height 18
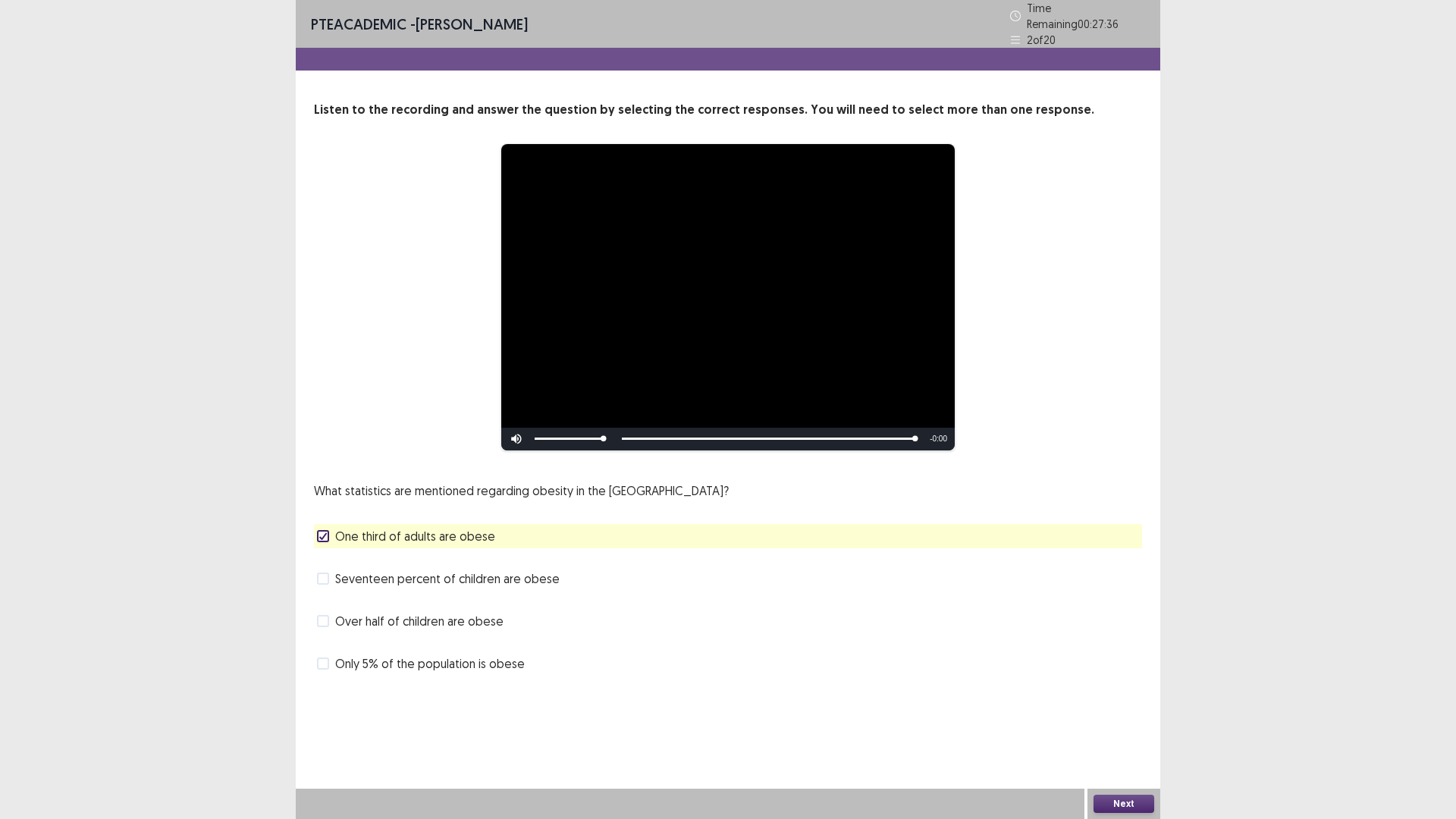
click at [320, 572] on span at bounding box center [322, 578] width 12 height 12
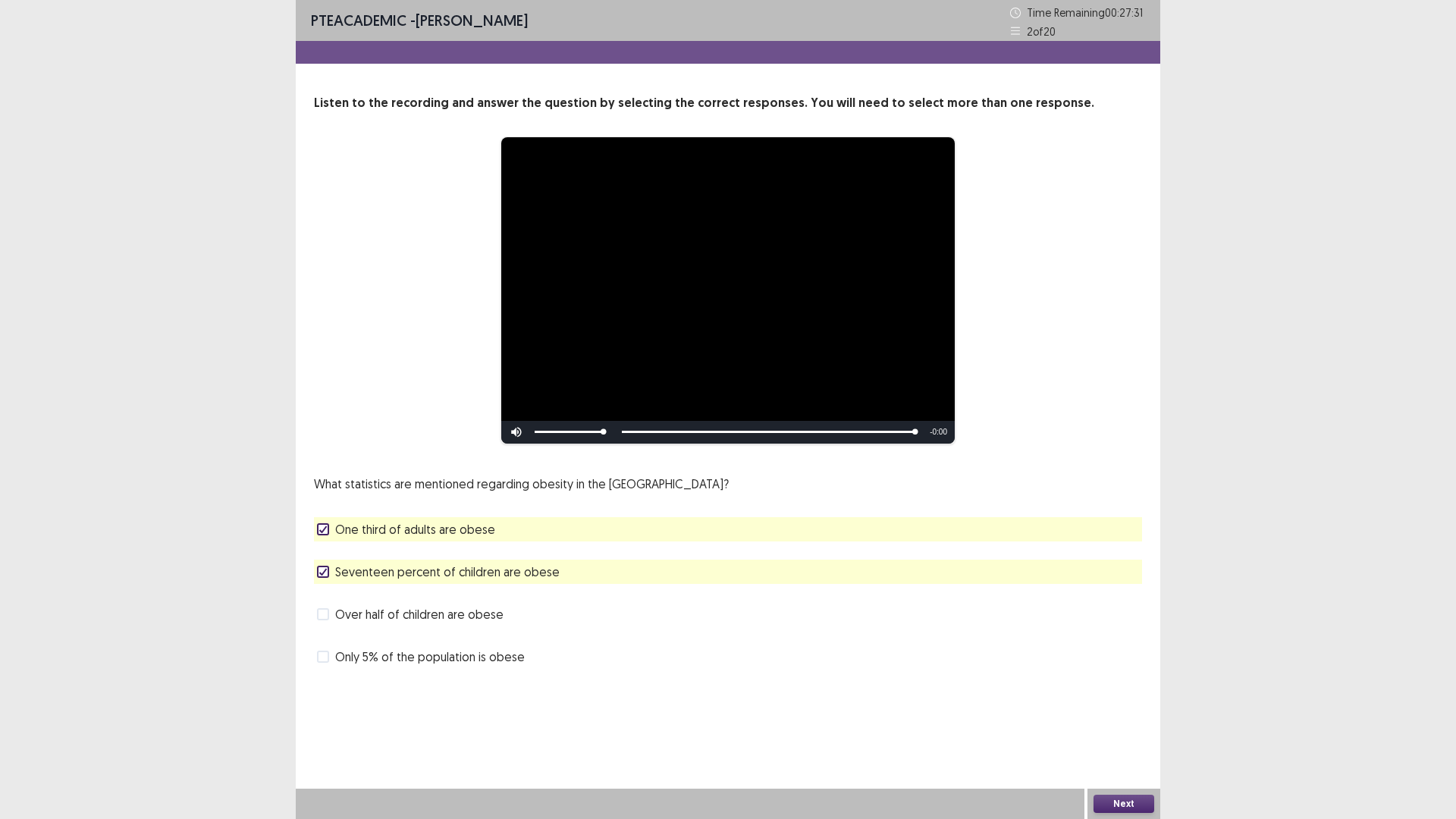
click at [1127, 674] on button "Next" at bounding box center [1124, 803] width 61 height 18
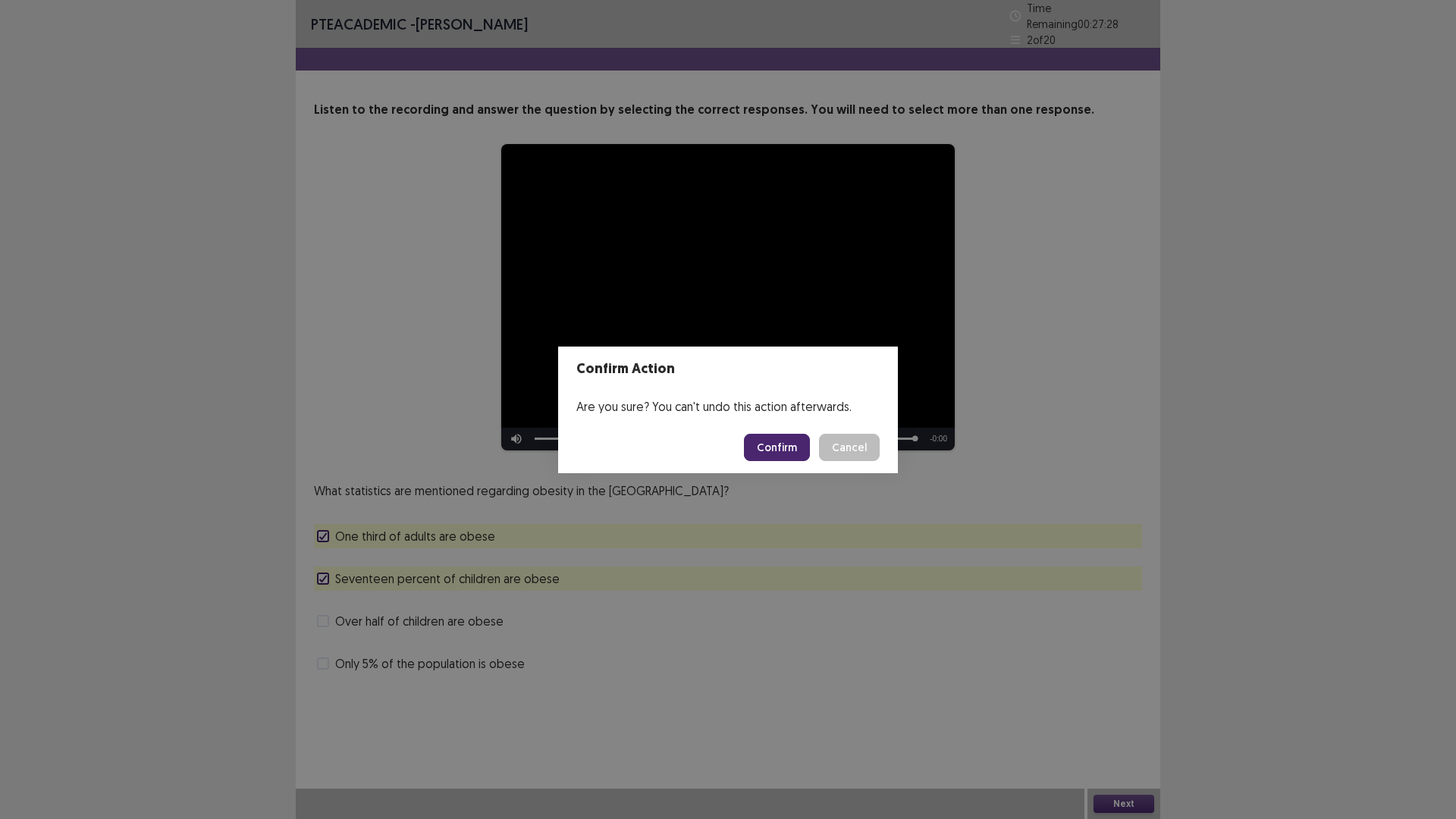
click at [790, 449] on button "Confirm" at bounding box center [777, 447] width 66 height 28
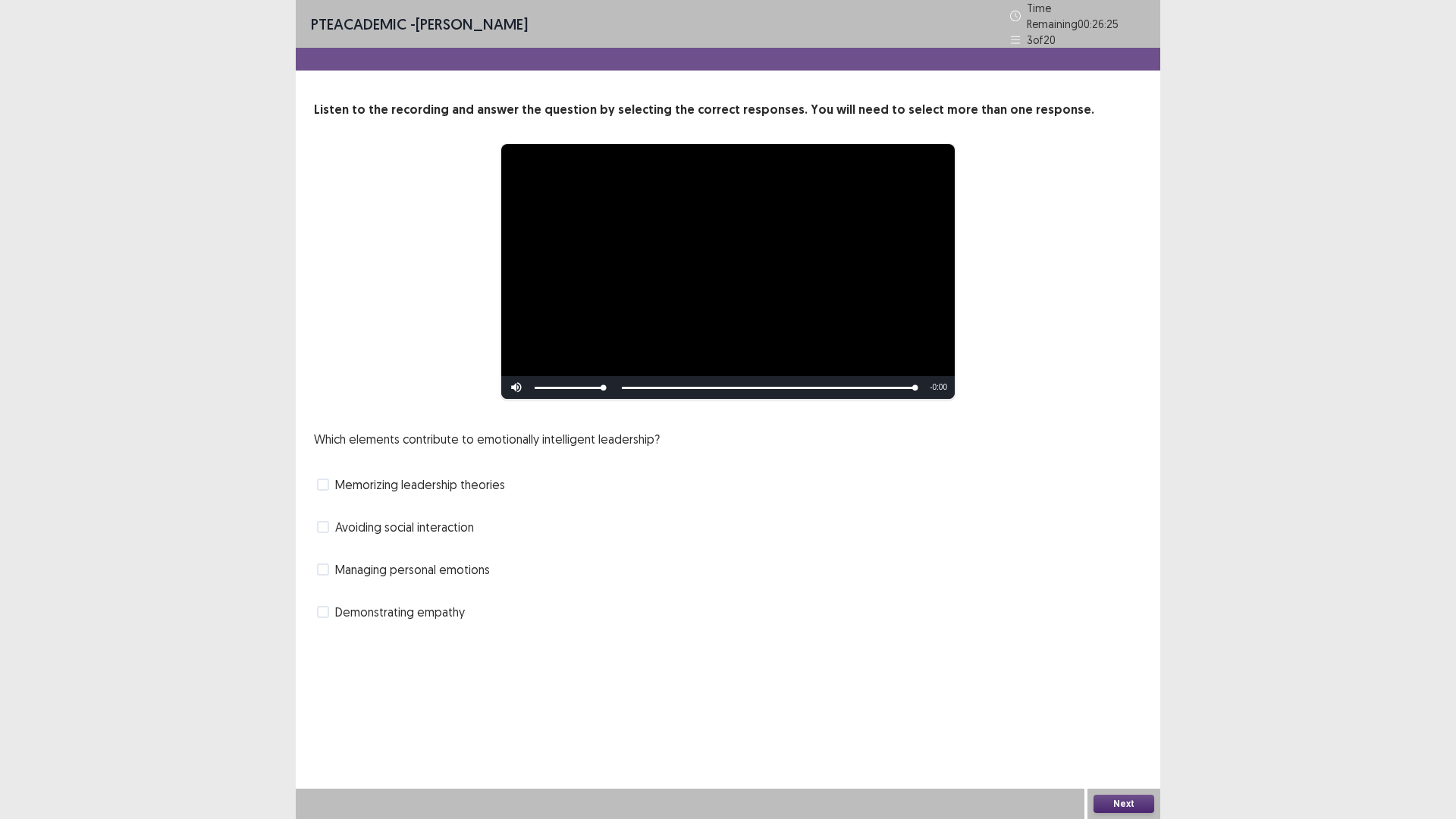
click at [326, 567] on span at bounding box center [322, 569] width 12 height 12
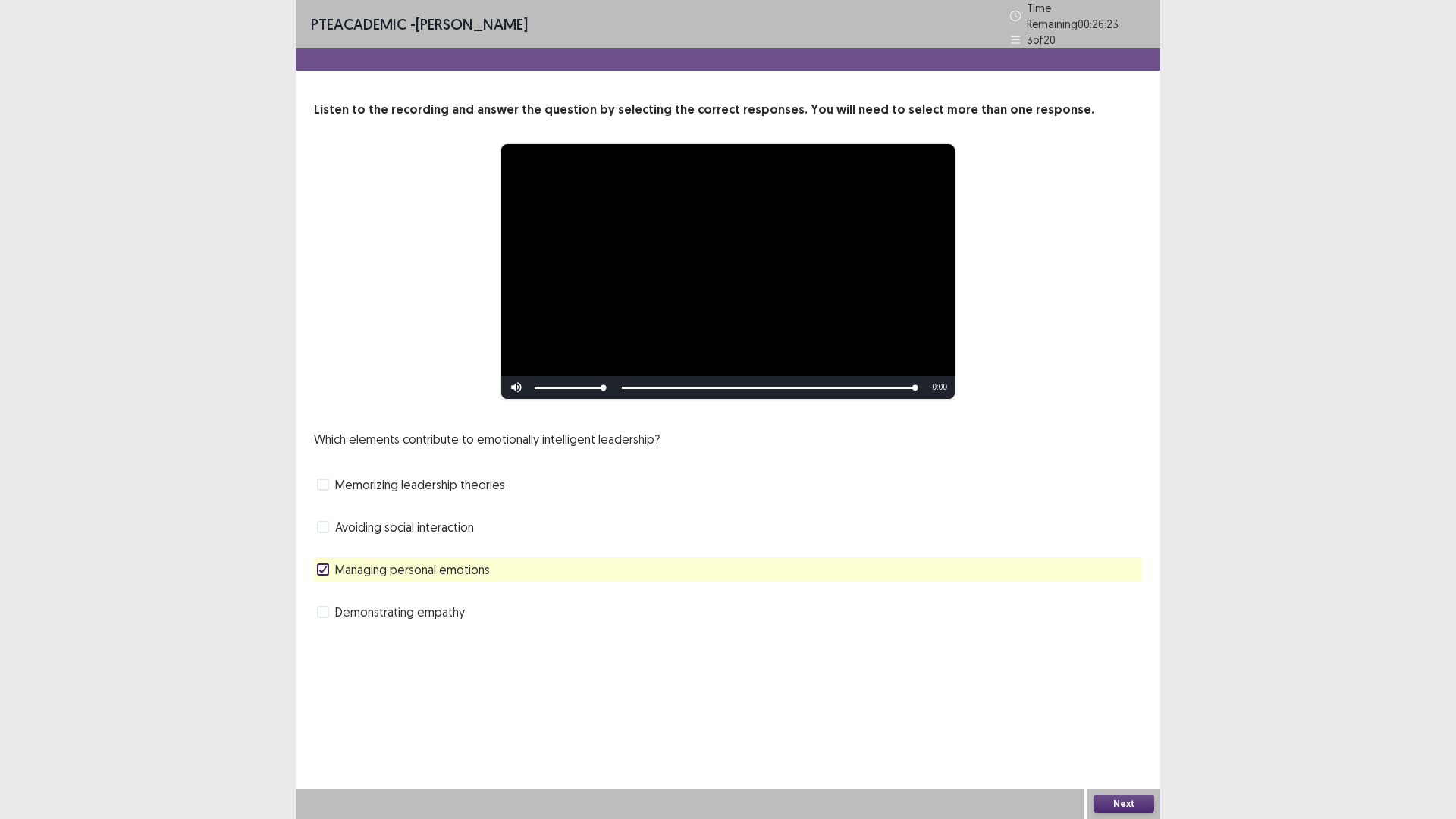
click at [1116, 674] on button "Next" at bounding box center [1124, 803] width 61 height 18
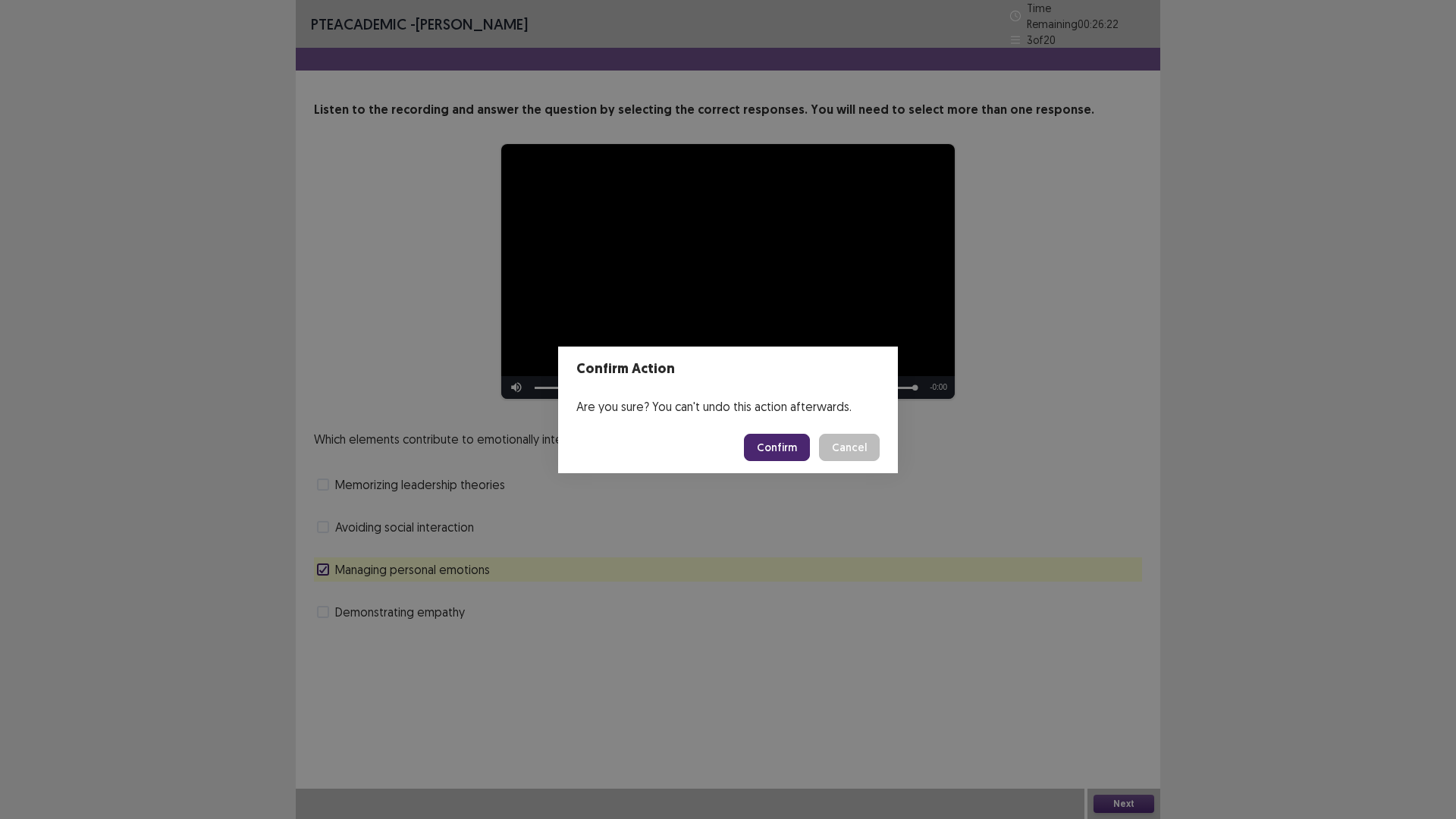
click at [776, 449] on button "Confirm" at bounding box center [777, 447] width 66 height 28
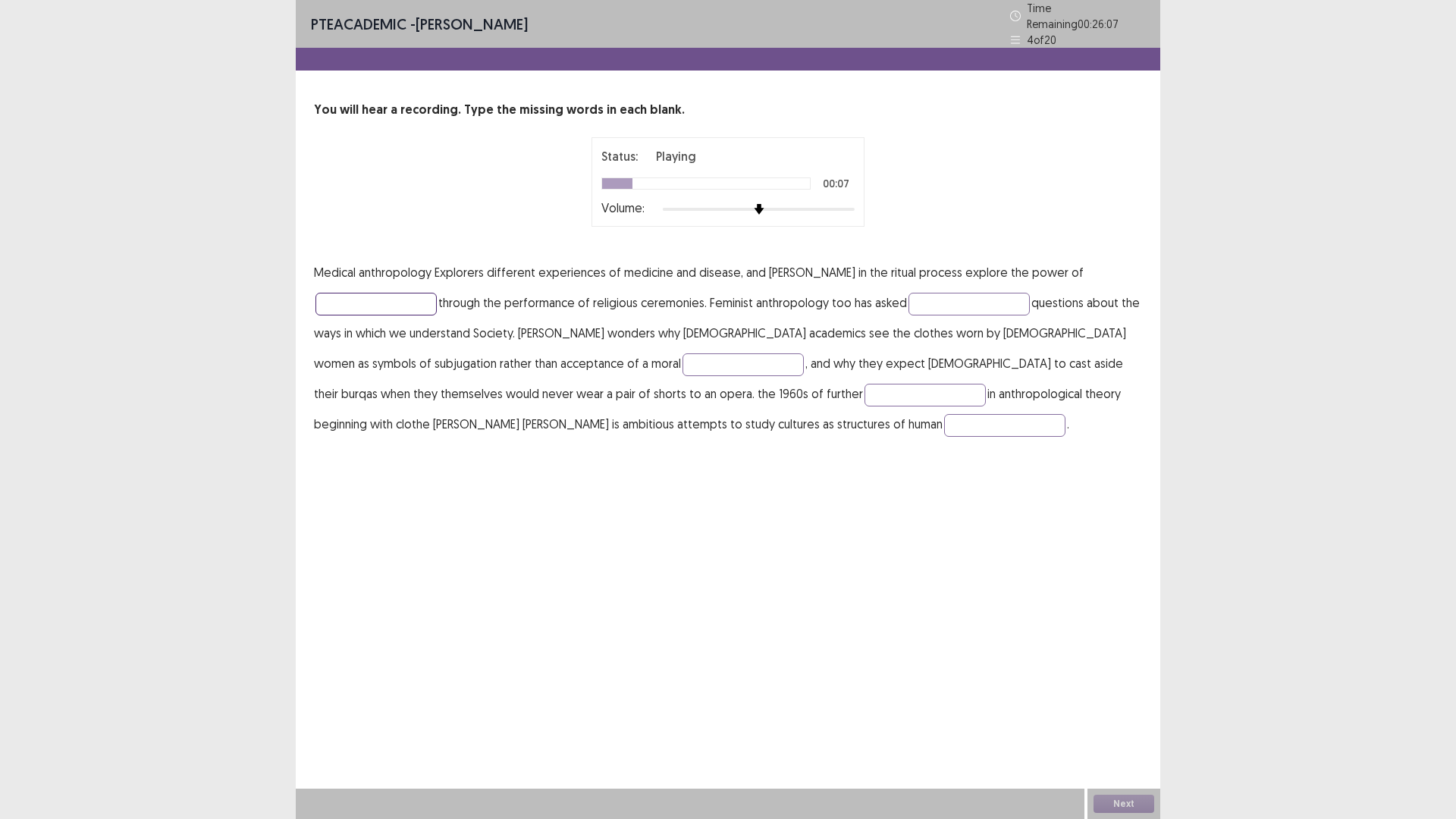
click at [359, 306] on input "text" at bounding box center [376, 304] width 121 height 23
type input "******"
click at [949, 295] on input "text" at bounding box center [969, 304] width 121 height 23
type input "**********"
click at [683, 359] on input "text" at bounding box center [743, 365] width 121 height 23
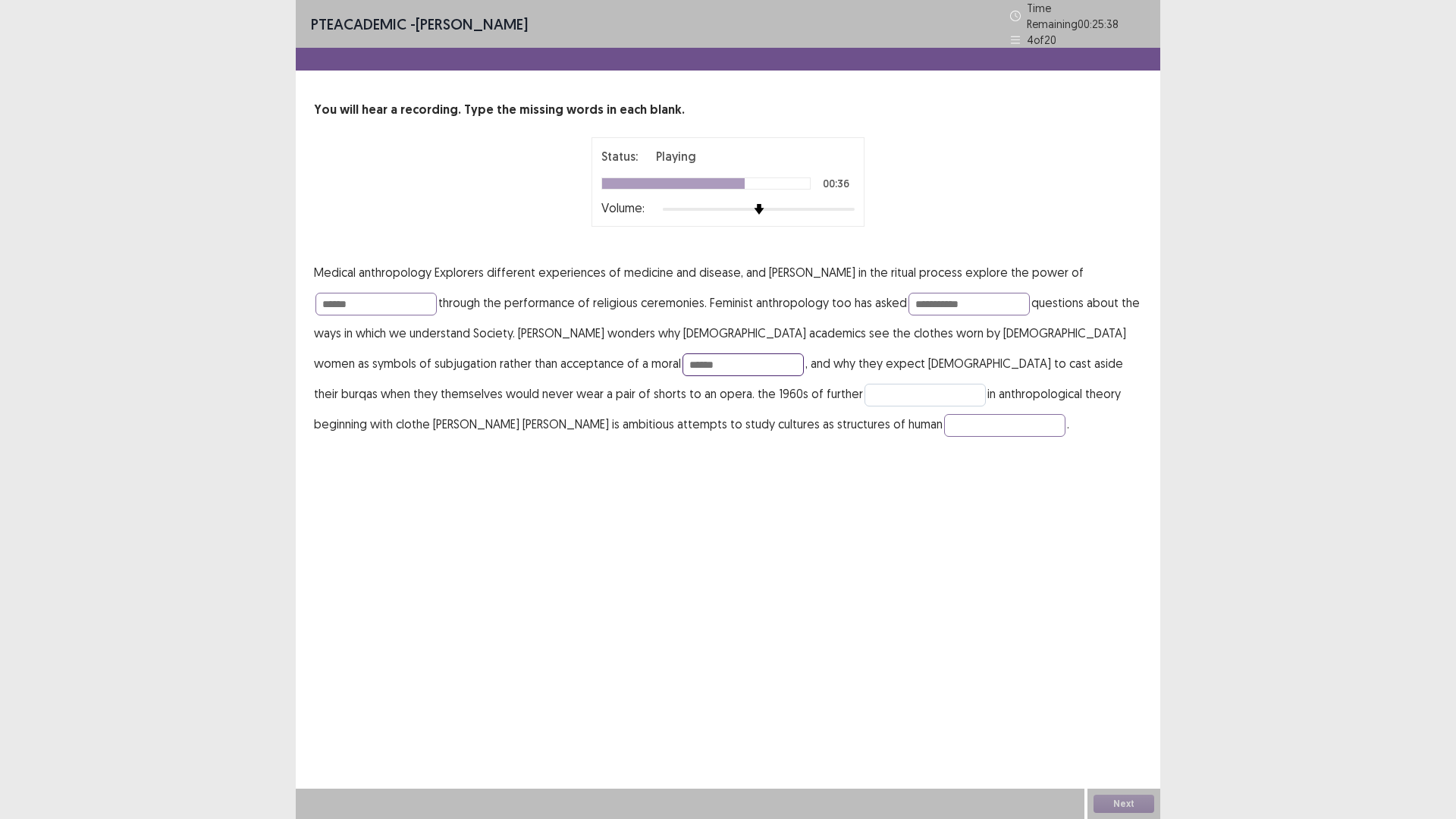
type input "******"
click at [864, 397] on input "text" at bounding box center [925, 395] width 121 height 23
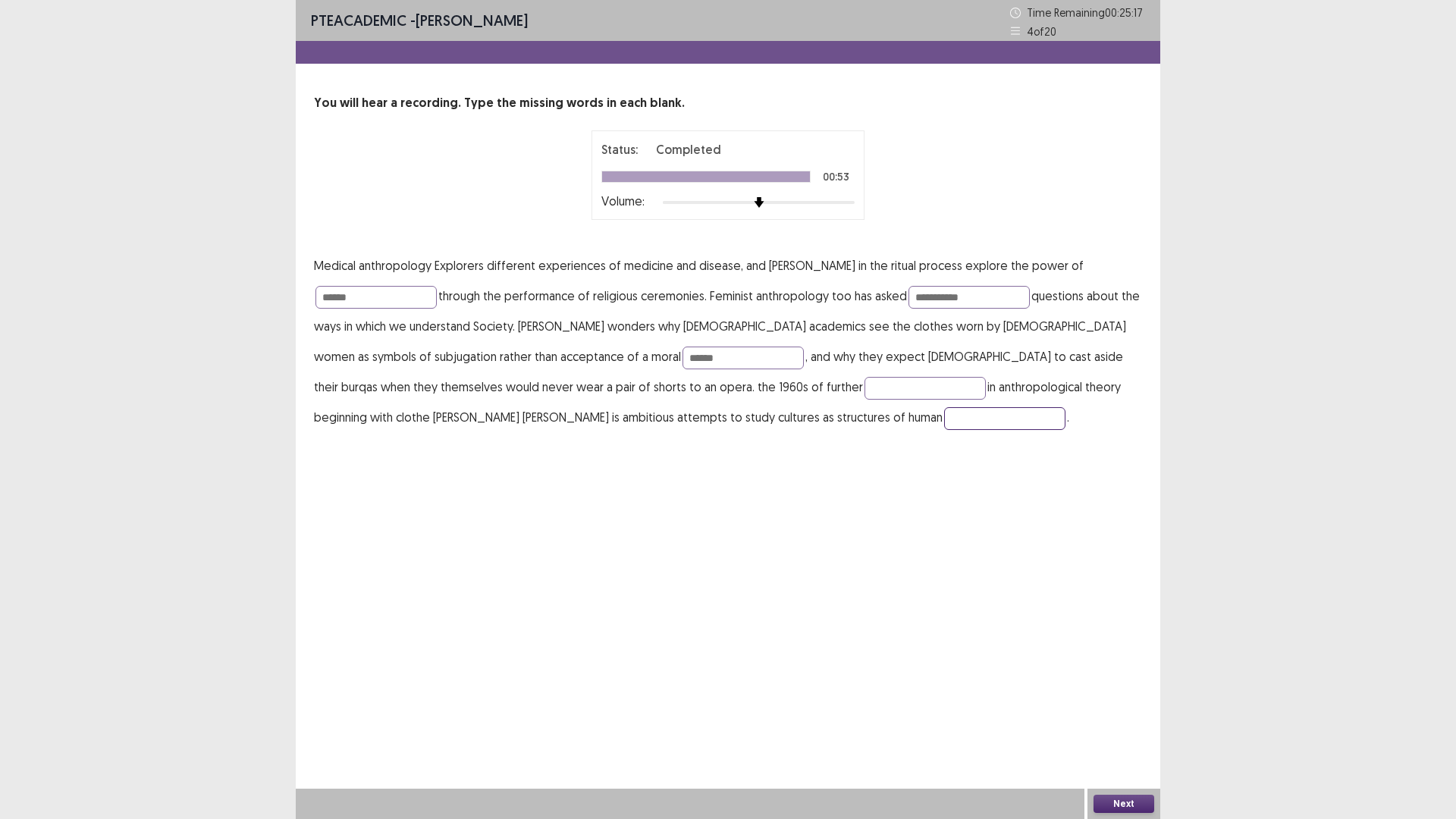
click at [944, 413] on input "text" at bounding box center [1005, 418] width 121 height 23
type input "*******"
click at [864, 389] on input "text" at bounding box center [925, 387] width 121 height 23
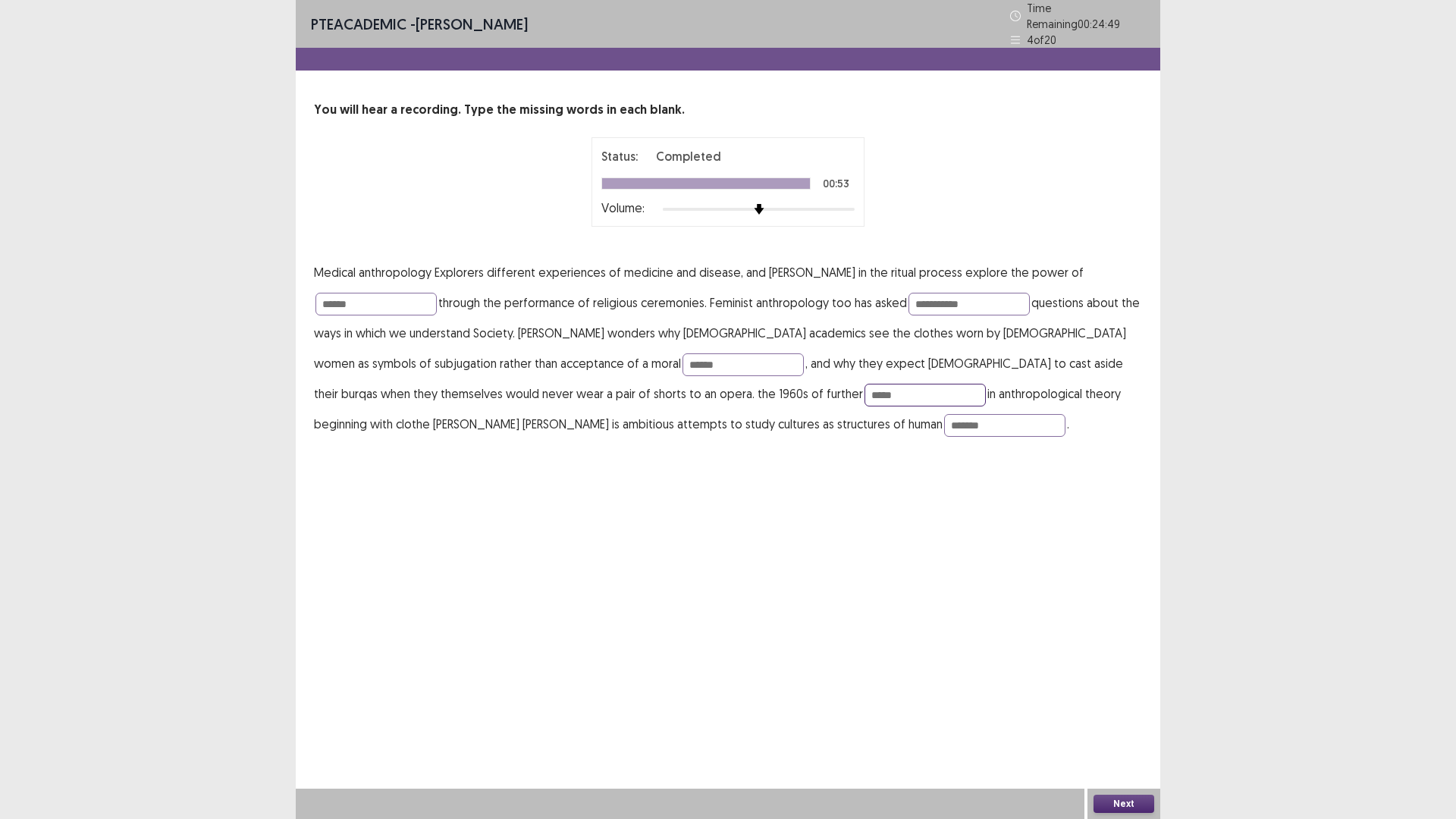
type input "*****"
click at [1112, 674] on button "Next" at bounding box center [1124, 803] width 61 height 18
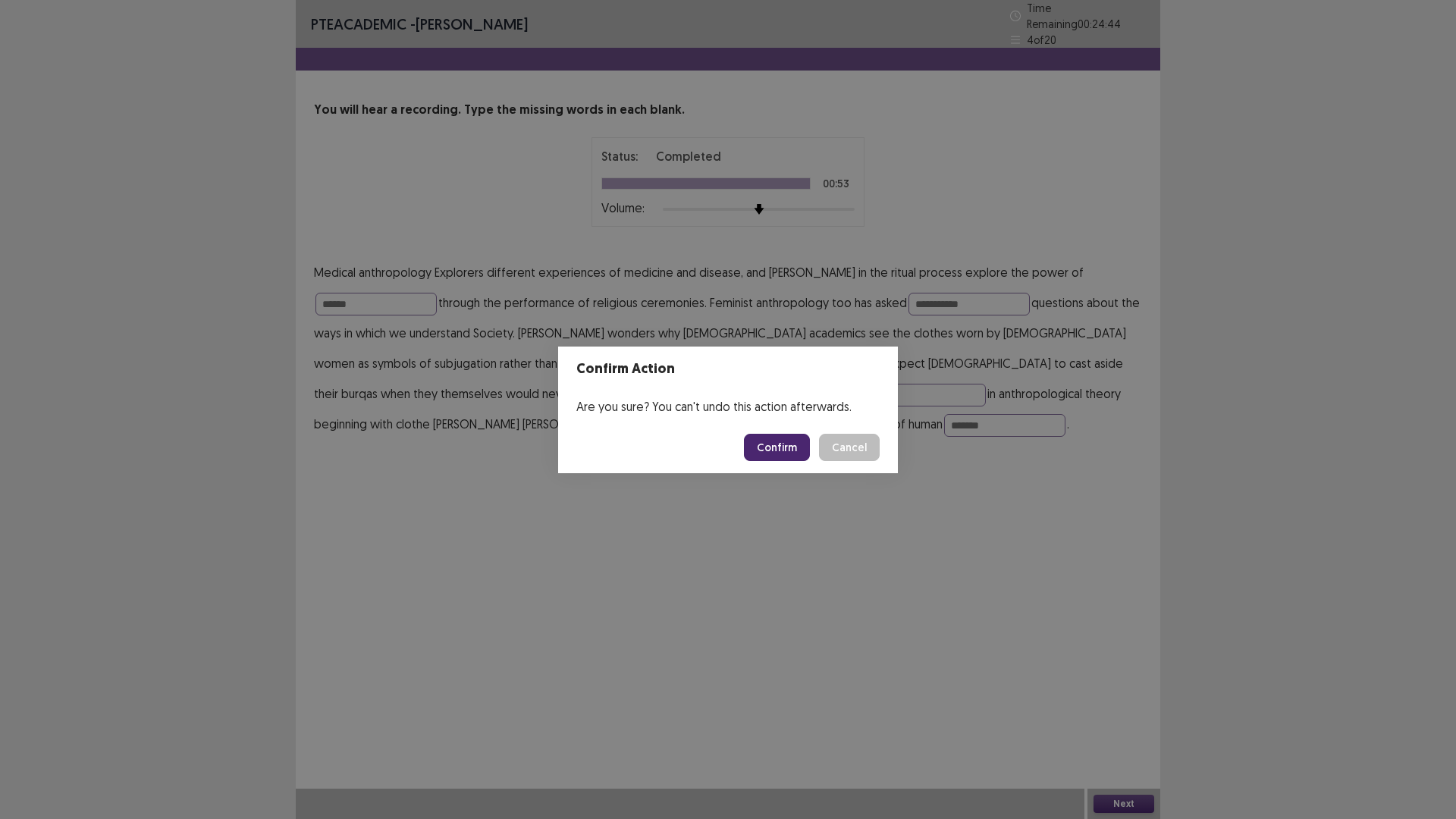
click at [776, 459] on button "Confirm" at bounding box center [777, 447] width 66 height 28
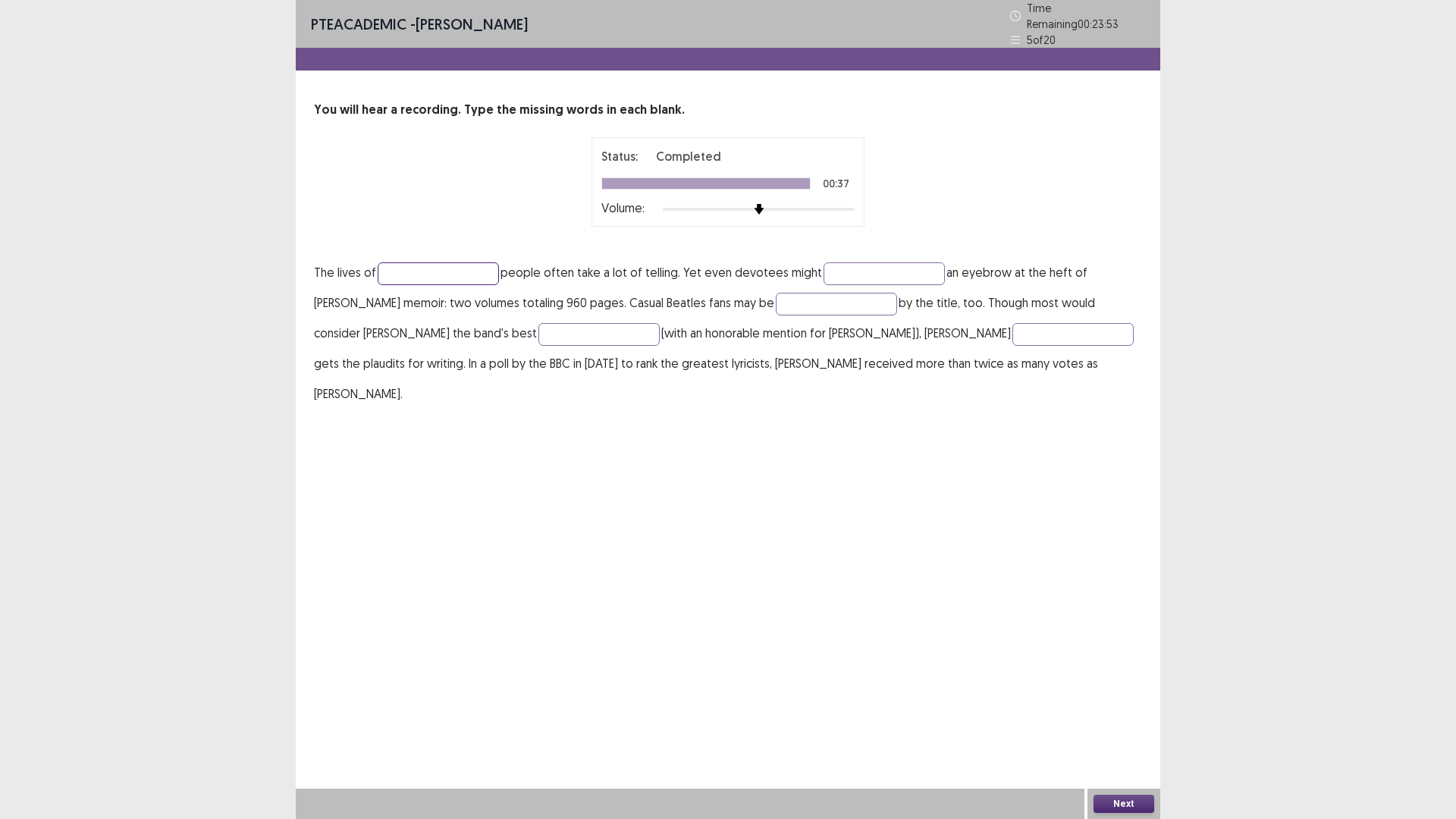
click at [422, 267] on input "text" at bounding box center [438, 274] width 121 height 23
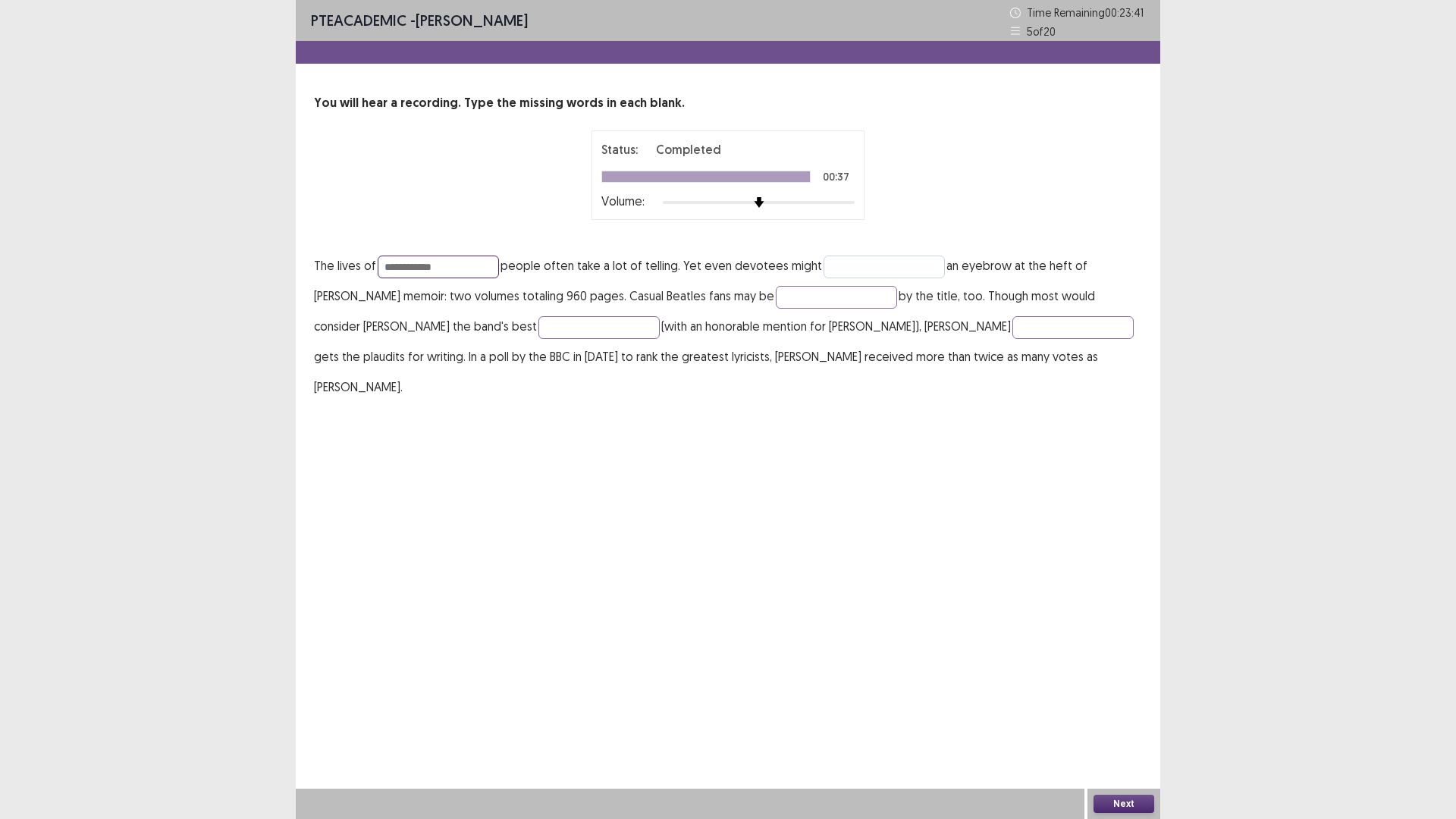
type input "**********"
click at [872, 259] on input "text" at bounding box center [885, 266] width 121 height 23
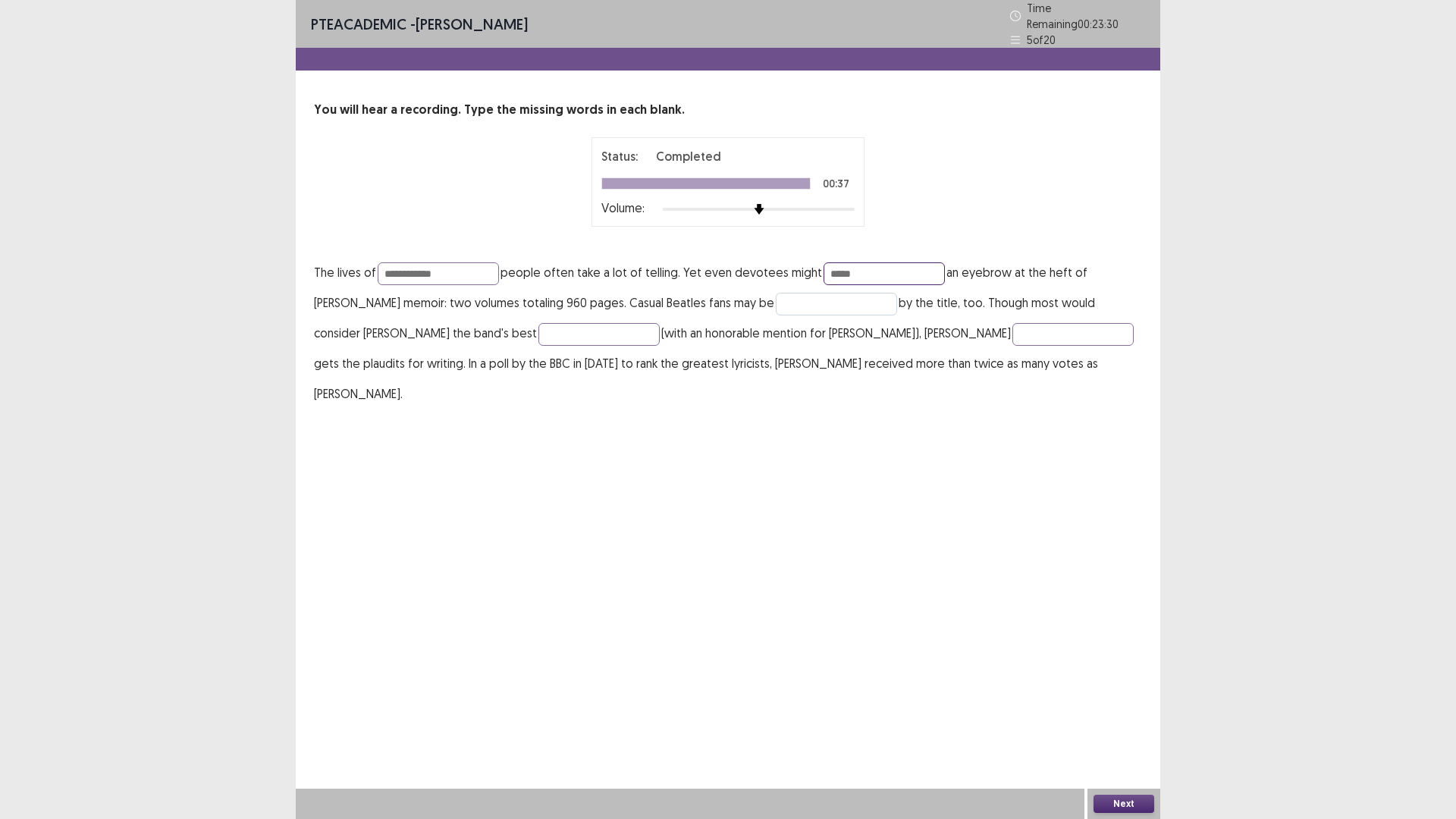
type input "*****"
click at [794, 301] on input "text" at bounding box center [837, 304] width 121 height 23
type input "*********"
click at [538, 333] on input "text" at bounding box center [599, 334] width 121 height 23
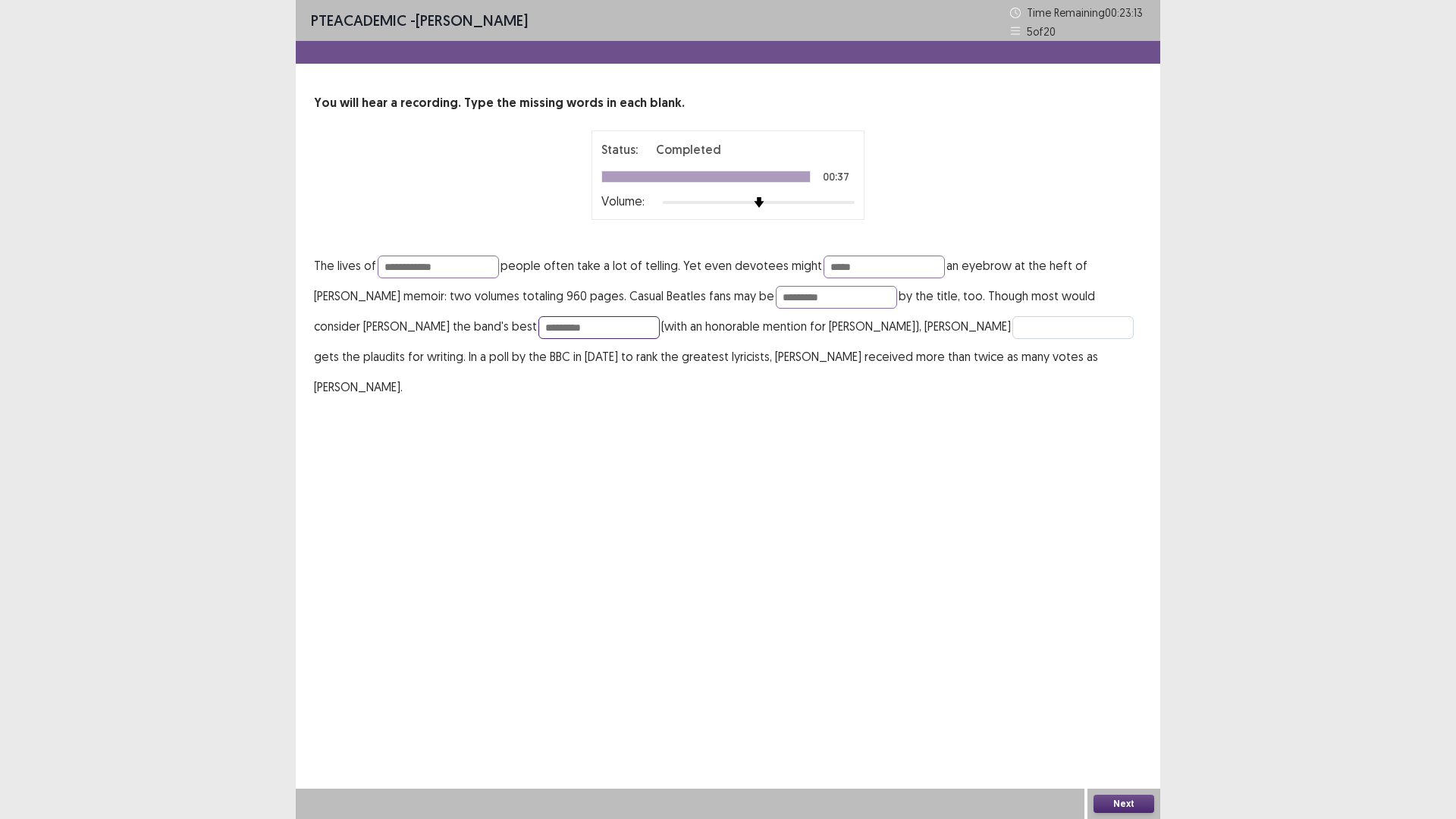
type input "*********"
click at [1012, 324] on input "text" at bounding box center [1073, 327] width 121 height 23
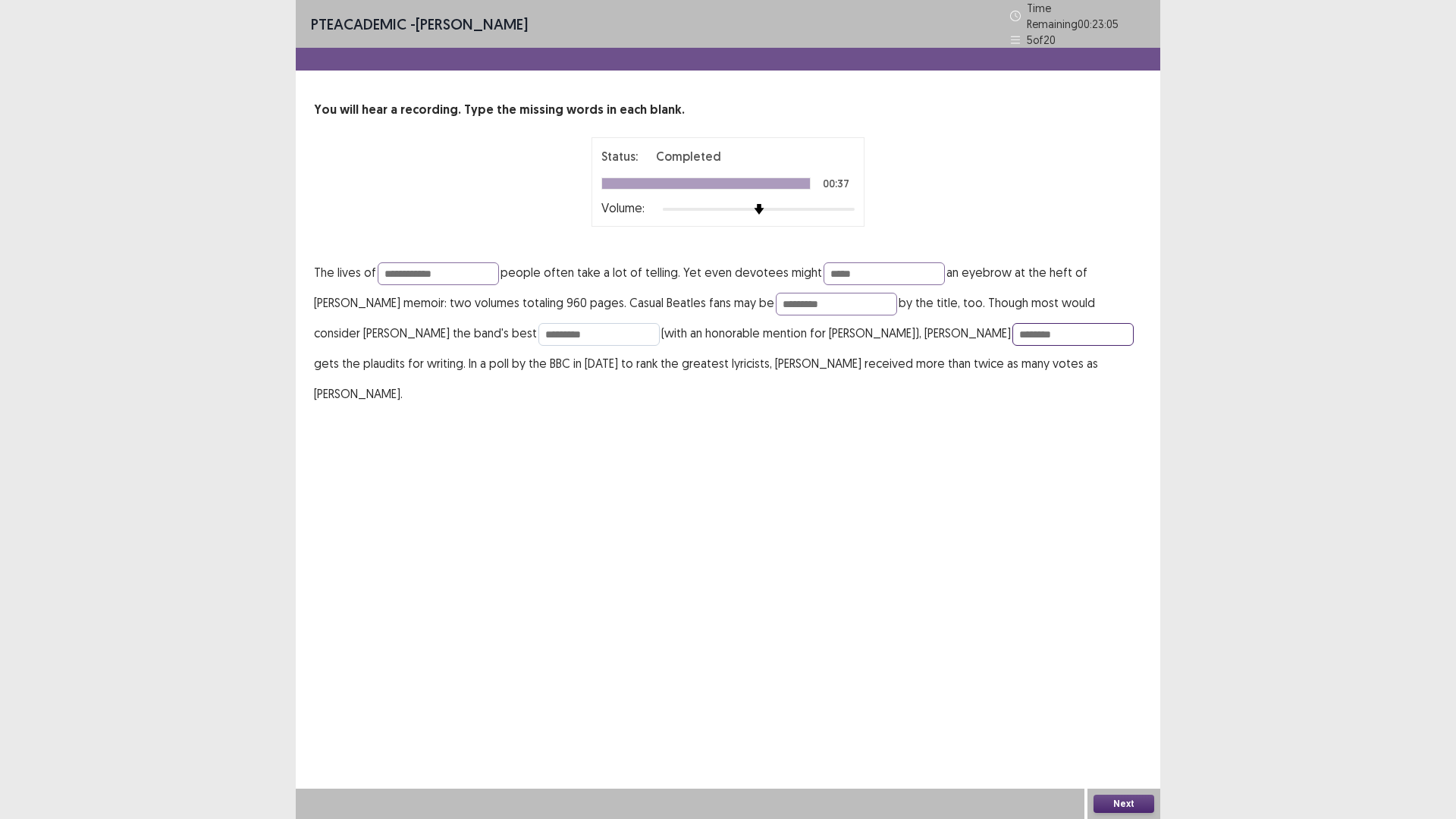
type input "********"
click at [538, 326] on input "*********" at bounding box center [599, 334] width 121 height 23
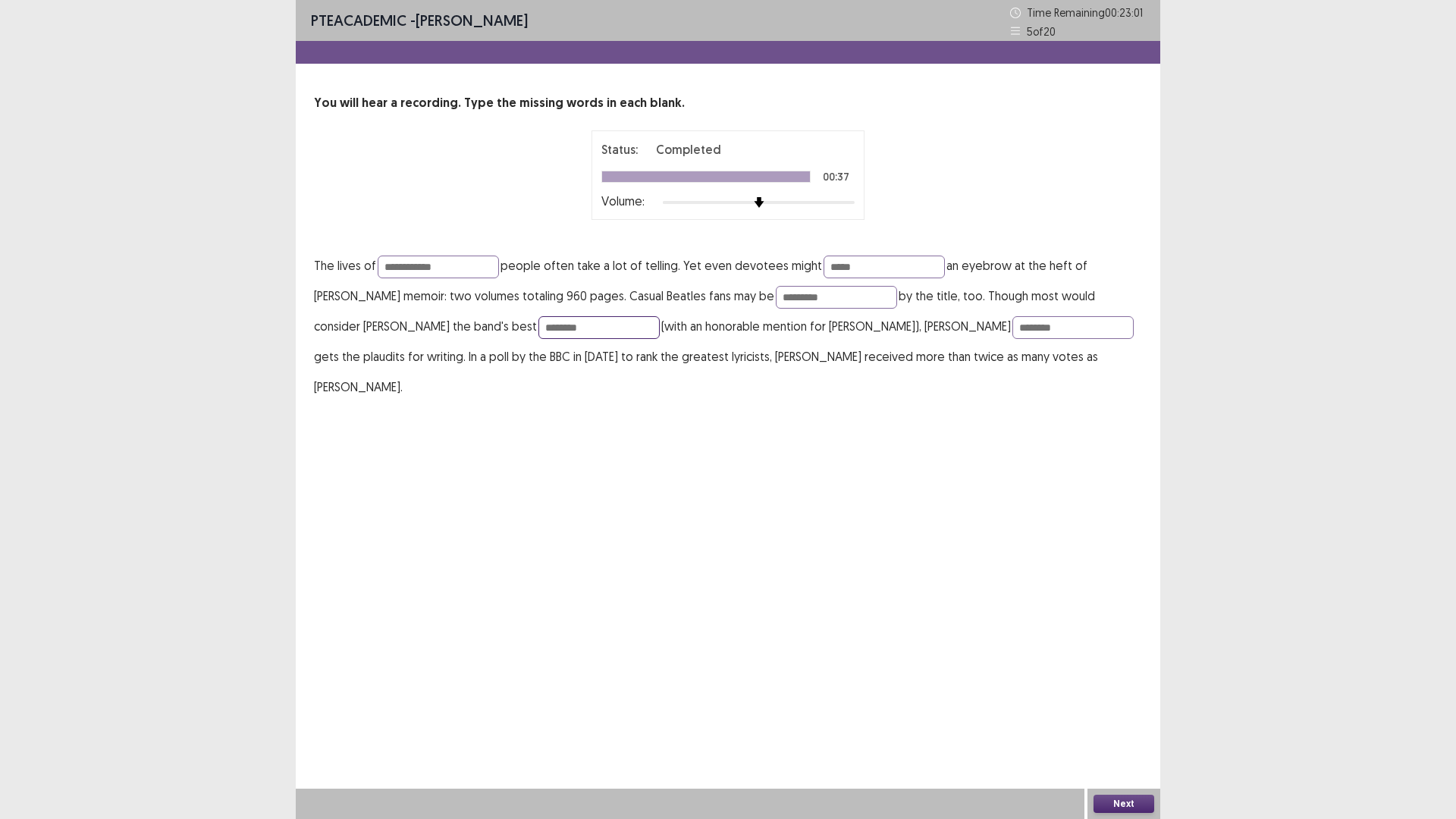
type input "********"
click at [1111, 674] on button "Next" at bounding box center [1124, 803] width 61 height 18
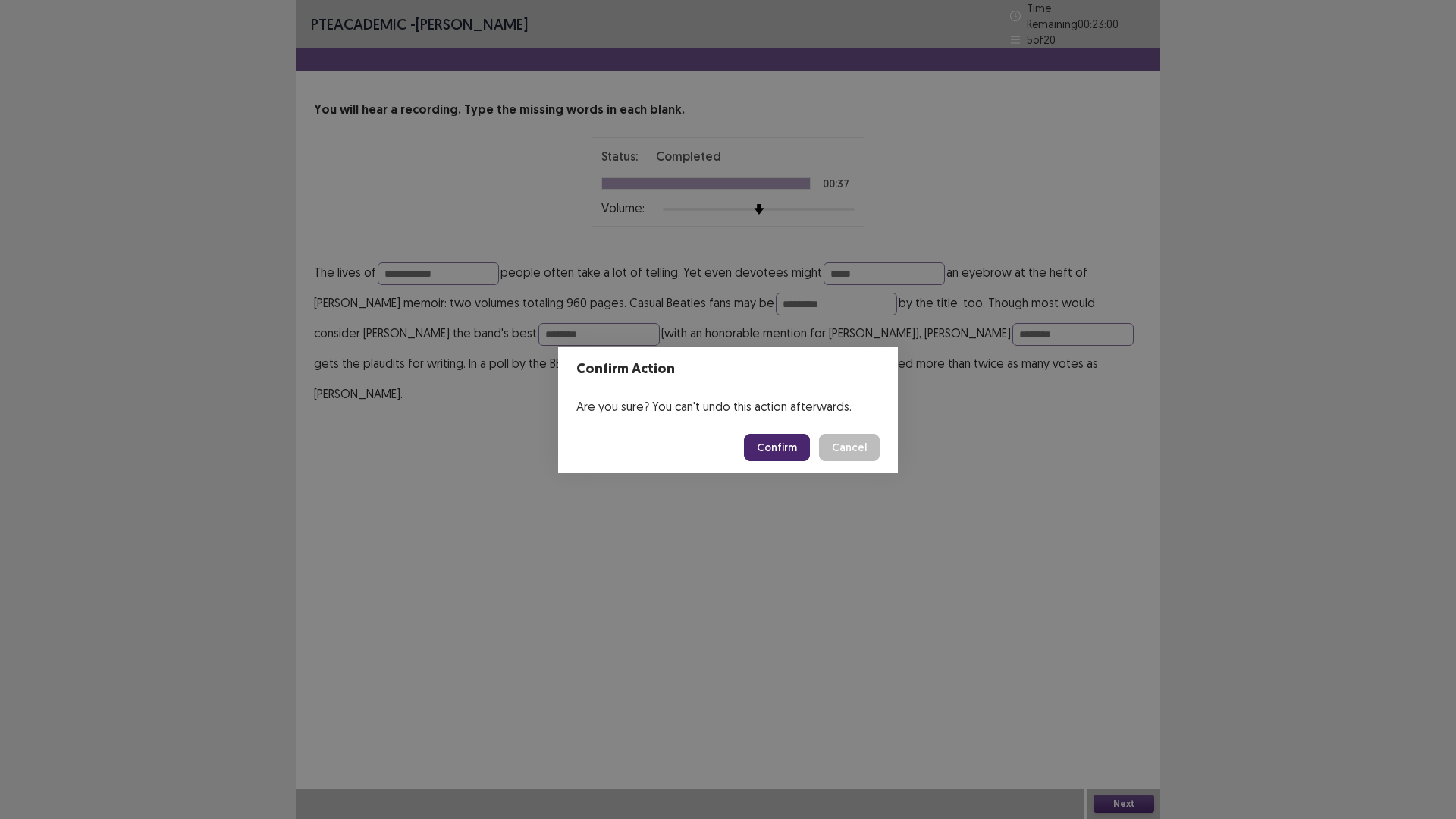
click at [774, 444] on button "Confirm" at bounding box center [777, 447] width 66 height 28
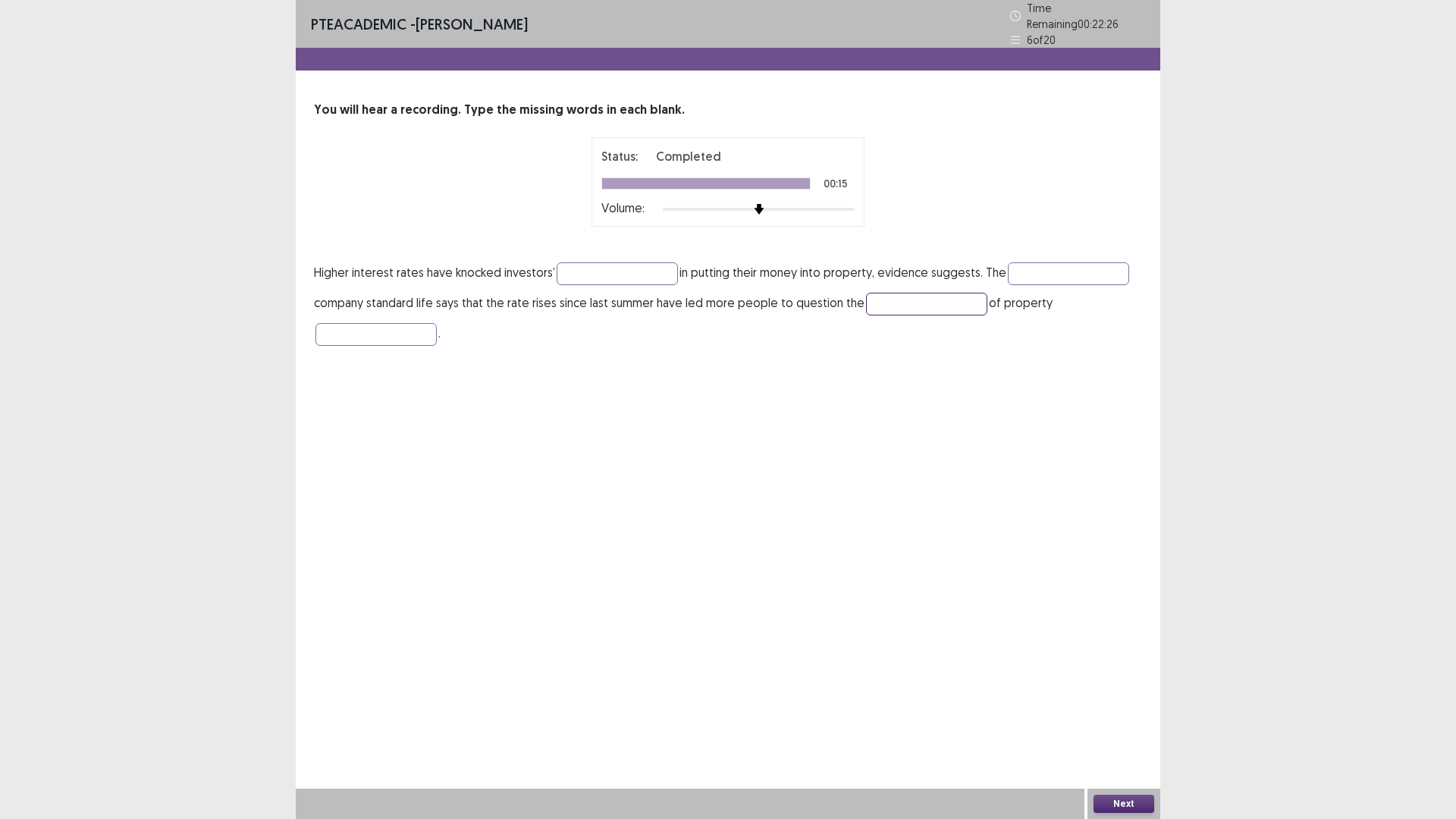
click at [899, 304] on input "text" at bounding box center [927, 304] width 121 height 23
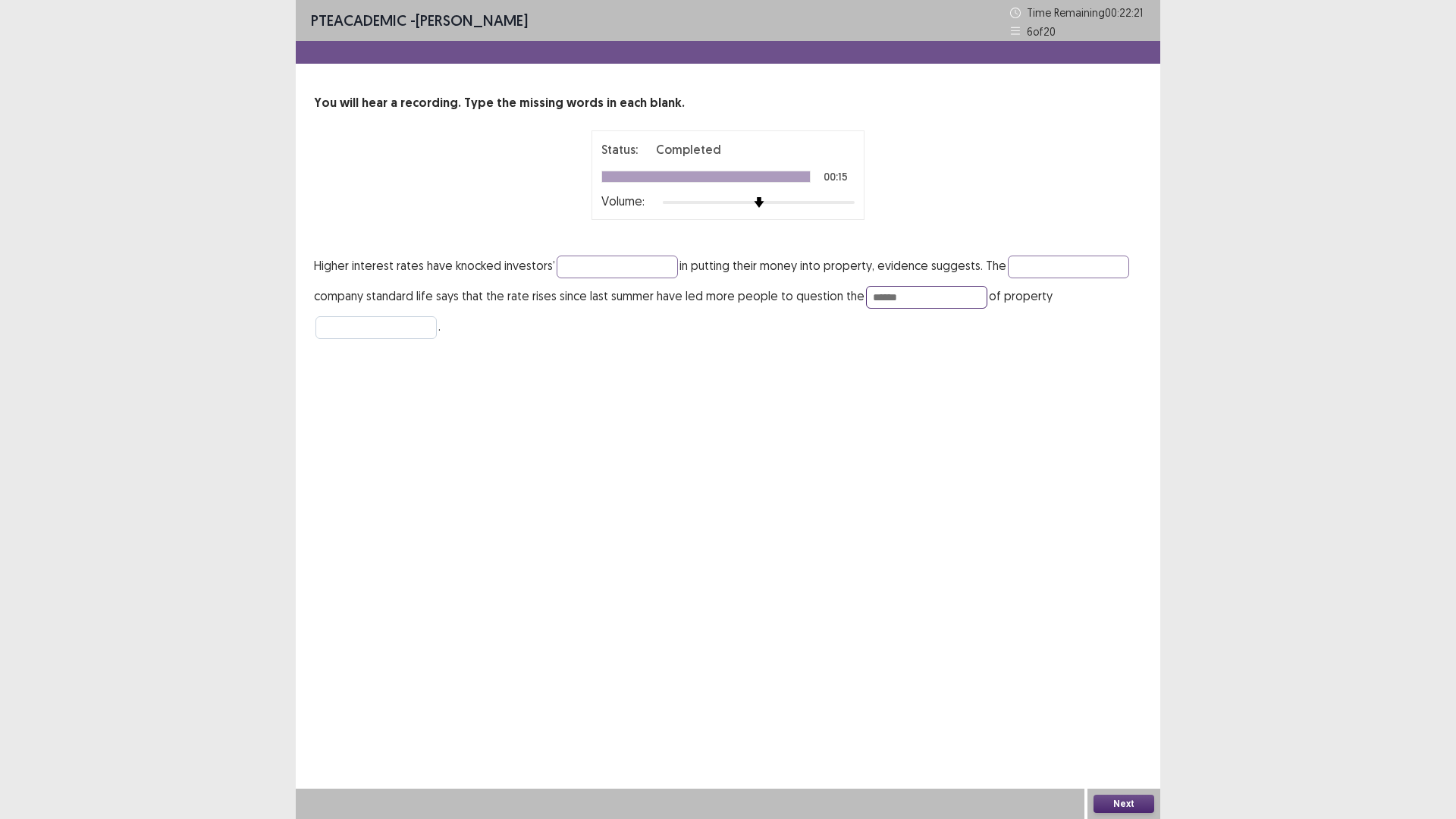
type input "******"
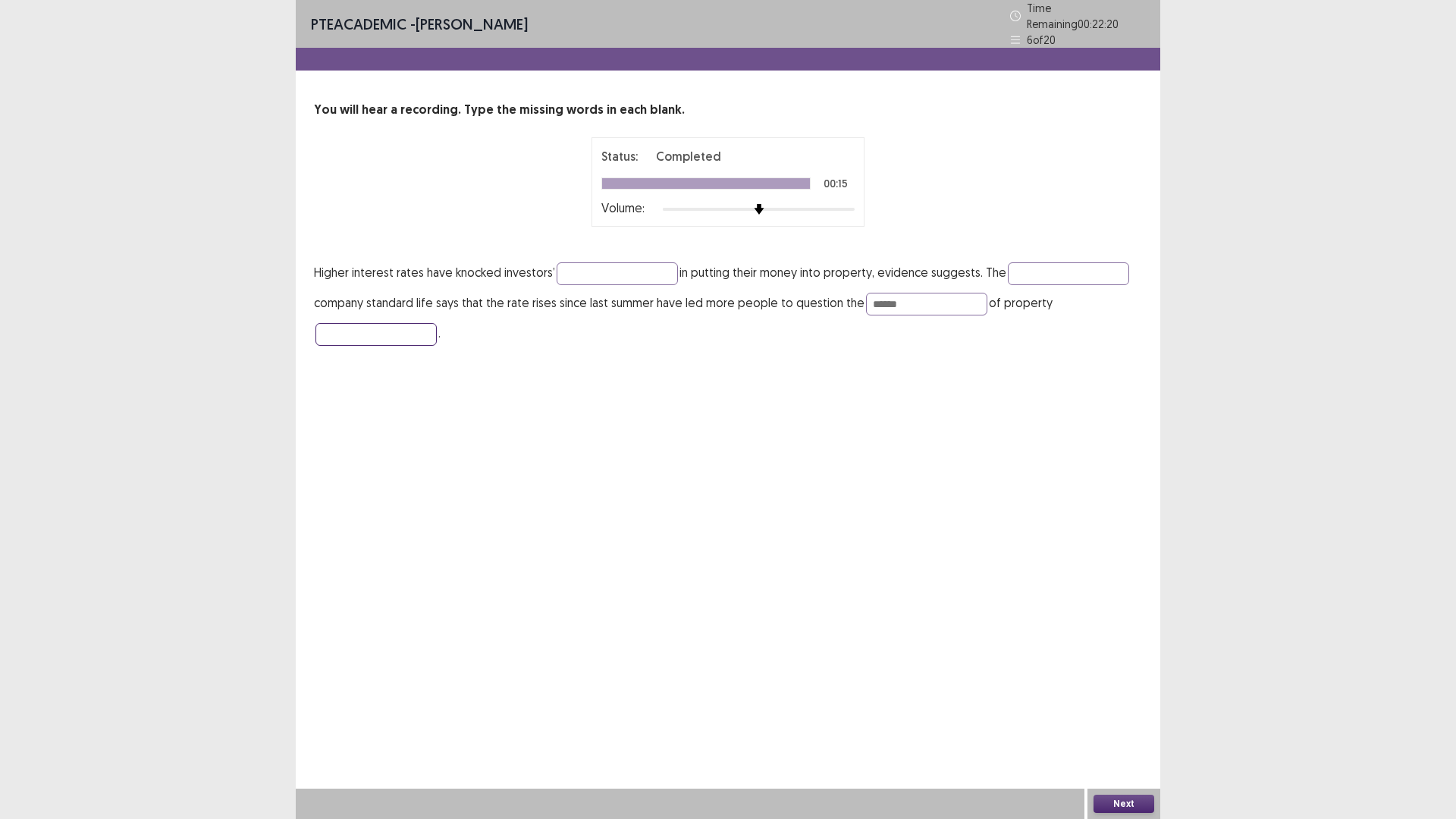
click at [371, 326] on input "text" at bounding box center [376, 334] width 121 height 23
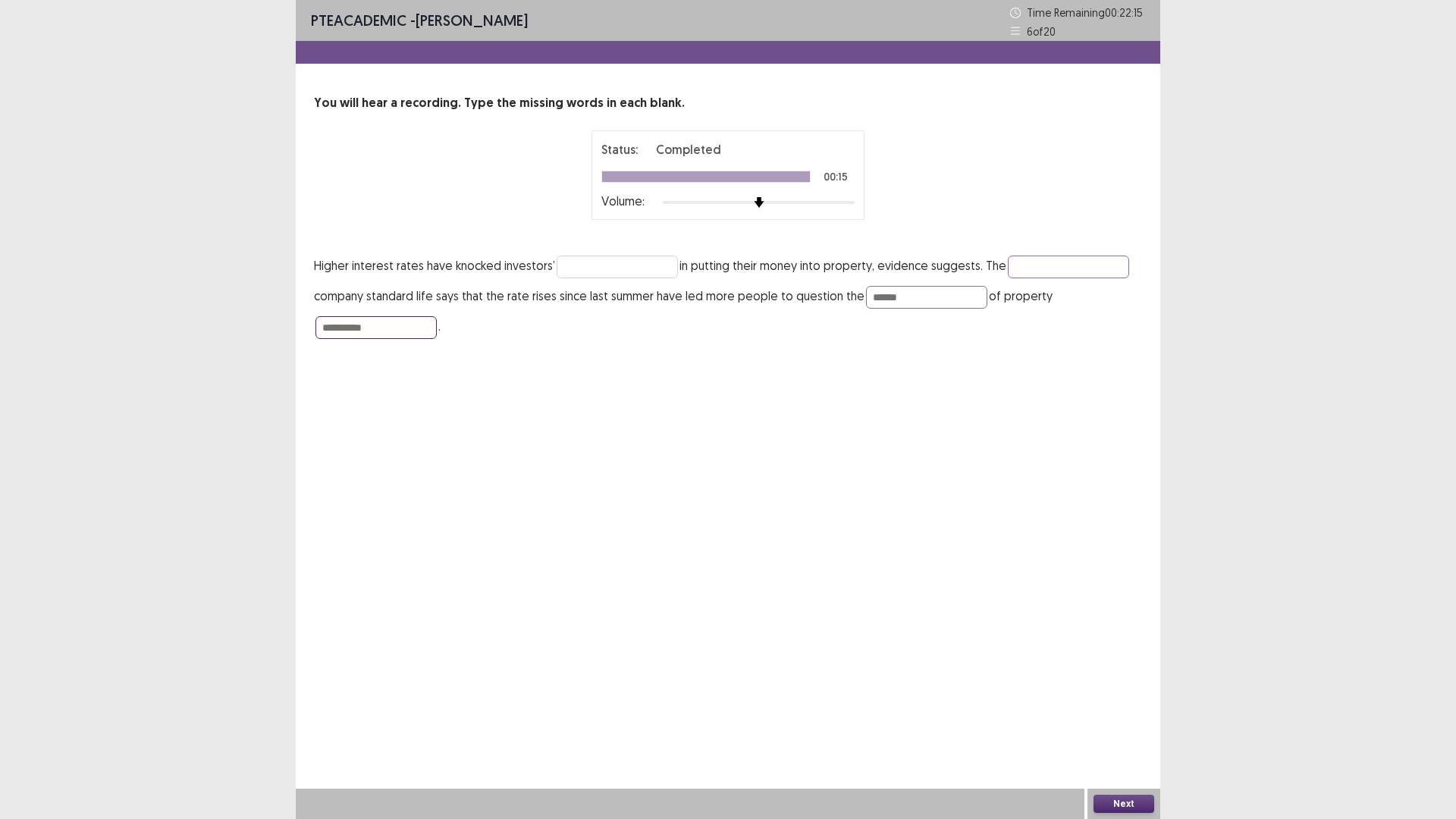
type input "**********"
click at [581, 261] on input "text" at bounding box center [617, 266] width 121 height 23
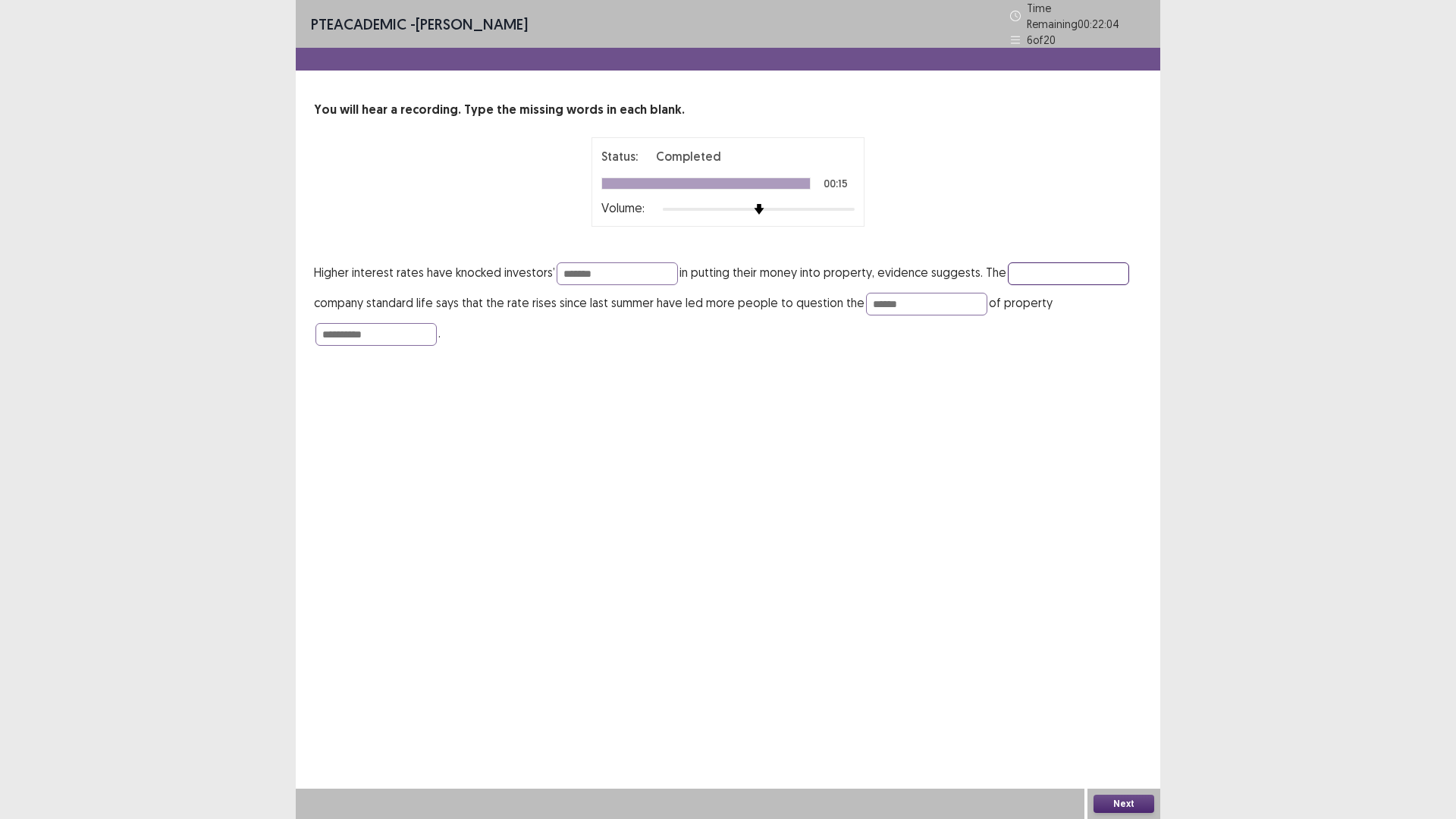
click at [1044, 265] on input "text" at bounding box center [1068, 274] width 121 height 23
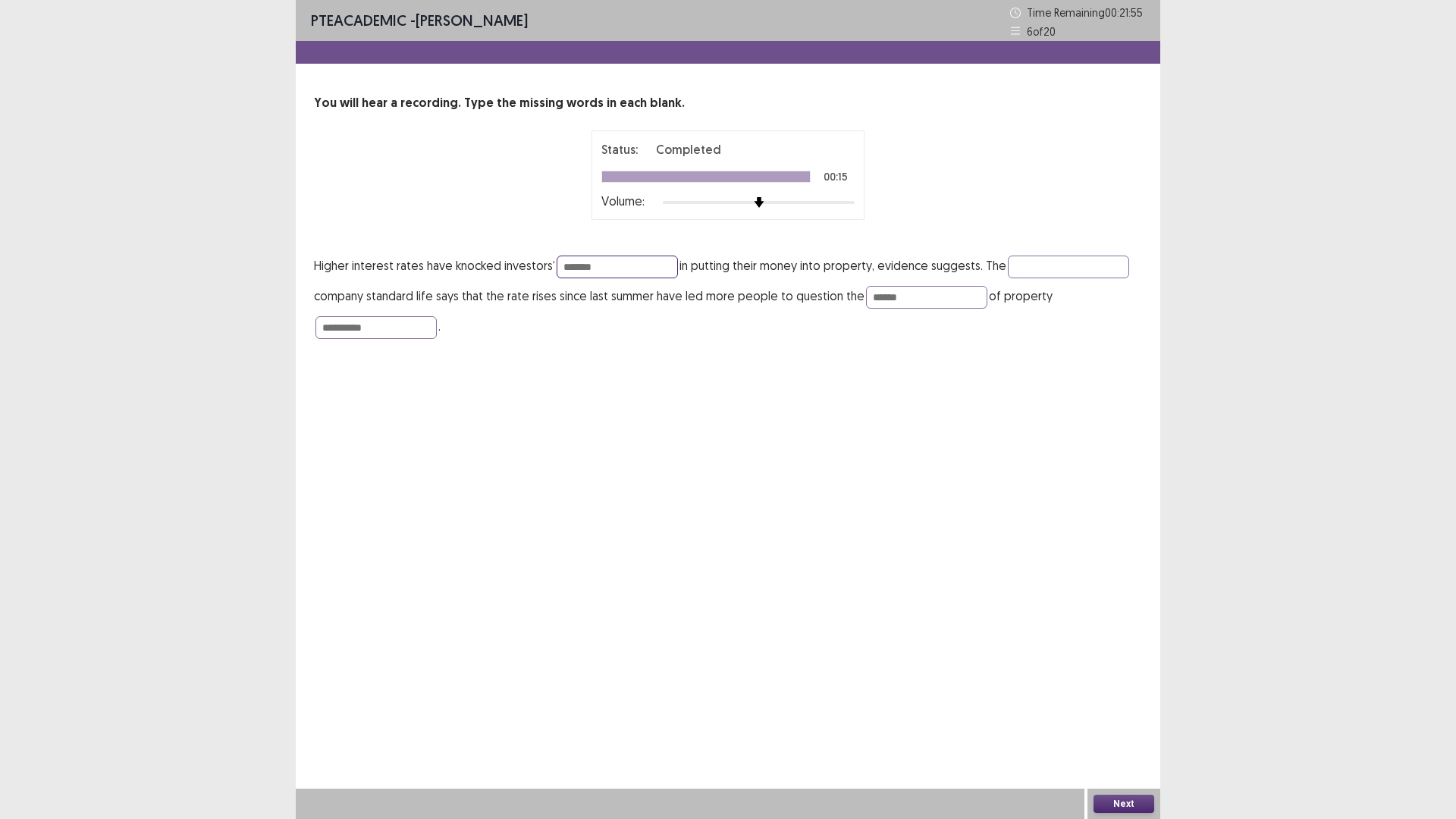
click at [614, 263] on input "*******" at bounding box center [617, 266] width 121 height 23
type input "*"
type input "**********"
click at [1047, 268] on input "text" at bounding box center [1068, 266] width 121 height 23
click at [1116, 674] on div "Next" at bounding box center [1123, 803] width 73 height 30
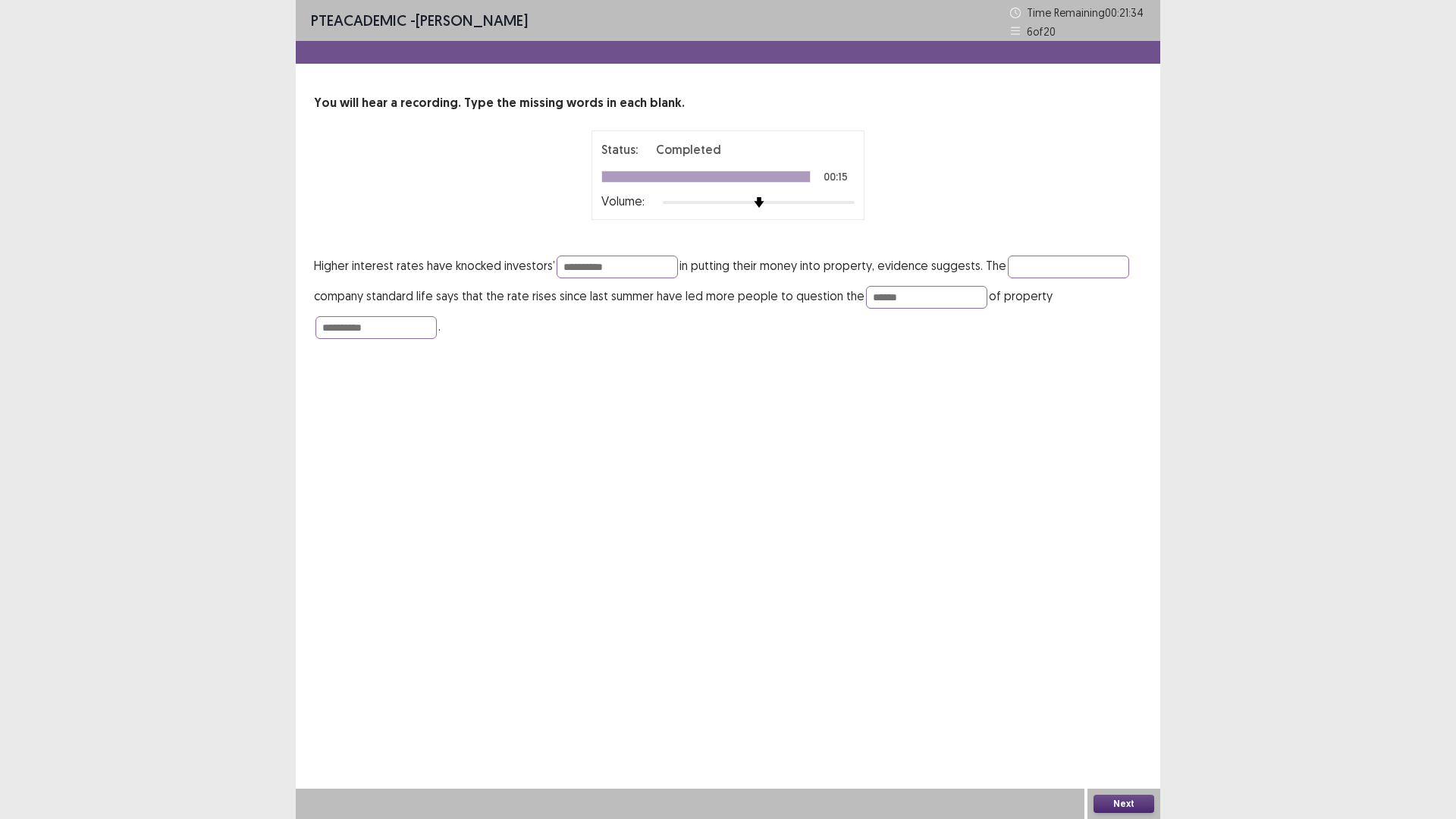
click at [1116, 674] on button "Next" at bounding box center [1124, 803] width 61 height 18
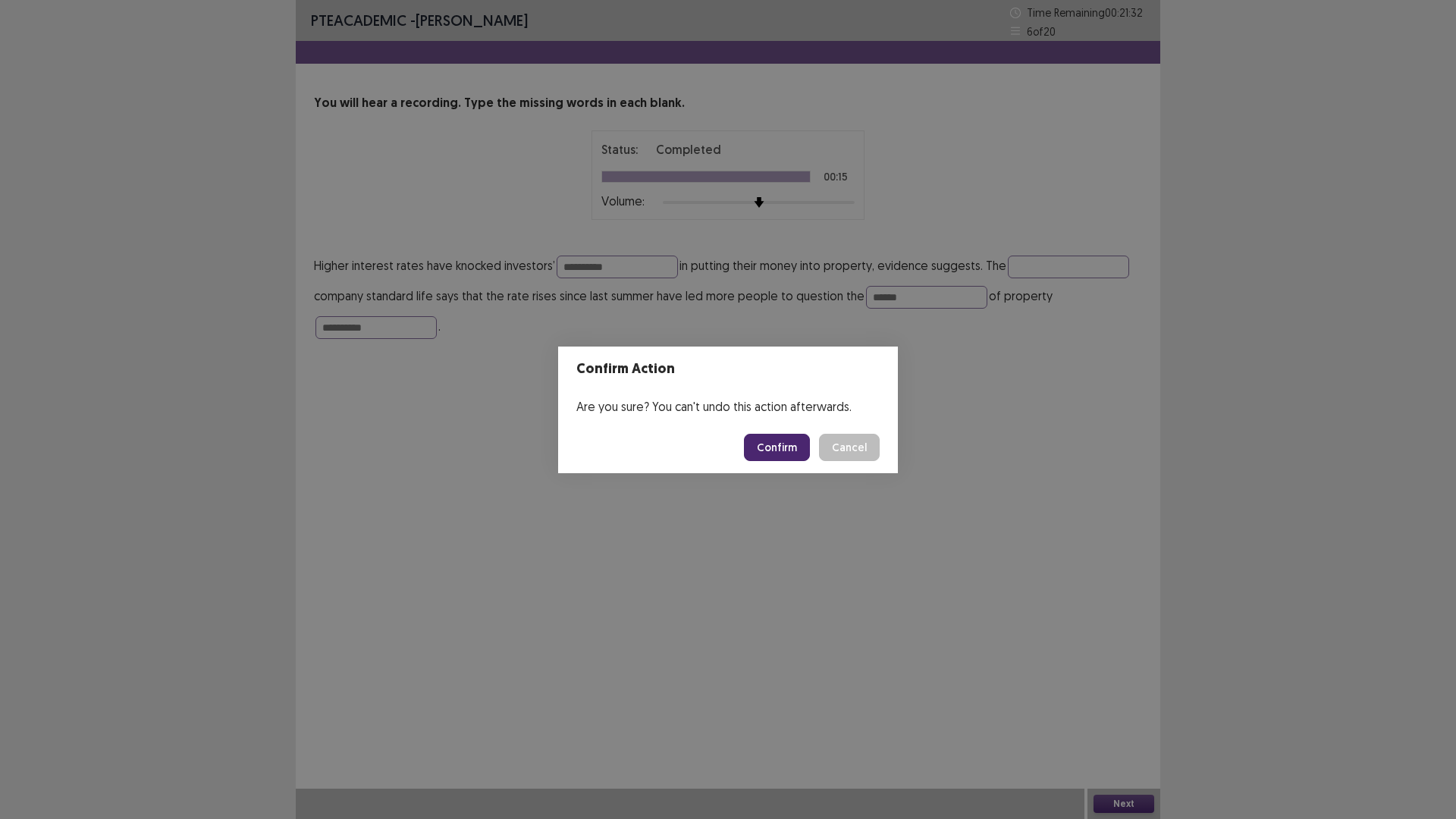
click at [764, 438] on button "Confirm" at bounding box center [777, 447] width 66 height 28
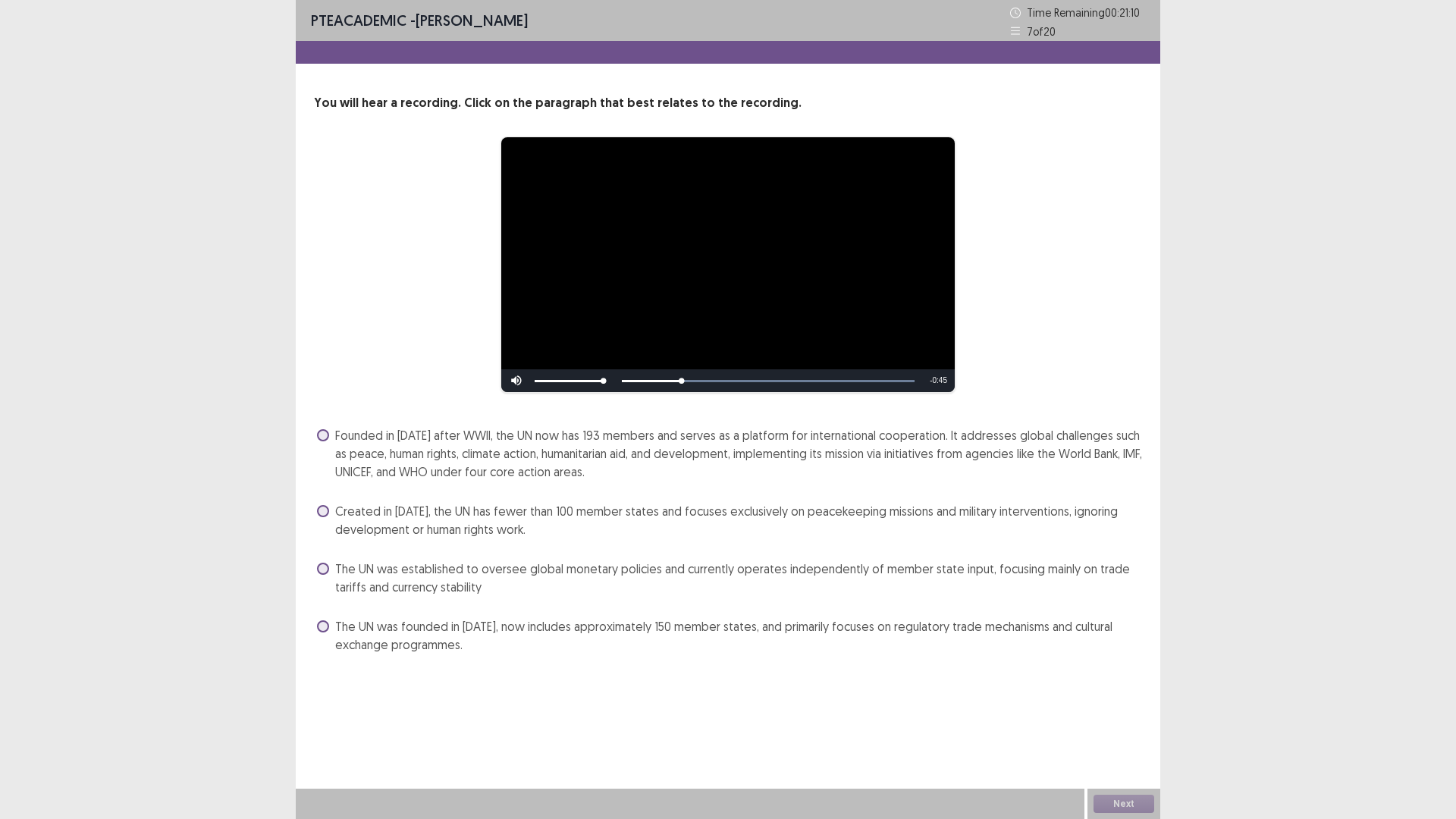
click at [340, 432] on span "Founded in [DATE] after WWII, the UN now has 193 members and serves as a platfo…" at bounding box center [739, 453] width 807 height 54
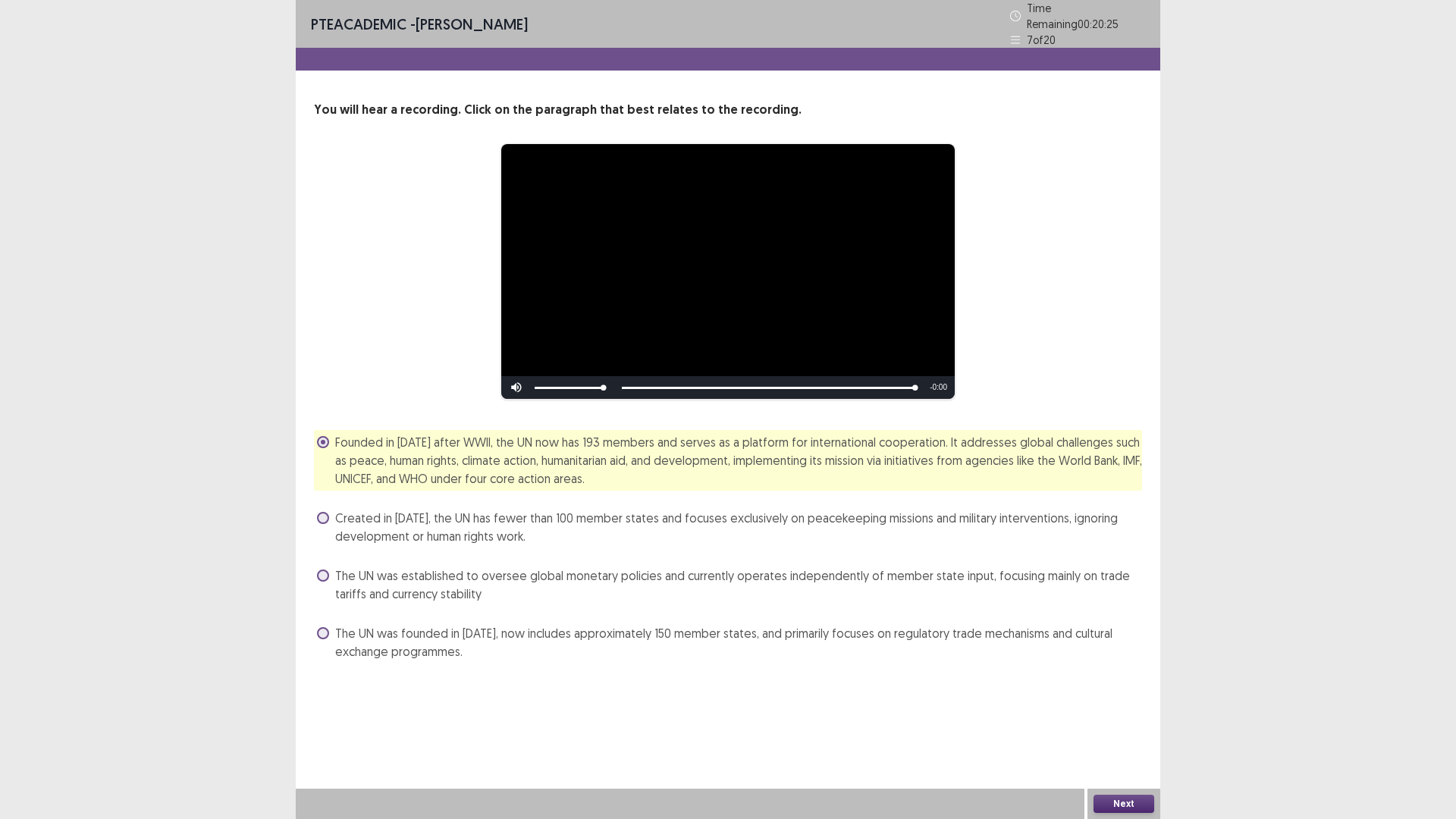
click at [1123, 674] on button "Next" at bounding box center [1124, 803] width 61 height 18
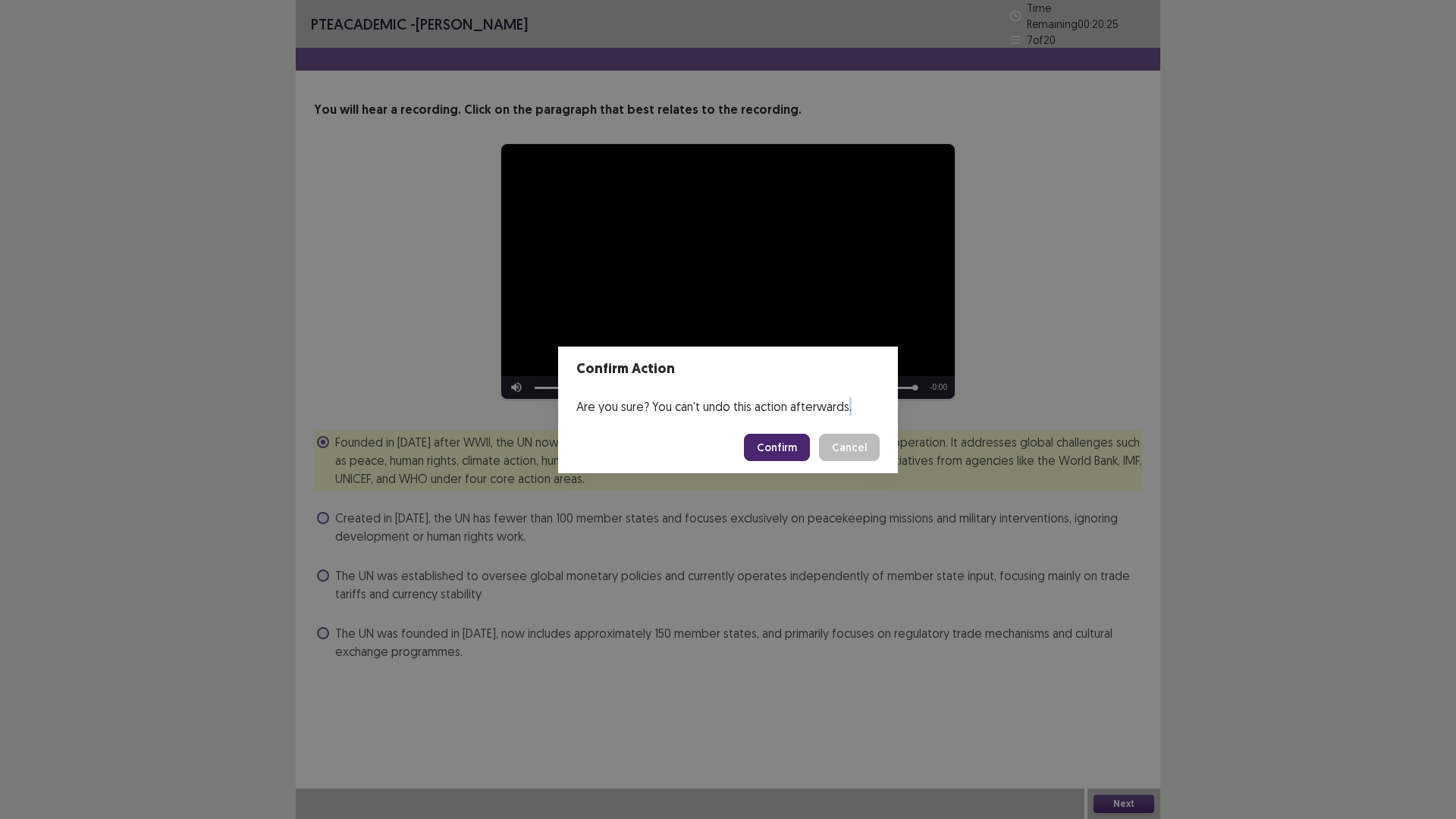
click at [1123, 674] on div "Confirm Action Are you sure? You can't undo this action afterwards. Confirm Can…" at bounding box center [728, 410] width 1456 height 819
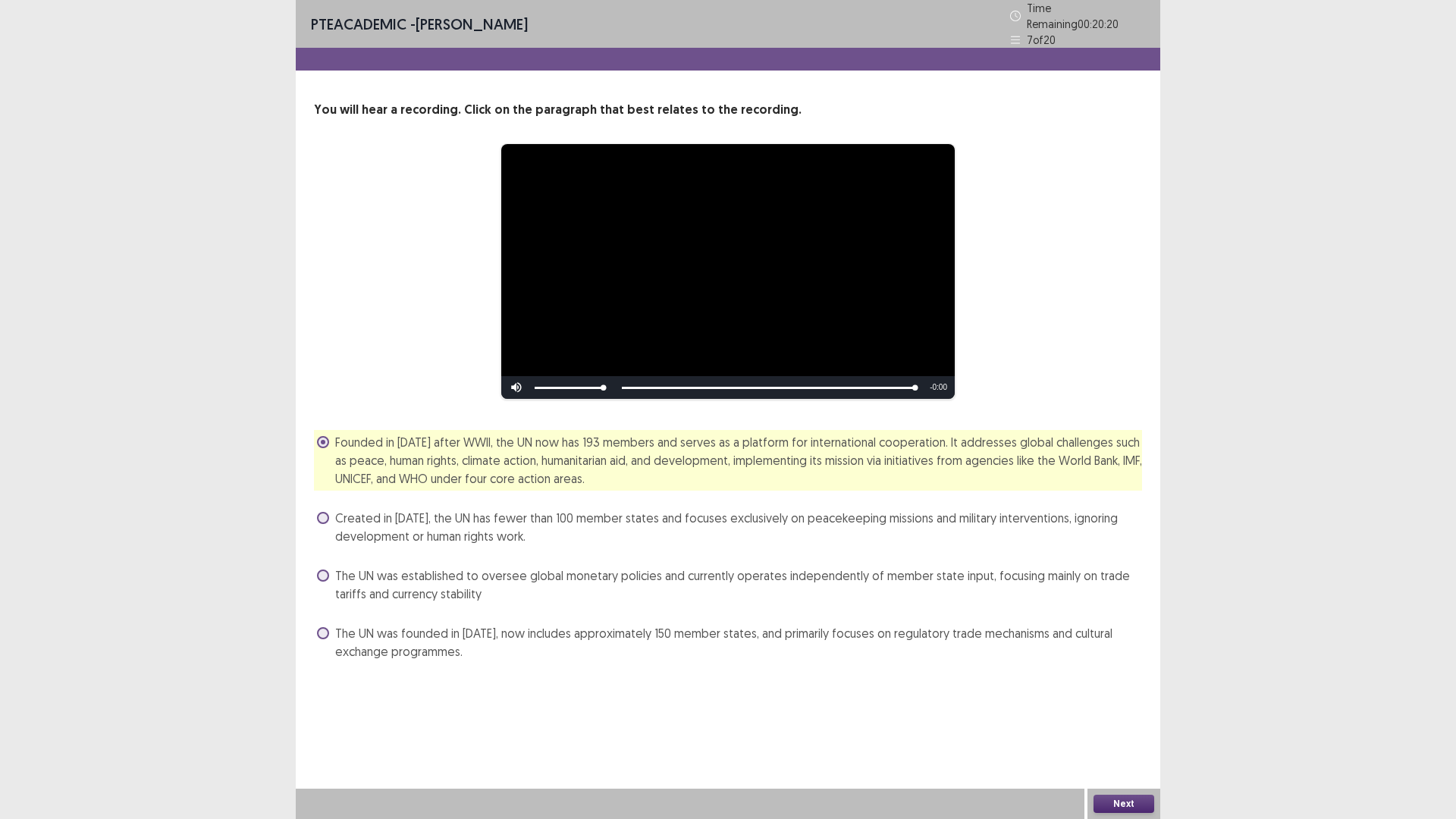
click at [1115, 674] on button "Next" at bounding box center [1124, 803] width 61 height 18
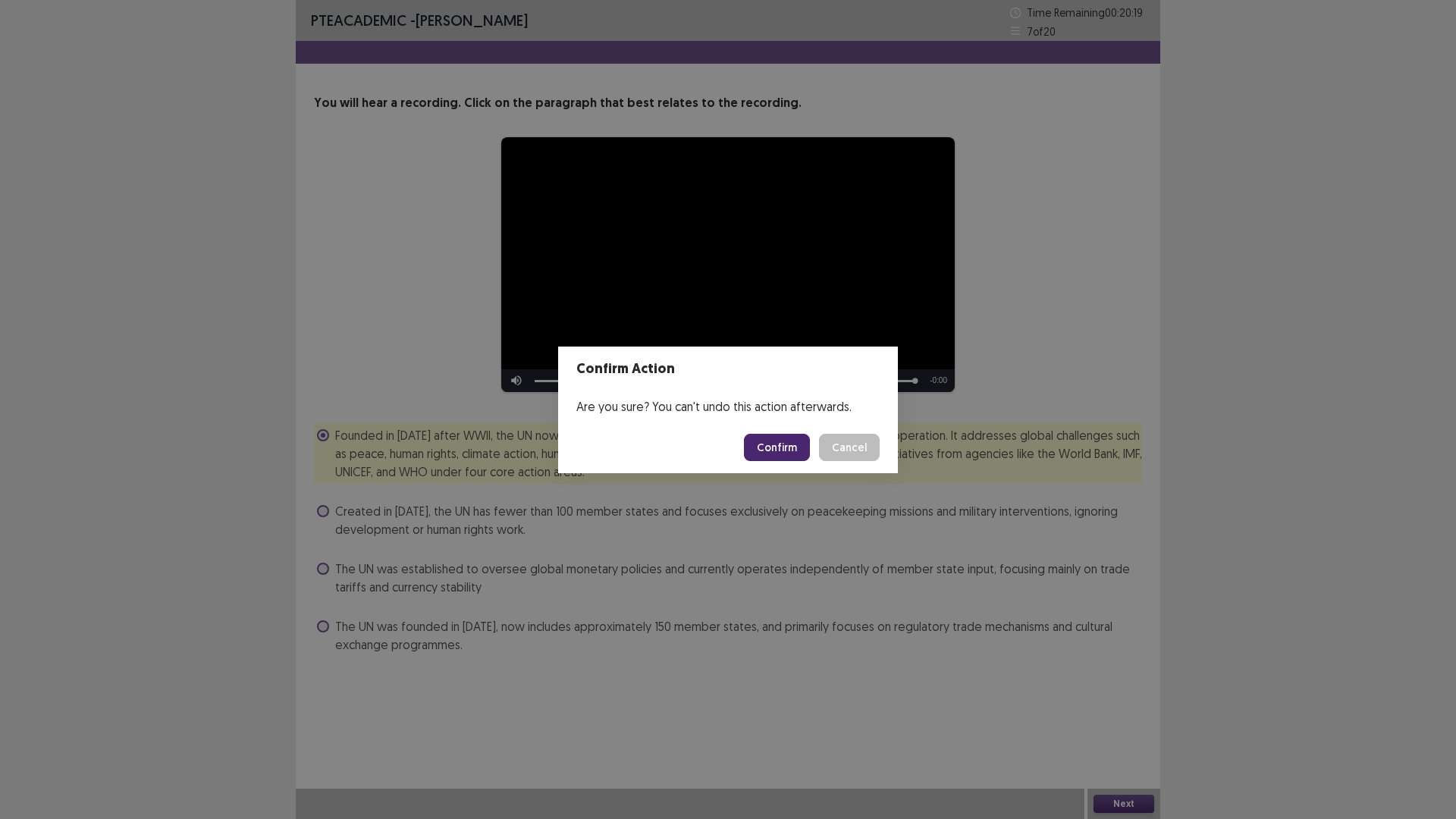
click at [780, 452] on button "Confirm" at bounding box center [777, 447] width 66 height 28
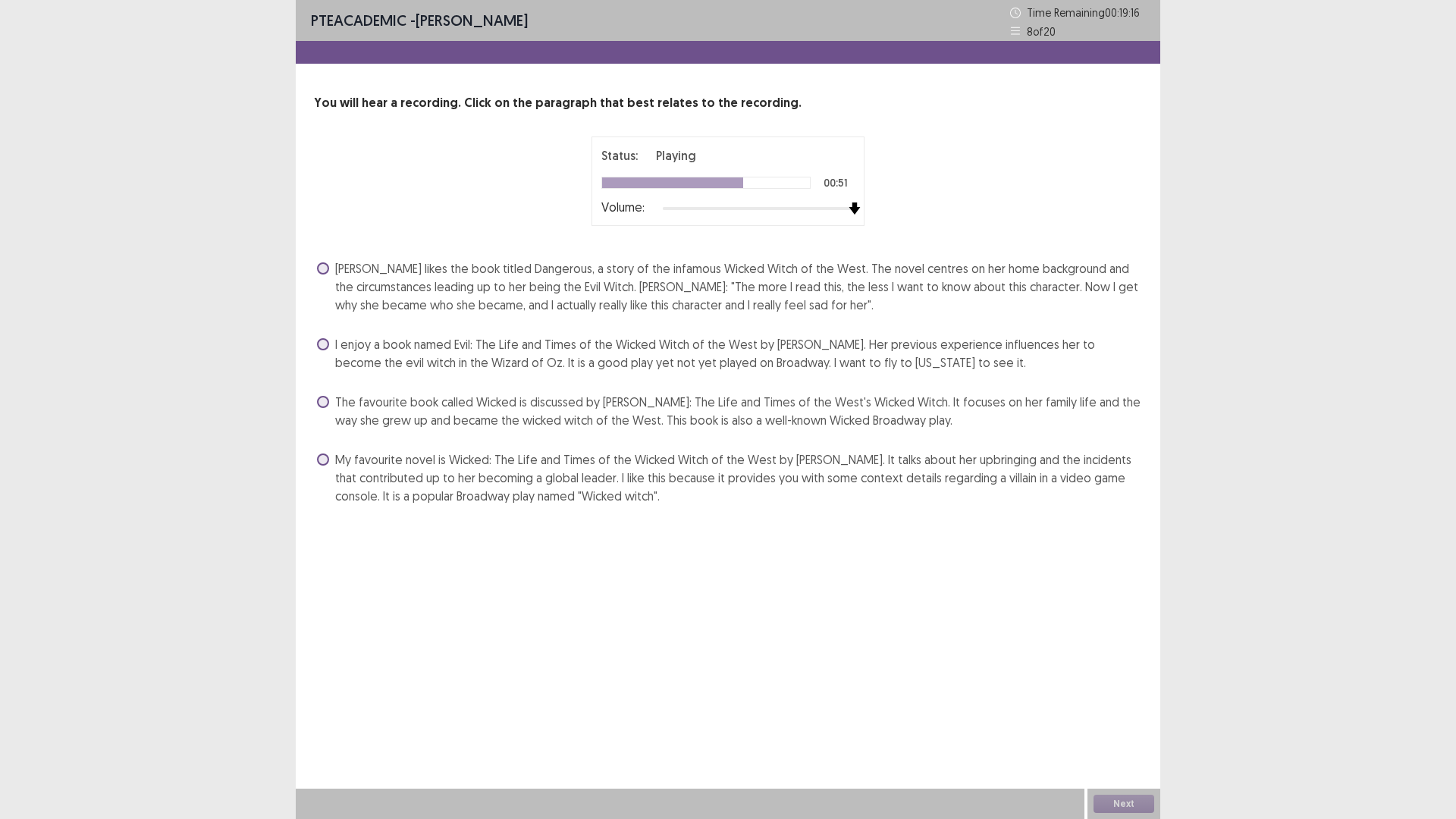
click at [847, 206] on div at bounding box center [759, 208] width 192 height 12
click at [735, 356] on span "I enjoy a book named Evil: The Life and Times of the Wicked Witch of the West b…" at bounding box center [739, 353] width 807 height 37
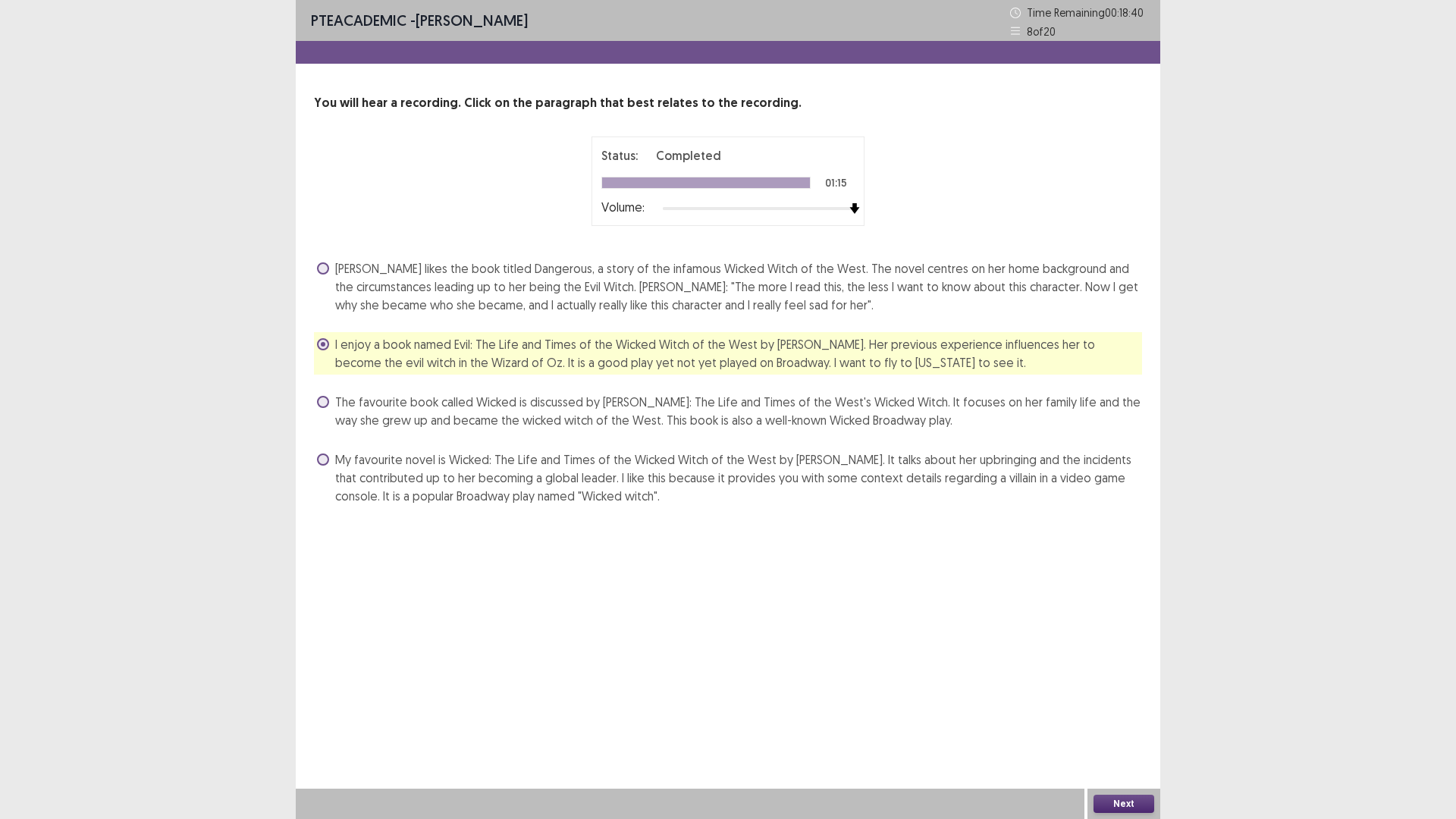
click at [807, 487] on span "My favourite novel is Wicked: The Life and Times of the Wicked Witch of the Wes…" at bounding box center [739, 477] width 807 height 54
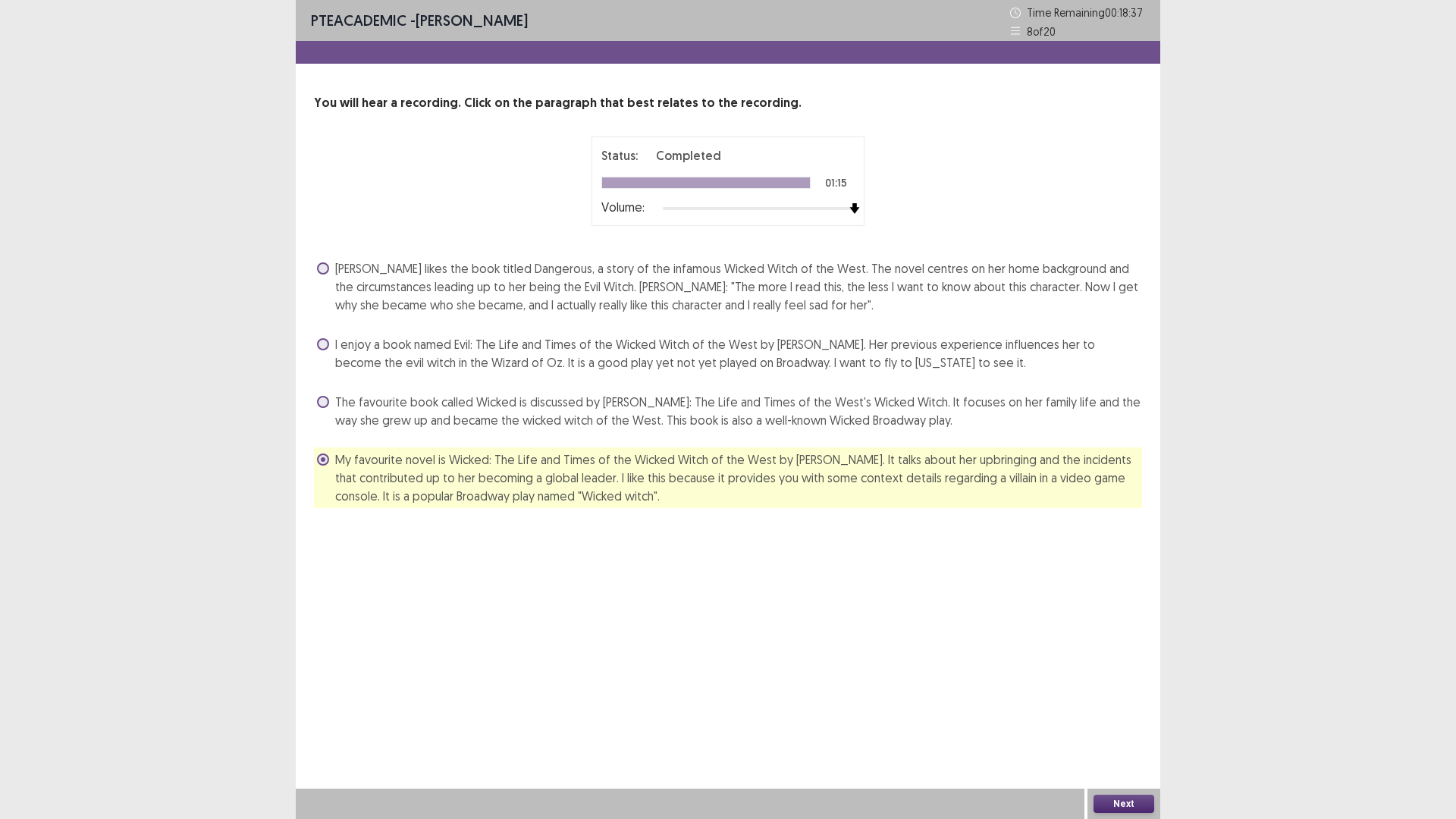
click at [1112, 674] on button "Next" at bounding box center [1124, 803] width 61 height 18
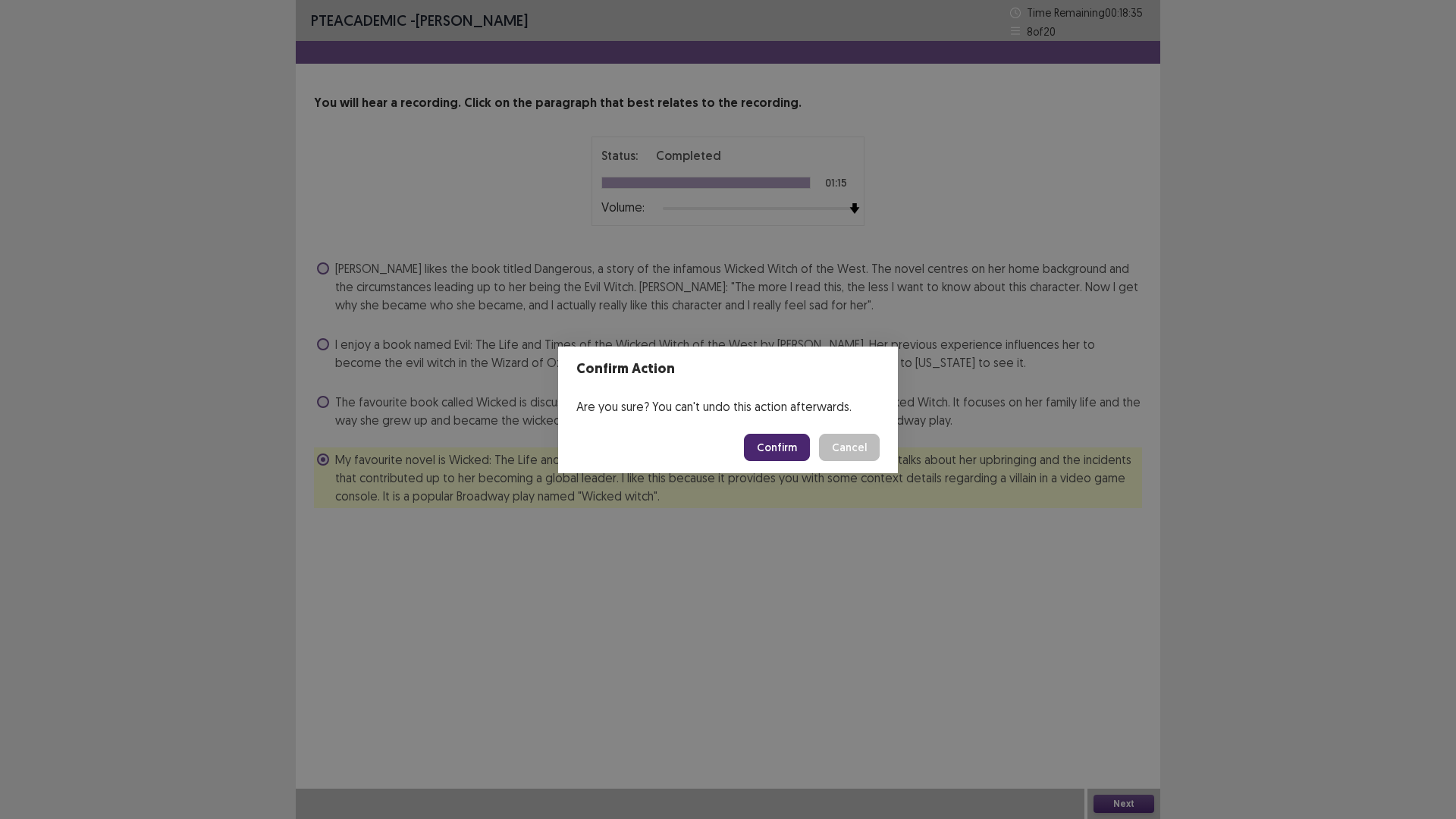
click at [753, 510] on div "Confirm Action Are you sure? You can't undo this action afterwards. Confirm Can…" at bounding box center [728, 410] width 1456 height 819
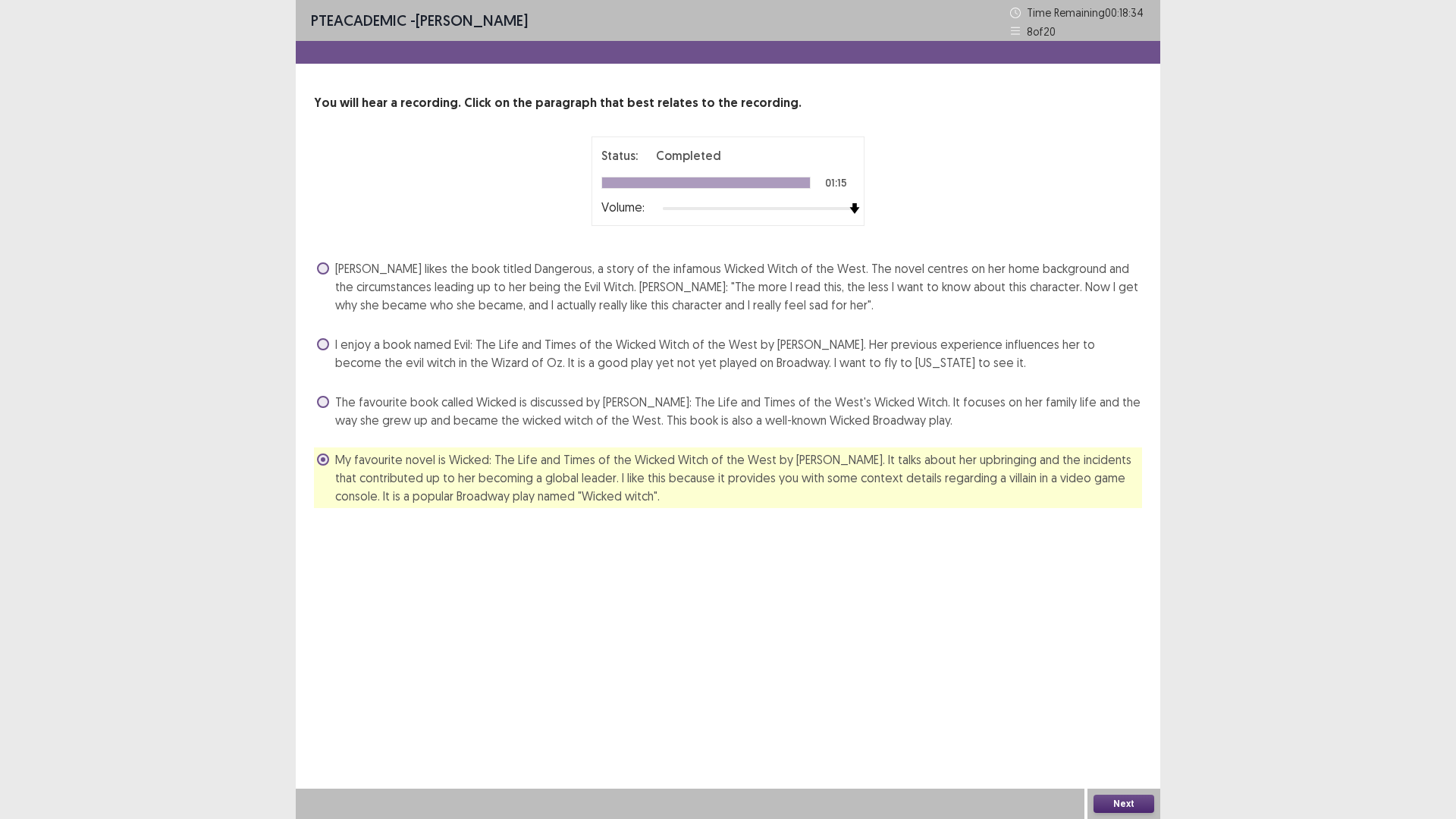
click at [796, 365] on span "I enjoy a book named Evil: The Life and Times of the Wicked Witch of the West b…" at bounding box center [739, 353] width 807 height 37
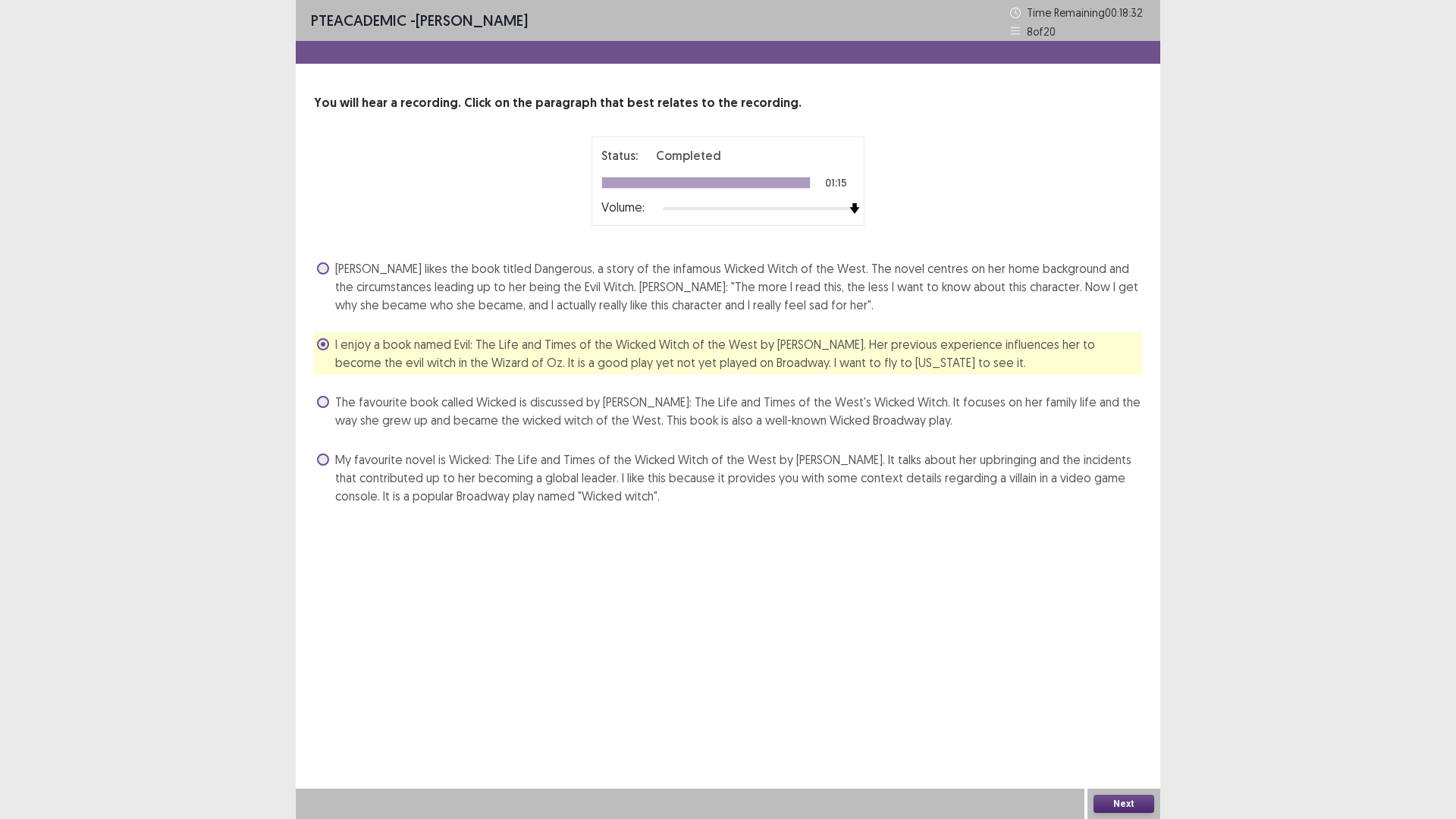
click at [1116, 674] on button "Next" at bounding box center [1124, 803] width 61 height 18
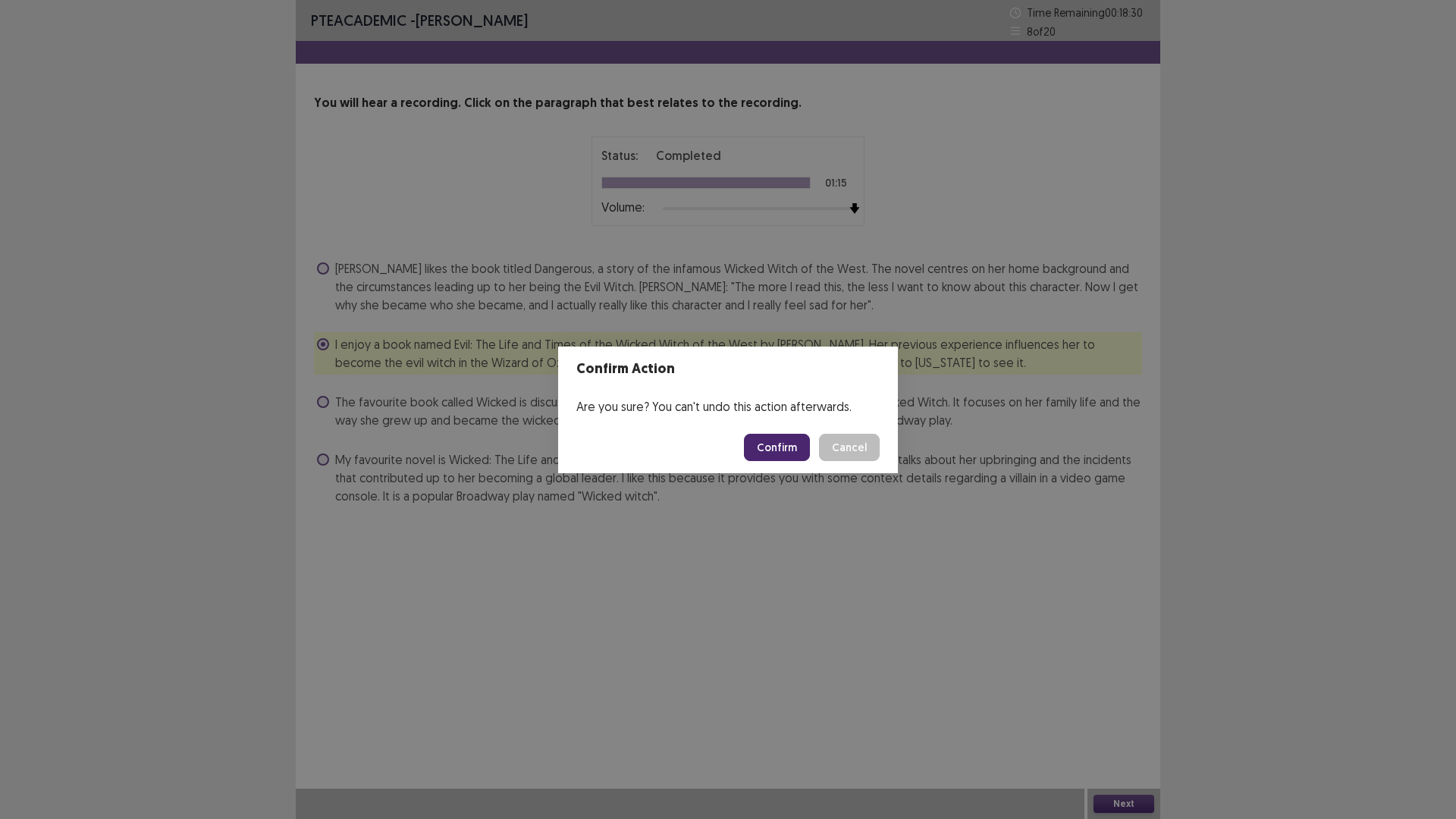
click at [784, 455] on button "Confirm" at bounding box center [777, 447] width 66 height 28
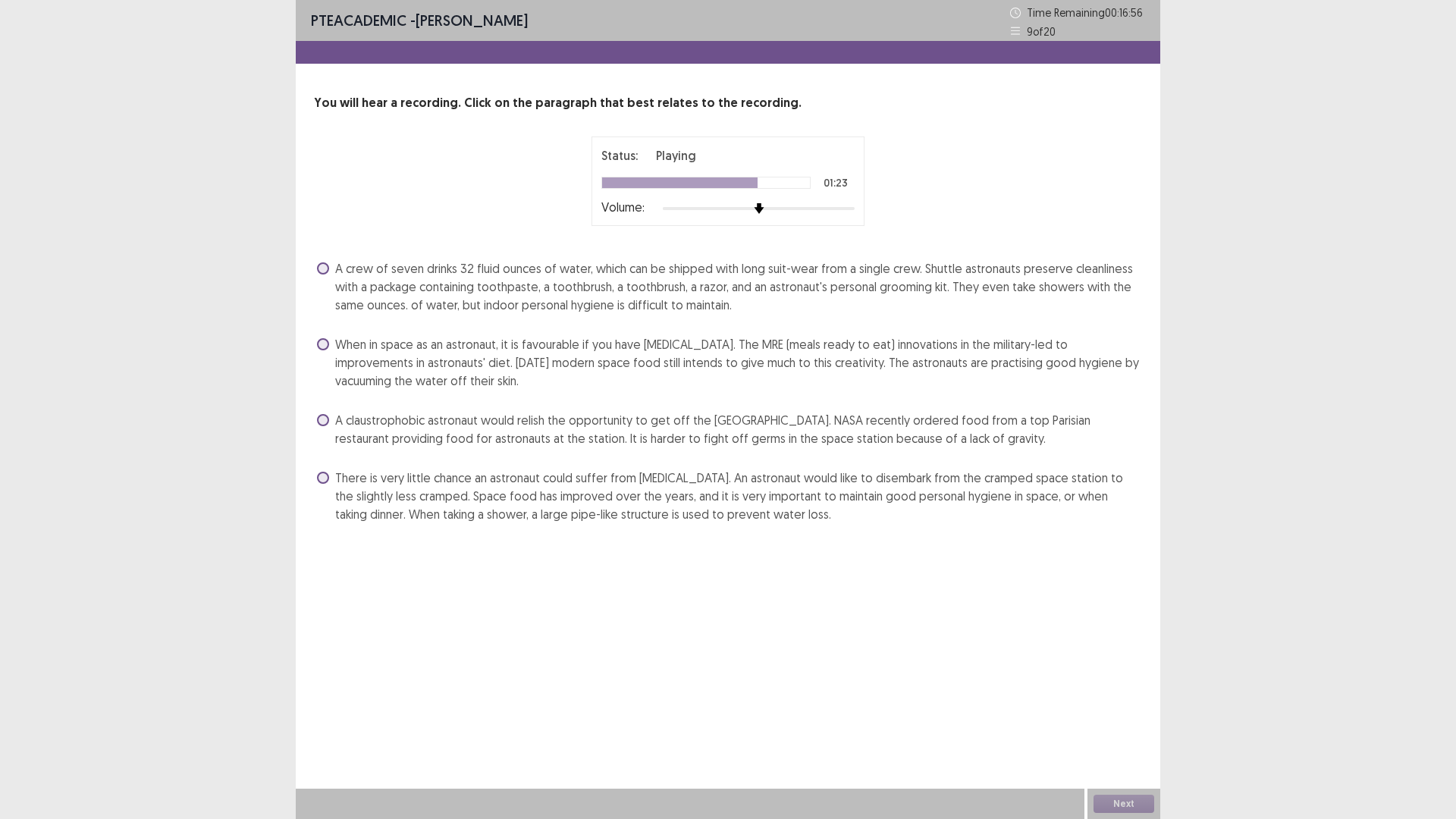
click at [725, 425] on span "A claustrophobic astronaut would relish the opportunity to get off the [GEOGRAP…" at bounding box center [739, 430] width 807 height 37
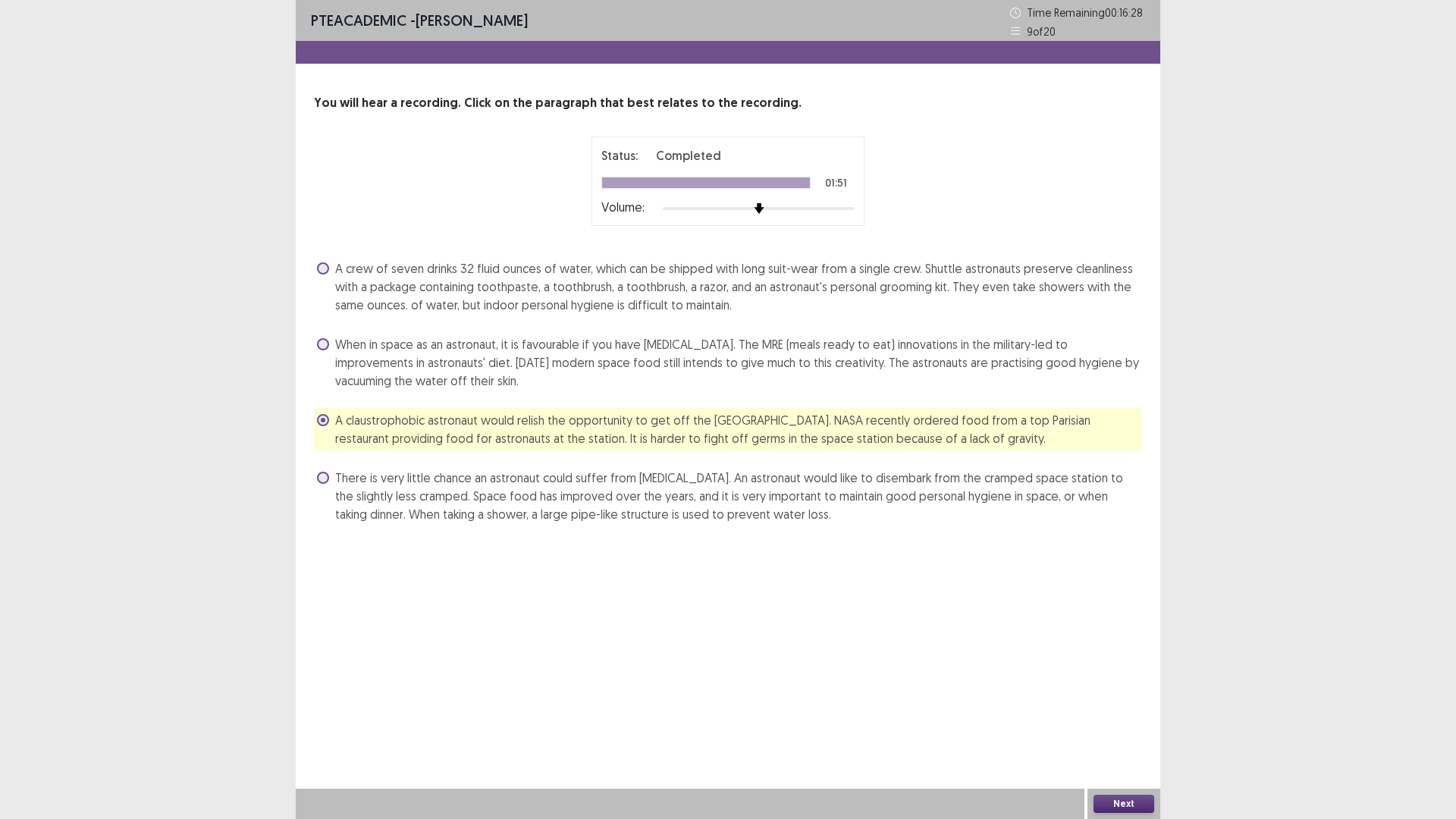
drag, startPoint x: 867, startPoint y: 285, endPoint x: 991, endPoint y: 371, distance: 150.9
click at [991, 371] on div "A crew of seven drinks 32 fluid ounces of water, which can be shipped with long…" at bounding box center [728, 391] width 829 height 270
click at [1115, 674] on button "Next" at bounding box center [1124, 803] width 61 height 18
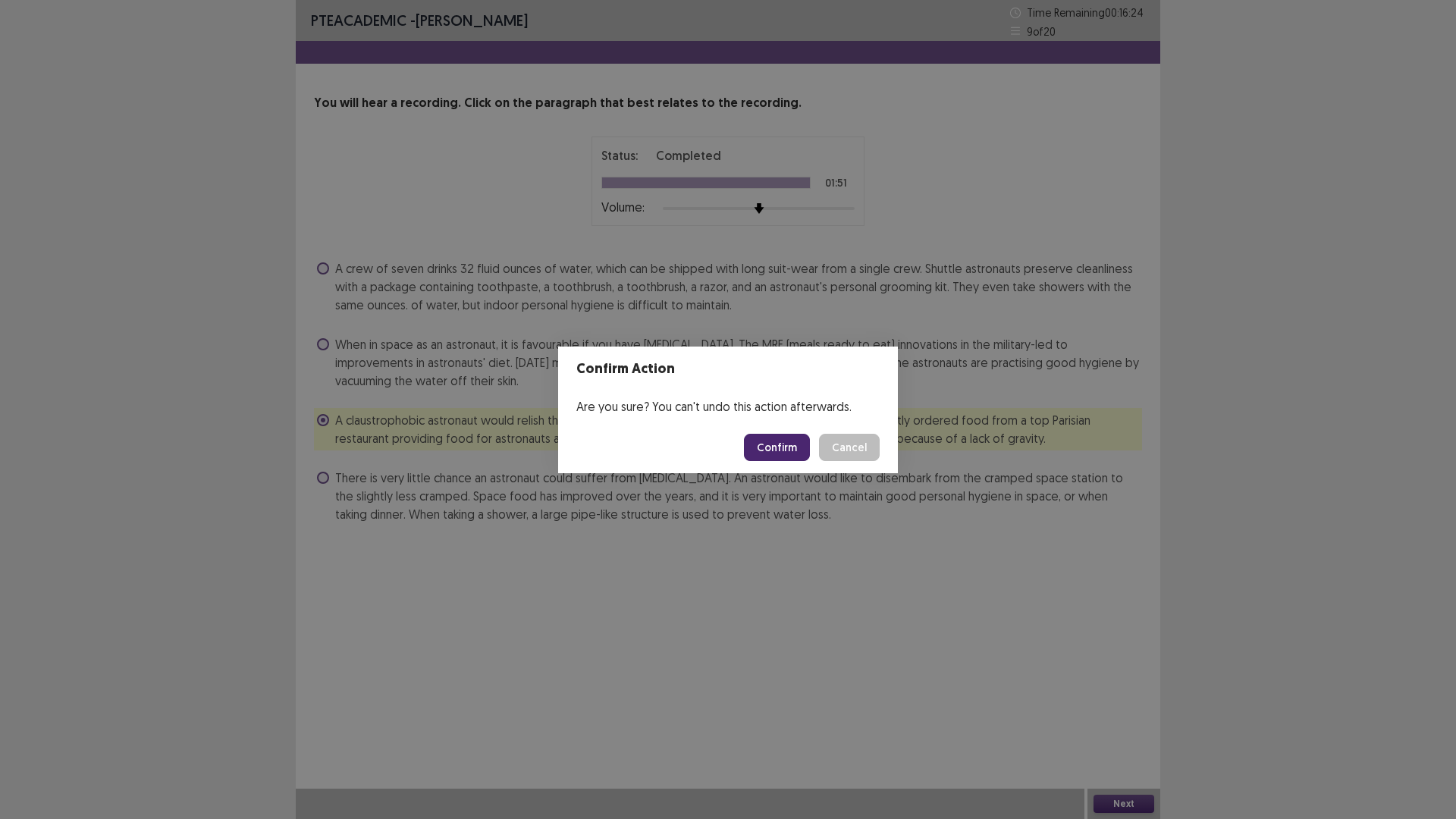
click at [773, 449] on button "Confirm" at bounding box center [777, 447] width 66 height 28
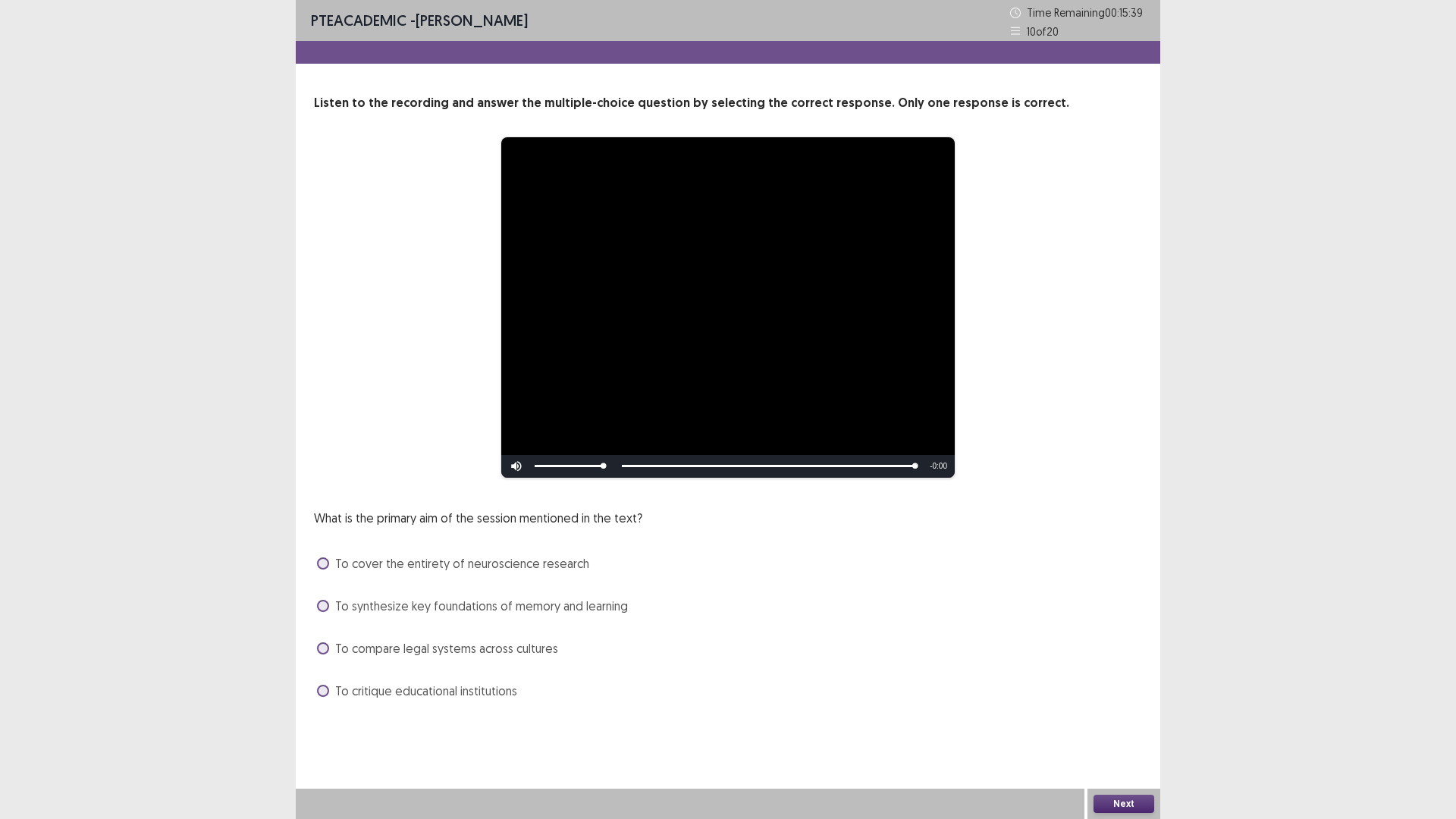
click at [348, 611] on span "To synthesize key foundations of memory and learning" at bounding box center [481, 606] width 293 height 18
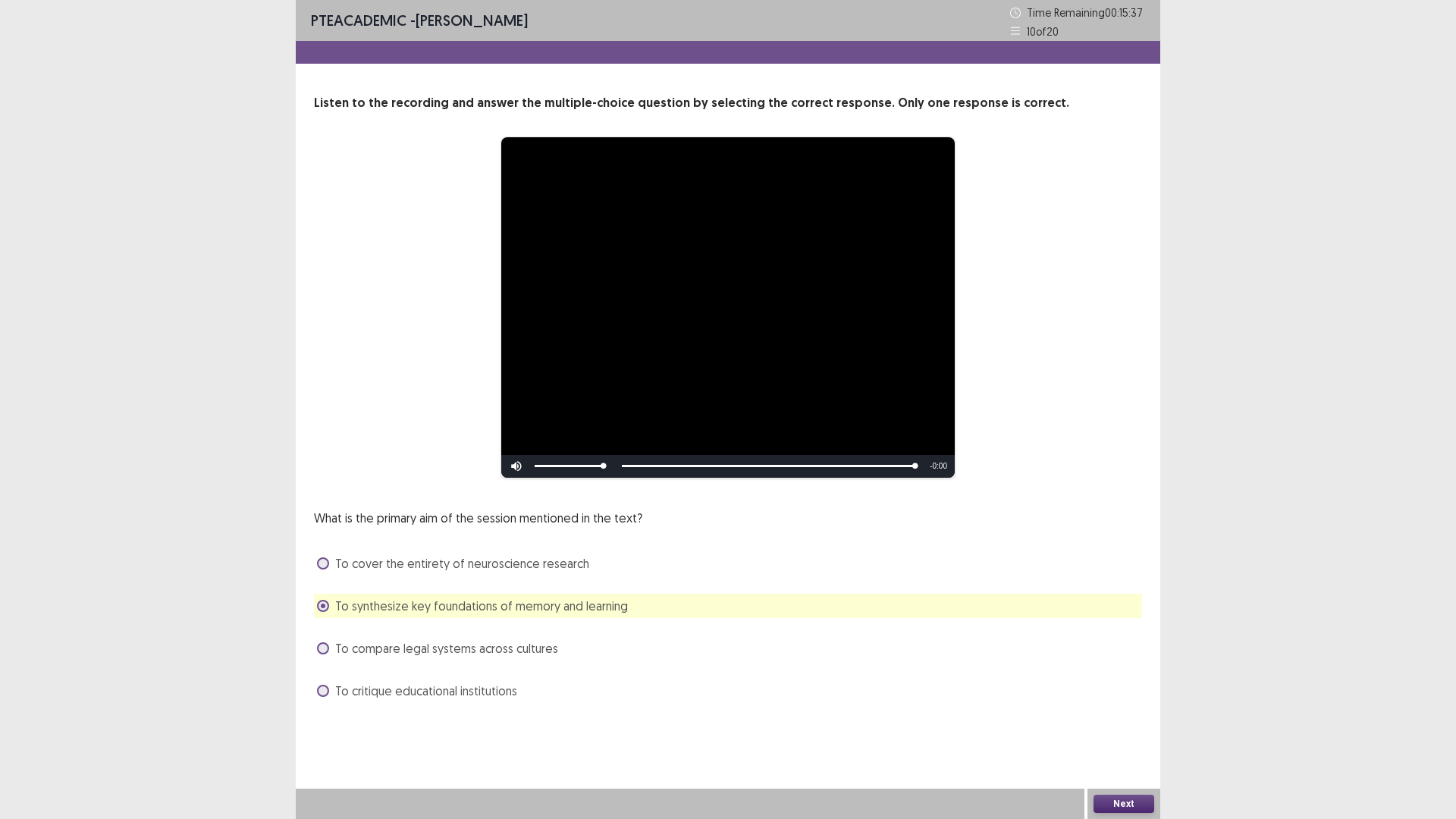
click at [1130, 674] on button "Next" at bounding box center [1124, 803] width 61 height 18
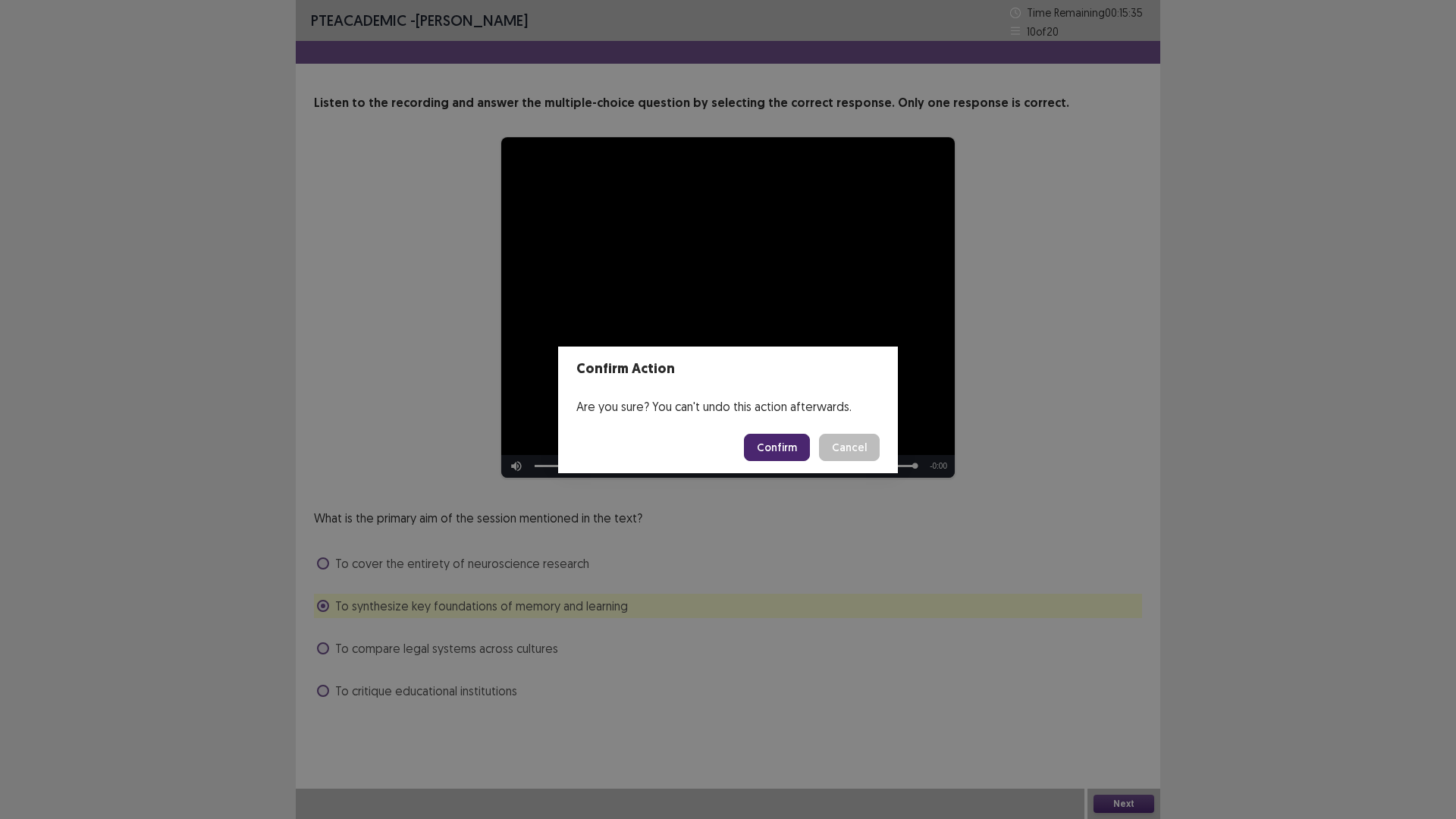
click at [764, 450] on button "Confirm" at bounding box center [777, 447] width 66 height 28
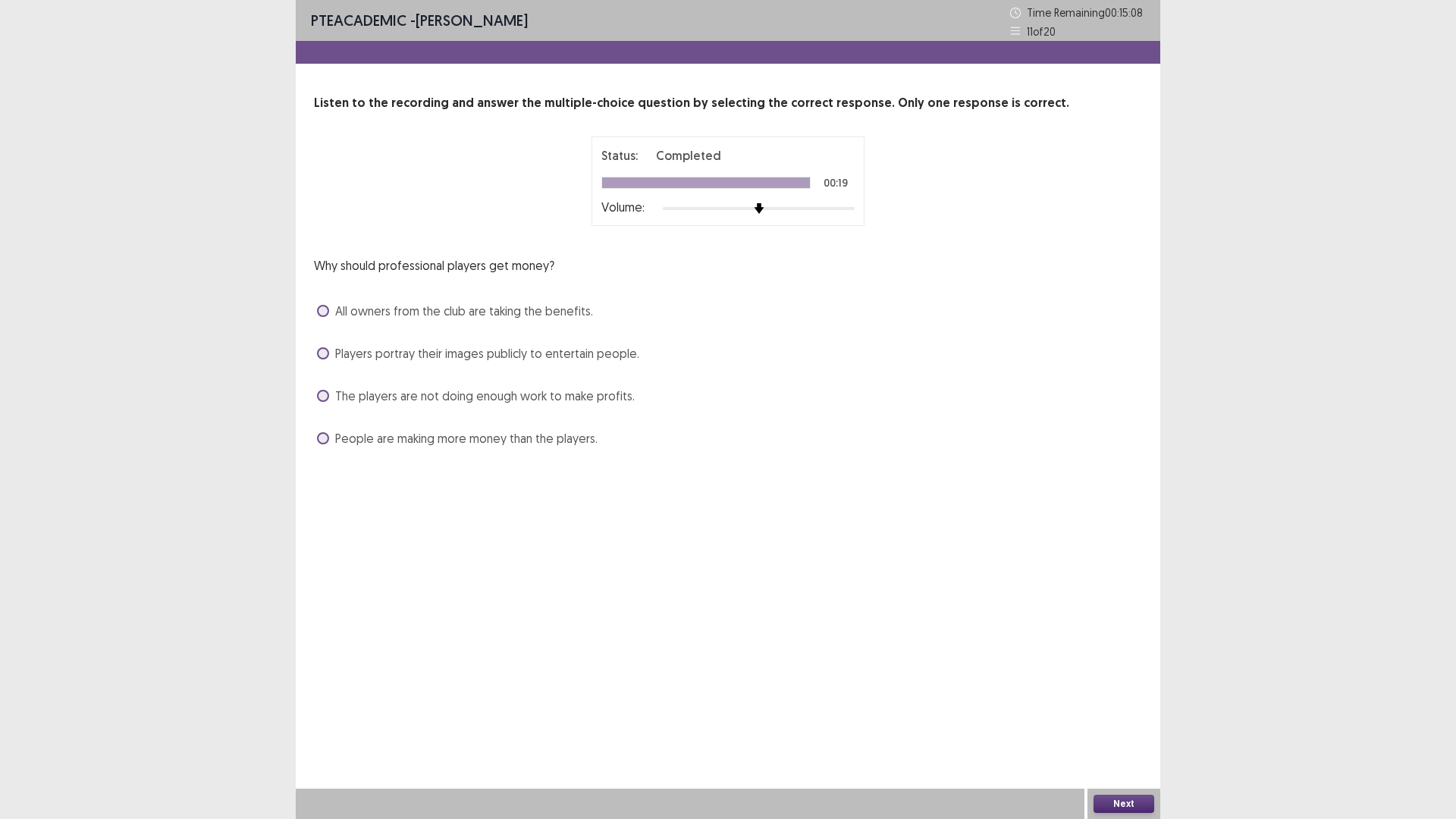
click at [494, 303] on span "All owners from the club are taking the benefits." at bounding box center [464, 311] width 258 height 18
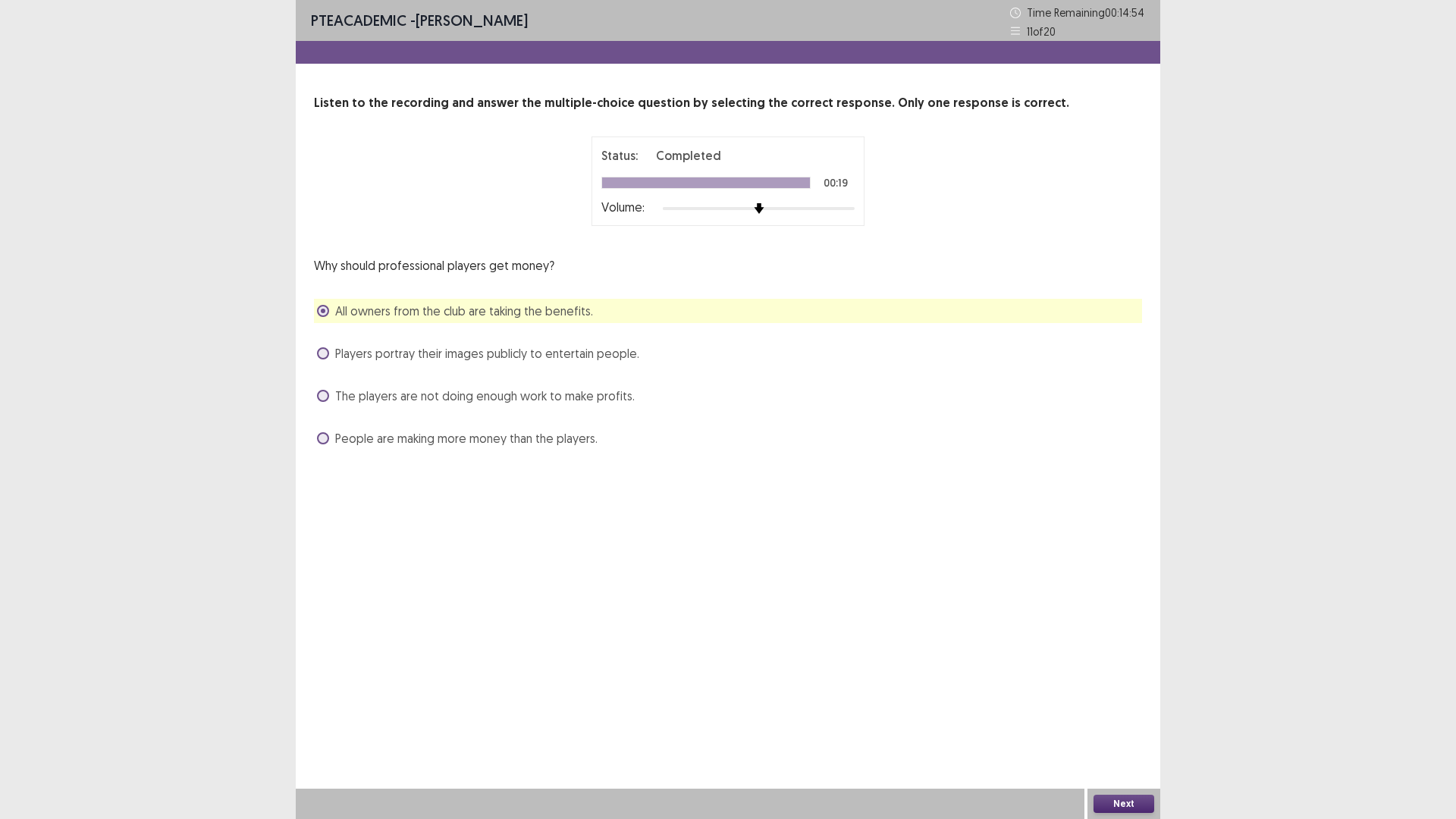
click at [1125, 674] on button "Next" at bounding box center [1124, 803] width 61 height 18
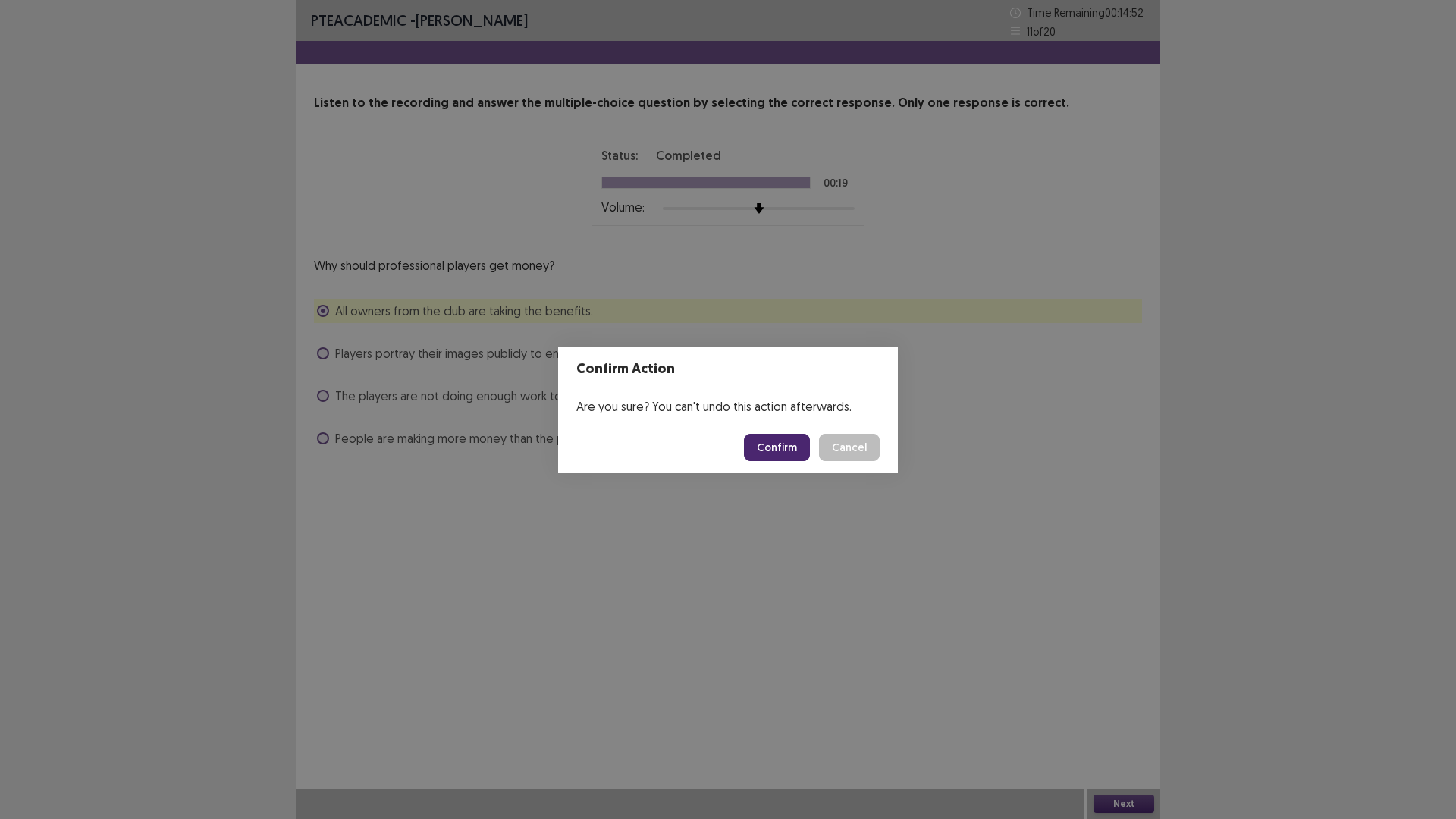
click at [782, 445] on button "Confirm" at bounding box center [777, 447] width 66 height 28
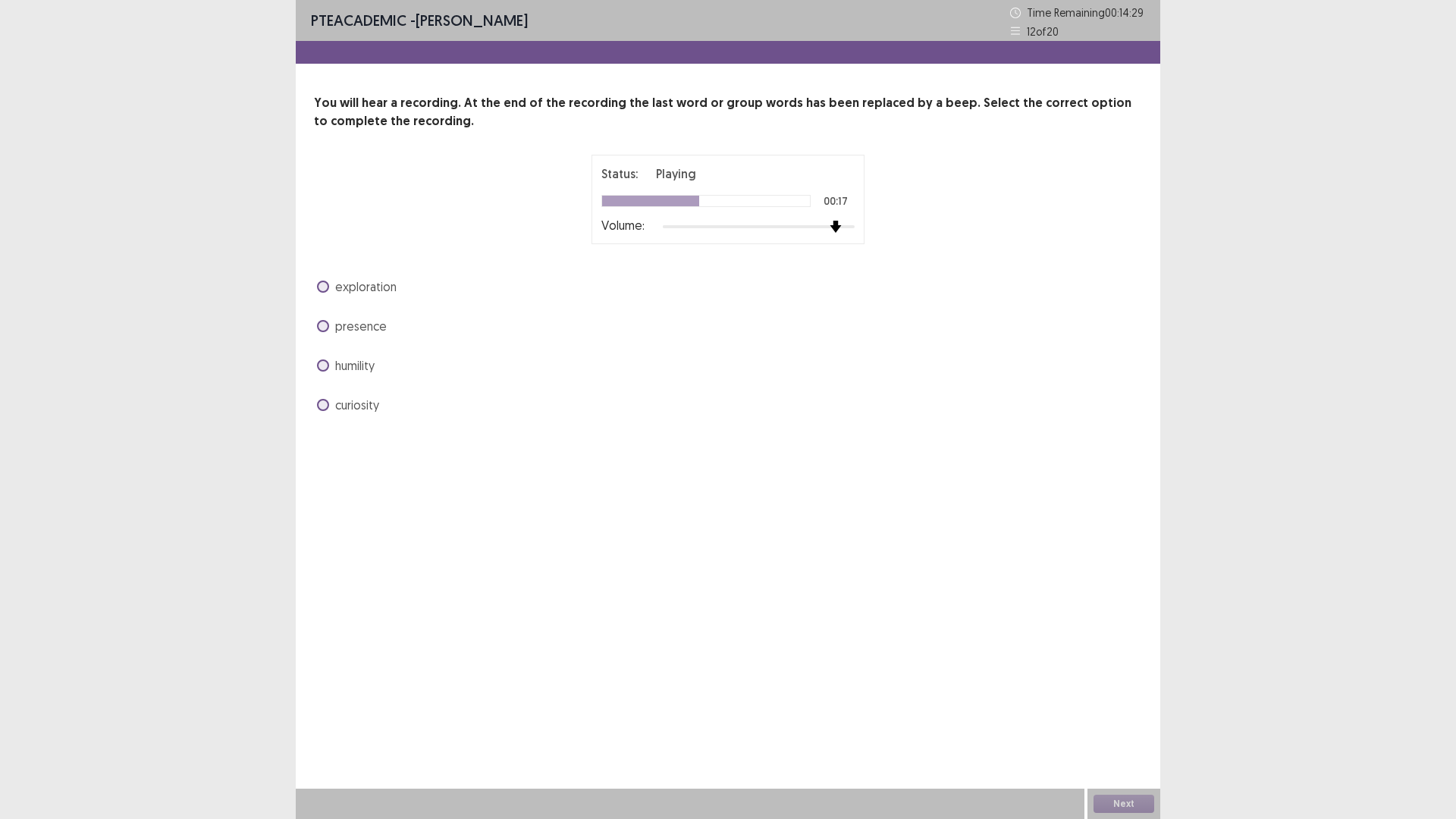
click at [842, 225] on div at bounding box center [759, 226] width 192 height 12
click at [323, 321] on span at bounding box center [322, 325] width 12 height 12
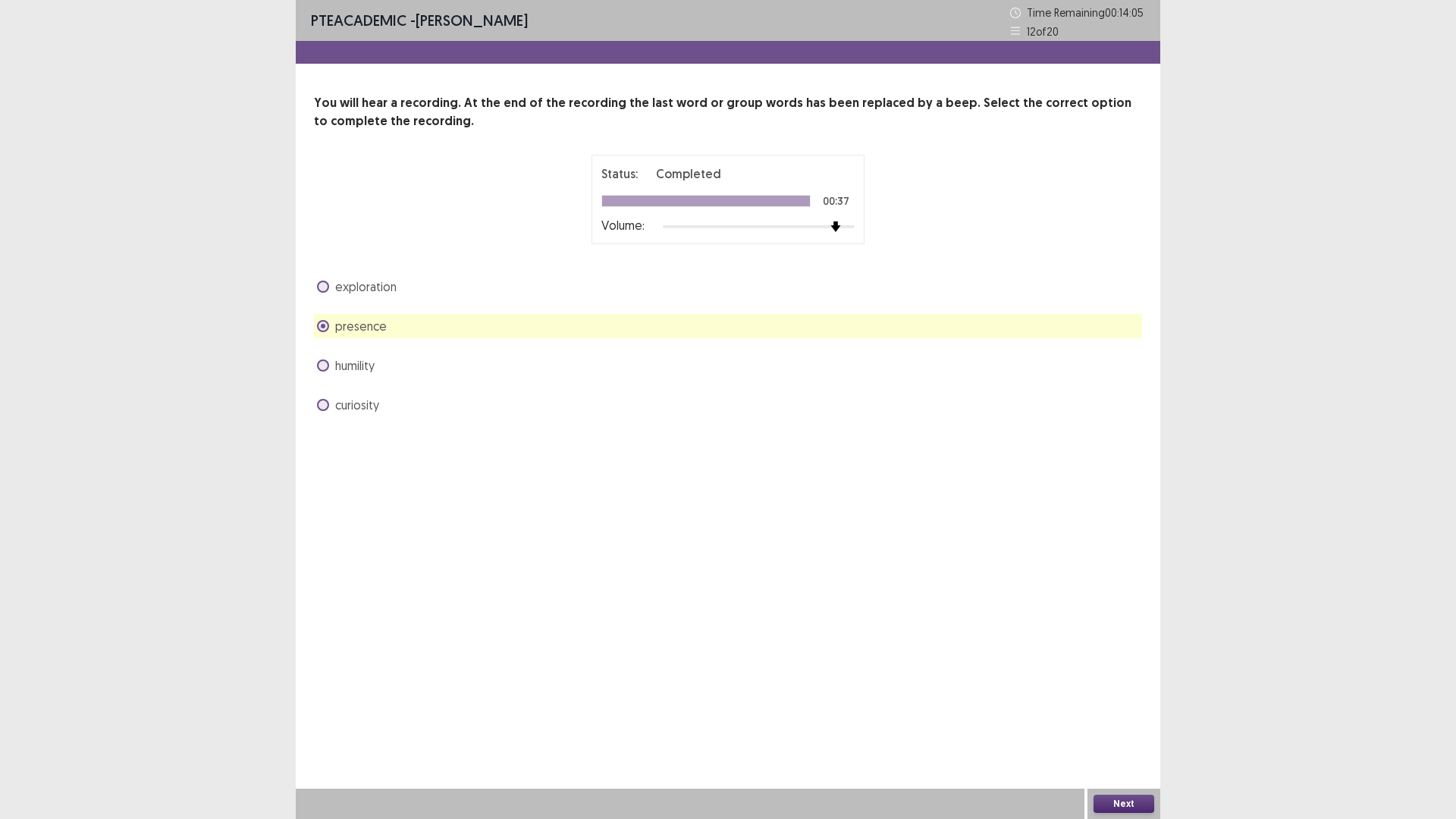
click at [1123, 674] on button "Next" at bounding box center [1124, 803] width 61 height 18
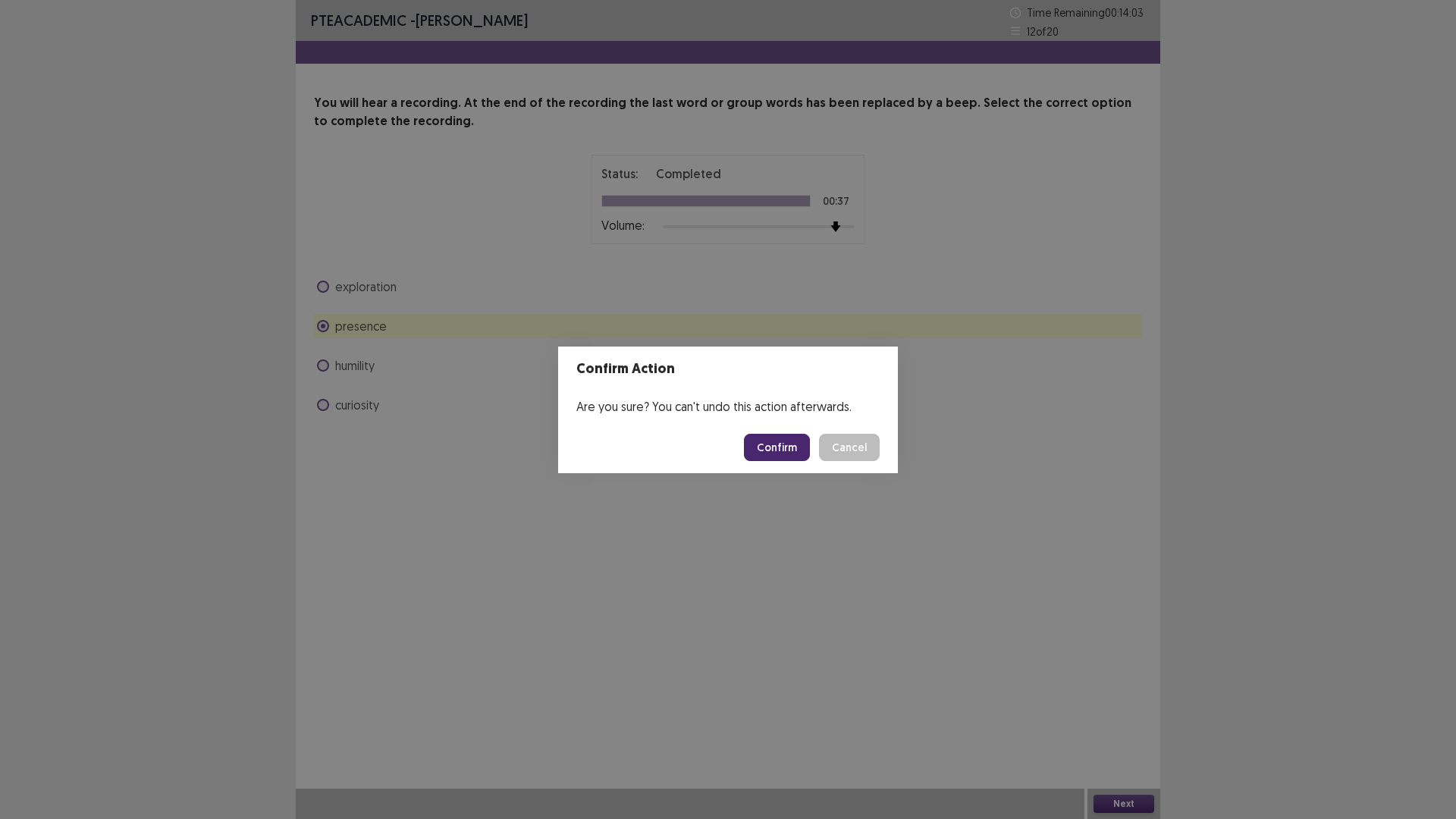
click at [786, 441] on button "Confirm" at bounding box center [777, 447] width 66 height 28
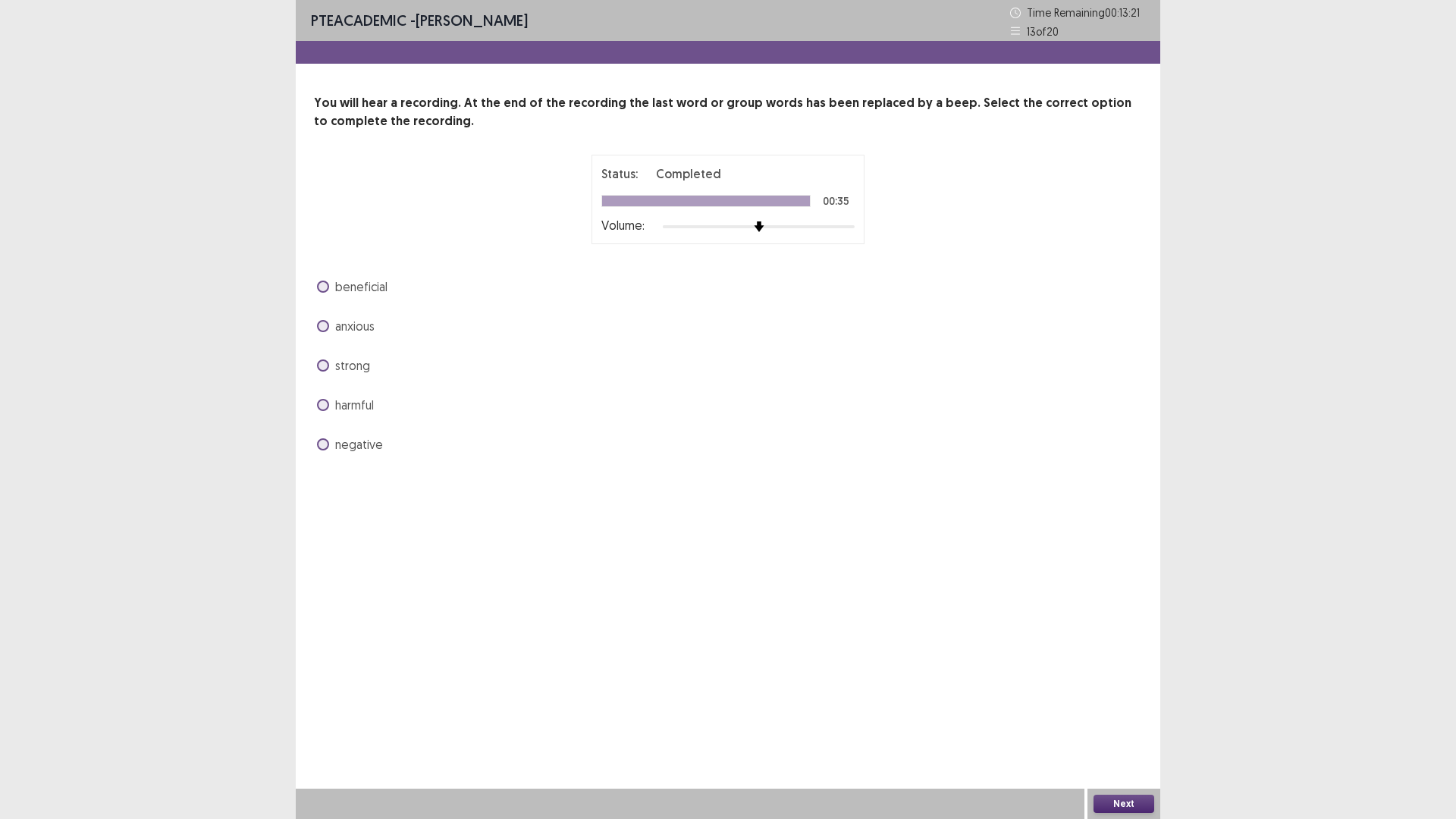
click at [325, 403] on span at bounding box center [322, 404] width 12 height 12
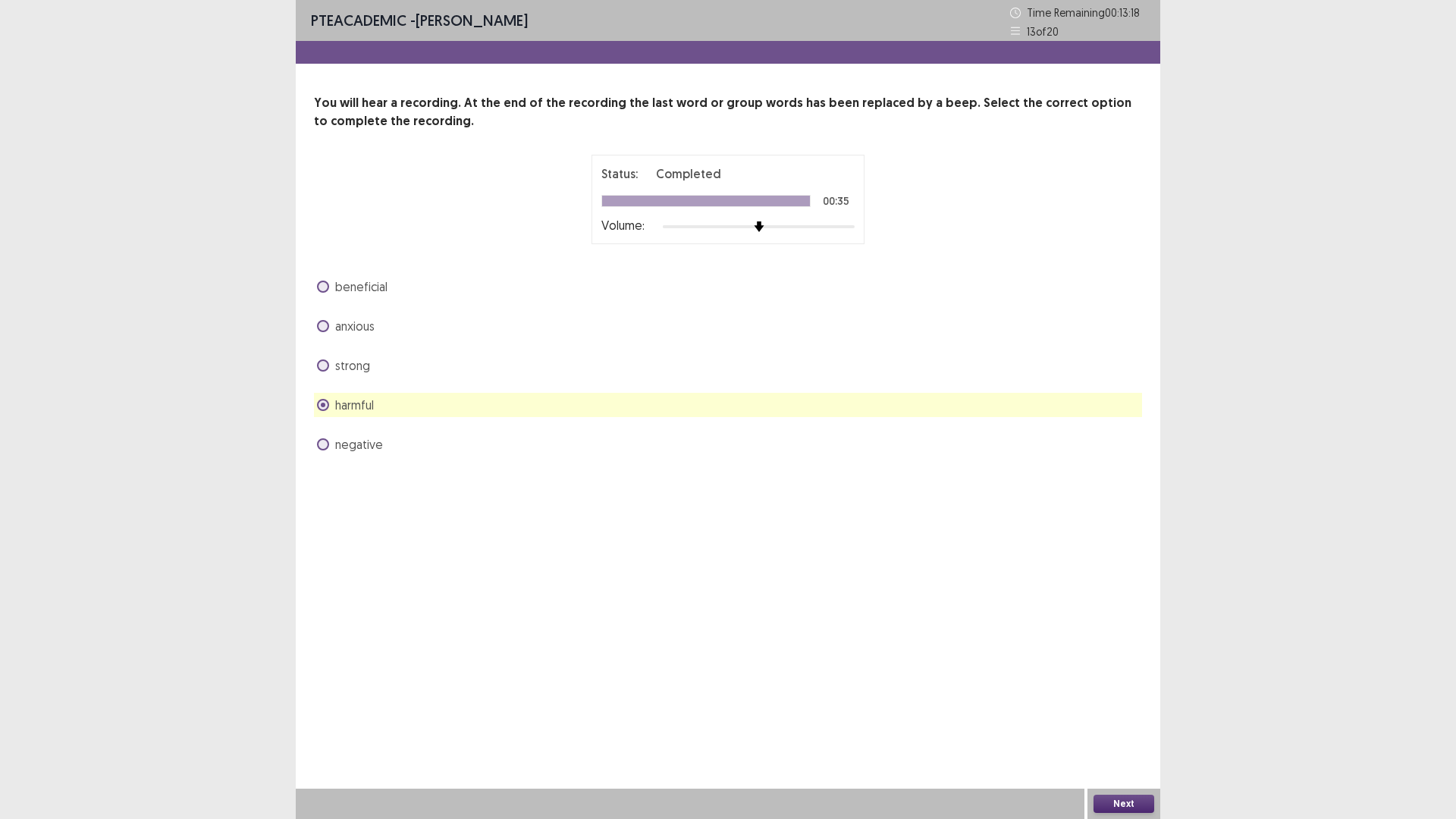
click at [1124, 674] on button "Next" at bounding box center [1124, 803] width 61 height 18
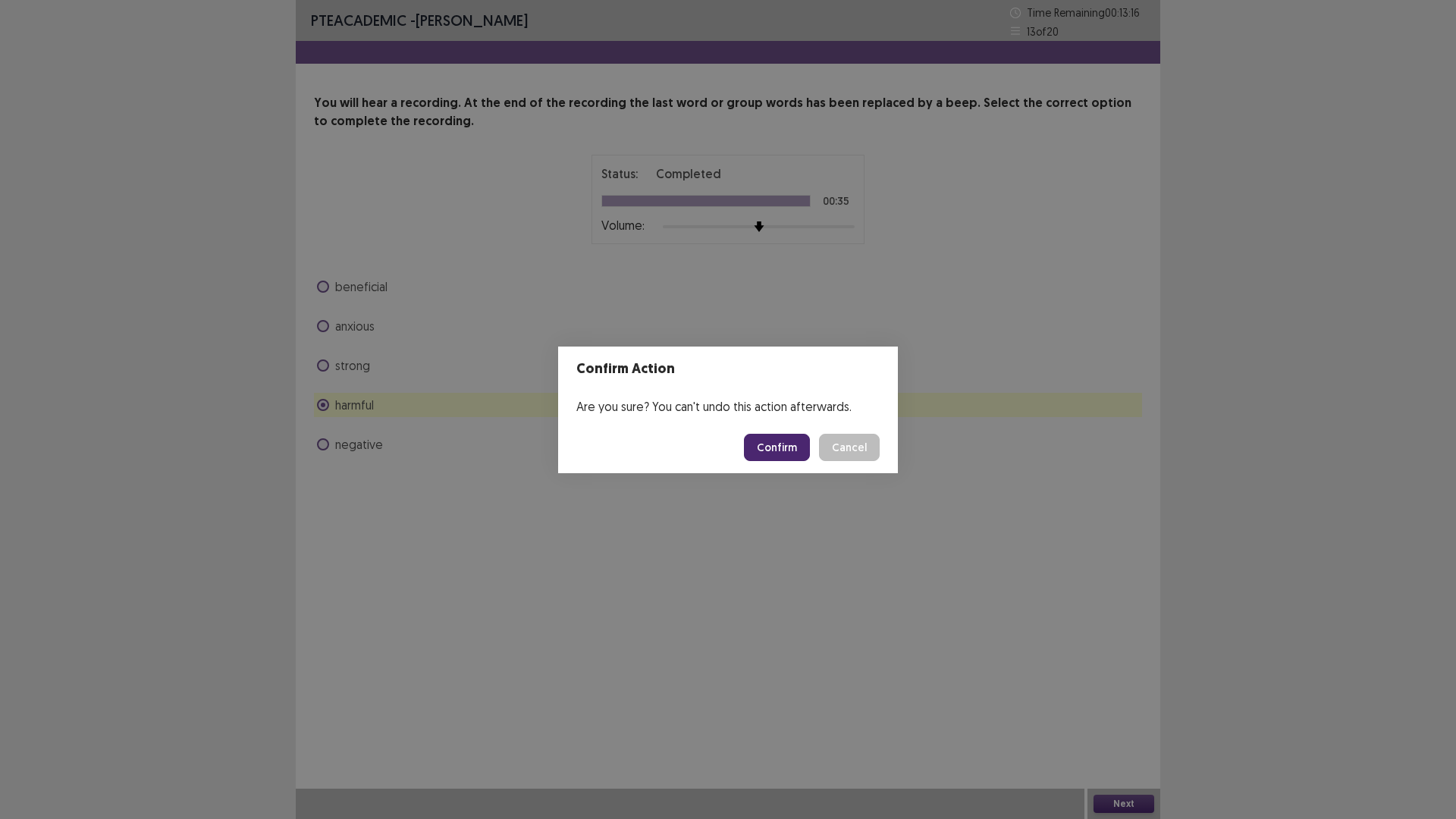
click at [789, 449] on button "Confirm" at bounding box center [777, 447] width 66 height 28
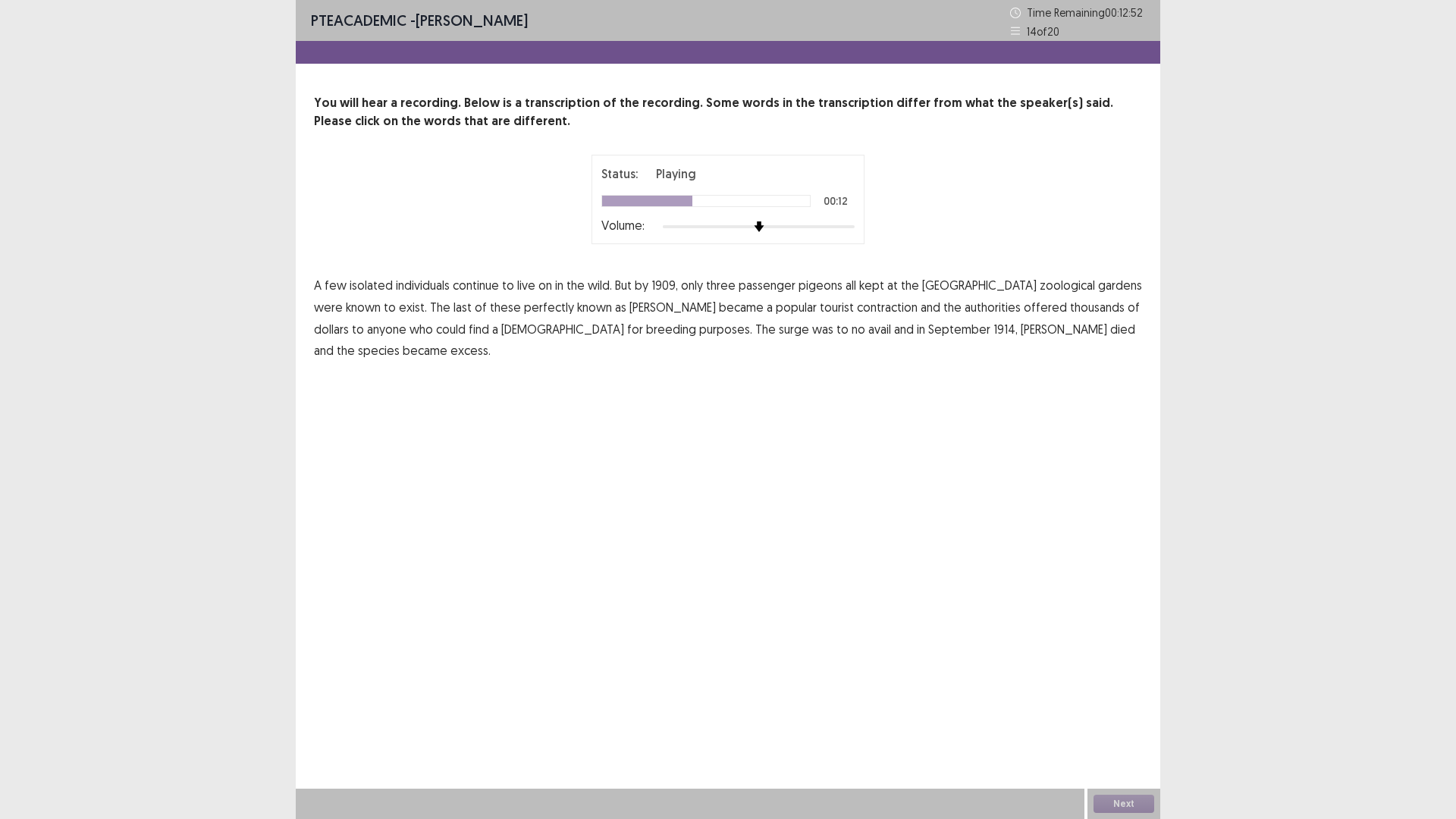
click at [525, 315] on span "perfectly" at bounding box center [549, 308] width 50 height 18
drag, startPoint x: 779, startPoint y: 312, endPoint x: 773, endPoint y: 307, distance: 7.8
click at [857, 307] on span "contraction" at bounding box center [887, 308] width 61 height 18
drag, startPoint x: 581, startPoint y: 331, endPoint x: 597, endPoint y: 331, distance: 16.0
click at [779, 331] on span "surge" at bounding box center [794, 329] width 30 height 18
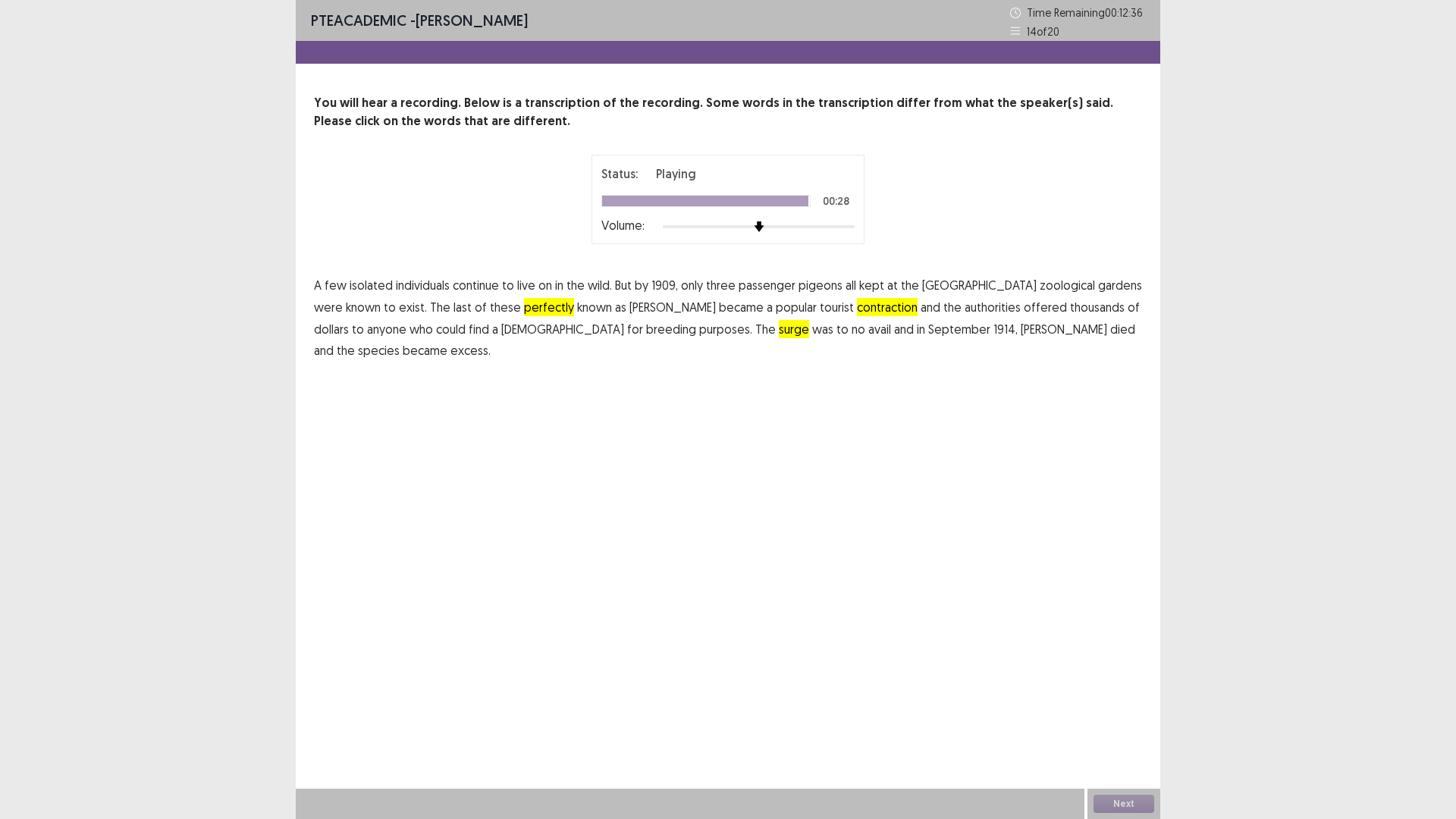
click at [491, 342] on span "excess." at bounding box center [470, 351] width 40 height 18
click at [1115, 674] on button "Next" at bounding box center [1124, 803] width 61 height 18
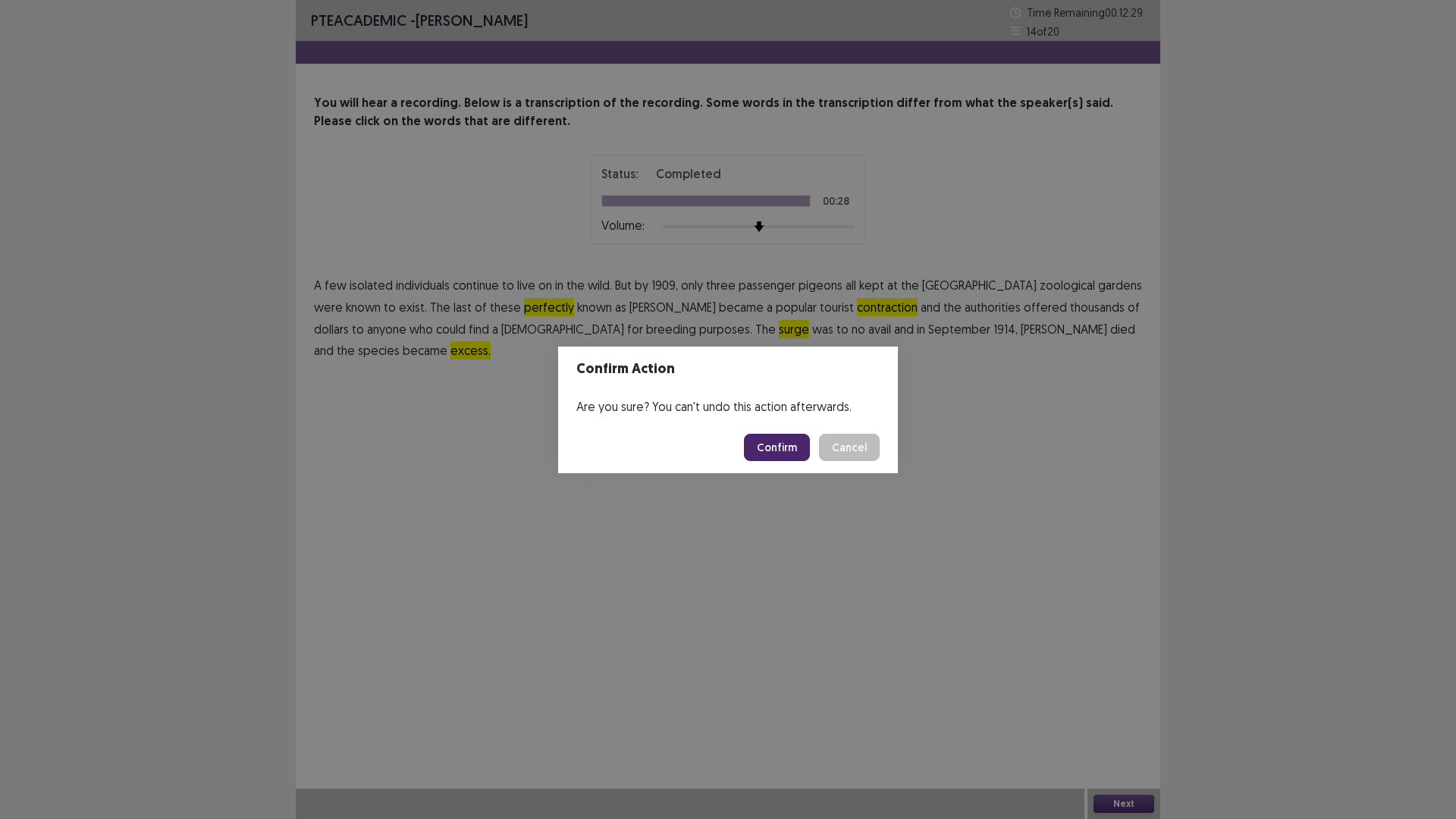
click at [779, 450] on button "Confirm" at bounding box center [777, 447] width 66 height 28
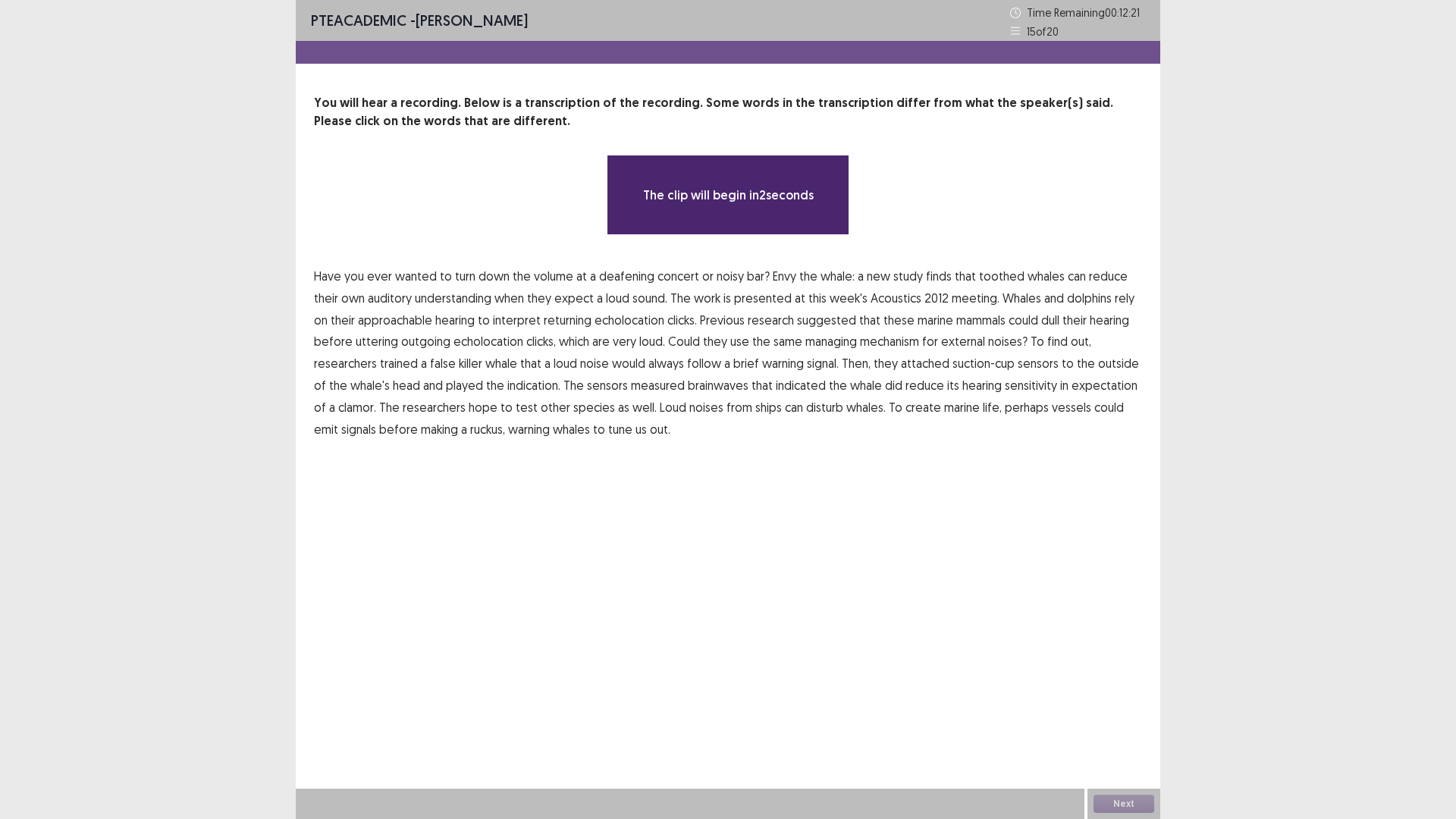
click at [344, 283] on p "Have you ever wanted to turn down the volume at a deafening concert or noisy ba…" at bounding box center [728, 353] width 829 height 174
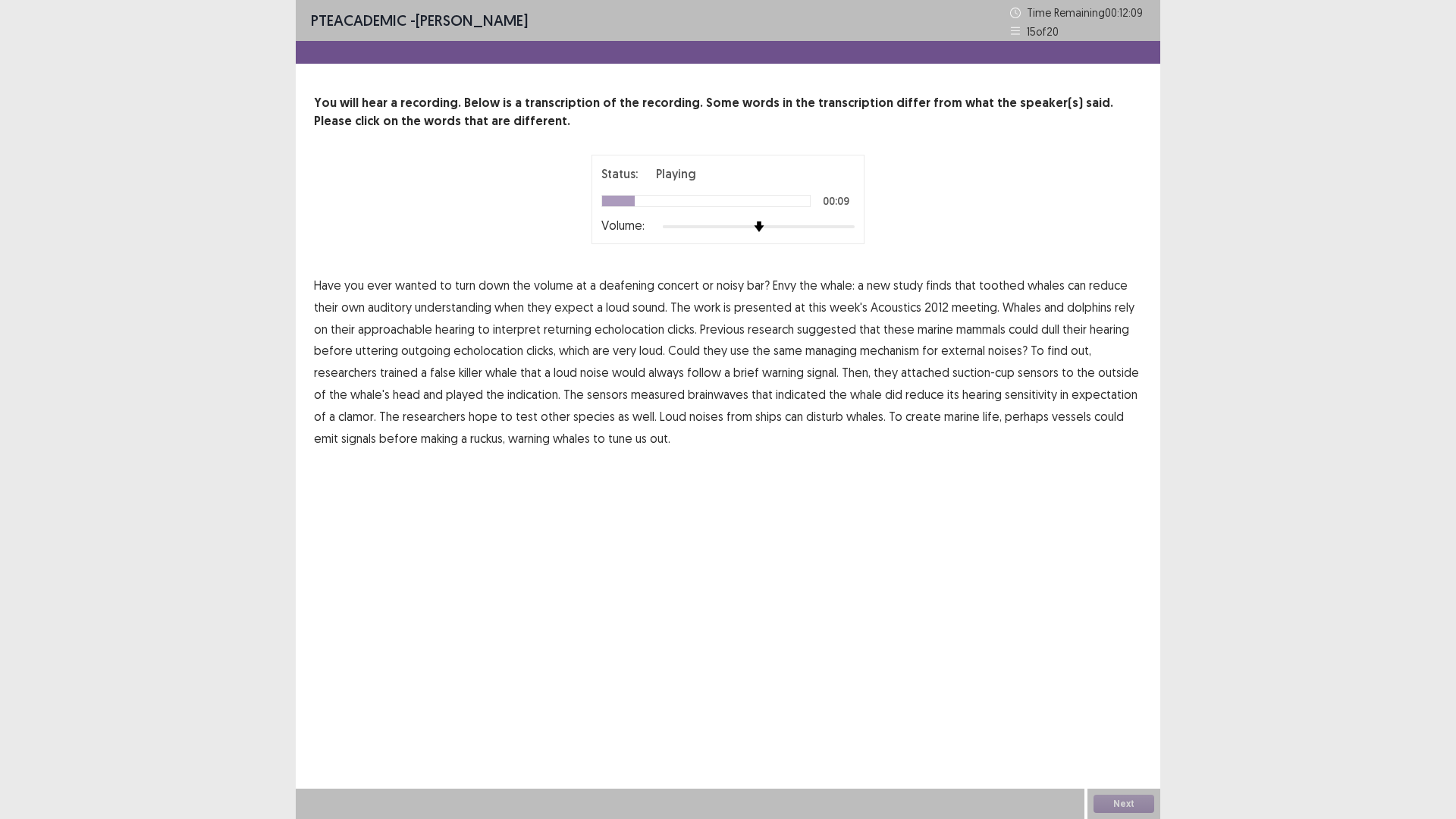
click at [450, 308] on span "understanding" at bounding box center [453, 308] width 76 height 18
drag, startPoint x: 401, startPoint y: 332, endPoint x: 443, endPoint y: 332, distance: 42.0
click at [402, 332] on span "approachable" at bounding box center [395, 329] width 74 height 18
click at [838, 354] on span "managing" at bounding box center [831, 351] width 51 height 18
click at [541, 407] on span "other" at bounding box center [556, 416] width 29 height 18
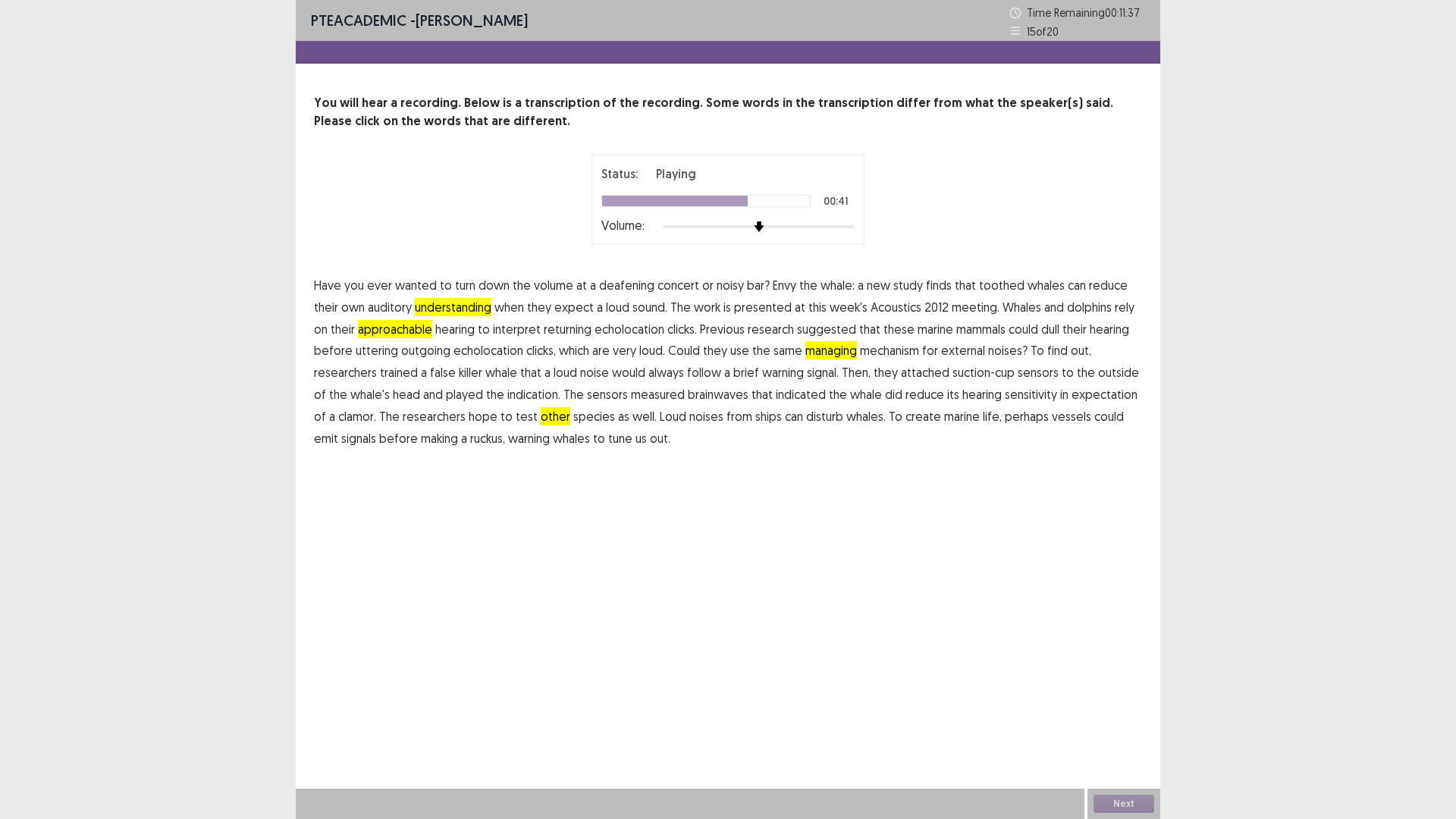
click at [533, 398] on span "indication." at bounding box center [534, 394] width 53 height 18
click at [541, 414] on span "other" at bounding box center [556, 416] width 29 height 18
click at [880, 416] on p "Have you ever wanted to turn down the volume at a deafening concert or noisy ba…" at bounding box center [728, 362] width 829 height 174
click at [908, 421] on span "create" at bounding box center [923, 416] width 36 height 18
click at [1134, 674] on button "Next" at bounding box center [1124, 803] width 61 height 18
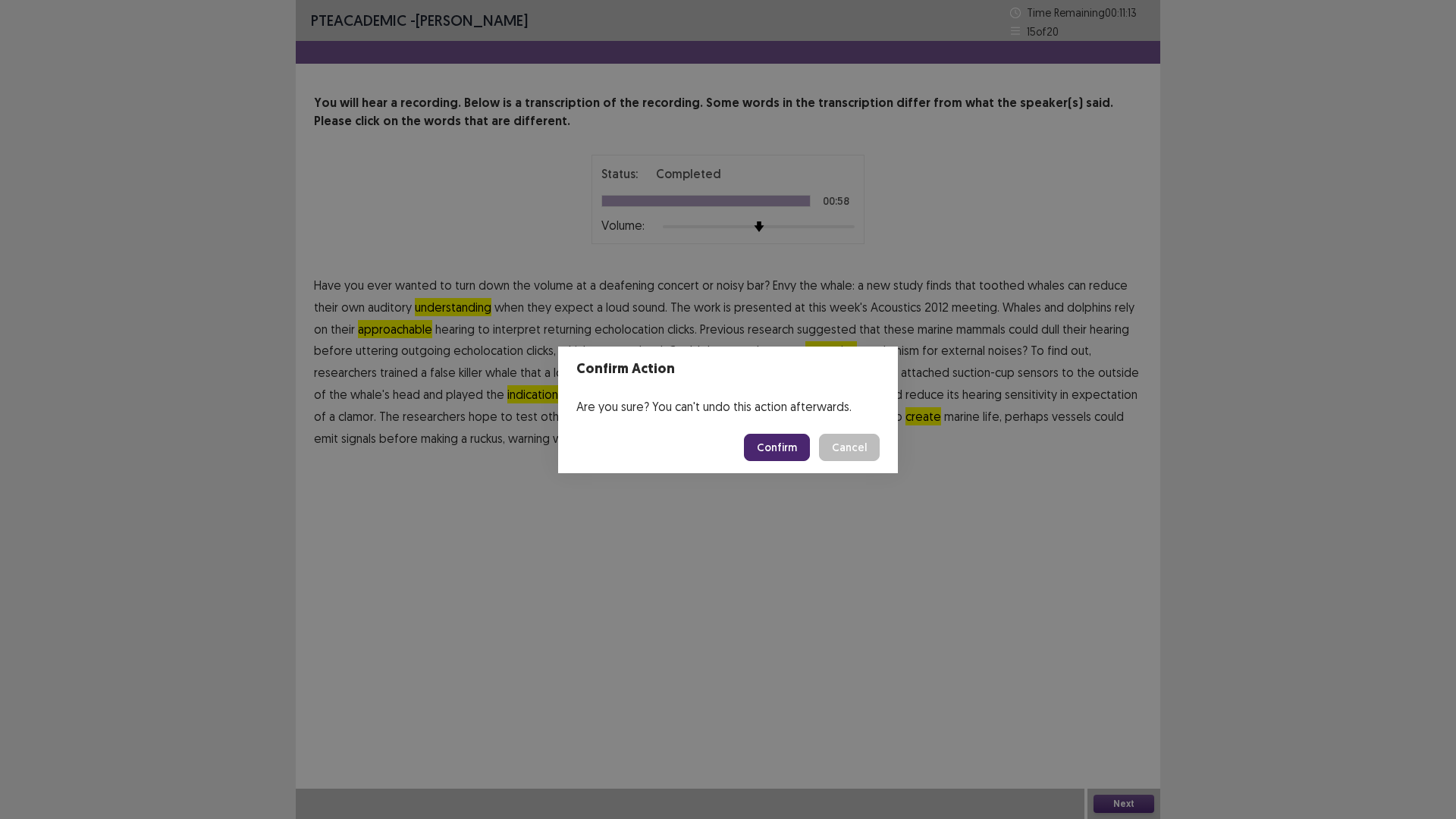
click at [773, 447] on button "Confirm" at bounding box center [777, 447] width 66 height 28
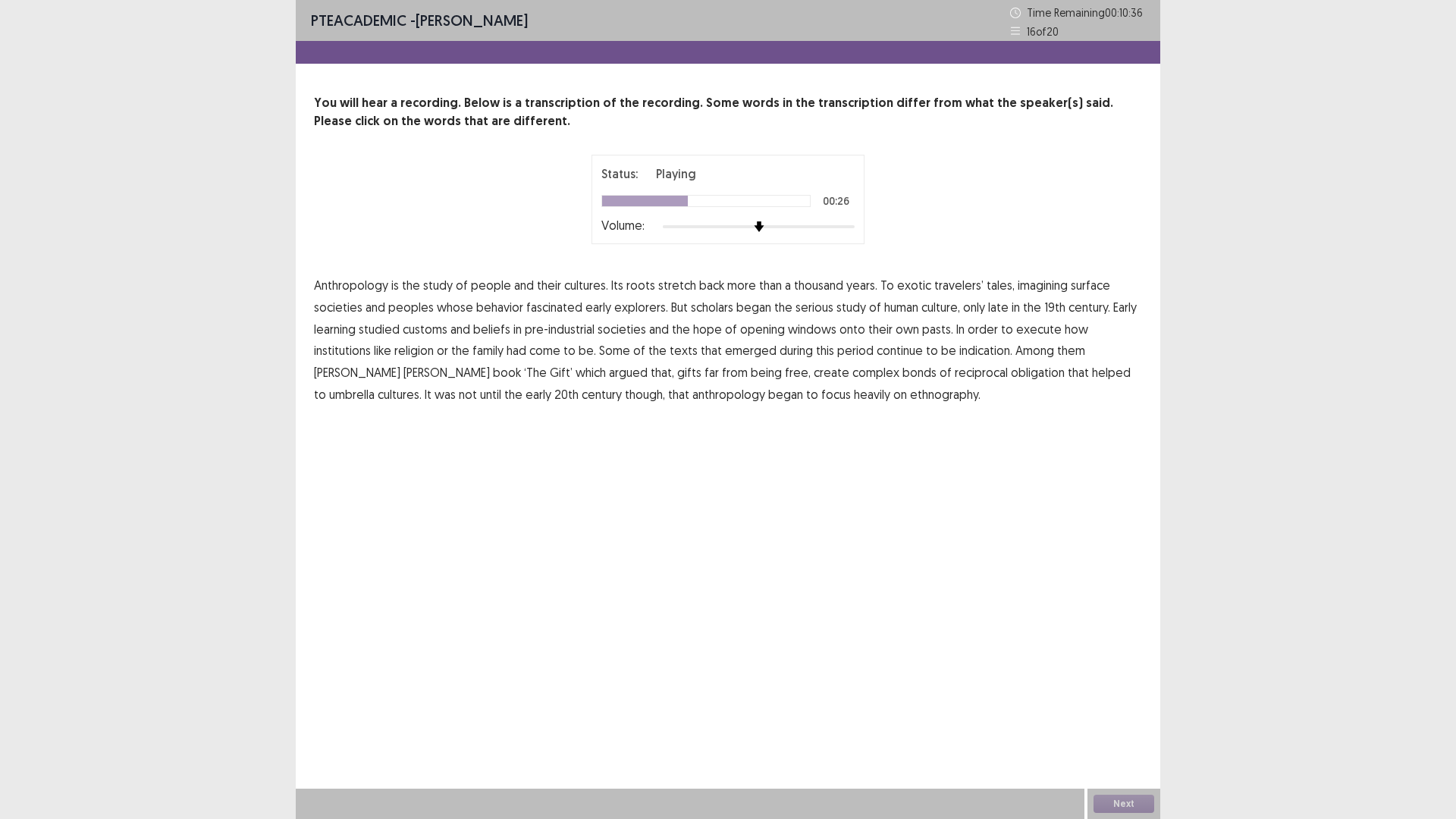
drag, startPoint x: 320, startPoint y: 324, endPoint x: 328, endPoint y: 327, distance: 8.5
click at [325, 326] on span "learning" at bounding box center [334, 329] width 41 height 18
click at [1020, 331] on span "execute" at bounding box center [1039, 329] width 46 height 18
click at [960, 355] on span "indication." at bounding box center [987, 351] width 53 height 18
click at [689, 383] on p "Anthropology is the study of people and their cultures. Its roots stretch back …" at bounding box center [728, 340] width 829 height 131
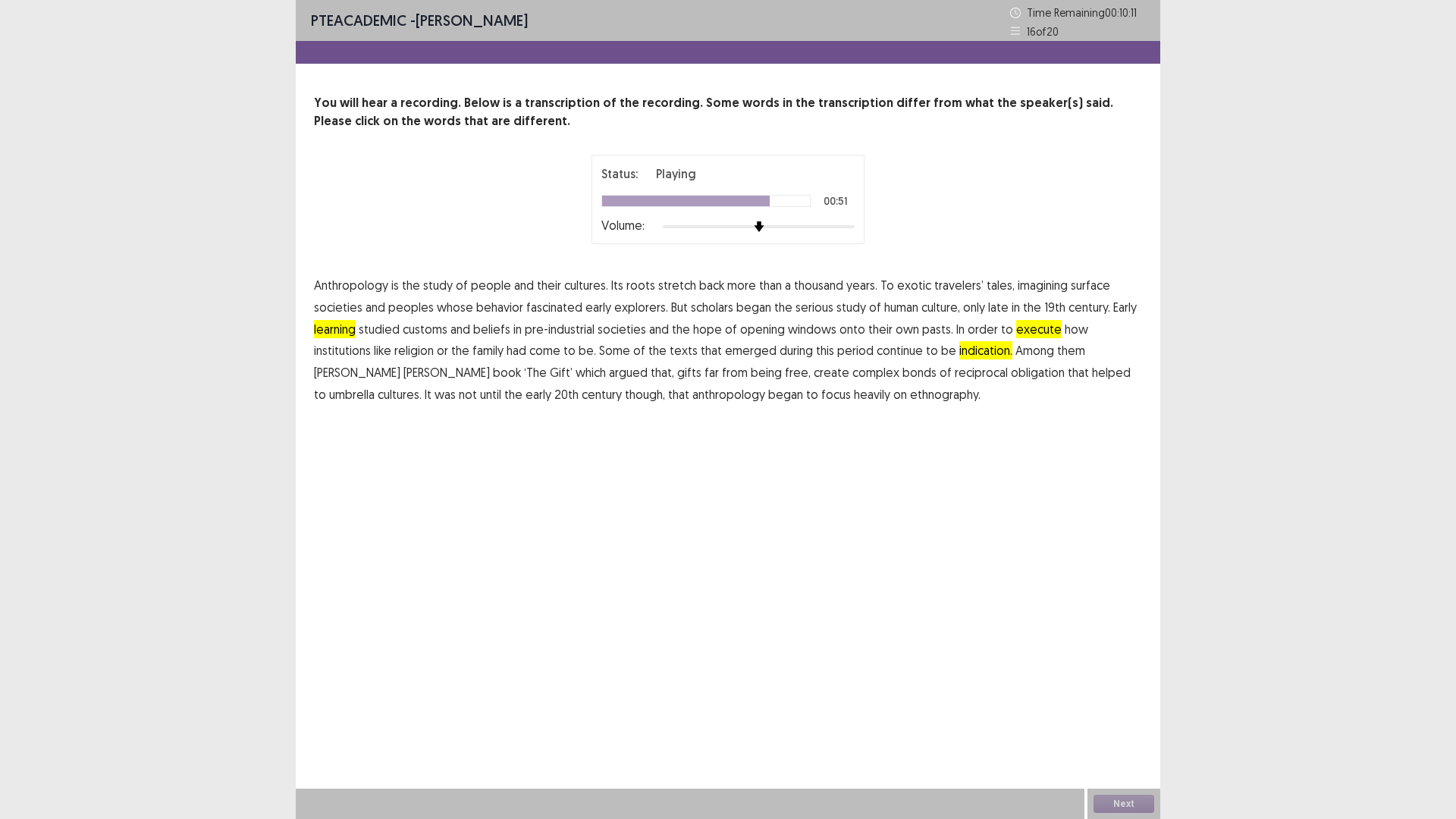
click at [689, 383] on p "Anthropology is the study of people and their cultures. Its roots stretch back …" at bounding box center [728, 340] width 829 height 131
click at [375, 385] on span "umbrella" at bounding box center [352, 394] width 46 height 18
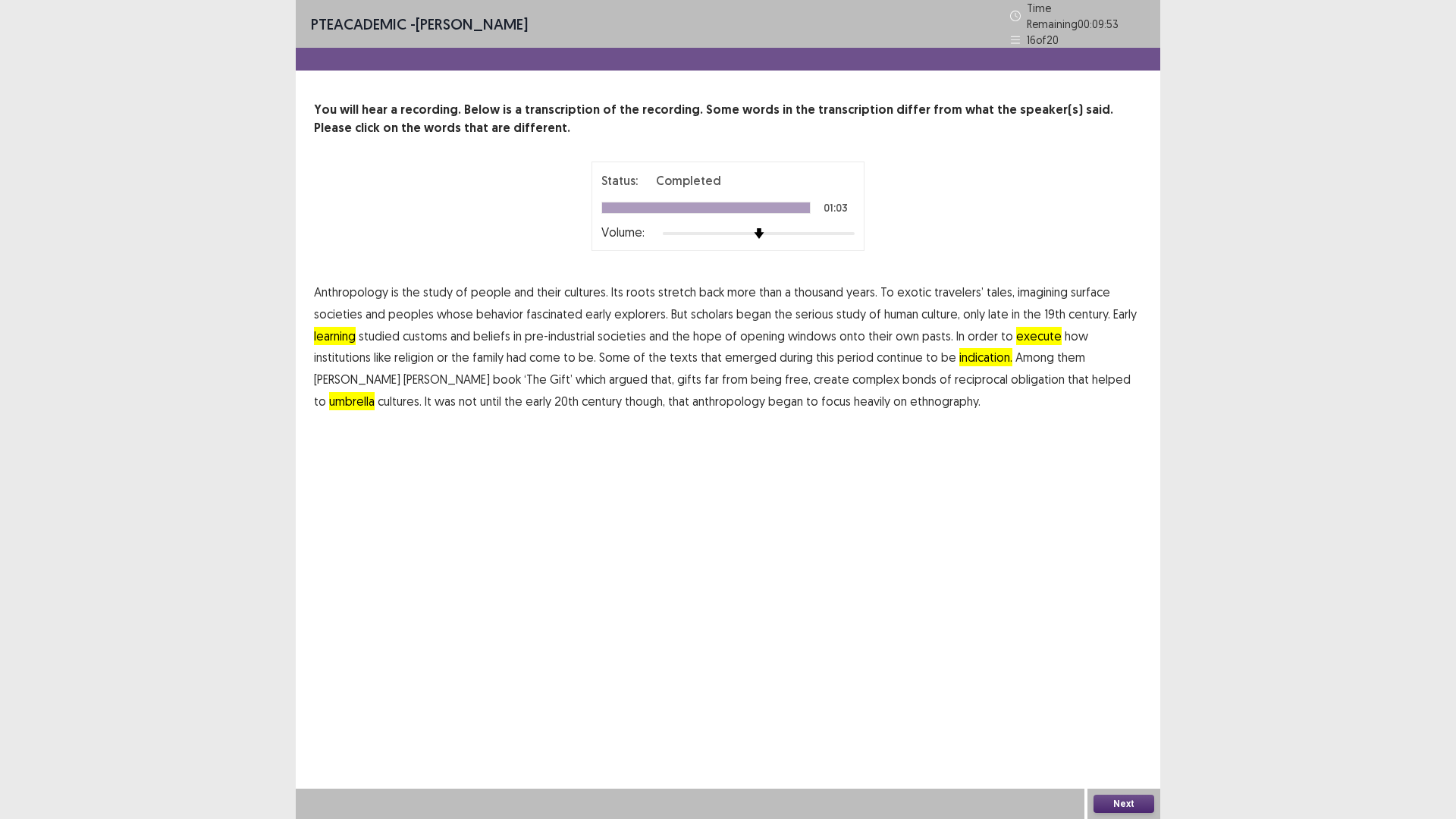
click at [1132, 674] on button "Next" at bounding box center [1124, 803] width 61 height 18
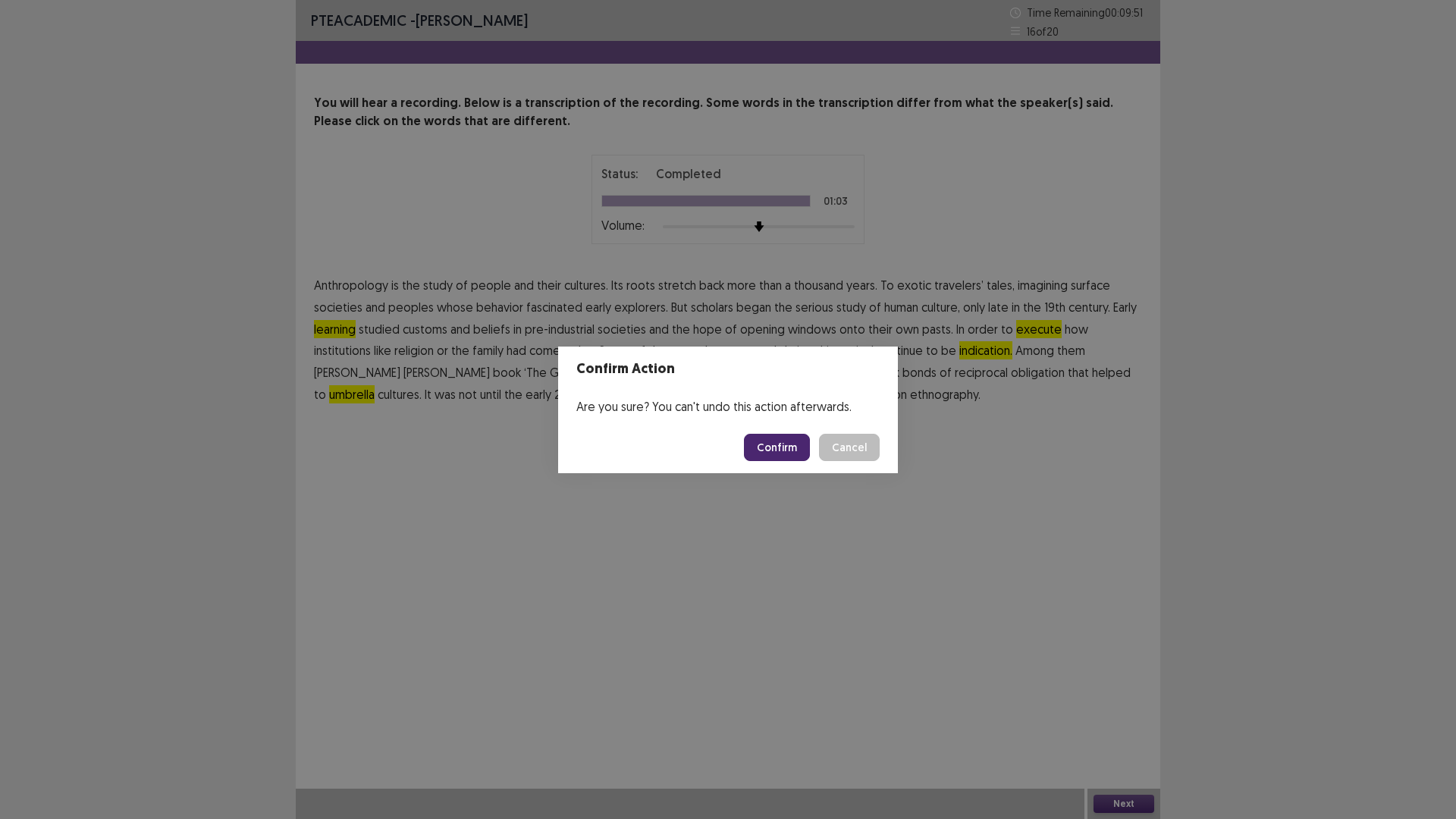
click at [804, 442] on button "Confirm" at bounding box center [777, 447] width 66 height 28
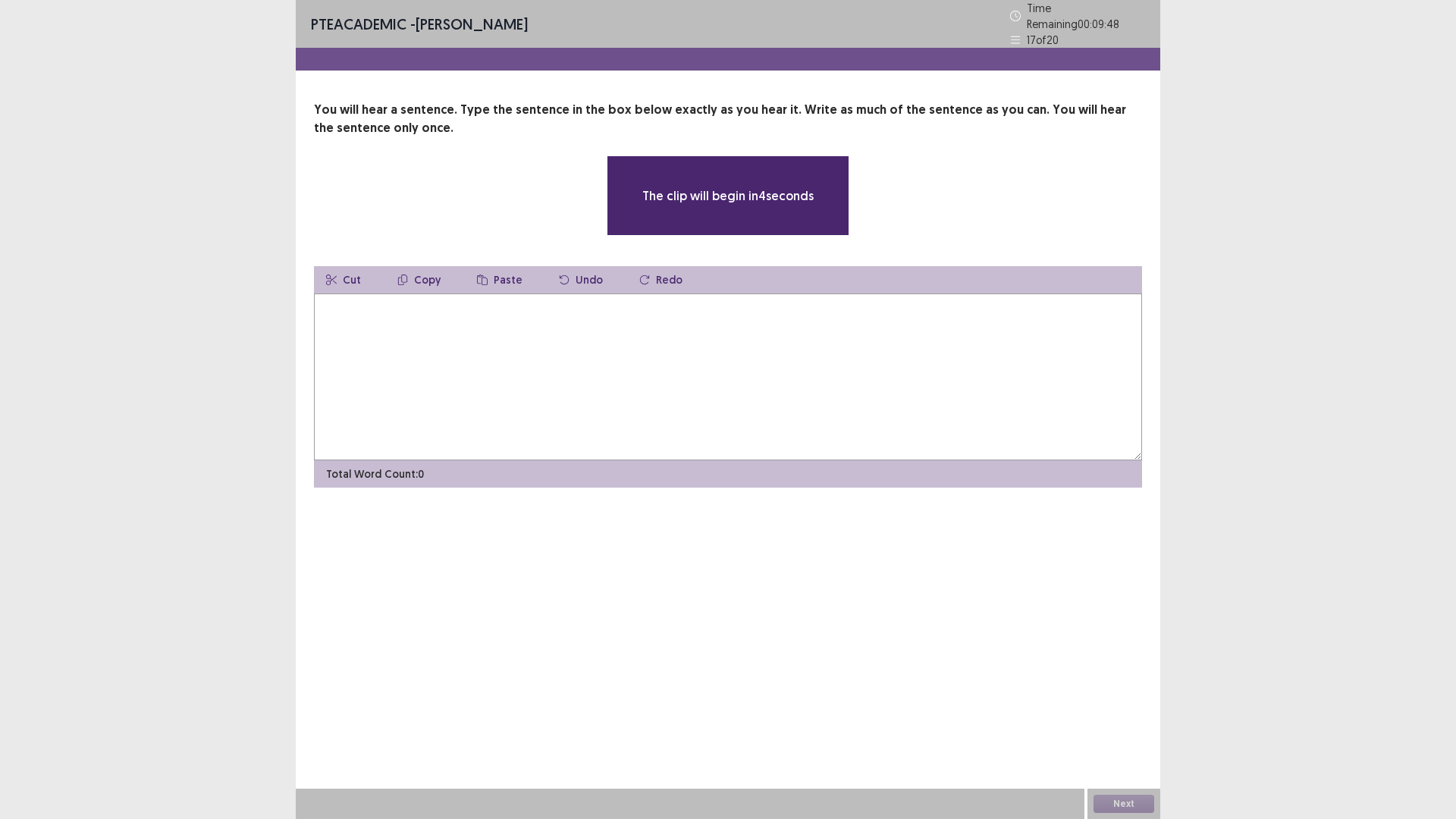
click at [409, 307] on textarea at bounding box center [728, 377] width 829 height 167
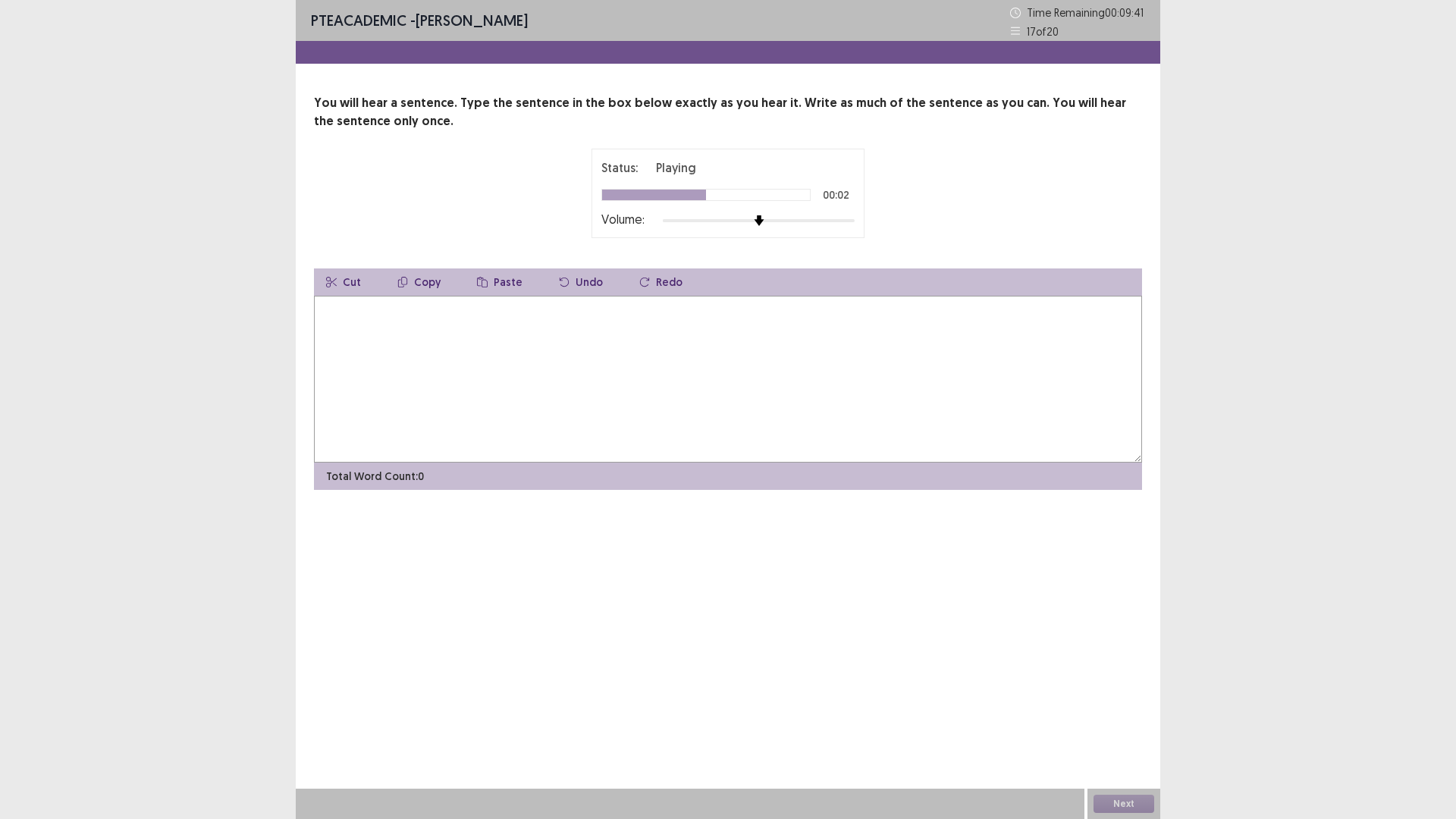
click at [412, 311] on textarea at bounding box center [728, 379] width 829 height 167
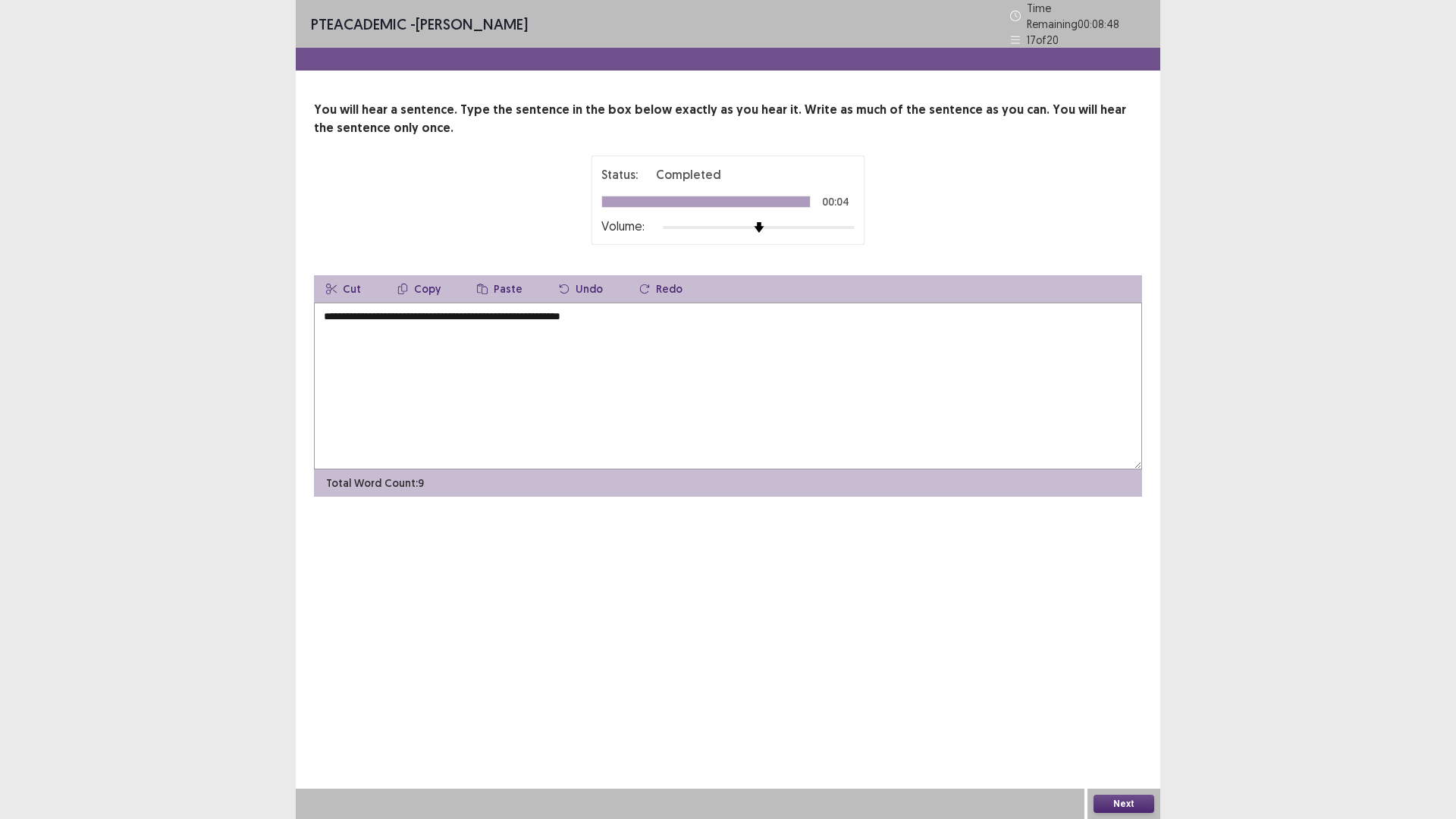
type textarea "**********"
click at [1123, 674] on button "Next" at bounding box center [1124, 803] width 61 height 18
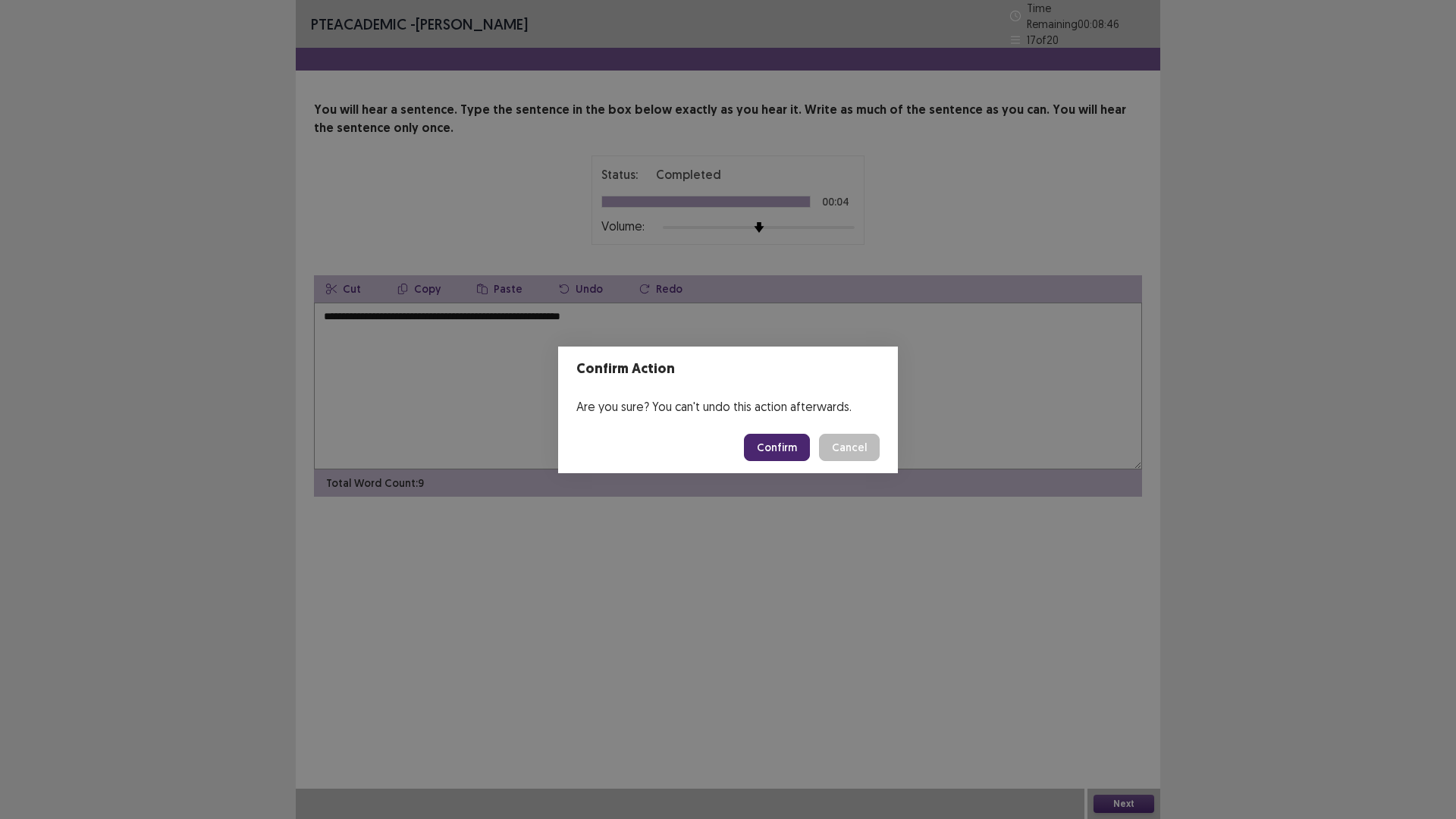
click at [777, 437] on button "Confirm" at bounding box center [777, 447] width 66 height 28
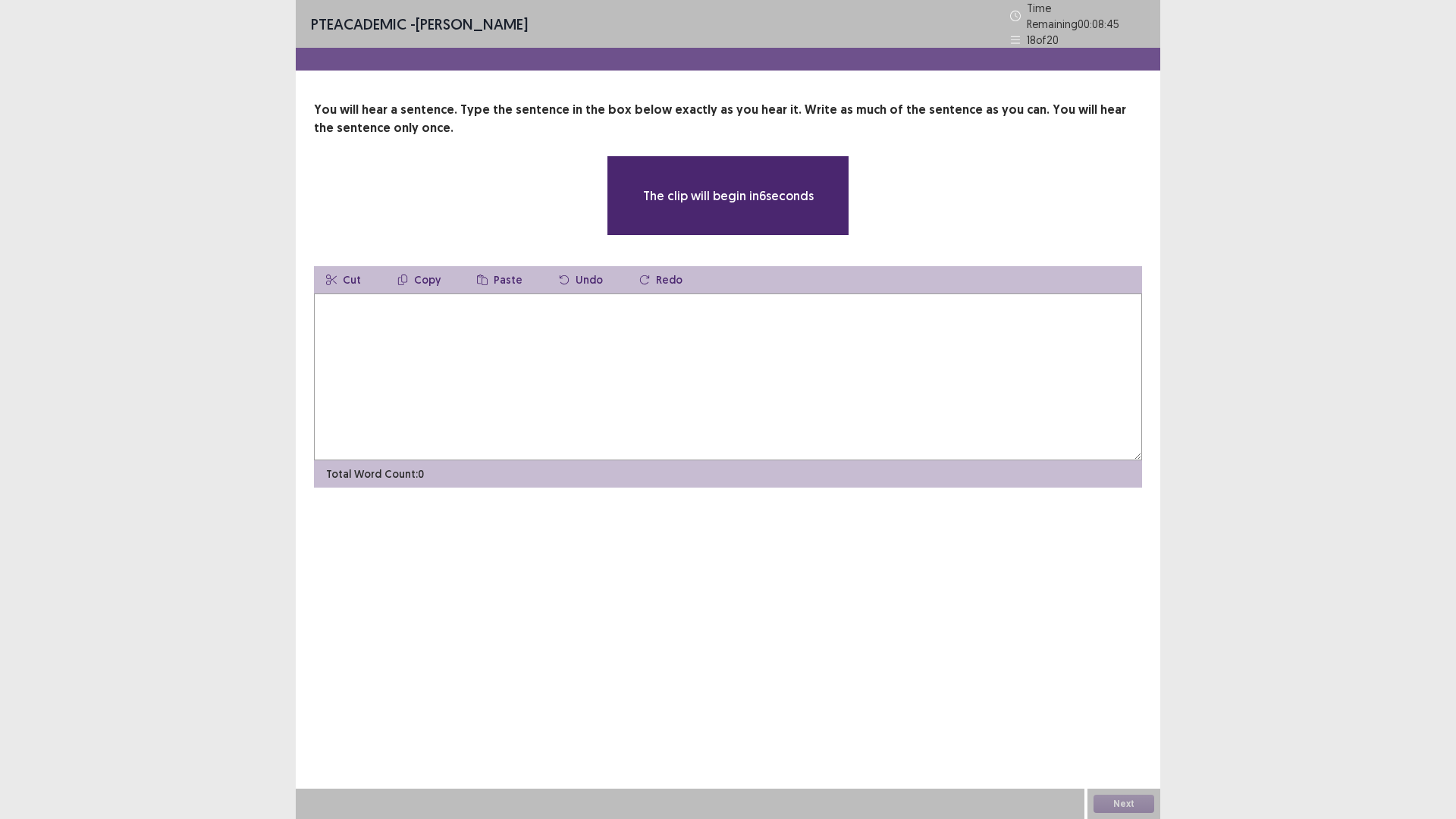
click at [378, 298] on textarea at bounding box center [728, 377] width 829 height 167
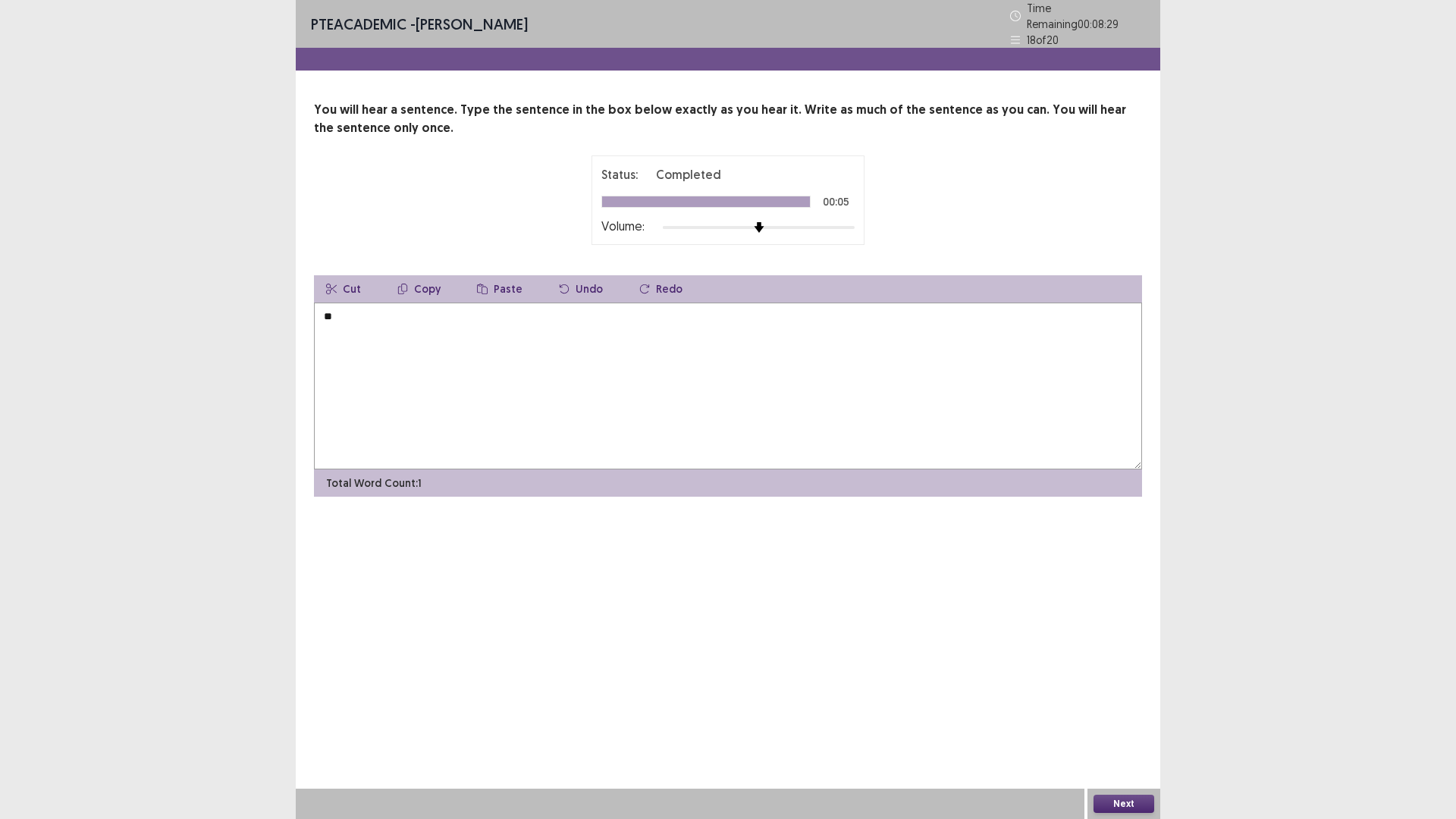
type textarea "*"
click at [413, 309] on textarea "**********" at bounding box center [728, 386] width 829 height 167
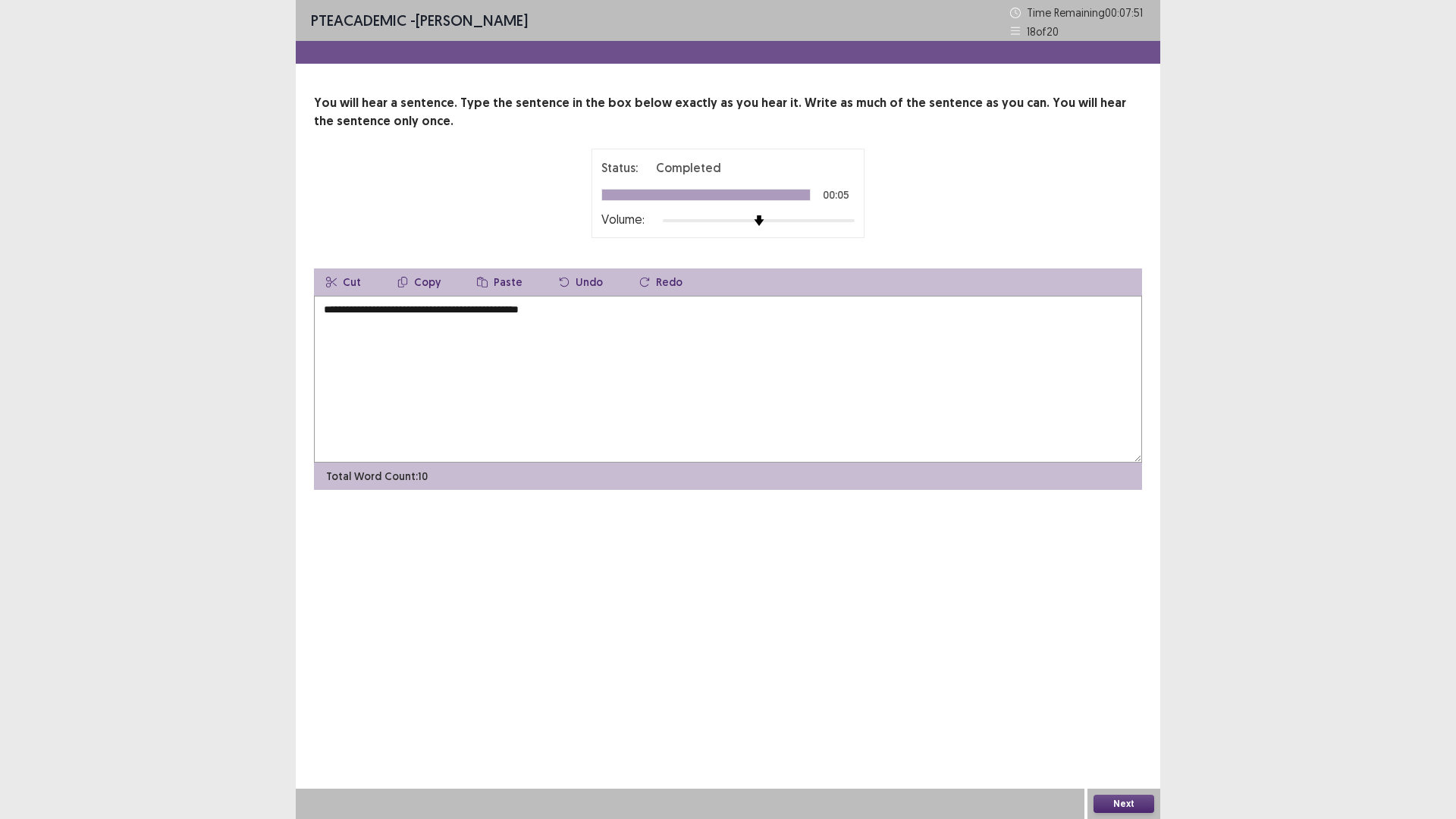
click at [552, 310] on textarea "**********" at bounding box center [728, 379] width 829 height 167
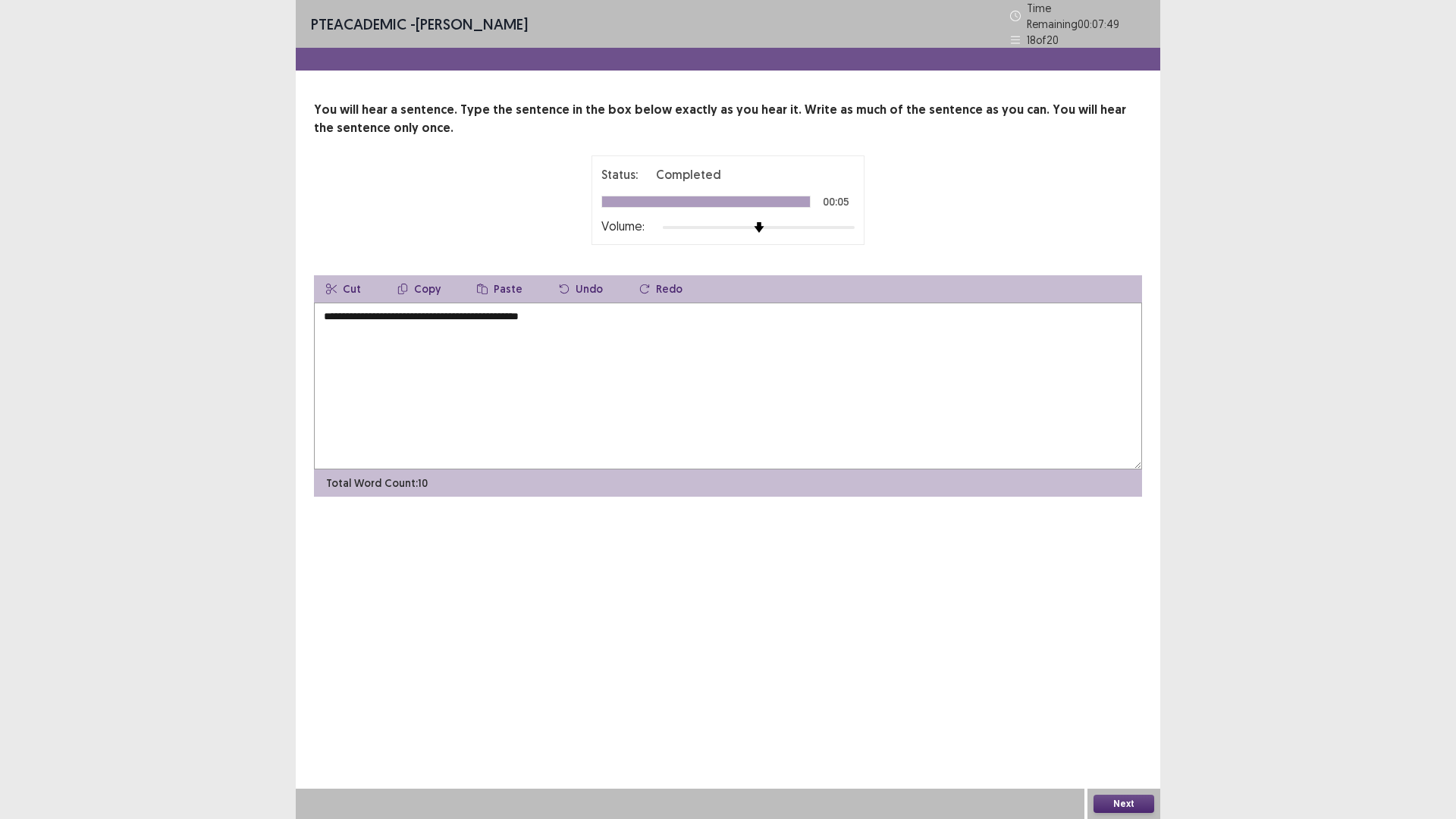
click at [557, 311] on textarea "**********" at bounding box center [728, 386] width 829 height 167
click at [326, 310] on textarea "**********" at bounding box center [728, 386] width 829 height 167
type textarea "**********"
click at [1116, 674] on button "Next" at bounding box center [1124, 803] width 61 height 18
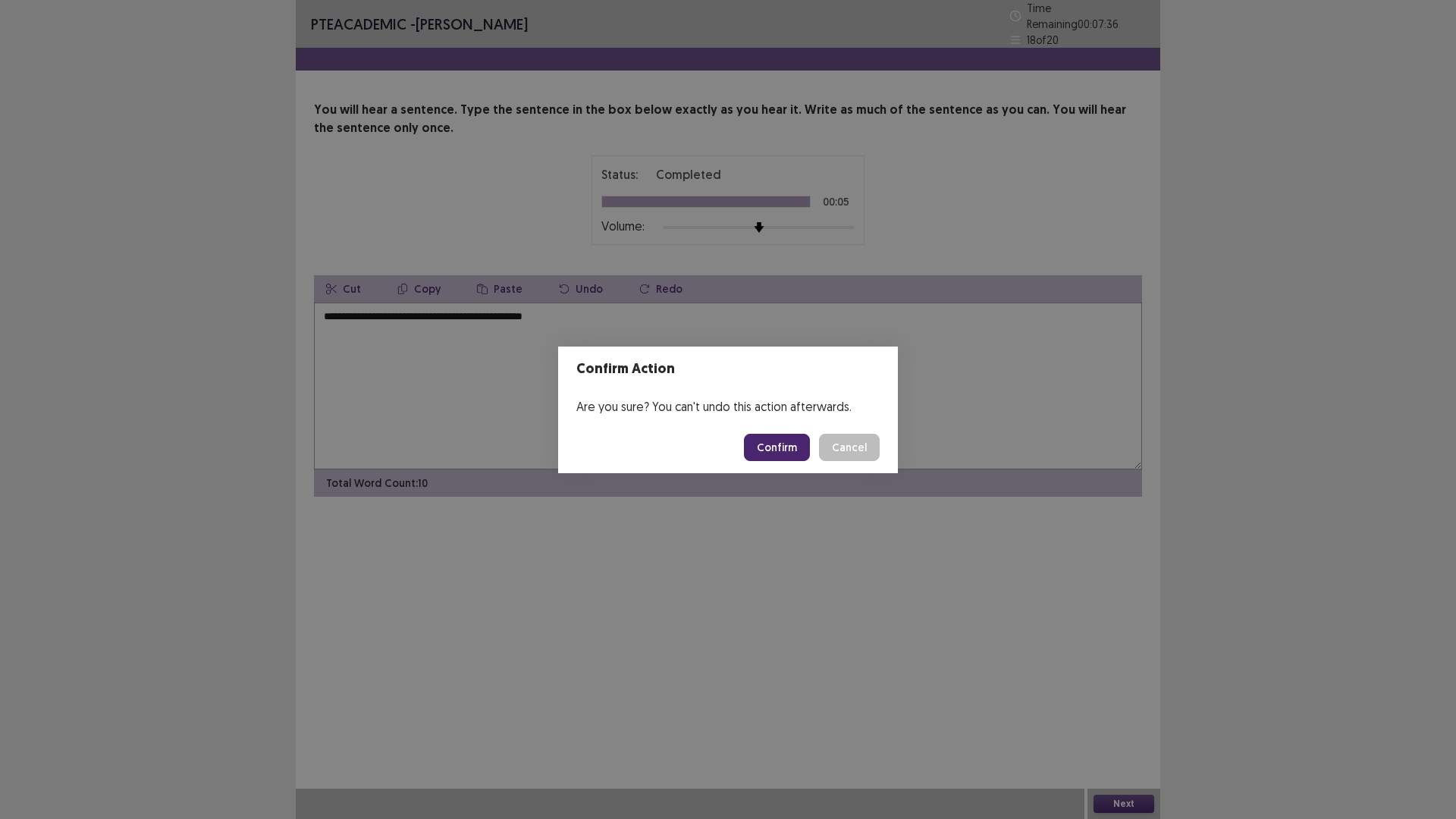
click at [776, 448] on button "Confirm" at bounding box center [777, 447] width 66 height 28
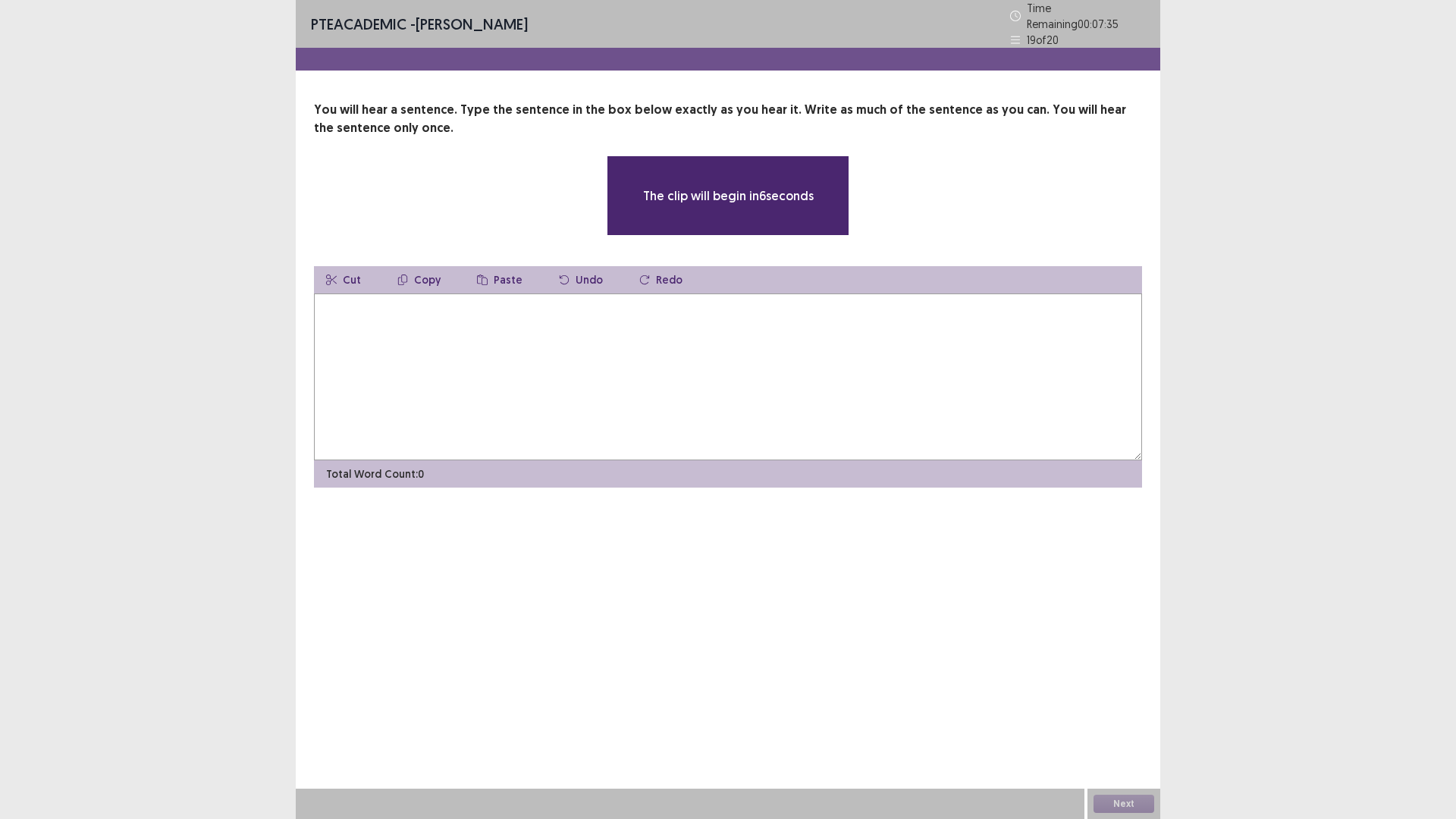
click at [348, 310] on textarea at bounding box center [728, 377] width 829 height 167
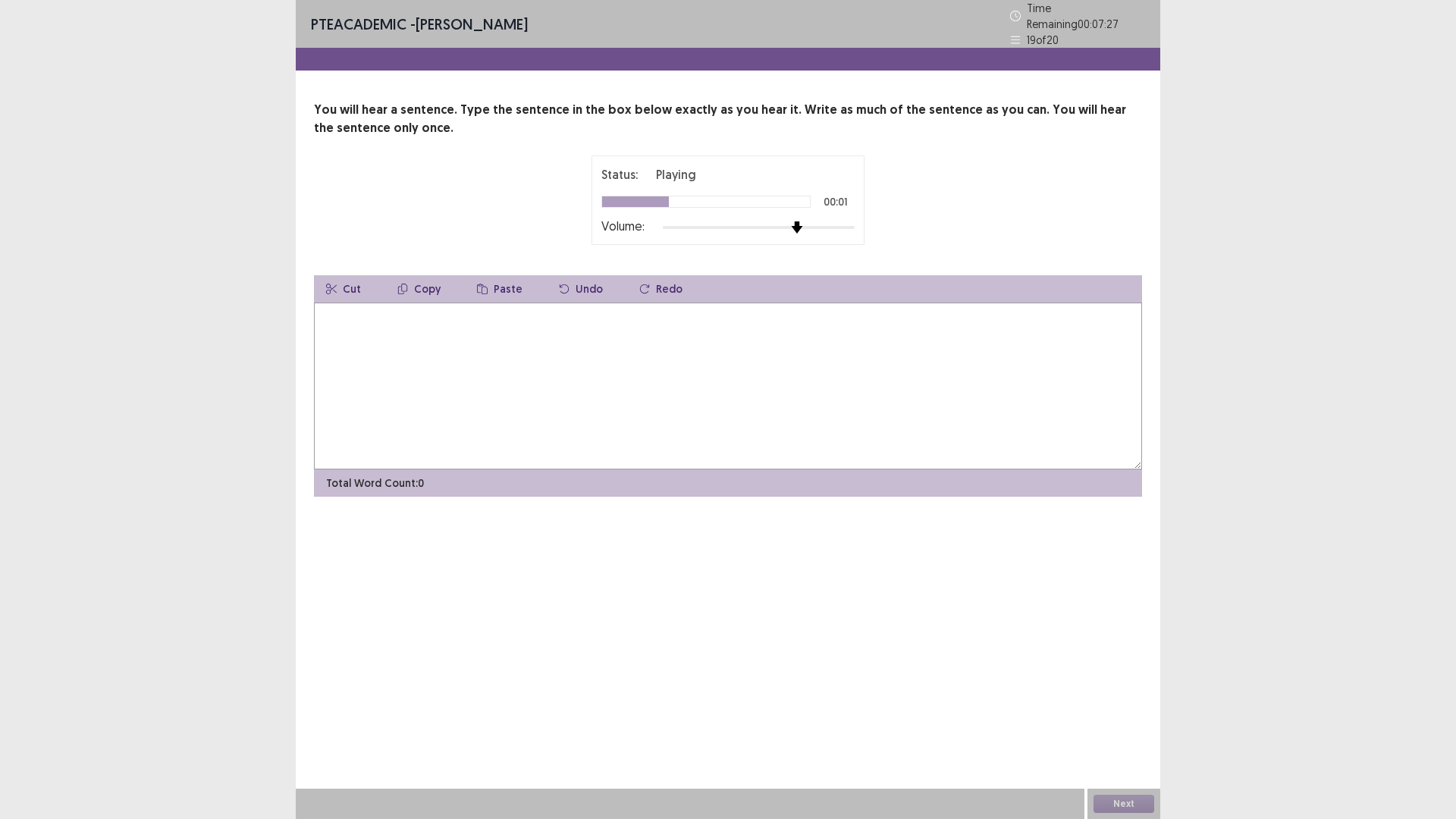
click at [798, 224] on div at bounding box center [759, 227] width 192 height 12
click at [443, 310] on textarea at bounding box center [728, 386] width 829 height 167
click at [496, 314] on textarea "**********" at bounding box center [728, 386] width 829 height 167
click at [485, 308] on textarea "**********" at bounding box center [728, 386] width 829 height 167
click at [324, 310] on textarea "**********" at bounding box center [728, 386] width 829 height 167
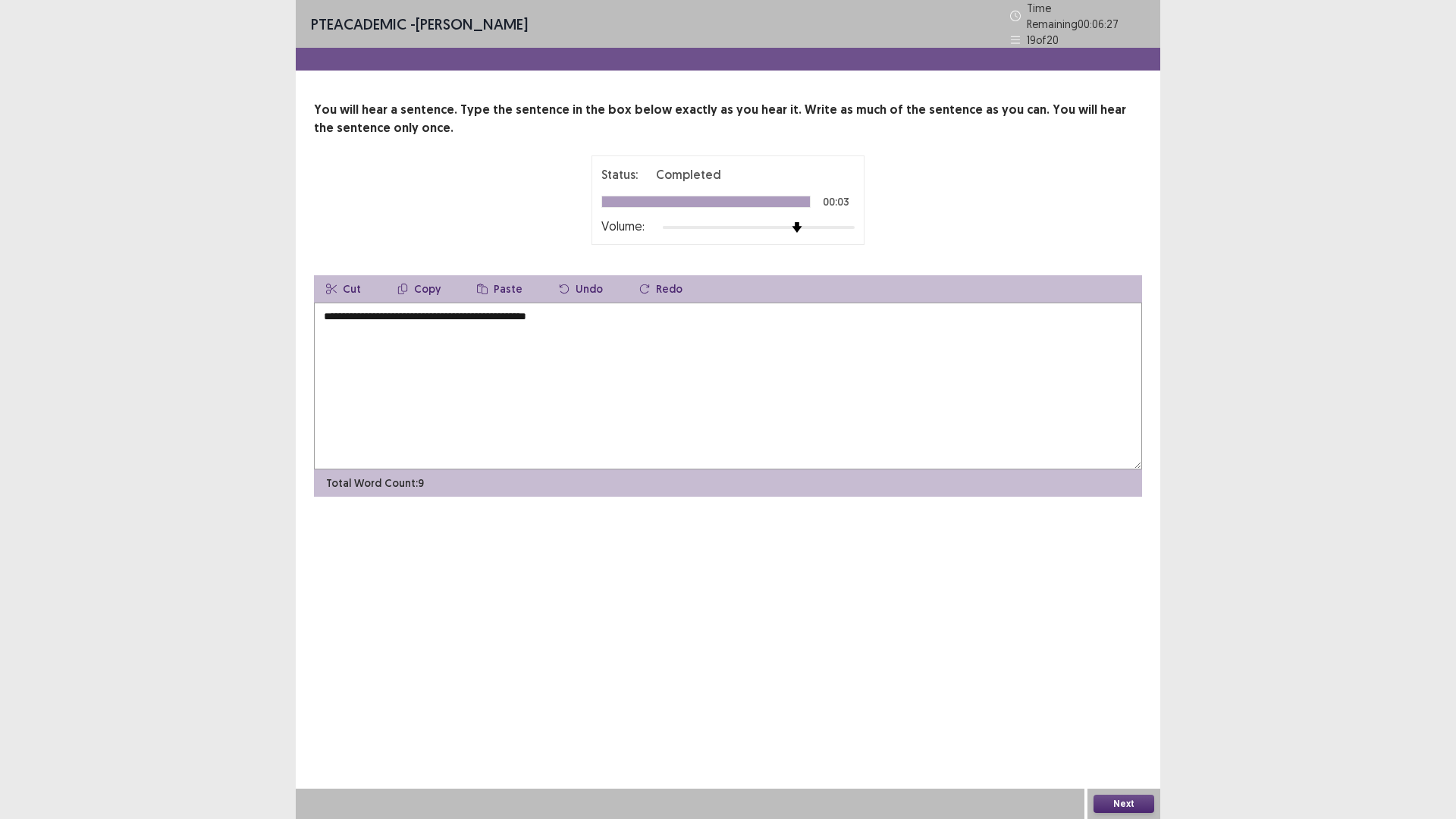
click at [338, 309] on textarea "**********" at bounding box center [728, 386] width 829 height 167
click at [327, 309] on textarea "**********" at bounding box center [728, 386] width 829 height 167
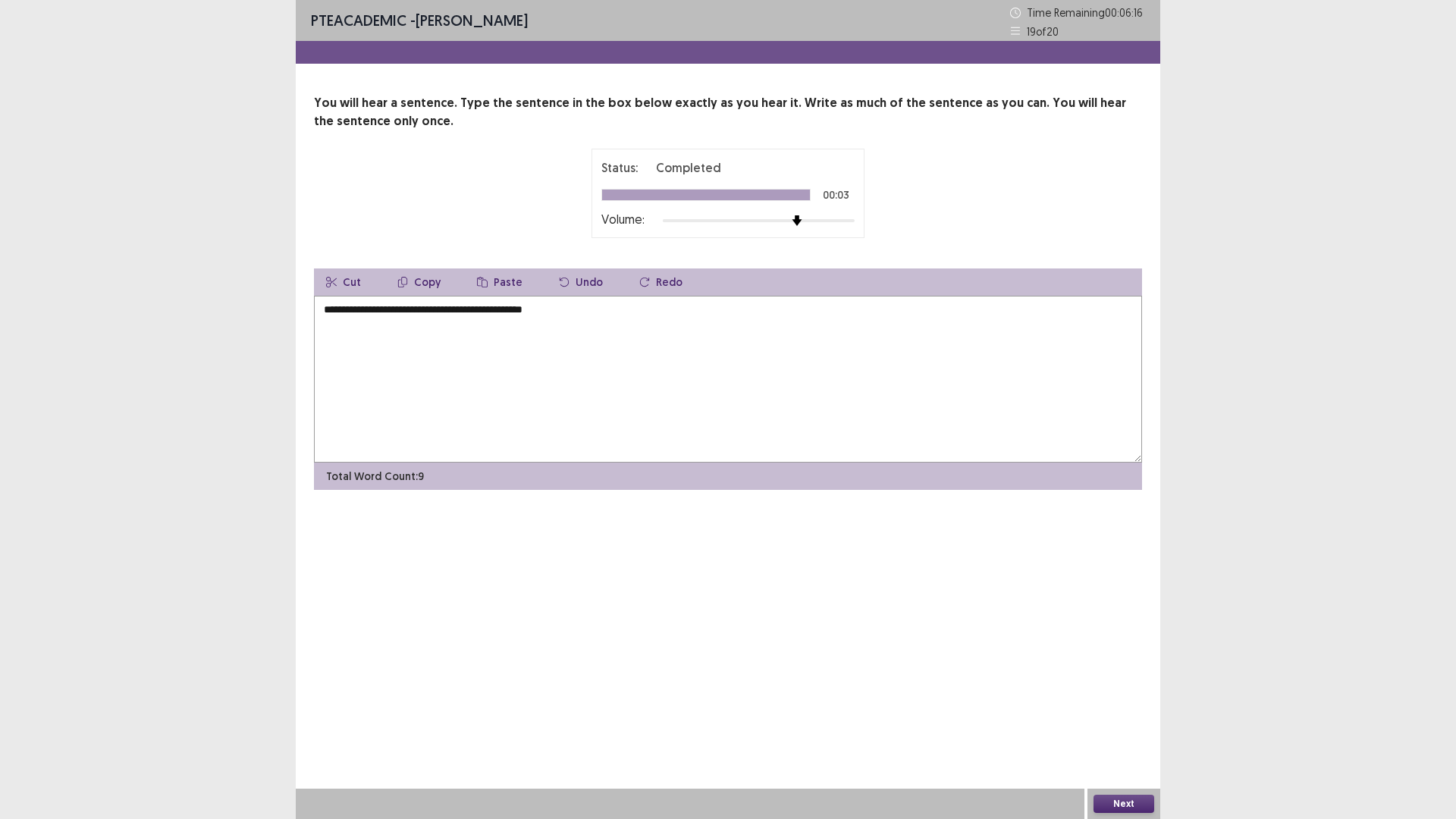
type textarea "**********"
click at [1132, 674] on button "Next" at bounding box center [1124, 803] width 61 height 18
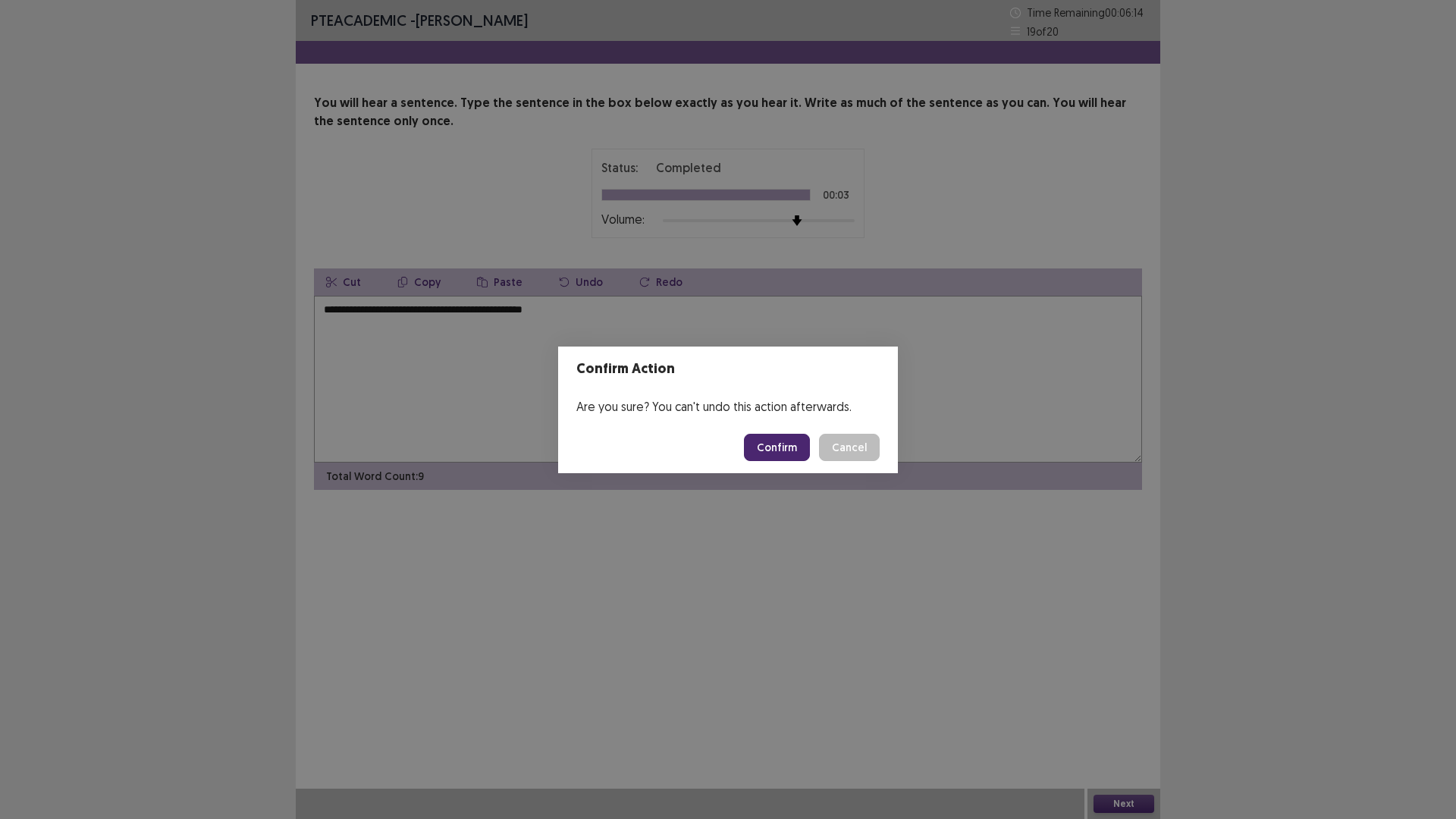
click at [777, 459] on button "Confirm" at bounding box center [777, 447] width 66 height 28
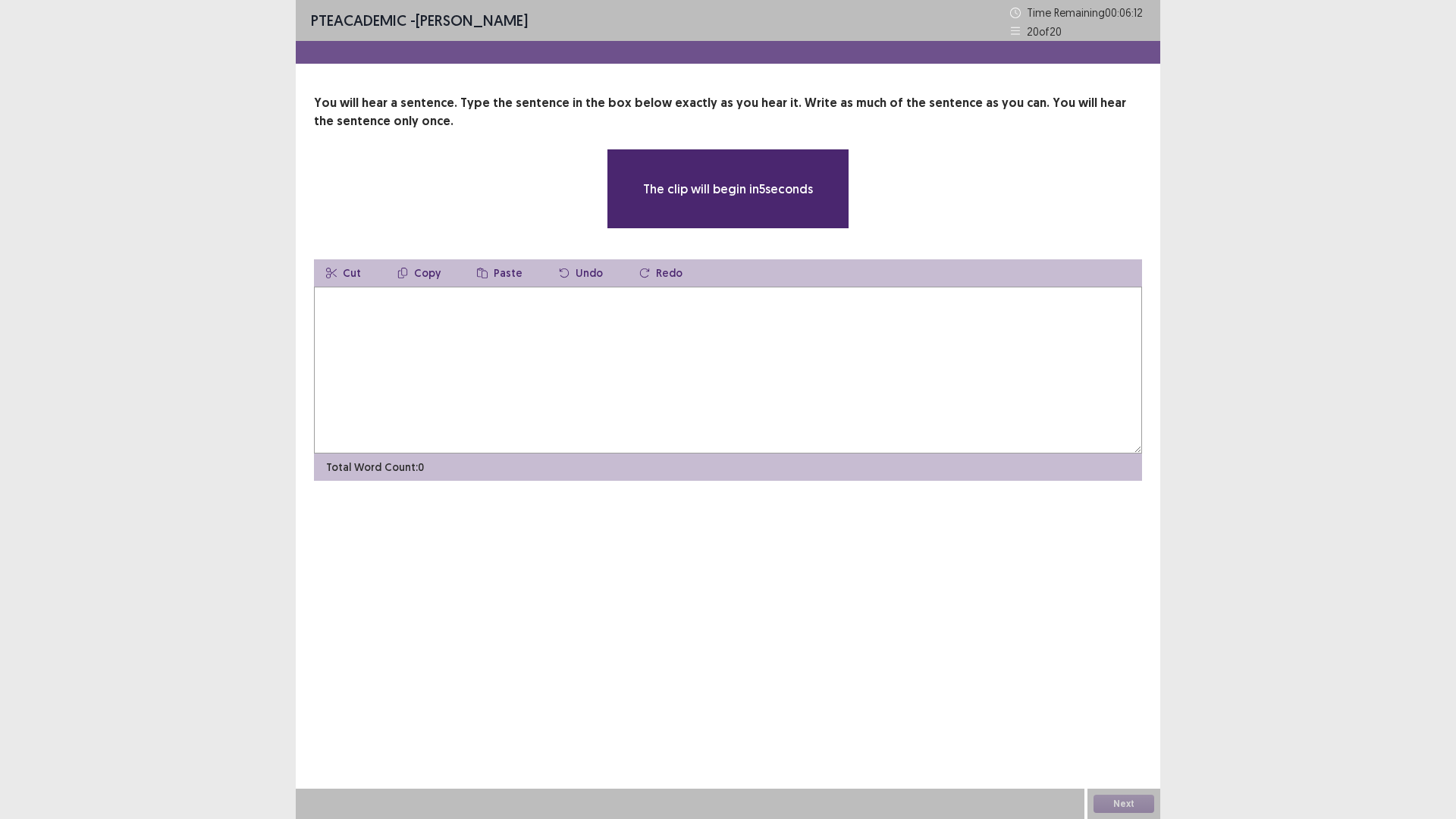
click at [344, 315] on textarea at bounding box center [728, 370] width 829 height 167
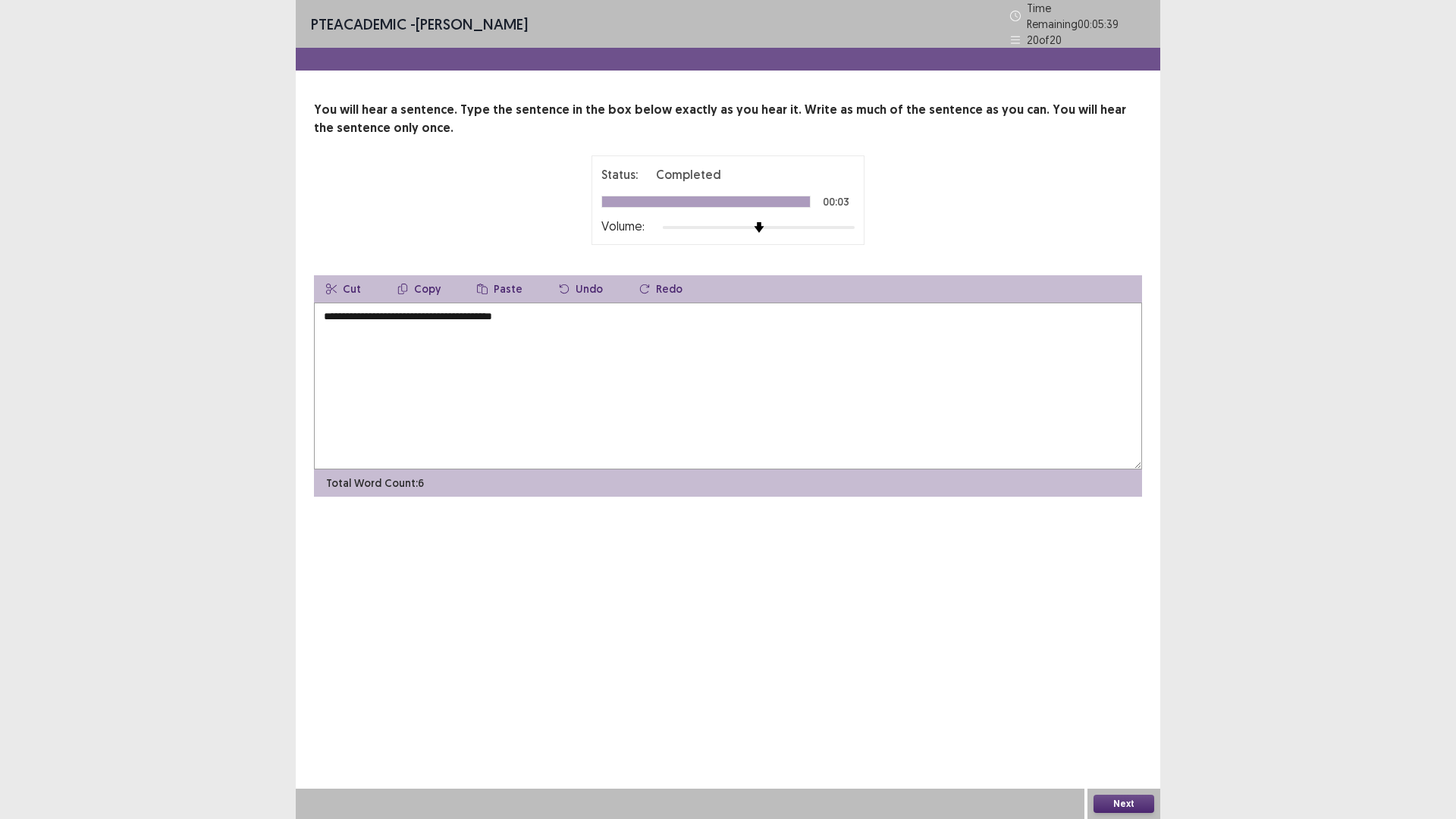
click at [396, 306] on textarea "**********" at bounding box center [728, 386] width 829 height 167
click at [397, 303] on textarea "**********" at bounding box center [728, 386] width 829 height 167
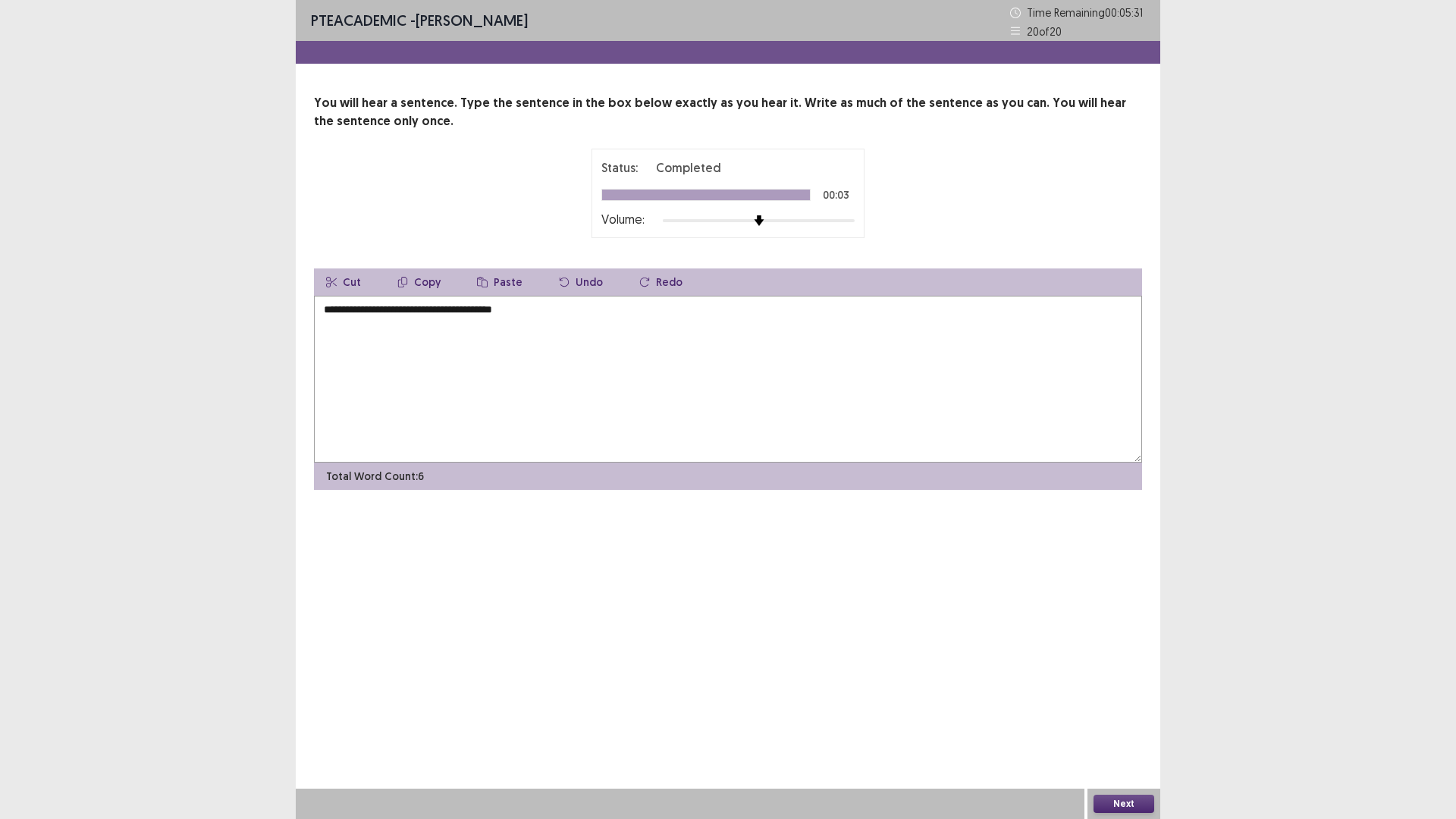
click at [455, 308] on textarea "**********" at bounding box center [728, 379] width 829 height 167
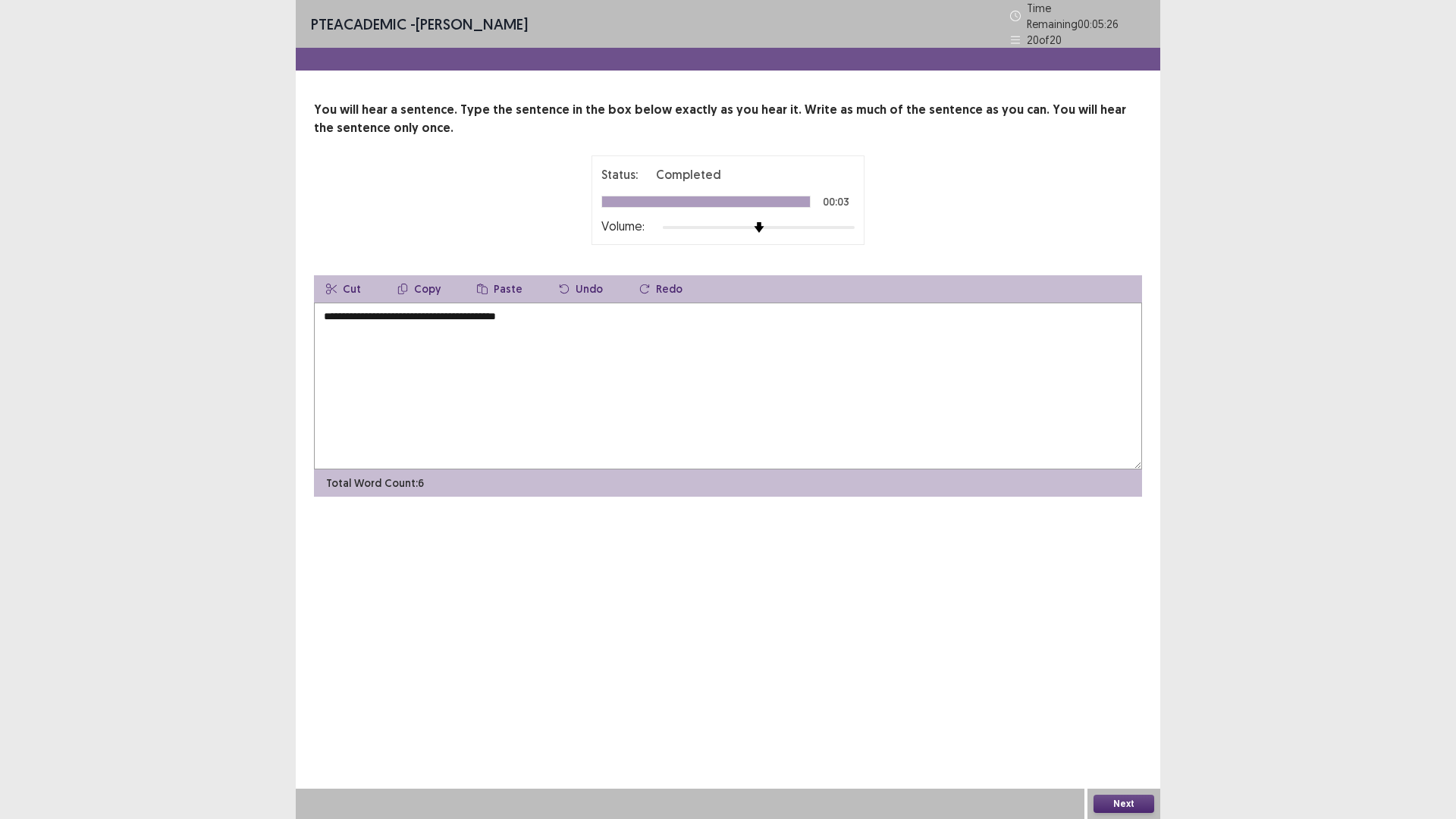
click at [542, 316] on textarea "**********" at bounding box center [728, 386] width 829 height 167
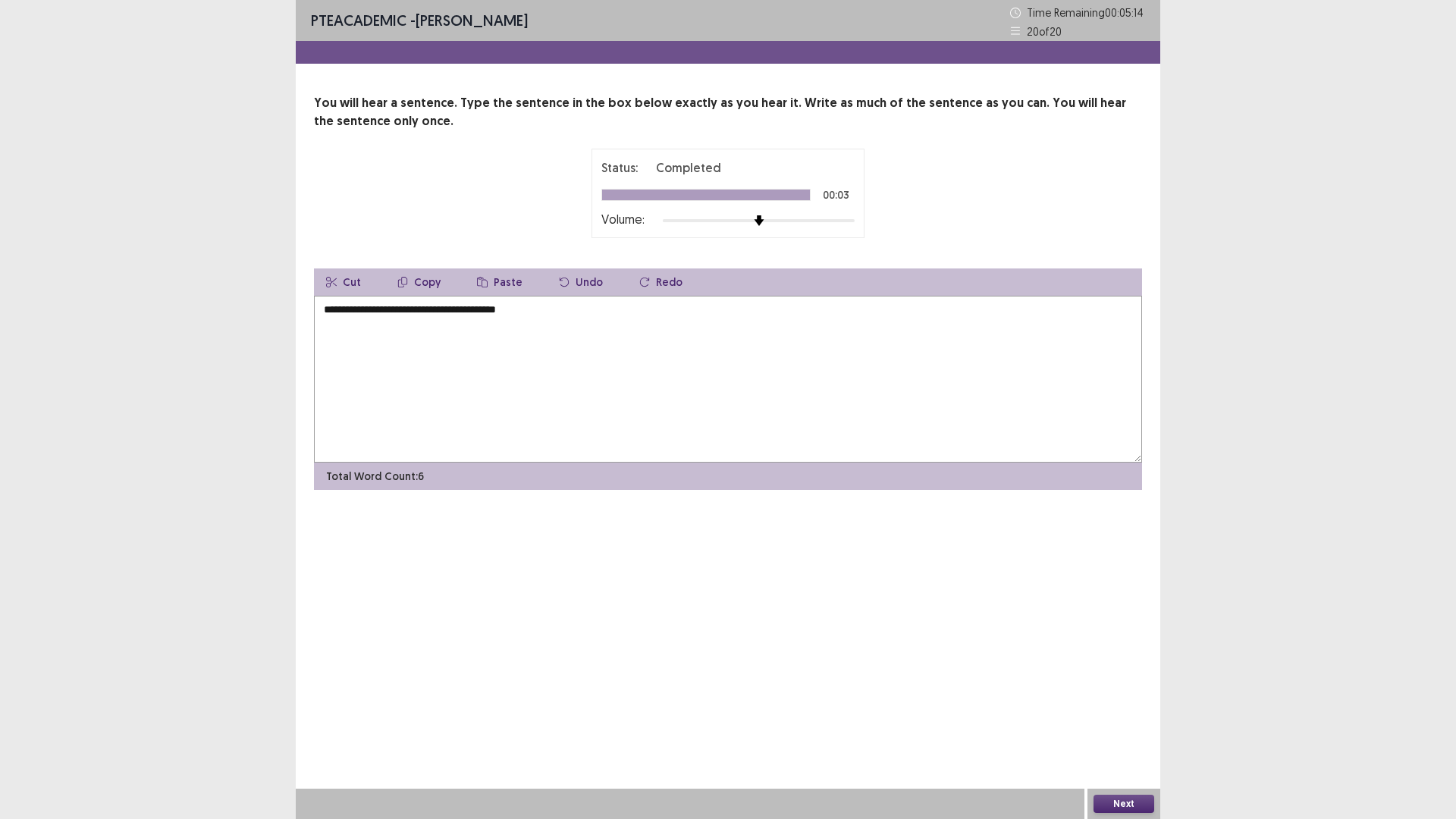
click at [468, 315] on textarea "**********" at bounding box center [728, 379] width 829 height 167
type textarea "**********"
click at [1123, 674] on button "Next" at bounding box center [1124, 803] width 61 height 18
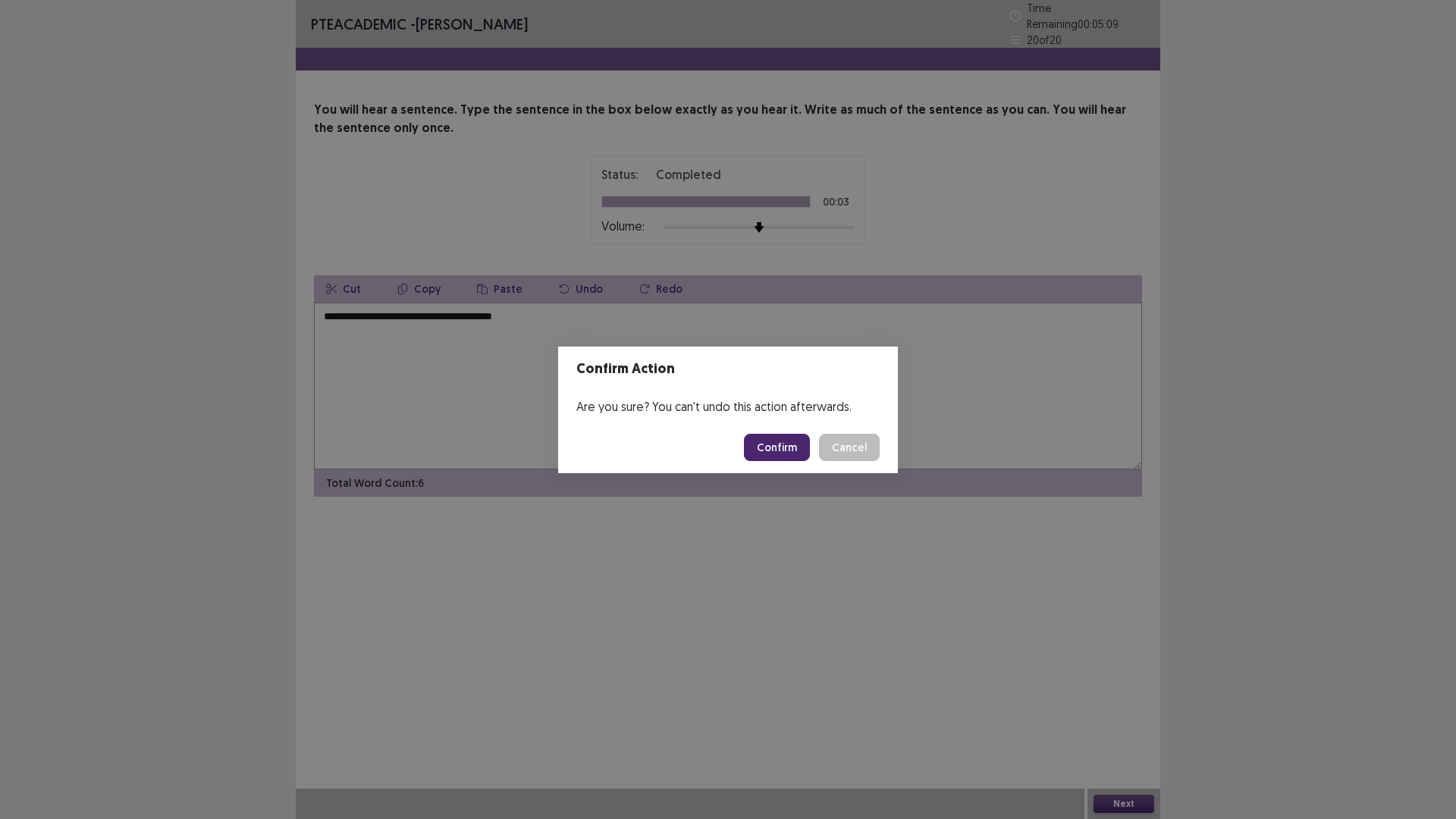
click at [784, 448] on button "Confirm" at bounding box center [777, 447] width 66 height 28
